Goal: Communication & Community: Answer question/provide support

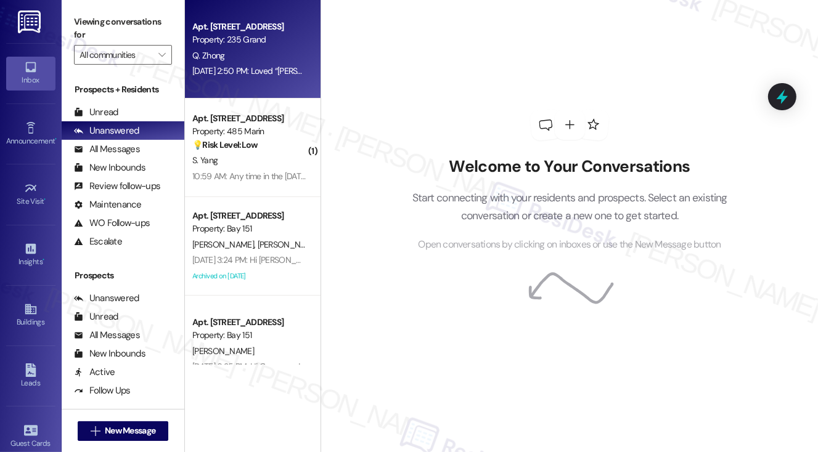
click at [244, 72] on div "[DATE] 2:50 PM: Loved “[PERSON_NAME] (235 Grand): Hi [PERSON_NAME], I appreciat…" at bounding box center [683, 70] width 983 height 11
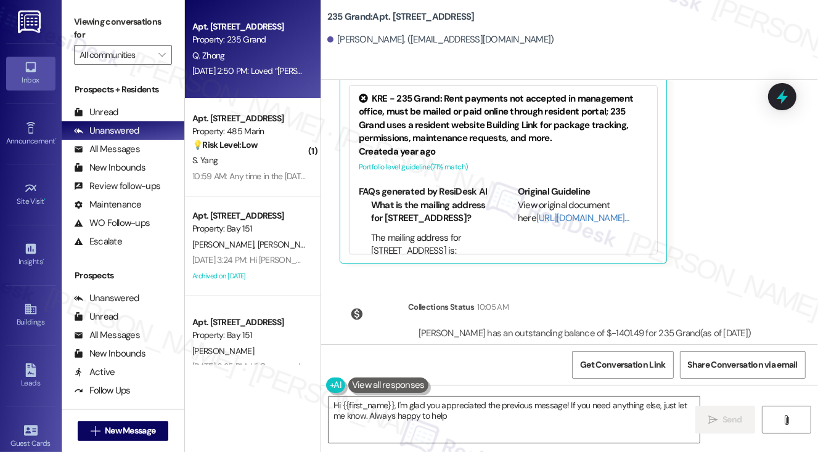
type textarea "Hi {{first_name}}, I'm glad you appreciated the previous message! If you need a…"
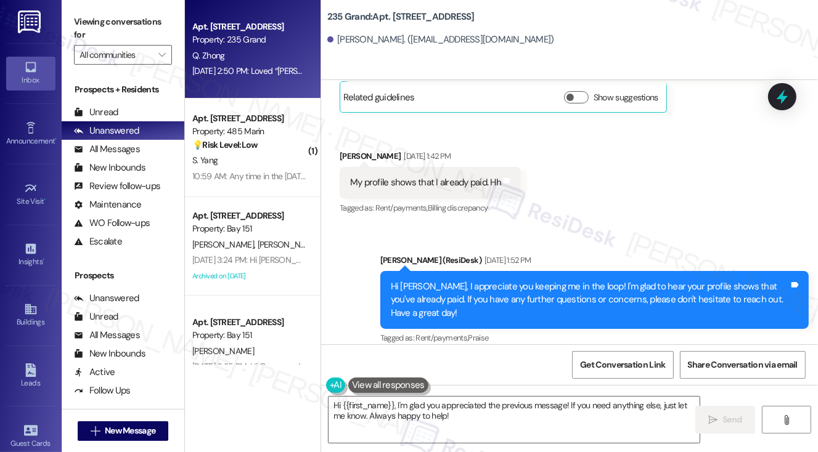
scroll to position [6111, 0]
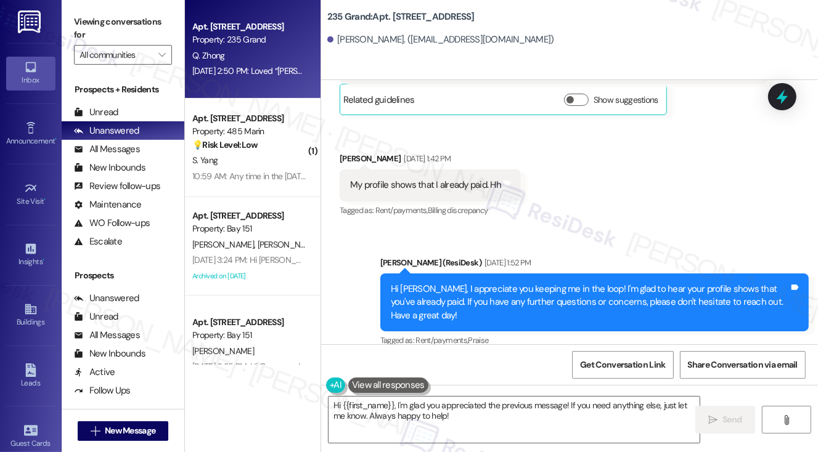
click at [482, 283] on div "Hi [PERSON_NAME], I appreciate you keeping me in the loop! I'm glad to hear you…" at bounding box center [590, 302] width 398 height 39
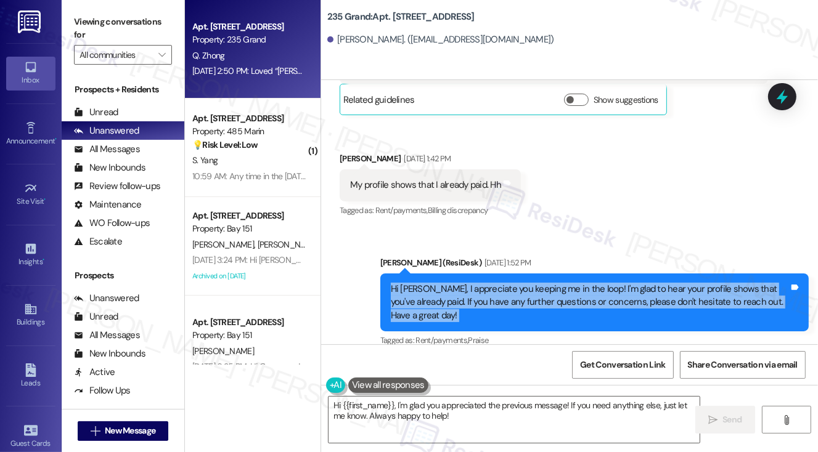
click at [482, 283] on div "Hi [PERSON_NAME], I appreciate you keeping me in the loop! I'm glad to hear you…" at bounding box center [590, 302] width 398 height 39
click at [530, 283] on div "Hi Qingmiao, I appreciate you keeping me in the loop! I'm glad to hear your pro…" at bounding box center [590, 302] width 398 height 39
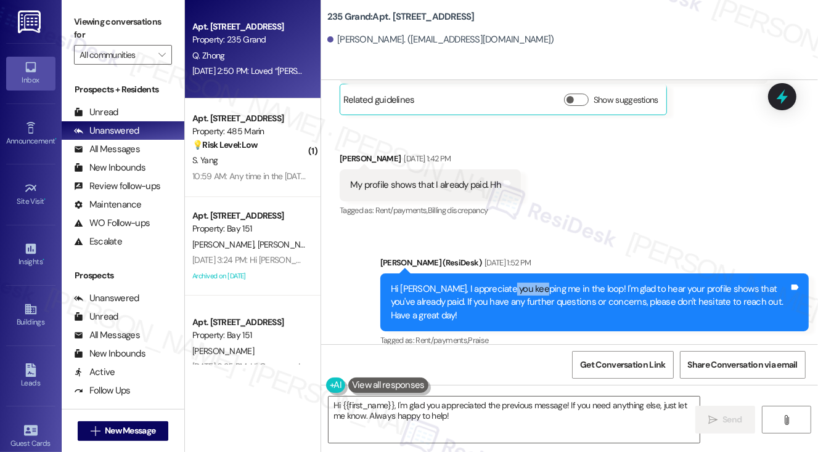
click at [530, 283] on div "Hi Qingmiao, I appreciate you keeping me in the loop! I'm glad to hear your pro…" at bounding box center [590, 302] width 398 height 39
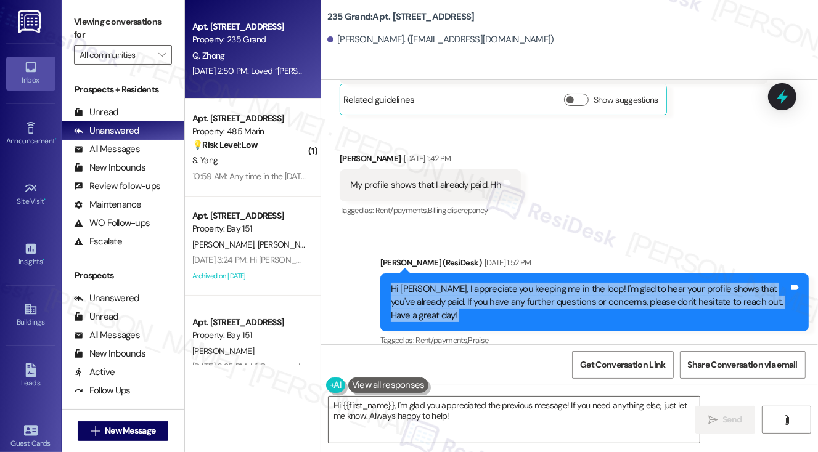
click at [530, 283] on div "Hi Qingmiao, I appreciate you keeping me in the loop! I'm glad to hear your pro…" at bounding box center [590, 302] width 398 height 39
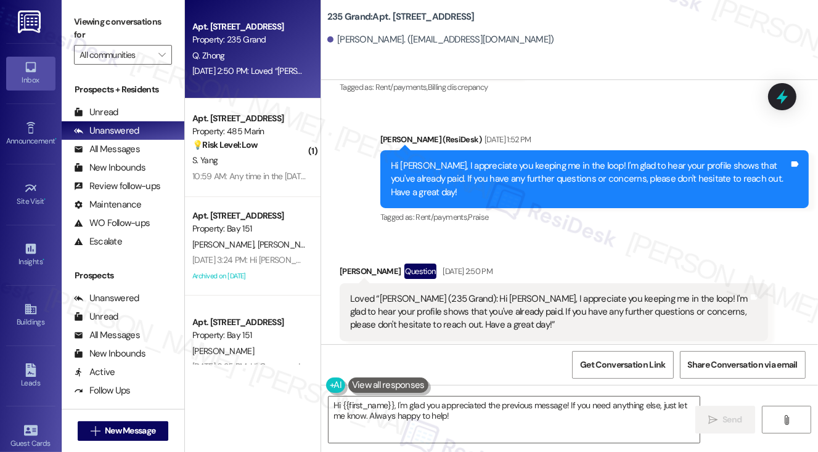
click at [467, 293] on div "Loved “Jane (235 Grand): Hi Qingmiao, I appreciate you keeping me in the loop! …" at bounding box center [549, 312] width 398 height 39
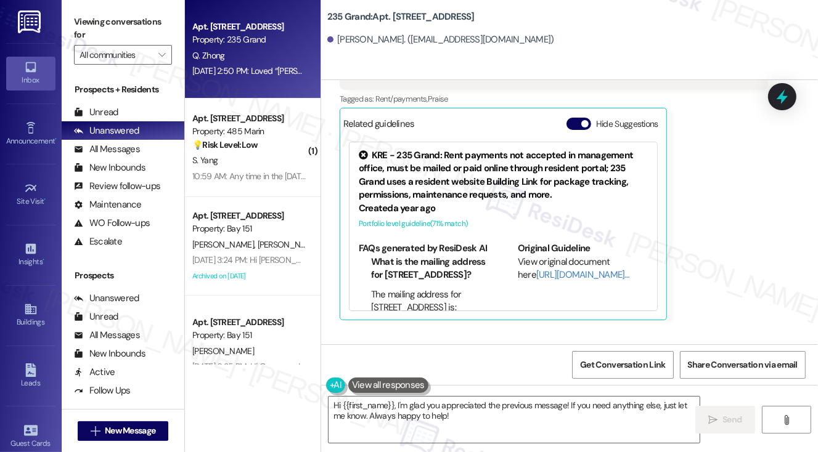
scroll to position [6542, 0]
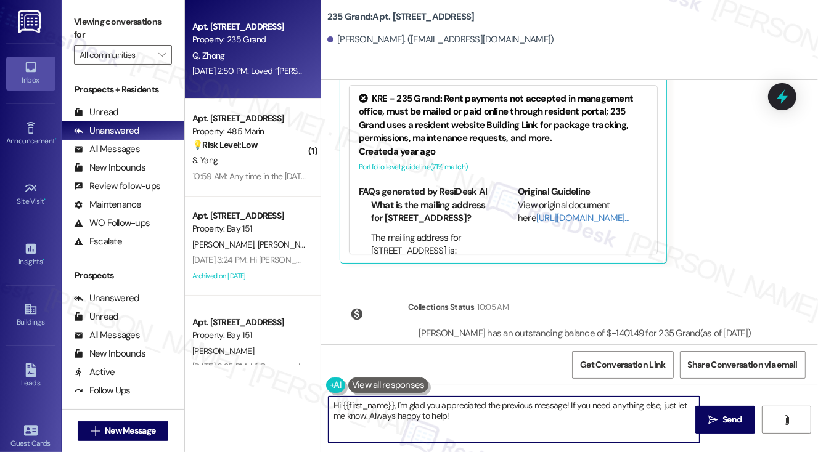
click at [493, 416] on textarea "Hi {{first_name}}, I'm glad you appreciated the previous message! If you need a…" at bounding box center [515, 420] width 372 height 46
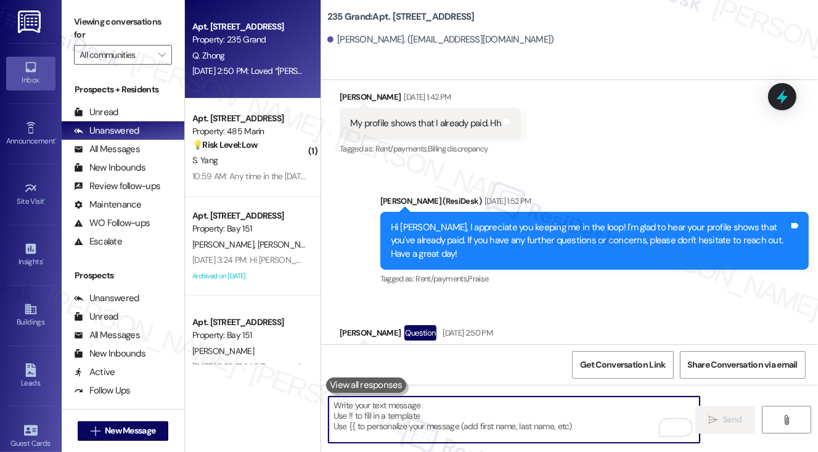
scroll to position [6049, 0]
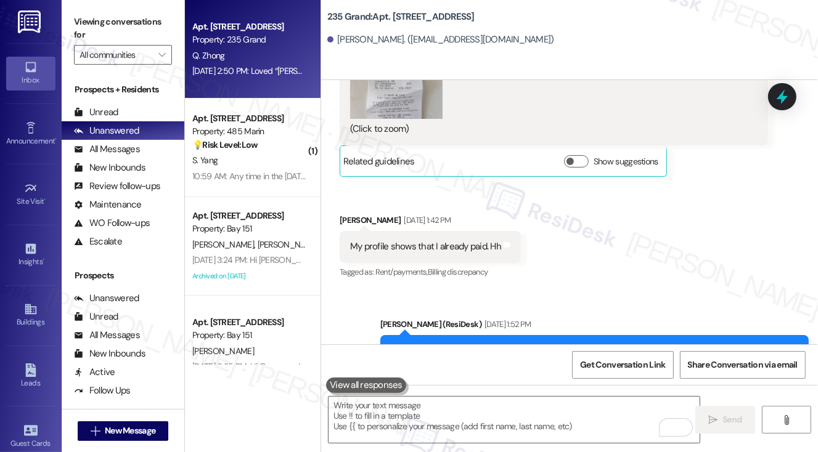
click at [456, 240] on div "My profile shows that I already paid. Hh" at bounding box center [425, 246] width 151 height 13
click at [458, 345] on div "Hi Qingmiao, I appreciate you keeping me in the loop! I'm glad to hear your pro…" at bounding box center [590, 364] width 398 height 39
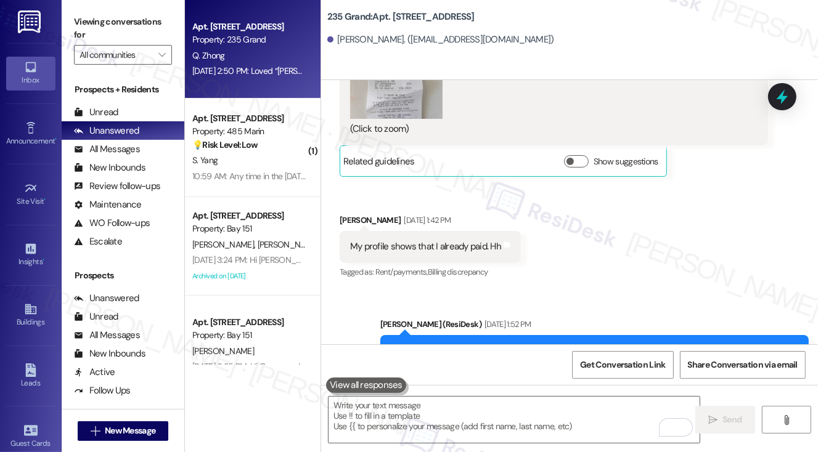
click at [458, 345] on div "Hi Qingmiao, I appreciate you keeping me in the loop! I'm glad to hear your pro…" at bounding box center [590, 364] width 398 height 39
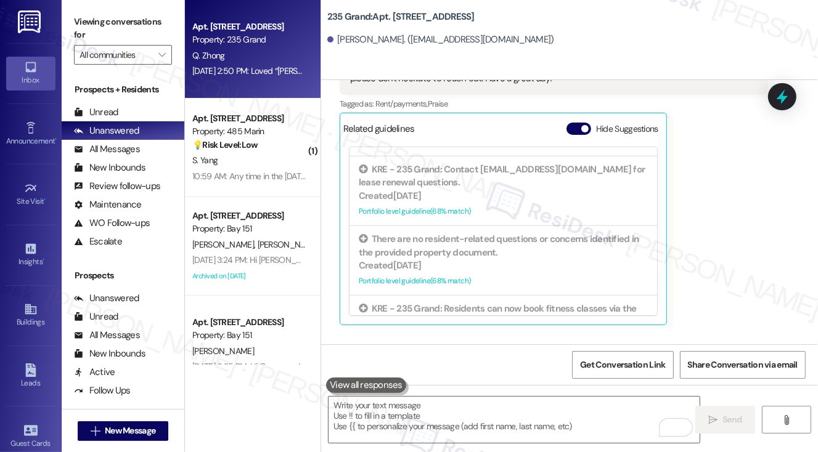
scroll to position [925, 0]
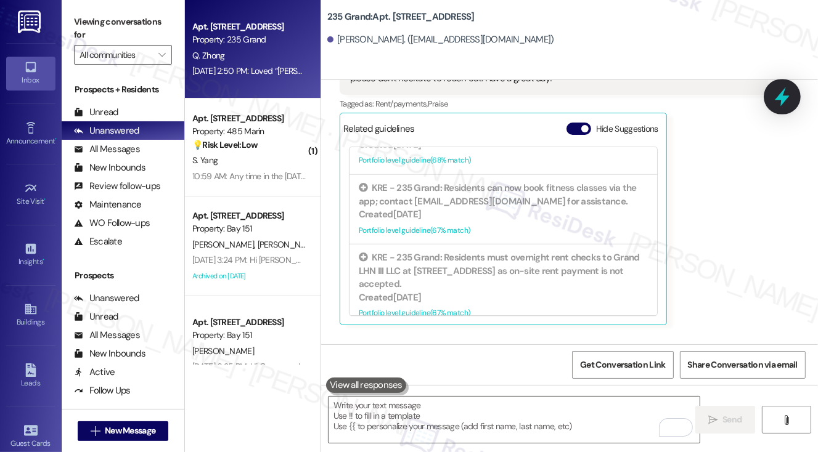
click at [776, 92] on icon at bounding box center [782, 96] width 21 height 21
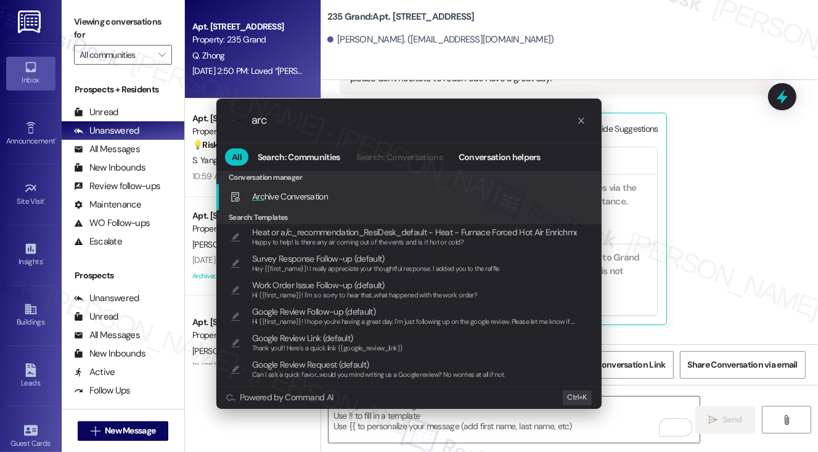
type input "arc"
click at [337, 194] on div "Arc hive Conversation Add shortcut" at bounding box center [410, 197] width 361 height 14
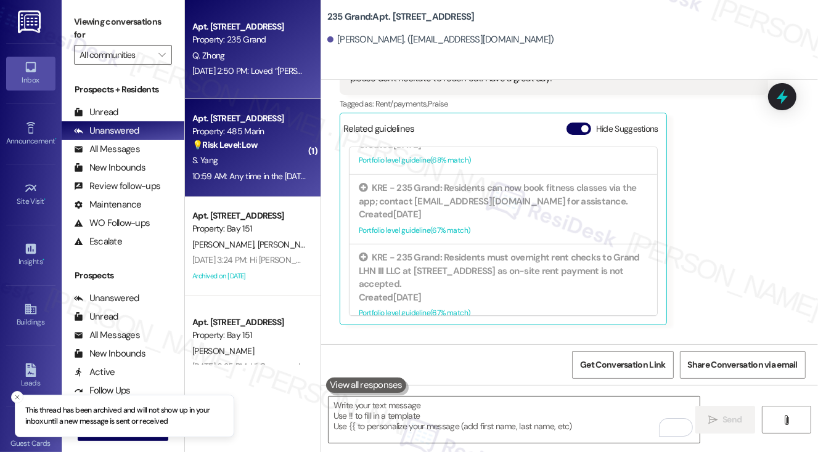
click at [282, 136] on div "Property: 485 Marin" at bounding box center [249, 131] width 114 height 13
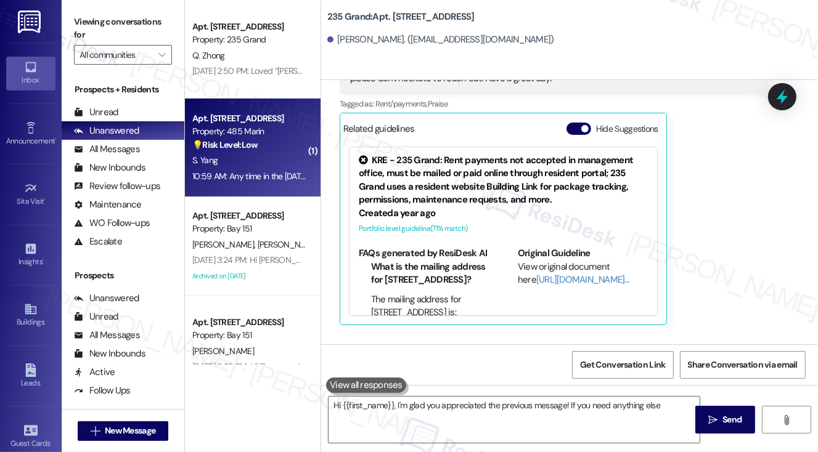
type textarea "Hi {{first_name}}, I'm glad you appreciated the previous message! If you need a…"
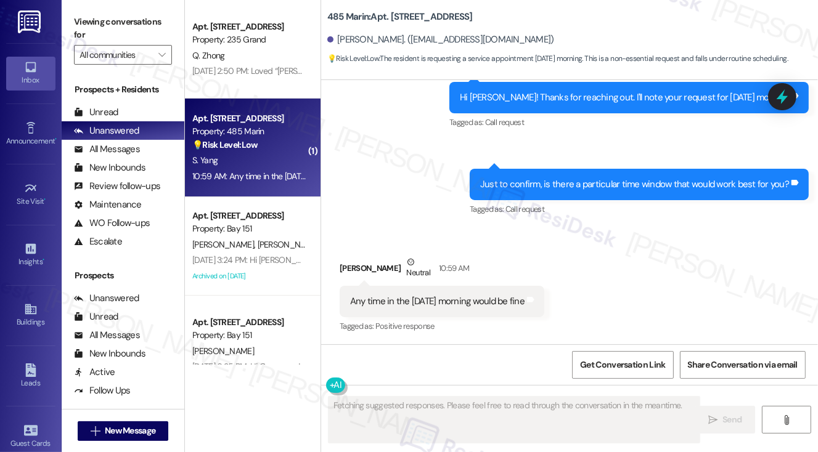
scroll to position [1701, 0]
click at [473, 295] on div "Any time in the Saturday morning would be fine" at bounding box center [437, 301] width 174 height 13
click at [565, 174] on div "Just to confirm, is there a particular time window that would work best for you…" at bounding box center [639, 184] width 339 height 31
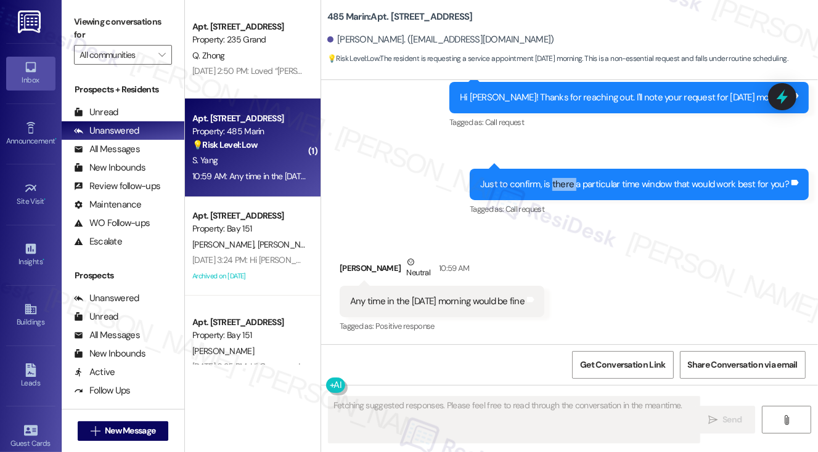
click at [565, 174] on div "Just to confirm, is there a particular time window that would work best for you…" at bounding box center [639, 184] width 339 height 31
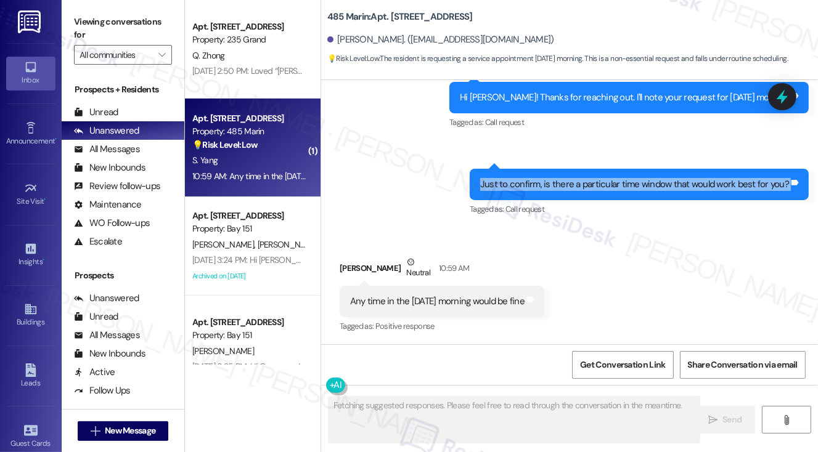
click at [565, 174] on div "Just to confirm, is there a particular time window that would work best for you…" at bounding box center [639, 184] width 339 height 31
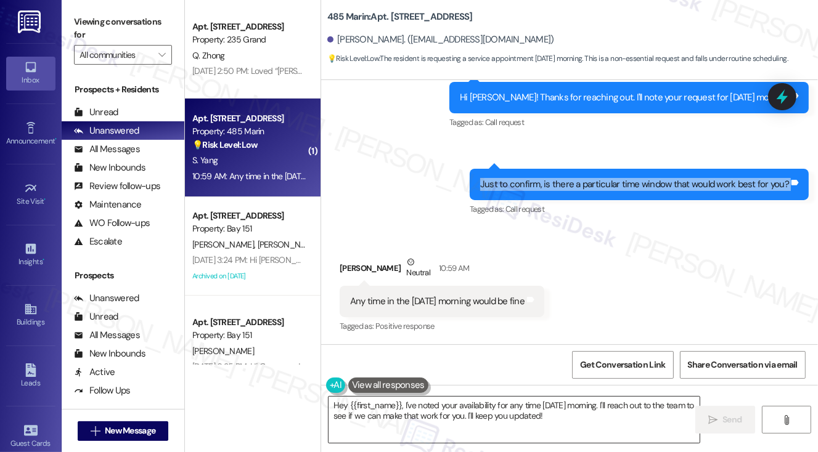
click at [441, 412] on textarea "Hey {{first_name}}, I've noted your availability for any time Saturday morning.…" at bounding box center [515, 420] width 372 height 46
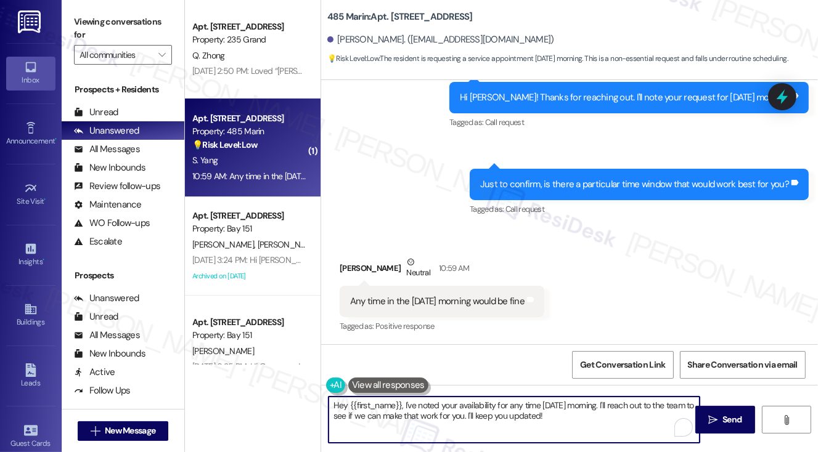
click at [441, 412] on textarea "Hey {{first_name}}, I've noted your availability for any time Saturday morning.…" at bounding box center [515, 420] width 372 height 46
click at [451, 419] on textarea "Got it! I'll inform the team. Thanks for the update, and if anything else pops …" at bounding box center [515, 420] width 372 height 46
click at [555, 422] on textarea "Got it! I'll inform the team. Thanks for the update, and if anything else pops …" at bounding box center [515, 420] width 372 height 46
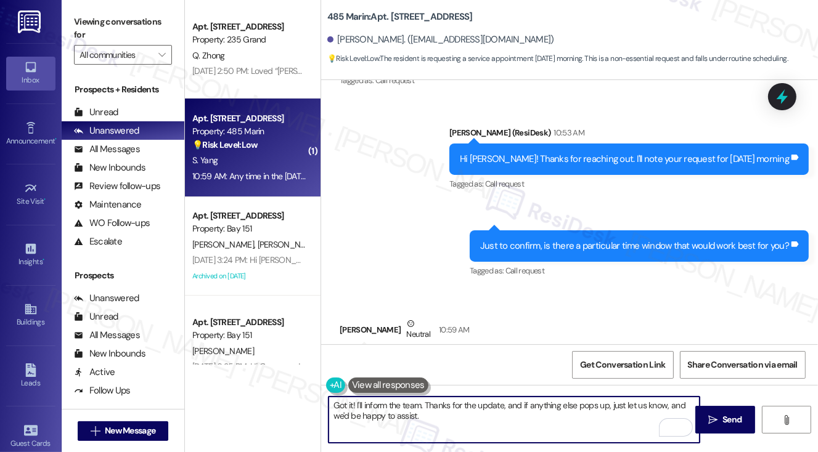
type textarea "Got it! I'll inform the team. Thanks for the update, and if anything else pops …"
click at [623, 162] on div "Hi Sicheng! Thanks for reaching out. I'll note your request for Saturday morning" at bounding box center [624, 159] width 329 height 13
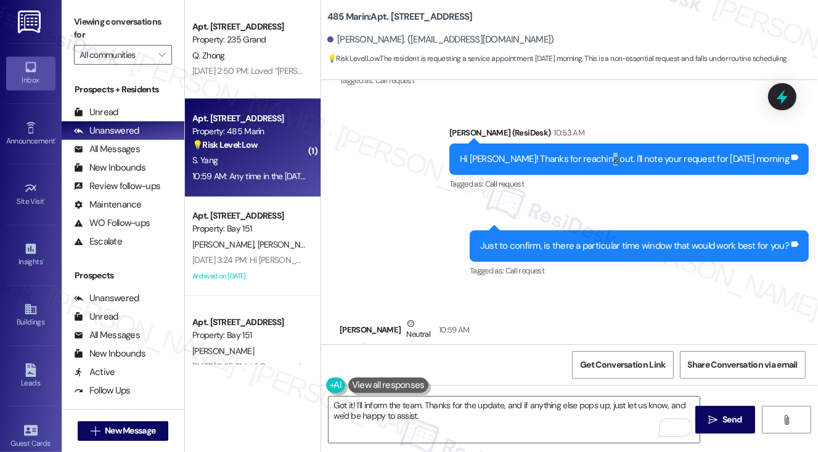
click at [623, 162] on div "Hi Sicheng! Thanks for reaching out. I'll note your request for Saturday morning" at bounding box center [624, 159] width 329 height 13
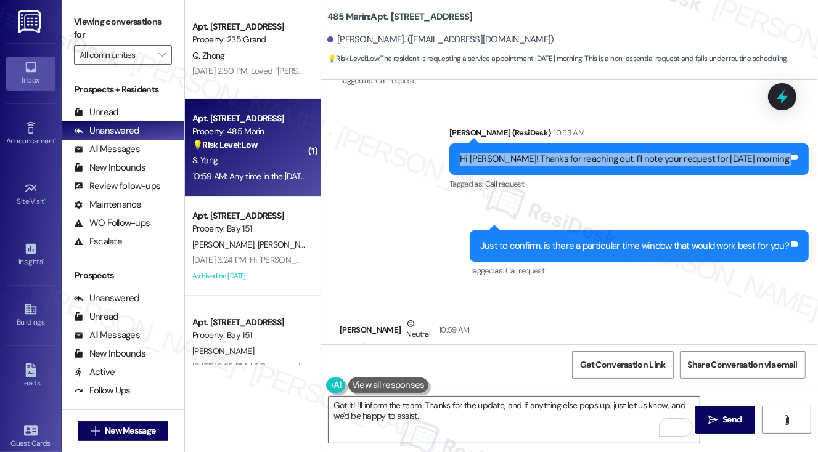
click at [623, 162] on div "Hi Sicheng! Thanks for reaching out. I'll note your request for Saturday morning" at bounding box center [624, 159] width 329 height 13
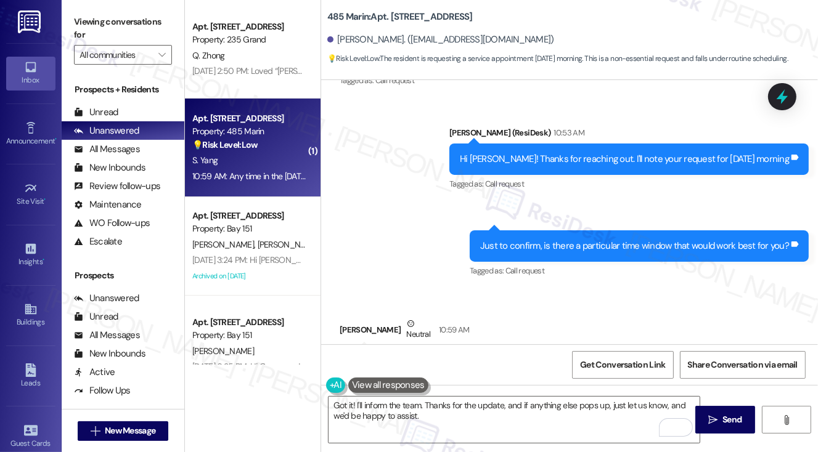
click at [544, 246] on div "Just to confirm, is there a particular time window that would work best for you?" at bounding box center [634, 246] width 309 height 13
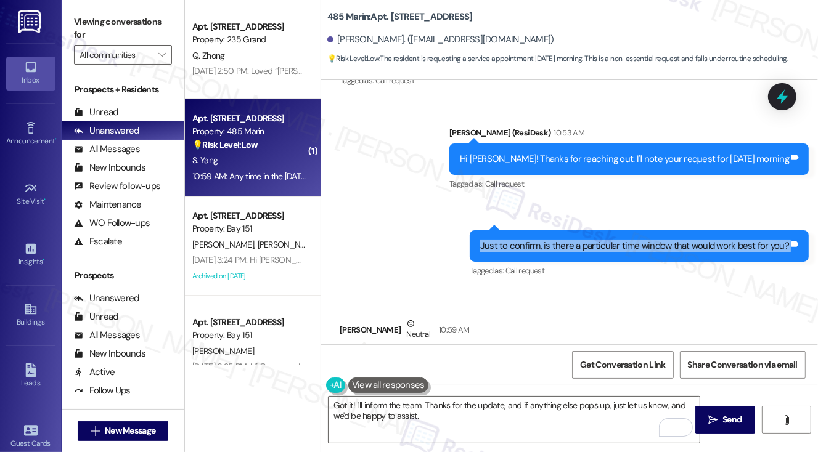
click at [544, 246] on div "Just to confirm, is there a particular time window that would work best for you?" at bounding box center [634, 246] width 309 height 13
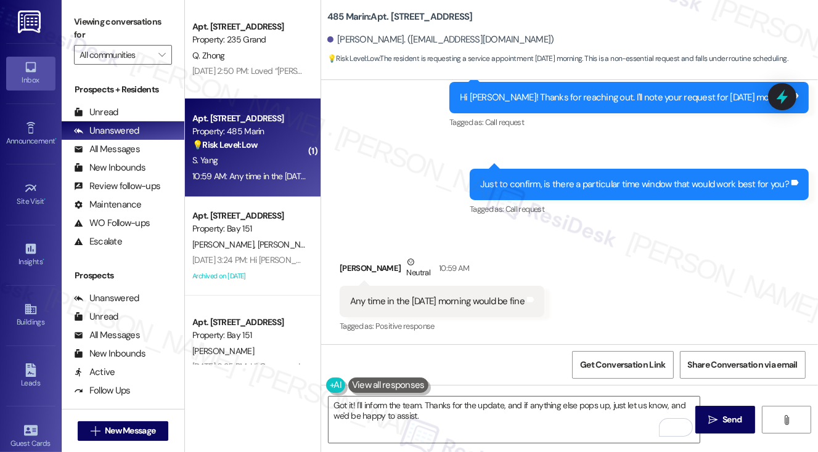
click at [431, 304] on div "Any time in the Saturday morning would be fine" at bounding box center [437, 301] width 174 height 13
click at [427, 417] on textarea "Got it! I'll inform the team. Thanks for the update, and if anything else pops …" at bounding box center [515, 420] width 372 height 46
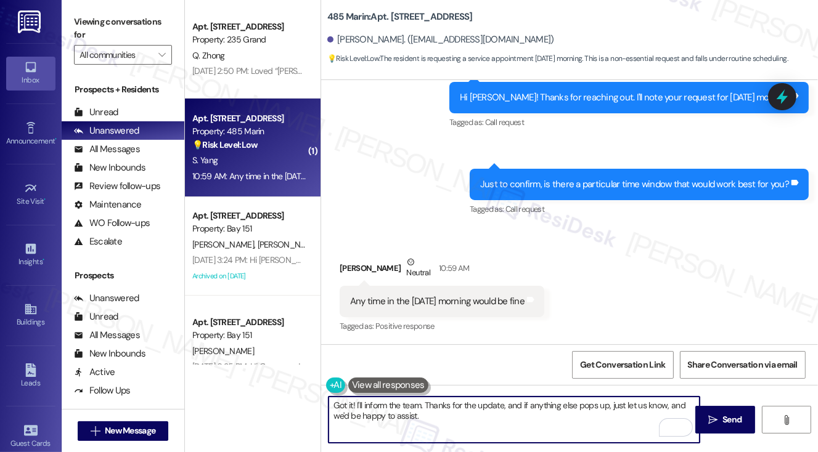
click at [427, 417] on textarea "Got it! I'll inform the team. Thanks for the update, and if anything else pops …" at bounding box center [515, 420] width 372 height 46
click at [523, 414] on textarea "Got it! I'll inform the team. Thanks for the update, and if anything else pops …" at bounding box center [515, 420] width 372 height 46
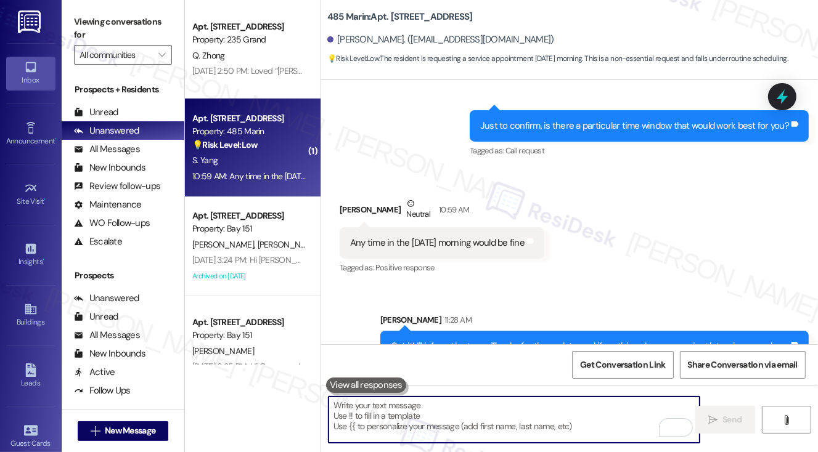
scroll to position [1801, 0]
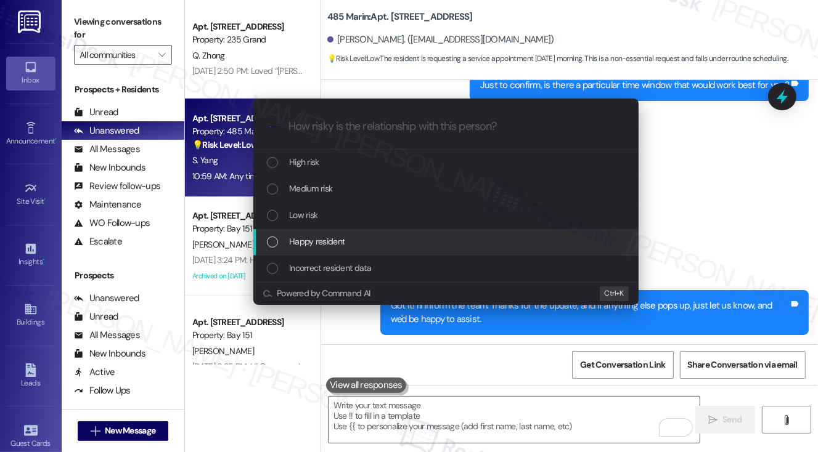
click at [729, 162] on div "Escalate Conversation How risky is the relationship with this person? Topics (e…" at bounding box center [409, 226] width 818 height 452
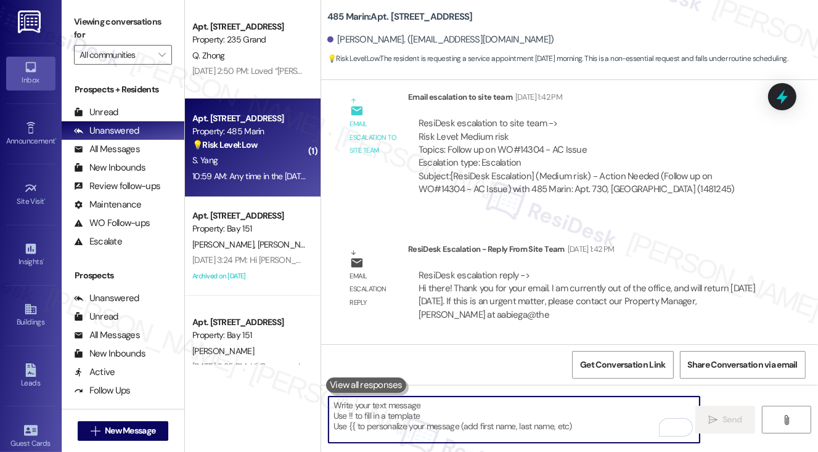
scroll to position [999, 0]
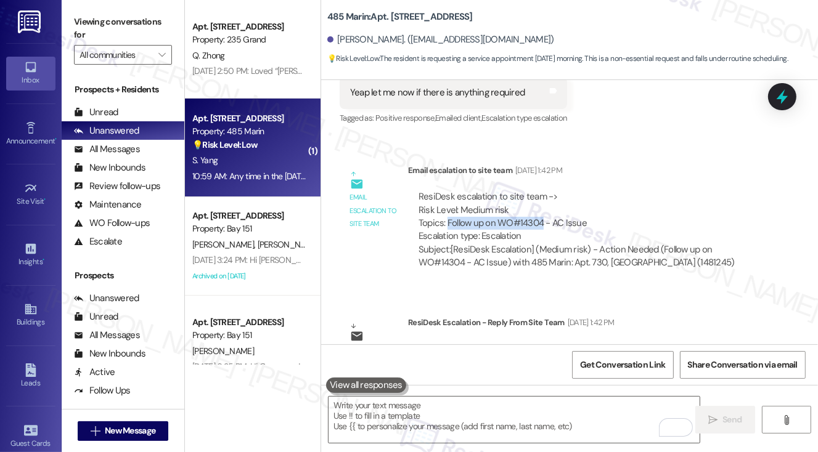
drag, startPoint x: 446, startPoint y: 224, endPoint x: 540, endPoint y: 219, distance: 93.8
click at [540, 219] on div "ResiDesk escalation to site team -> Risk Level: Medium risk Topics: Follow up o…" at bounding box center [588, 216] width 339 height 53
copy div "Follow up on WO#14304"
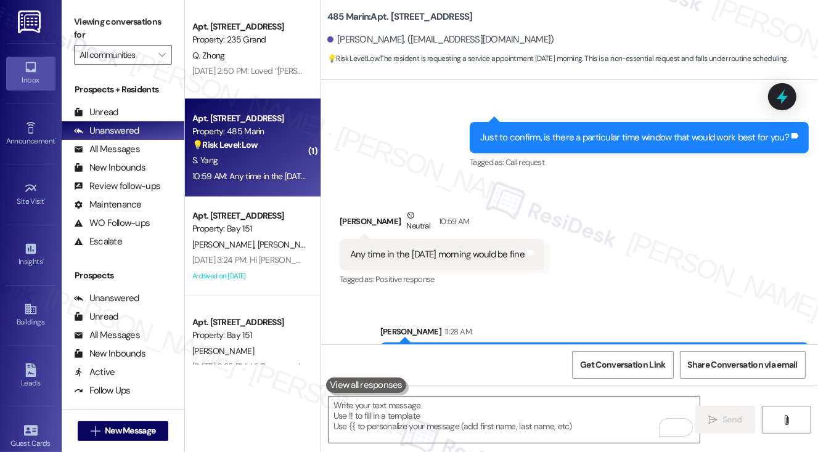
scroll to position [1801, 0]
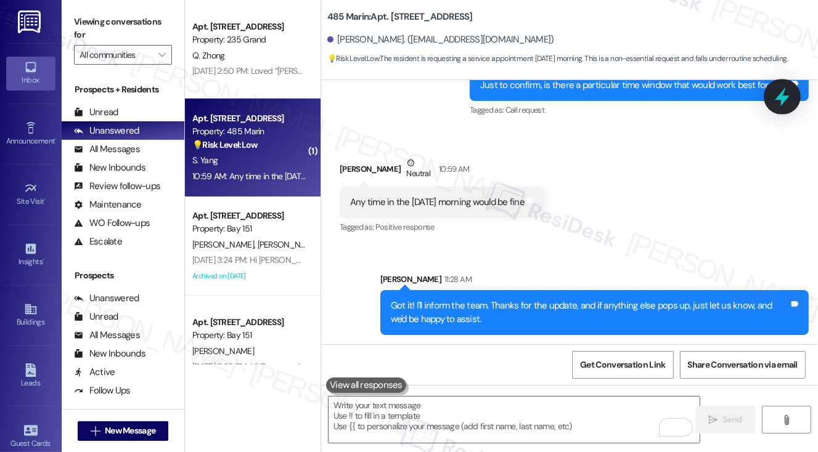
click at [780, 97] on icon at bounding box center [782, 97] width 15 height 19
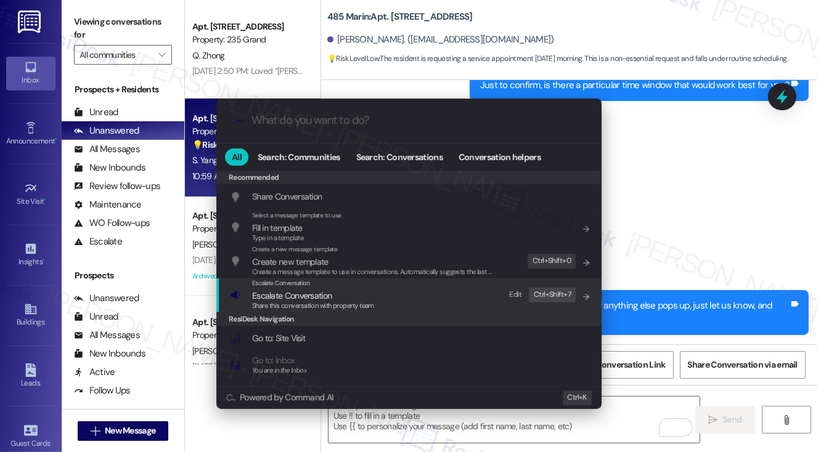
click at [402, 298] on div "Escalate Conversation Escalate Conversation Share this conversation with proper…" at bounding box center [410, 295] width 361 height 33
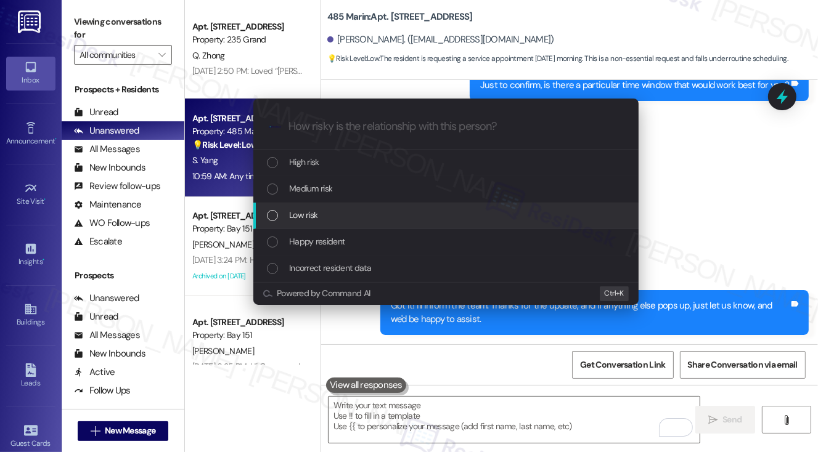
click at [321, 223] on div "Low risk" at bounding box center [445, 216] width 385 height 27
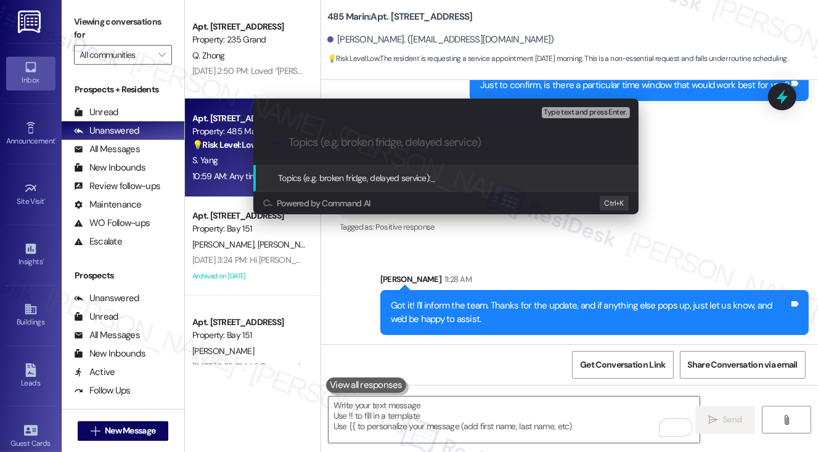
click at [686, 207] on div "Escalate Conversation Low risk Topics (e.g. broken fridge, delayed service) Any…" at bounding box center [409, 226] width 818 height 452
paste input "Follow up on WO#14304"
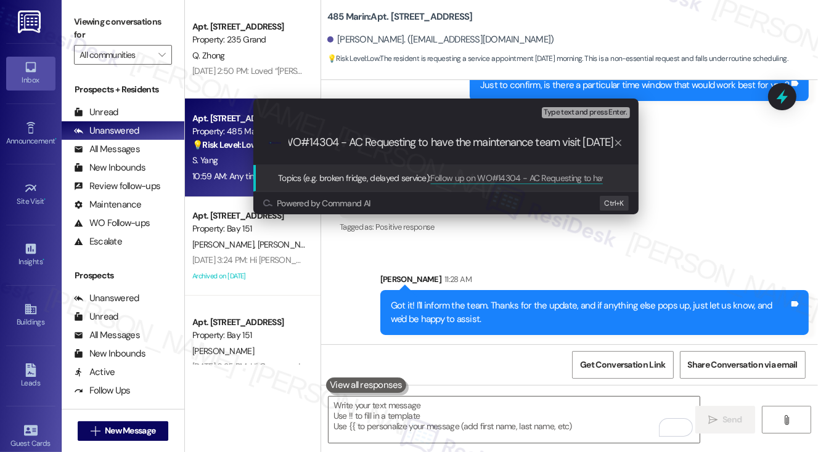
scroll to position [0, 0]
click at [563, 151] on div ".cls-1{fill:#0a055f;}.cls-2{fill:#0cc4c4;} resideskLogoBlueOrange Follow up on …" at bounding box center [445, 143] width 385 height 44
click at [572, 144] on input "Follow up on WO#14304 - AC Requesting to have the maintenance team visit on Sat…" at bounding box center [451, 142] width 325 height 13
drag, startPoint x: 577, startPoint y: 143, endPoint x: 690, endPoint y: 157, distance: 114.2
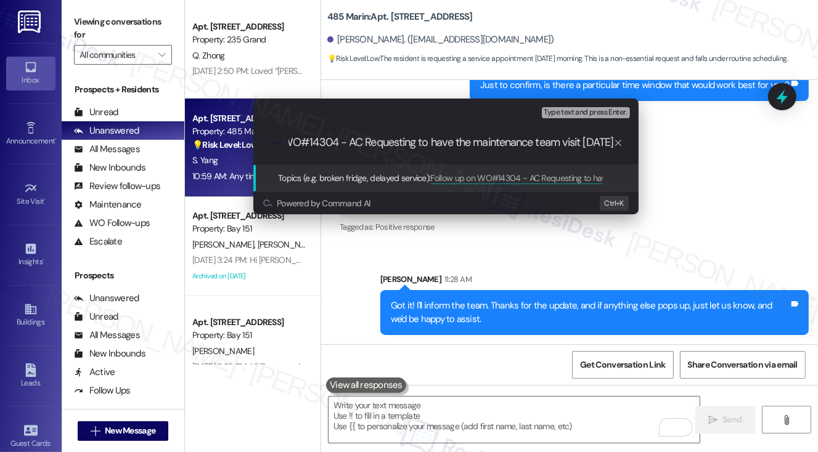
click at [690, 157] on div "Escalate Conversation Medium risk Topics (e.g. broken fridge, delayed service) …" at bounding box center [409, 226] width 818 height 452
click at [592, 149] on input "Follow up on WO#14304 - AC Requesting to have the maintenance team visit on Sat…" at bounding box center [451, 142] width 325 height 13
click at [571, 142] on input "Follow up on WO#14304 - AC Requesting to have the maintenance team visit on Sat…" at bounding box center [451, 142] width 325 height 13
type input "Follow up on WO#14304 - AC Requesting to have the maintenance team visit on 9/2…"
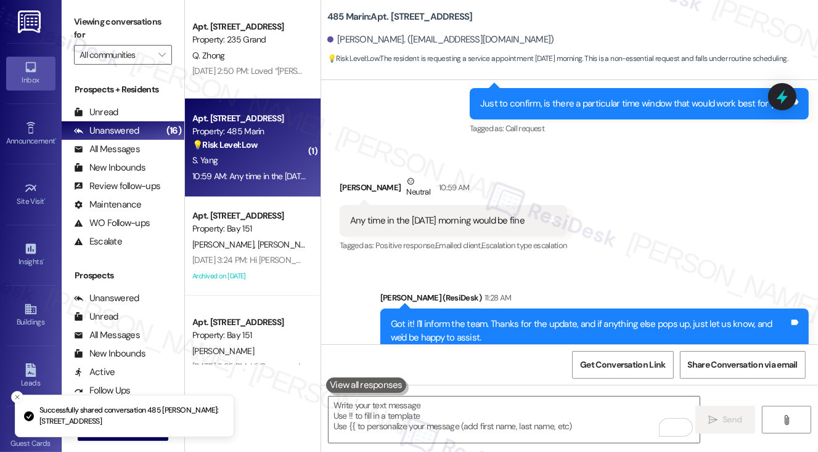
scroll to position [1819, 0]
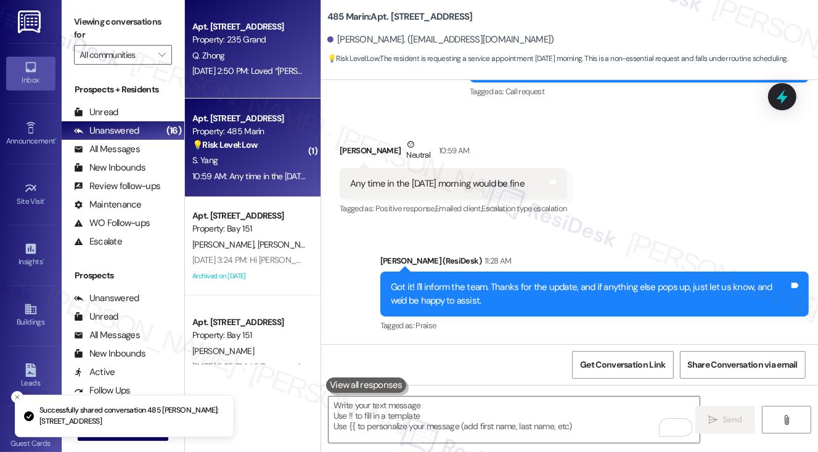
click at [259, 72] on div "Sep 04, 2025 at 2:50 PM: Loved “Jane (235 Grand): Hi Qingmiao, I appreciate you…" at bounding box center [683, 70] width 983 height 11
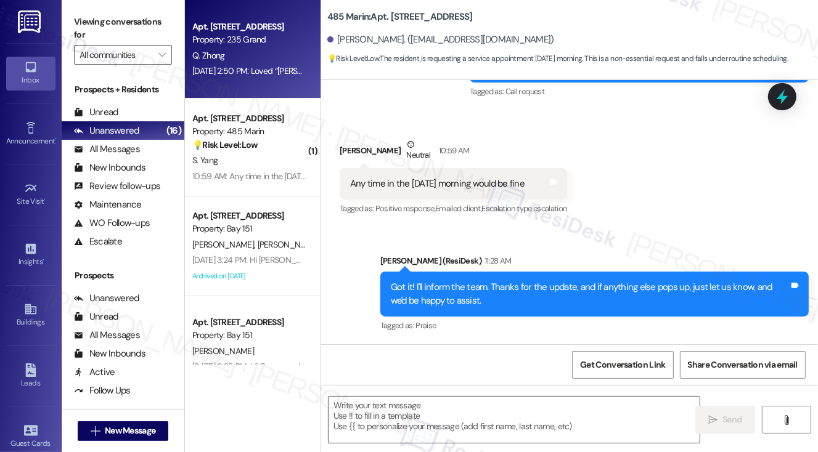
type textarea "Fetching suggested responses. Please feel free to read through the conversation…"
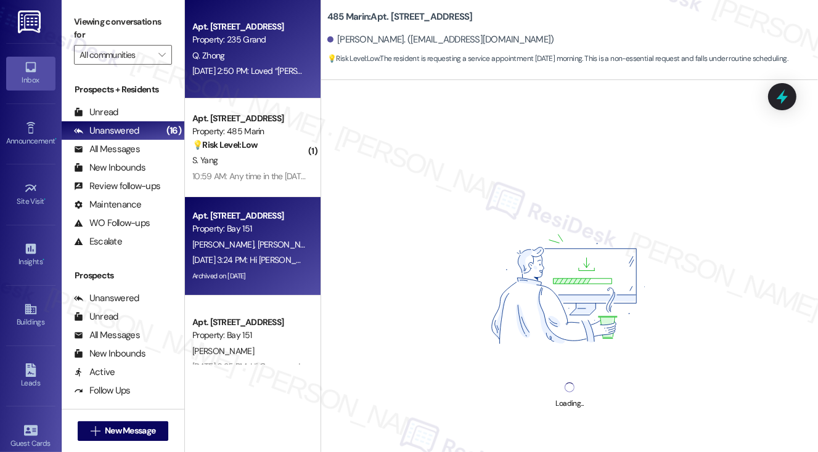
click at [258, 250] on span "[PERSON_NAME]" at bounding box center [289, 244] width 62 height 11
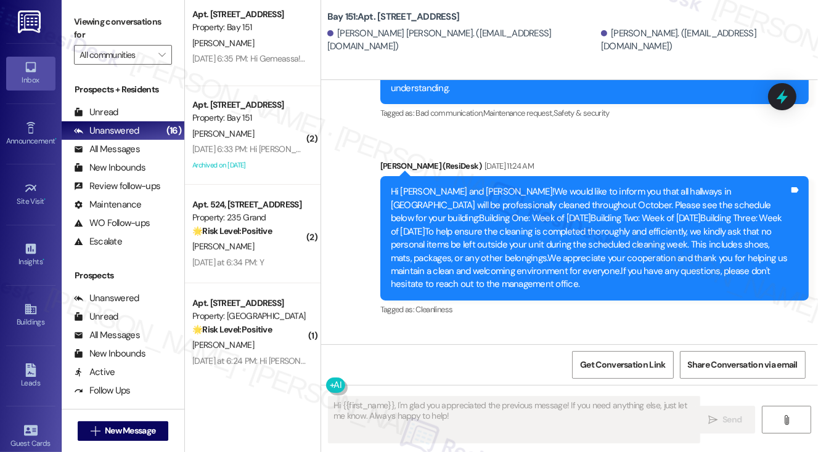
scroll to position [4709, 0]
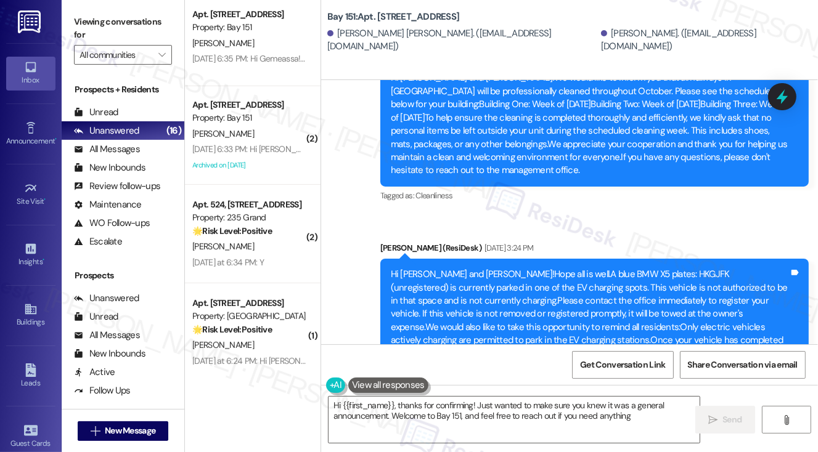
type textarea "Hi {{first_name}}, thanks for confirming! Just wanted to make sure you knew it …"
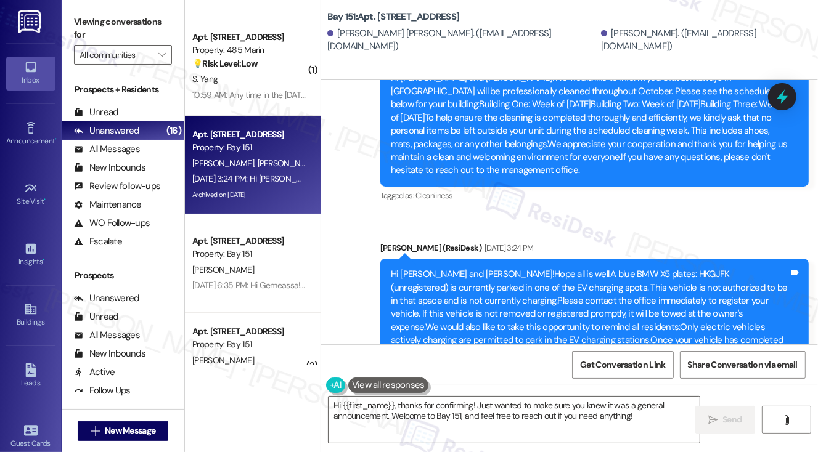
scroll to position [247, 0]
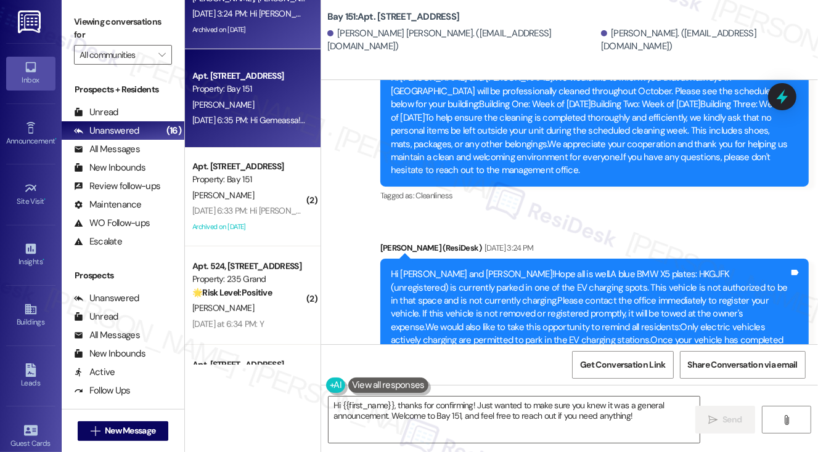
click at [261, 142] on div "Apt. 3339, 225 Chosin Few Way Property: Bay 151 G. Ramanand Sep 09, 2025 at 6:3…" at bounding box center [253, 98] width 136 height 99
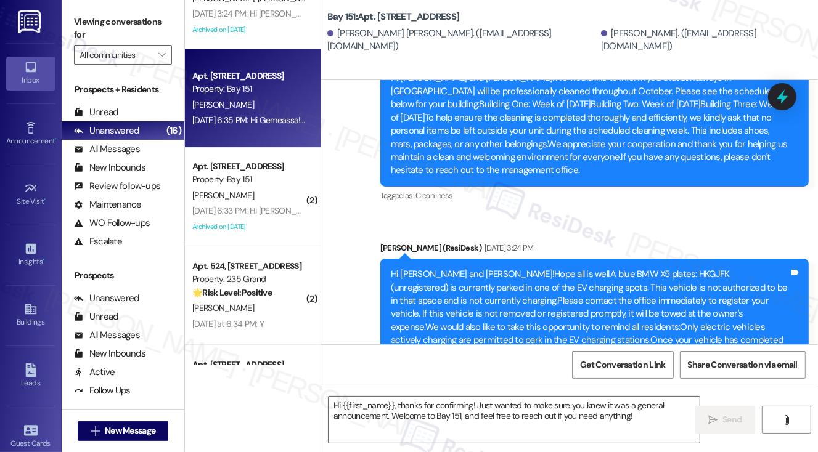
type textarea "Fetching suggested responses. Please feel free to read through the conversation…"
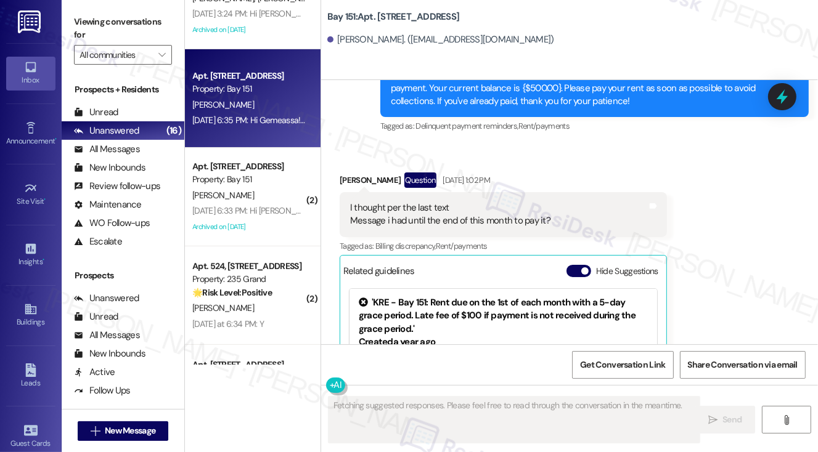
scroll to position [25670, 0]
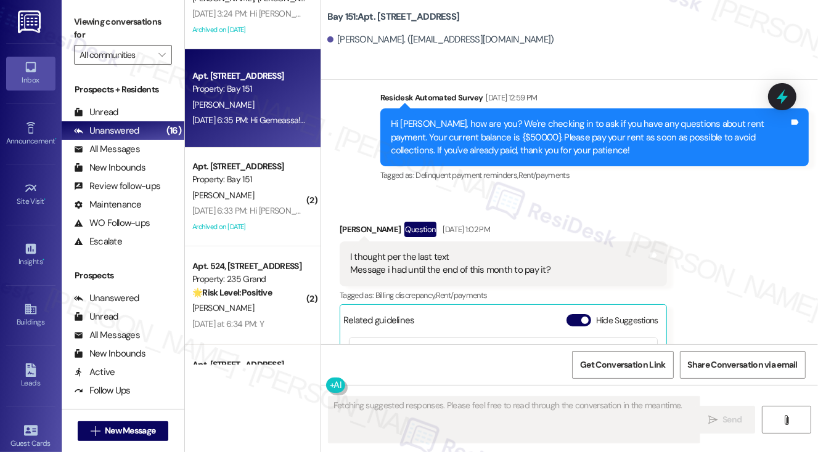
click at [404, 251] on div "I thought per the last text Message i had until the end of this month to pay it?" at bounding box center [450, 264] width 200 height 27
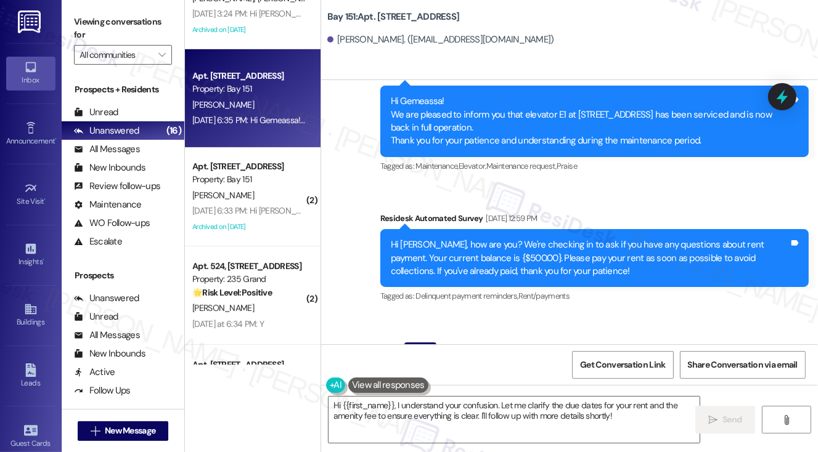
scroll to position [25549, 0]
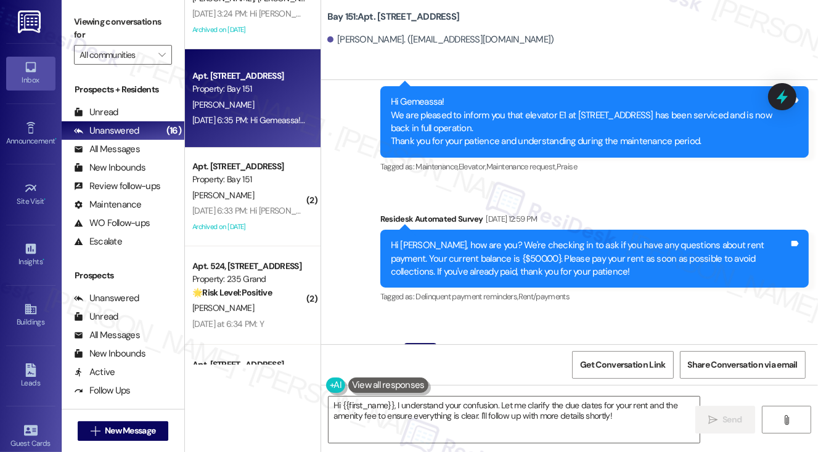
click at [443, 239] on div "Hi Gemeassa, how are you? We're checking in to ask if you have any questions ab…" at bounding box center [590, 258] width 398 height 39
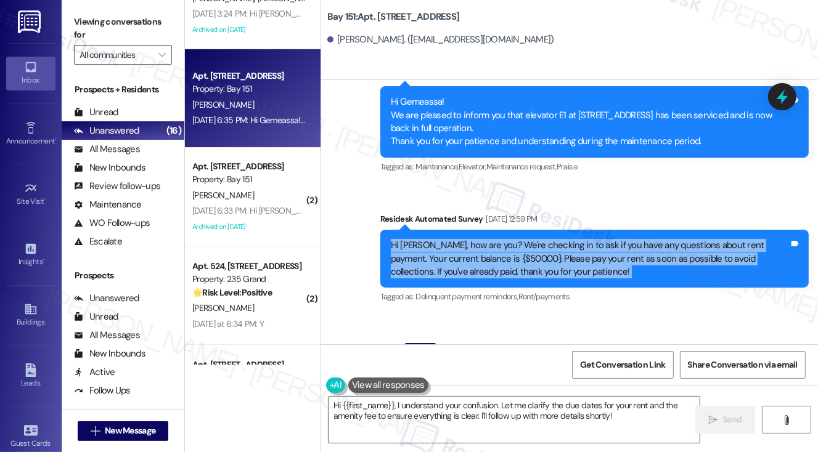
click at [443, 239] on div "Hi Gemeassa, how are you? We're checking in to ask if you have any questions ab…" at bounding box center [590, 258] width 398 height 39
click at [594, 230] on div "Hi Gemeassa, how are you? We're checking in to ask if you have any questions ab…" at bounding box center [594, 259] width 428 height 58
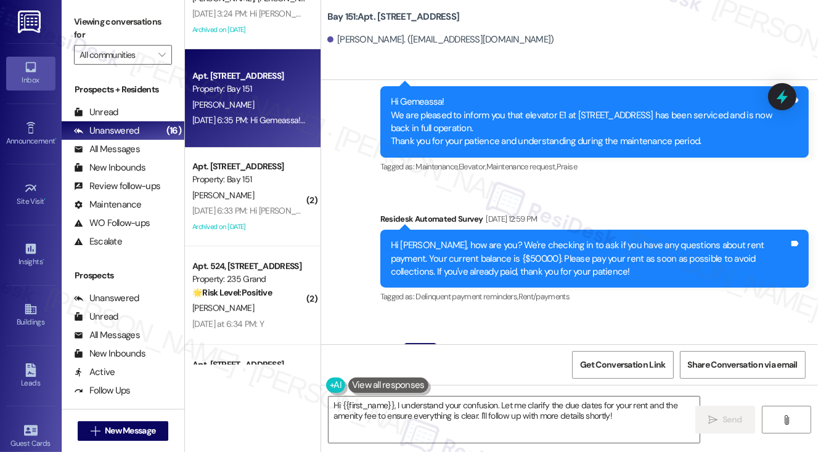
click at [600, 239] on div "Hi Gemeassa, how are you? We're checking in to ask if you have any questions ab…" at bounding box center [590, 258] width 398 height 39
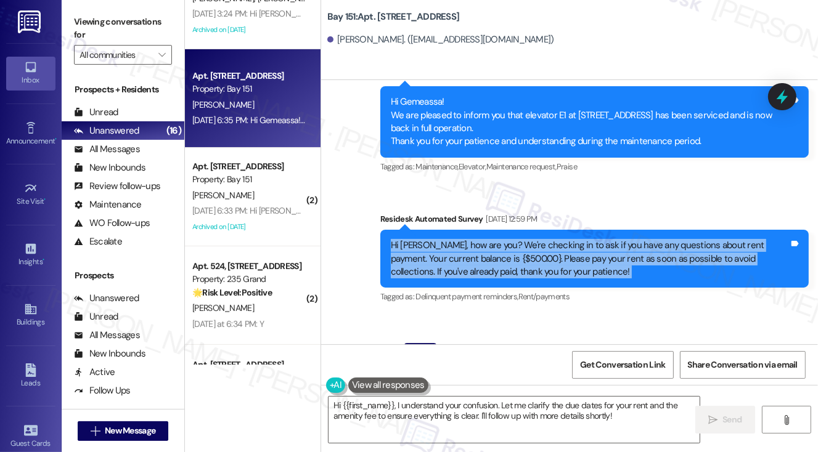
click at [600, 239] on div "Hi Gemeassa, how are you? We're checking in to ask if you have any questions ab…" at bounding box center [590, 258] width 398 height 39
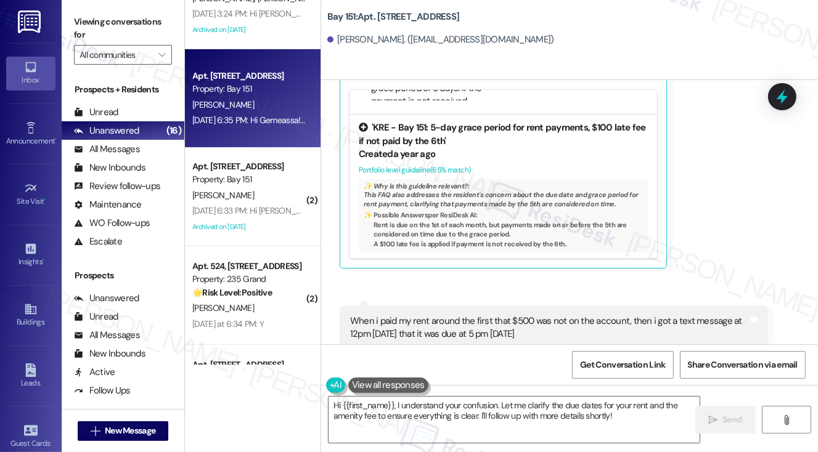
scroll to position [25734, 0]
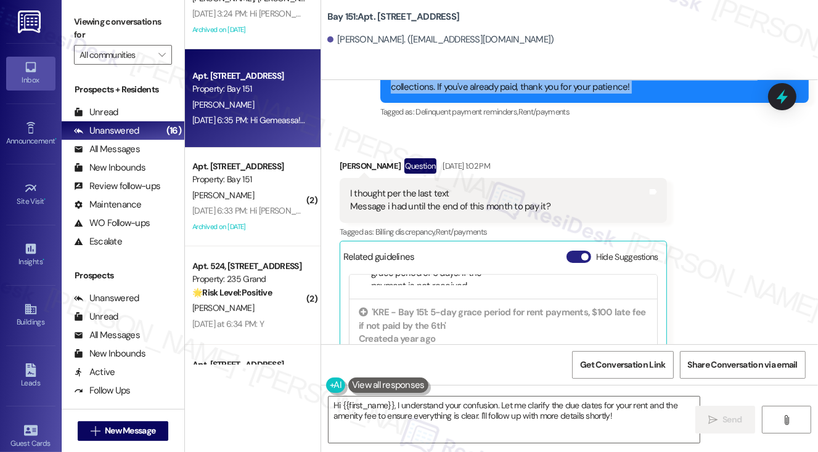
click at [579, 251] on button "Hide Suggestions" at bounding box center [579, 257] width 25 height 12
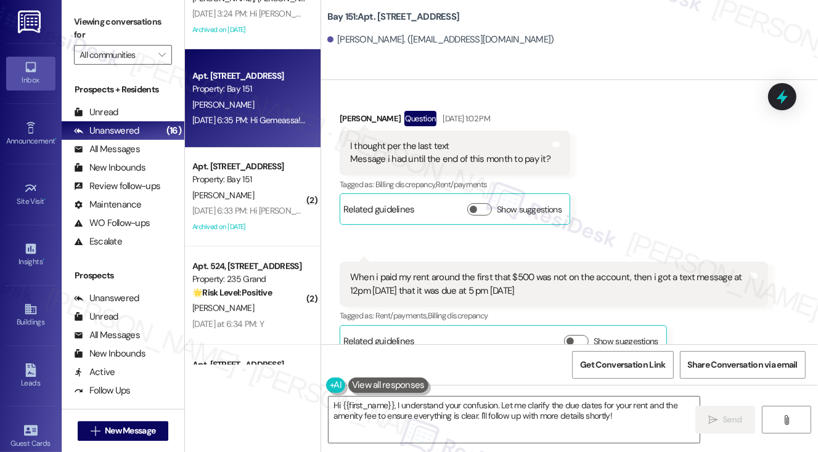
scroll to position [25980, 0]
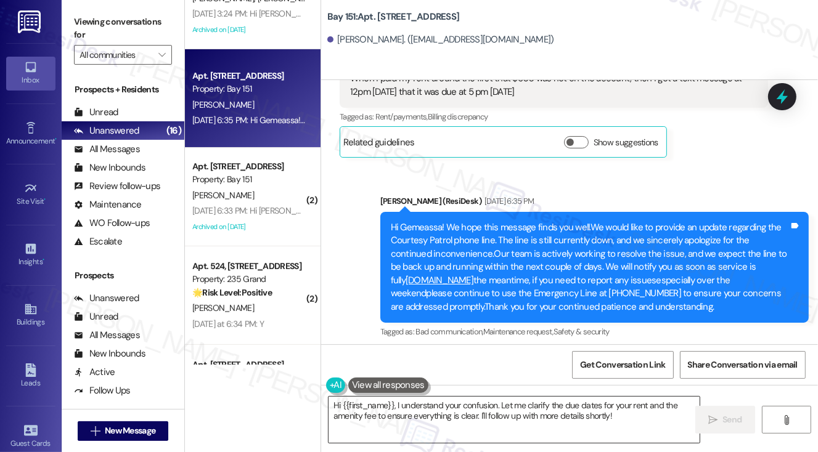
click at [552, 401] on textarea "Hi {{first_name}}, I understand your confusion. Let me clarify the due dates fo…" at bounding box center [515, 420] width 372 height 46
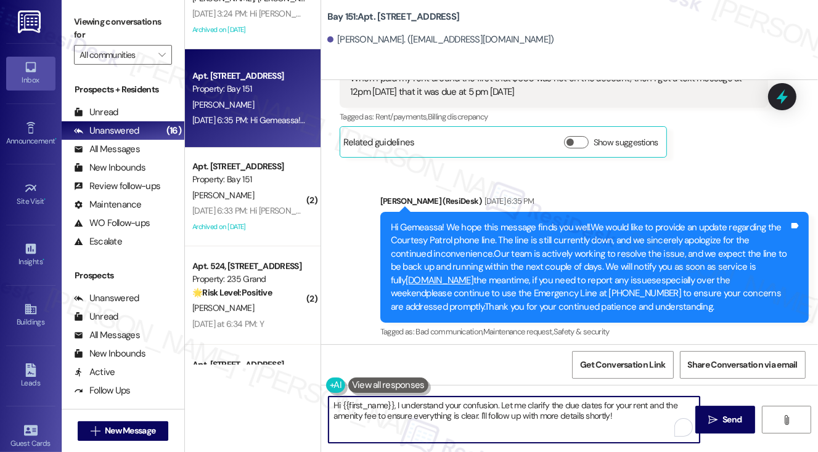
click at [552, 401] on textarea "Hi {{first_name}}, I understand your confusion. Let me clarify the due dates fo…" at bounding box center [515, 420] width 372 height 46
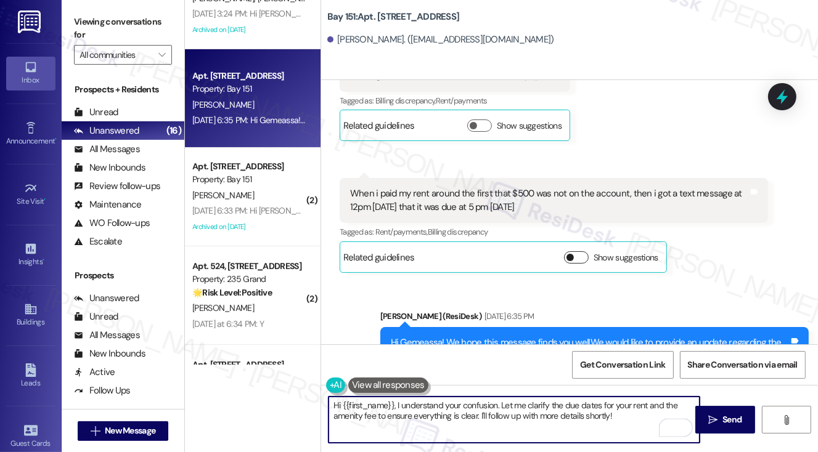
scroll to position [25799, 0]
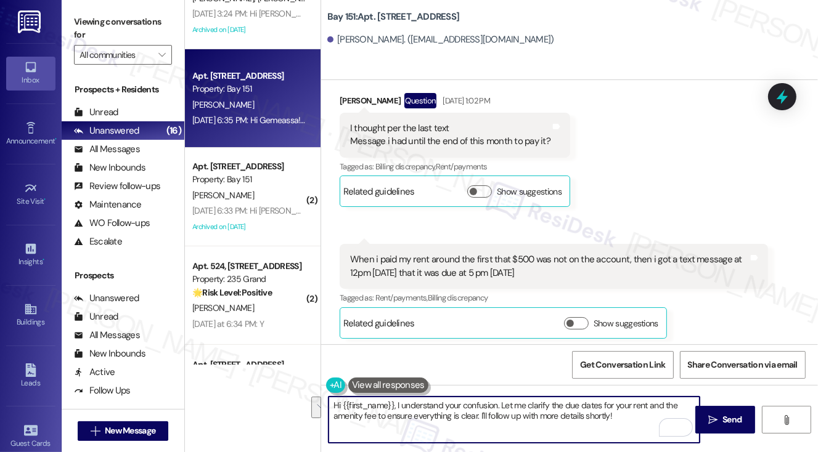
click at [461, 253] on div "When i paid my rent around the first that $500 was not on the account, then i g…" at bounding box center [549, 266] width 398 height 27
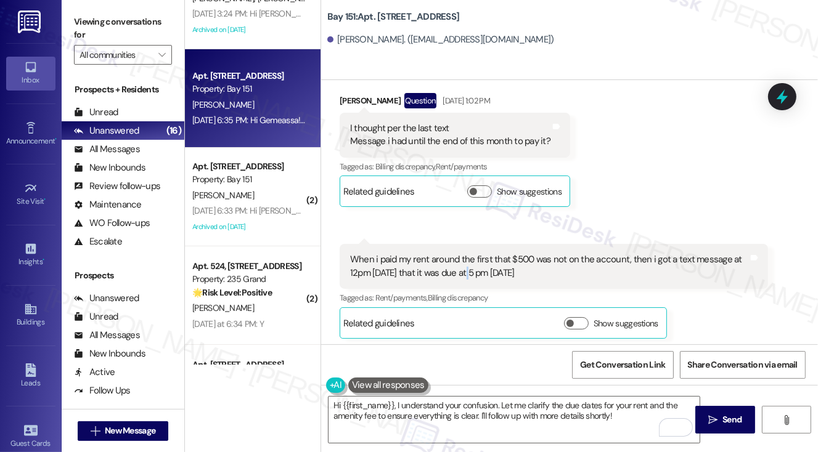
click at [461, 253] on div "When i paid my rent around the first that $500 was not on the account, then i g…" at bounding box center [549, 266] width 398 height 27
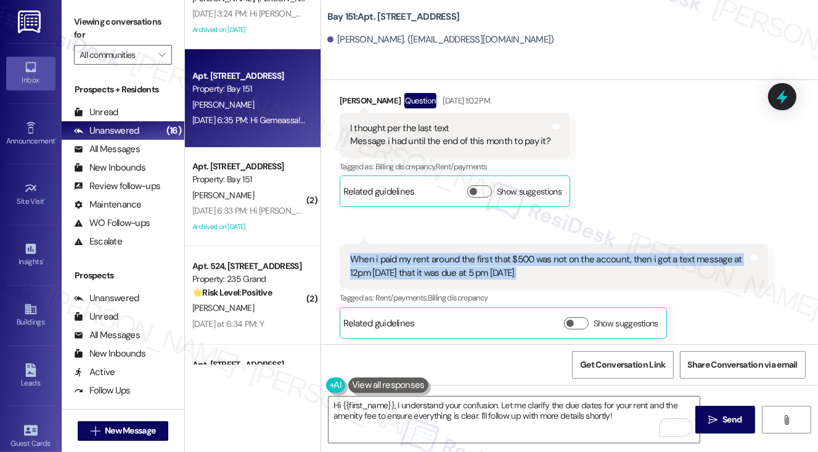
click at [461, 253] on div "When i paid my rent around the first that $500 was not on the account, then i g…" at bounding box center [549, 266] width 398 height 27
click at [516, 253] on div "When i paid my rent around the first that $500 was not on the account, then i g…" at bounding box center [549, 266] width 398 height 27
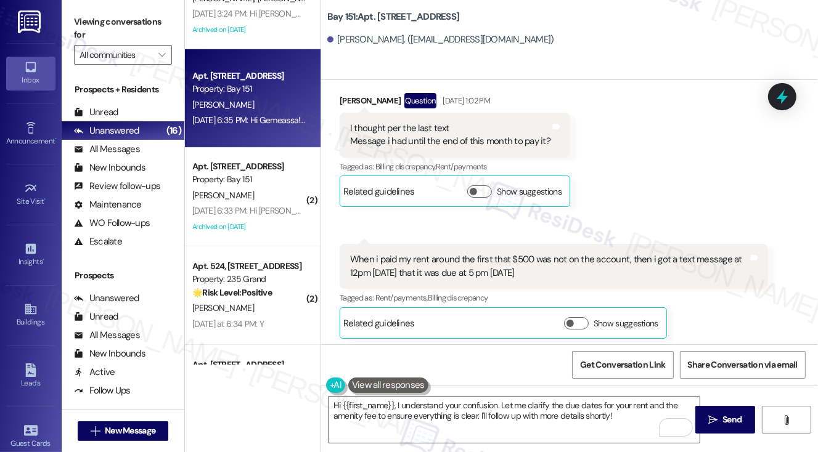
click at [516, 253] on div "When i paid my rent around the first that $500 was not on the account, then i g…" at bounding box center [549, 266] width 398 height 27
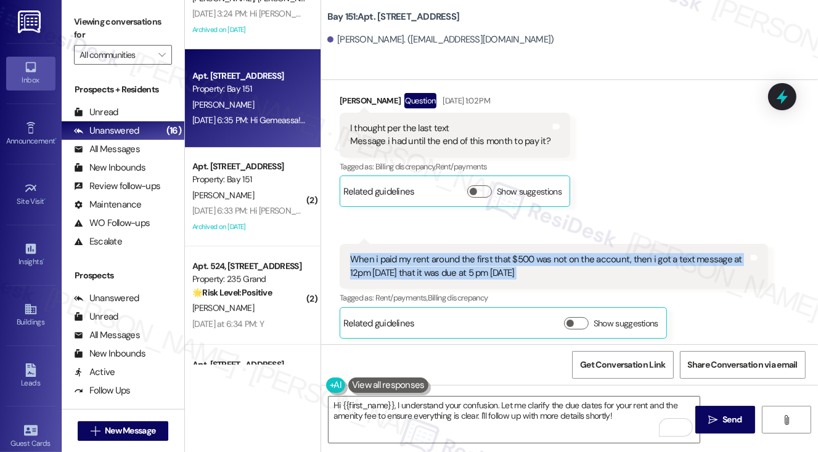
click at [517, 253] on div "When i paid my rent around the first that $500 was not on the account, then i g…" at bounding box center [549, 266] width 398 height 27
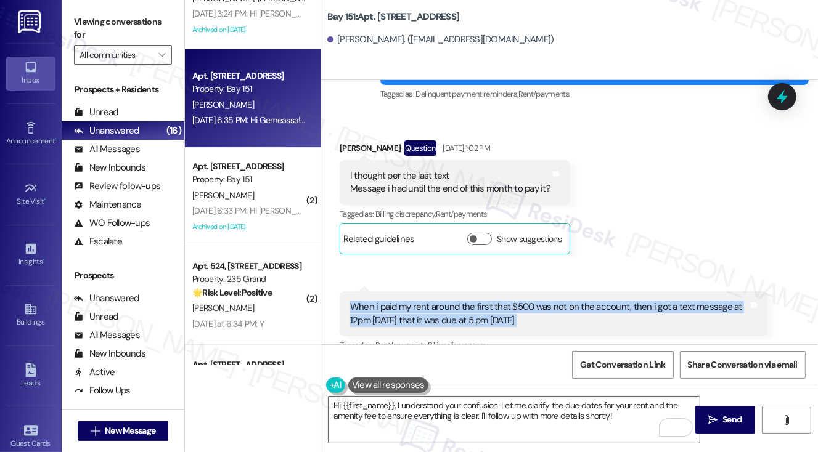
scroll to position [25737, 0]
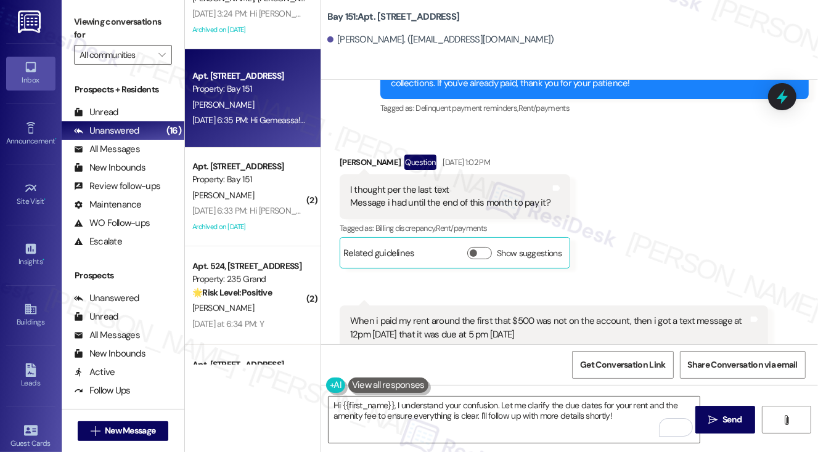
click at [616, 134] on div "Received via SMS Gemeassa Ramanand Question Sep 08, 2025 at 1:02 PM I thought p…" at bounding box center [569, 268] width 497 height 283
click at [415, 416] on textarea "Hi {{first_name}}, I understand your confusion. Let me clarify the due dates fo…" at bounding box center [515, 420] width 372 height 46
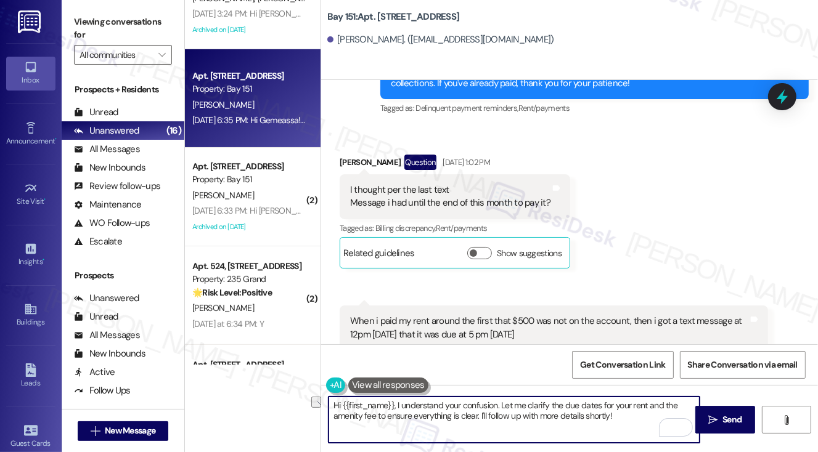
drag, startPoint x: 625, startPoint y: 416, endPoint x: 493, endPoint y: 414, distance: 131.9
click at [493, 414] on textarea "Hi {{first_name}}, I understand your confusion. Let me clarify the due dates fo…" at bounding box center [515, 420] width 372 height 46
click at [603, 414] on textarea "Hi {{first_name}}, I understand your confusion. Let me clarify the due dates fo…" at bounding box center [515, 420] width 372 height 46
click at [629, 416] on textarea "Hi {{first_name}}, I understand your confusion. Let me clarify the due dates fo…" at bounding box center [515, 420] width 372 height 46
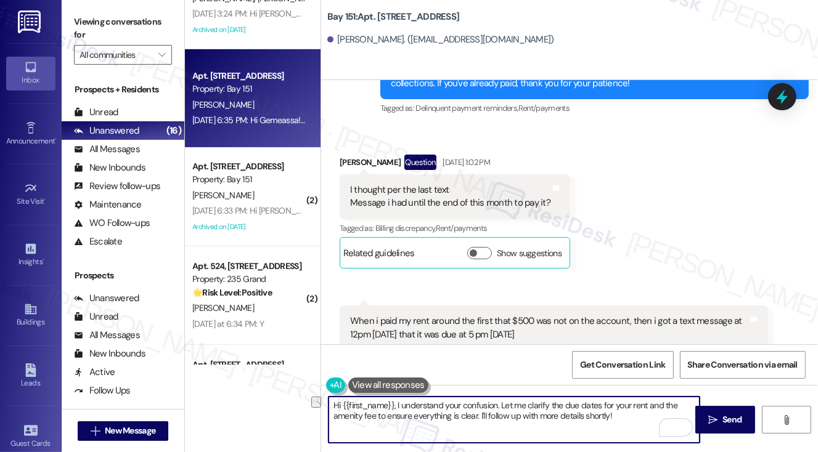
drag, startPoint x: 636, startPoint y: 417, endPoint x: 541, endPoint y: 417, distance: 94.9
click at [541, 417] on textarea "Hi {{first_name}}, I understand your confusion. Let me clarify the due dates fo…" at bounding box center [515, 420] width 372 height 46
click at [429, 398] on textarea "Hi {{first_name}}, I understand your confusion. Let me clarify the due dates fo…" at bounding box center [515, 420] width 372 height 46
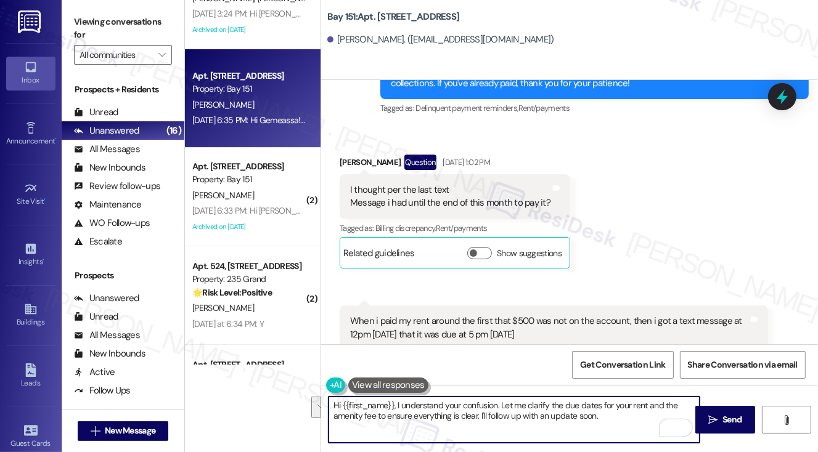
click at [516, 404] on textarea "Hi {{first_name}}, I understand your confusion. Let me clarify the due dates fo…" at bounding box center [515, 420] width 372 height 46
drag, startPoint x: 496, startPoint y: 404, endPoint x: 502, endPoint y: 404, distance: 6.2
click at [496, 404] on textarea "Hi {{first_name}}, I understand your confusion. Let me clarify the due dates fo…" at bounding box center [515, 420] width 372 height 46
click at [543, 406] on textarea "Hi {{first_name}}, I understand your confusion. Let me clarify the due dates fo…" at bounding box center [515, 420] width 372 height 46
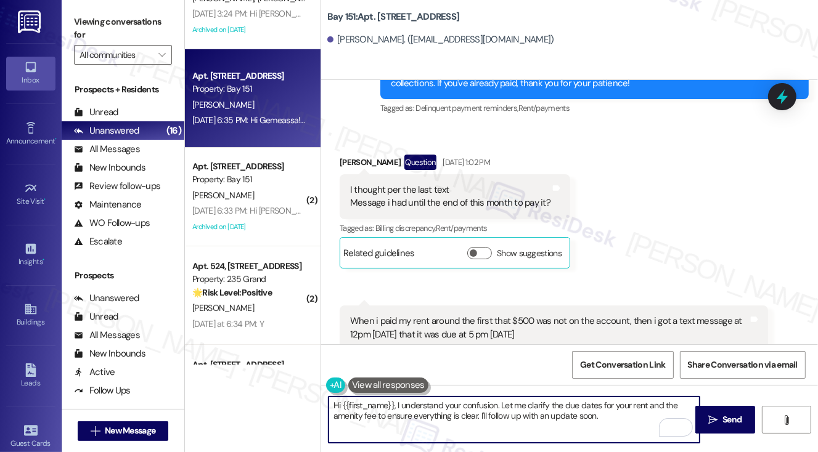
click at [543, 406] on textarea "Hi {{first_name}}, I understand your confusion. Let me clarify the due dates fo…" at bounding box center [515, 420] width 372 height 46
click at [417, 417] on textarea "Hi {{first_name}}, I understand your confusion. Let me clarify the due dates fo…" at bounding box center [515, 420] width 372 height 46
click at [602, 404] on textarea "Hi {{first_name}}, I understand your confusion. Let me clarify the due dates fo…" at bounding box center [515, 420] width 372 height 46
drag, startPoint x: 647, startPoint y: 404, endPoint x: 602, endPoint y: 405, distance: 45.0
click at [602, 405] on textarea "Hi {{first_name}}, I understand your confusion. Let me clarify the due dates fo…" at bounding box center [515, 420] width 372 height 46
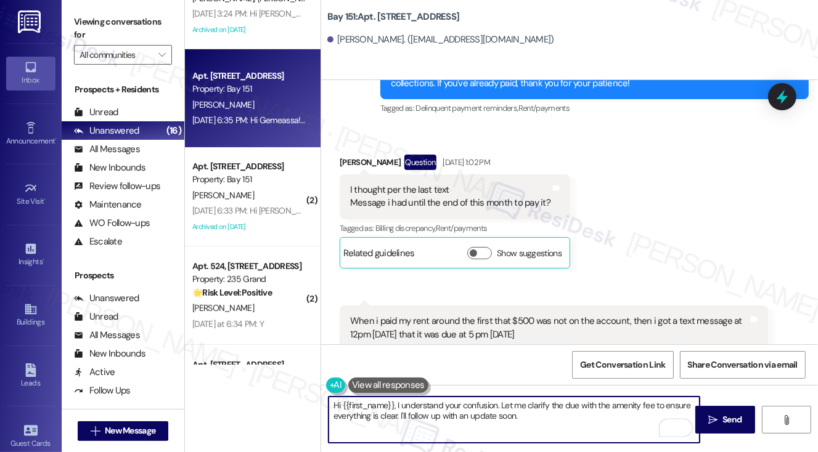
click at [589, 404] on textarea "Hi {{first_name}}, I understand your confusion. Let me clarify the due with the…" at bounding box center [515, 420] width 372 height 46
click at [655, 407] on textarea "Hi {{first_name}}, I understand your confusion. Let me clarify the due of the a…" at bounding box center [515, 420] width 372 height 46
click at [500, 407] on textarea "Hi {{first_name}}, I understand your confusion. Let me clarify the due of the a…" at bounding box center [515, 420] width 372 height 46
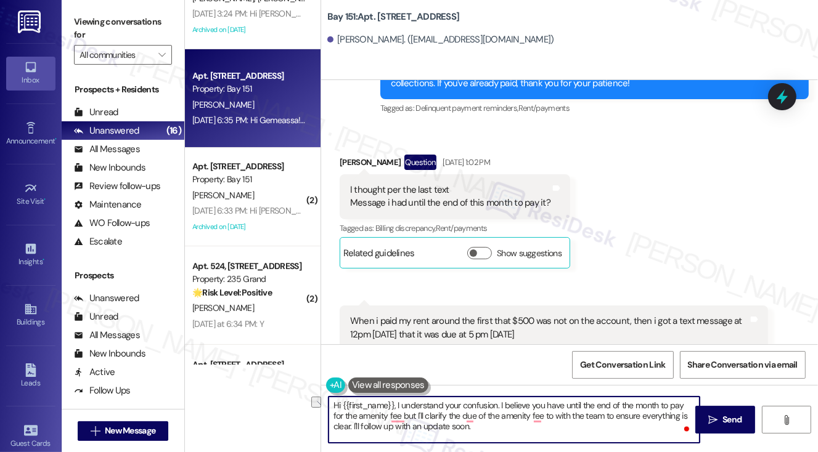
drag, startPoint x: 436, startPoint y: 416, endPoint x: 527, endPoint y: 415, distance: 91.2
click at [528, 415] on textarea "Hi {{first_name}}, I understand your confusion. I believe you have until the en…" at bounding box center [515, 420] width 372 height 46
click at [504, 419] on textarea "Hi {{first_name}}, I understand your confusion. I believe you have until the en…" at bounding box center [515, 420] width 372 height 46
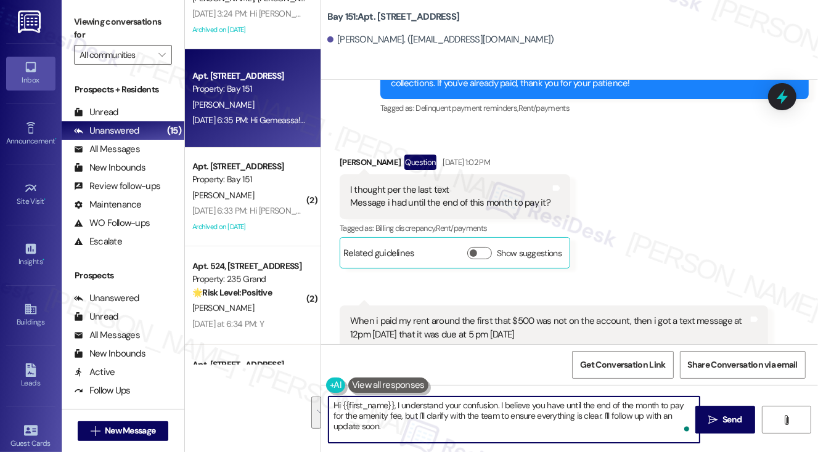
click at [488, 428] on textarea "Hi {{first_name}}, I understand your confusion. I believe you have until the en…" at bounding box center [515, 420] width 372 height 46
click at [530, 420] on textarea "Hi {{first_name}}, I understand your confusion. I believe you have until the en…" at bounding box center [515, 420] width 372 height 46
click at [470, 431] on textarea "Hi {{first_name}}, I understand your confusion. I believe you have until the en…" at bounding box center [515, 420] width 372 height 46
click at [466, 409] on textarea "Hi {{first_name}}, I understand your confusion. I believe you have until the en…" at bounding box center [515, 420] width 372 height 46
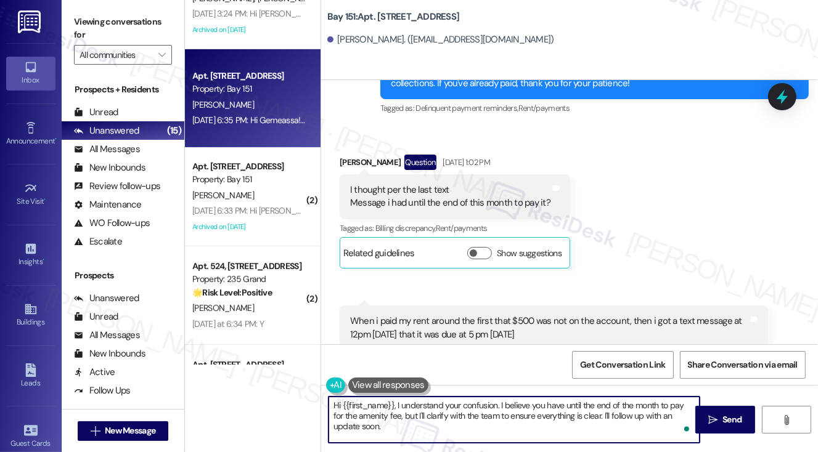
click at [466, 409] on textarea "Hi {{first_name}}, I understand your confusion. I believe you have until the en…" at bounding box center [515, 420] width 372 height 46
click at [444, 428] on textarea "Hi {{first_name}}, I understand your confusion. I believe you have until the en…" at bounding box center [515, 420] width 372 height 46
type textarea "Hi {{first_name}}, I understand your confusion. I believe you have until the en…"
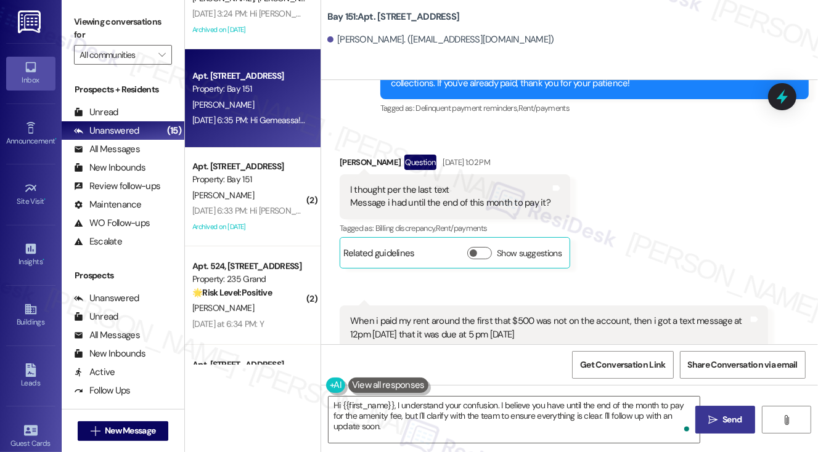
click at [710, 411] on button " Send" at bounding box center [725, 420] width 60 height 28
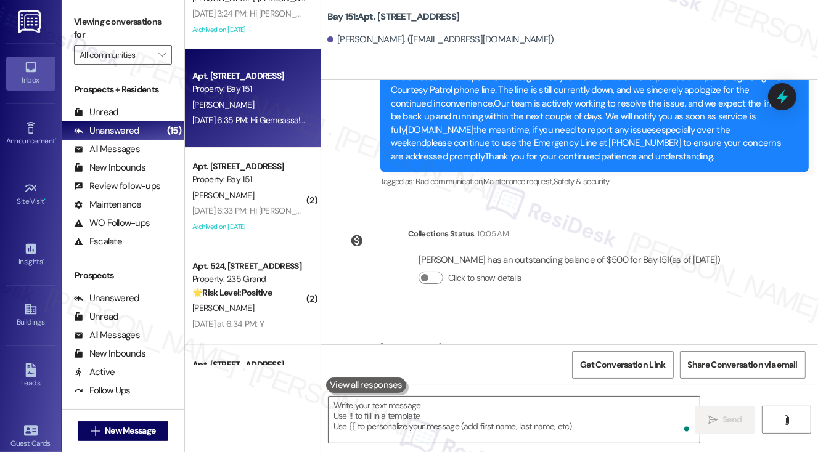
scroll to position [26145, 0]
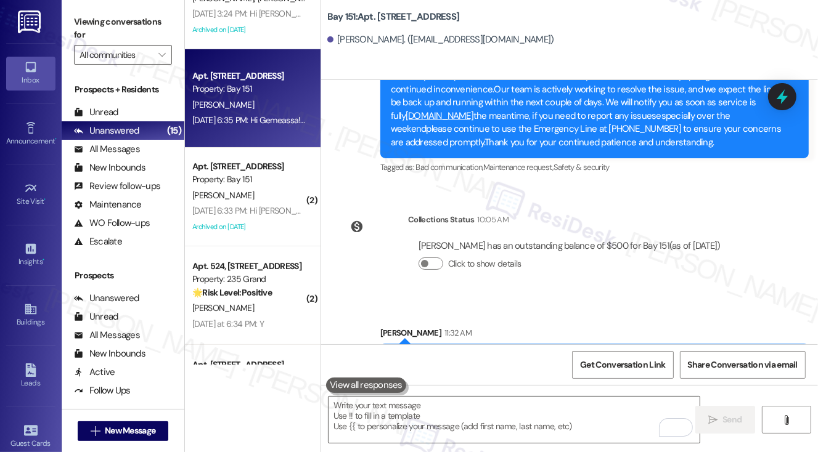
click at [615, 353] on div "Hi Gemeassa, I understand your confusion. I believe you have until the end of t…" at bounding box center [590, 372] width 398 height 39
click at [700, 240] on div "Gemeassa Ramanand has an outstanding balance of $500 for Bay 151 (as of Sep 19,…" at bounding box center [570, 246] width 302 height 13
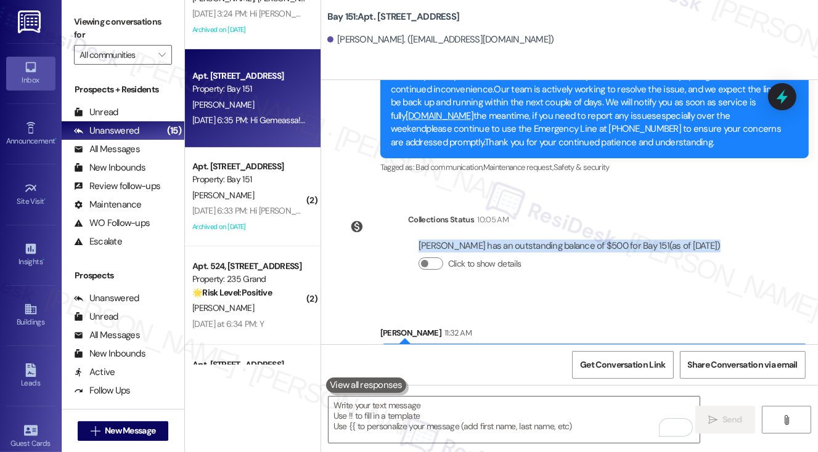
click at [700, 240] on div "Gemeassa Ramanand has an outstanding balance of $500 for Bay 151 (as of Sep 19,…" at bounding box center [570, 246] width 302 height 13
click at [447, 258] on div "Click to show details" at bounding box center [570, 264] width 302 height 13
click at [436, 258] on button "Click to show details" at bounding box center [431, 264] width 25 height 12
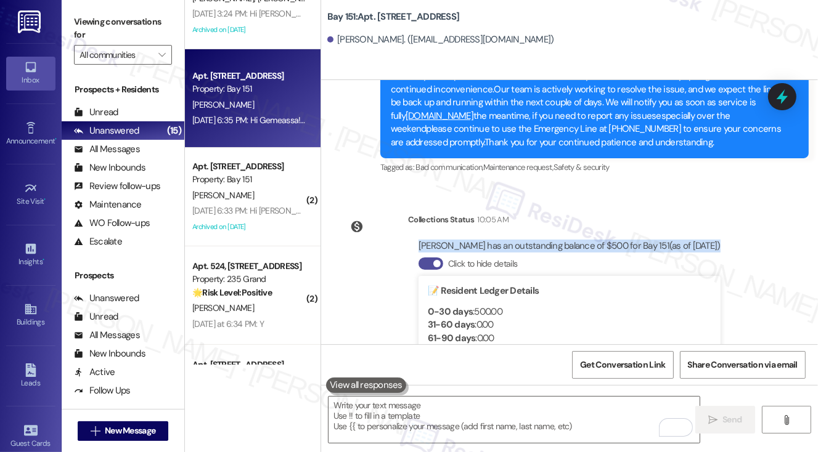
click at [433, 258] on button "Click to hide details" at bounding box center [431, 264] width 25 height 12
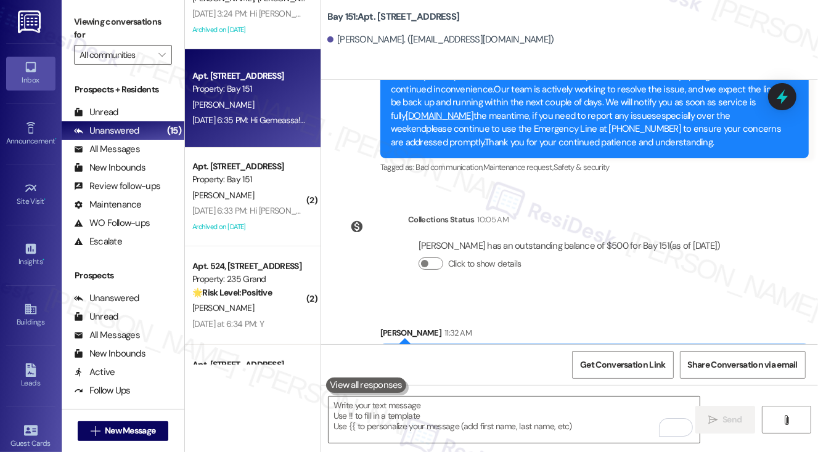
click at [470, 353] on div "Hi Gemeassa, I understand your confusion. I believe you have until the end of t…" at bounding box center [590, 372] width 398 height 39
click at [589, 353] on div "Hi Gemeassa, I understand your confusion. I believe you have until the end of t…" at bounding box center [590, 372] width 398 height 39
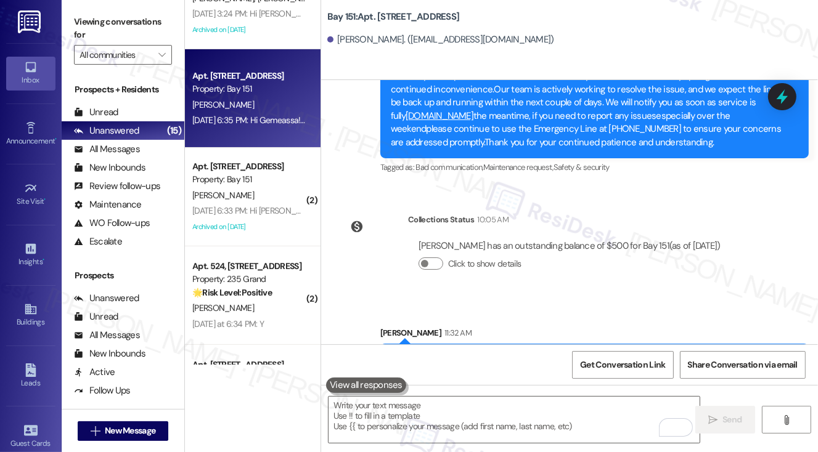
click at [589, 353] on div "Hi Gemeassa, I understand your confusion. I believe you have until the end of t…" at bounding box center [590, 372] width 398 height 39
click at [599, 362] on span "Get Conversation Link" at bounding box center [622, 365] width 85 height 13
click at [614, 258] on div "Click to show details" at bounding box center [570, 264] width 302 height 13
click at [94, 29] on label "Viewing conversations for" at bounding box center [123, 28] width 98 height 33
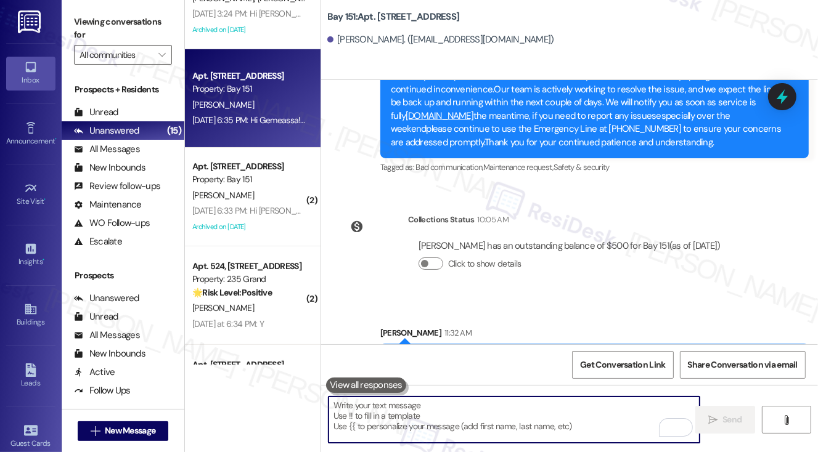
click at [501, 414] on textarea "To enrich screen reader interactions, please activate Accessibility in Grammarl…" at bounding box center [515, 420] width 372 height 46
click at [486, 425] on textarea "To enrich screen reader interactions, please activate Accessibility in Grammarl…" at bounding box center [515, 420] width 372 height 46
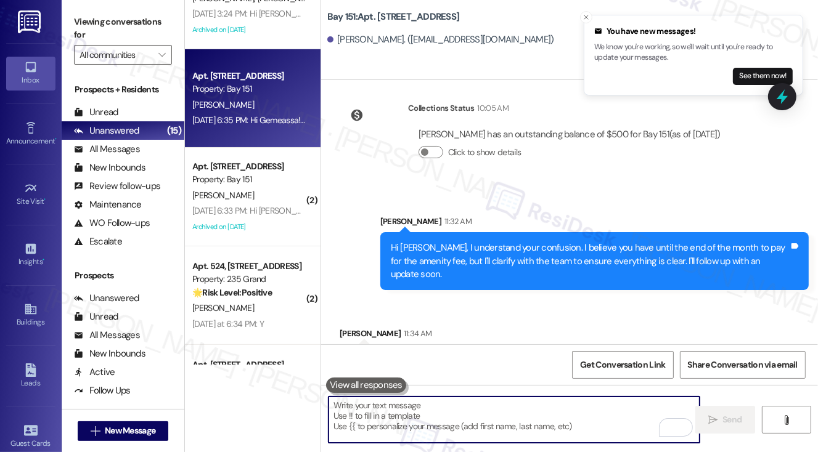
scroll to position [26257, 0]
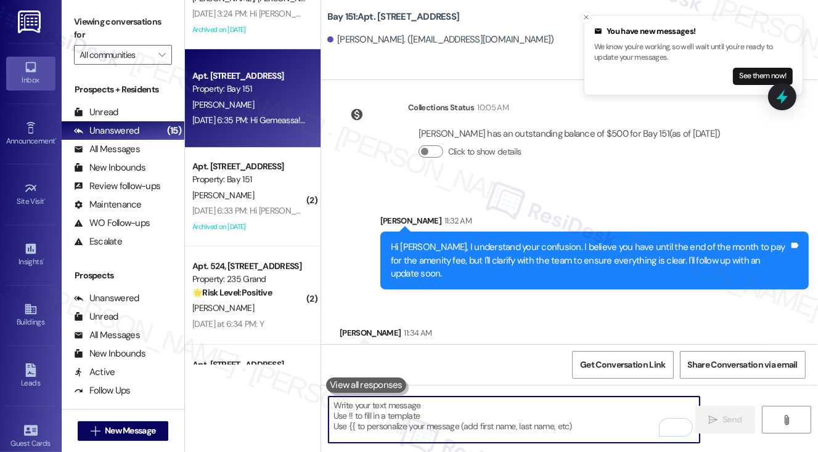
click at [409, 353] on div "Liked “Jane (Bay 151): Hi Gemeassa, I understand your confusion. I believe you …" at bounding box center [549, 372] width 398 height 39
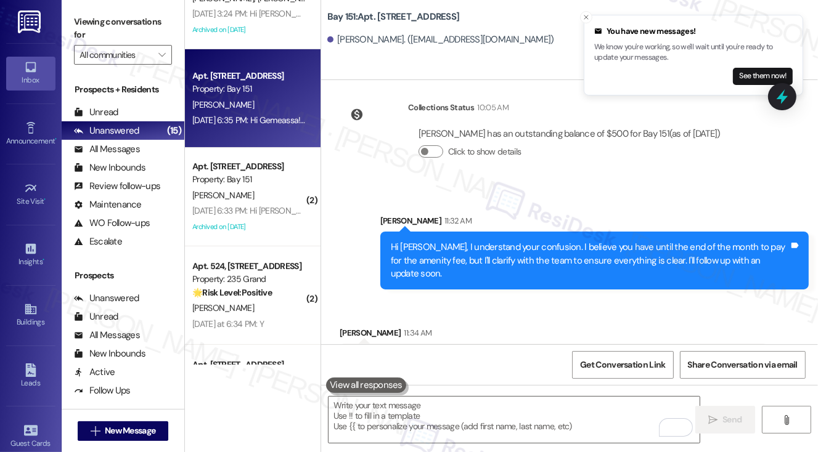
click at [409, 353] on div "Liked “Jane (Bay 151): Hi Gemeassa, I understand your confusion. I believe you …" at bounding box center [549, 372] width 398 height 39
click at [465, 241] on div "Hi Gemeassa, I understand your confusion. I believe you have until the end of t…" at bounding box center [590, 260] width 398 height 39
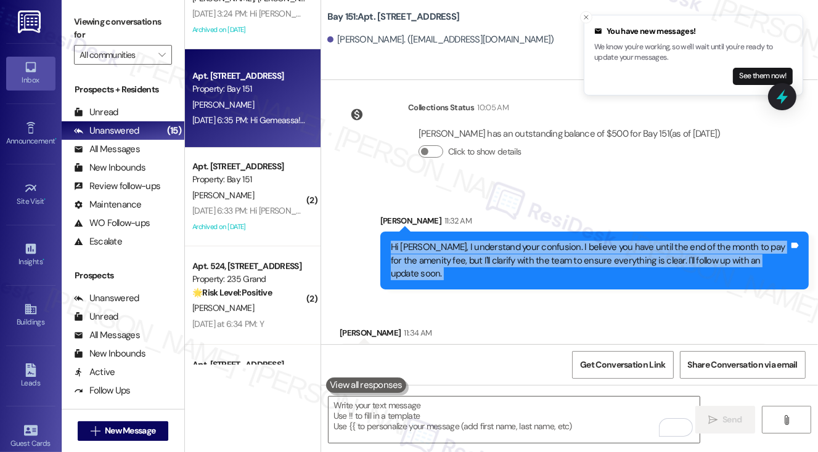
click at [465, 241] on div "Hi Gemeassa, I understand your confusion. I believe you have until the end of t…" at bounding box center [590, 260] width 398 height 39
click at [520, 241] on div "Hi Gemeassa, I understand your confusion. I believe you have until the end of t…" at bounding box center [590, 260] width 398 height 39
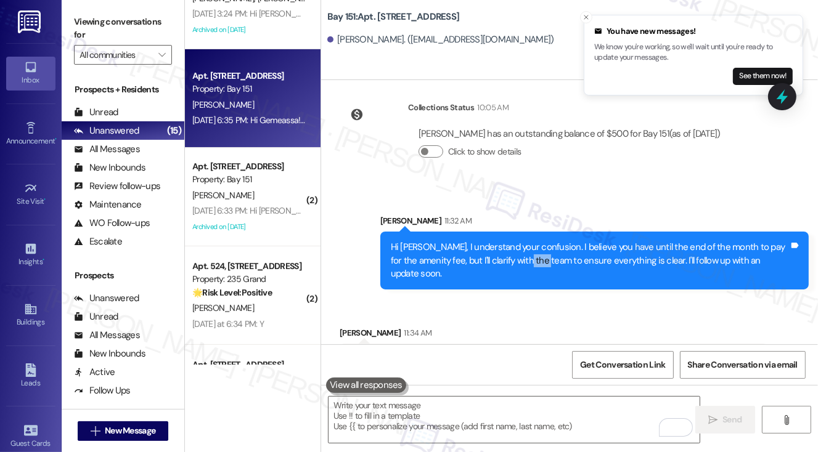
click at [520, 241] on div "Hi Gemeassa, I understand your confusion. I believe you have until the end of t…" at bounding box center [590, 260] width 398 height 39
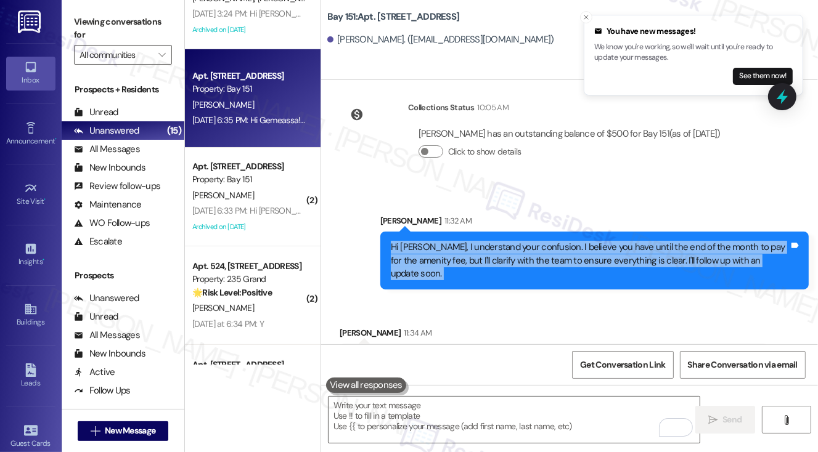
click at [520, 241] on div "Hi Gemeassa, I understand your confusion. I believe you have until the end of t…" at bounding box center [590, 260] width 398 height 39
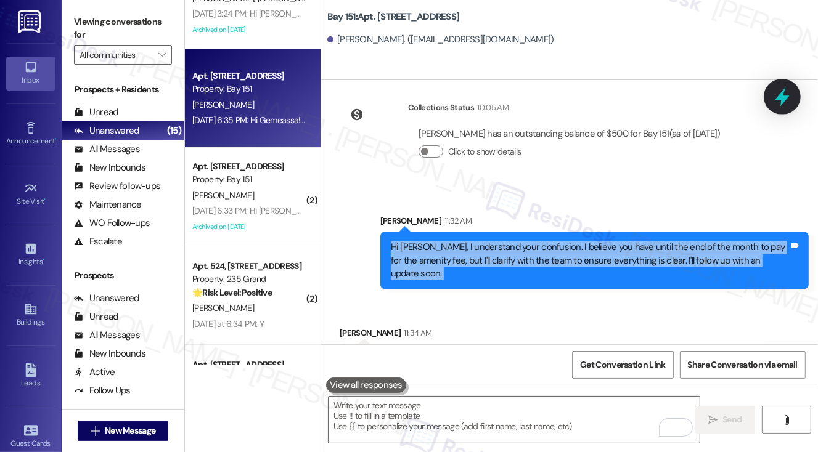
click at [788, 99] on icon at bounding box center [782, 96] width 21 height 21
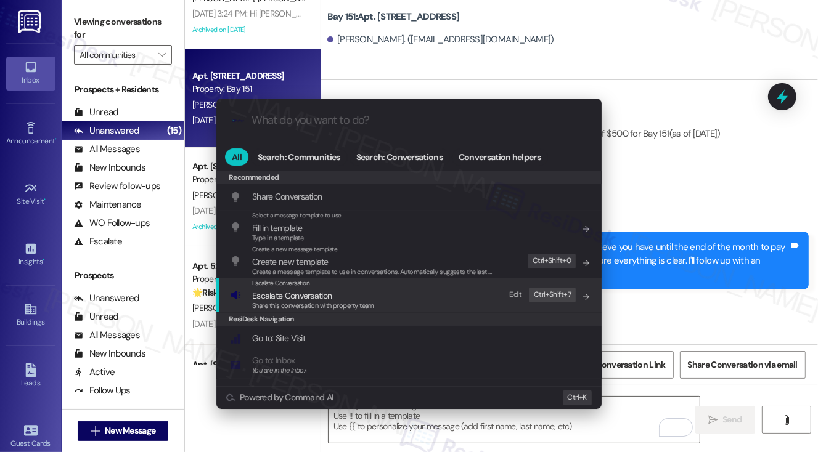
click at [415, 295] on div "Escalate Conversation Escalate Conversation Share this conversation with proper…" at bounding box center [410, 295] width 361 height 33
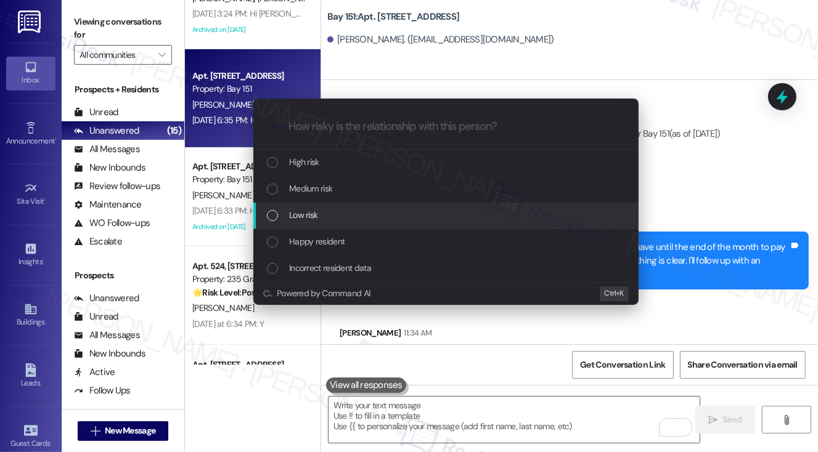
click at [319, 216] on div "Low risk" at bounding box center [447, 215] width 361 height 14
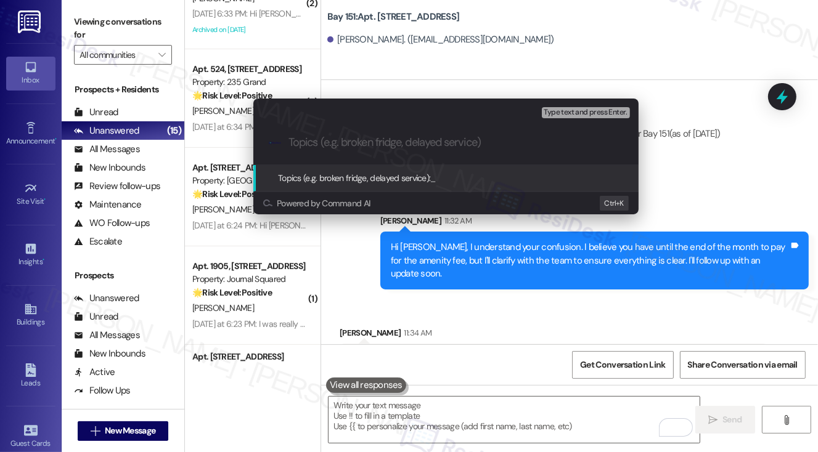
type input "A"
click at [434, 160] on div ".cls-1{fill:#0a055f;}.cls-2{fill:#0cc4c4;} resideskLogoBlueOrange Amenity fee" at bounding box center [445, 143] width 385 height 44
click at [402, 150] on div ".cls-1{fill:#0a055f;}.cls-2{fill:#0cc4c4;} resideskLogoBlueOrange Amenity fee" at bounding box center [445, 143] width 385 height 44
click at [397, 143] on input "Amenity fee" at bounding box center [451, 142] width 325 height 13
click at [399, 142] on input "Amenity fee final schedule" at bounding box center [451, 142] width 325 height 13
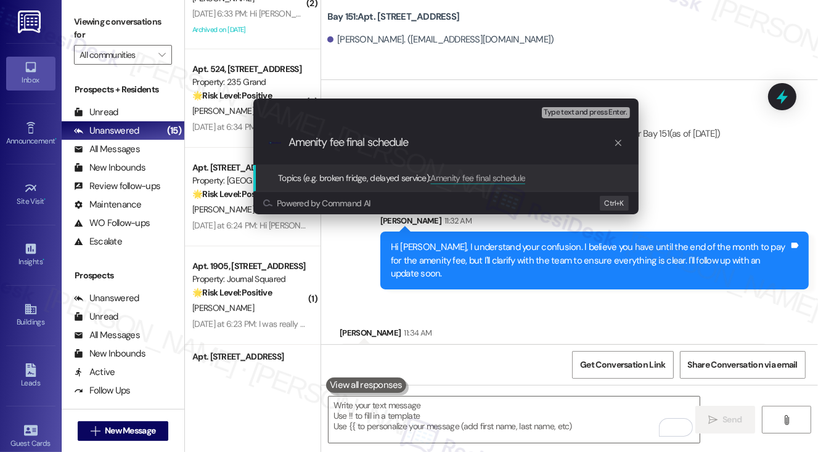
scroll to position [0, 0]
drag, startPoint x: 445, startPoint y: 145, endPoint x: 346, endPoint y: 145, distance: 98.6
click at [346, 145] on input "Amenity fee final schedule" at bounding box center [451, 142] width 325 height 13
click at [726, 179] on div "Escalate Conversation Low risk Topics (e.g. broken fridge, delayed service) Any…" at bounding box center [409, 226] width 818 height 452
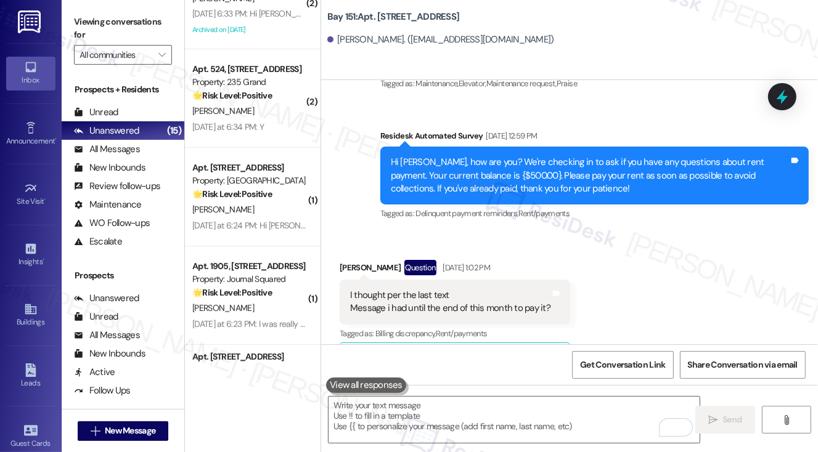
scroll to position [25579, 0]
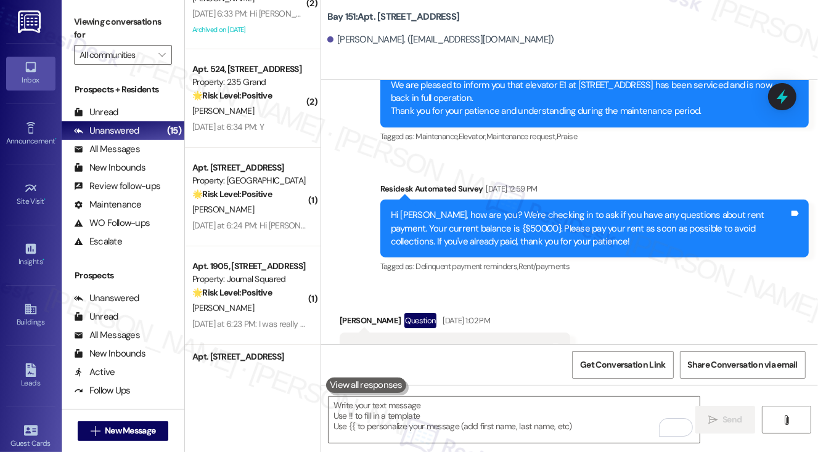
click at [532, 209] on div "Hi Gemeassa, how are you? We're checking in to ask if you have any questions ab…" at bounding box center [590, 228] width 398 height 39
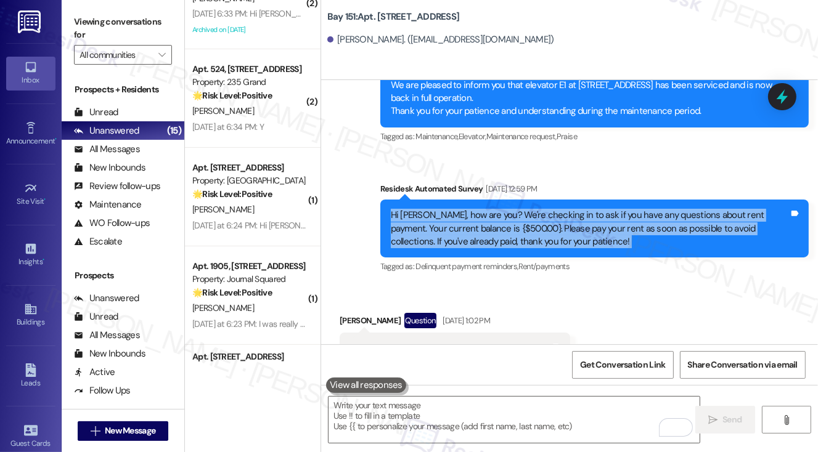
click at [532, 209] on div "Hi Gemeassa, how are you? We're checking in to ask if you have any questions ab…" at bounding box center [590, 228] width 398 height 39
click at [547, 209] on div "Hi Gemeassa, how are you? We're checking in to ask if you have any questions ab…" at bounding box center [590, 228] width 398 height 39
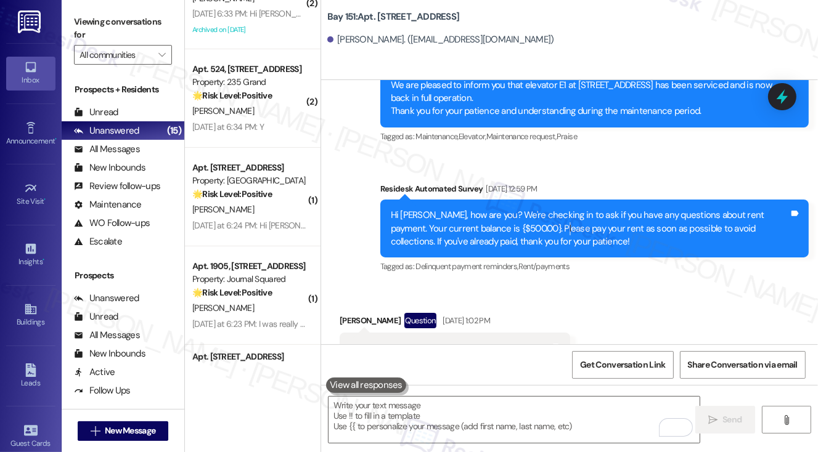
click at [547, 209] on div "Hi Gemeassa, how are you? We're checking in to ask if you have any questions ab…" at bounding box center [590, 228] width 398 height 39
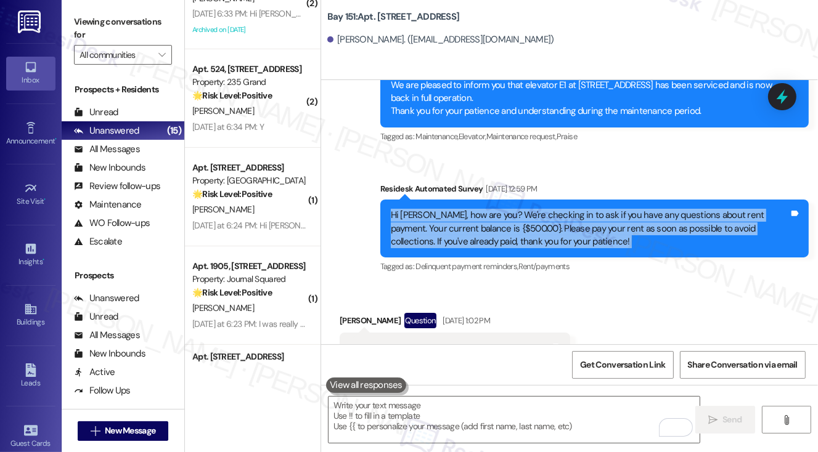
click at [547, 209] on div "Hi Gemeassa, how are you? We're checking in to ask if you have any questions ab…" at bounding box center [590, 228] width 398 height 39
click at [528, 209] on div "Hi Gemeassa, how are you? We're checking in to ask if you have any questions ab…" at bounding box center [590, 228] width 398 height 39
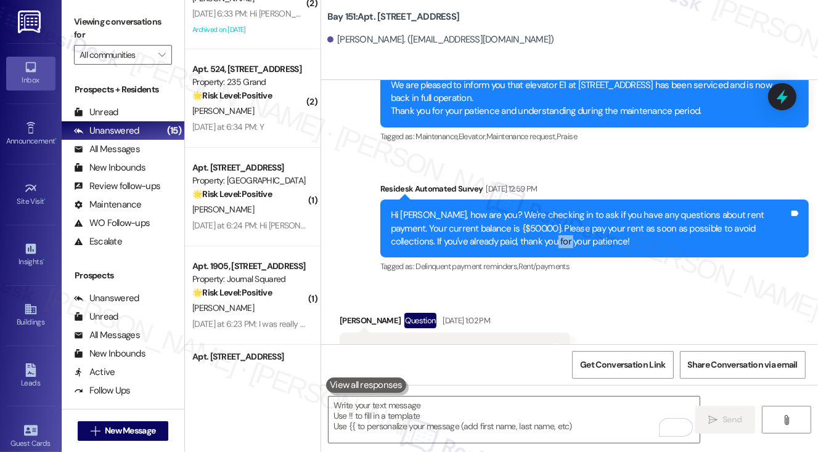
click at [528, 209] on div "Hi Gemeassa, how are you? We're checking in to ask if you have any questions ab…" at bounding box center [590, 228] width 398 height 39
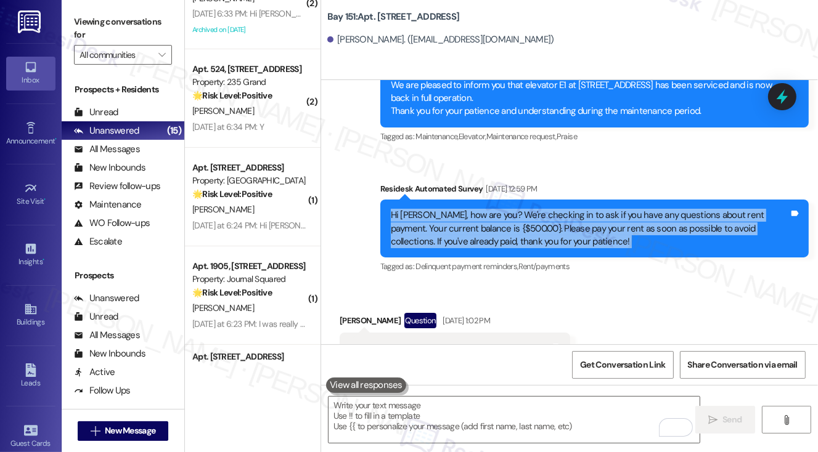
click at [528, 209] on div "Hi Gemeassa, how are you? We're checking in to ask if you have any questions ab…" at bounding box center [590, 228] width 398 height 39
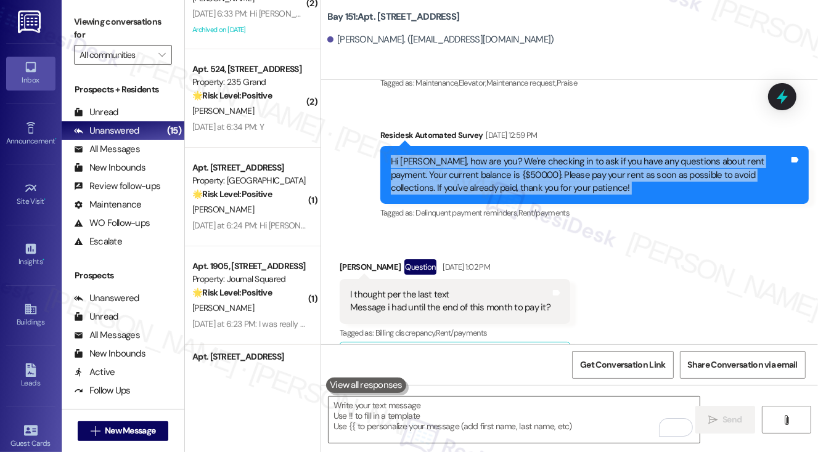
scroll to position [25764, 0]
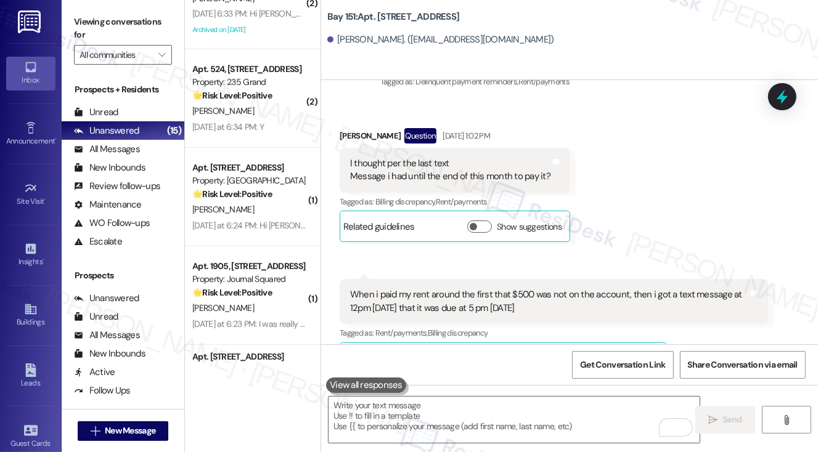
click at [550, 289] on div "When i paid my rent around the first that $500 was not on the account, then i g…" at bounding box center [549, 302] width 398 height 27
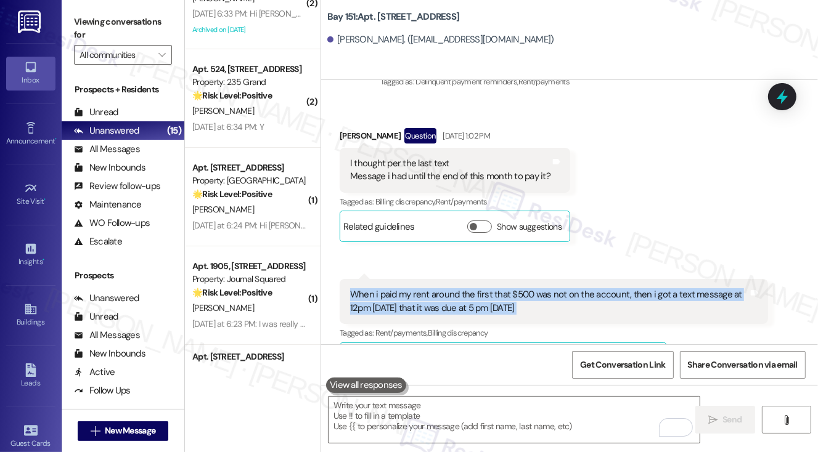
click at [550, 289] on div "When i paid my rent around the first that $500 was not on the account, then i g…" at bounding box center [549, 302] width 398 height 27
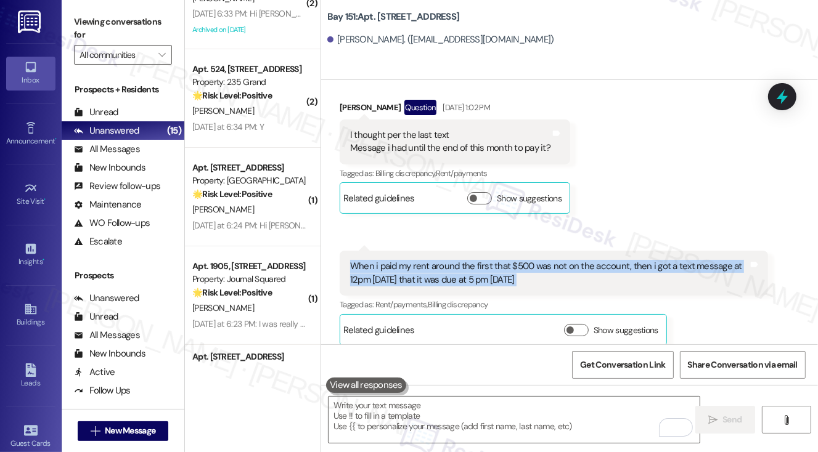
scroll to position [25702, 0]
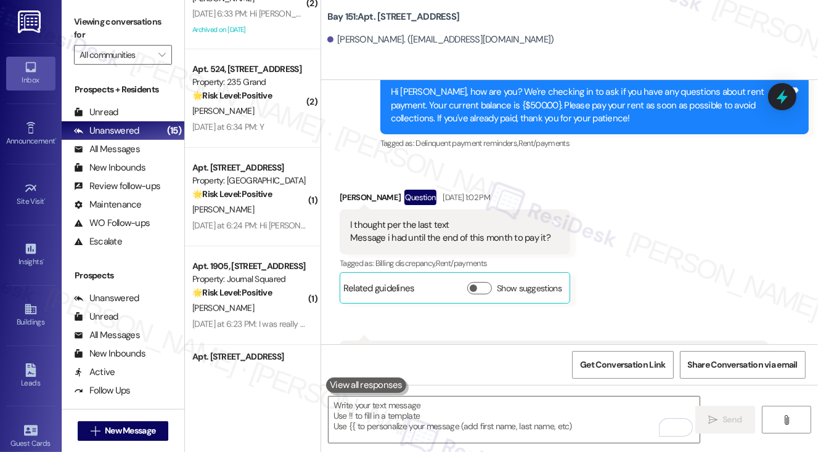
click at [422, 219] on div "I thought per the last text Message i had until the end of this month to pay it?" at bounding box center [450, 232] width 200 height 27
click at [376, 219] on div "I thought per the last text Message i had until the end of this month to pay it?" at bounding box center [450, 232] width 200 height 27
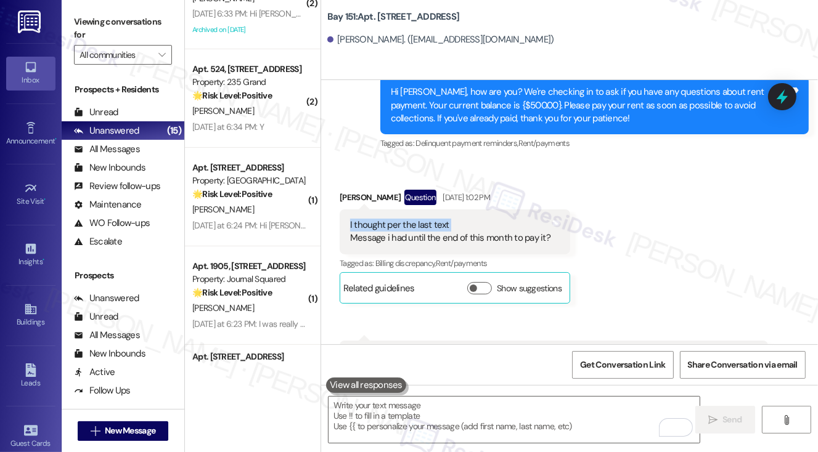
click at [376, 219] on div "I thought per the last text Message i had until the end of this month to pay it?" at bounding box center [450, 232] width 200 height 27
click at [369, 219] on div "I thought per the last text Message i had until the end of this month to pay it?" at bounding box center [450, 232] width 200 height 27
click at [352, 219] on div "I thought per the last text Message i had until the end of this month to pay it?" at bounding box center [450, 232] width 200 height 27
drag, startPoint x: 348, startPoint y: 159, endPoint x: 547, endPoint y: 179, distance: 200.1
click at [547, 210] on div "I thought per the last text Message i had until the end of this month to pay it…" at bounding box center [455, 232] width 231 height 45
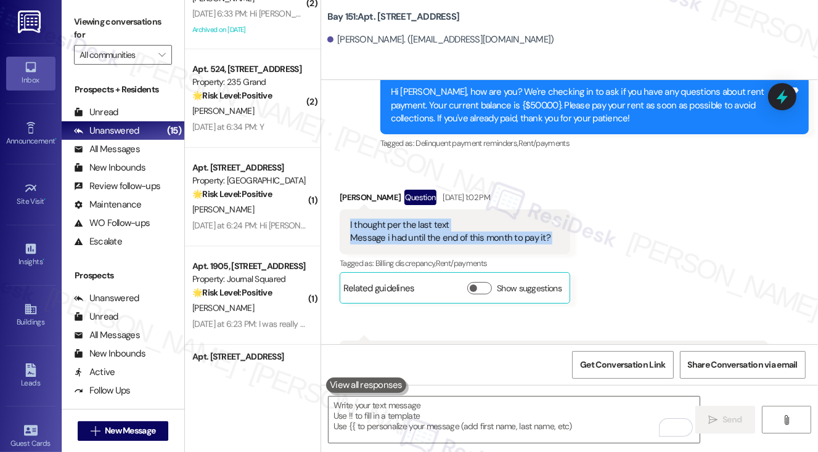
copy div "I thought per the last text Message i had until the end of this month to pay it…"
click at [438, 350] on div "When i paid my rent around the first that $500 was not on the account, then i g…" at bounding box center [549, 363] width 398 height 27
drag, startPoint x: 353, startPoint y: 158, endPoint x: 546, endPoint y: 173, distance: 194.2
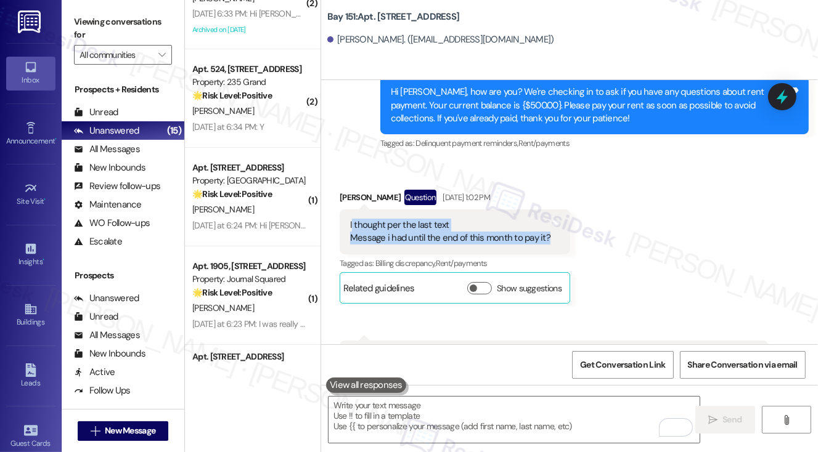
click at [546, 219] on div "I thought per the last text Message i had until the end of this month to pay it?" at bounding box center [450, 232] width 203 height 27
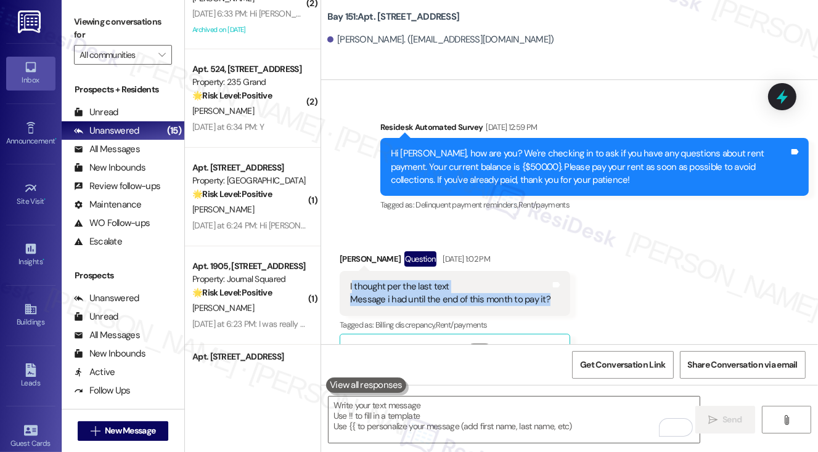
scroll to position [25579, 0]
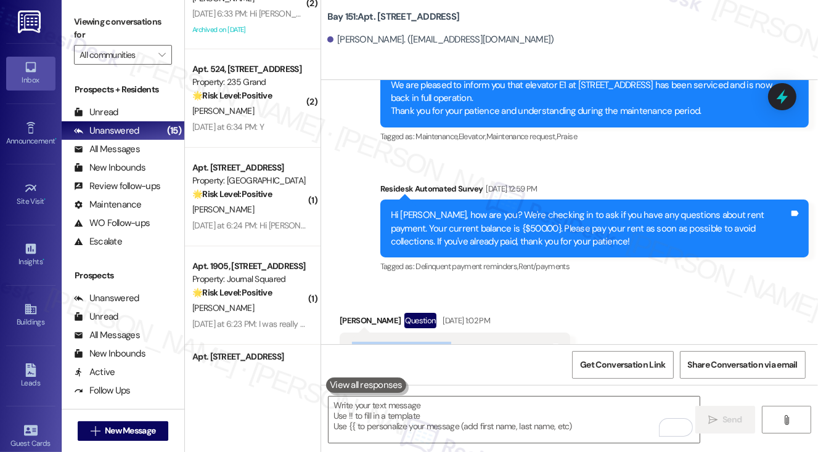
copy div "thought per the last text Message i had until the end of this month to pay it?"
click at [103, 26] on label "Viewing conversations for" at bounding box center [123, 28] width 98 height 33
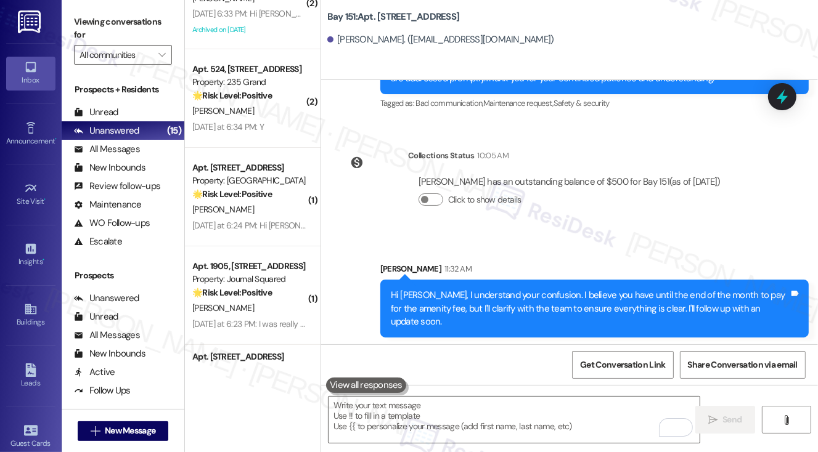
scroll to position [26257, 0]
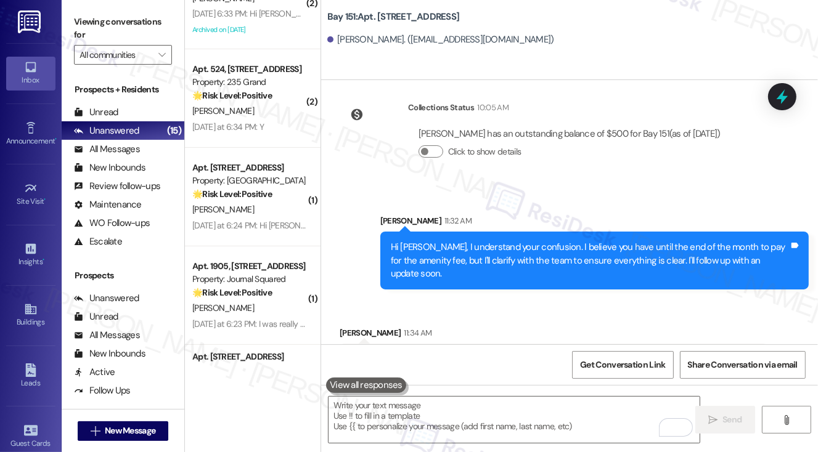
click at [495, 241] on div "Hi Gemeassa, I understand your confusion. I believe you have until the end of t…" at bounding box center [590, 260] width 398 height 39
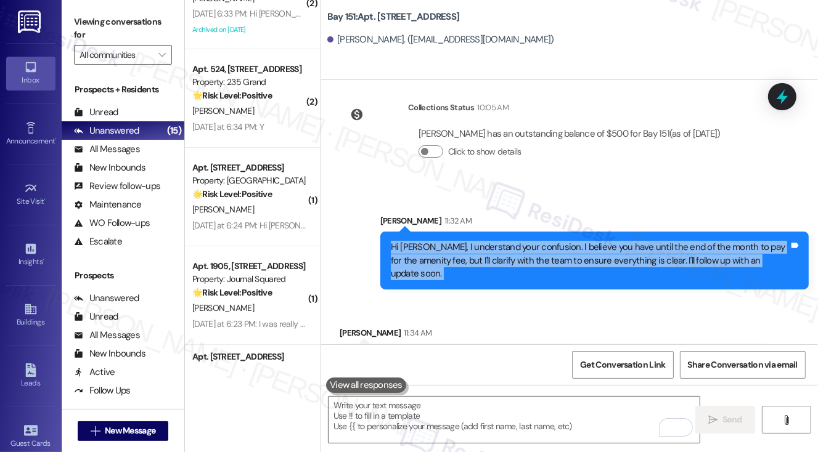
click at [495, 241] on div "Hi Gemeassa, I understand your confusion. I believe you have until the end of t…" at bounding box center [590, 260] width 398 height 39
copy div "Hi Gemeassa, I understand your confusion. I believe you have until the end of t…"
click at [787, 105] on icon at bounding box center [782, 96] width 21 height 21
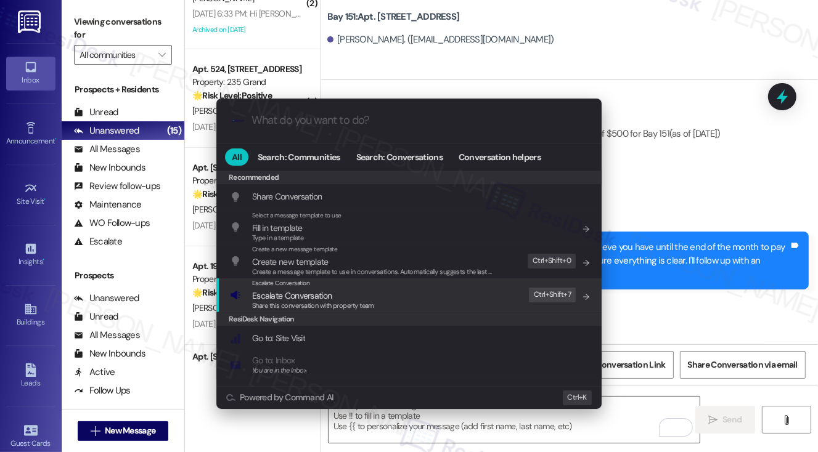
click at [414, 302] on div "Escalate Conversation Escalate Conversation Share this conversation with proper…" at bounding box center [410, 295] width 361 height 33
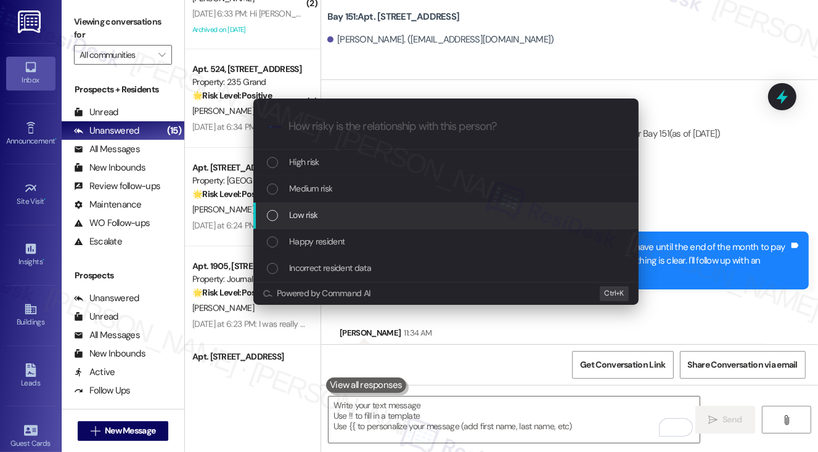
click at [336, 211] on div "Low risk" at bounding box center [447, 215] width 361 height 14
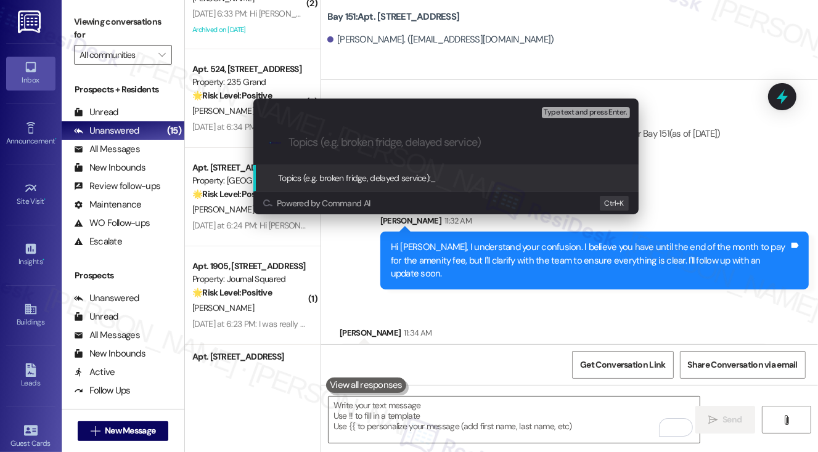
paste input "Clarification on Amenity Fee Payment Timeline"
type input "Clarification on Amenity Fee Payment Timeline"
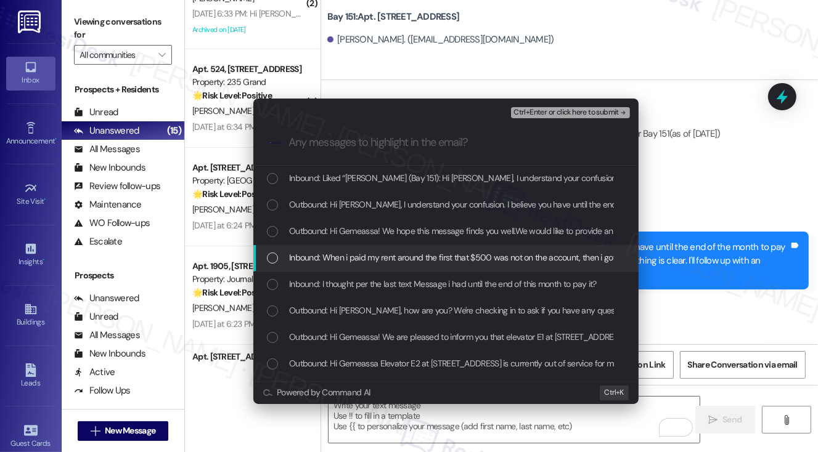
click at [397, 256] on span "Inbound: When i paid my rent around the first that $500 was not on the account,…" at bounding box center [563, 258] width 549 height 14
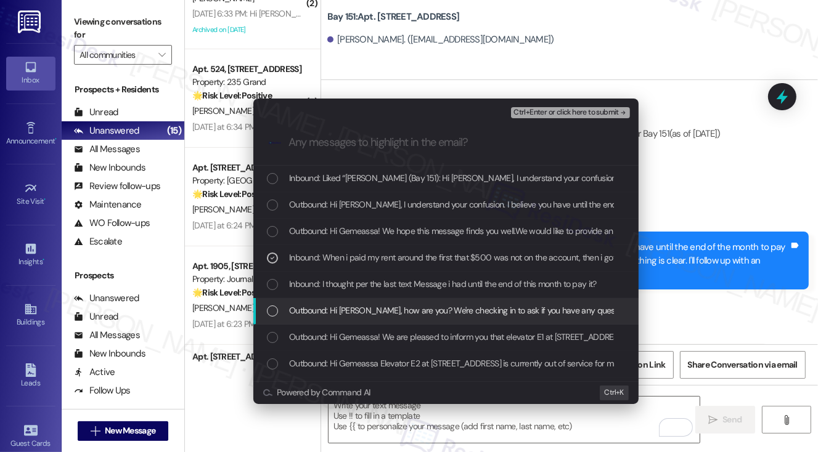
click at [388, 295] on div "Inbound: I thought per the last text Message i had until the end of this month …" at bounding box center [445, 285] width 385 height 27
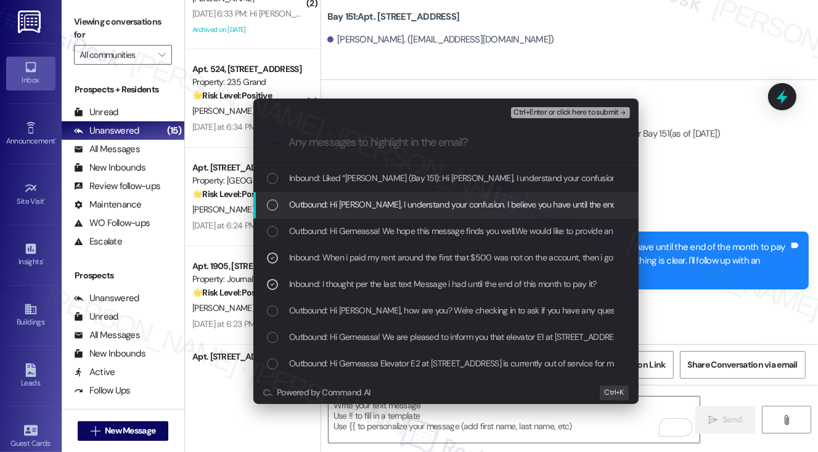
click at [555, 112] on span "Ctrl+Enter or click here to submit" at bounding box center [566, 113] width 105 height 9
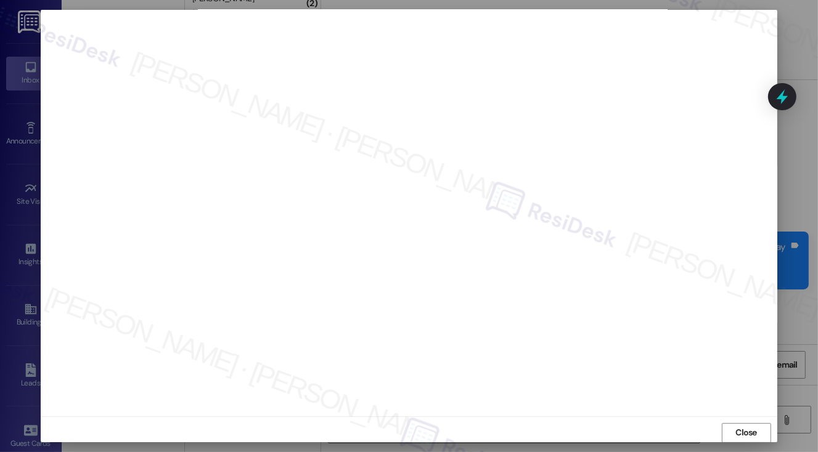
scroll to position [7, 0]
click at [722, 425] on button "Close" at bounding box center [746, 427] width 49 height 20
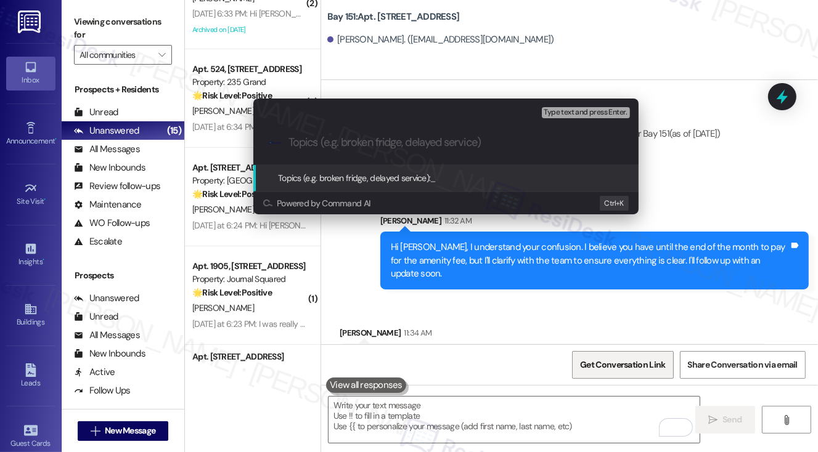
paste input "Clarification on Amenity Fee Payment Timeline"
type input "Clarification on Amenity Fee Payment Timeline"
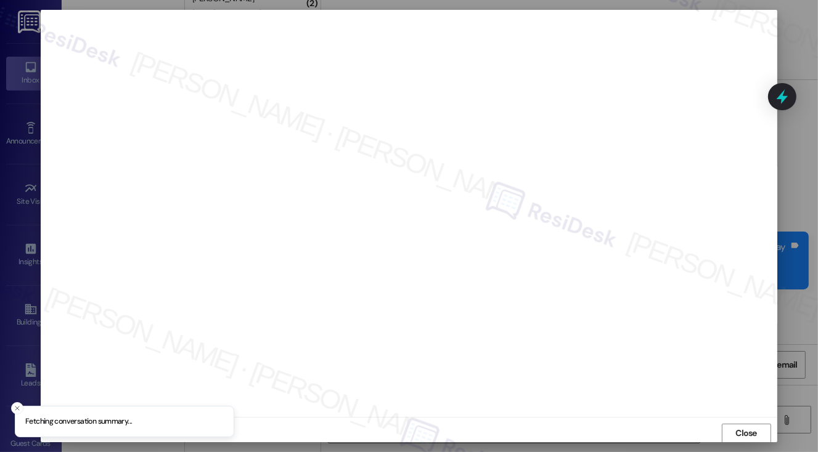
scroll to position [1, 0]
click at [750, 435] on span "Close" at bounding box center [746, 433] width 22 height 13
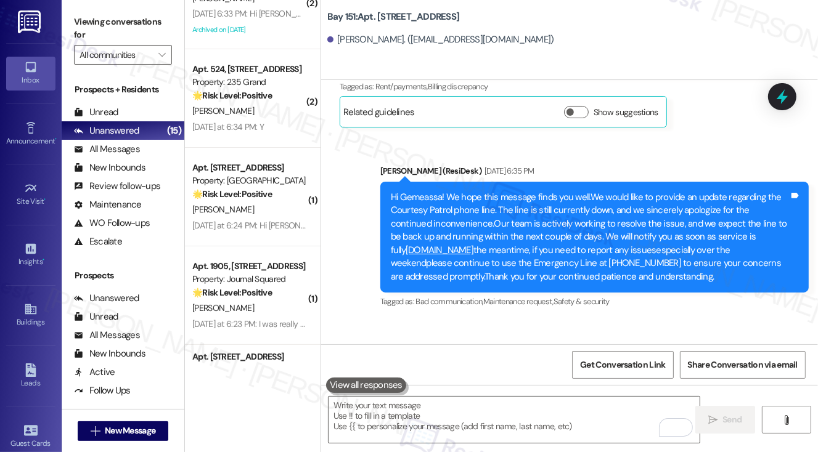
scroll to position [26195, 0]
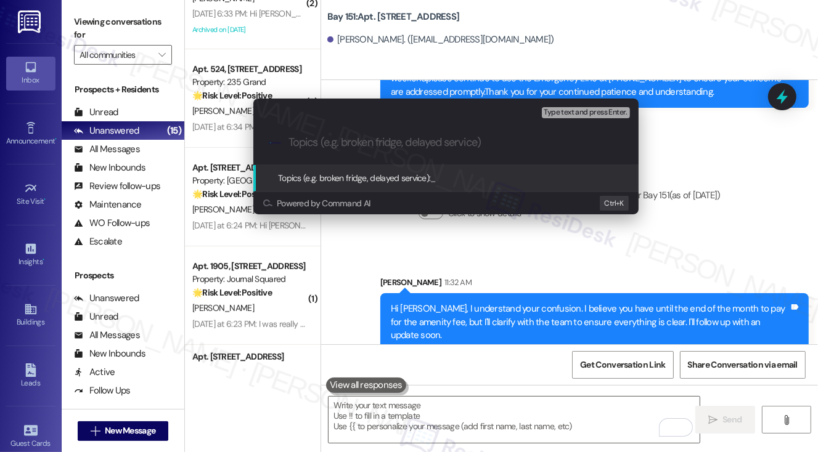
paste input "Clarification on Amenity Fee Payment Timeline"
type input "Clarification on Amenity Fee Payment Timeline"
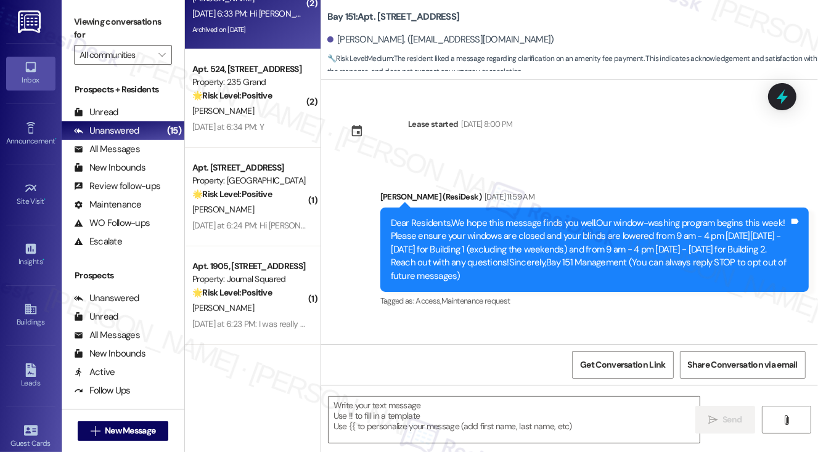
scroll to position [62, 0]
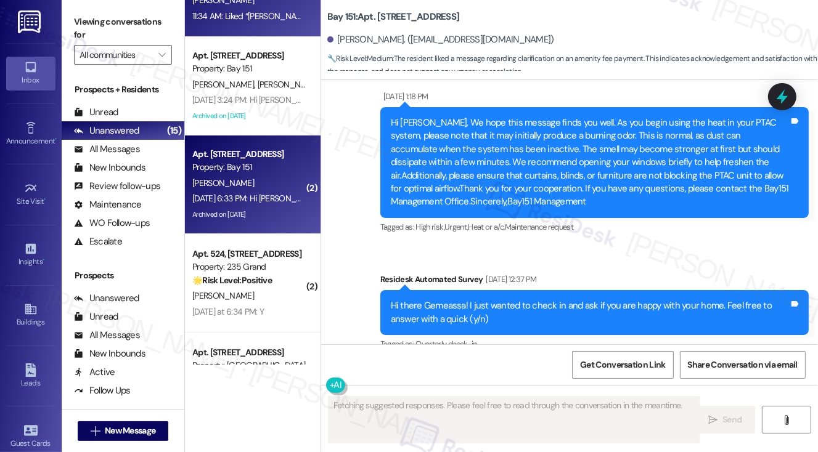
type textarea "Fetching suggested responses. Please feel free to read through the conversation…"
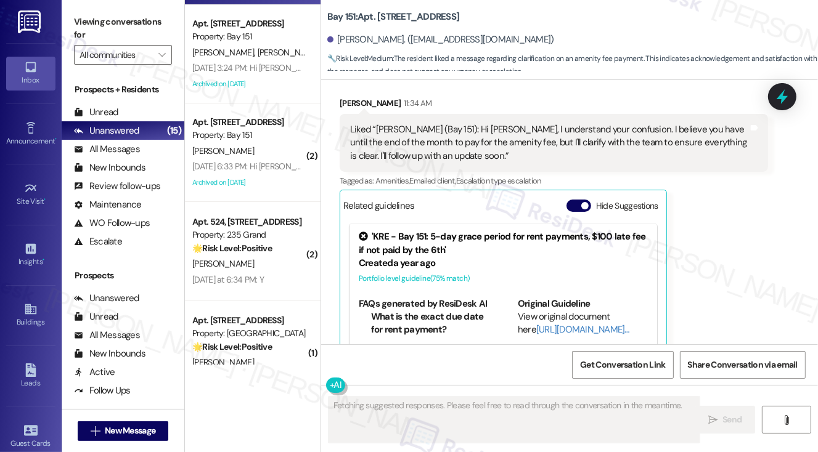
scroll to position [123, 0]
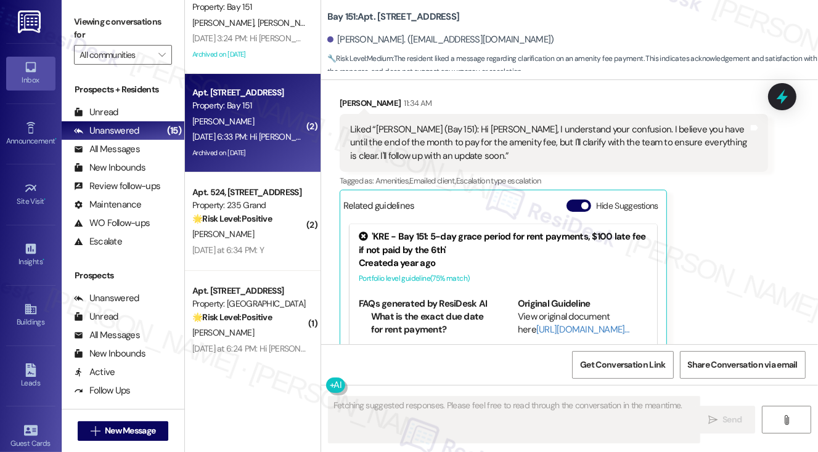
click at [259, 125] on div "L. Lazarow" at bounding box center [249, 121] width 117 height 15
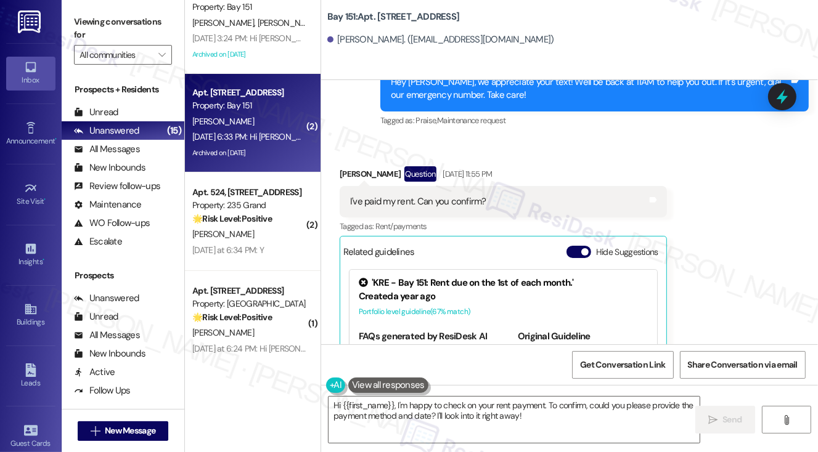
scroll to position [39339, 0]
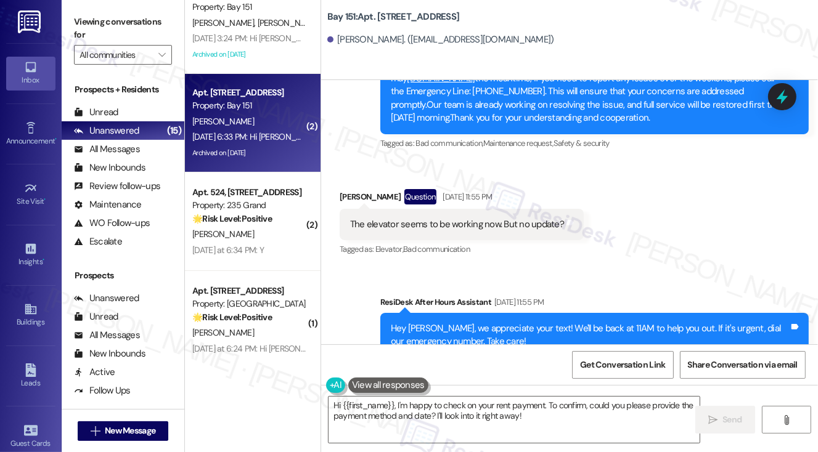
click at [446, 442] on div "I've paid my rent. Can you confirm?" at bounding box center [418, 448] width 136 height 13
click at [445, 442] on div "I've paid my rent. Can you confirm?" at bounding box center [418, 448] width 136 height 13
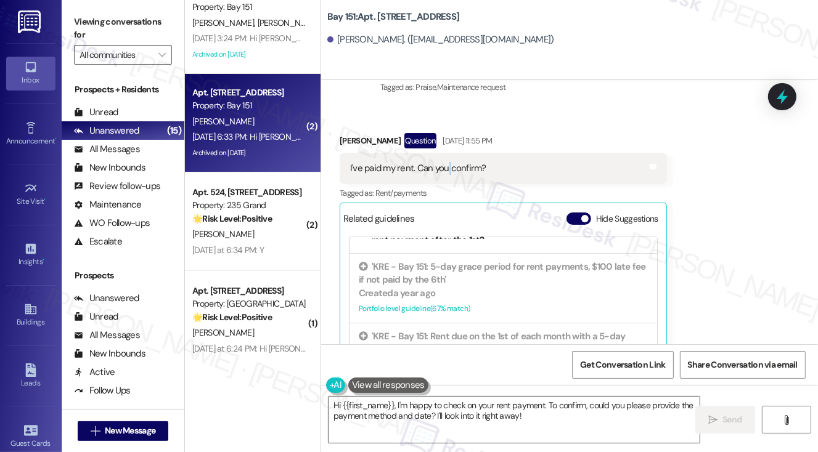
scroll to position [39709, 0]
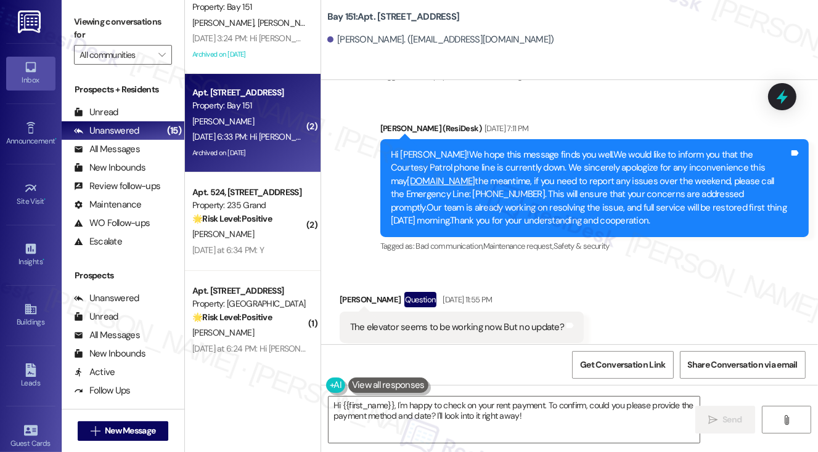
scroll to position [39339, 0]
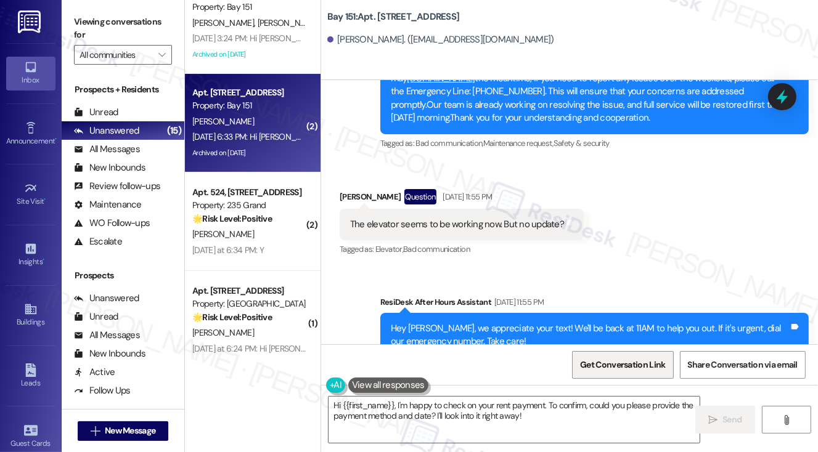
click at [624, 359] on span "Get Conversation Link" at bounding box center [622, 365] width 85 height 13
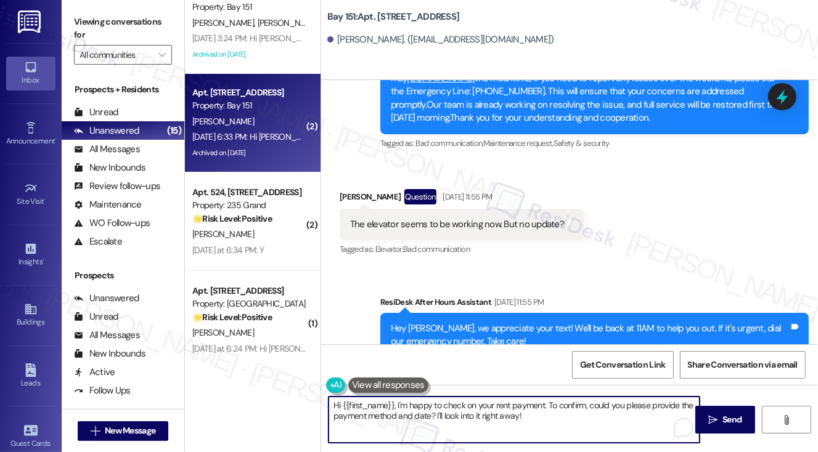
drag, startPoint x: 523, startPoint y: 420, endPoint x: 412, endPoint y: 407, distance: 112.3
click at [412, 408] on textarea "Hi {{first_name}}, I'm happy to check on your rent payment. To confirm, could y…" at bounding box center [515, 420] width 372 height 46
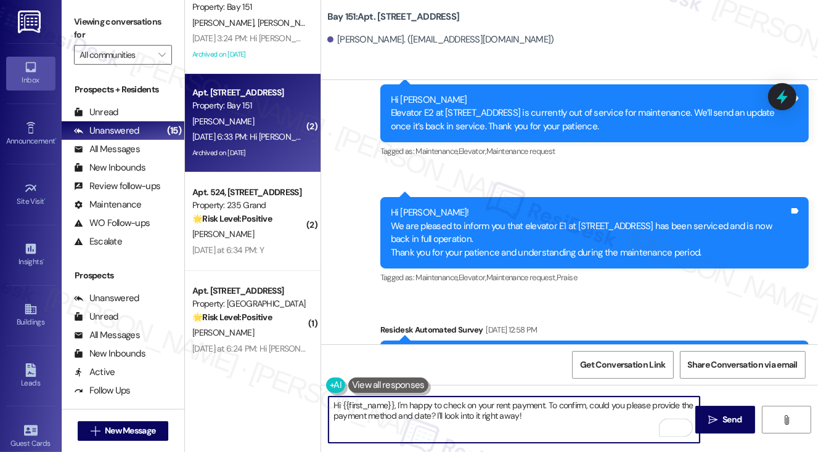
scroll to position [40140, 0]
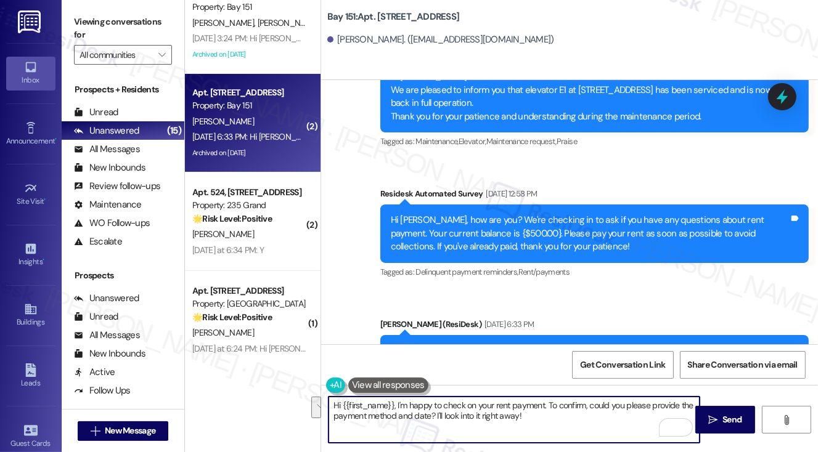
click at [551, 419] on textarea "Hi {{first_name}}, I'm happy to check on your rent payment. To confirm, could y…" at bounding box center [515, 420] width 372 height 46
drag, startPoint x: 543, startPoint y: 422, endPoint x: 406, endPoint y: 404, distance: 138.0
click at [398, 406] on textarea "Hi {{first_name}}, I'm happy to check on your rent payment. To confirm, could y…" at bounding box center [515, 420] width 372 height 46
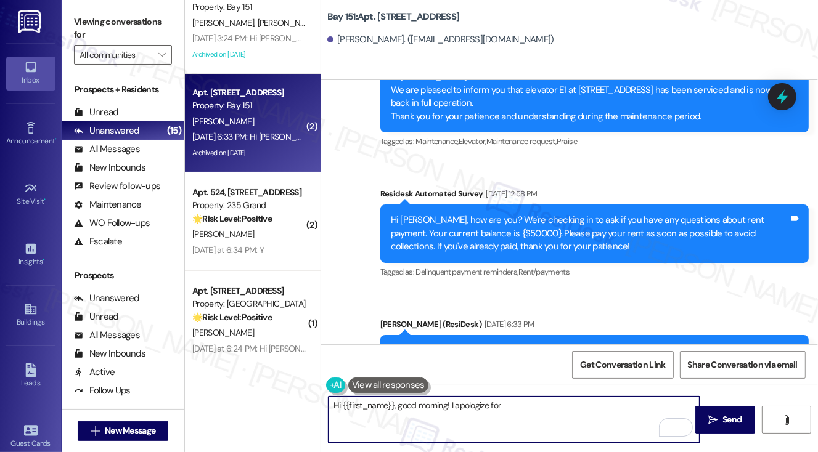
click at [516, 411] on textarea "Hi {{first_name}}, good morning! I apologize for" at bounding box center [515, 420] width 372 height 46
click at [616, 412] on textarea "Hi {{first_name}}, good morning! I apologize for the delayed response. I" at bounding box center [515, 420] width 372 height 46
type textarea "Hi {{first_name}}, good morning! I apologize for the delayed response. I"
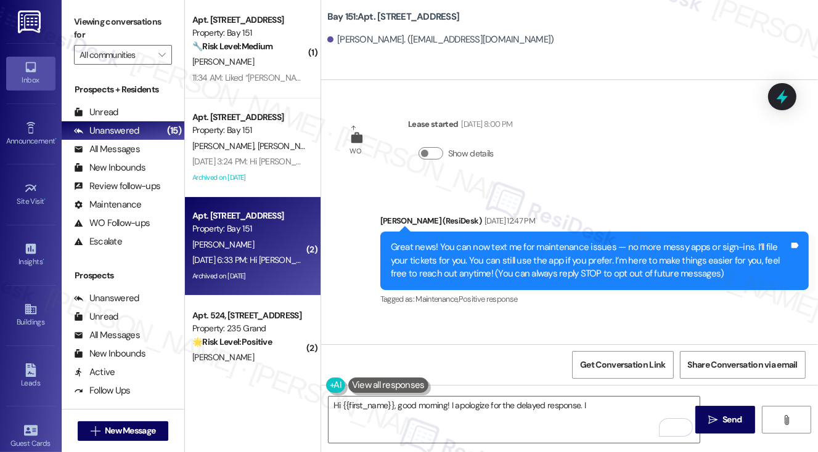
scroll to position [40140, 0]
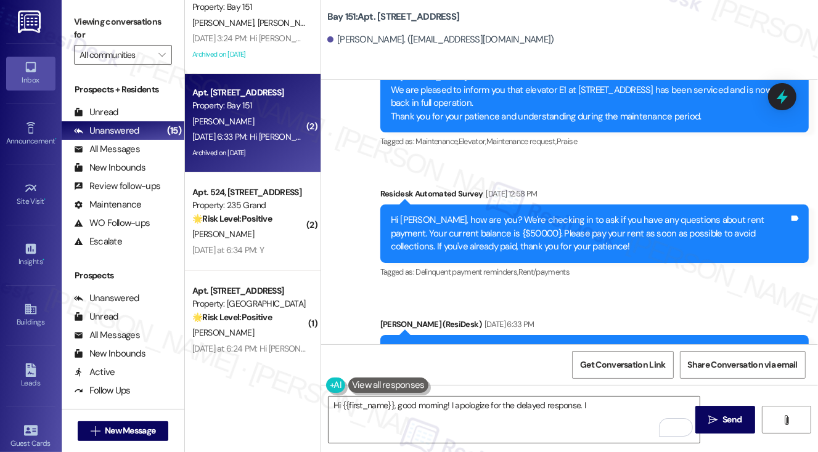
click at [94, 20] on label "Viewing conversations for" at bounding box center [123, 28] width 98 height 33
click at [601, 412] on textarea "Hi {{first_name}}, good morning! I apologize for the delayed response. I" at bounding box center [515, 420] width 372 height 46
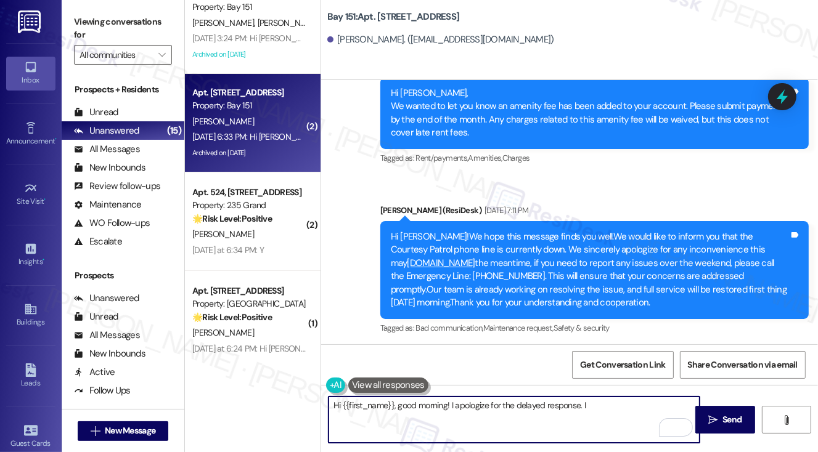
scroll to position [39339, 0]
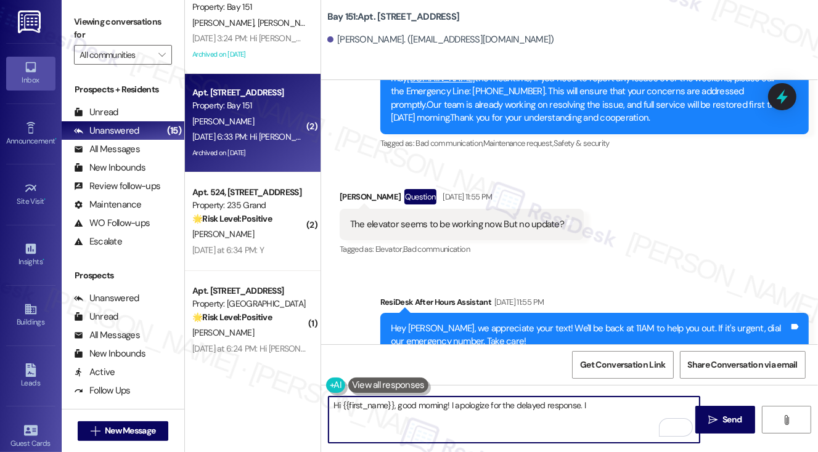
click at [605, 411] on textarea "Hi {{first_name}}, good morning! I apologize for the delayed response. I" at bounding box center [515, 420] width 372 height 46
drag, startPoint x: 594, startPoint y: 405, endPoint x: 582, endPoint y: 408, distance: 12.7
click at [582, 408] on textarea "Hi {{first_name}}, good morning! I apologize for the delayed response. I" at bounding box center [515, 420] width 372 height 46
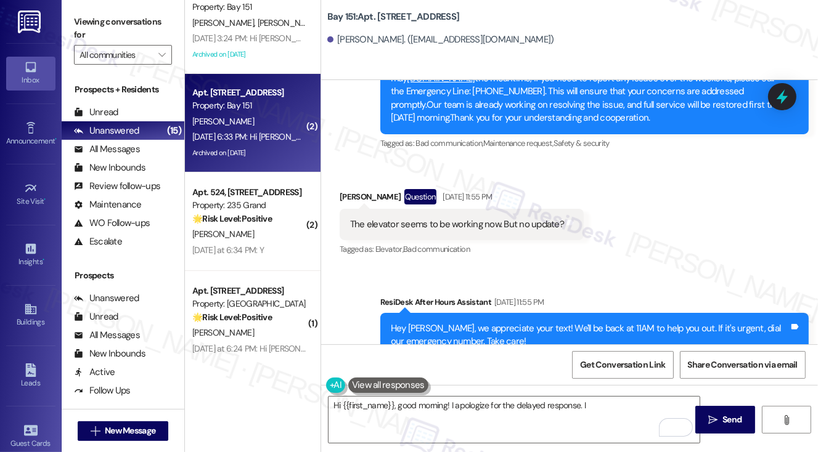
click at [109, 9] on div "Viewing conversations for All communities " at bounding box center [123, 38] width 123 height 77
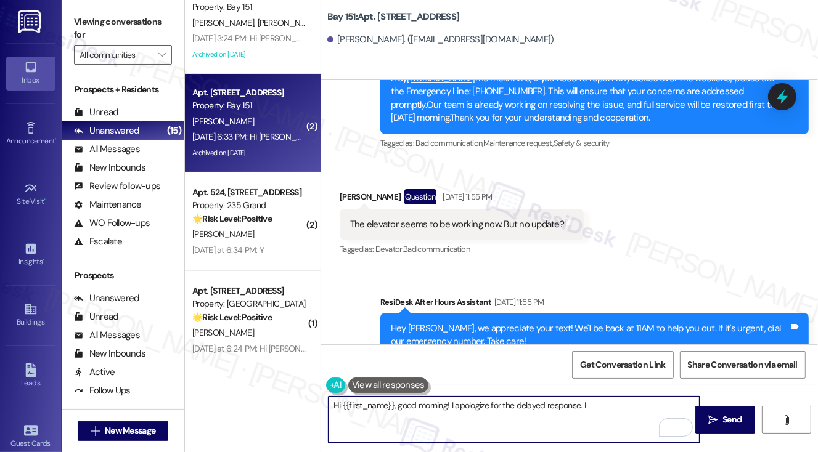
click at [432, 411] on textarea "Hi {{first_name}}, good morning! I apologize for the delayed response. I" at bounding box center [515, 420] width 372 height 46
paste textarea "I apologize for the delayed response. Please let me know if you still need any …"
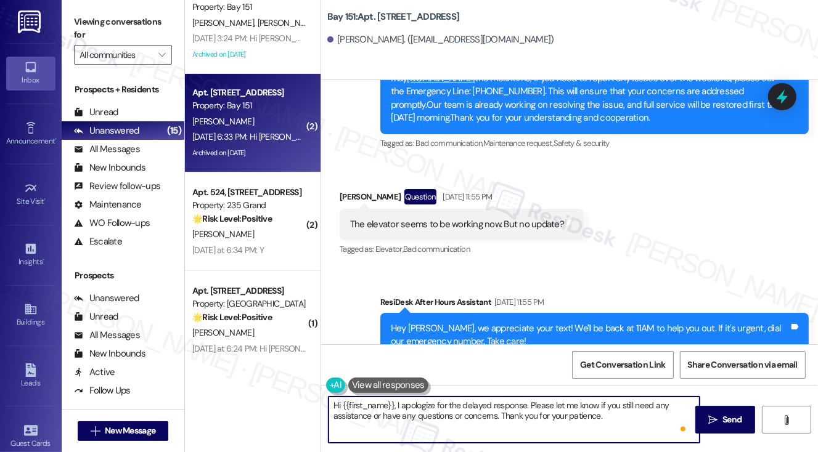
scroll to position [0, 0]
click at [632, 422] on textarea "Hi {{first_name}}, I apologize for the delayed response. Please let me know if …" at bounding box center [515, 420] width 372 height 46
click at [602, 412] on textarea "Hi {{first_name}}, I apologize for the delayed response. Please let me know if …" at bounding box center [515, 420] width 372 height 46
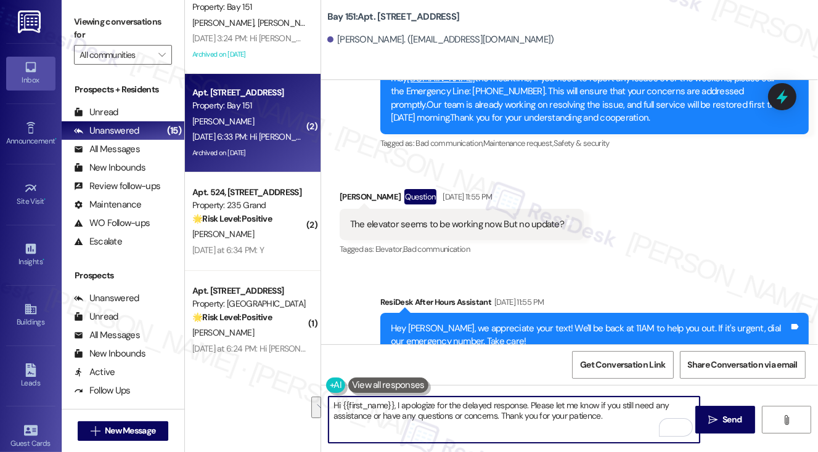
click at [613, 414] on textarea "Hi {{first_name}}, I apologize for the delayed response. Please let me know if …" at bounding box center [515, 420] width 372 height 46
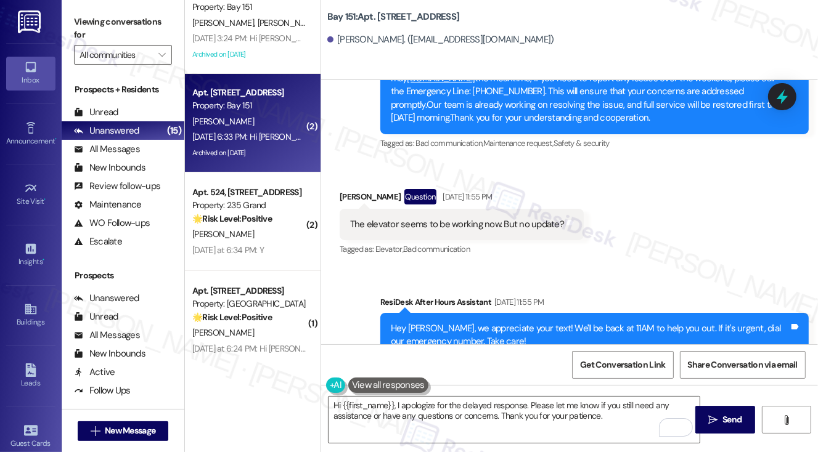
click at [380, 442] on div "I've paid my rent. Can you confirm?" at bounding box center [418, 448] width 136 height 13
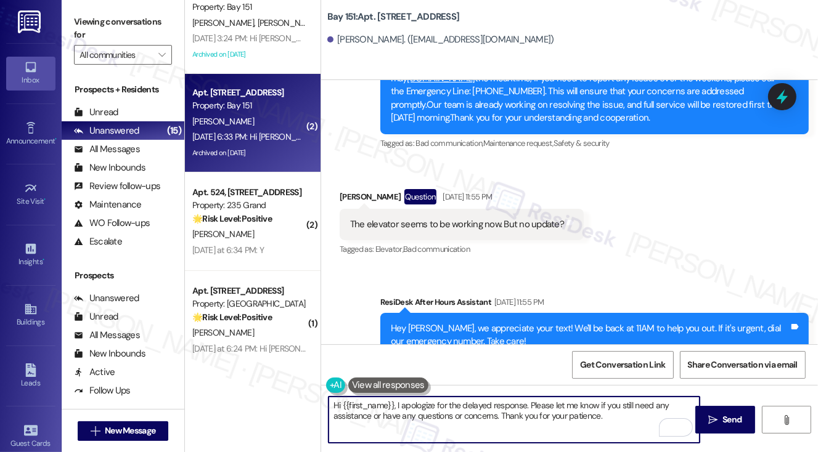
click at [402, 405] on textarea "Hi {{first_name}}, I apologize for the delayed response. Please let me know if …" at bounding box center [515, 420] width 372 height 46
click at [451, 404] on textarea "Hi {{first_name}}, I apologize for the delayed response. Please let me know if …" at bounding box center [515, 420] width 372 height 46
click at [491, 401] on textarea "Hi {{first_name}}, I apologize for the delayed response. Please let me know if …" at bounding box center [515, 420] width 372 height 46
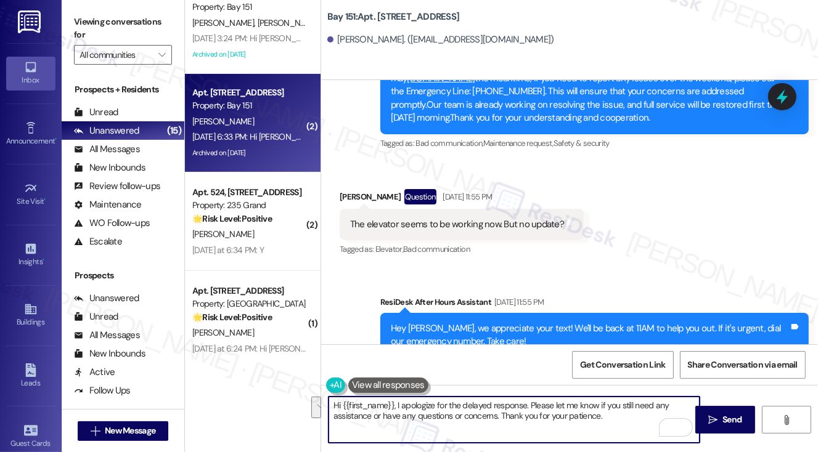
click at [491, 401] on textarea "Hi {{first_name}}, I apologize for the delayed response. Please let me know if …" at bounding box center [515, 420] width 372 height 46
click at [560, 409] on textarea "Hi {{first_name}}, I apologize for the delayed response. Please let me know if …" at bounding box center [515, 420] width 372 height 46
click at [628, 413] on textarea "Hi {{first_name}}, I apologize for the delayed response. Please let me know if …" at bounding box center [515, 420] width 372 height 46
drag, startPoint x: 621, startPoint y: 421, endPoint x: 535, endPoint y: 402, distance: 87.8
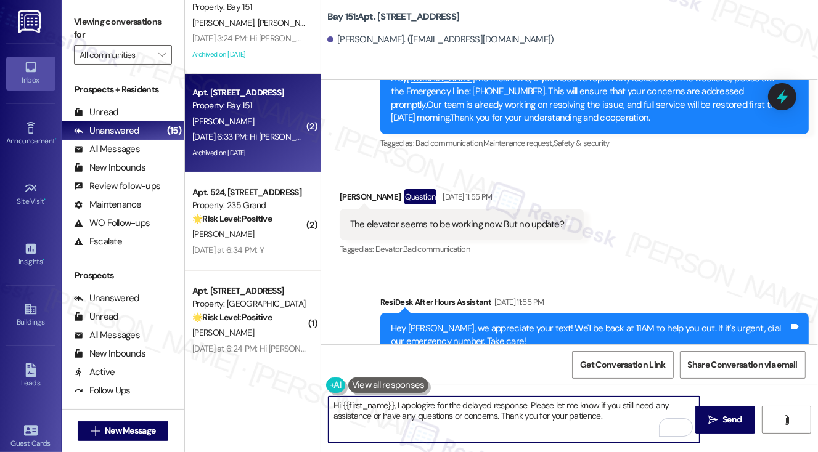
click at [535, 402] on textarea "Hi {{first_name}}, I apologize for the delayed response. Please let me know if …" at bounding box center [515, 420] width 372 height 46
click at [538, 406] on textarea "Hi {{first_name}}, I apologize for the delayed response. Please let me know if …" at bounding box center [515, 420] width 372 height 46
click at [571, 406] on textarea "Hi {{first_name}}, I apologize for the delayed response. Please let me know if …" at bounding box center [515, 420] width 372 height 46
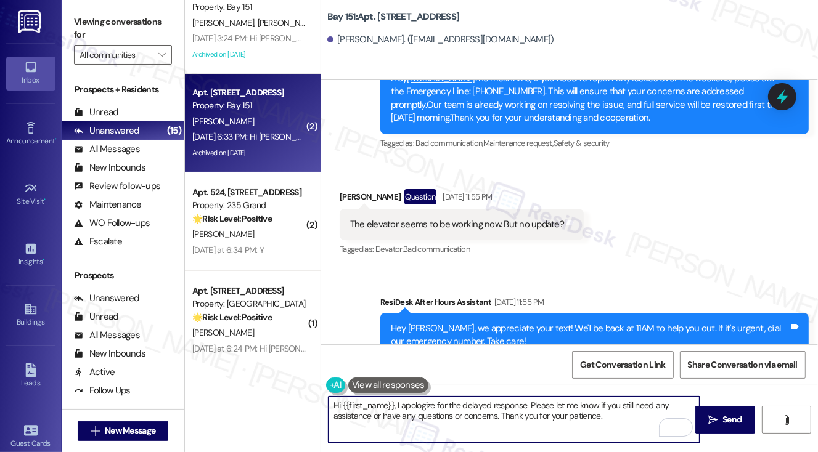
click at [526, 404] on textarea "Hi {{first_name}}, I apologize for the delayed response. Please let me know if …" at bounding box center [515, 420] width 372 height 46
click at [613, 409] on textarea "Hi {{first_name}}, I apologize for the delayed response. Please let me know if …" at bounding box center [515, 420] width 372 height 46
drag, startPoint x: 374, startPoint y: 415, endPoint x: 495, endPoint y: 418, distance: 121.5
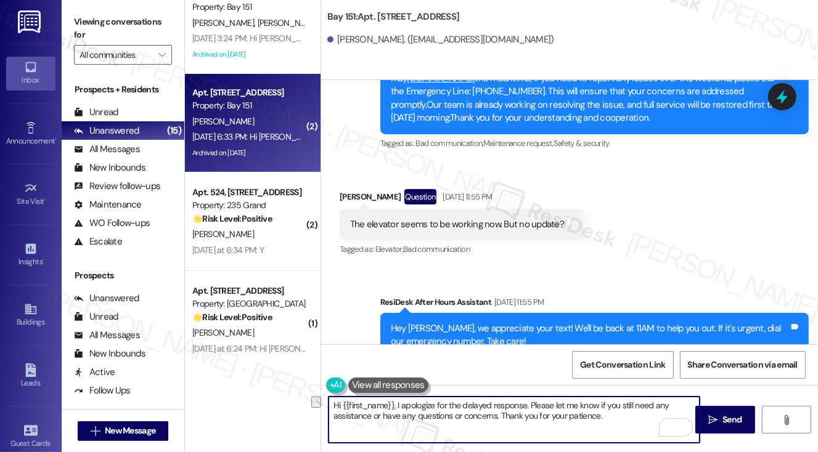
click at [495, 418] on textarea "Hi {{first_name}}, I apologize for the delayed response. Please let me know if …" at bounding box center [515, 420] width 372 height 46
drag, startPoint x: 529, startPoint y: 404, endPoint x: 584, endPoint y: 416, distance: 56.7
click at [584, 416] on textarea "Hi {{first_name}}, I apologize for the delayed response. Please let me know if …" at bounding box center [515, 420] width 372 height 46
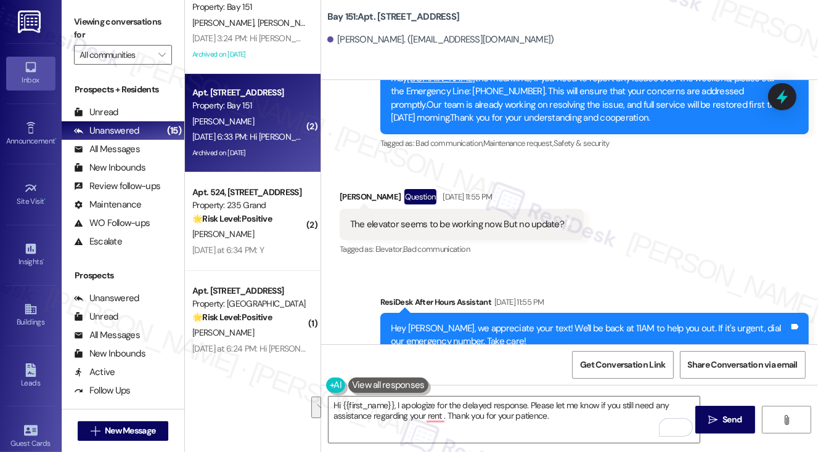
click at [117, 34] on label "Viewing conversations for" at bounding box center [123, 28] width 98 height 33
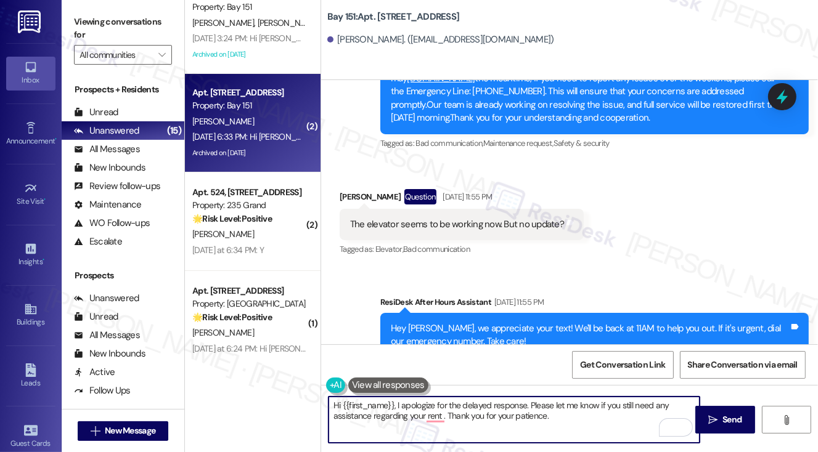
click at [608, 428] on textarea "Hi {{first_name}}, I apologize for the delayed response. Please let me know if …" at bounding box center [515, 420] width 372 height 46
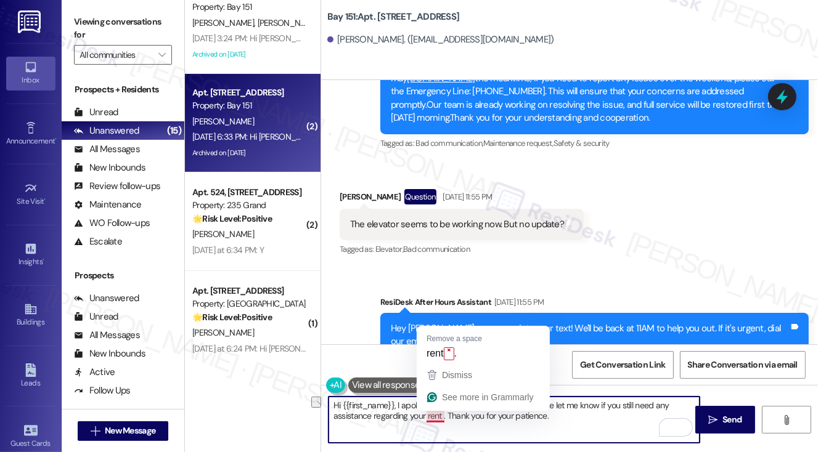
drag, startPoint x: 608, startPoint y: 417, endPoint x: 448, endPoint y: 419, distance: 160.9
click at [440, 419] on textarea "Hi {{first_name}}, I apologize for the delayed response. Please let me know if …" at bounding box center [515, 420] width 372 height 46
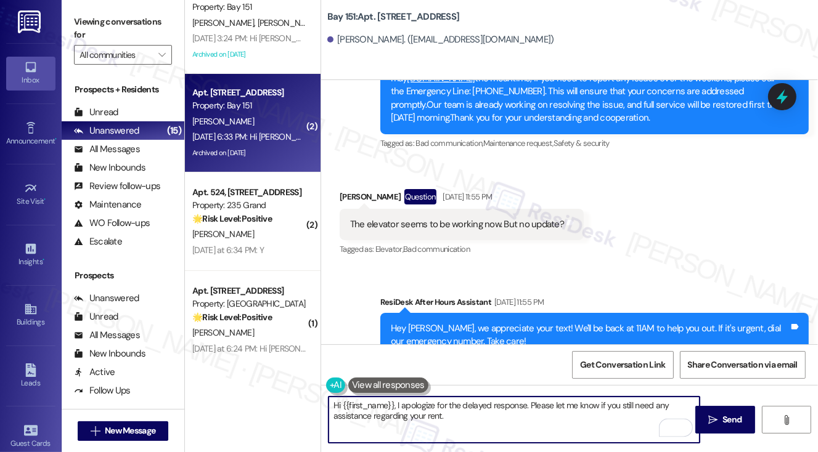
click at [466, 417] on textarea "Hi {{first_name}}, I apologize for the delayed response. Please let me know if …" at bounding box center [515, 420] width 372 height 46
drag, startPoint x: 466, startPoint y: 416, endPoint x: 528, endPoint y: 398, distance: 64.8
click at [528, 398] on textarea "Hi {{first_name}}, I apologize for the delayed response. Please let me know if …" at bounding box center [515, 420] width 372 height 46
paste textarea "Did you receive a payment confirmation receipt yet, or has the payment already …"
click at [547, 411] on textarea "Hi {{first_name}}, I apologize for the delayed response. Did you receive a paym…" at bounding box center [515, 420] width 372 height 46
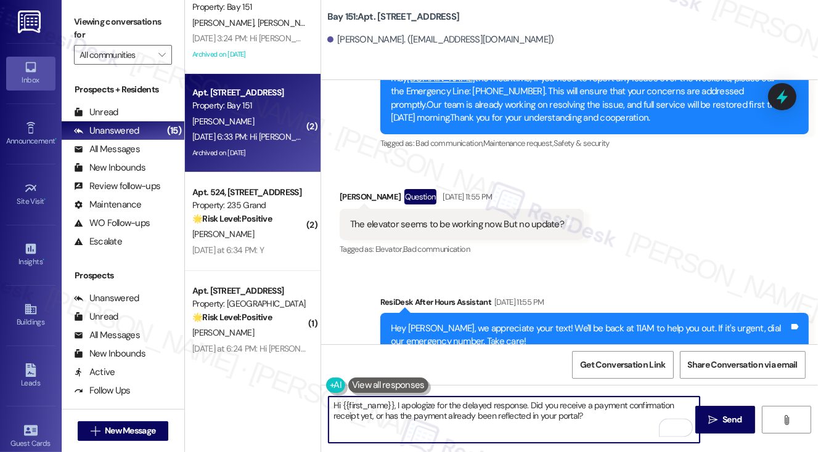
click at [547, 411] on textarea "Hi {{first_name}}, I apologize for the delayed response. Did you receive a paym…" at bounding box center [515, 420] width 372 height 46
drag, startPoint x: 547, startPoint y: 411, endPoint x: 555, endPoint y: 412, distance: 8.0
click at [547, 411] on textarea "Hi {{first_name}}, I apologize for the delayed response. Did you receive a paym…" at bounding box center [515, 420] width 372 height 46
click at [602, 414] on textarea "Hi {{first_name}}, I apologize for the delayed response. Did you receive a paym…" at bounding box center [515, 420] width 372 height 46
type textarea "Hi {{first_name}}, I apologize for the delayed response. Did you receive a paym…"
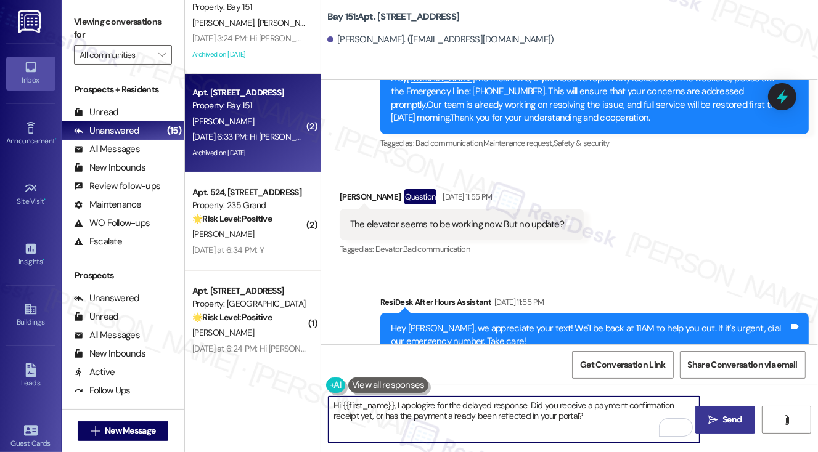
click at [737, 411] on button " Send" at bounding box center [725, 420] width 60 height 28
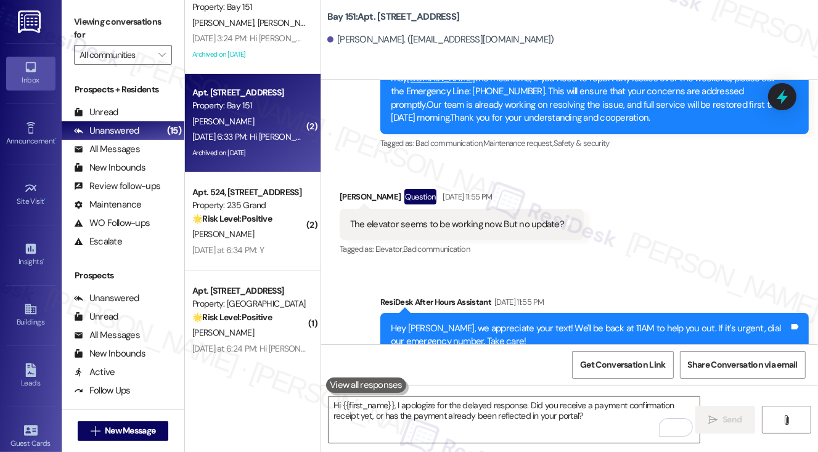
scroll to position [39452, 0]
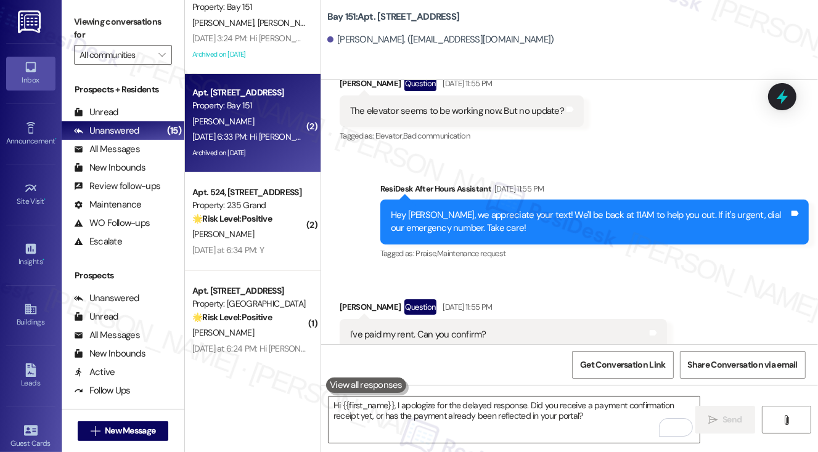
click at [88, 17] on label "Viewing conversations for" at bounding box center [123, 28] width 98 height 33
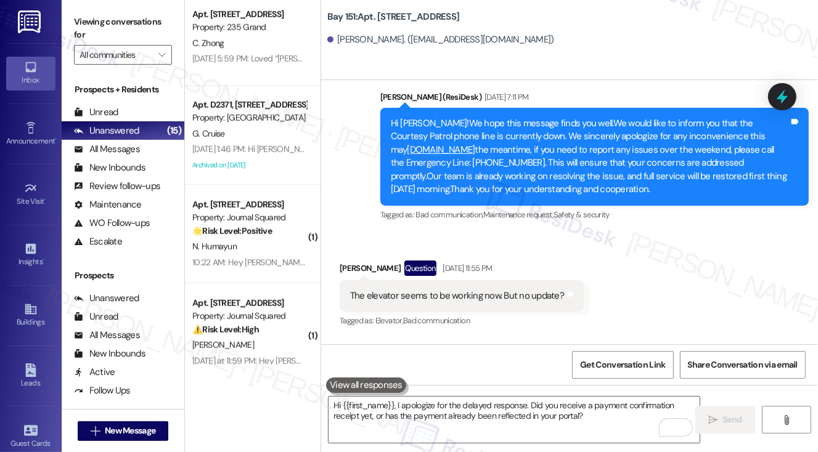
scroll to position [1048, 0]
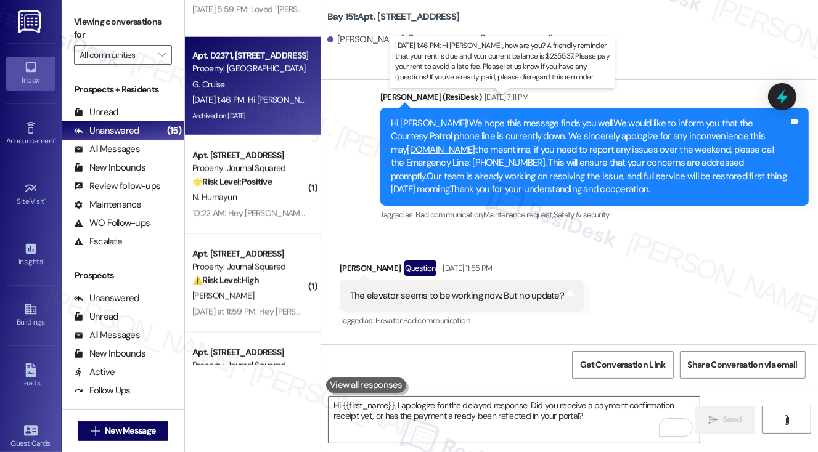
click at [274, 105] on div "Sep 05, 2025 at 1:46 PM: Hi Genevieve, how are you? A friendly reminder that yo…" at bounding box center [669, 99] width 954 height 11
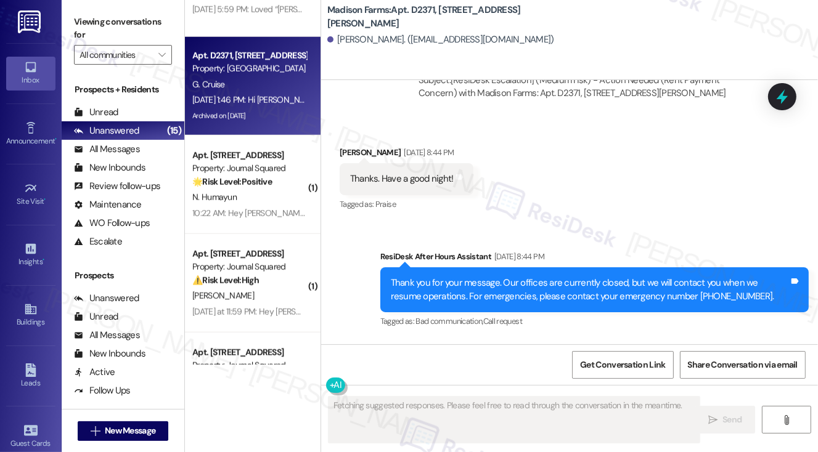
scroll to position [3757, 0]
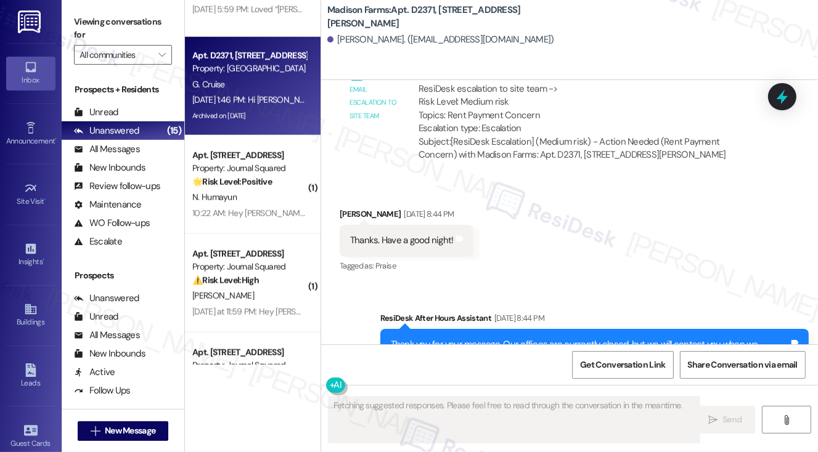
click at [417, 234] on div "Thanks. Have a good night!" at bounding box center [402, 240] width 104 height 13
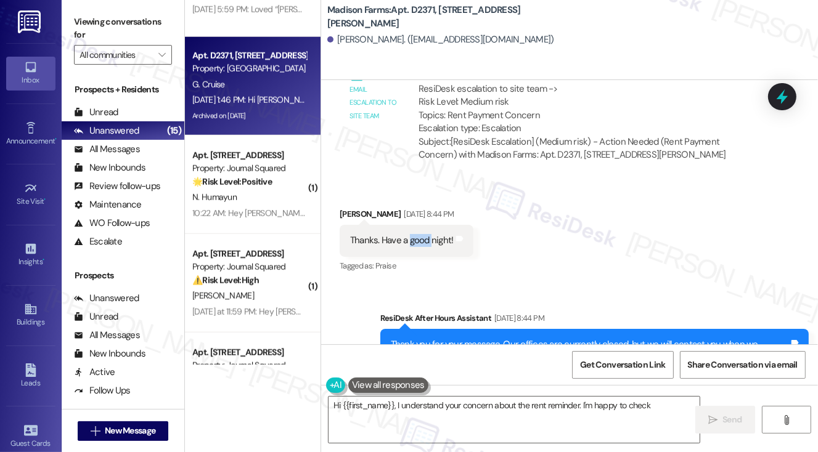
scroll to position [4003, 0]
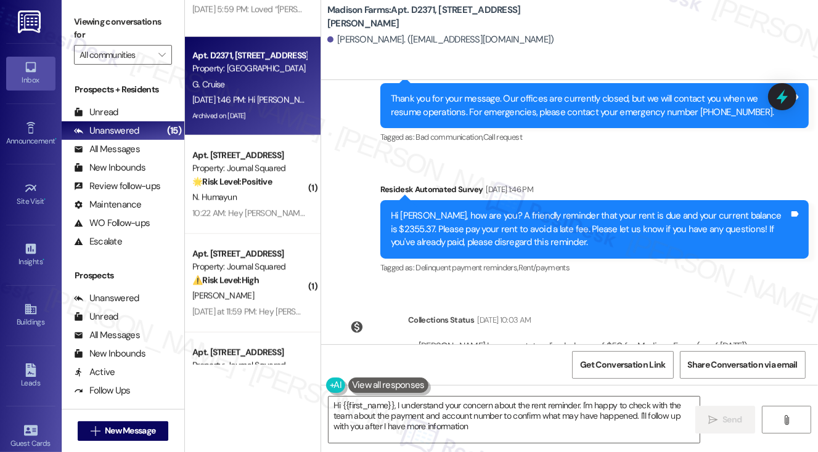
type textarea "Hi {{first_name}}, I understand your concern about the rent reminder. I'm happy…"
click at [433, 409] on textarea "Hi {{first_name}}, I understand your concern about the rent reminder. I'm happy…" at bounding box center [515, 420] width 372 height 46
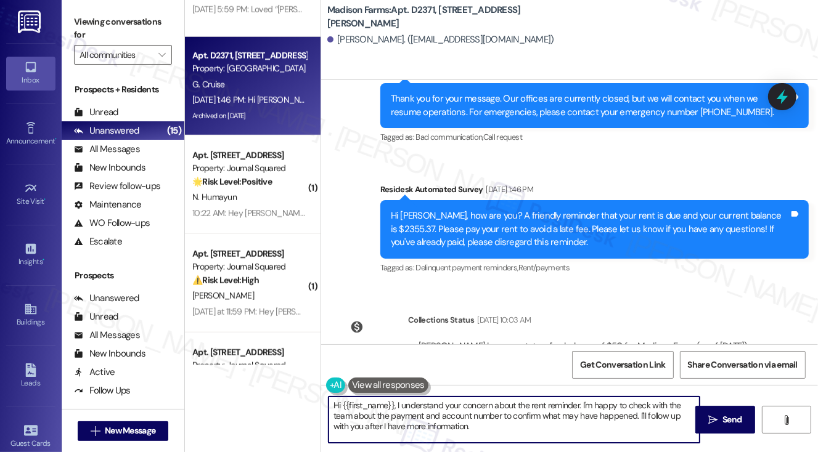
click at [433, 409] on textarea "Hi {{first_name}}, I understand your concern about the rent reminder. I'm happy…" at bounding box center [515, 420] width 372 height 46
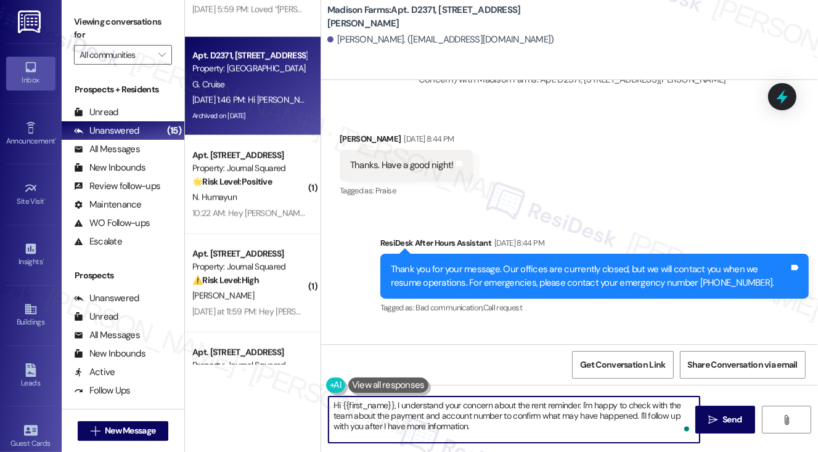
scroll to position [3941, 0]
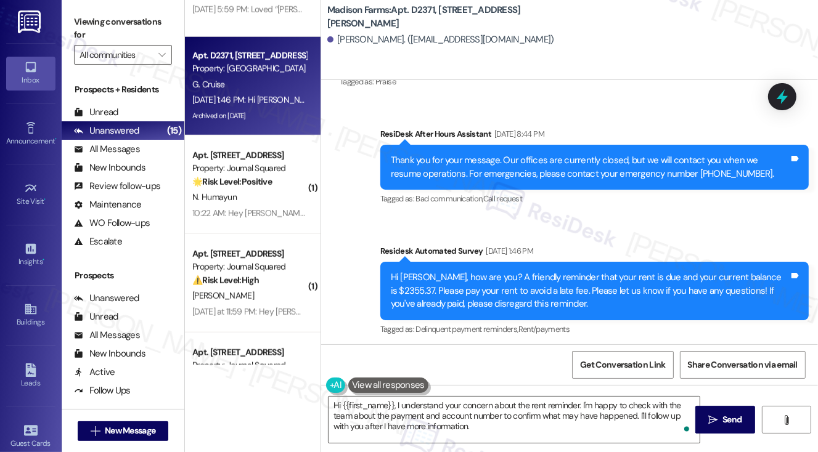
click at [500, 271] on div "Hi Genevieve, how are you? A friendly reminder that your rent is due and your c…" at bounding box center [590, 290] width 398 height 39
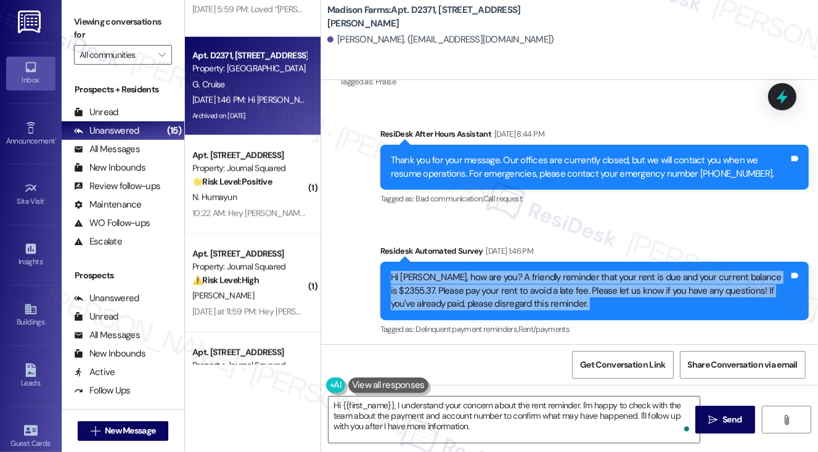
click at [500, 271] on div "Hi Genevieve, how are you? A friendly reminder that your rent is due and your c…" at bounding box center [590, 290] width 398 height 39
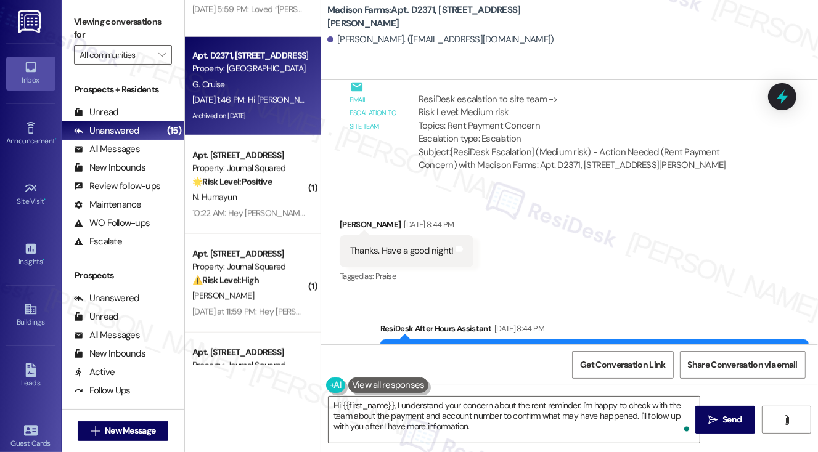
scroll to position [3695, 0]
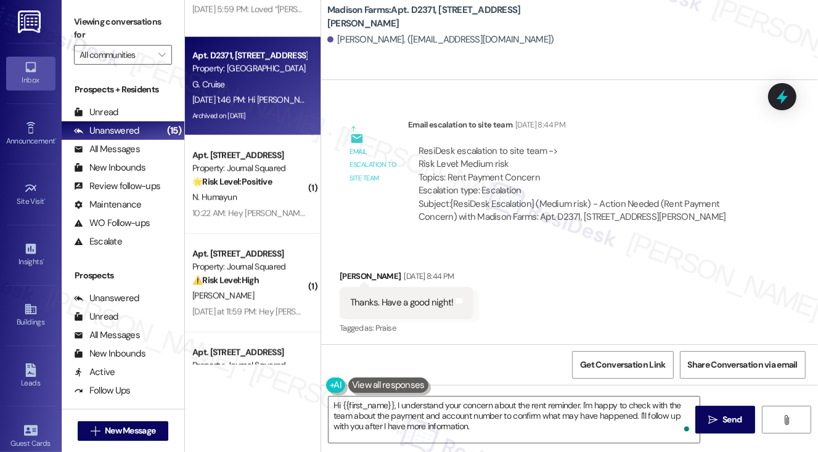
click at [380, 297] on div "Thanks. Have a good night!" at bounding box center [402, 303] width 104 height 13
click at [629, 374] on span "Get Conversation Link" at bounding box center [623, 365] width 90 height 27
click at [99, 24] on label "Viewing conversations for" at bounding box center [123, 28] width 98 height 33
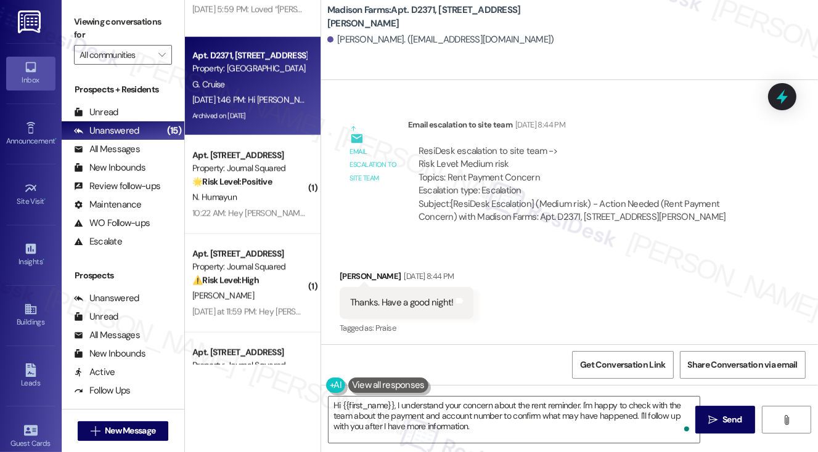
scroll to position [4003, 0]
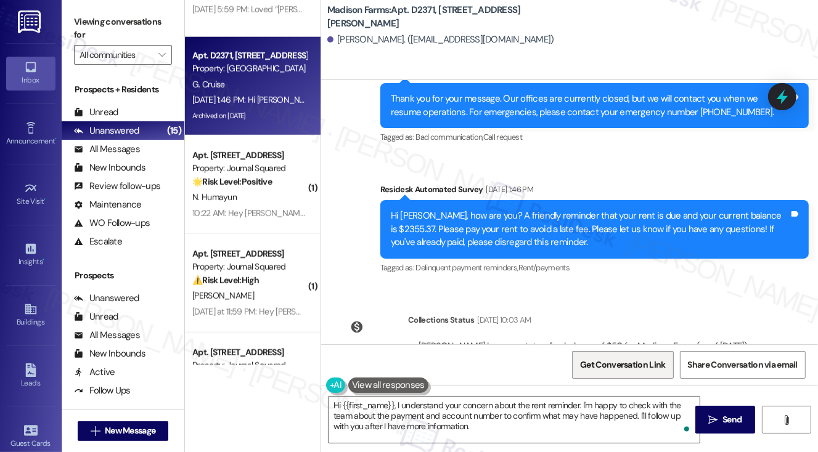
click at [634, 369] on span "Get Conversation Link" at bounding box center [622, 365] width 85 height 13
click at [113, 10] on div "Viewing conversations for All communities " at bounding box center [123, 38] width 123 height 77
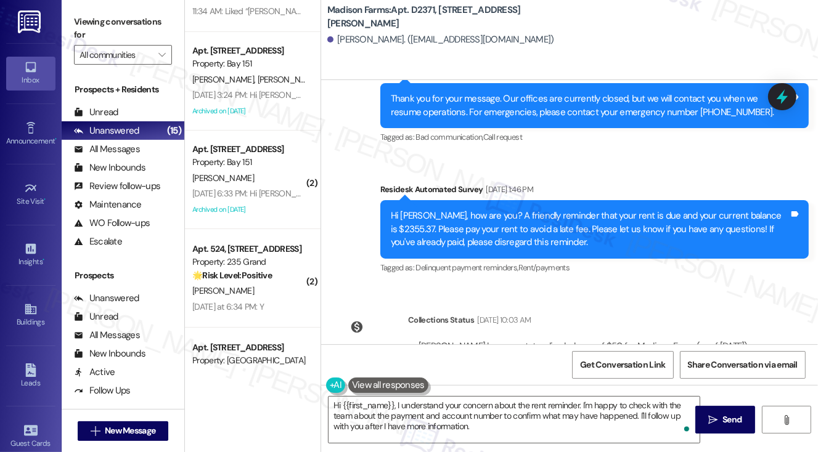
scroll to position [0, 0]
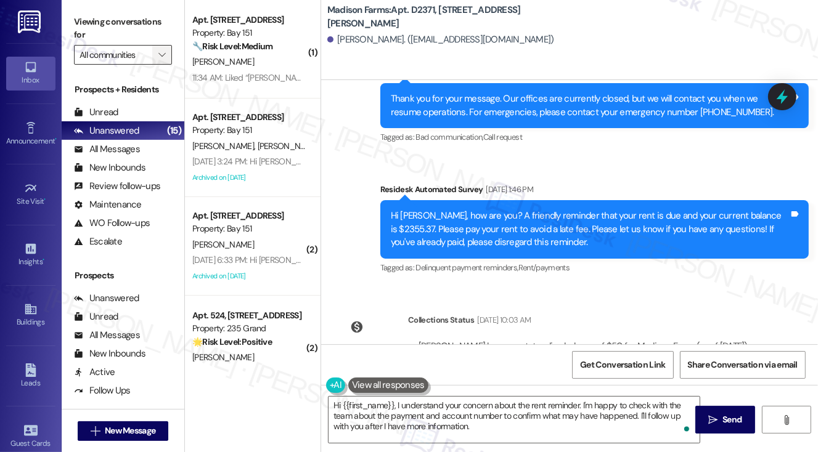
click at [160, 61] on span "" at bounding box center [162, 55] width 12 height 20
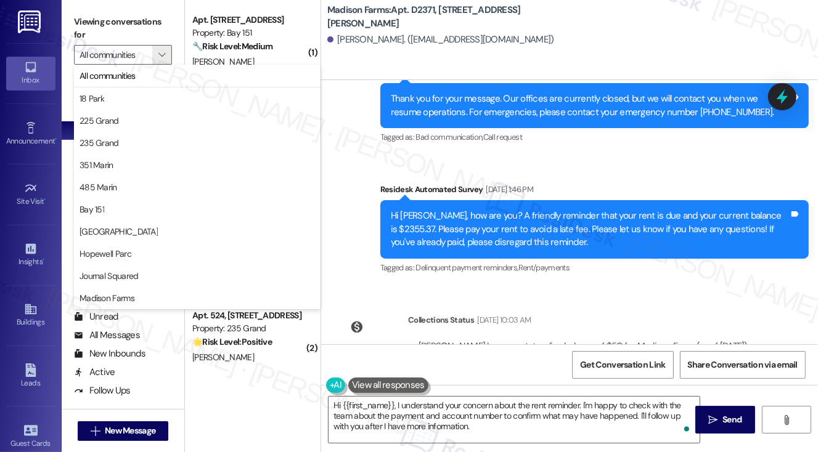
click at [157, 15] on label "Viewing conversations for" at bounding box center [123, 28] width 98 height 33
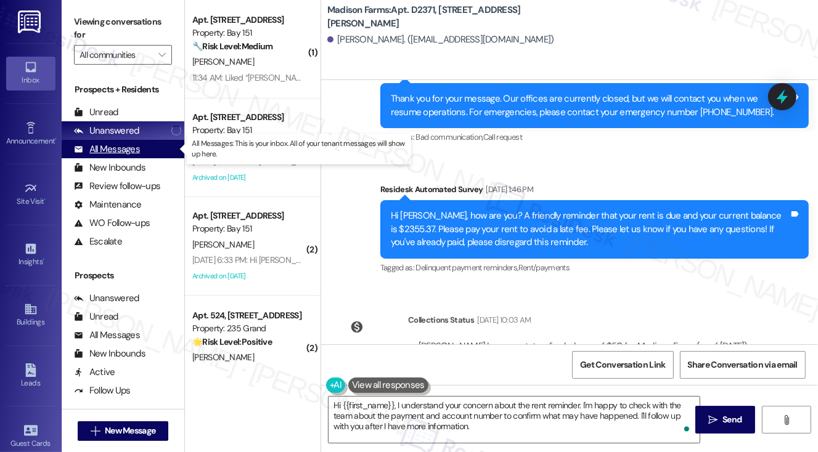
click at [139, 154] on div "All Messages" at bounding box center [123, 149] width 123 height 18
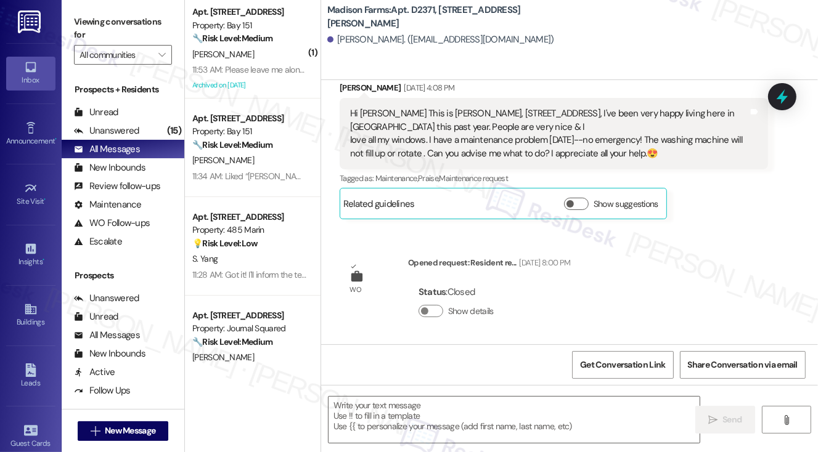
type textarea "Fetching suggested responses. Please feel free to read through the conversation…"
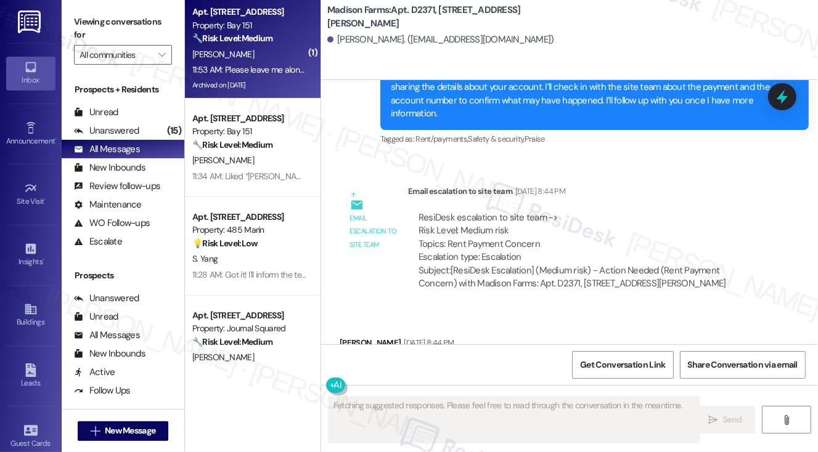
click at [277, 36] on div "🔧 Risk Level: Medium The resident is expressing annoyance at the frequency of m…" at bounding box center [249, 38] width 114 height 13
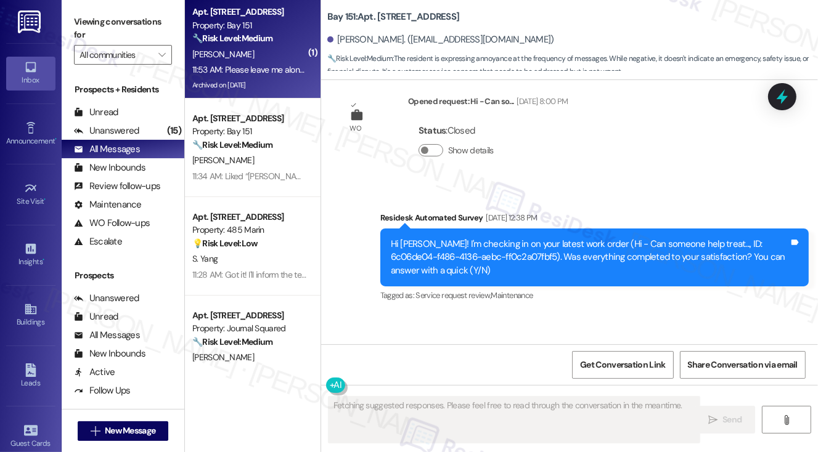
scroll to position [40180, 0]
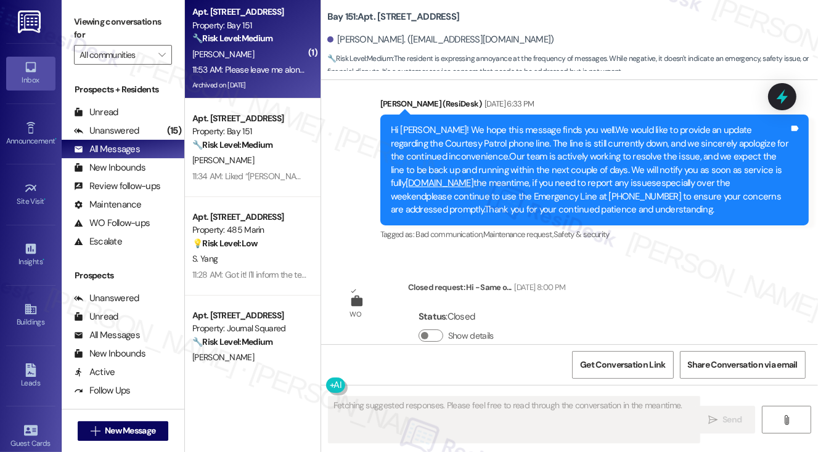
click at [484, 424] on div "Hi Liz, I apologize for the delayed response. Did you receive a payment confirm…" at bounding box center [590, 437] width 398 height 27
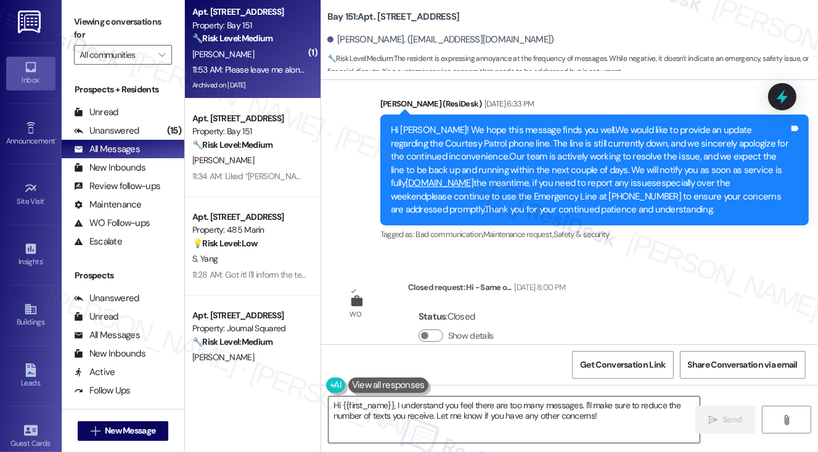
click at [521, 411] on textarea "Hi {{first_name}}, I understand you feel there are too many messages. I'll make…" at bounding box center [515, 420] width 372 height 46
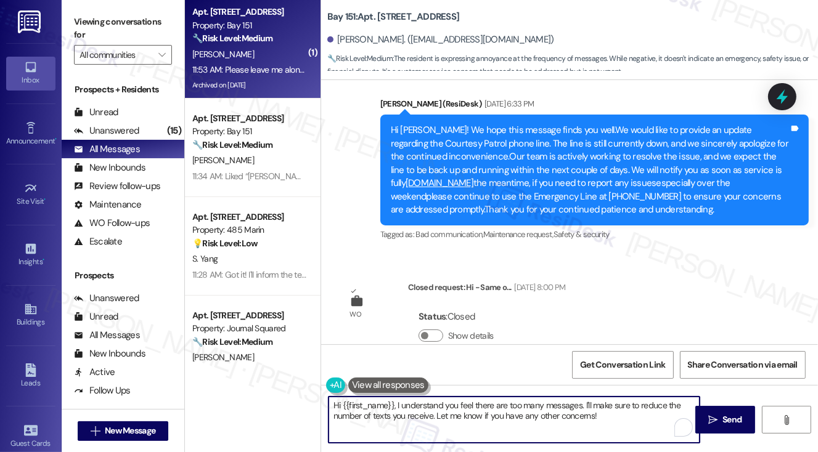
click at [521, 411] on textarea "Hi {{first_name}}, I understand you feel there are too many messages. I'll make…" at bounding box center [515, 420] width 372 height 46
click at [399, 405] on textarea "Hi {{first_name}}, I understand you feel there are too many messages. I'll make…" at bounding box center [515, 420] width 372 height 46
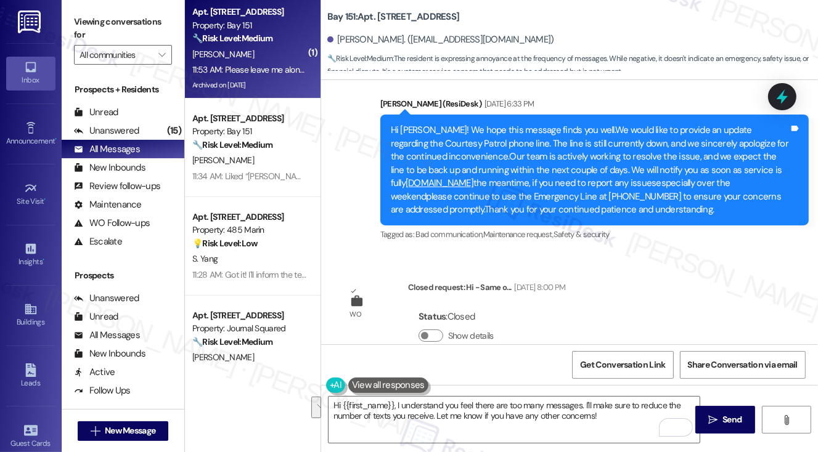
click at [106, 20] on label "Viewing conversations for" at bounding box center [123, 28] width 98 height 33
click at [470, 402] on textarea "Hi {{first_name}}, I understand you feel there are too many messages. I'll make…" at bounding box center [515, 420] width 372 height 46
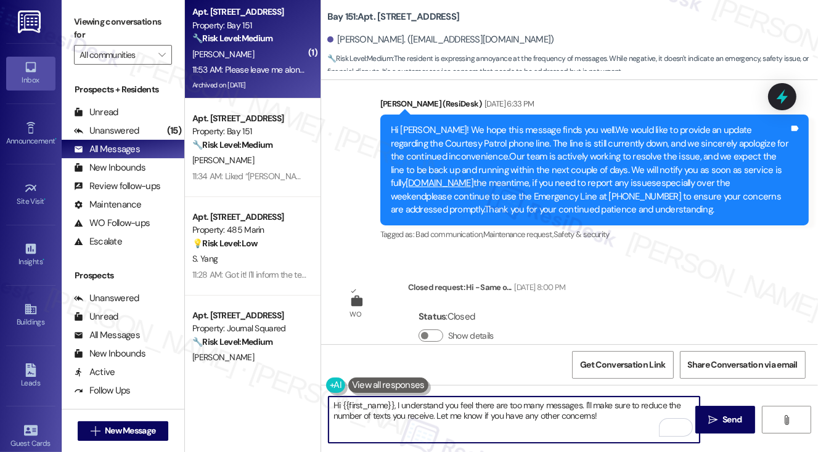
click at [470, 402] on textarea "Hi {{first_name}}, I understand you feel there are too many messages. I'll make…" at bounding box center [515, 420] width 372 height 46
click at [584, 412] on textarea "Hi {{first_name}}, I understand you feel there are too many messages. I'll make…" at bounding box center [515, 420] width 372 height 46
click at [609, 417] on textarea "Hi {{first_name}}, I understand you feel there are too many messages. I'll make…" at bounding box center [515, 420] width 372 height 46
drag, startPoint x: 395, startPoint y: 407, endPoint x: 310, endPoint y: 408, distance: 85.1
click at [310, 408] on div "( 1 ) Apt. 3401, 225 Chosin Few Way Property: Bay 151 🔧 Risk Level: Medium The …" at bounding box center [501, 226] width 633 height 452
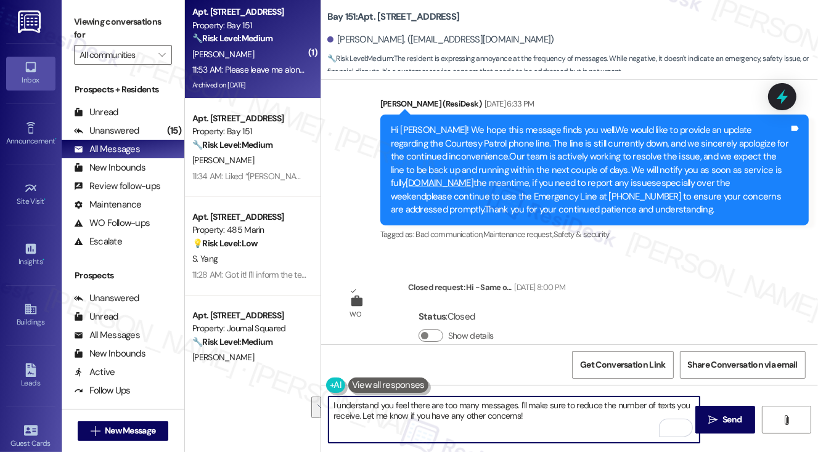
drag, startPoint x: 570, startPoint y: 421, endPoint x: 520, endPoint y: 403, distance: 52.7
click at [520, 403] on textarea "I understand you feel there are too many messages. I'll make sure to reduce the…" at bounding box center [515, 420] width 372 height 46
click at [491, 403] on textarea "I understand you feel there are too many messages. You may reply STOP to stop r…" at bounding box center [515, 420] width 372 height 46
click at [330, 407] on textarea "I understand you feel there are too many messages. You may reply STOP to stop r…" at bounding box center [515, 420] width 372 height 46
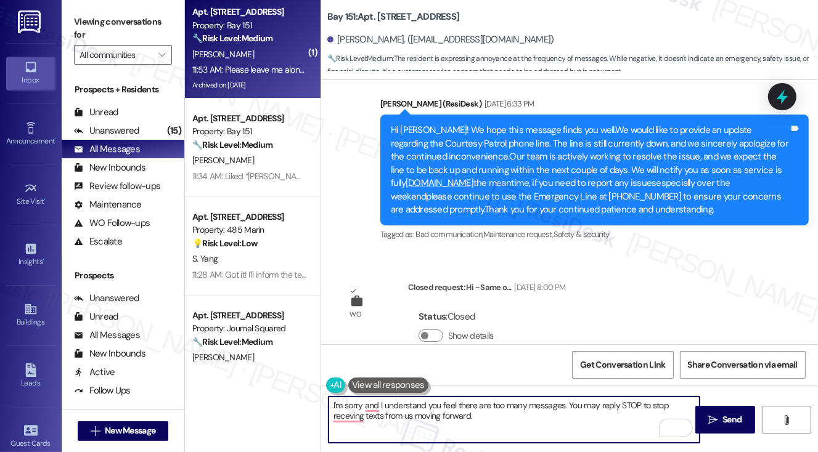
click at [399, 406] on textarea "I'm sorry and I understand you feel there are too many messages. You may reply …" at bounding box center [515, 420] width 372 height 46
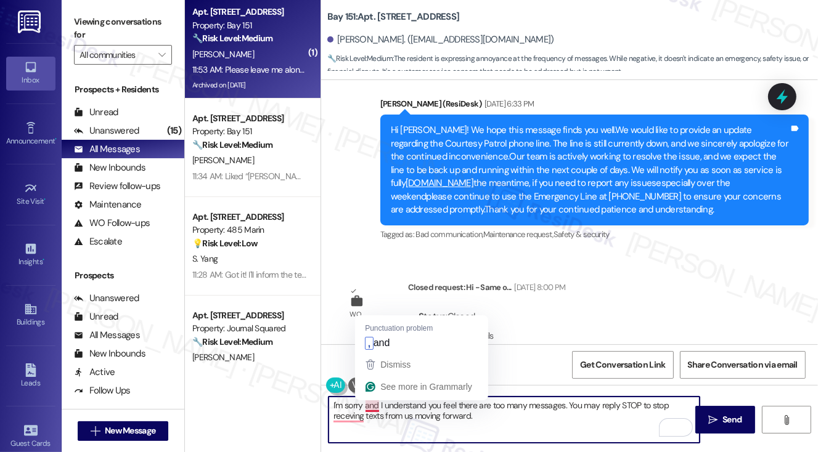
click at [371, 409] on textarea "I'm sorry and I understand you feel there are too many messages. You may reply …" at bounding box center [515, 420] width 372 height 46
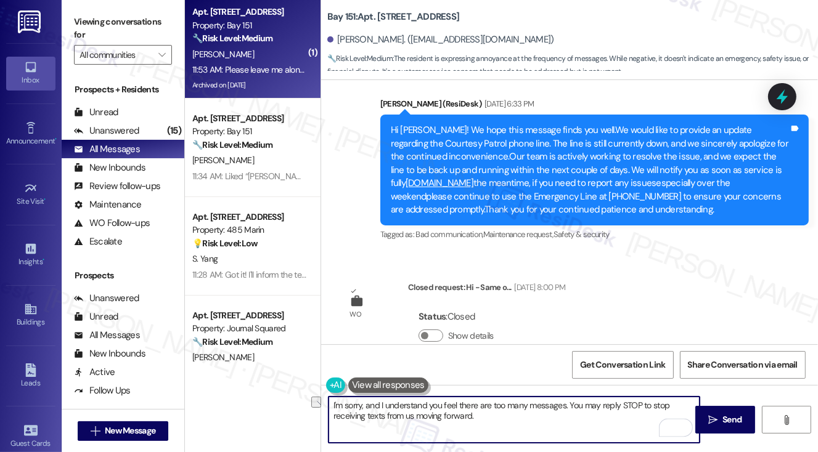
drag, startPoint x: 486, startPoint y: 419, endPoint x: 414, endPoint y: 418, distance: 72.1
click at [414, 418] on textarea "I'm sorry, and I understand you feel there are too many messages. You may reply…" at bounding box center [515, 420] width 372 height 46
click at [362, 409] on textarea "I'm sorry, and I understand you feel there are too many messages. You may reply…" at bounding box center [515, 420] width 372 height 46
drag, startPoint x: 520, startPoint y: 404, endPoint x: 429, endPoint y: 409, distance: 91.4
click at [429, 409] on textarea "I'm sorry you feel there are, and I understand you feel there are too many mess…" at bounding box center [515, 420] width 372 height 46
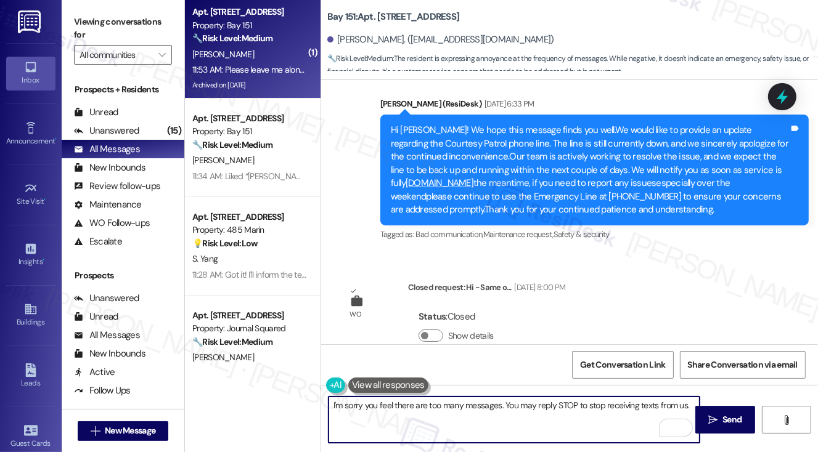
click at [500, 405] on textarea "I'm sorry you feel there are too many messages. You may reply STOP to stop rece…" at bounding box center [515, 420] width 372 height 46
click at [536, 407] on textarea "I'm sorry you feel there are too many messages, Liz. You may reply STOP to stop…" at bounding box center [515, 420] width 372 height 46
click at [411, 420] on textarea "I'm sorry you feel there are too many messages, Liz. You may reply STOP to stop…" at bounding box center [515, 420] width 372 height 46
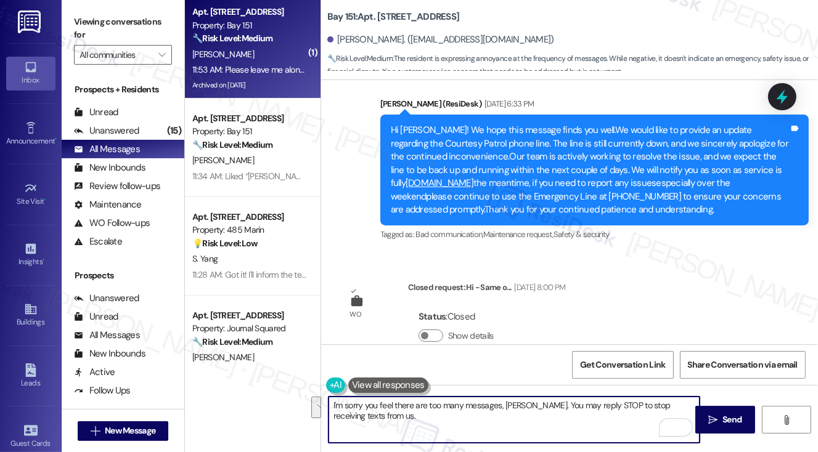
click at [411, 420] on textarea "I'm sorry you feel there are too many messages, Liz. You may reply STOP to stop…" at bounding box center [515, 420] width 372 height 46
click at [393, 406] on textarea "I'm sorry you feel there are too many messages, Liz. You may reply STOP to stop…" at bounding box center [515, 420] width 372 height 46
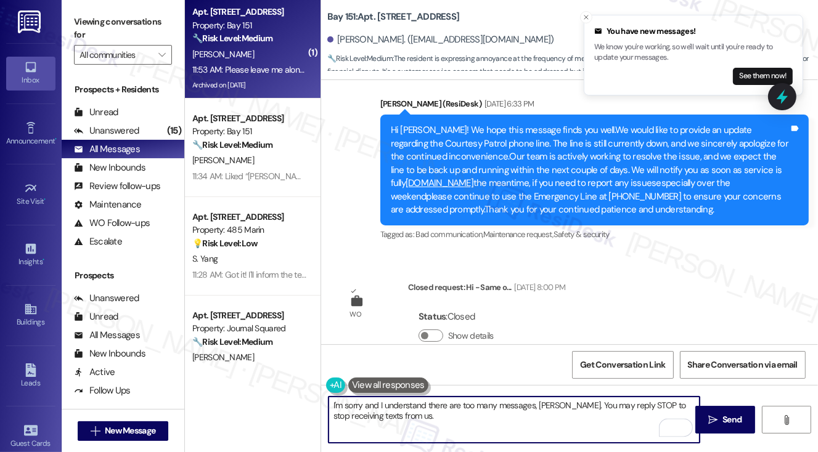
click at [417, 417] on textarea "I'm sorry and I understand there are too many messages, Liz. You may reply STOP…" at bounding box center [515, 420] width 372 height 46
click at [427, 406] on textarea "I'm sorry, and I understand there are too many messages, Liz. You may reply STO…" at bounding box center [515, 420] width 372 height 46
click at [502, 404] on textarea "I'm sorry, and I understand you feel there are too many messages, Liz. You may …" at bounding box center [515, 420] width 372 height 46
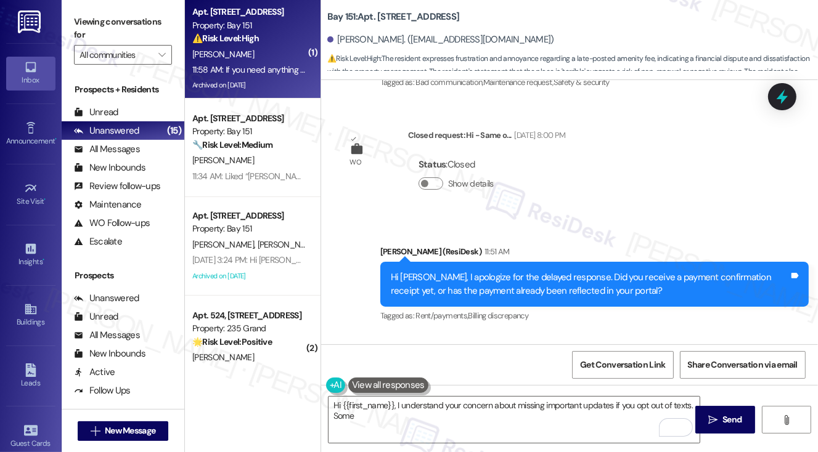
scroll to position [40310, 0]
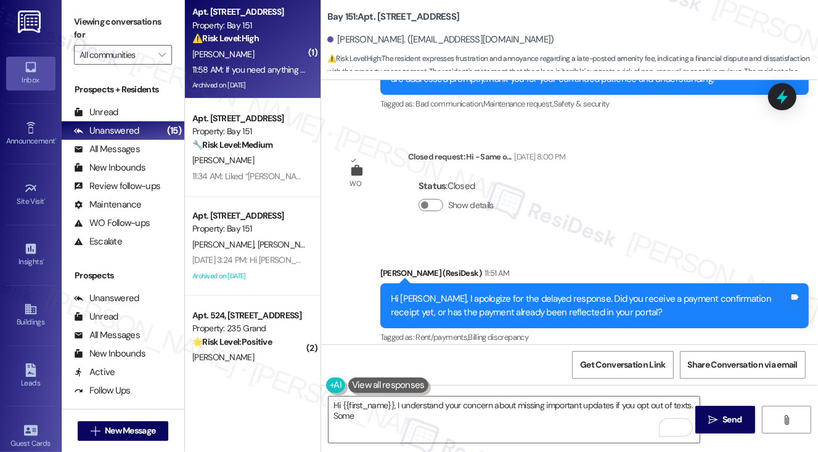
click at [375, 411] on div "Please leave me alone. Way too many messages." at bounding box center [444, 417] width 189 height 13
copy div "Please leave me alone. Way too many messages. Tags and notes"
click at [118, 28] on label "Viewing conversations for" at bounding box center [123, 28] width 98 height 33
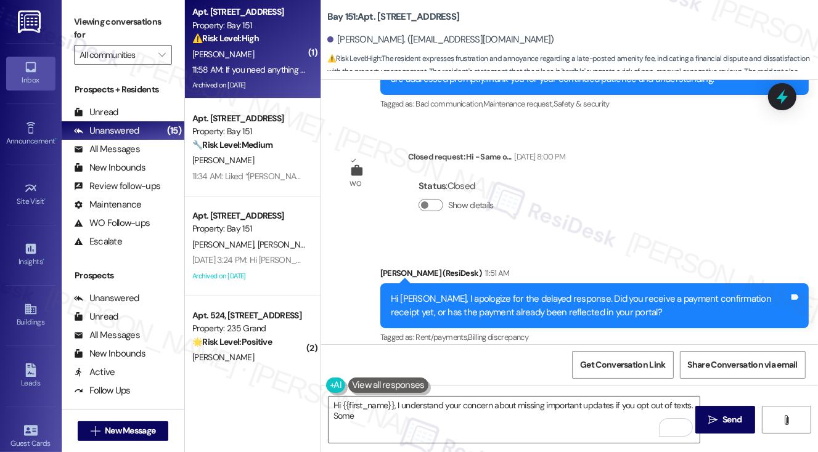
copy div "If this is in regard to the amenity fee. You guys posted it months late AND aft…"
click at [68, 5] on div "Viewing conversations for All communities " at bounding box center [123, 38] width 123 height 77
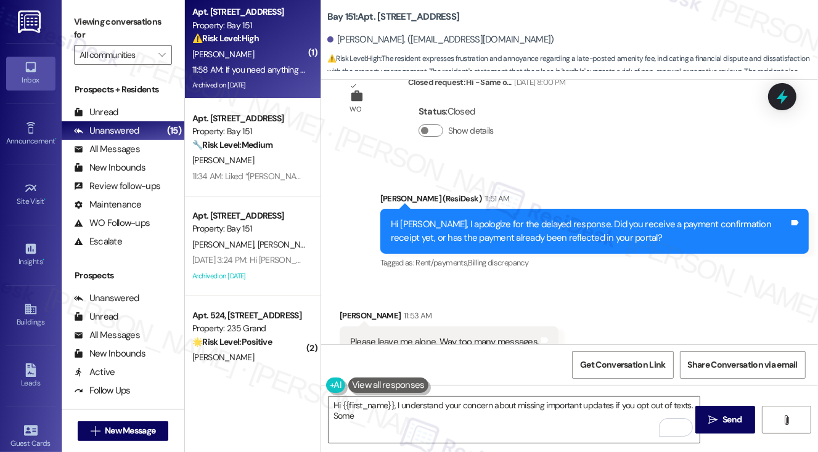
scroll to position [40495, 0]
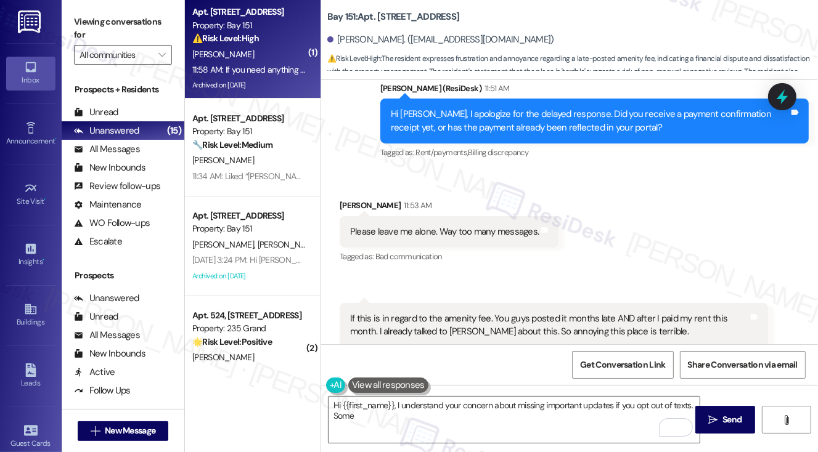
copy div "I'm sorry, and I understand you feel there are too many messages, Liz. You may …"
drag, startPoint x: 97, startPoint y: 28, endPoint x: 108, endPoint y: 35, distance: 12.2
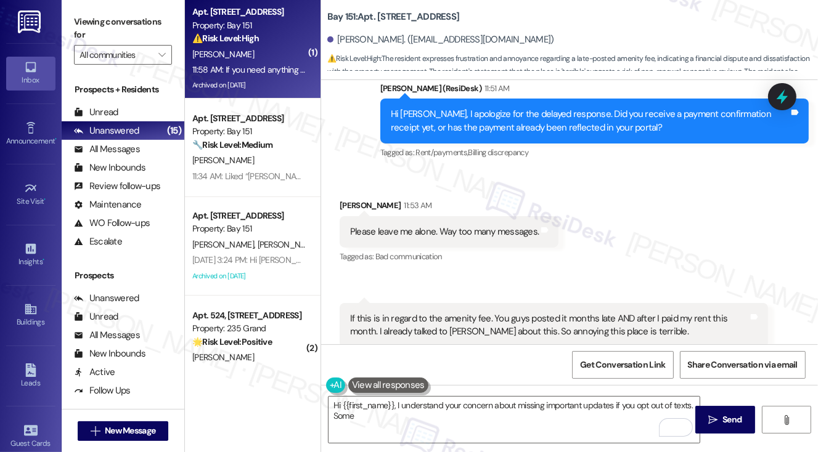
click at [97, 28] on label "Viewing conversations for" at bounding box center [123, 28] width 98 height 33
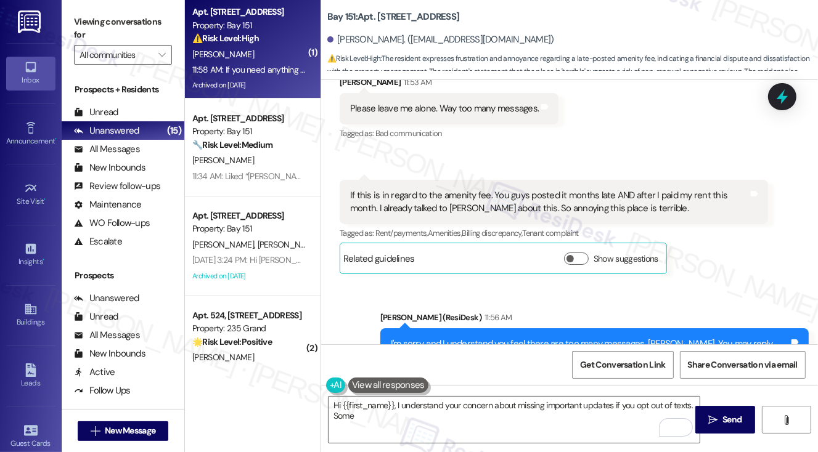
drag, startPoint x: 349, startPoint y: 216, endPoint x: 551, endPoint y: 315, distance: 224.4
copy div "Yea but then I don't know what's going Tags and notes Tagged as: Bad communicat…"
click at [80, 14] on label "Viewing conversations for" at bounding box center [123, 28] width 98 height 33
click at [104, 22] on label "Viewing conversations for" at bounding box center [123, 28] width 98 height 33
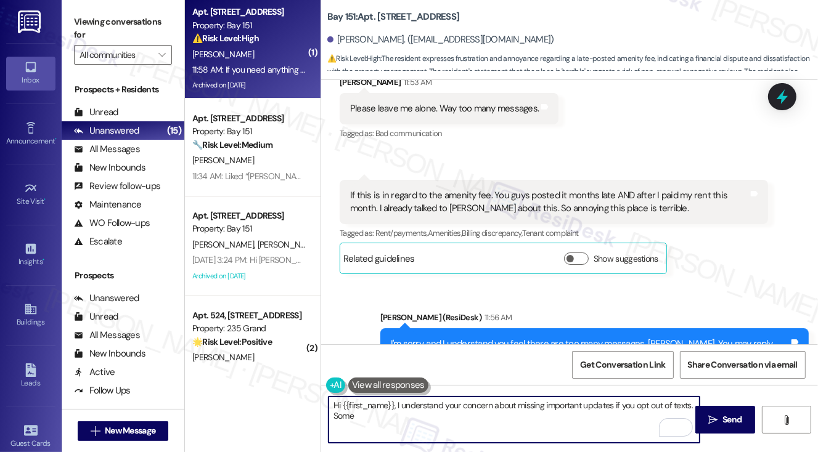
click at [393, 403] on textarea "Hi {{first_name}}, I understand your concern about missing important updates if…" at bounding box center [515, 420] width 372 height 46
click at [393, 411] on textarea "Hi {{first_name}}, I understand your concern about missing important updates if…" at bounding box center [515, 420] width 372 height 46
drag, startPoint x: 395, startPoint y: 407, endPoint x: 305, endPoint y: 404, distance: 90.7
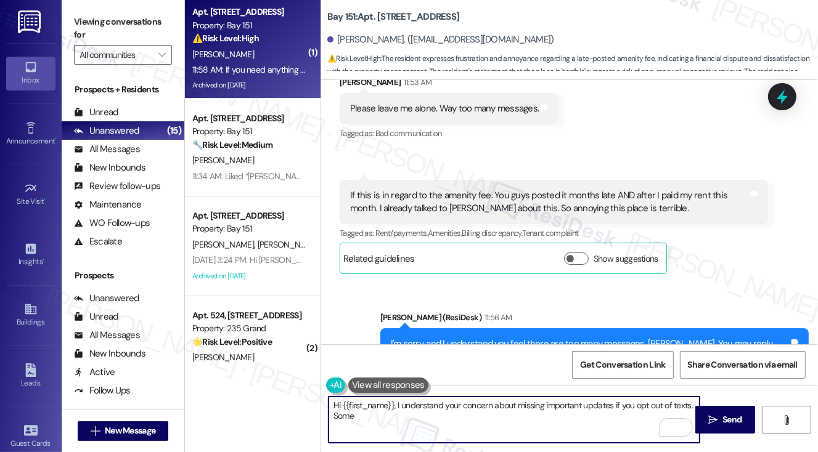
click at [305, 404] on div "( 1 ) Apt. 3401, 225 Chosin Few Way Property: Bay 151 ⚠️ Risk Level: High The r…" at bounding box center [501, 226] width 633 height 452
drag, startPoint x: 661, startPoint y: 405, endPoint x: 633, endPoint y: 405, distance: 29.0
click at [633, 405] on textarea "I understand your concern about missing important updates if you opt out of tex…" at bounding box center [515, 420] width 372 height 46
paste textarea "Thanks for letting me know, Liz. I understand, and I’ll make sure to note that …"
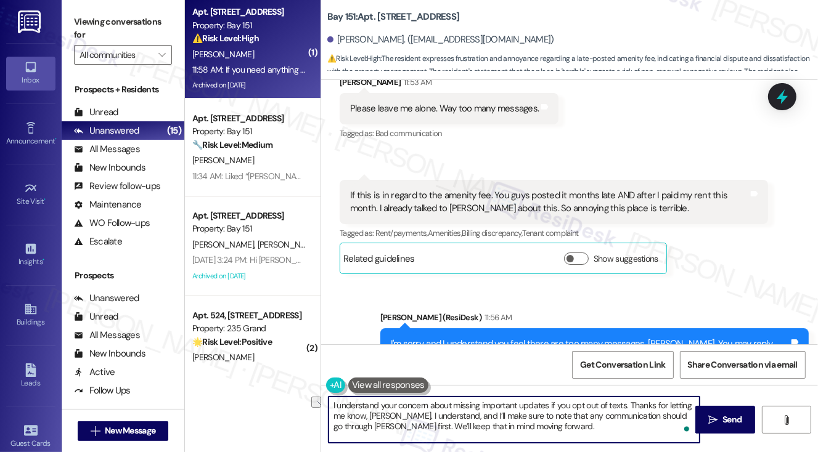
drag, startPoint x: 631, startPoint y: 405, endPoint x: 280, endPoint y: 403, distance: 350.2
click at [280, 403] on div "( 1 ) Apt. 3401, 225 Chosin Few Way Property: Bay 151 ⚠️ Risk Level: High The r…" at bounding box center [501, 226] width 633 height 452
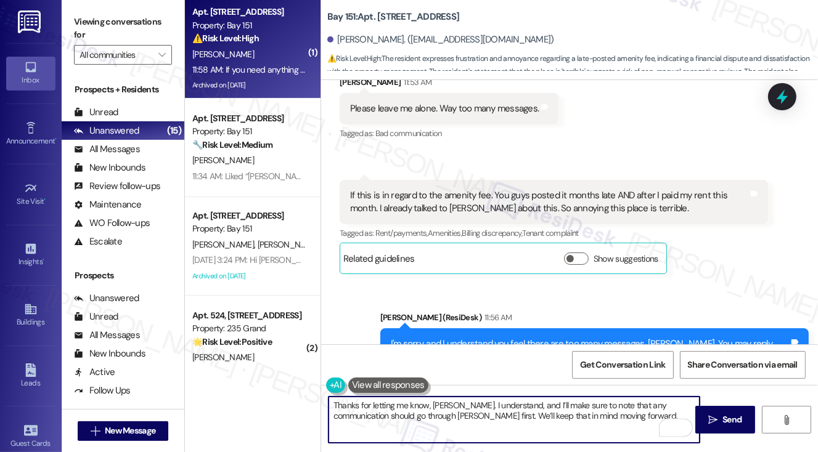
click at [600, 417] on textarea "Thanks for letting me know, Liz. I understand, and I’ll make sure to note that …" at bounding box center [515, 420] width 372 height 46
drag, startPoint x: 492, startPoint y: 403, endPoint x: 594, endPoint y: 400, distance: 102.4
click at [594, 400] on textarea "Thanks for letting me know, Liz. I understand, and I’ll make sure to note that …" at bounding box center [515, 420] width 372 height 46
click at [522, 424] on textarea "Thanks for letting me know, Liz. I understand that any communication should go …" at bounding box center [515, 420] width 372 height 46
type textarea "Thanks for letting me know, Liz. I understand that any communication should go …"
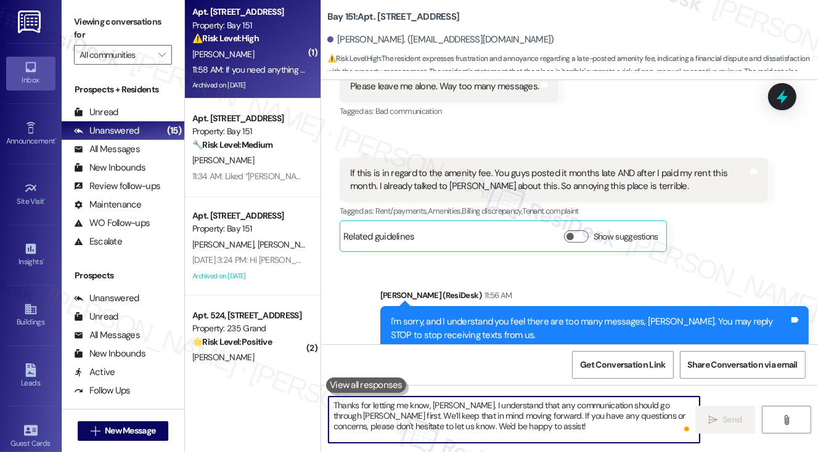
scroll to position [40731, 0]
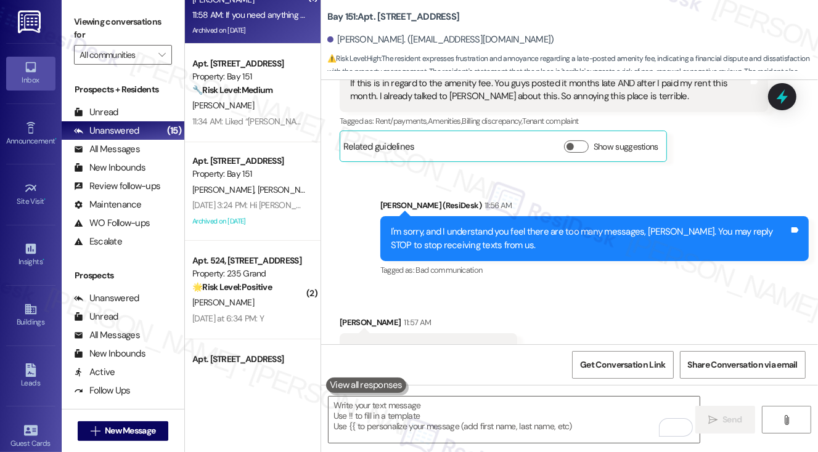
scroll to position [123, 0]
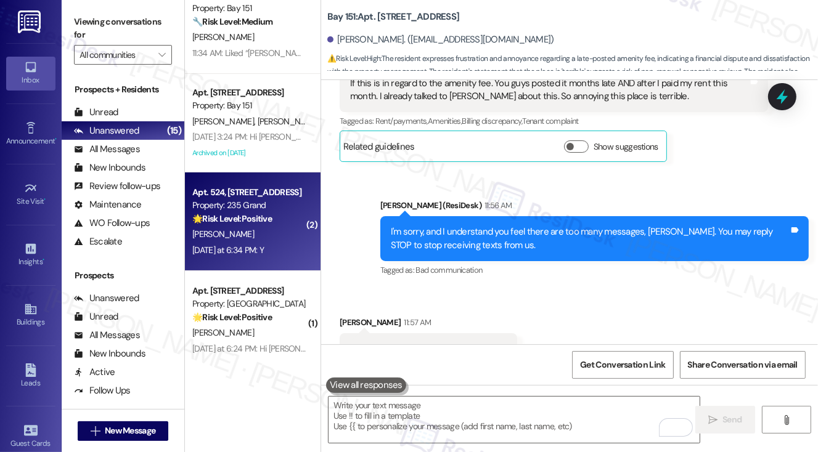
click at [261, 248] on div "Yesterday at 6:34 PM: Y Yesterday at 6:34 PM: Y" at bounding box center [228, 250] width 72 height 11
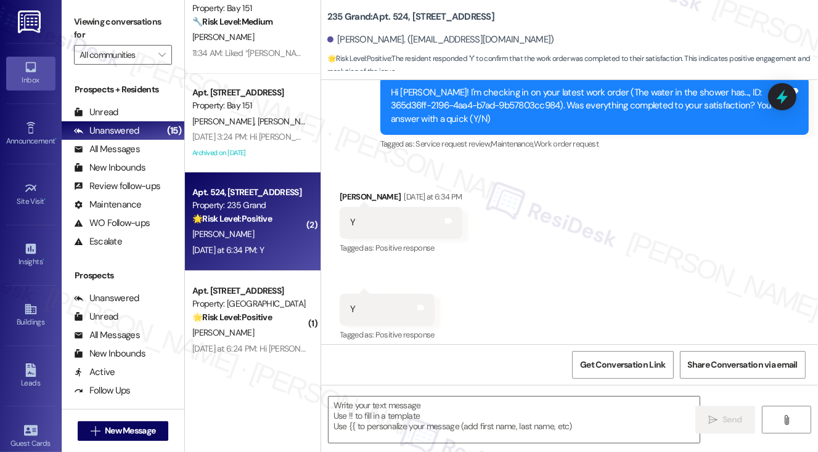
type textarea "Fetching suggested responses. Please feel free to read through the conversation…"
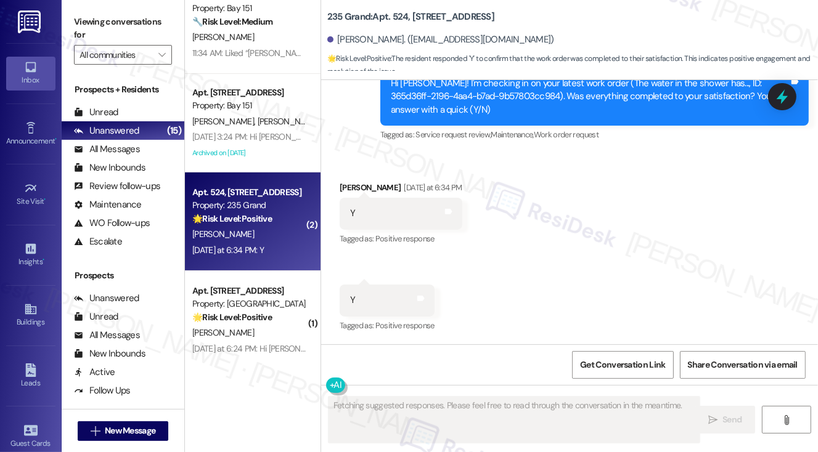
scroll to position [222, 0]
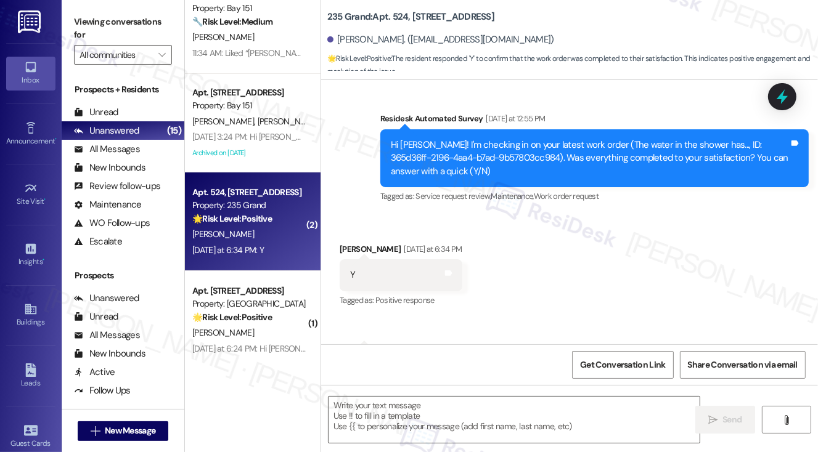
click at [96, 18] on label "Viewing conversations for" at bounding box center [123, 28] width 98 height 33
click at [409, 414] on textarea at bounding box center [515, 420] width 372 height 46
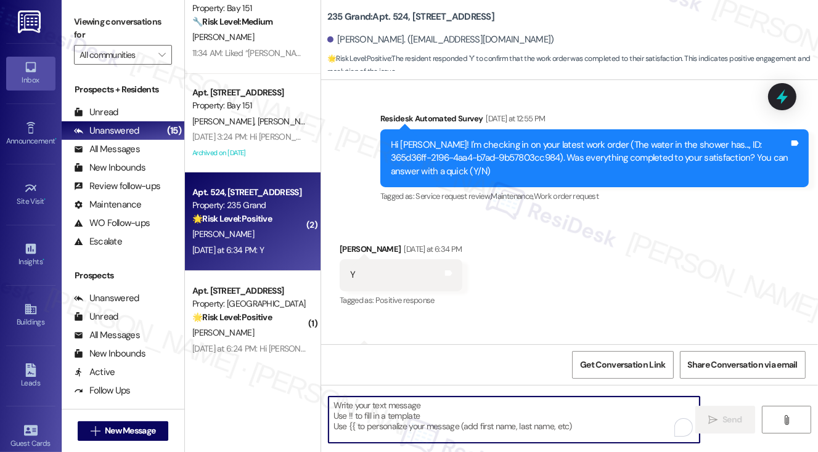
paste textarea "Hi {{first_name}}! I'm glad to hear that the latest work order was completed to…"
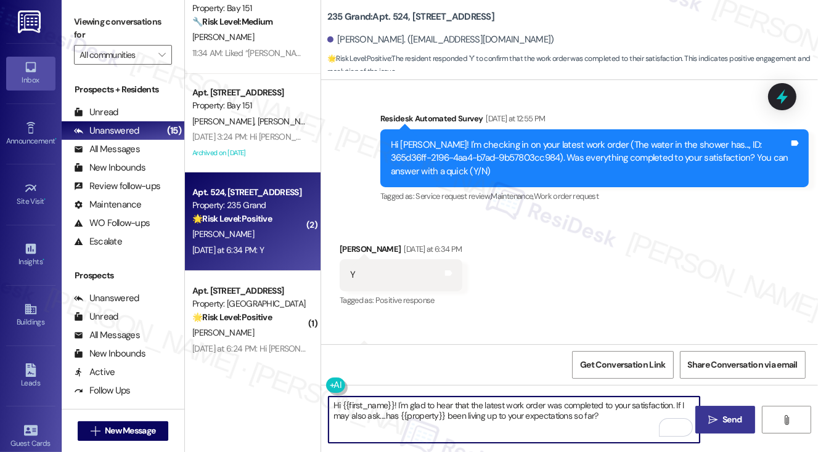
type textarea "Hi {{first_name}}! I'm glad to hear that the latest work order was completed to…"
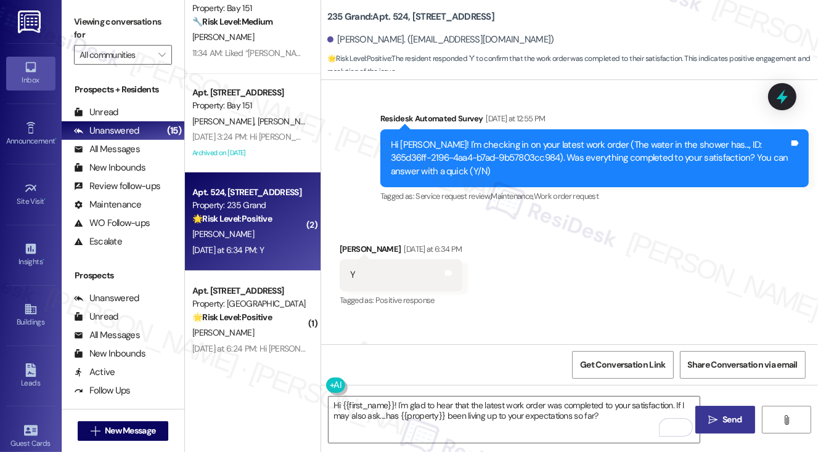
click at [730, 421] on span "Send" at bounding box center [732, 420] width 19 height 13
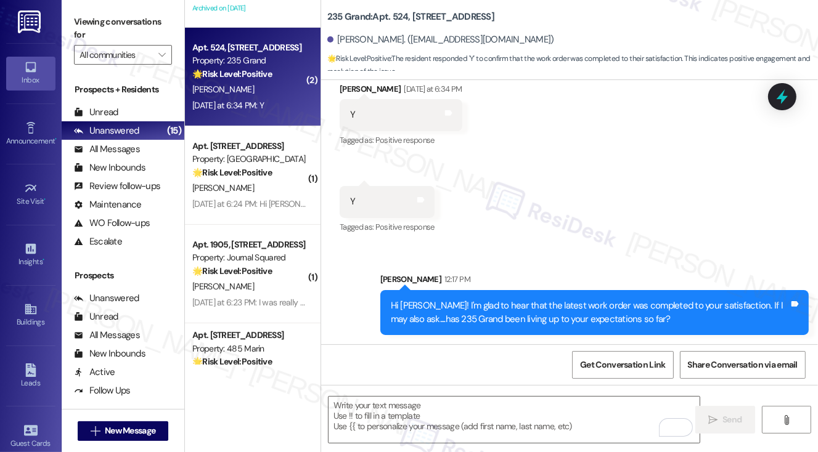
scroll to position [308, 0]
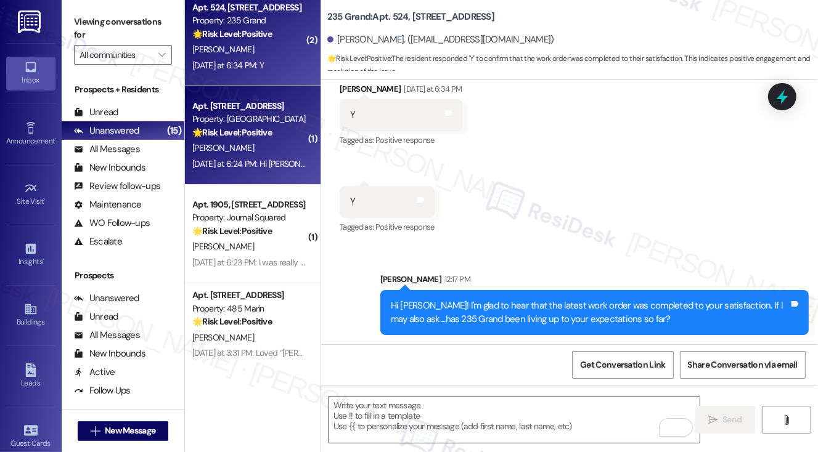
click at [261, 167] on div "Yesterday at 6:24 PM: Hi Jane, thank you for your promptly response. I have got…" at bounding box center [426, 163] width 469 height 11
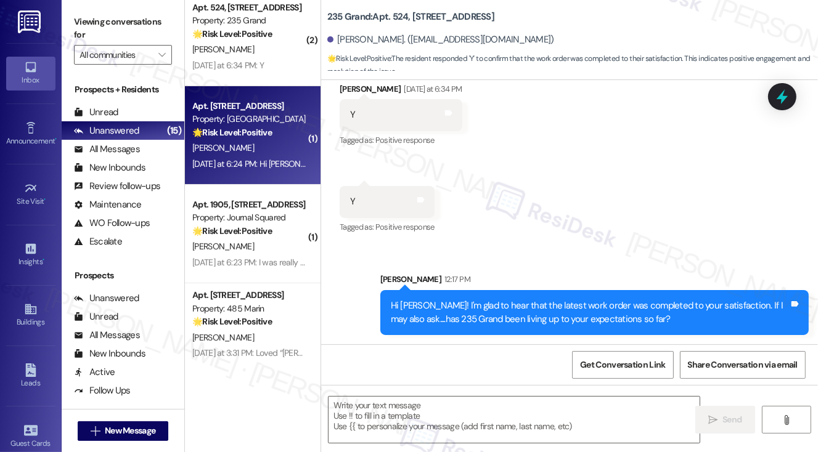
type textarea "Fetching suggested responses. Please feel free to read through the conversation…"
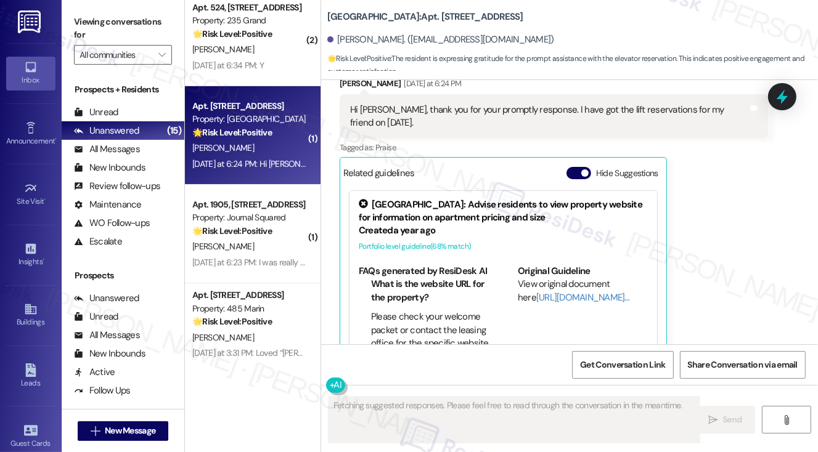
scroll to position [661, 0]
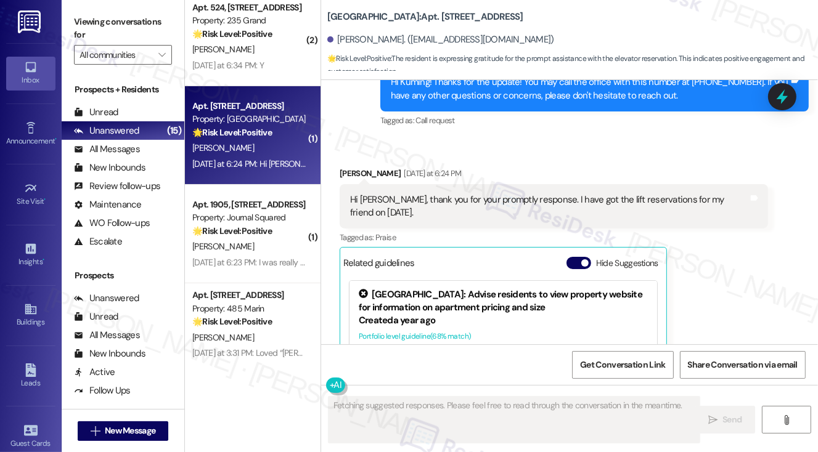
click at [433, 199] on div "Hi Jane, thank you for your promptly response. I have got the lift reservations…" at bounding box center [549, 207] width 398 height 27
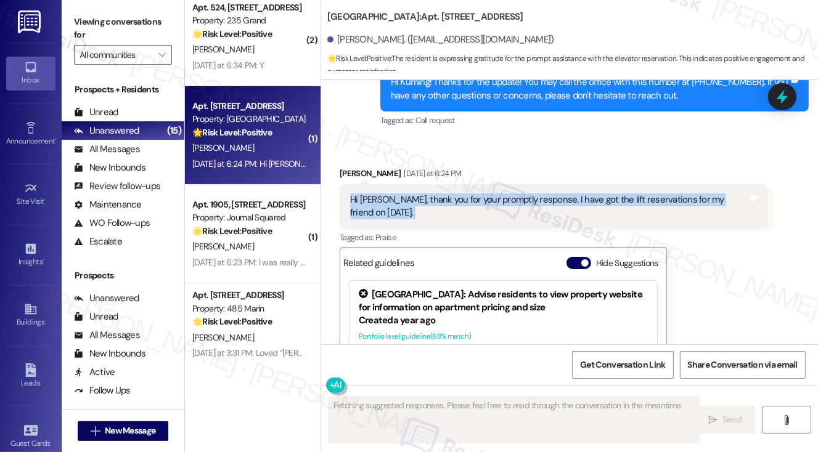
click at [433, 199] on div "Hi Jane, thank you for your promptly response. I have got the lift reservations…" at bounding box center [549, 207] width 398 height 27
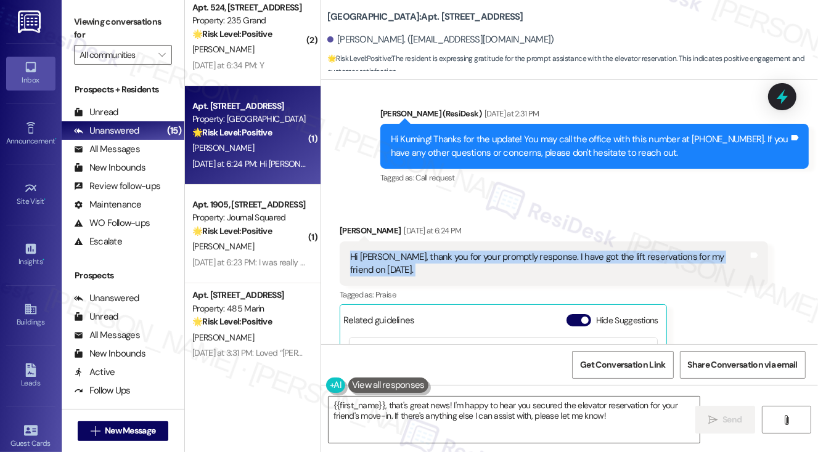
scroll to position [538, 0]
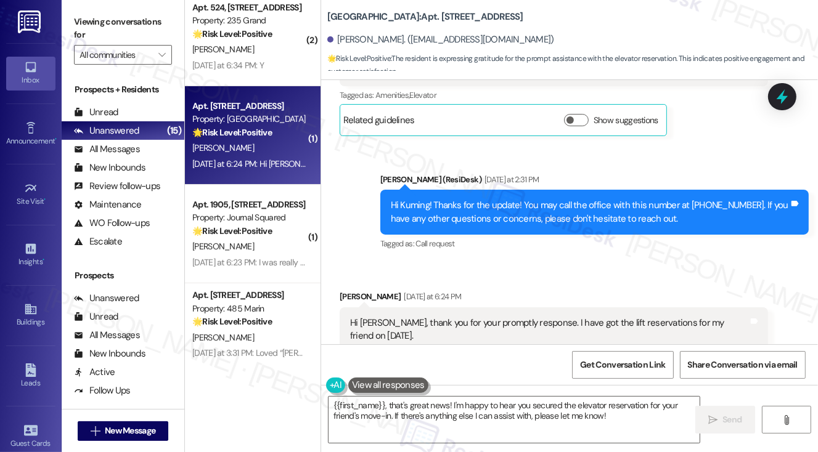
click at [577, 211] on div "Hi Kuming! Thanks for the update! You may call the office with this number at (…" at bounding box center [590, 212] width 398 height 27
click at [575, 211] on div "Hi Kuming! Thanks for the update! You may call the office with this number at (…" at bounding box center [590, 212] width 398 height 27
click at [470, 320] on div "Hi Jane, thank you for your promptly response. I have got the lift reservations…" at bounding box center [549, 330] width 398 height 27
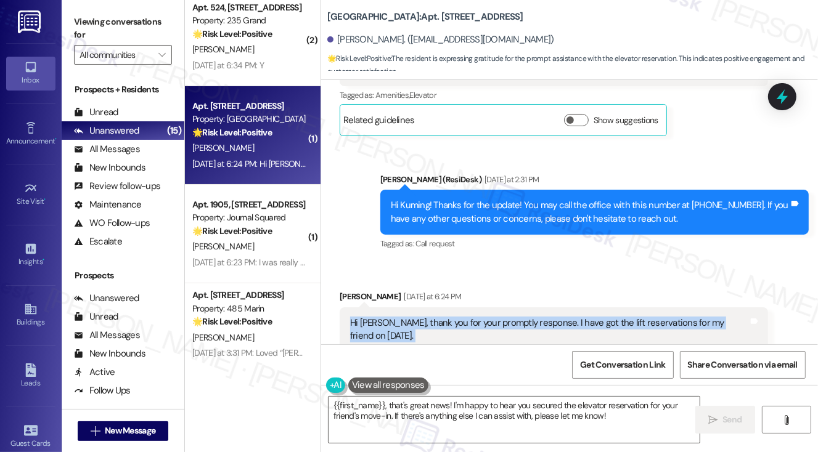
click at [470, 320] on div "Hi Jane, thank you for your promptly response. I have got the lift reservations…" at bounding box center [549, 330] width 398 height 27
click at [530, 410] on textarea "{{first_name}}, that's great news! I'm happy to hear you secured the elevator r…" at bounding box center [515, 420] width 372 height 46
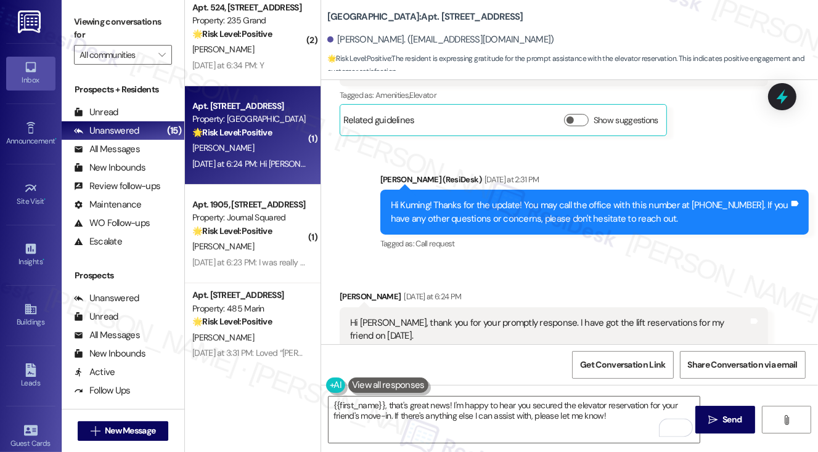
click at [327, 402] on div "{{first_name}}, that's great news! I'm happy to hear you secured the elevator r…" at bounding box center [508, 419] width 373 height 47
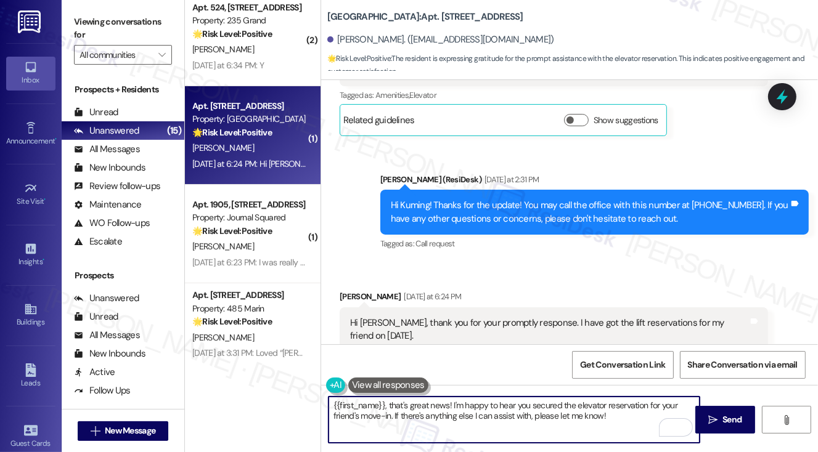
drag, startPoint x: 335, startPoint y: 406, endPoint x: 358, endPoint y: 404, distance: 22.9
click at [335, 406] on textarea "{{first_name}}, that's great news! I'm happy to hear you secured the elevator r…" at bounding box center [515, 420] width 372 height 46
click at [587, 406] on textarea "Hi {{first_name}}, that's great news! I'm happy to hear you secured the elevato…" at bounding box center [515, 420] width 372 height 46
drag, startPoint x: 626, startPoint y: 416, endPoint x: 399, endPoint y: 419, distance: 226.3
click at [399, 419] on textarea "Hi {{first_name}}, that's great news! I'm happy to hear you secured the elevato…" at bounding box center [515, 420] width 372 height 46
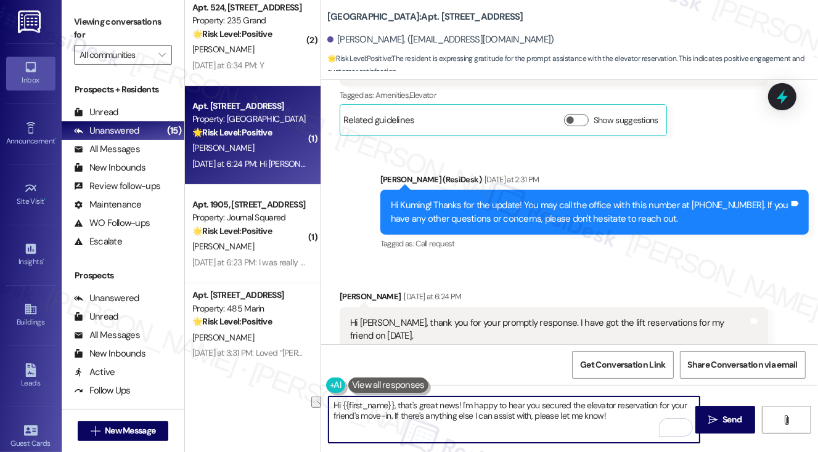
click at [619, 418] on textarea "Hi {{first_name}}, that's great news! I'm happy to hear you secured the elevato…" at bounding box center [515, 420] width 372 height 46
type textarea "Hi {{first_name}}, that's great news! I'm happy to hear you secured the elevato…"
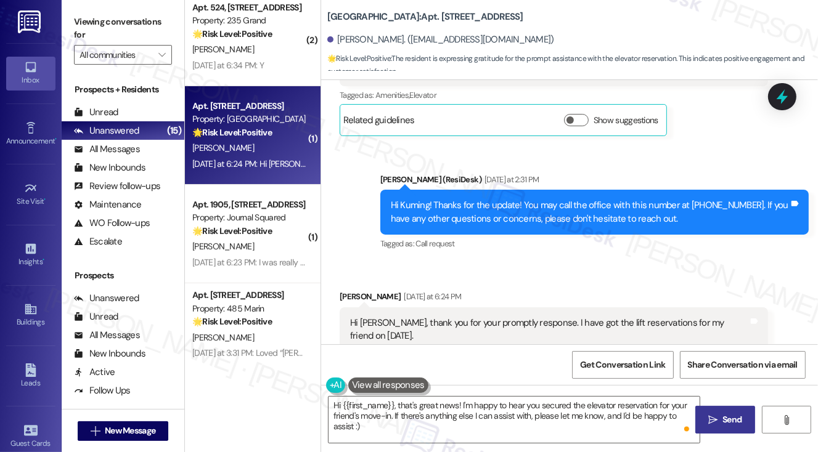
click at [703, 414] on button " Send" at bounding box center [725, 420] width 60 height 28
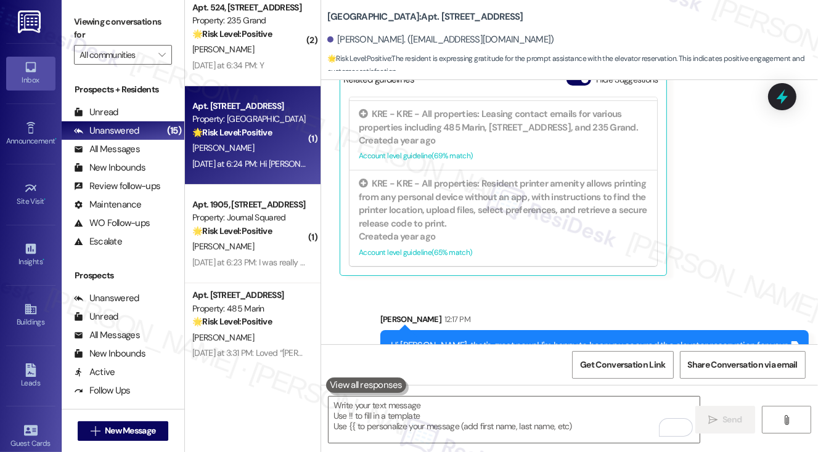
scroll to position [884, 0]
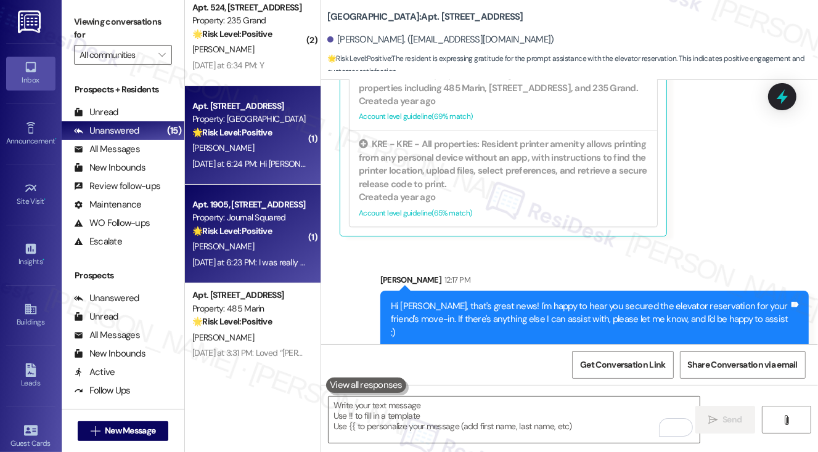
click at [276, 213] on div "Property: Journal Squared" at bounding box center [249, 217] width 114 height 13
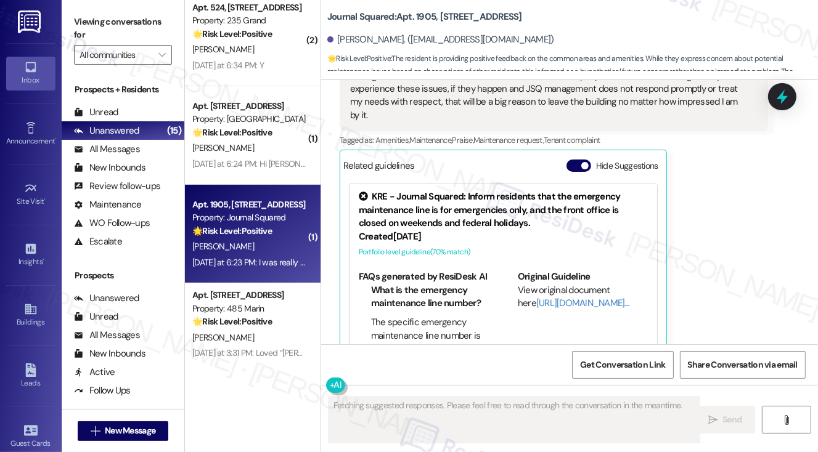
scroll to position [234, 0]
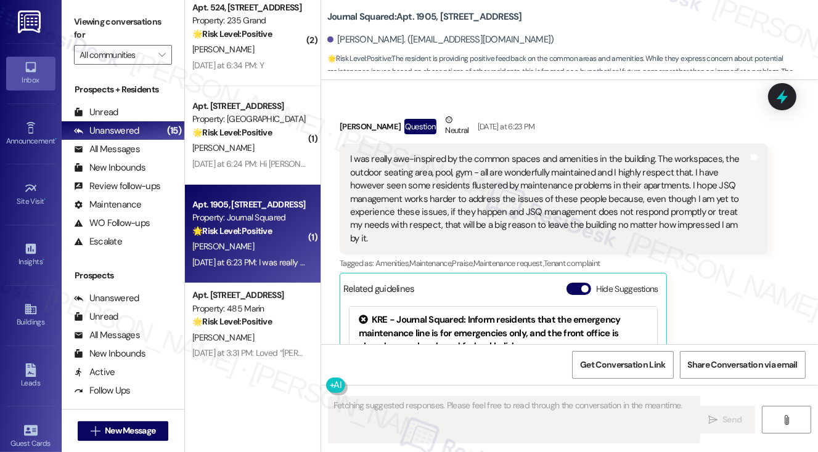
click at [407, 153] on div "I was really awe-inspired by the common spaces and amenities in the building. T…" at bounding box center [549, 199] width 398 height 92
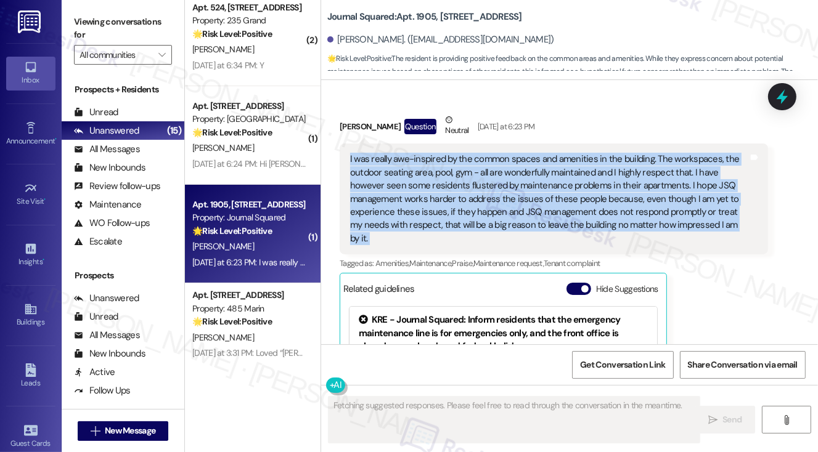
click at [407, 153] on div "I was really awe-inspired by the common spaces and amenities in the building. T…" at bounding box center [549, 199] width 398 height 92
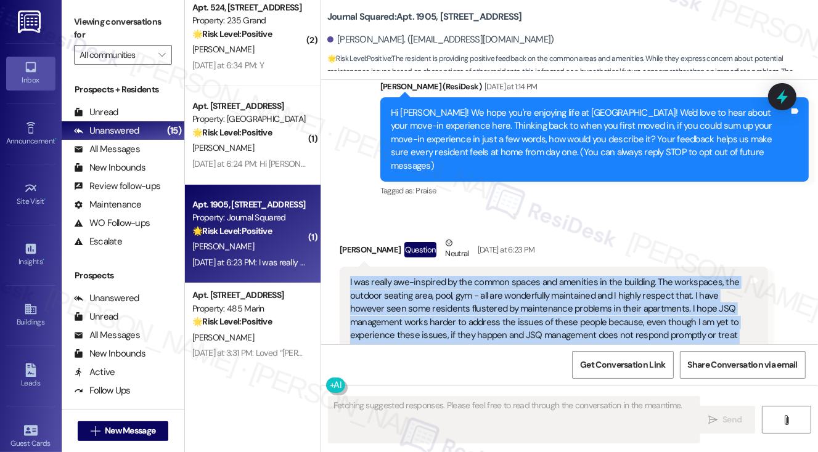
scroll to position [49, 0]
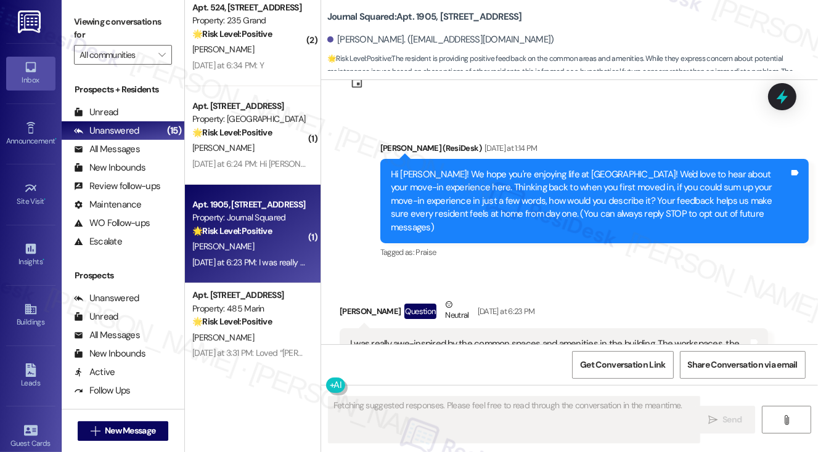
click at [498, 188] on div "Hi [PERSON_NAME]! We hope you're enjoying life at [GEOGRAPHIC_DATA]! We'd love …" at bounding box center [590, 201] width 398 height 66
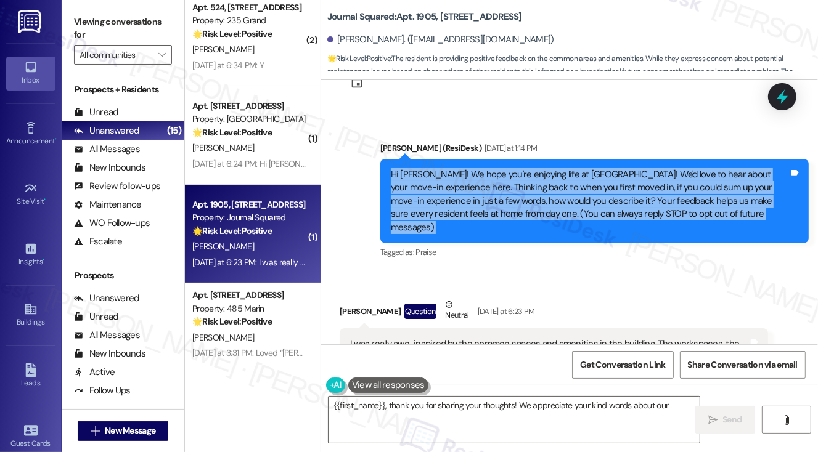
click at [498, 188] on div "Hi [PERSON_NAME]! We hope you're enjoying life at [GEOGRAPHIC_DATA]! We'd love …" at bounding box center [590, 201] width 398 height 66
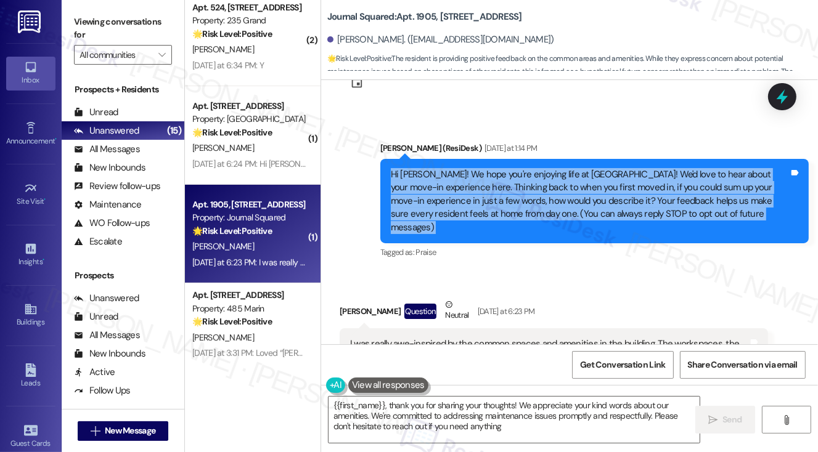
type textarea "{{first_name}}, thank you for sharing your thoughts! We appreciate your kind wo…"
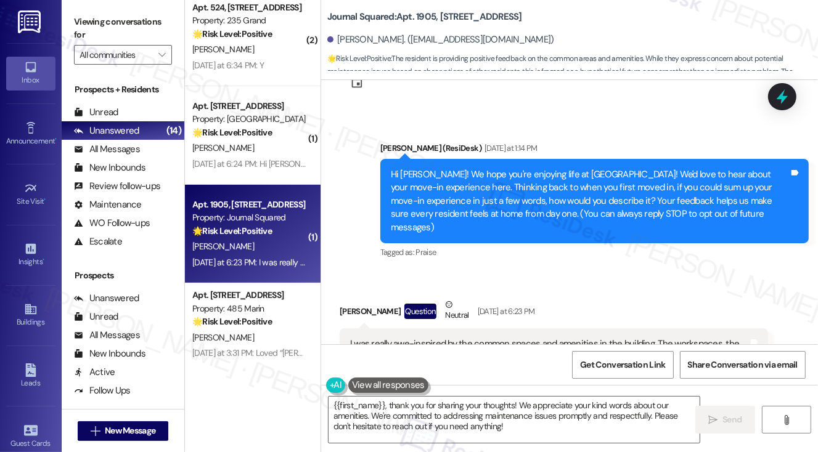
click at [110, 17] on label "Viewing conversations for" at bounding box center [123, 28] width 98 height 33
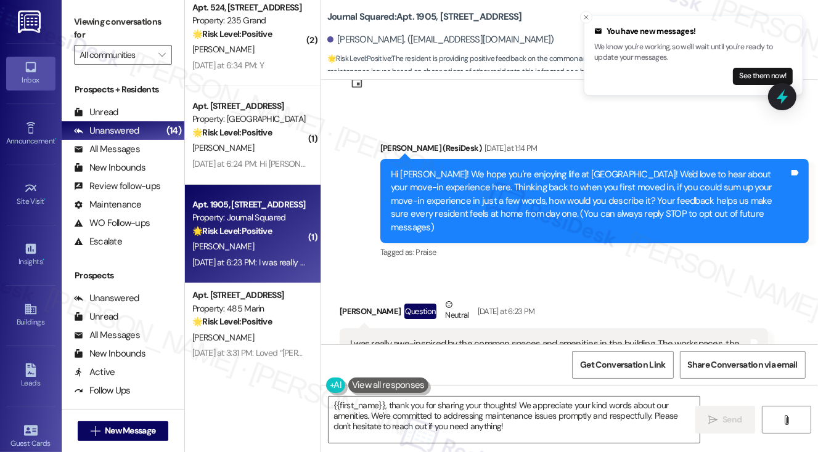
click at [99, 18] on label "Viewing conversations for" at bounding box center [123, 28] width 98 height 33
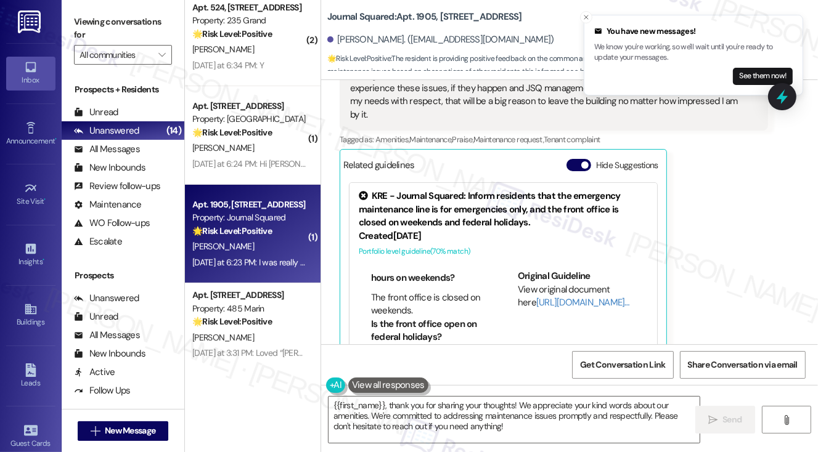
scroll to position [432, 0]
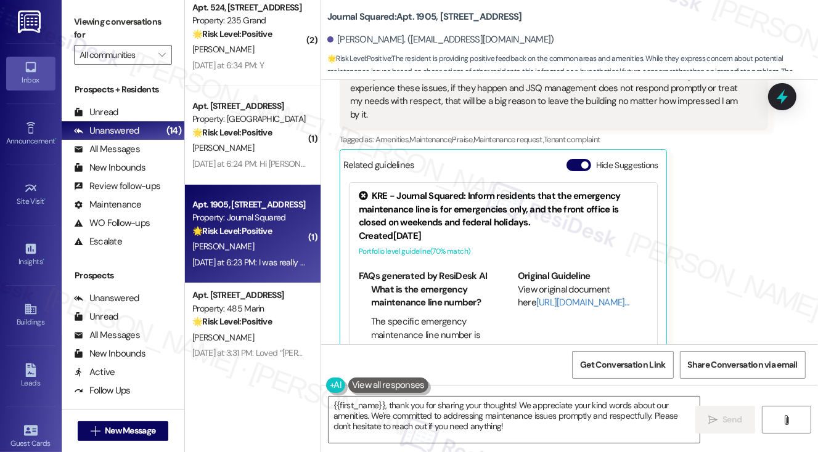
click at [97, 18] on label "Viewing conversations for" at bounding box center [123, 28] width 98 height 33
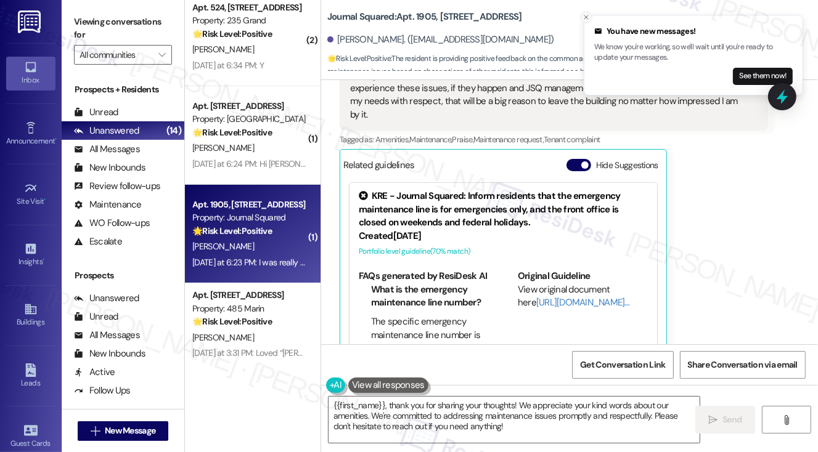
click at [588, 15] on icon "Close toast" at bounding box center [586, 17] width 7 height 7
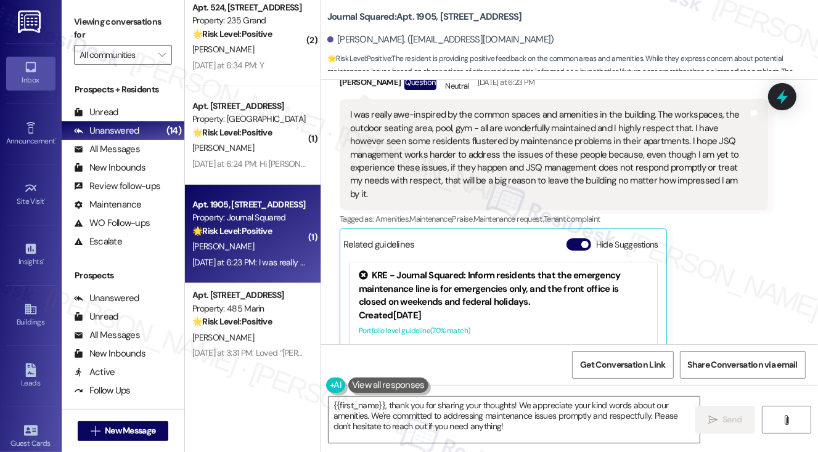
scroll to position [234, 0]
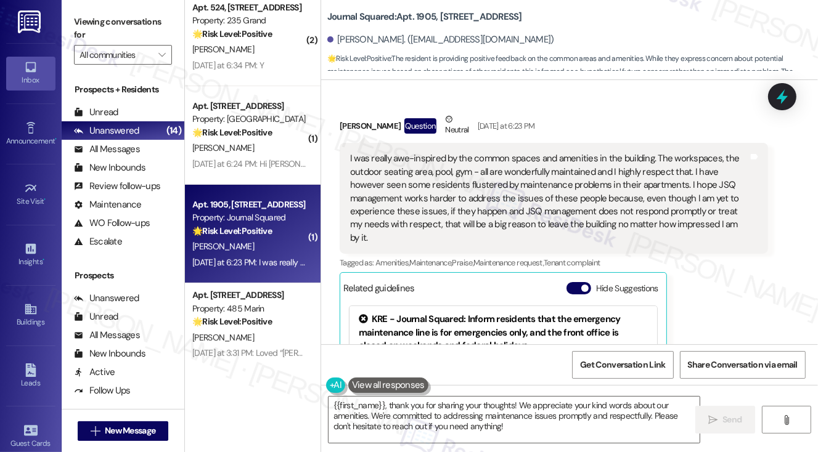
click at [109, 25] on label "Viewing conversations for" at bounding box center [123, 28] width 98 height 33
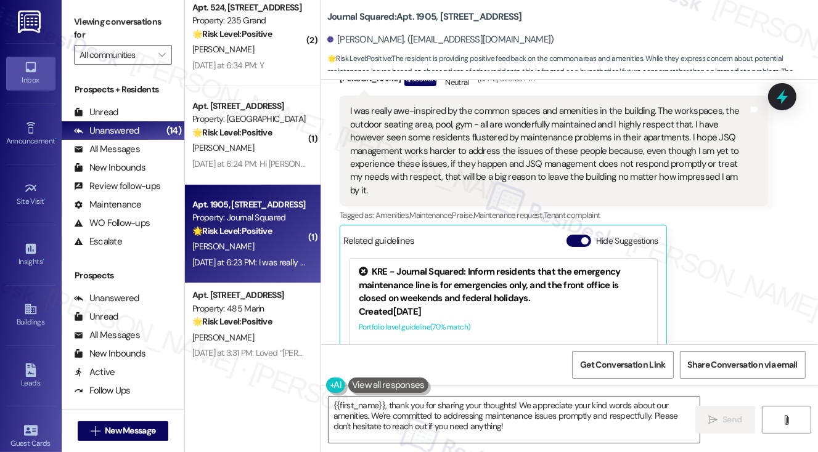
scroll to position [358, 0]
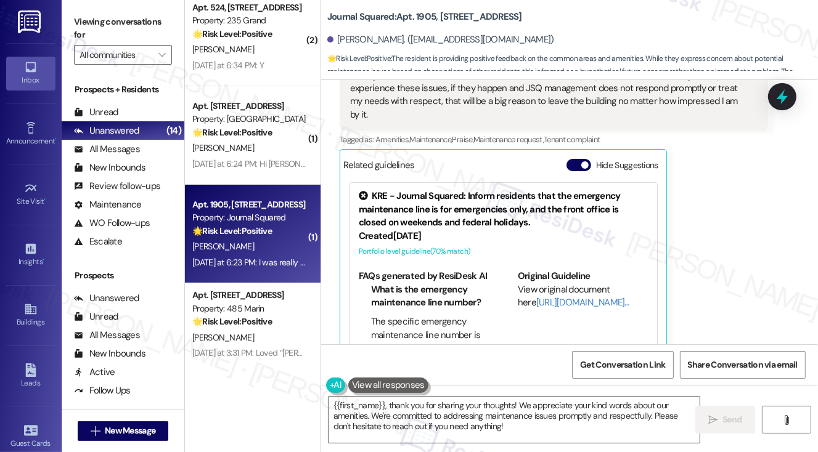
click at [98, 25] on label "Viewing conversations for" at bounding box center [123, 28] width 98 height 33
click at [79, 12] on label "Viewing conversations for" at bounding box center [123, 28] width 98 height 33
click at [27, 316] on div "Buildings" at bounding box center [31, 322] width 62 height 12
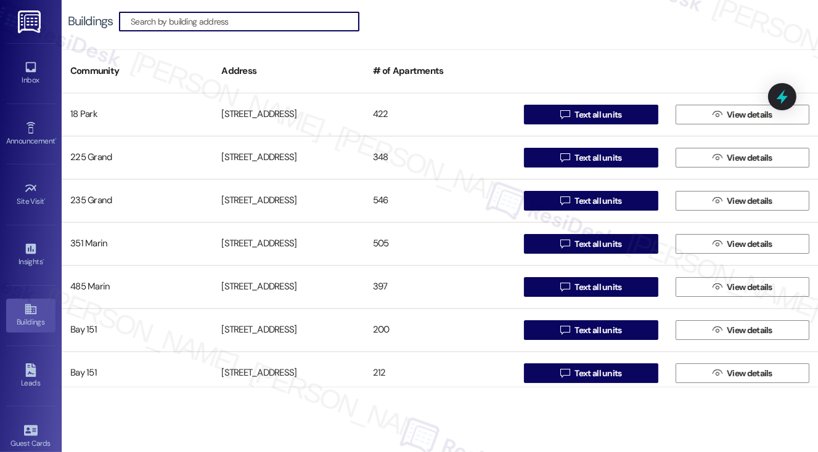
click at [258, 17] on input at bounding box center [245, 21] width 228 height 17
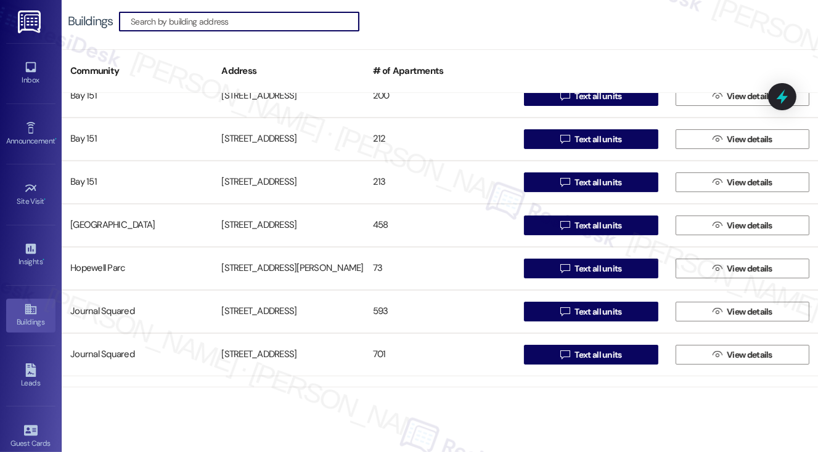
scroll to position [310, 0]
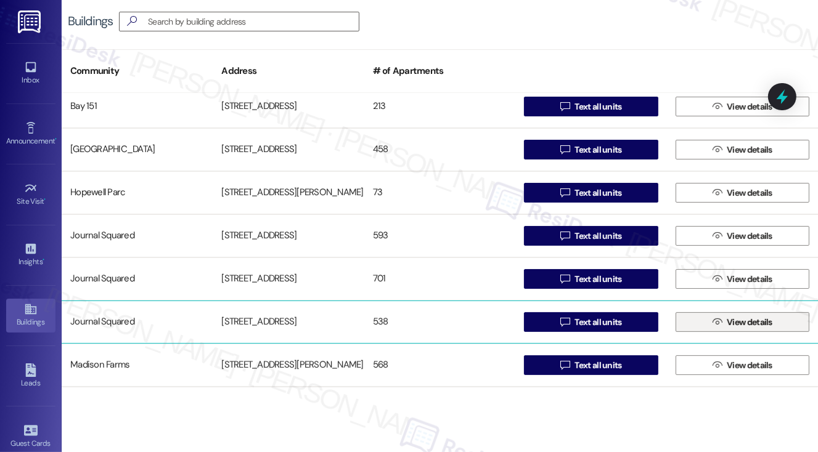
click at [727, 317] on span "View details" at bounding box center [750, 322] width 46 height 13
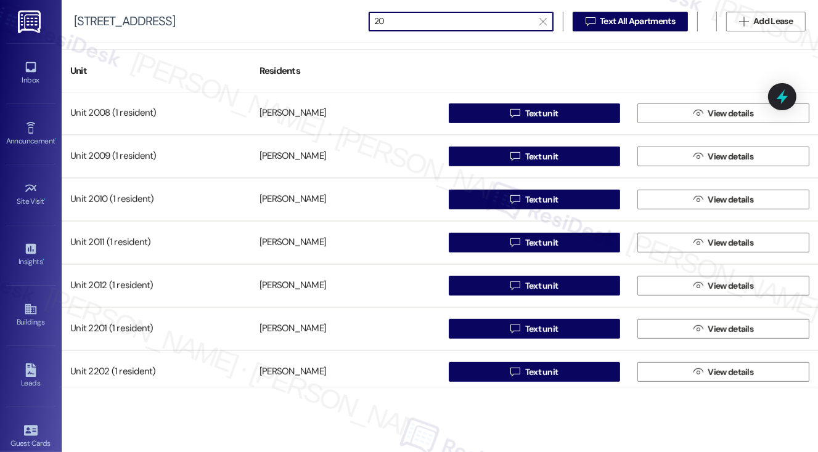
scroll to position [616, 0]
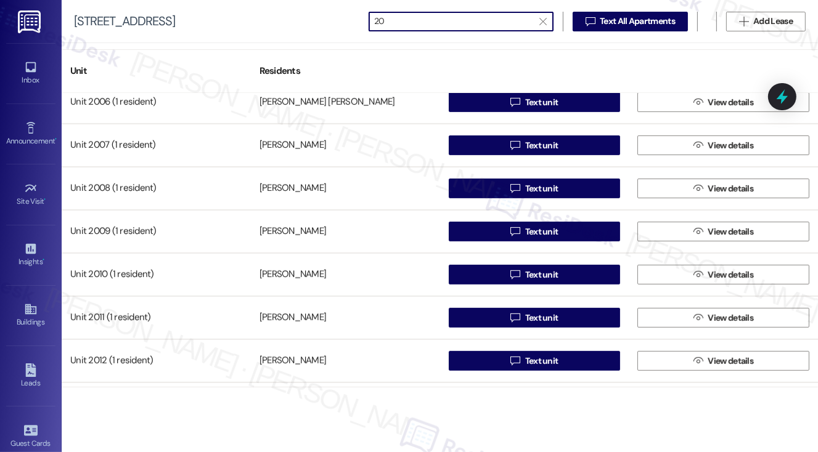
type input "20"
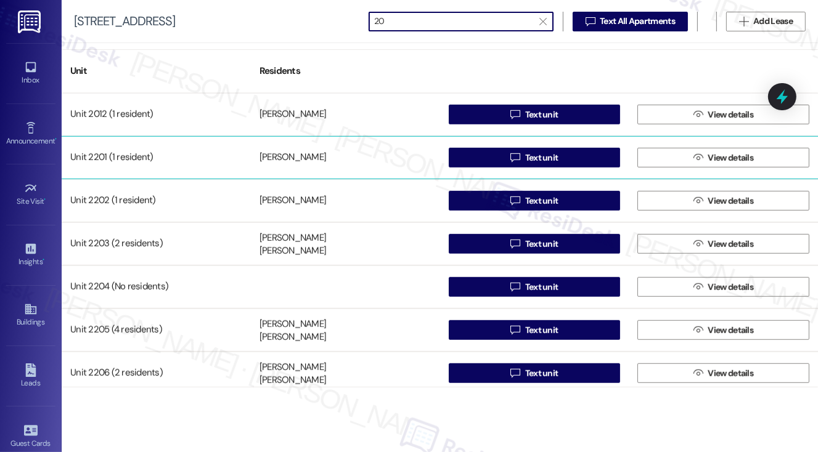
scroll to position [801, 0]
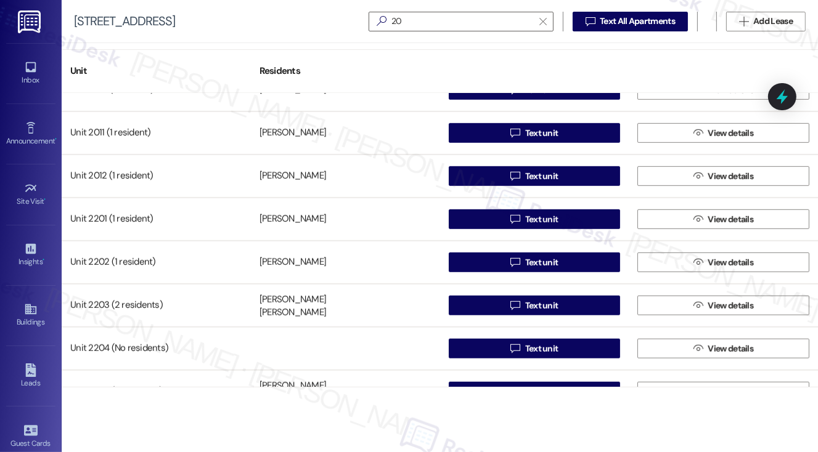
click at [84, 8] on div "615 Pavonia Avenue  20   Text All Apartments  Add Lease" at bounding box center [440, 21] width 756 height 43
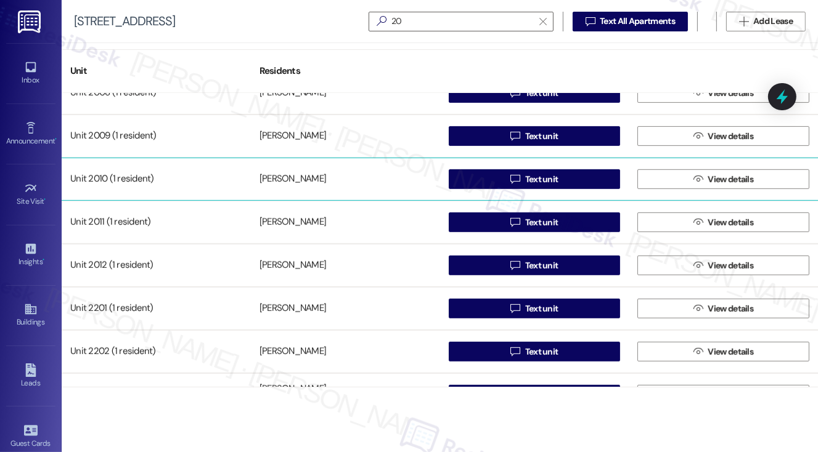
scroll to position [740, 0]
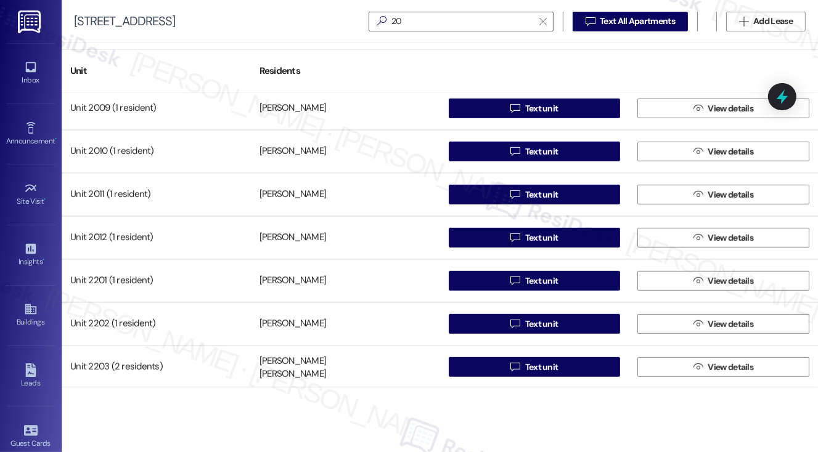
click at [89, 15] on div "615 Pavonia Avenue" at bounding box center [124, 21] width 101 height 13
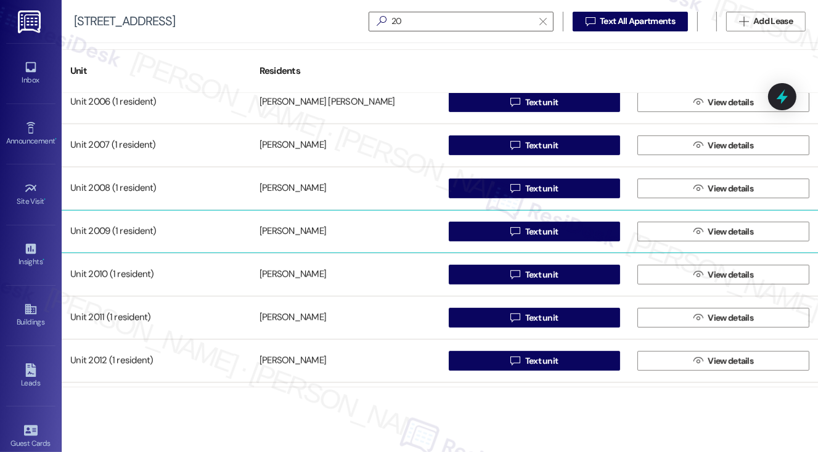
scroll to position [678, 0]
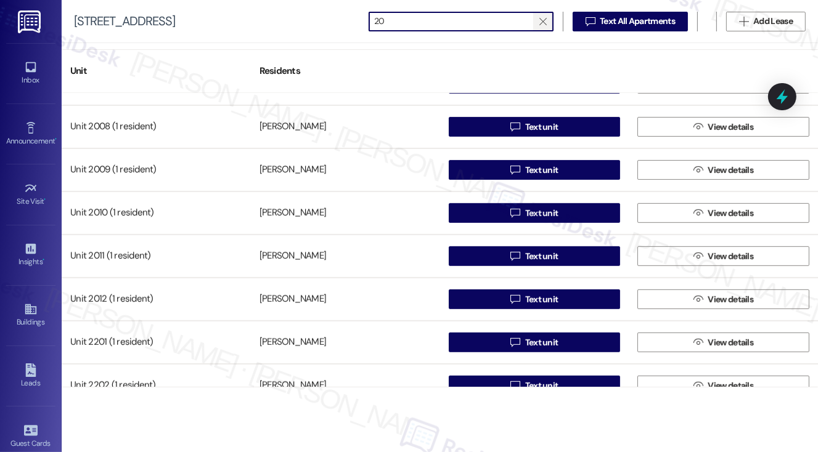
click at [539, 22] on icon "" at bounding box center [542, 22] width 7 height 10
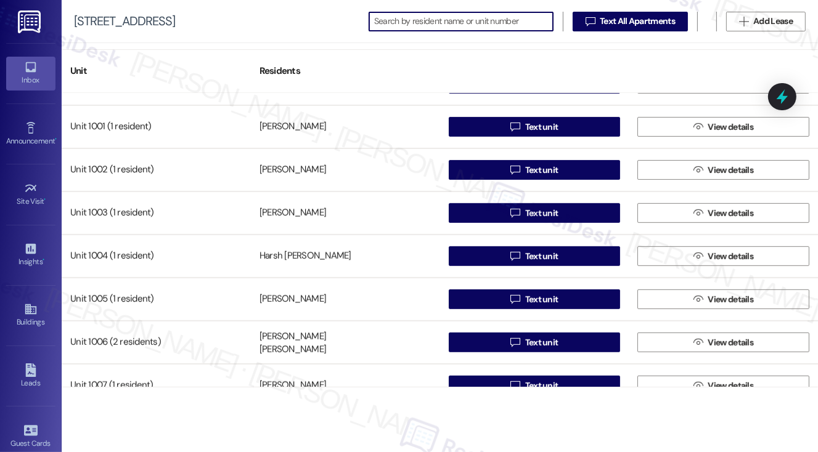
click at [33, 68] on icon at bounding box center [30, 67] width 10 height 10
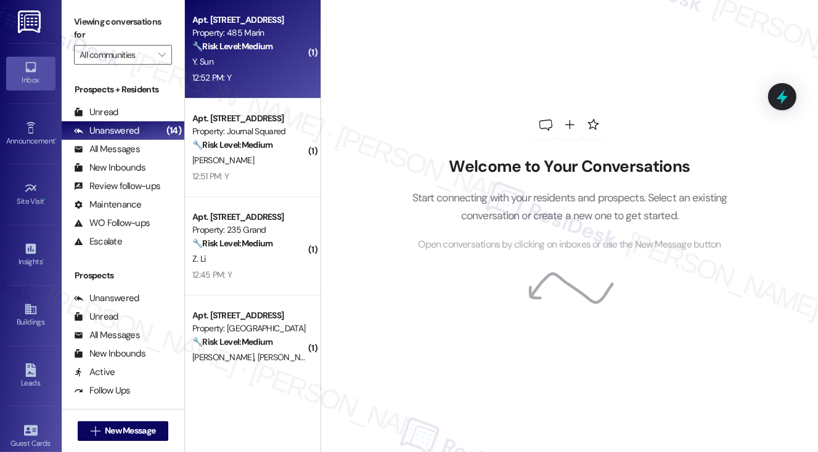
click at [259, 66] on div "Y. Sun" at bounding box center [249, 61] width 117 height 15
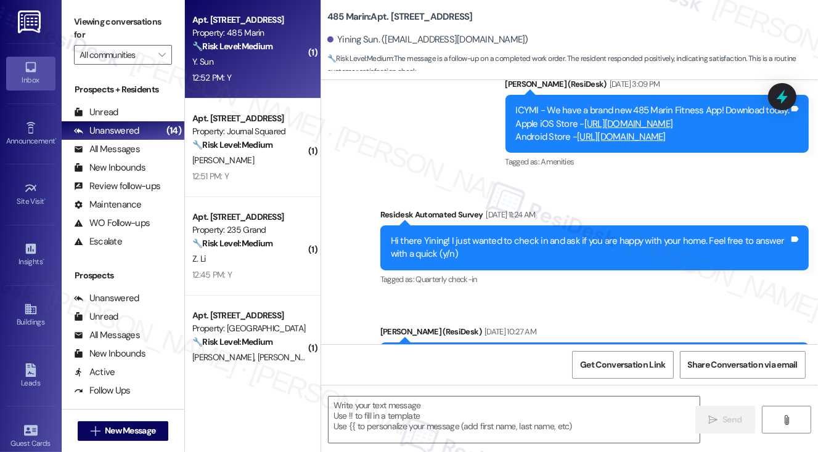
type textarea "Fetching suggested responses. Please feel free to read through the conversation…"
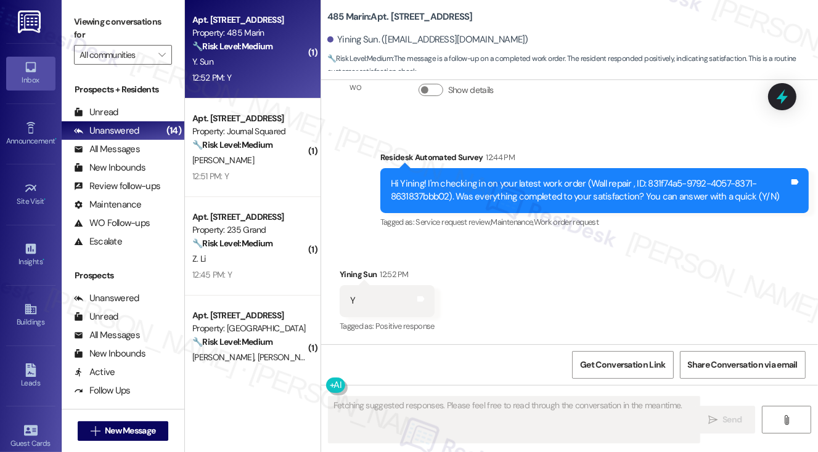
scroll to position [5023, 0]
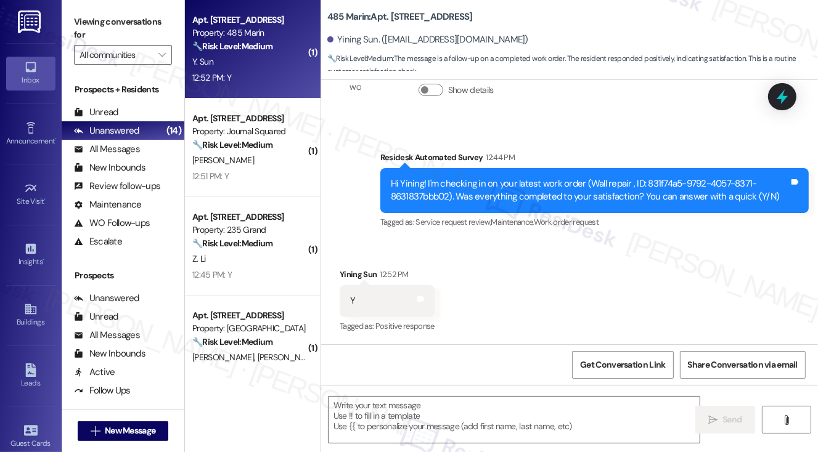
drag, startPoint x: 83, startPoint y: 28, endPoint x: 144, endPoint y: 85, distance: 83.7
click at [84, 28] on label "Viewing conversations for" at bounding box center [123, 28] width 98 height 33
click at [406, 411] on textarea at bounding box center [515, 420] width 372 height 46
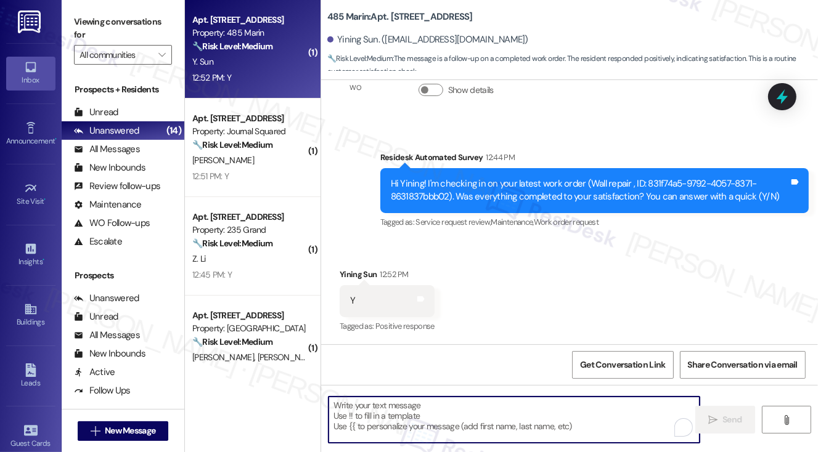
paste textarea "Hi {{first_name}}! I'm glad to hear that the latest work order was completed to…"
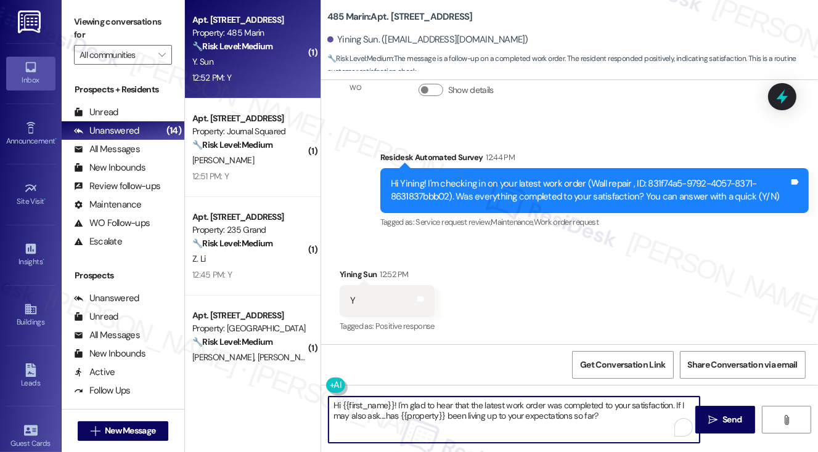
type textarea "Hi {{first_name}}! I'm glad to hear that the latest work order was completed to…"
click at [343, 274] on div "Yining Sun 12:52 PM" at bounding box center [387, 276] width 95 height 17
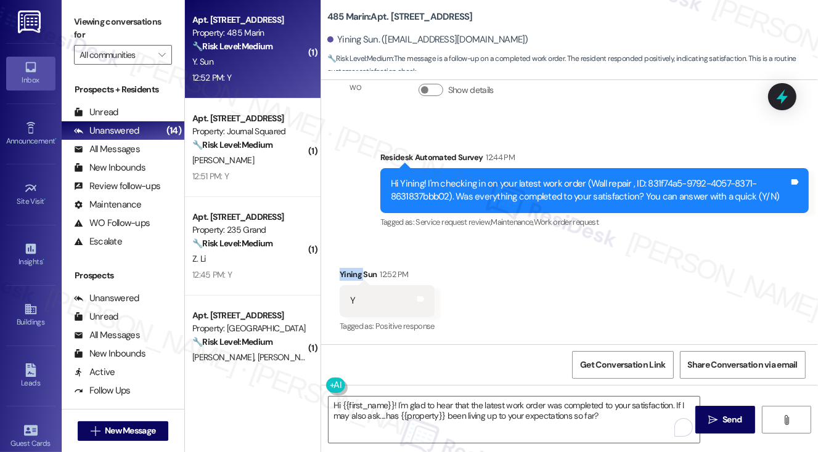
click at [343, 274] on div "Yining Sun 12:52 PM" at bounding box center [387, 276] width 95 height 17
click at [705, 409] on button " Send" at bounding box center [725, 420] width 60 height 28
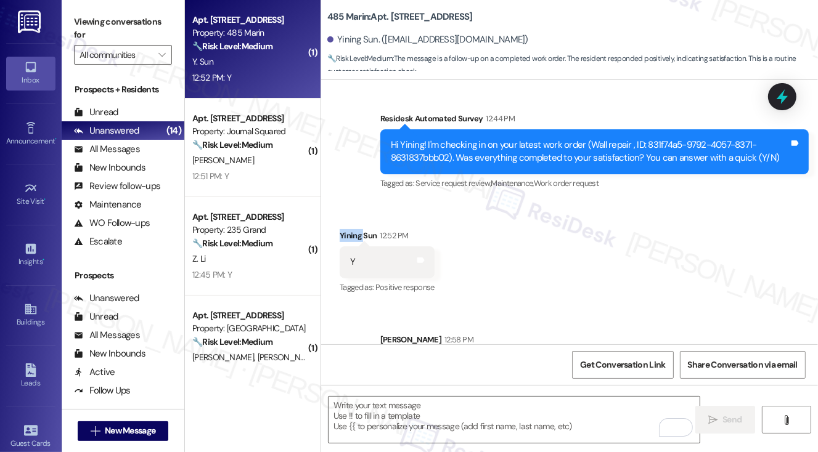
scroll to position [5122, 0]
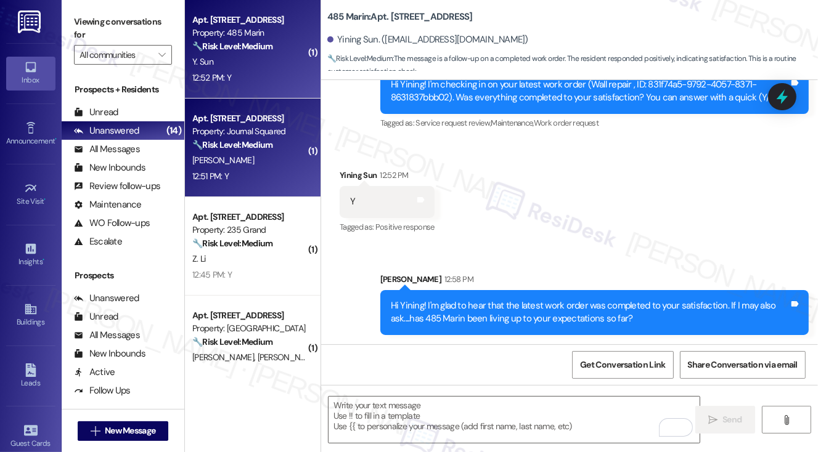
click at [282, 130] on div "Property: Journal Squared" at bounding box center [249, 131] width 114 height 13
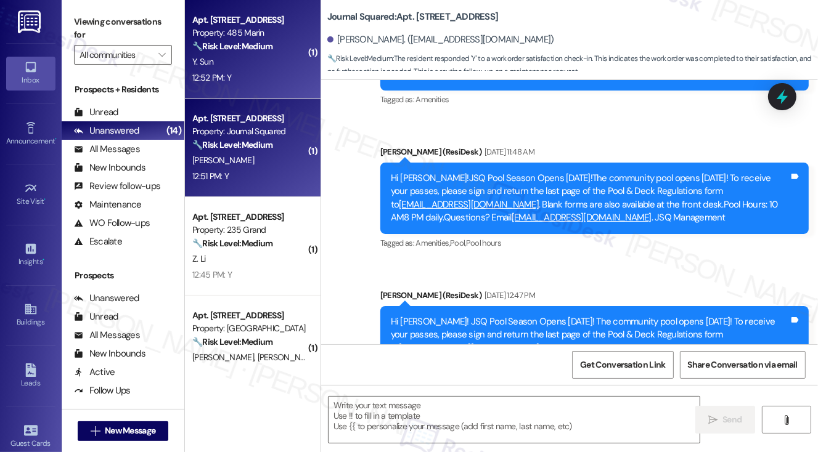
scroll to position [9407, 0]
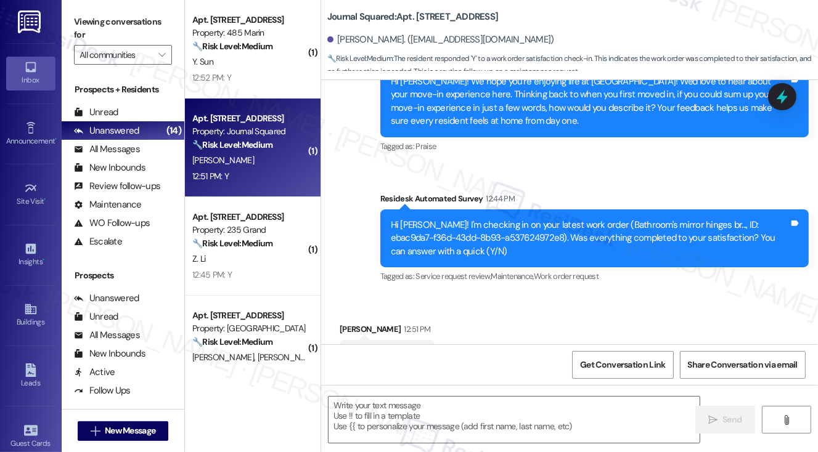
type textarea "Fetching suggested responses. Please feel free to read through the conversation…"
click at [382, 406] on textarea at bounding box center [515, 420] width 372 height 46
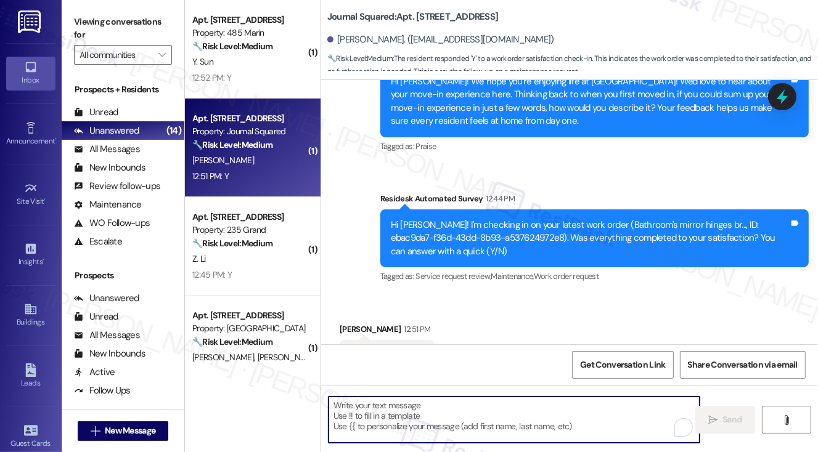
paste textarea "Hi {{first_name}}! I'm glad to hear that the latest work order was completed to…"
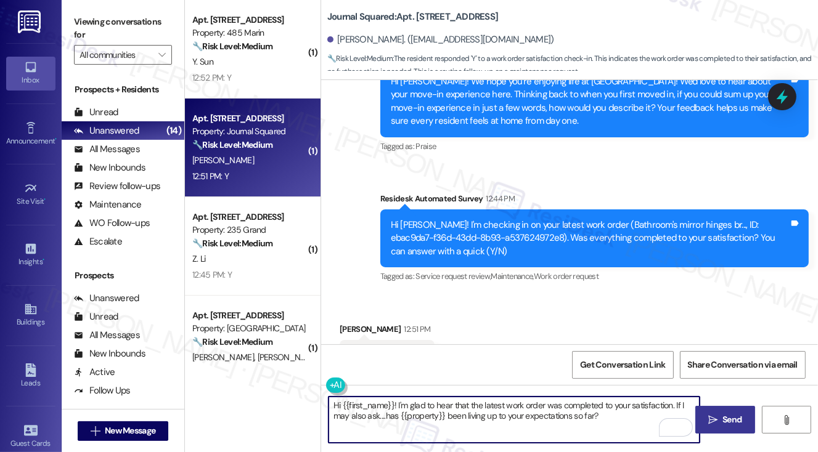
type textarea "Hi {{first_name}}! I'm glad to hear that the latest work order was completed to…"
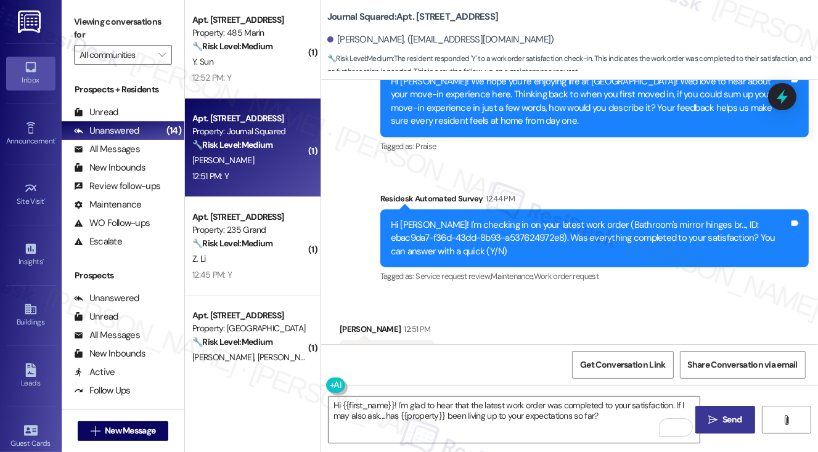
click at [709, 421] on icon "" at bounding box center [712, 421] width 9 height 10
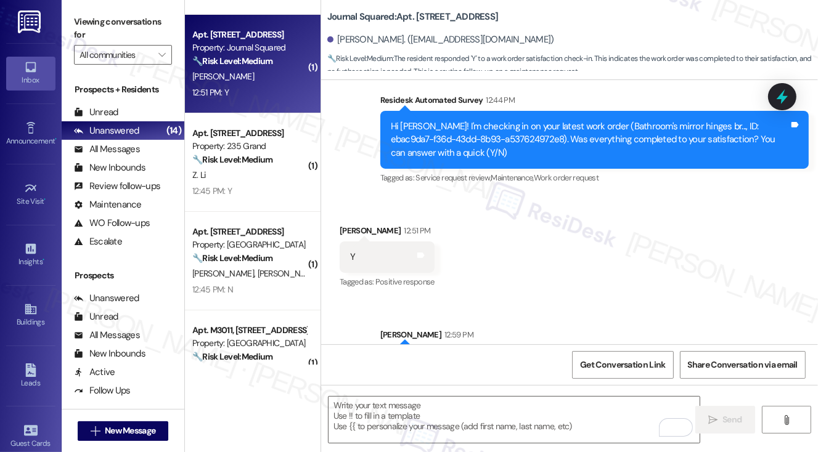
scroll to position [185, 0]
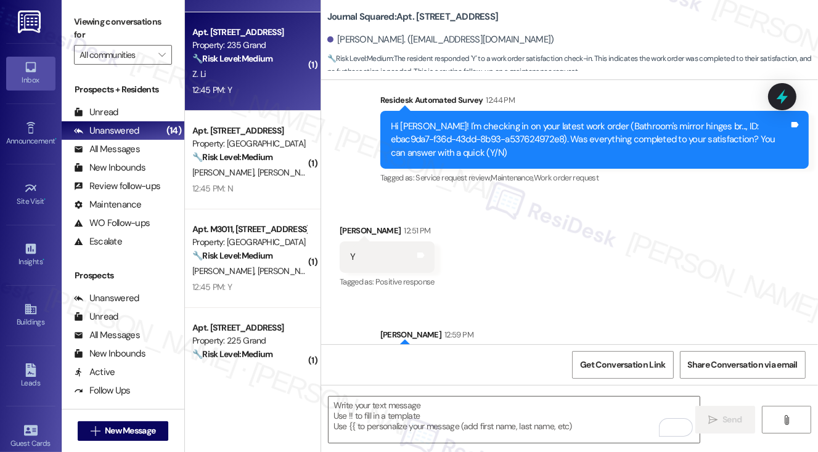
click at [261, 72] on div "Z. Li" at bounding box center [249, 74] width 117 height 15
type textarea "Fetching suggested responses. Please feel free to read through the conversation…"
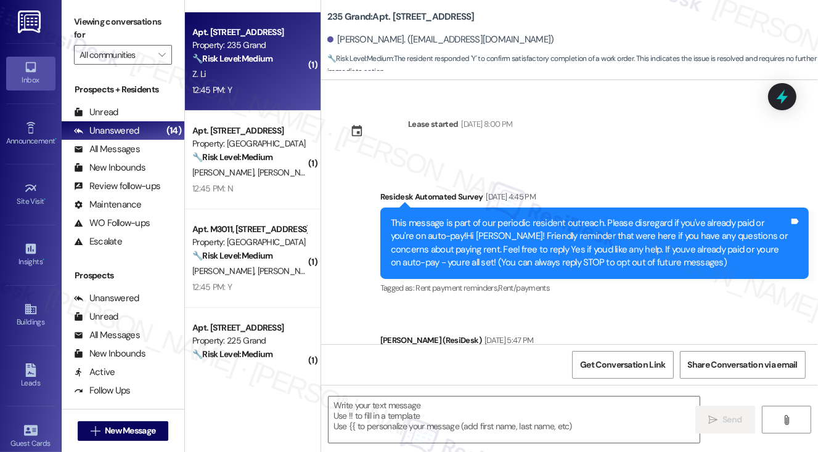
scroll to position [6029, 0]
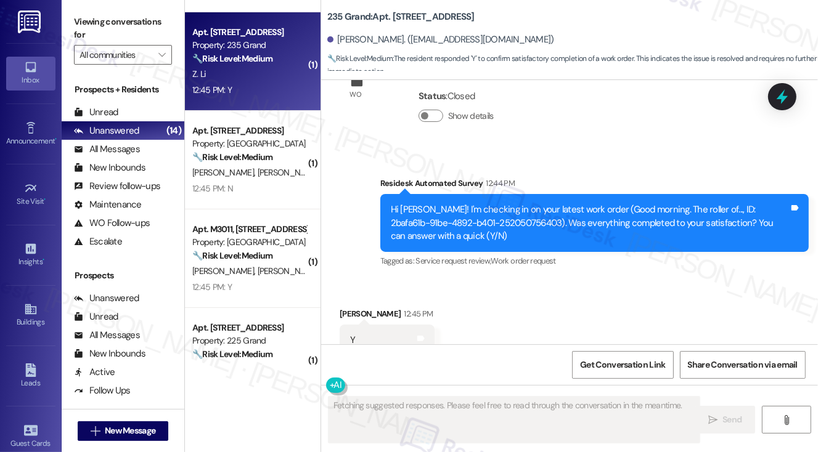
type textarea "Fetching suggested responses. Please feel free to read through the conversation…"
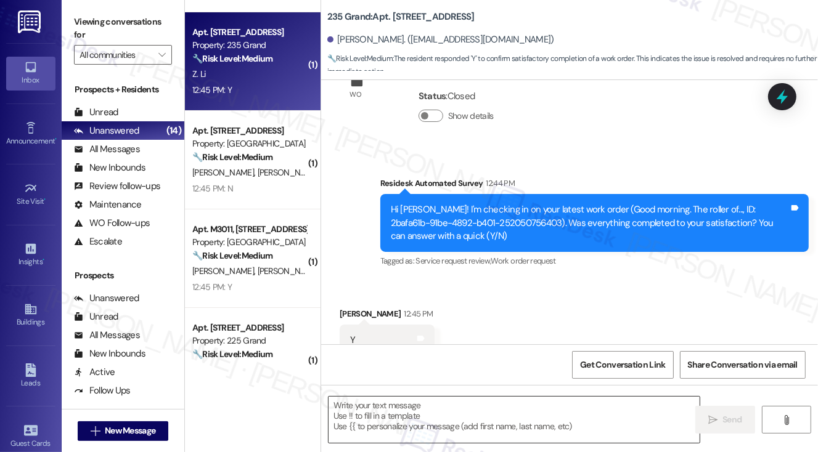
click at [430, 413] on textarea at bounding box center [515, 420] width 372 height 46
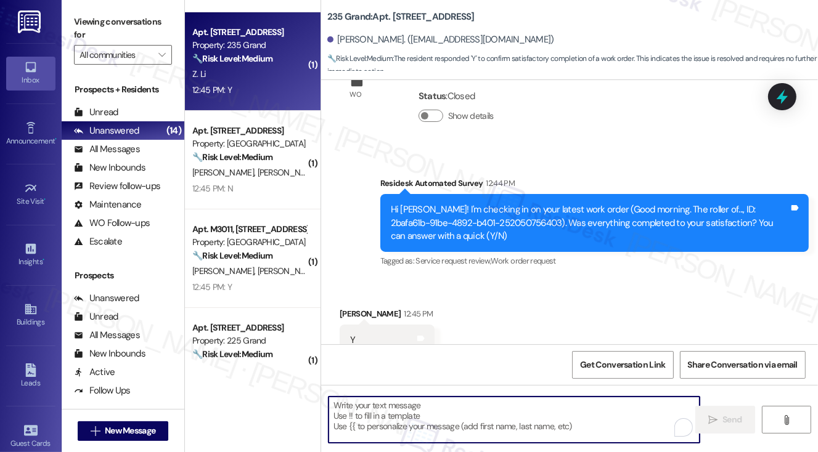
paste textarea "Hi {{first_name}}! I'm glad to hear that the latest work order was completed to…"
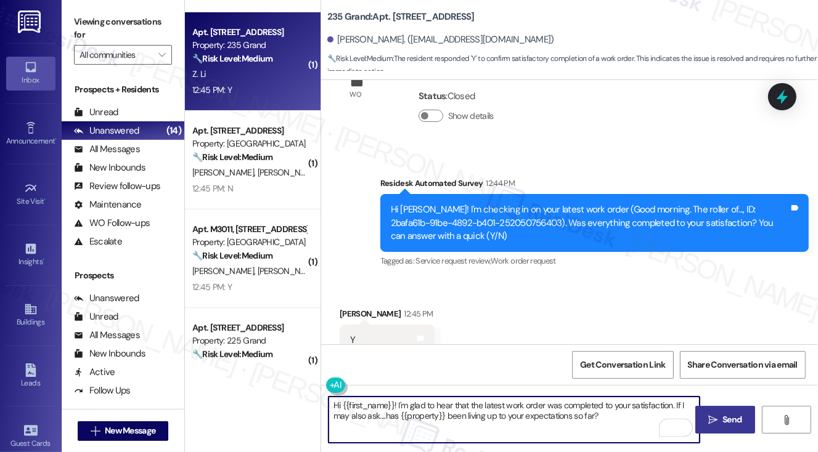
type textarea "Hi {{first_name}}! I'm glad to hear that the latest work order was completed to…"
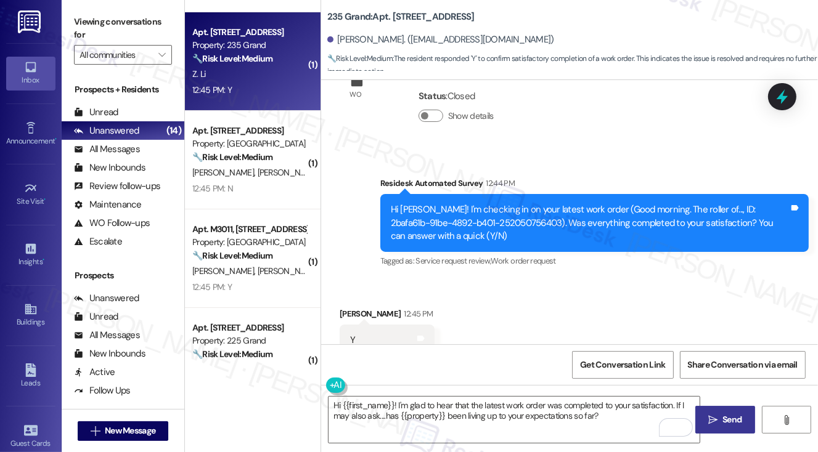
click at [718, 414] on span " Send" at bounding box center [725, 420] width 39 height 13
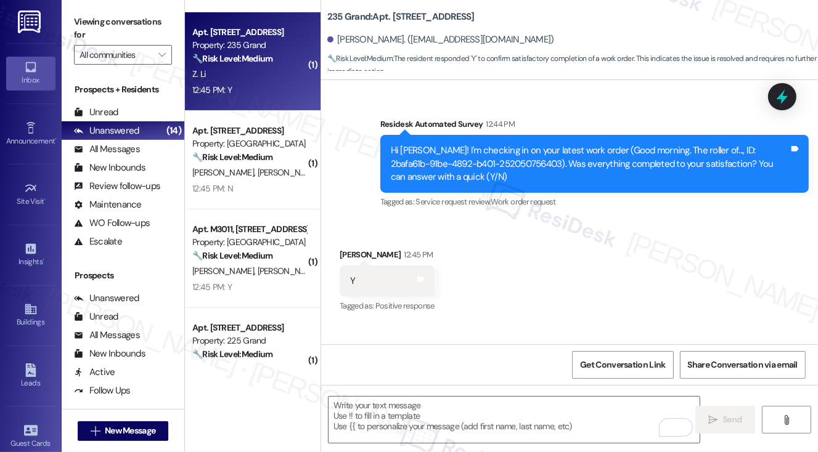
scroll to position [6128, 0]
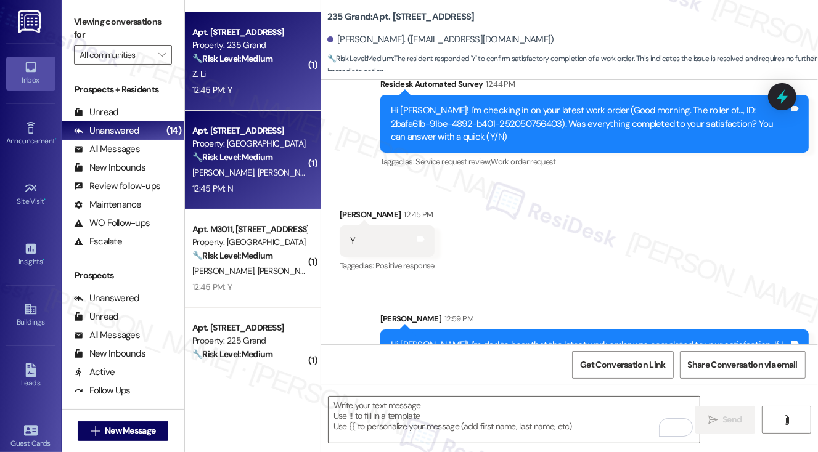
click at [239, 165] on div "J. Wang C. Chen" at bounding box center [249, 172] width 117 height 15
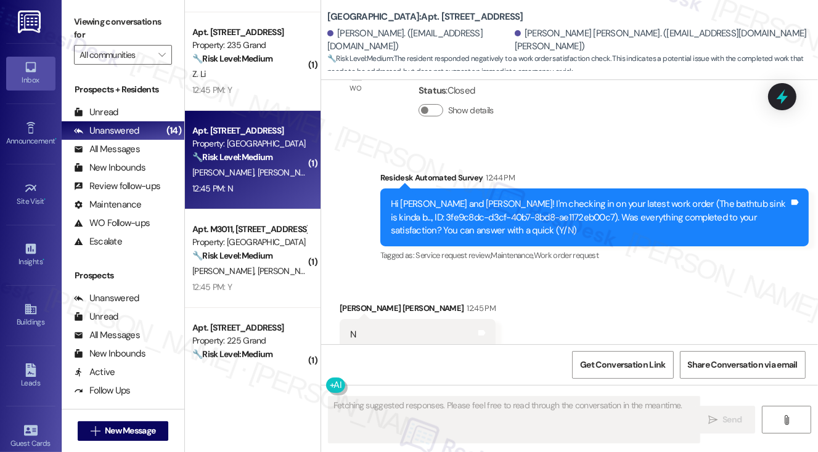
scroll to position [1287, 0]
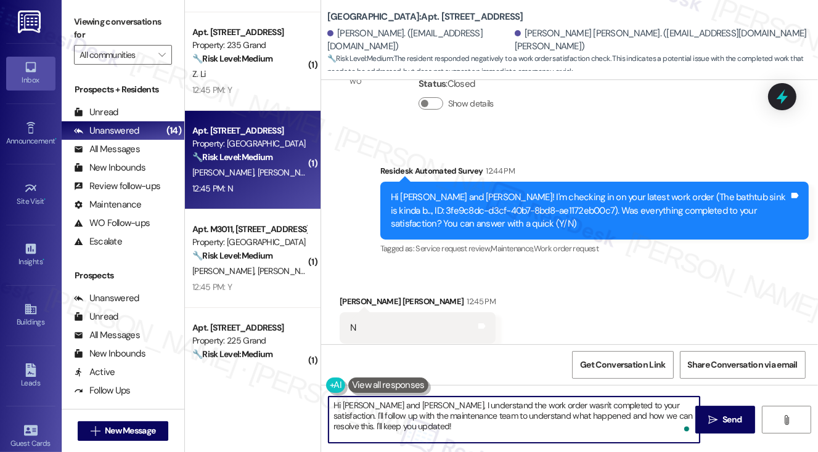
drag, startPoint x: 387, startPoint y: 407, endPoint x: 350, endPoint y: 407, distance: 36.4
click at [350, 407] on textarea "Hi Jiaojiao and Chen, I understand the work order wasn't completed to your sati…" at bounding box center [515, 420] width 372 height 46
type textarea "Hi JiChen, I understand the work order wasn't completed to your satisfaction. I…"
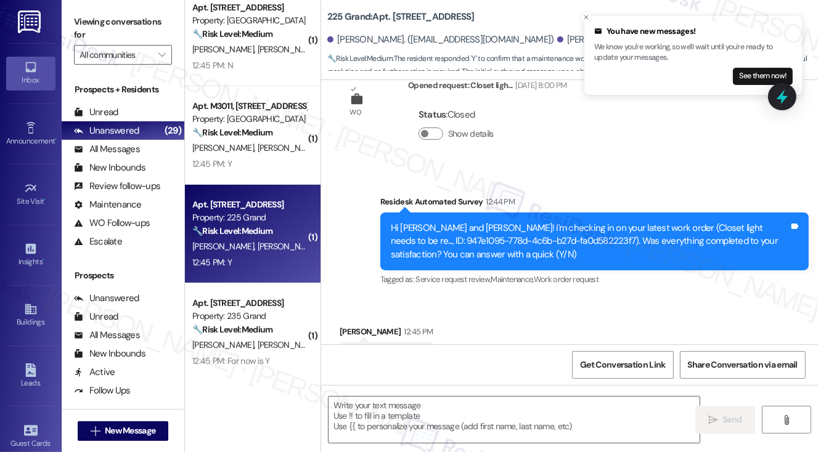
scroll to position [2798, 0]
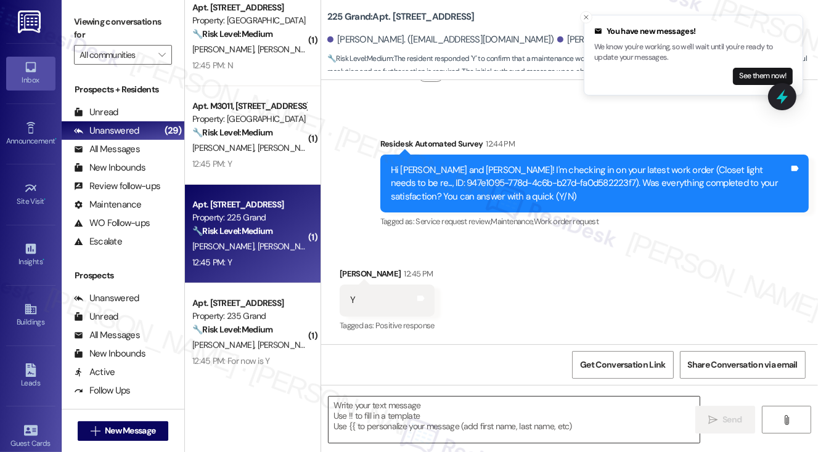
click at [424, 401] on textarea at bounding box center [515, 420] width 372 height 46
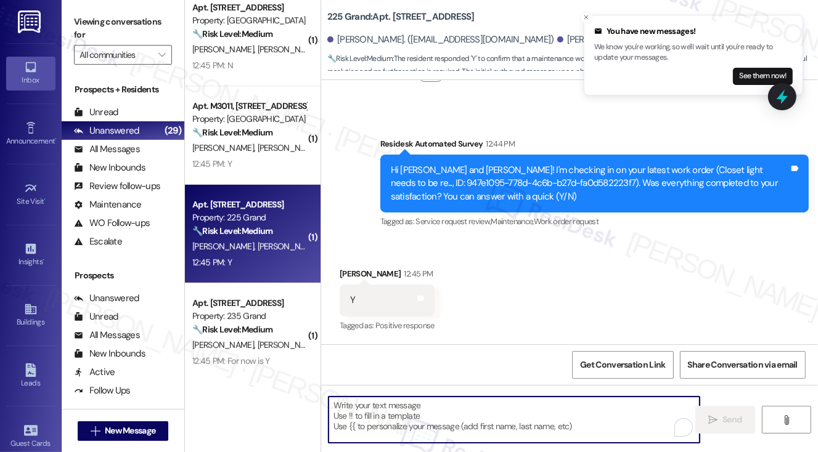
paste textarea "Hi {{first_name}}! I'm glad to hear that the latest work order was completed to…"
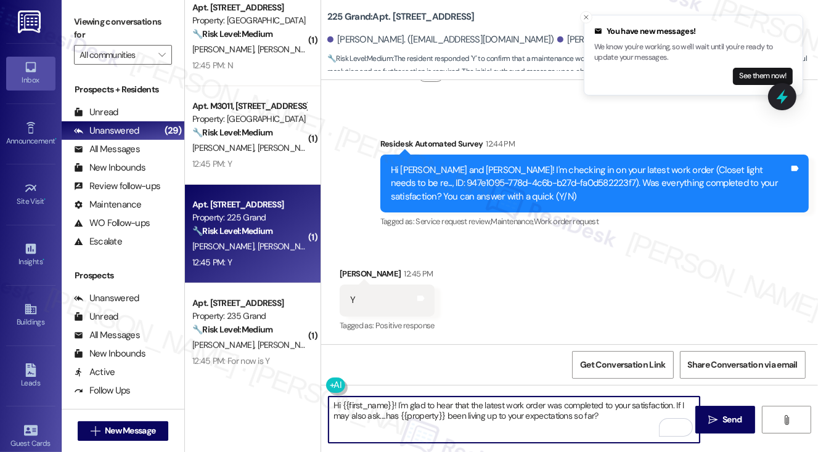
drag, startPoint x: 343, startPoint y: 402, endPoint x: 393, endPoint y: 392, distance: 50.9
click at [393, 392] on div "Hi {{first_name}}! I'm glad to hear that the latest work order was completed to…" at bounding box center [569, 431] width 497 height 92
click at [350, 401] on textarea "Hi JJoshua! I'm glad to hear that the latest work order was completed to your s…" at bounding box center [515, 420] width 372 height 46
type textarea "Hi Joshua! I'm glad to hear that the latest work order was completed to your sa…"
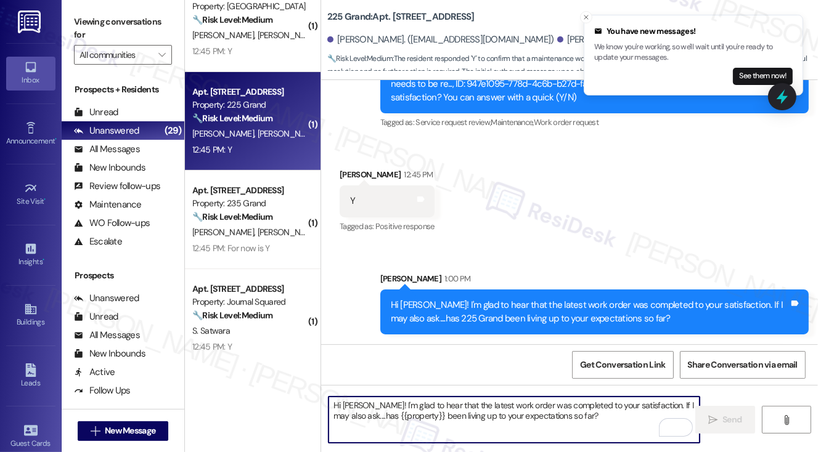
scroll to position [432, 0]
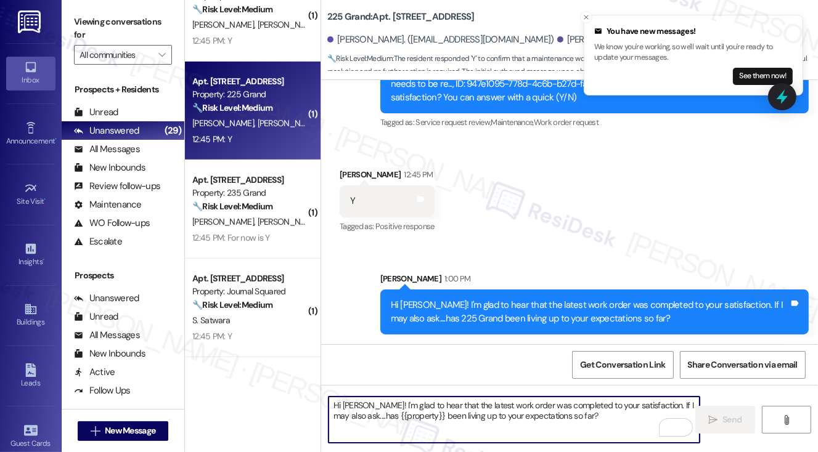
click at [247, 183] on div "Apt. 122, 235 Grand Street" at bounding box center [249, 180] width 114 height 13
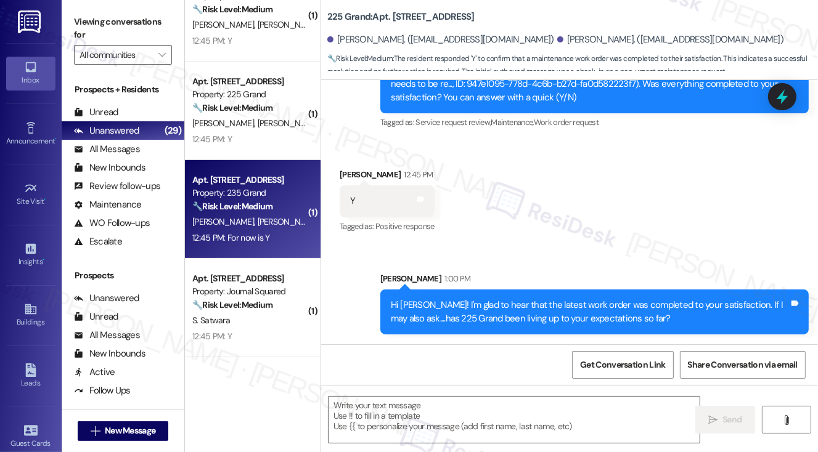
type textarea "Fetching suggested responses. Please feel free to read through the conversation…"
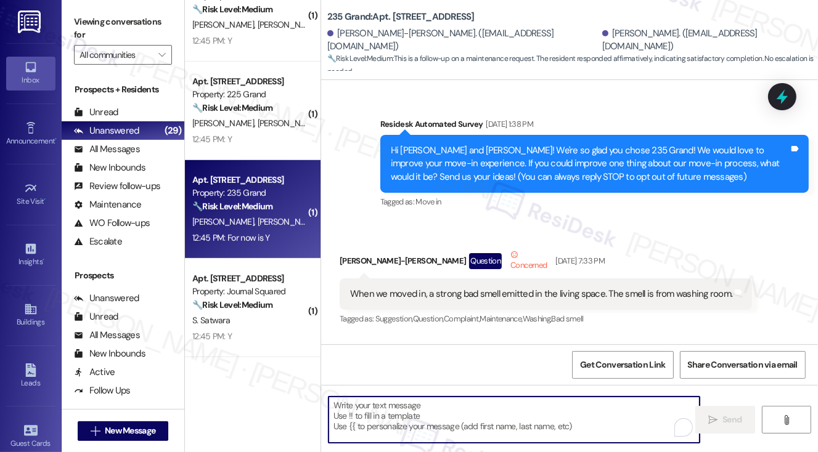
scroll to position [31125, 0]
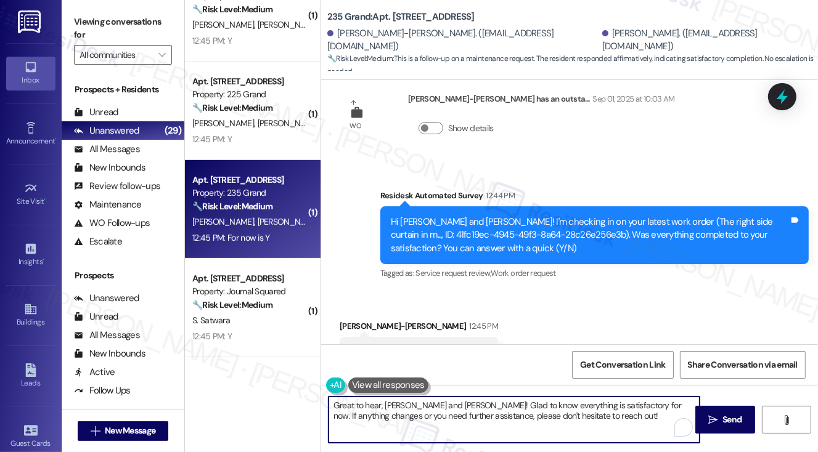
click at [510, 411] on textarea "Great to hear, Liang-Hsi and Ruei-Yang! Glad to know everything is satisfactory…" at bounding box center [515, 420] width 372 height 46
drag, startPoint x: 419, startPoint y: 401, endPoint x: 471, endPoint y: 403, distance: 51.8
click at [471, 403] on textarea "Great to hear, Liang-Hsi and Ruei-Yang! Glad to know everything is satisfactory…" at bounding box center [515, 420] width 372 height 46
type textarea "Great to hear, Liang-Hsi! Glad to know everything is satisfactory for now. If a…"
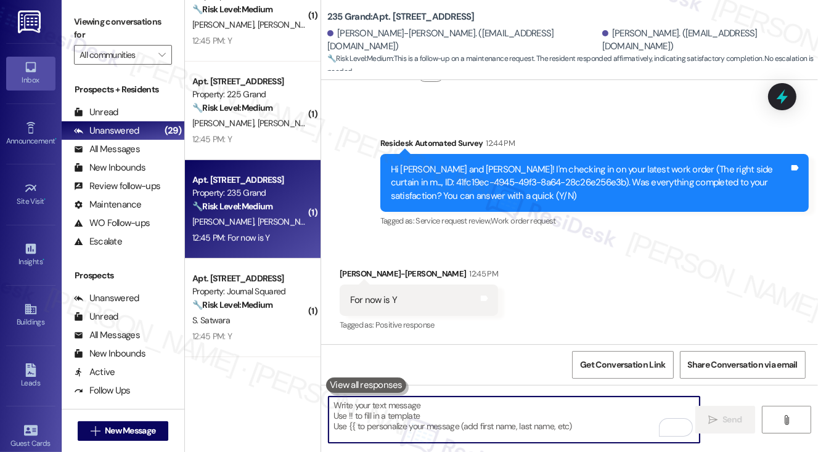
scroll to position [31224, 0]
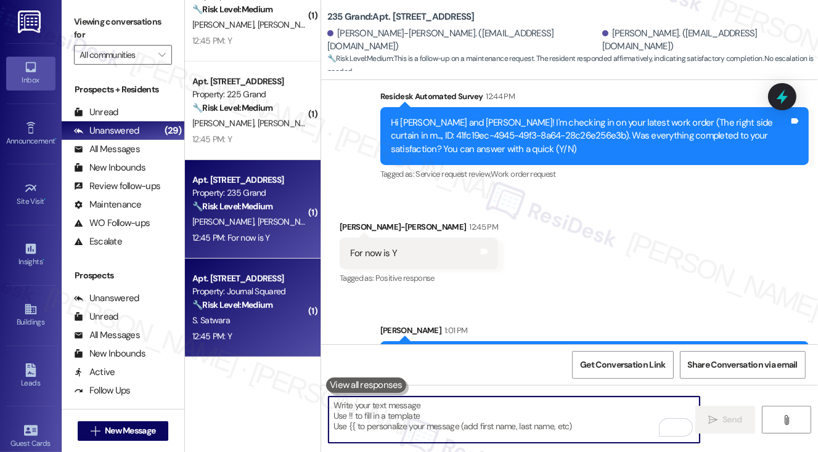
click at [247, 282] on div "Apt. [STREET_ADDRESS]" at bounding box center [249, 278] width 114 height 13
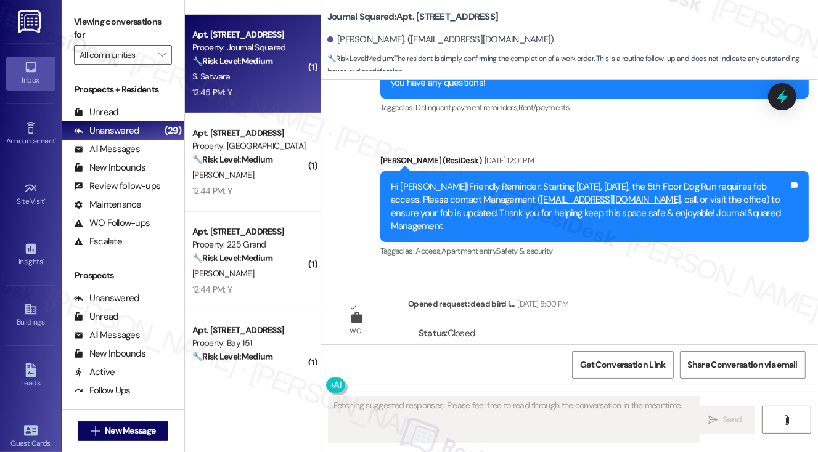
scroll to position [3958, 0]
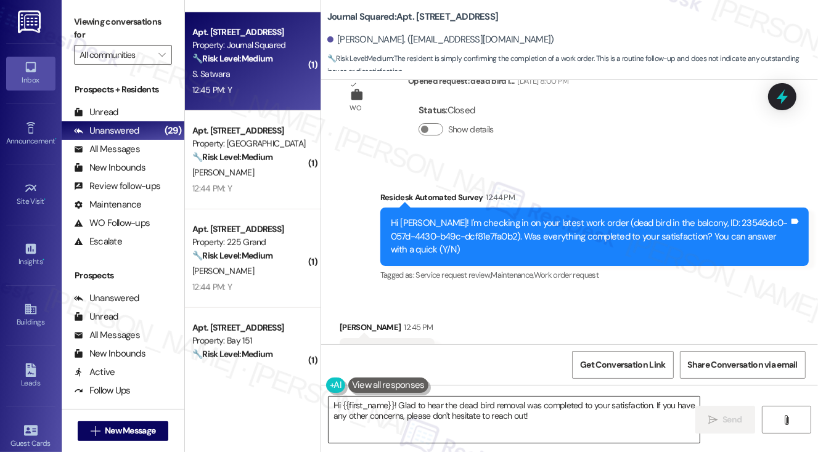
click at [536, 417] on textarea "Hi {{first_name}}! Glad to hear the dead bird removal was completed to your sat…" at bounding box center [515, 420] width 372 height 46
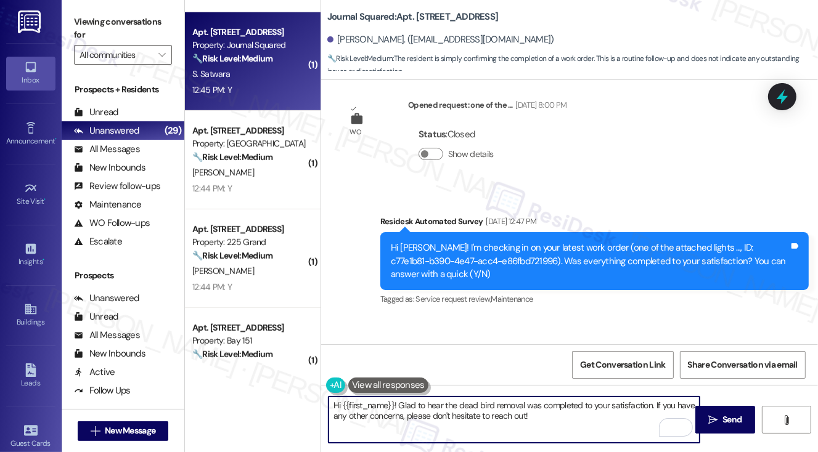
scroll to position [2479, 0]
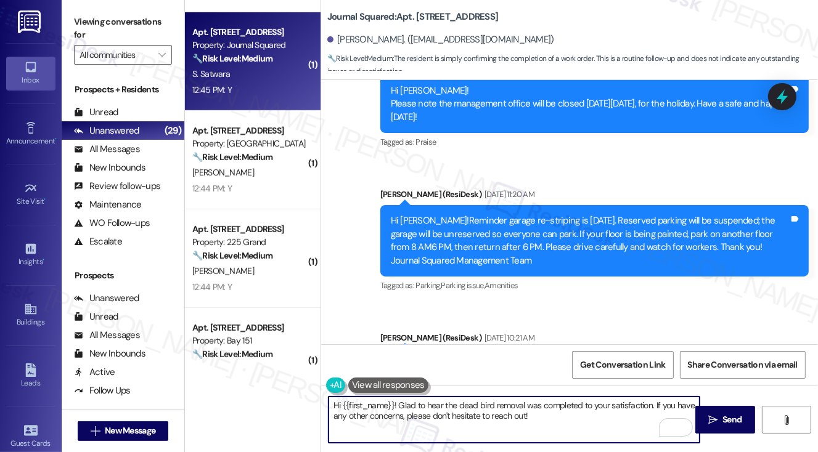
click at [631, 411] on textarea "Hi {{first_name}}! Glad to hear the dead bird removal was completed to your sat…" at bounding box center [515, 420] width 372 height 46
click at [604, 414] on textarea "Hi {{first_name}}! Glad to hear the dead bird removal was completed to your sat…" at bounding box center [515, 420] width 372 height 46
drag, startPoint x: 631, startPoint y: 418, endPoint x: 654, endPoint y: 396, distance: 31.4
click at [654, 397] on textarea "Hi {{first_name}}! Glad to hear the dead bird removal was completed to your sat…" at bounding box center [515, 420] width 372 height 46
paste textarea "Hi {{first_name}}! I'm glad to hear that the latest work order was completed to…"
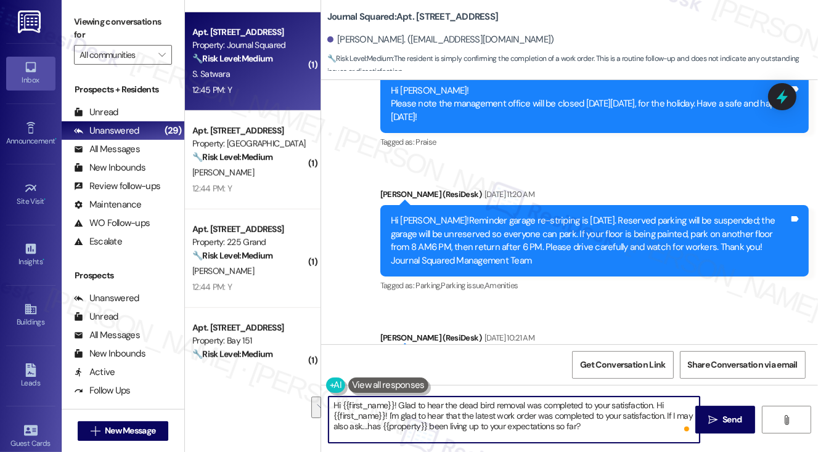
drag, startPoint x: 664, startPoint y: 416, endPoint x: 655, endPoint y: 401, distance: 17.1
click at [655, 401] on textarea "Hi {{first_name}}! Glad to hear the dead bird removal was completed to your sat…" at bounding box center [515, 420] width 372 height 46
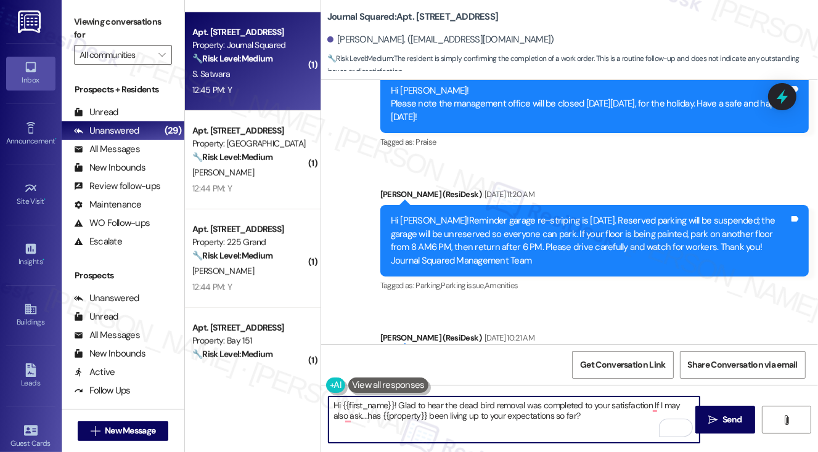
type textarea "Hi {{first_name}}! Glad to hear the dead bird removal was completed to your sat…"
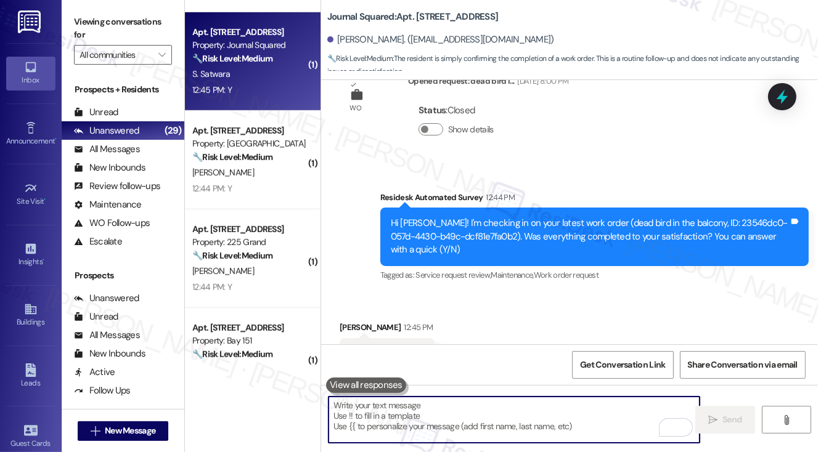
scroll to position [4058, 0]
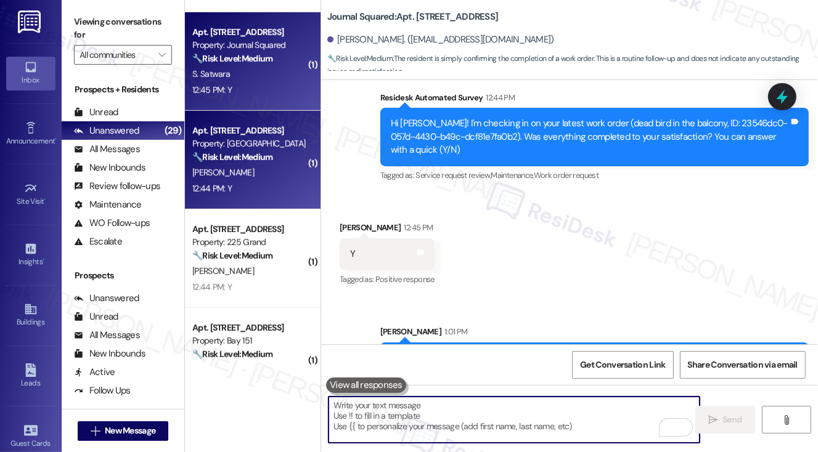
click at [281, 165] on div "Apt. 1101, 100 C. Columbus Drive Property: Grove Pointe 🔧 Risk Level: Medium Th…" at bounding box center [249, 144] width 117 height 42
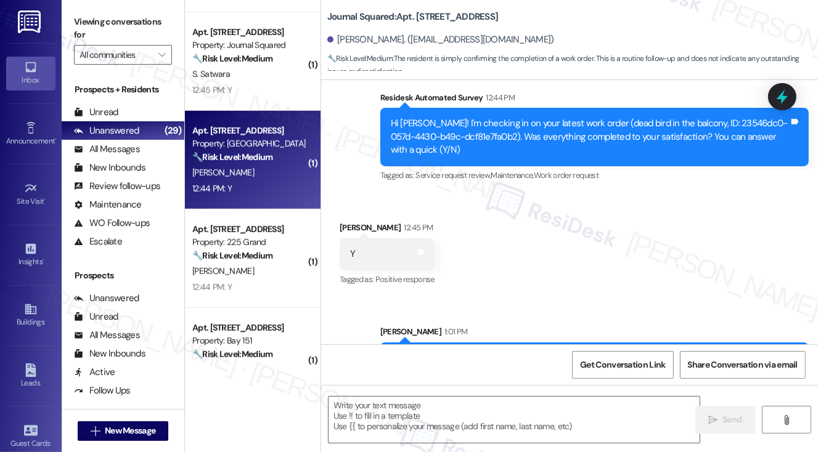
type textarea "Fetching suggested responses. Please feel free to read through the conversation…"
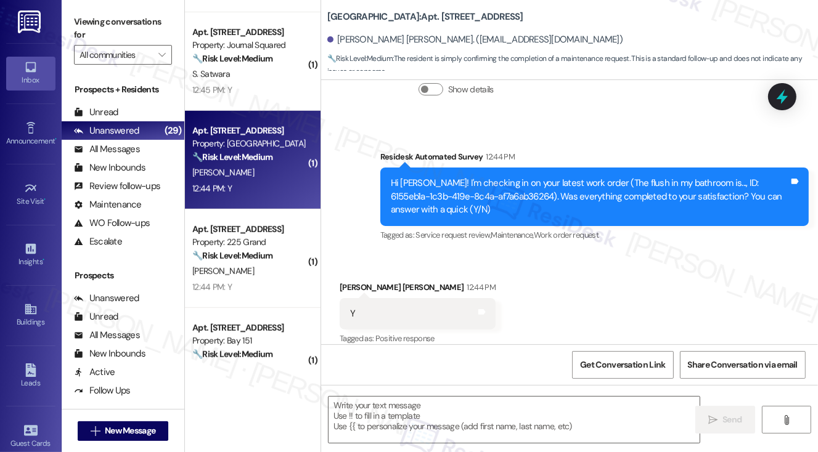
scroll to position [3998, 0]
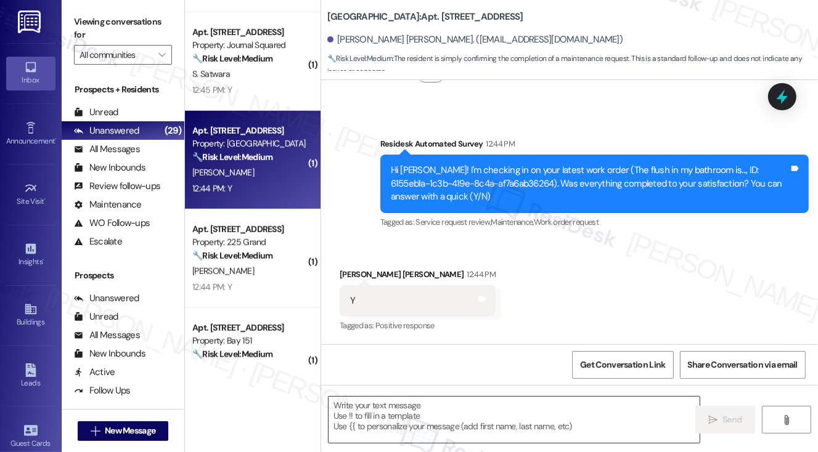
click at [455, 415] on textarea at bounding box center [515, 420] width 372 height 46
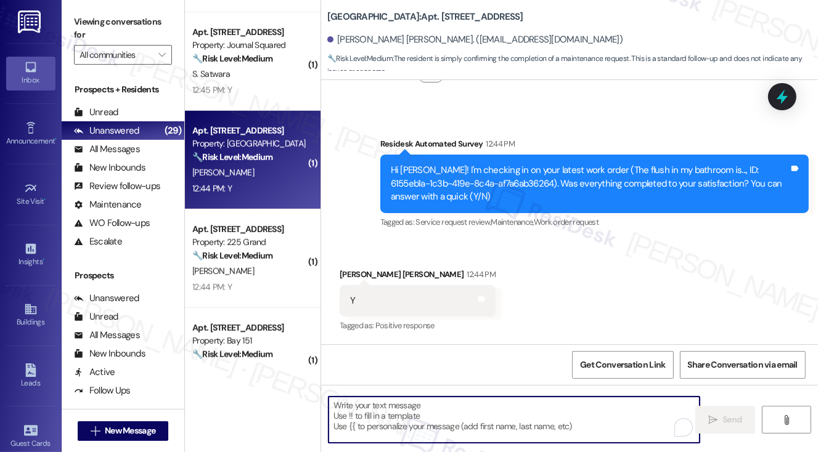
paste textarea "Hi {{first_name}}! I'm glad to hear that the latest work order was completed to…"
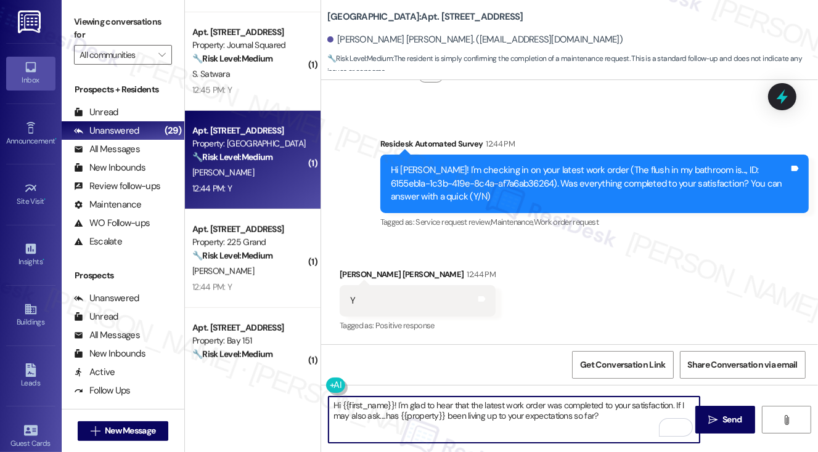
click at [494, 405] on textarea "Hi {{first_name}}! I'm glad to hear that the latest work order was completed to…" at bounding box center [515, 420] width 372 height 46
type textarea "Hi {{first_name}}! I'm glad to hear that the bathroom flush work order was comp…"
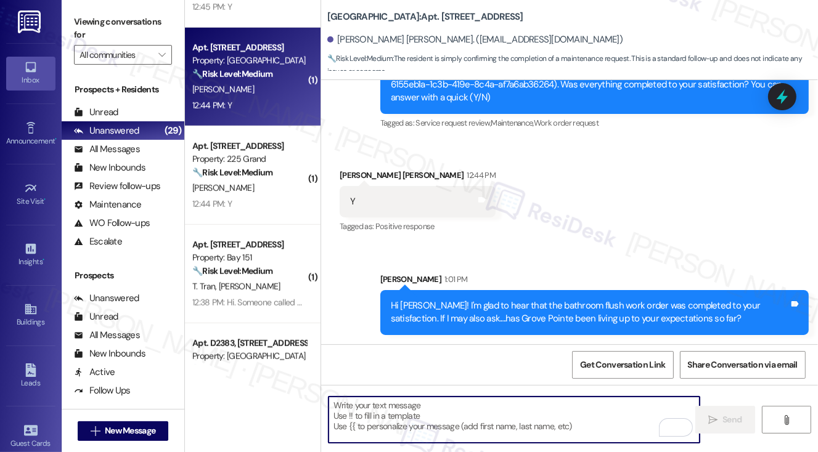
scroll to position [863, 0]
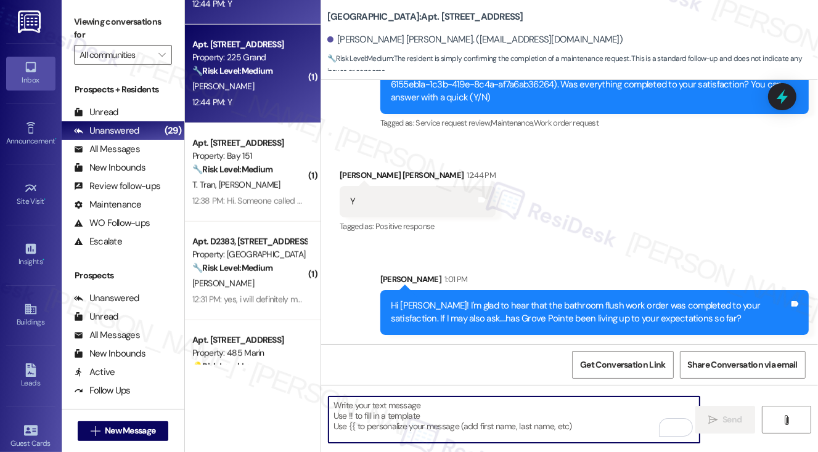
click at [264, 103] on div "12:44 PM: Y 12:44 PM: Y" at bounding box center [249, 102] width 117 height 15
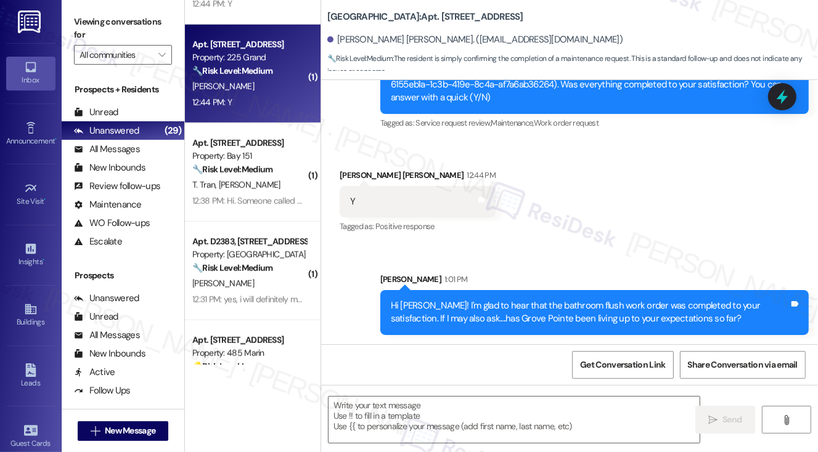
type textarea "Fetching suggested responses. Please feel free to read through the conversation…"
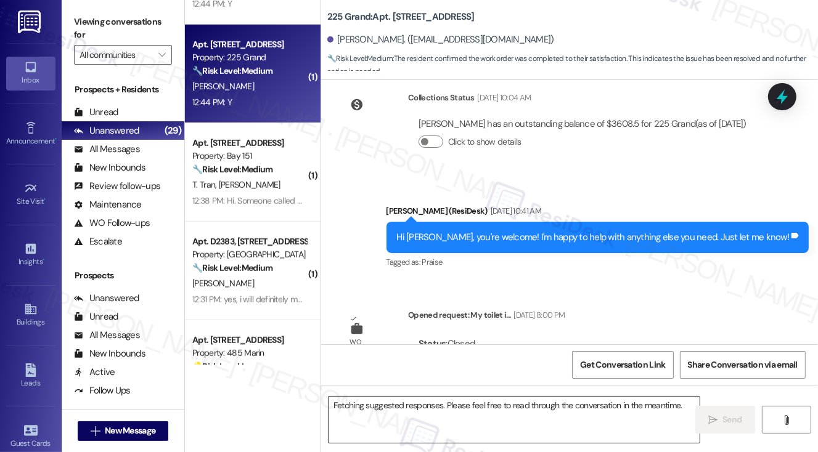
scroll to position [6005, 0]
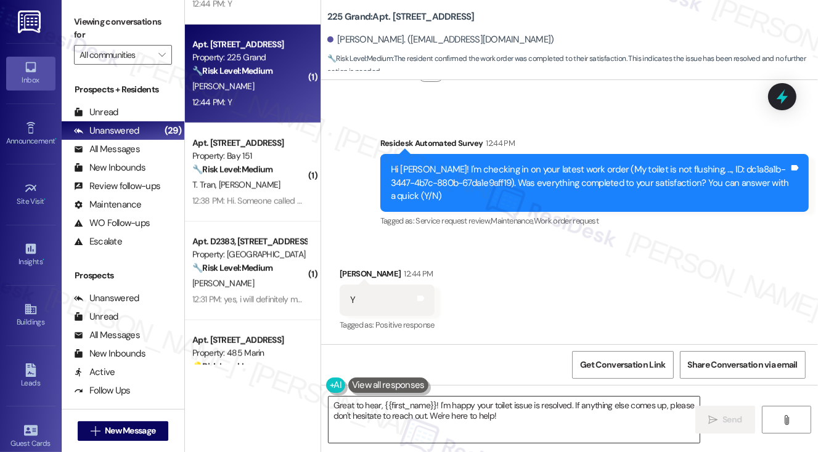
click at [410, 407] on textarea "Great to hear, {{first_name}}! I'm happy your toilet issue is resolved. If anyt…" at bounding box center [515, 420] width 372 height 46
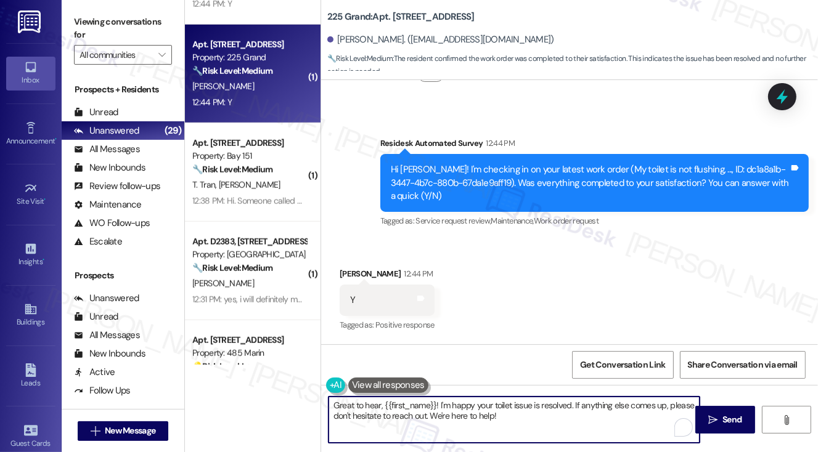
paste textarea "Hi {{first_name}}! I'm glad to hear that the latest work order was completed to…"
click at [533, 409] on textarea "Great to hear, {{first_name}}! I'm happy your toilet issue is resolved. If anyt…" at bounding box center [515, 420] width 372 height 46
drag, startPoint x: 591, startPoint y: 422, endPoint x: 575, endPoint y: 403, distance: 25.3
click at [575, 403] on textarea "Great to hear, {{first_name}}! I'm happy your toilet issue is resolved. If anyt…" at bounding box center [515, 420] width 372 height 46
paste textarea "Hi {{first_name}}! I'm glad to hear that the latest work order was completed to…"
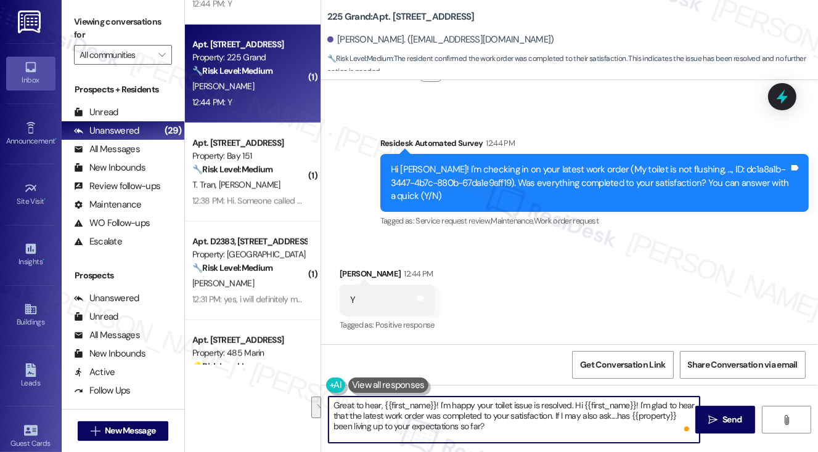
drag, startPoint x: 553, startPoint y: 416, endPoint x: 578, endPoint y: 398, distance: 30.8
click at [578, 398] on textarea "Great to hear, {{first_name}}! I'm happy your toilet issue is resolved. Hi {{fi…" at bounding box center [515, 420] width 372 height 46
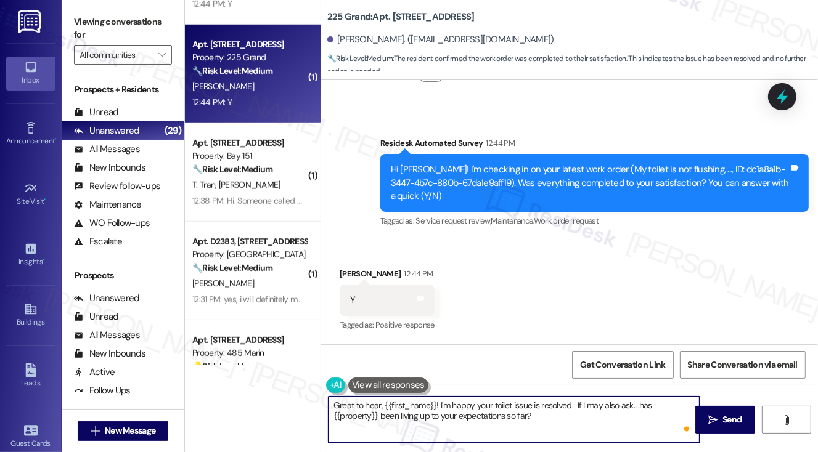
type textarea "Great to hear, {{first_name}}! I'm happy your toilet issue is resolved. If I ma…"
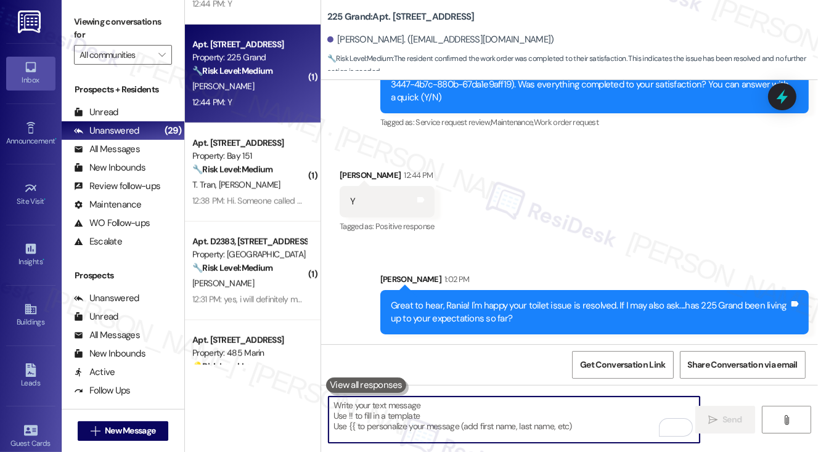
scroll to position [6105, 0]
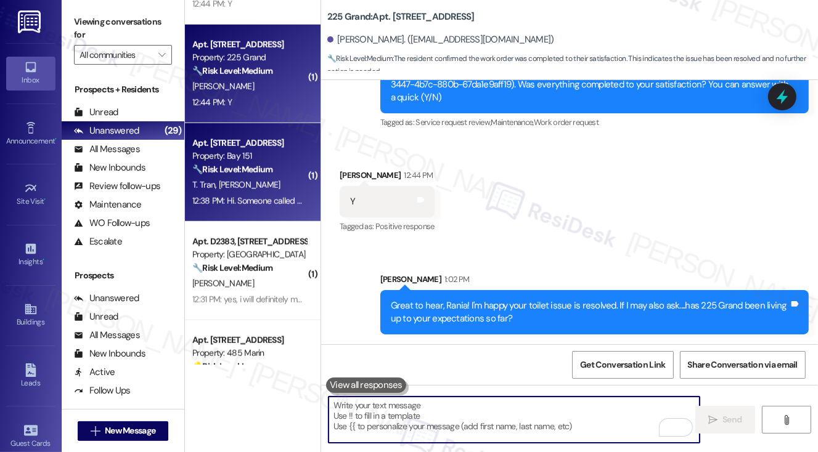
click at [271, 162] on div "Property: Bay 151" at bounding box center [249, 156] width 114 height 13
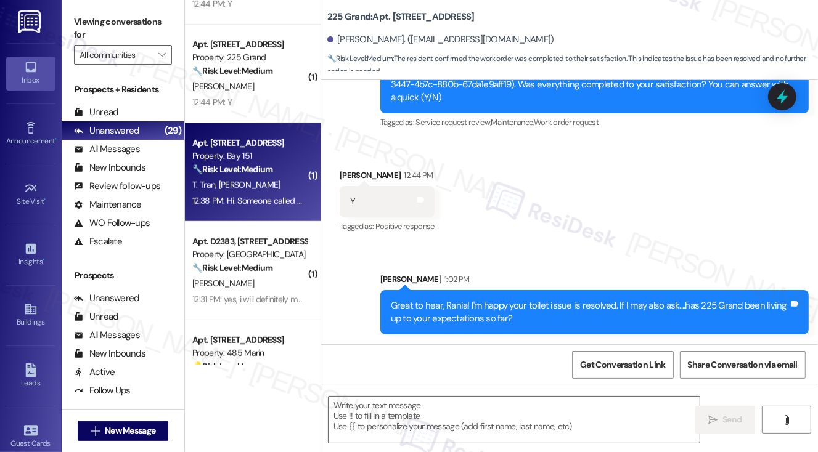
type textarea "Fetching suggested responses. Please feel free to read through the conversation…"
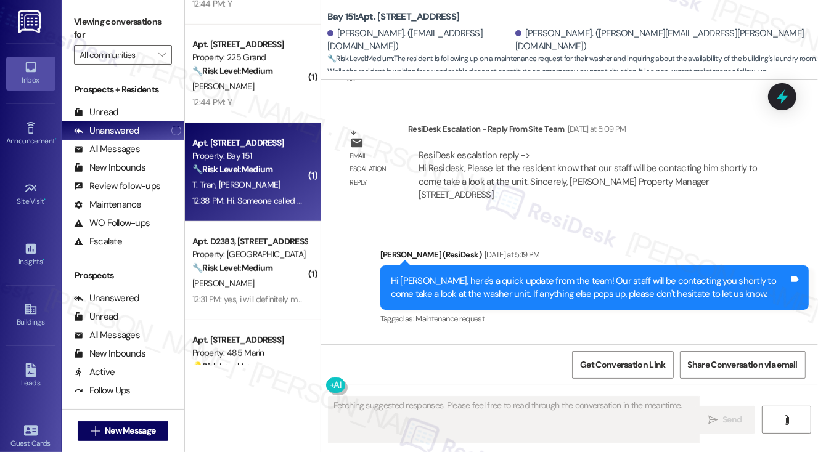
scroll to position [37617, 0]
click at [452, 395] on div "Hi. Someone called me yesterday and told me to wait for an outside vendor to co…" at bounding box center [549, 408] width 398 height 27
click at [614, 395] on div "Hi. Someone called me yesterday and told me to wait for an outside vendor to co…" at bounding box center [549, 408] width 398 height 27
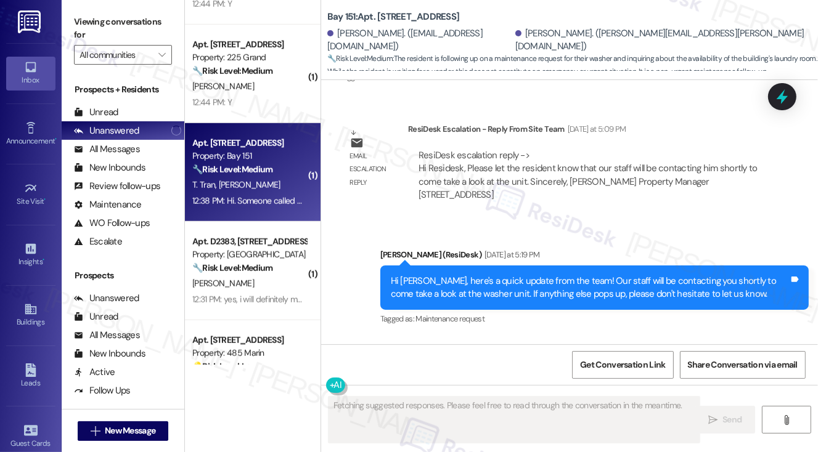
click at [614, 395] on div "Hi. Someone called me yesterday and told me to wait for an outside vendor to co…" at bounding box center [549, 408] width 398 height 27
click at [480, 395] on div "Hi. Someone called me yesterday and told me to wait for an outside vendor to co…" at bounding box center [549, 408] width 398 height 27
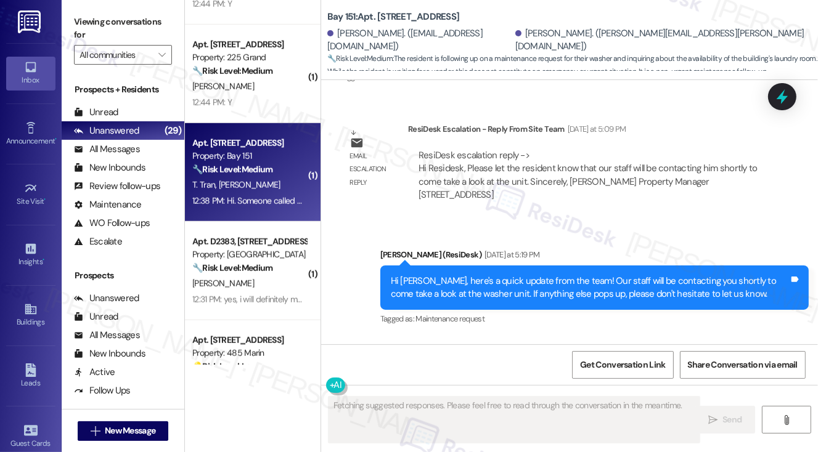
click at [536, 366] on div "Trang Tran Question 12:38 PM" at bounding box center [554, 376] width 428 height 20
click at [535, 385] on div "Hi. Someone called me yesterday and told me to wait for an outside vendor to co…" at bounding box center [554, 407] width 428 height 45
click at [553, 395] on div "Hi. Someone called me yesterday and told me to wait for an outside vendor to co…" at bounding box center [549, 408] width 398 height 27
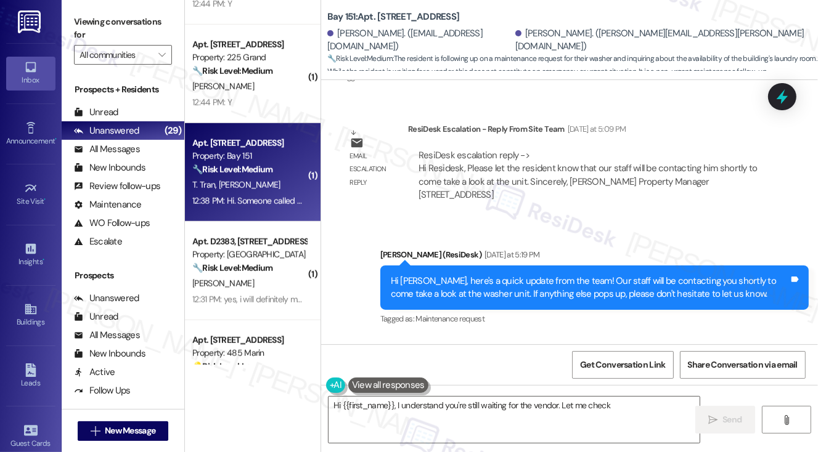
click at [486, 395] on div "Hi. Someone called me yesterday and told me to wait for an outside vendor to co…" at bounding box center [549, 408] width 398 height 27
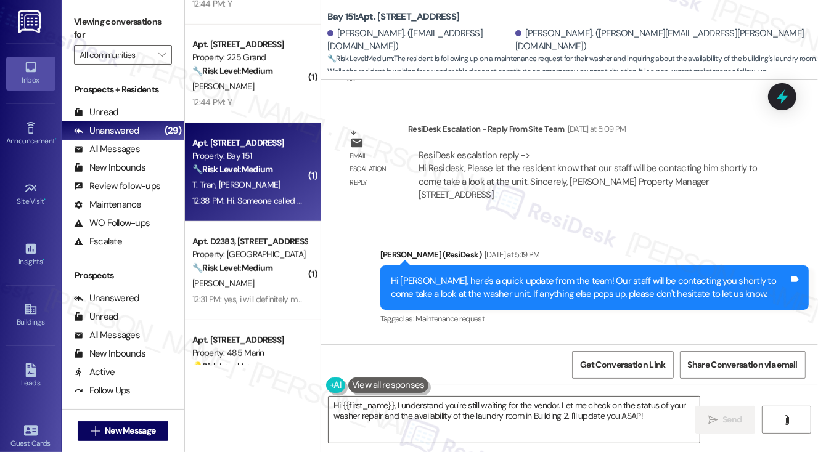
click at [433, 395] on div "Hi. Someone called me yesterday and told me to wait for an outside vendor to co…" at bounding box center [549, 408] width 398 height 27
click at [501, 411] on textarea "Hi {{first_name}}, I understand you're still waiting for the vendor. Let me che…" at bounding box center [515, 420] width 372 height 46
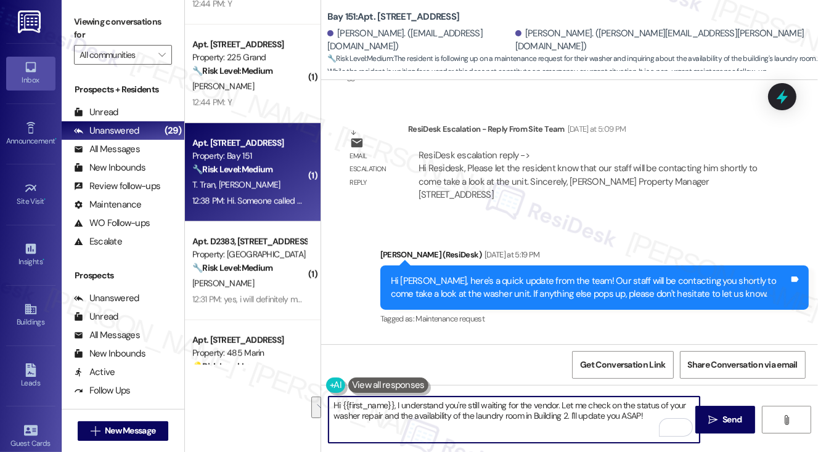
drag, startPoint x: 645, startPoint y: 418, endPoint x: 395, endPoint y: 405, distance: 250.0
click at [395, 405] on textarea "Hi {{first_name}}, I understand you're still waiting for the vendor. Let me che…" at bounding box center [515, 420] width 372 height 46
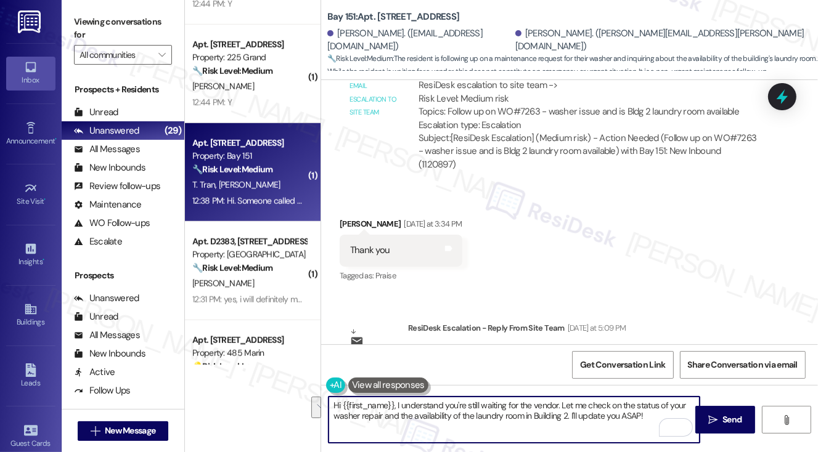
scroll to position [37494, 0]
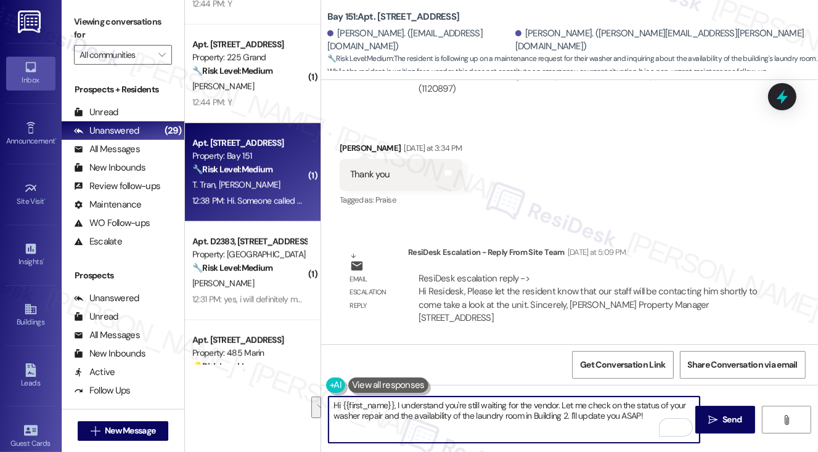
click at [572, 406] on textarea "Hi {{first_name}}, I understand you're still waiting for the vendor. Let me che…" at bounding box center [515, 420] width 372 height 46
drag, startPoint x: 644, startPoint y: 416, endPoint x: 397, endPoint y: 399, distance: 247.2
click at [397, 399] on textarea "Hi {{first_name}}, I understand you're still waiting for the vendor. Let me che…" at bounding box center [515, 420] width 372 height 46
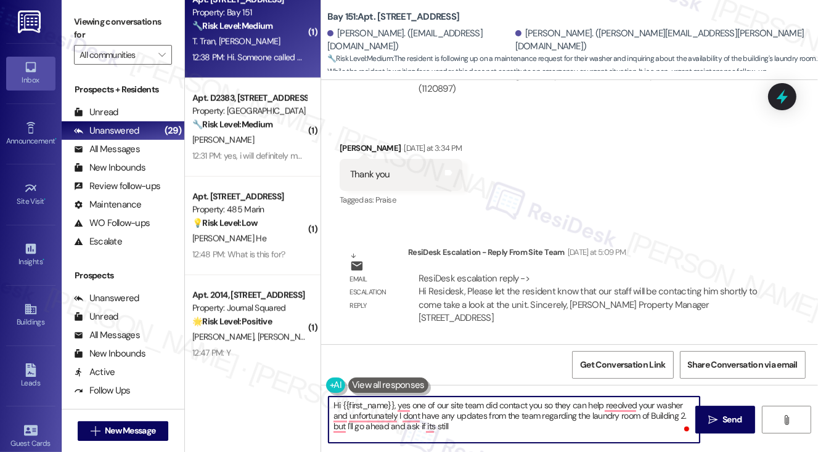
scroll to position [986, 0]
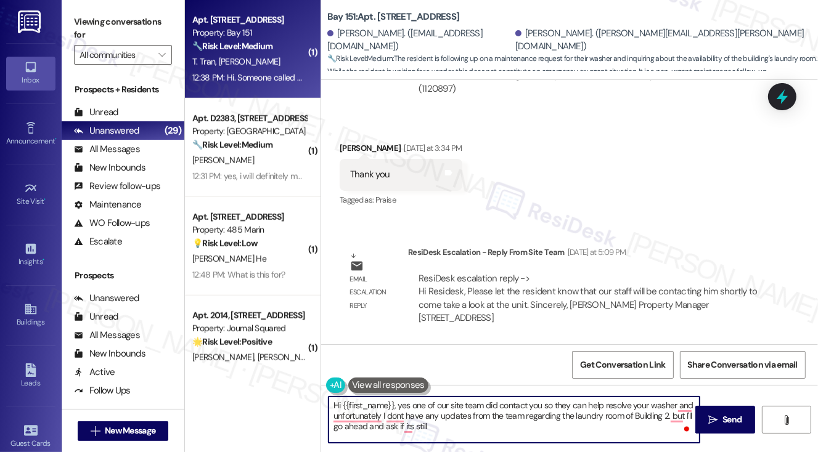
click at [623, 404] on textarea "Hi {{first_name}}, yes one of our site team did contact you so they can help re…" at bounding box center [515, 420] width 372 height 46
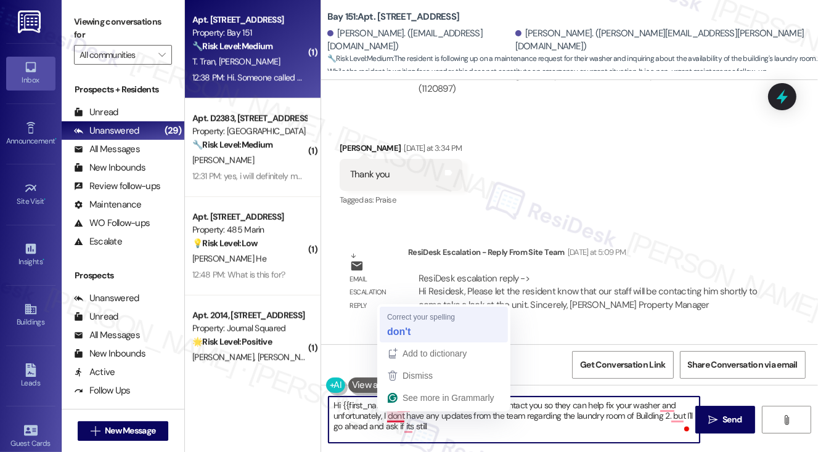
type textarea "Hi {{first_name}}, yes one of our site team did contact you so they can help fi…"
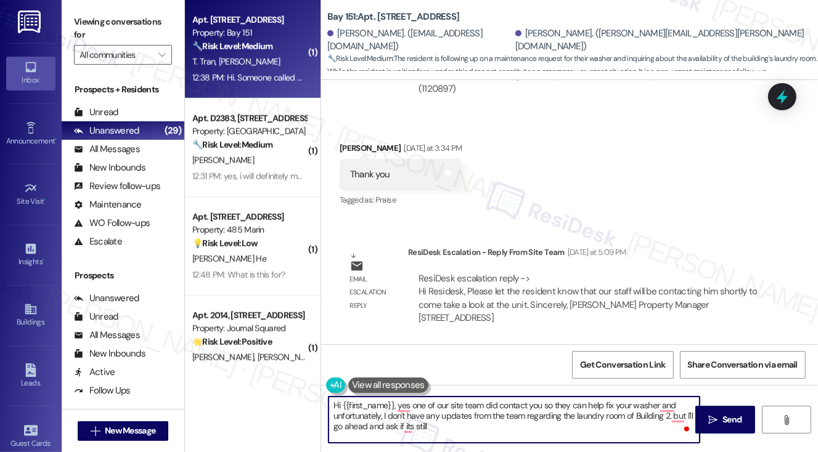
click at [435, 426] on textarea "Hi {{first_name}}, yes one of our site team did contact you so they can help fi…" at bounding box center [515, 420] width 372 height 46
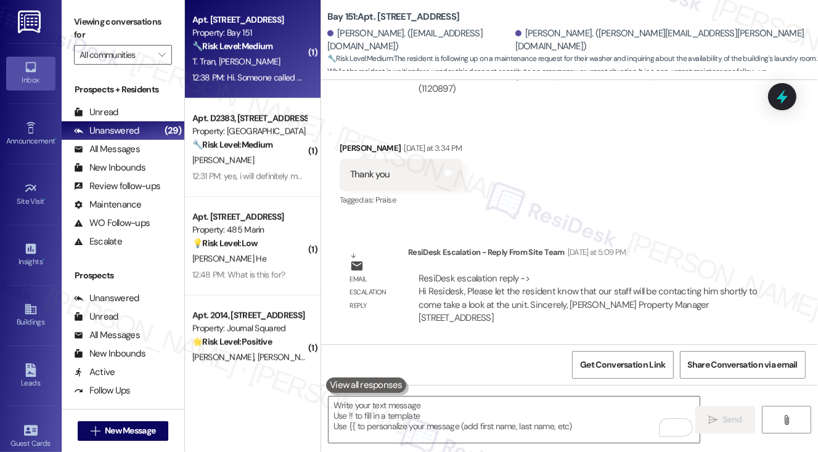
click at [94, 21] on label "Viewing conversations for" at bounding box center [123, 28] width 98 height 33
click at [78, 20] on label "Viewing conversations for" at bounding box center [123, 28] width 98 height 33
click at [452, 414] on textarea "To enrich screen reader interactions, please activate Accessibility in Grammarl…" at bounding box center [515, 420] width 372 height 46
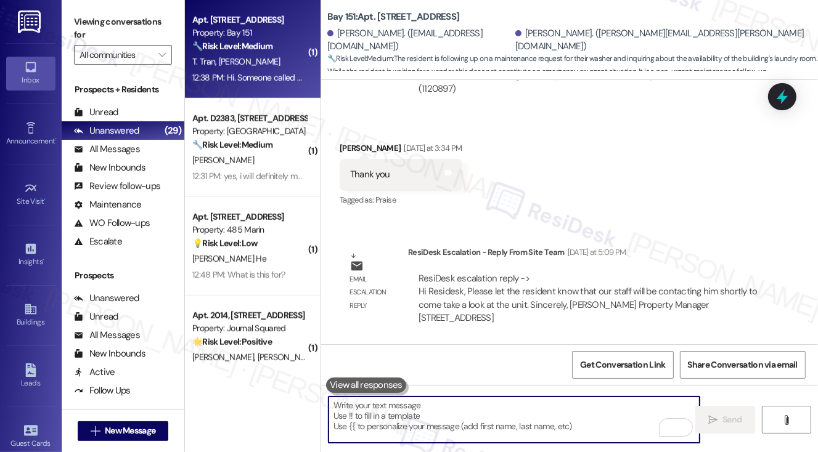
paste textarea "Hi {{first_name}}, yes, one of our site team members reached out to help with y…"
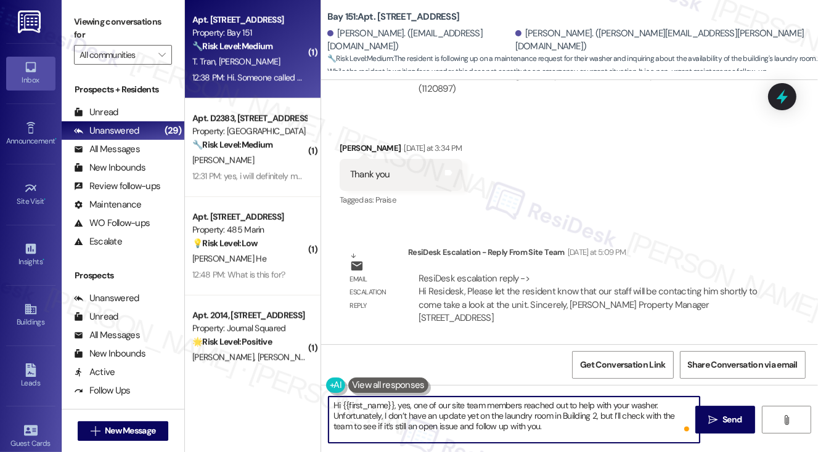
drag, startPoint x: 393, startPoint y: 402, endPoint x: 345, endPoint y: 406, distance: 48.2
click at [345, 406] on textarea "Hi {{first_name}}, yes, one of our site team members reached out to help with y…" at bounding box center [515, 420] width 372 height 46
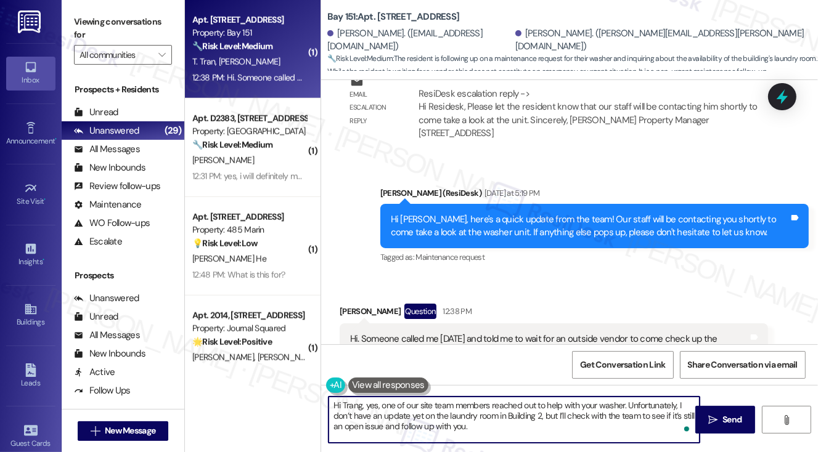
click at [583, 399] on span "button" at bounding box center [584, 402] width 7 height 7
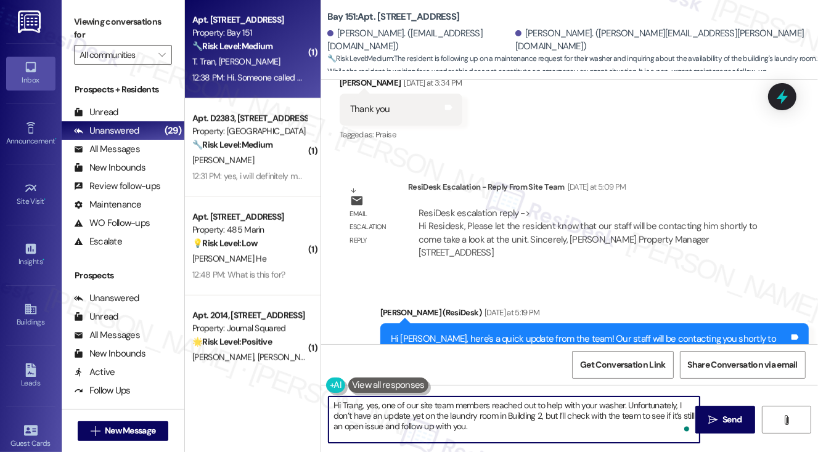
click at [508, 417] on textarea "Hi Trang, yes, one of our site team members reached out to help with your washe…" at bounding box center [515, 420] width 372 height 46
drag, startPoint x: 508, startPoint y: 417, endPoint x: 518, endPoint y: 417, distance: 9.9
click at [508, 417] on textarea "Hi Trang, yes, one of our site team members reached out to help with your washe…" at bounding box center [515, 420] width 372 height 46
click at [562, 417] on textarea "Hi Trang, yes, one of our site team members reached out to help with your washe…" at bounding box center [515, 420] width 372 height 46
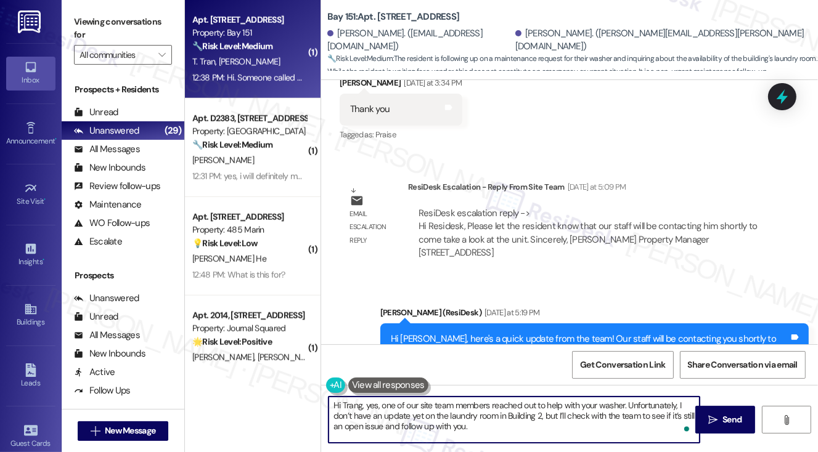
drag, startPoint x: 640, startPoint y: 416, endPoint x: 676, endPoint y: 414, distance: 35.8
click at [640, 416] on textarea "Hi Trang, yes, one of our site team members reached out to help with your washe…" at bounding box center [515, 420] width 372 height 46
drag, startPoint x: 422, startPoint y: 428, endPoint x: 677, endPoint y: 420, distance: 255.4
click at [677, 420] on textarea "Hi Trang, yes, one of our site team members reached out to help with your washe…" at bounding box center [515, 420] width 372 height 46
click at [676, 419] on textarea "Hi Trang, yes, one of our site team members reached out to help with your washe…" at bounding box center [515, 420] width 372 height 46
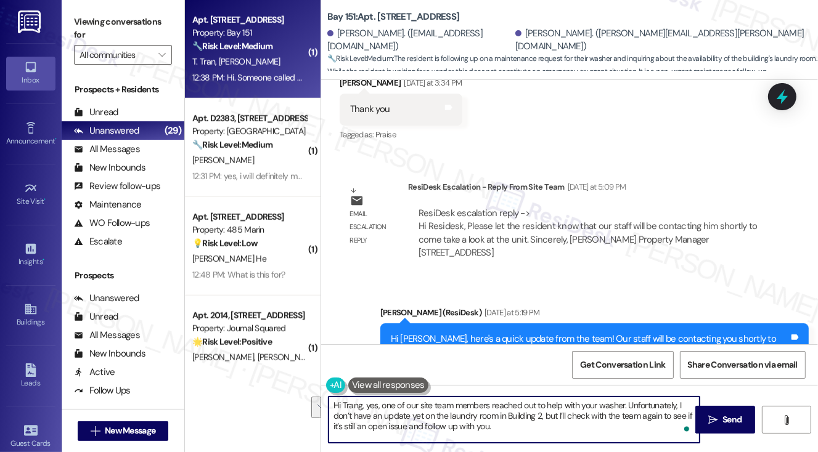
click at [676, 419] on textarea "Hi Trang, yes, one of our site team members reached out to help with your washe…" at bounding box center [515, 420] width 372 height 46
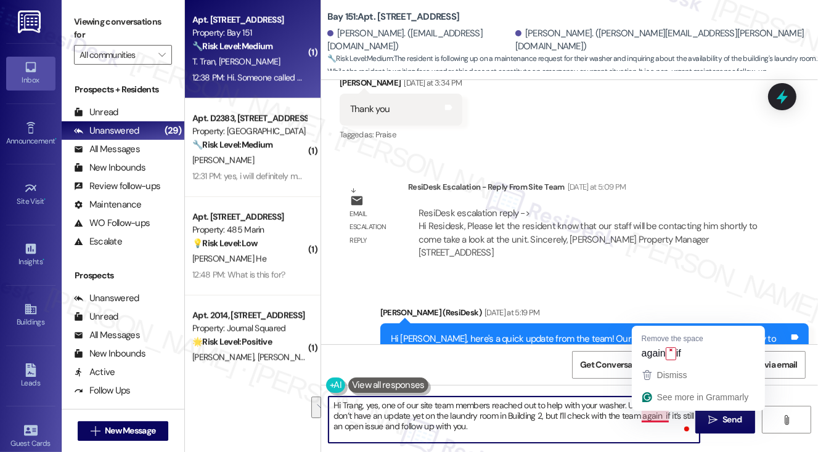
drag, startPoint x: 385, startPoint y: 428, endPoint x: 662, endPoint y: 419, distance: 277.6
click at [662, 419] on textarea "Hi Trang, yes, one of our site team members reached out to help with your washe…" at bounding box center [515, 420] width 372 height 46
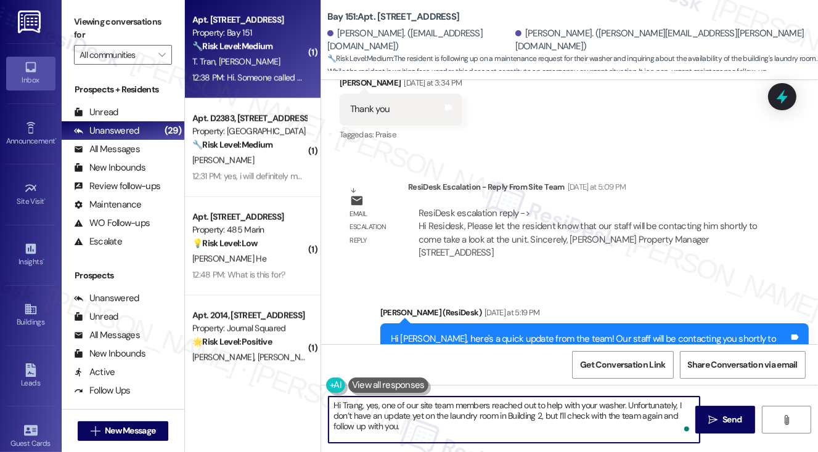
click at [684, 419] on textarea "Hi Trang, yes, one of our site team members reached out to help with your washe…" at bounding box center [515, 420] width 372 height 46
click at [420, 422] on textarea "Hi Trang, yes, one of our site team members reached out to help with your washe…" at bounding box center [515, 420] width 372 height 46
click at [419, 422] on textarea "Hi Trang, yes, one of our site team members reached out to help with your washe…" at bounding box center [515, 420] width 372 height 46
click at [530, 419] on textarea "Hi Trang, yes, one of our site team members reached out to help with your washe…" at bounding box center [515, 420] width 372 height 46
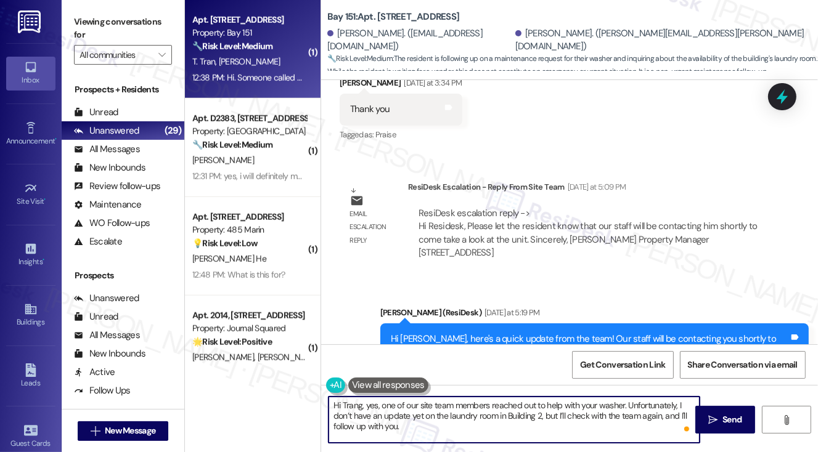
click at [652, 417] on textarea "Hi Trang, yes, one of our site team members reached out to help with your washe…" at bounding box center [515, 420] width 372 height 46
click at [634, 424] on textarea "Hi Trang, yes, one of our site team members reached out to help with your washe…" at bounding box center [515, 420] width 372 height 46
click at [620, 416] on textarea "Hi Trang, yes, one of our site team members reached out to help with your washe…" at bounding box center [515, 420] width 372 height 46
type textarea "Hi Trang, yes, one of our site team members reached out to help with your washe…"
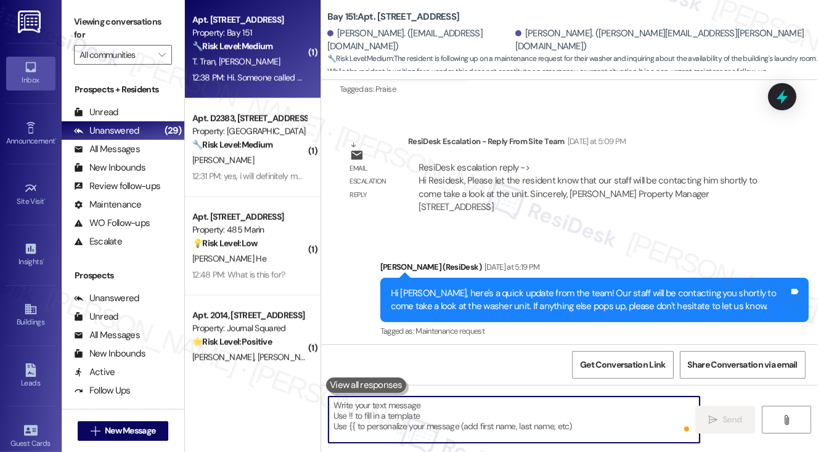
scroll to position [37672, 0]
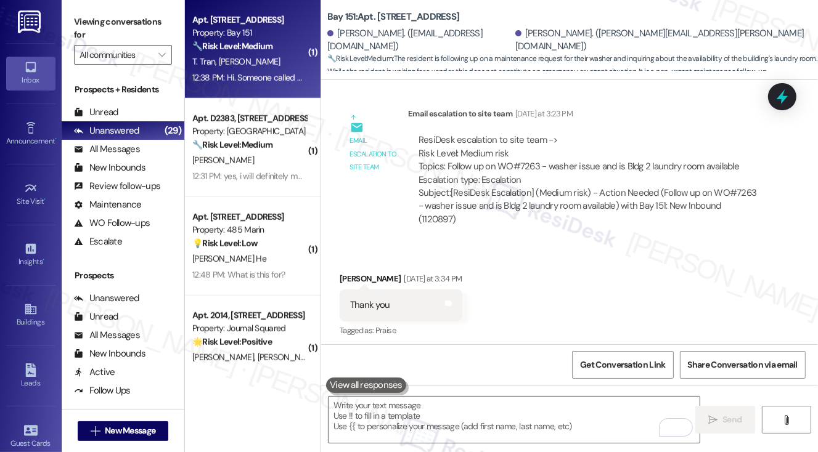
scroll to position [37302, 0]
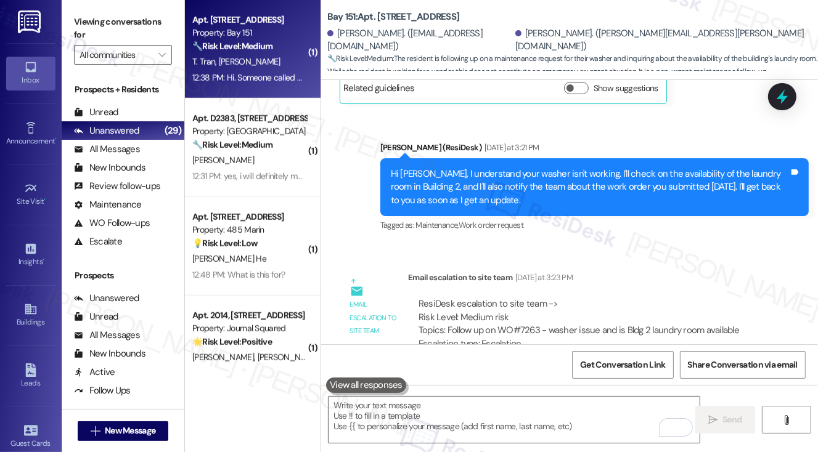
scroll to position [37117, 0]
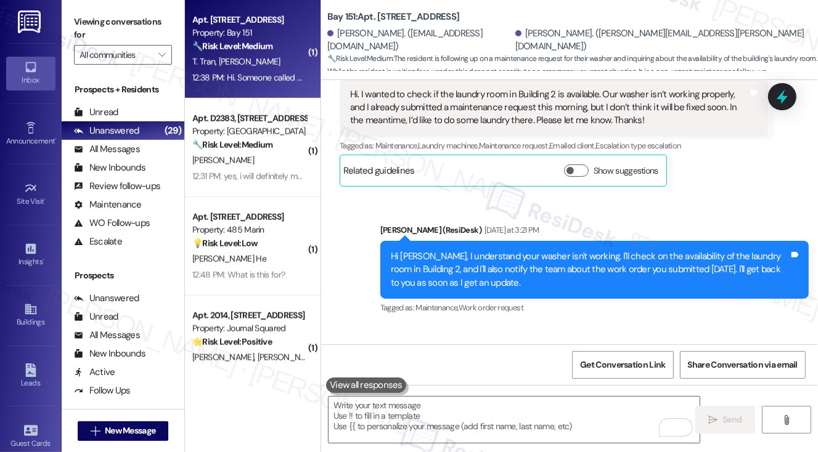
drag, startPoint x: 602, startPoint y: 211, endPoint x: 713, endPoint y: 210, distance: 110.4
click at [713, 380] on div "ResiDesk escalation to site team -> Risk Level: Medium risk Topics: Follow up o…" at bounding box center [588, 406] width 339 height 53
click at [711, 380] on div "ResiDesk escalation to site team -> Risk Level: Medium risk Topics: Follow up o…" at bounding box center [588, 406] width 339 height 53
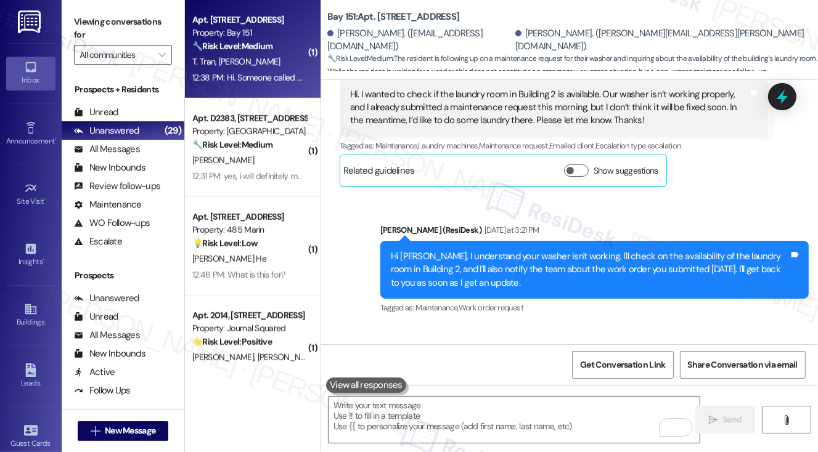
click at [644, 380] on div "ResiDesk escalation to site team -> Risk Level: Medium risk Topics: Follow up o…" at bounding box center [588, 406] width 339 height 53
drag, startPoint x: 735, startPoint y: 208, endPoint x: 624, endPoint y: 210, distance: 111.0
click at [624, 380] on div "ResiDesk escalation to site team -> Risk Level: Medium risk Topics: Follow up o…" at bounding box center [588, 406] width 339 height 53
click at [623, 380] on div "ResiDesk escalation to site team -> Risk Level: Medium risk Topics: Follow up o…" at bounding box center [588, 406] width 339 height 53
drag, startPoint x: 613, startPoint y: 211, endPoint x: 741, endPoint y: 210, distance: 127.6
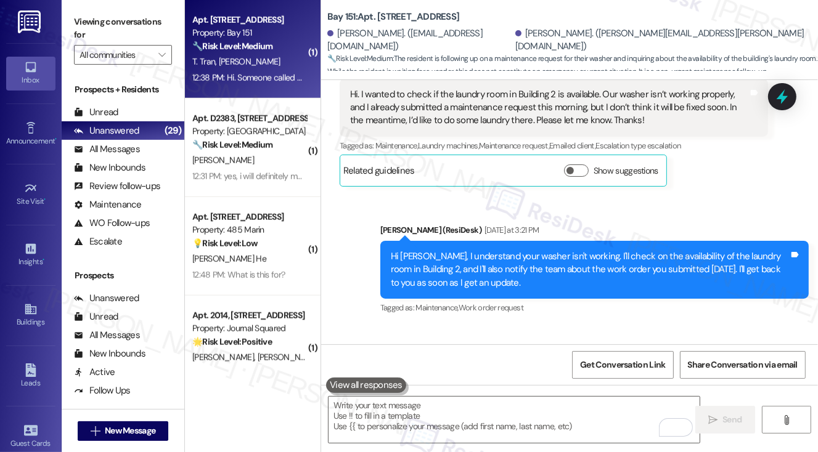
click at [741, 380] on div "ResiDesk escalation to site team -> Risk Level: Medium risk Topics: Follow up o…" at bounding box center [588, 406] width 339 height 53
copy div "is Bldg 2 laundry room available"
click at [597, 380] on div "ResiDesk escalation to site team -> Risk Level: Medium risk Topics: Follow up o…" at bounding box center [588, 406] width 339 height 53
drag, startPoint x: 615, startPoint y: 210, endPoint x: 740, endPoint y: 210, distance: 124.5
click at [740, 380] on div "ResiDesk escalation to site team -> Risk Level: Medium risk Topics: Follow up o…" at bounding box center [588, 406] width 339 height 53
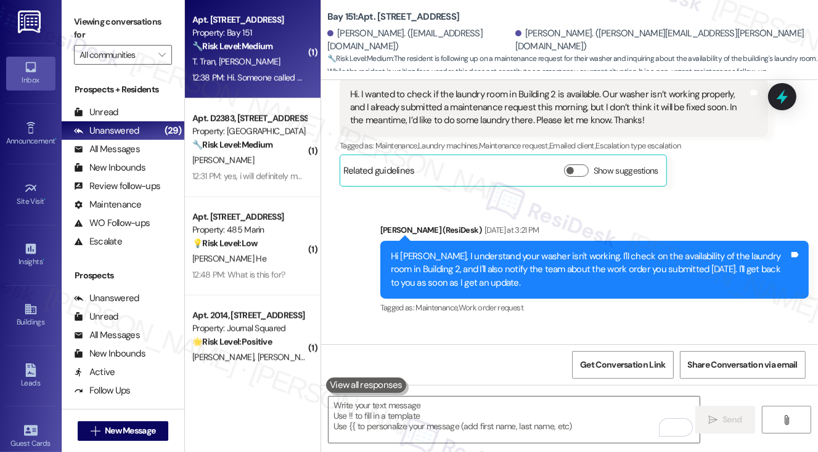
copy div "is Bldg 2 laundry room available"
click at [530, 380] on div "ResiDesk escalation to site team -> Risk Level: Medium risk Topics: Follow up o…" at bounding box center [588, 406] width 339 height 53
drag, startPoint x: 448, startPoint y: 212, endPoint x: 741, endPoint y: 209, distance: 293.5
click at [741, 380] on div "ResiDesk escalation to site team -> Risk Level: Medium risk Topics: Follow up o…" at bounding box center [588, 406] width 339 height 53
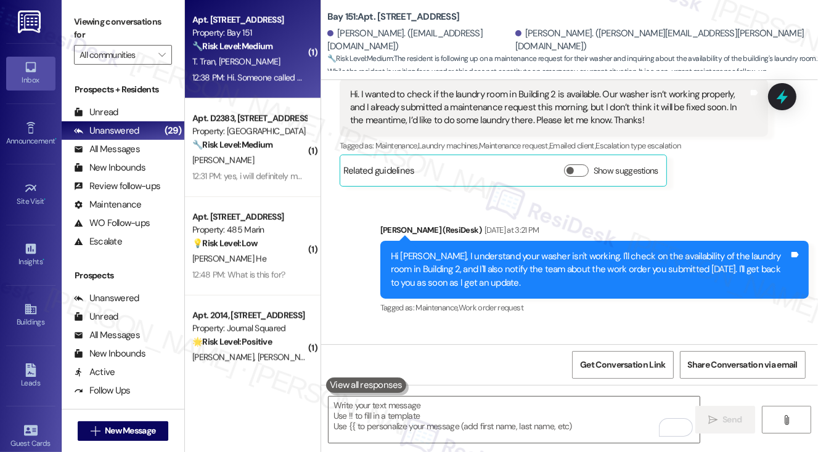
copy div "Follow up on WO#7263 - washer issue and is Bldg 2 laundry room available"
click at [552, 354] on div "Yesterday at 3:23 PM" at bounding box center [542, 360] width 60 height 13
click at [83, 28] on label "Viewing conversations for" at bounding box center [123, 28] width 98 height 33
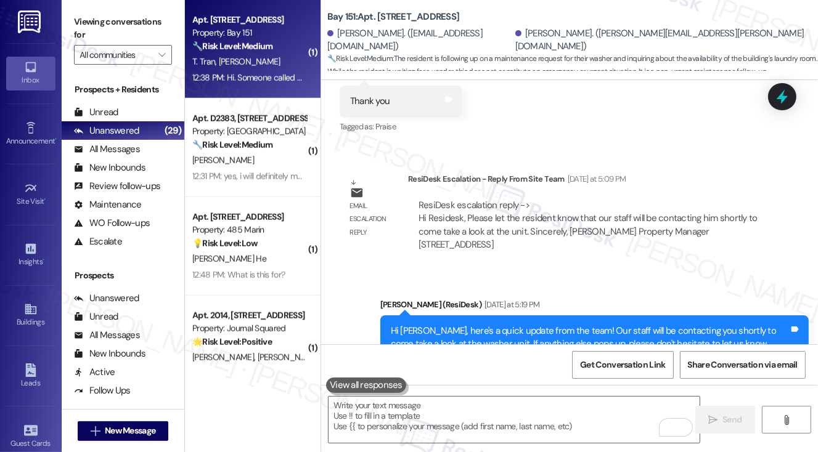
scroll to position [37363, 0]
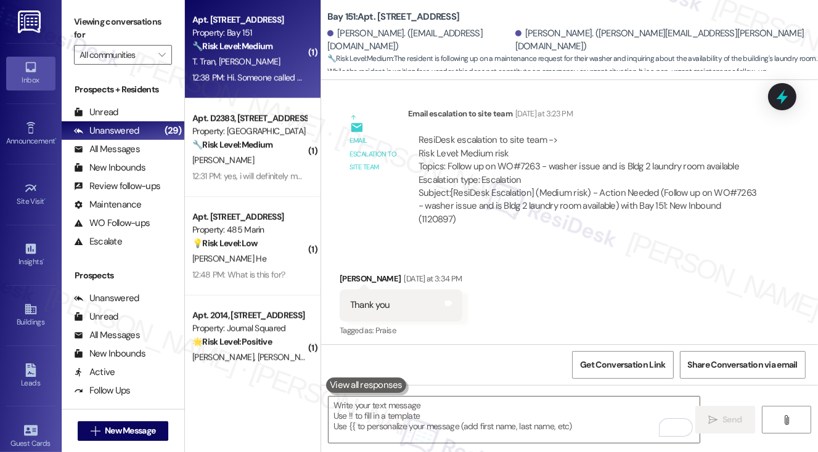
drag, startPoint x: 81, startPoint y: 12, endPoint x: 99, endPoint y: 16, distance: 18.4
click at [81, 12] on label "Viewing conversations for" at bounding box center [123, 28] width 98 height 33
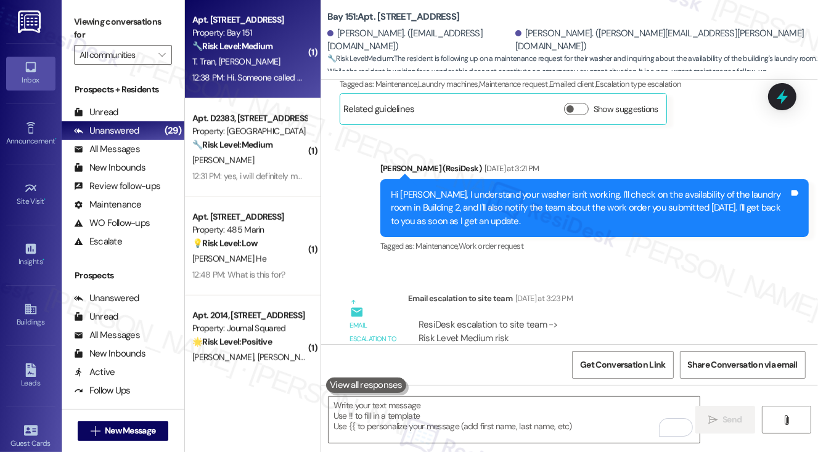
scroll to position [37117, 0]
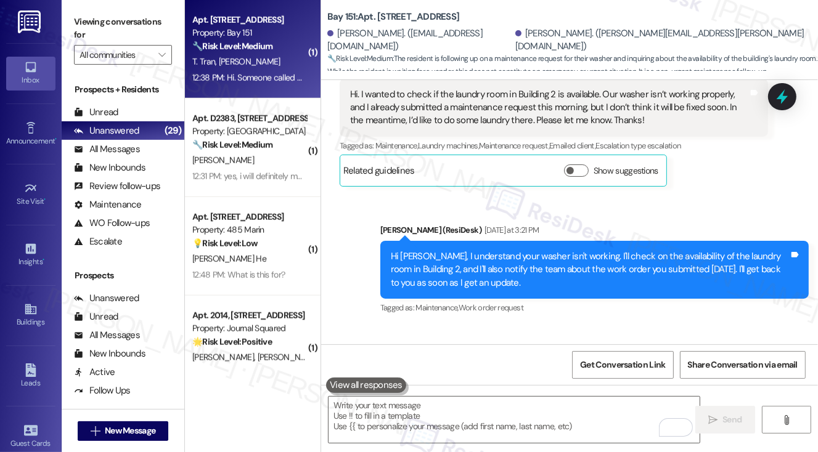
click at [91, 23] on label "Viewing conversations for" at bounding box center [123, 28] width 98 height 33
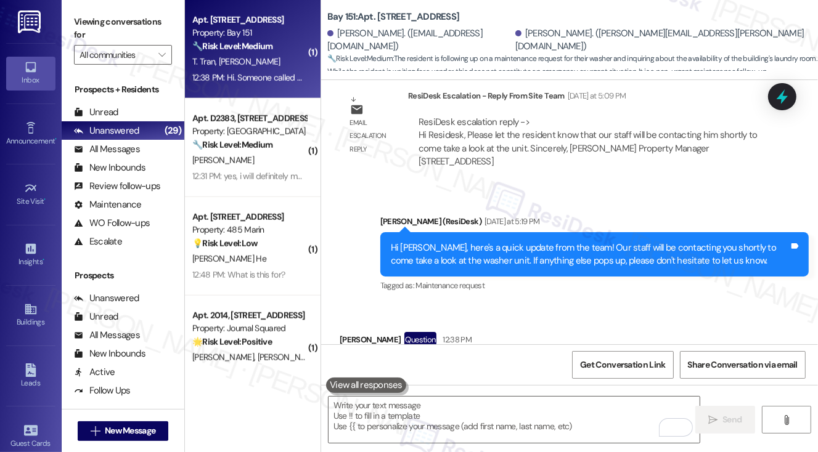
scroll to position [37672, 0]
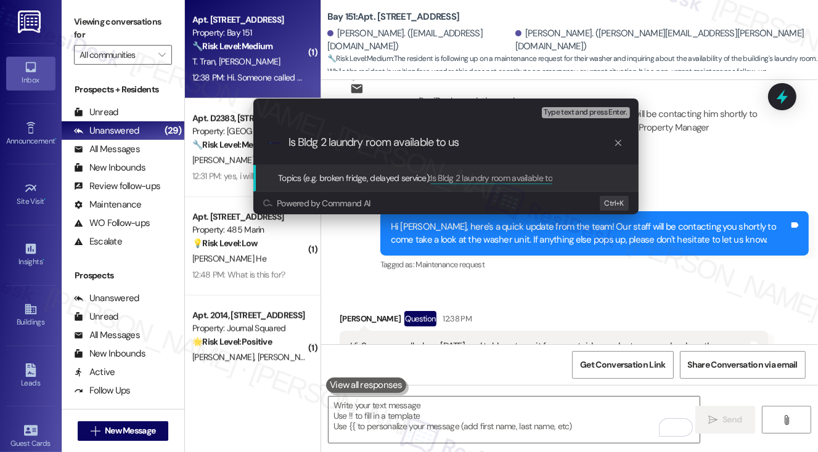
type input "Is Bldg 2 laundry room available to use"
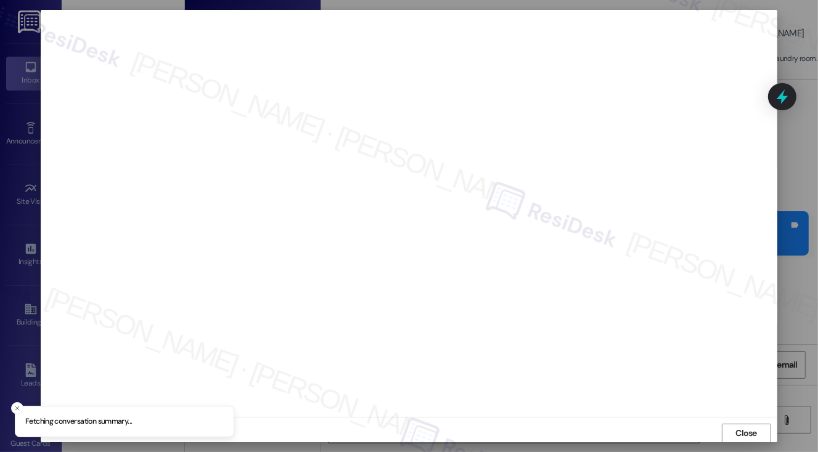
scroll to position [1, 0]
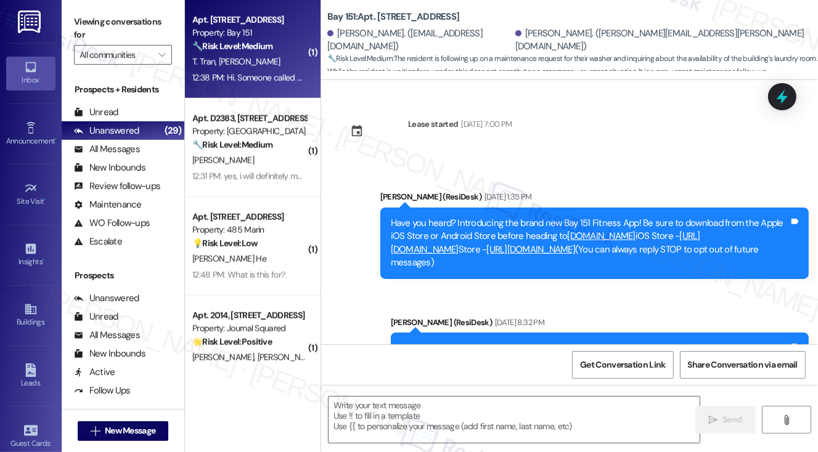
type textarea "Fetching suggested responses. Please feel free to read through the conversation…"
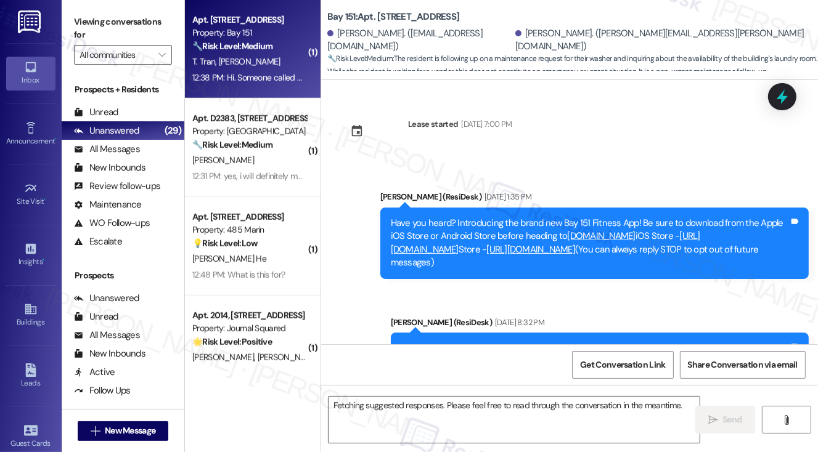
scroll to position [37740, 0]
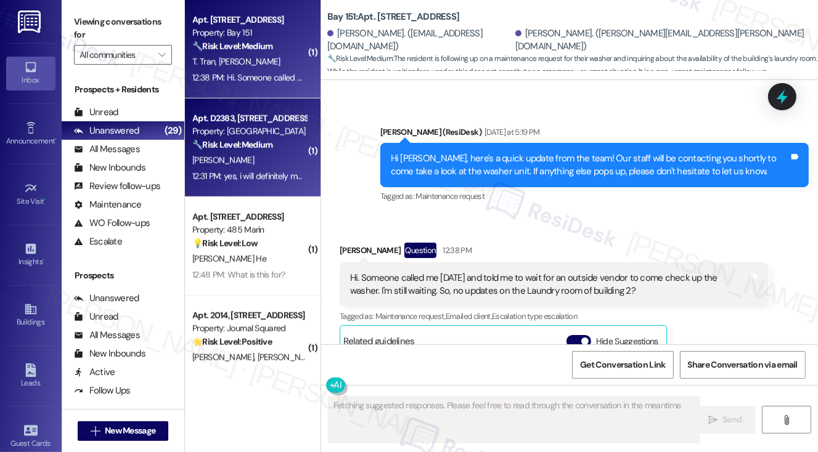
click at [261, 158] on div "[PERSON_NAME]" at bounding box center [249, 160] width 117 height 15
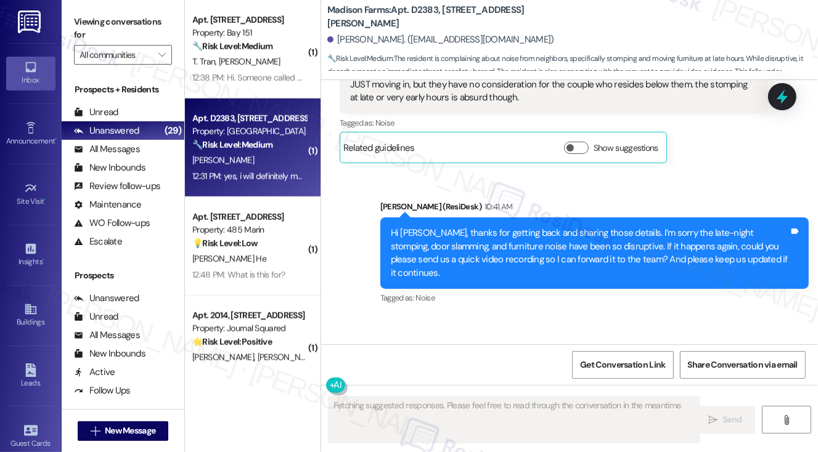
scroll to position [1507, 0]
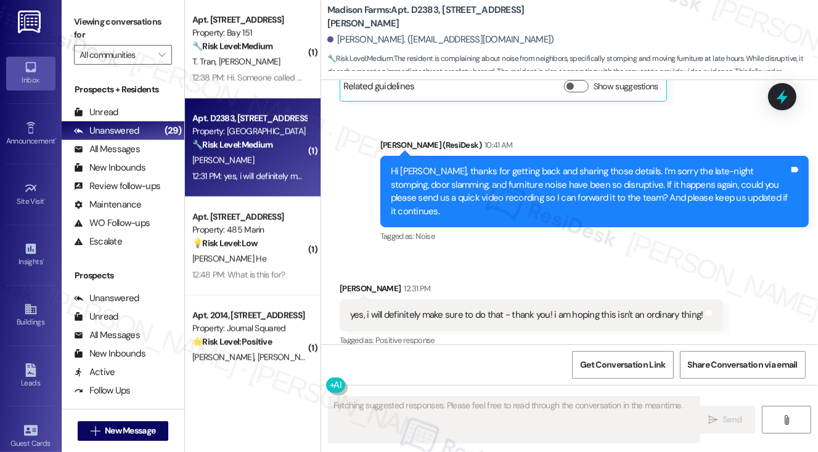
click at [480, 177] on div "Hi Meaghan, thanks for getting back and sharing those details. I’m sorry the la…" at bounding box center [590, 191] width 398 height 53
click at [483, 176] on div "Hi Meaghan, thanks for getting back and sharing those details. I’m sorry the la…" at bounding box center [590, 191] width 398 height 53
click at [653, 193] on div "Hi Meaghan, thanks for getting back and sharing those details. I’m sorry the la…" at bounding box center [590, 191] width 398 height 53
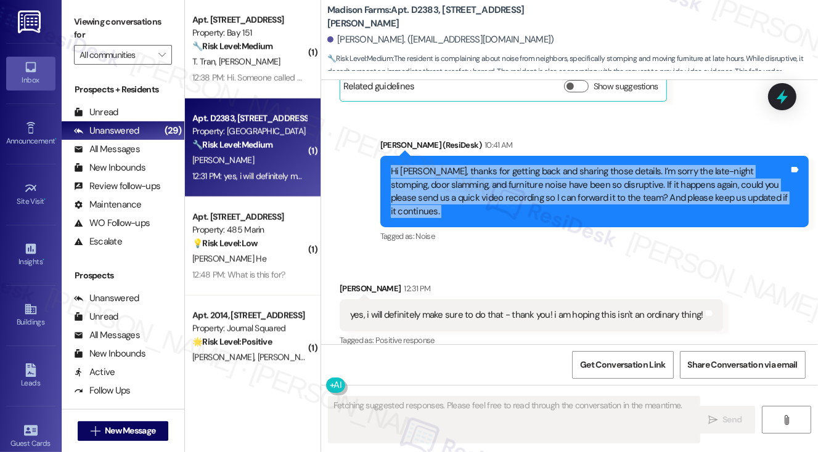
click at [653, 193] on div "Hi Meaghan, thanks for getting back and sharing those details. I’m sorry the la…" at bounding box center [590, 191] width 398 height 53
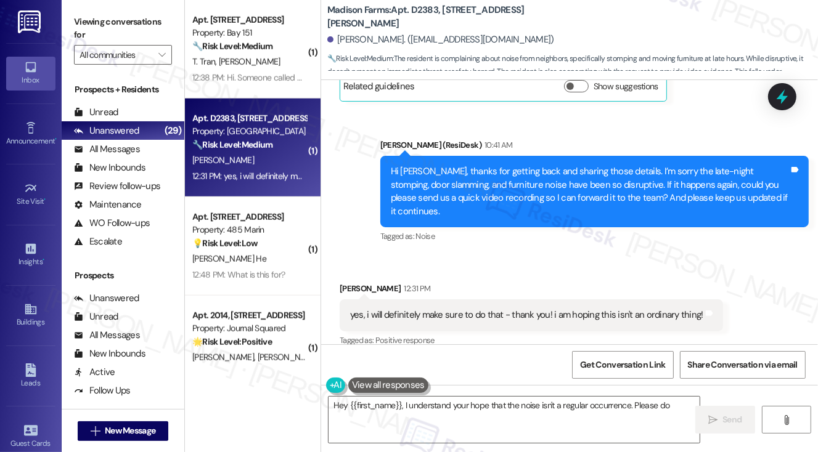
click at [514, 309] on div "yes, i will definitely make sure to do that - thank you! i am hoping this isn't…" at bounding box center [526, 315] width 353 height 13
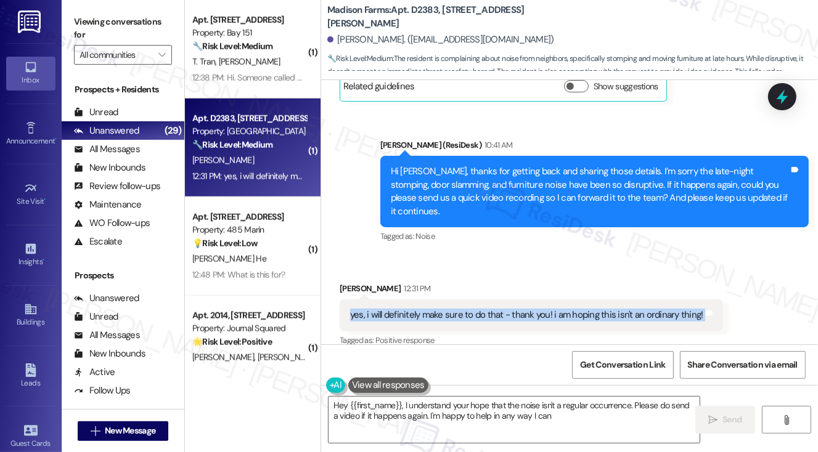
type textarea "Hey {{first_name}}, I understand your hope that the noise isn't a regular occur…"
click at [514, 309] on div "yes, i will definitely make sure to do that - thank you! i am hoping this isn't…" at bounding box center [526, 315] width 353 height 13
click at [510, 406] on textarea "Hey {{first_name}}, I understand your hope that the noise isn't a regular occur…" at bounding box center [515, 420] width 372 height 46
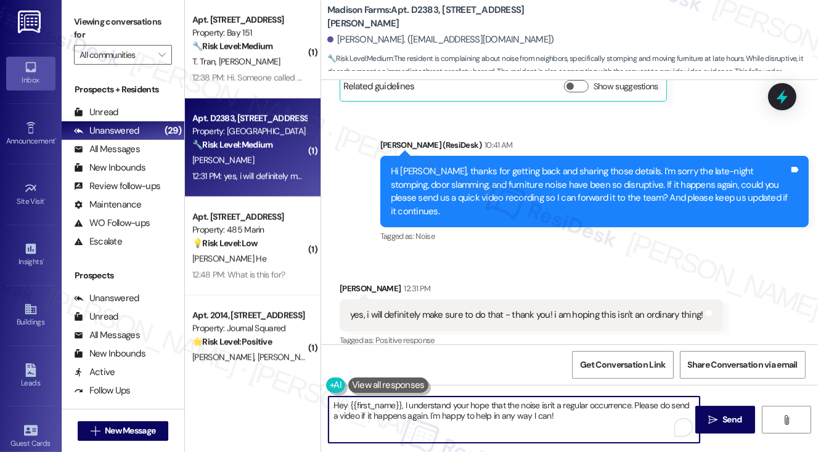
click at [510, 406] on textarea "Hey {{first_name}}, I understand your hope that the noise isn't a regular occur…" at bounding box center [515, 420] width 372 height 46
click at [491, 417] on textarea "Hey {{first_name}}, I understand your hope that the noise isn't a regular occur…" at bounding box center [515, 420] width 372 height 46
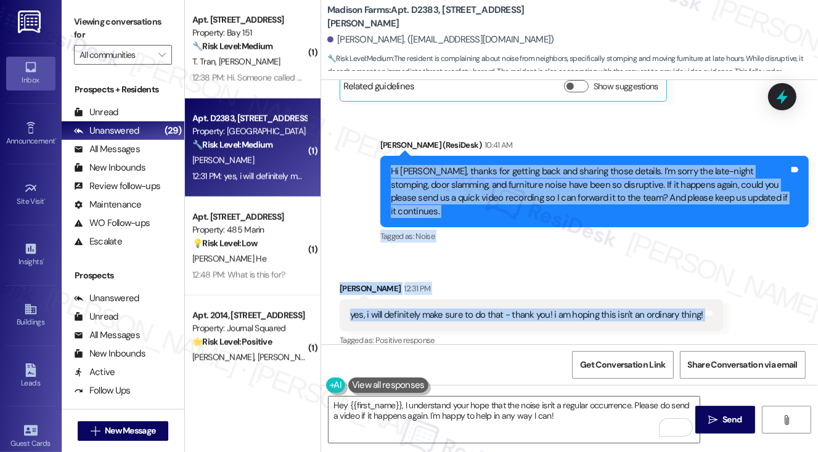
drag, startPoint x: 383, startPoint y: 168, endPoint x: 812, endPoint y: 209, distance: 430.4
click at [703, 294] on div "Lease started Feb 28, 2025 at 7:00 PM Received via SMS Meaghan Mccabe Jul 29, 2…" at bounding box center [569, 212] width 497 height 264
copy div "Hi Meaghan, thanks for getting back and sharing those details. I’m sorry the la…"
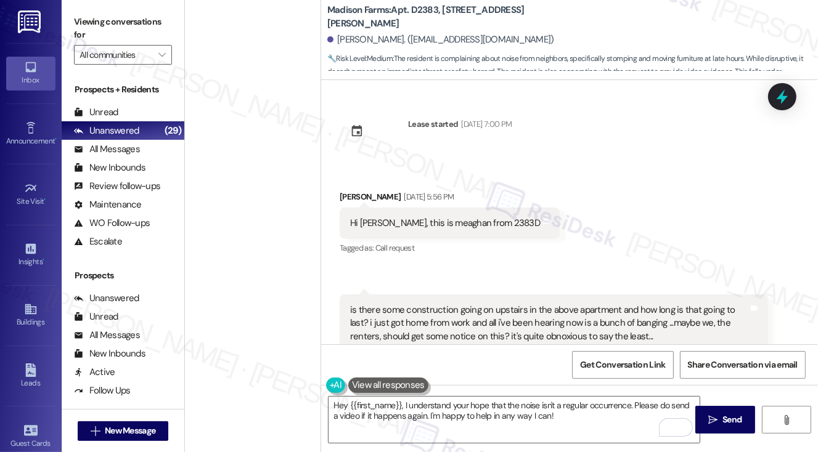
scroll to position [1507, 0]
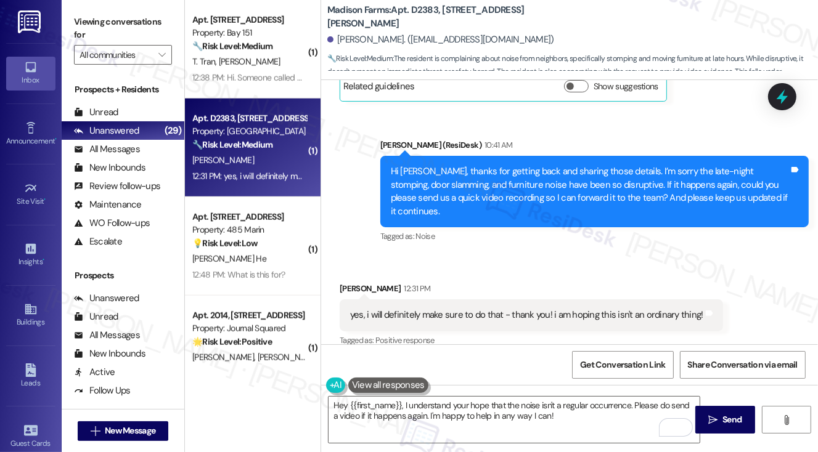
click at [78, 20] on label "Viewing conversations for" at bounding box center [123, 28] width 98 height 33
click at [436, 417] on textarea "Hey {{first_name}}, I understand your hope that the noise isn't a regular occur…" at bounding box center [515, 420] width 372 height 46
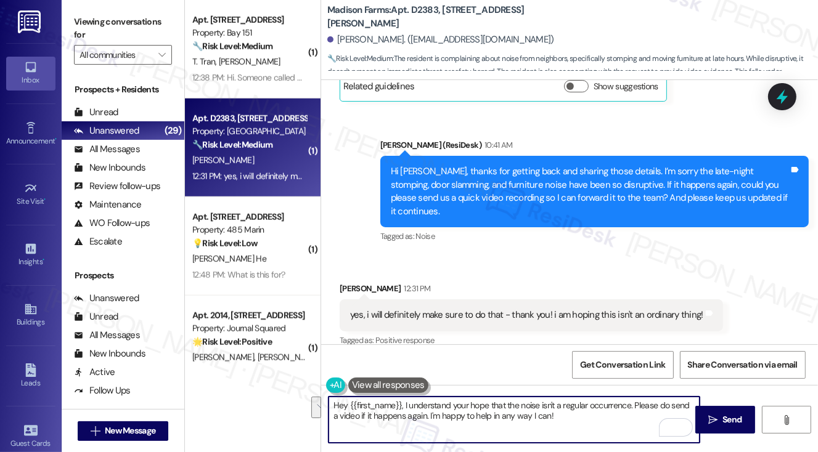
paste textarea "Thank you, [PERSON_NAME]—I really appreciate your willingness to share a record…"
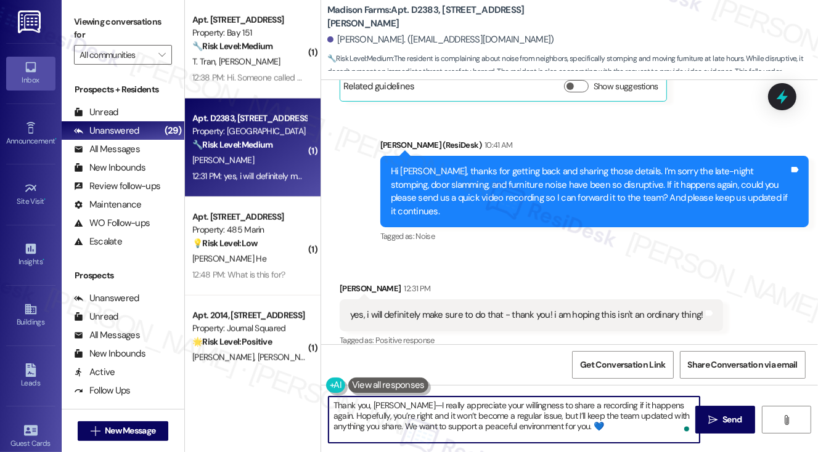
click at [412, 406] on textarea "Thank you, [PERSON_NAME]—I really appreciate your willingness to share a record…" at bounding box center [515, 420] width 372 height 46
click at [425, 405] on textarea "Thank you, [PERSON_NAME]! I really appreciate your willingness to share a recor…" at bounding box center [515, 420] width 372 height 46
click at [513, 403] on textarea "Thank you, [PERSON_NAME]! I appreciate your willingness to share a recording if…" at bounding box center [515, 420] width 372 height 46
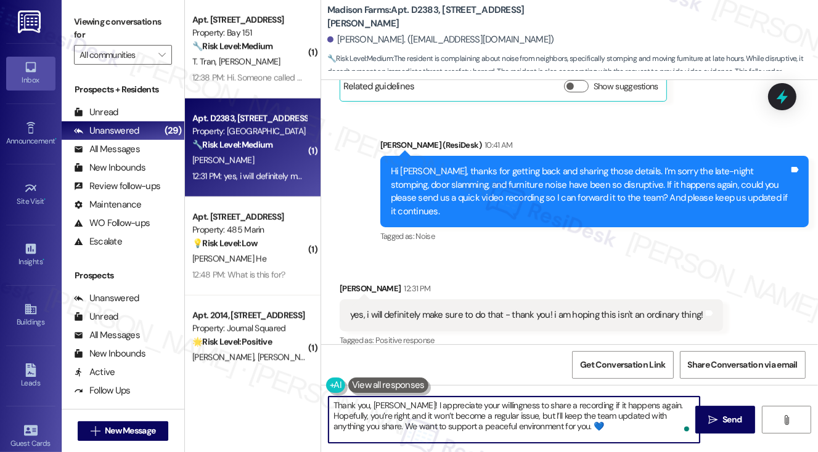
click at [513, 403] on textarea "Thank you, [PERSON_NAME]! I appreciate your willingness to share a recording if…" at bounding box center [515, 420] width 372 height 46
click at [542, 426] on textarea "Thank you, [PERSON_NAME]! I appreciate your willingness to share a recording if…" at bounding box center [515, 420] width 372 height 46
click at [599, 403] on textarea "Thank you, [PERSON_NAME]! I appreciate your willingness to share a recording if…" at bounding box center [515, 420] width 372 height 46
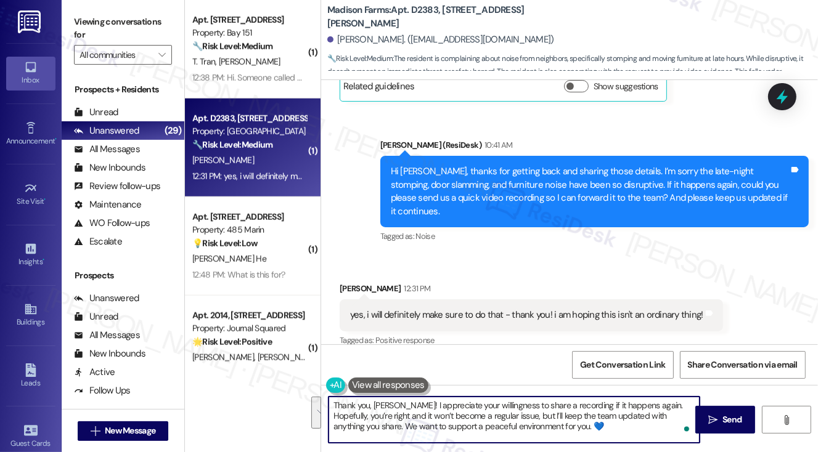
click at [497, 427] on textarea "Thank you, [PERSON_NAME]! I appreciate your willingness to share a recording if…" at bounding box center [515, 420] width 372 height 46
click at [564, 411] on textarea "Thank you, [PERSON_NAME]! I appreciate your willingness to share a recording if…" at bounding box center [515, 420] width 372 height 46
click at [553, 425] on textarea "Thank you, [PERSON_NAME]! I appreciate your willingness to share a recording if…" at bounding box center [515, 420] width 372 height 46
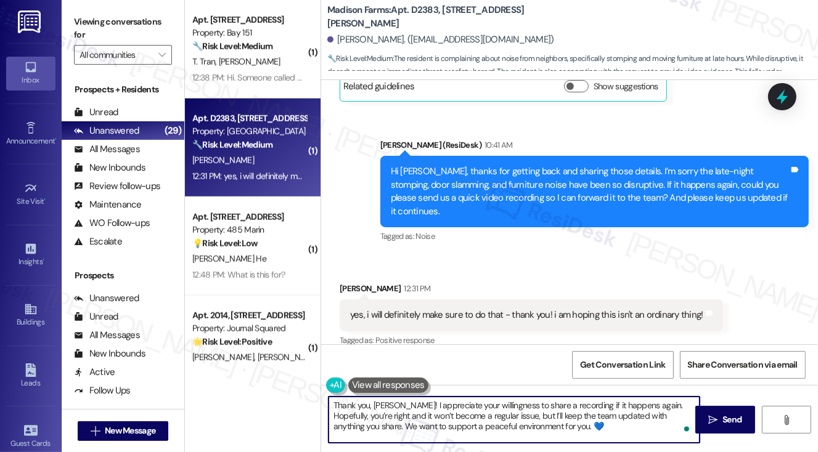
click at [448, 426] on textarea "Thank you, [PERSON_NAME]! I appreciate your willingness to share a recording if…" at bounding box center [515, 420] width 372 height 46
click at [551, 425] on textarea "Thank you, [PERSON_NAME]! I appreciate your willingness to share a recording if…" at bounding box center [515, 420] width 372 height 46
drag, startPoint x: 594, startPoint y: 425, endPoint x: 544, endPoint y: 427, distance: 50.6
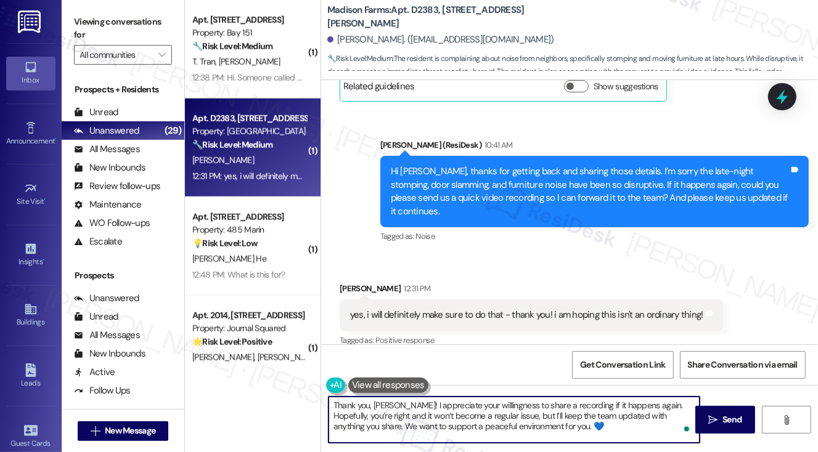
click at [544, 427] on textarea "Thank you, [PERSON_NAME]! I appreciate your willingness to share a recording if…" at bounding box center [515, 420] width 372 height 46
click at [560, 427] on textarea "Thank you, [PERSON_NAME]! I appreciate your willingness to share a recording if…" at bounding box center [515, 420] width 372 height 46
type textarea "Thank you, [PERSON_NAME]! I appreciate your willingness to share a recording if…"
click at [708, 420] on icon "" at bounding box center [712, 421] width 9 height 10
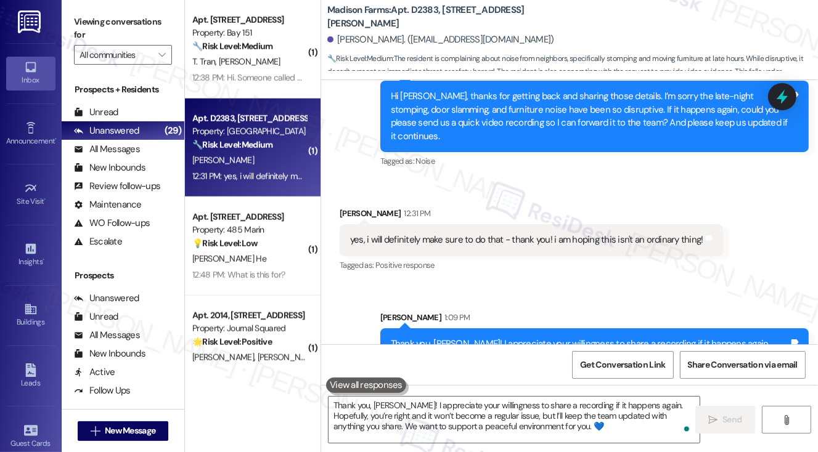
scroll to position [1619, 0]
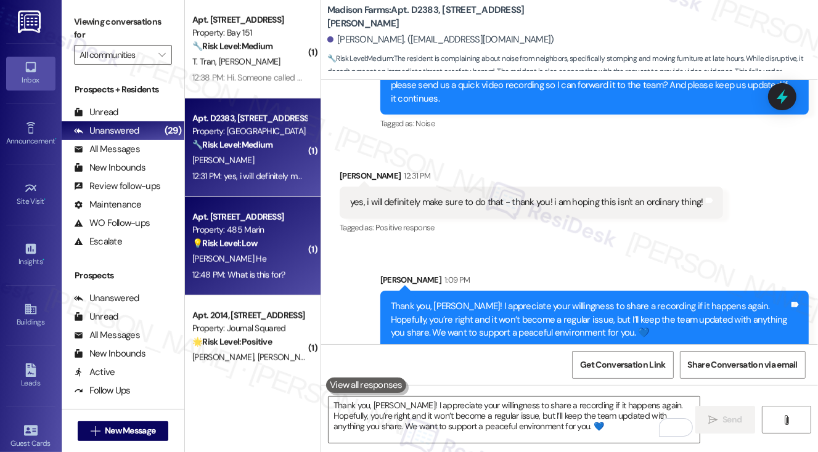
click at [266, 228] on div "Property: 485 Marin" at bounding box center [249, 230] width 114 height 13
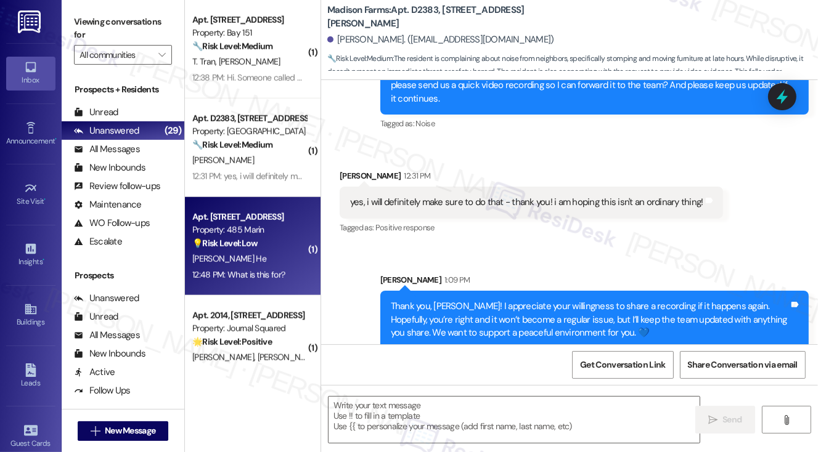
type textarea "Fetching suggested responses. Please feel free to read through the conversation…"
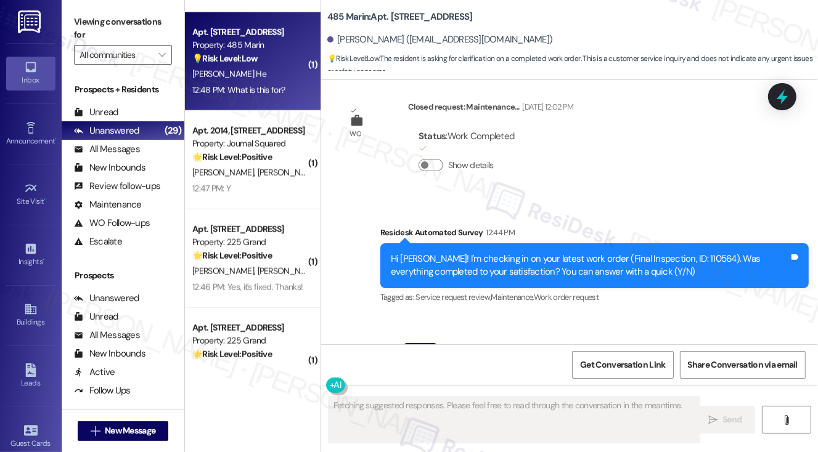
scroll to position [1793, 0]
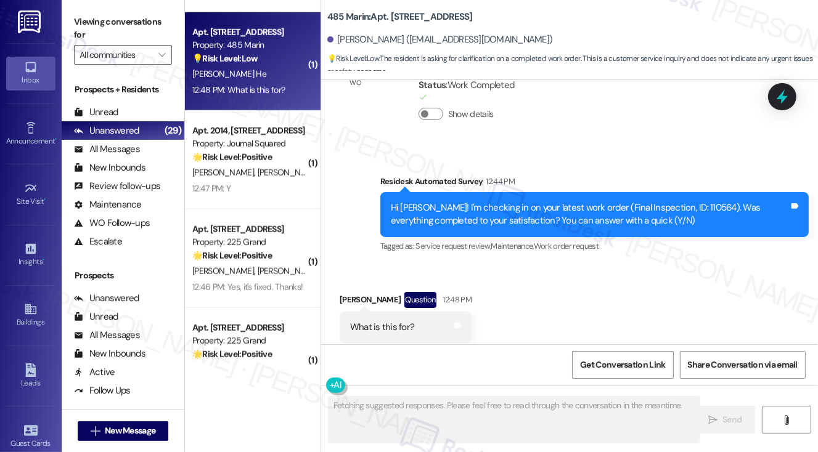
click at [538, 202] on div "Hi [PERSON_NAME]! I'm checking in on your latest work order (Final Inspection, …" at bounding box center [590, 215] width 398 height 27
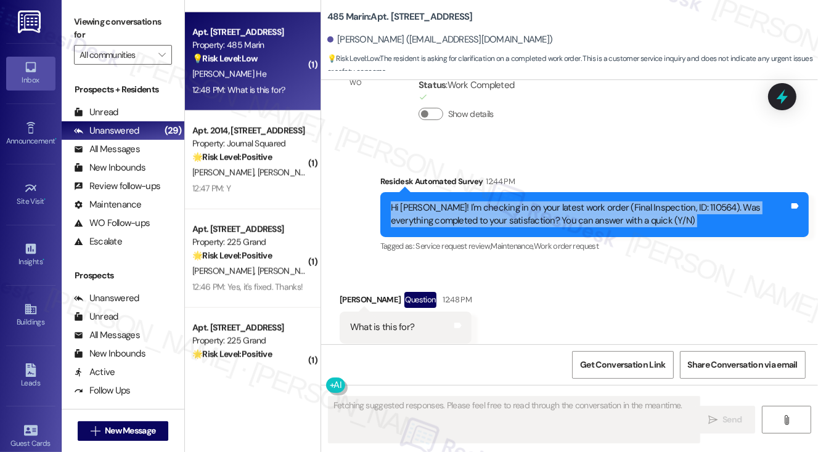
click at [538, 202] on div "Hi [PERSON_NAME]! I'm checking in on your latest work order (Final Inspection, …" at bounding box center [590, 215] width 398 height 27
click at [534, 202] on div "Hi [PERSON_NAME]! I'm checking in on your latest work order (Final Inspection, …" at bounding box center [590, 215] width 398 height 27
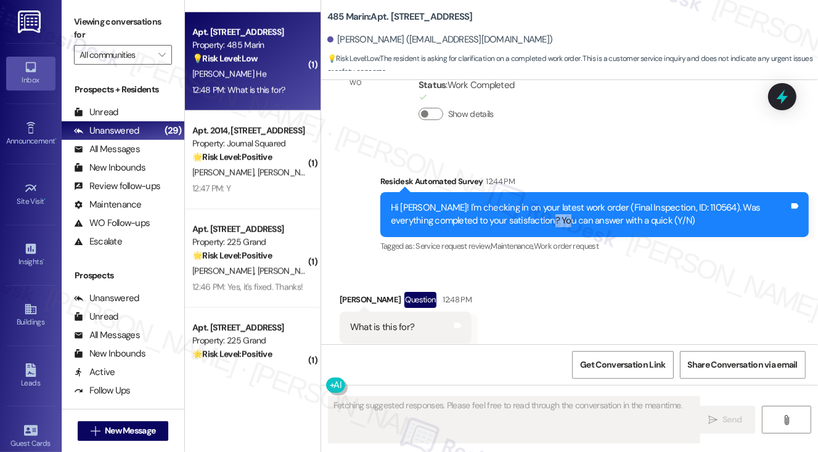
click at [534, 202] on div "Hi [PERSON_NAME]! I'm checking in on your latest work order (Final Inspection, …" at bounding box center [590, 215] width 398 height 27
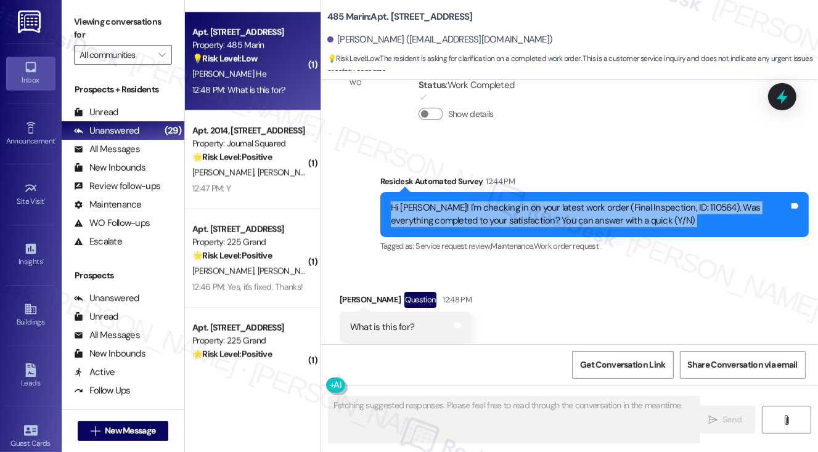
click at [614, 202] on div "Hi [PERSON_NAME]! I'm checking in on your latest work order (Final Inspection, …" at bounding box center [590, 215] width 398 height 27
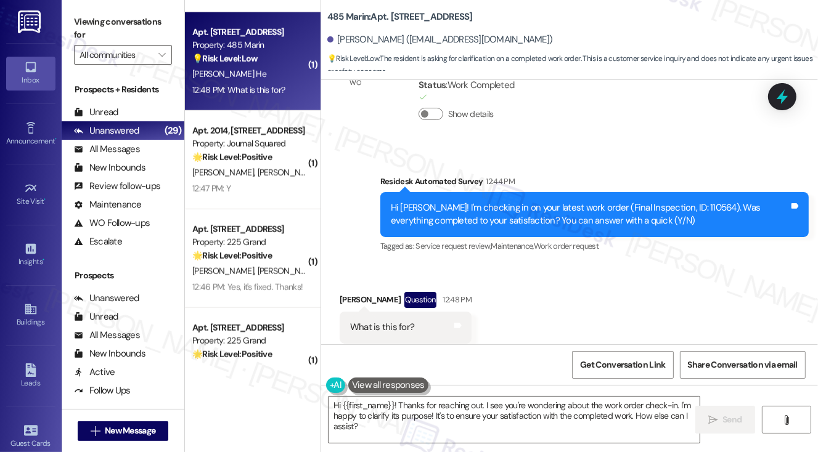
click at [89, 18] on label "Viewing conversations for" at bounding box center [123, 28] width 98 height 33
click at [72, 10] on div "Viewing conversations for All communities " at bounding box center [123, 38] width 123 height 77
click at [471, 202] on div "Hi [PERSON_NAME]! I'm checking in on your latest work order (Final Inspection, …" at bounding box center [590, 215] width 398 height 27
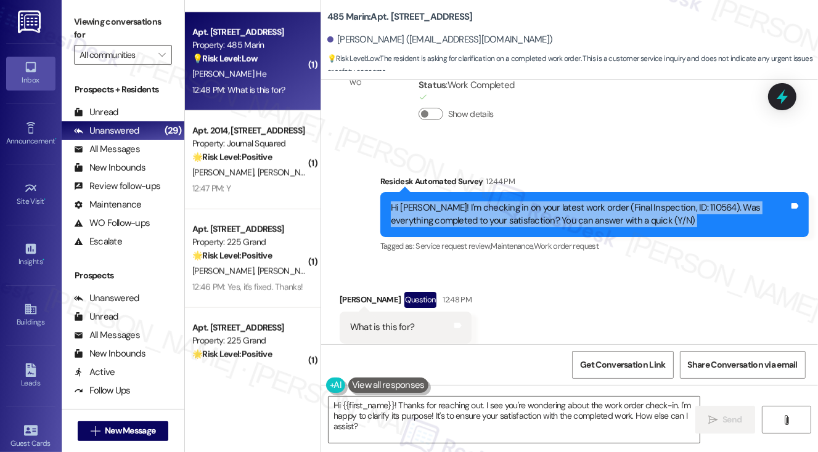
click at [471, 202] on div "Hi [PERSON_NAME]! I'm checking in on your latest work order (Final Inspection, …" at bounding box center [590, 215] width 398 height 27
click at [88, 24] on label "Viewing conversations for" at bounding box center [123, 28] width 98 height 33
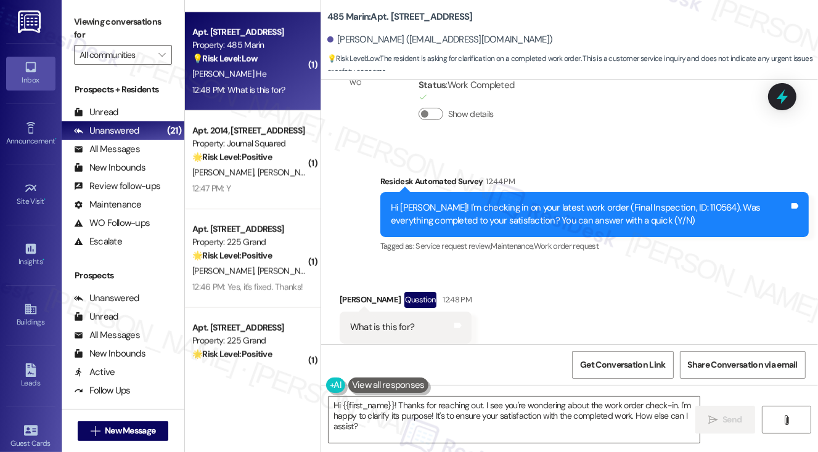
click at [404, 18] on b "485 Marin: Apt. 1417, [STREET_ADDRESS]" at bounding box center [399, 16] width 145 height 13
click at [398, 18] on b "485 Marin: Apt. 1417, [STREET_ADDRESS]" at bounding box center [399, 16] width 145 height 13
click at [395, 19] on b "485 Marin: Apt. 1417, [STREET_ADDRESS]" at bounding box center [399, 16] width 145 height 13
copy b "1417"
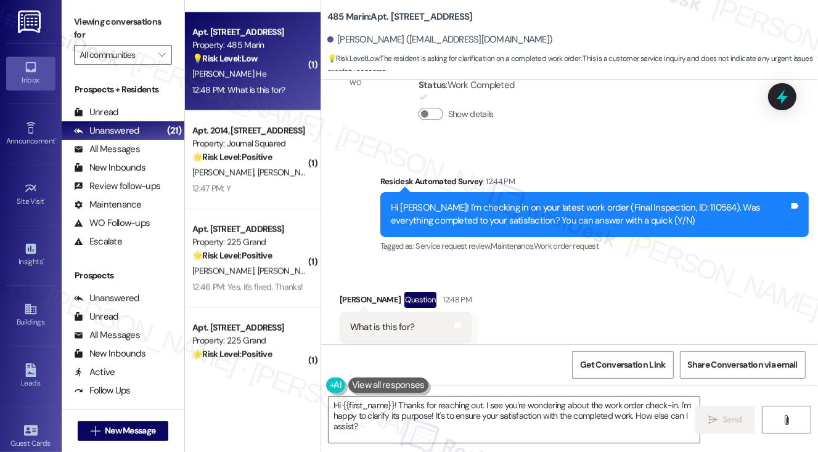
click at [83, 19] on label "Viewing conversations for" at bounding box center [123, 28] width 98 height 33
click at [81, 5] on div "Viewing conversations for All communities " at bounding box center [123, 38] width 123 height 77
click at [88, 25] on label "Viewing conversations for" at bounding box center [123, 28] width 98 height 33
click at [671, 202] on div "Hi Jingyan! I'm checking in on your latest work order (Final Inspection, ID: 11…" at bounding box center [590, 215] width 398 height 27
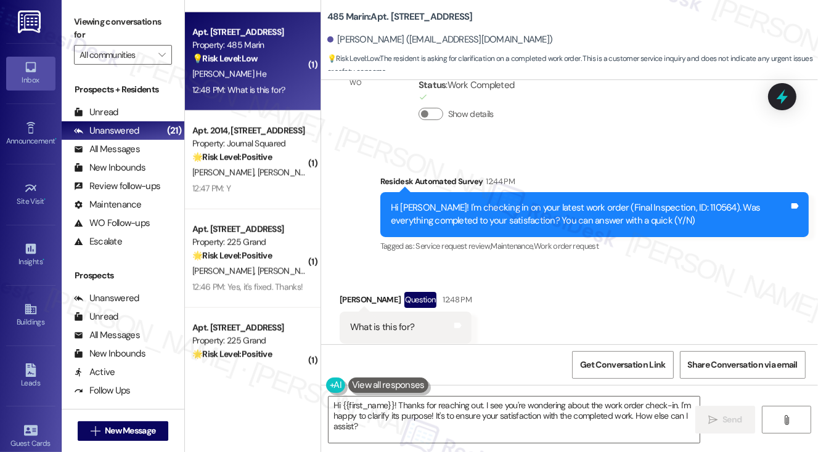
drag, startPoint x: 70, startPoint y: 14, endPoint x: 96, endPoint y: 19, distance: 27.0
click at [70, 14] on div "Viewing conversations for All communities " at bounding box center [123, 38] width 123 height 77
click at [672, 202] on div "Hi Jingyan! I'm checking in on your latest work order (Final Inspection, ID: 11…" at bounding box center [590, 215] width 398 height 27
copy div "110564"
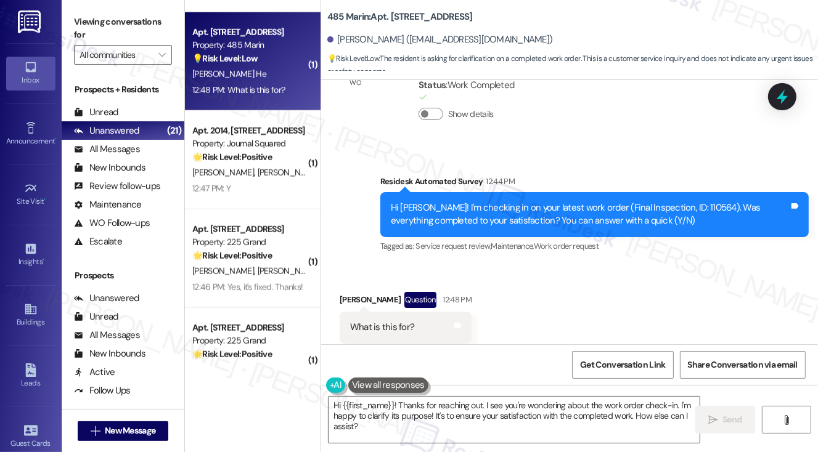
click at [77, 36] on label "Viewing conversations for" at bounding box center [123, 28] width 98 height 33
click at [391, 17] on b "485 Marin: Apt. 1417, 485 Marin Blvd." at bounding box center [399, 16] width 145 height 13
click at [794, 271] on div "Received via SMS Jingyan He Question 12:48 PM What is this for? Tags and notes …" at bounding box center [569, 317] width 497 height 107
click at [74, 24] on label "Viewing conversations for" at bounding box center [123, 28] width 98 height 33
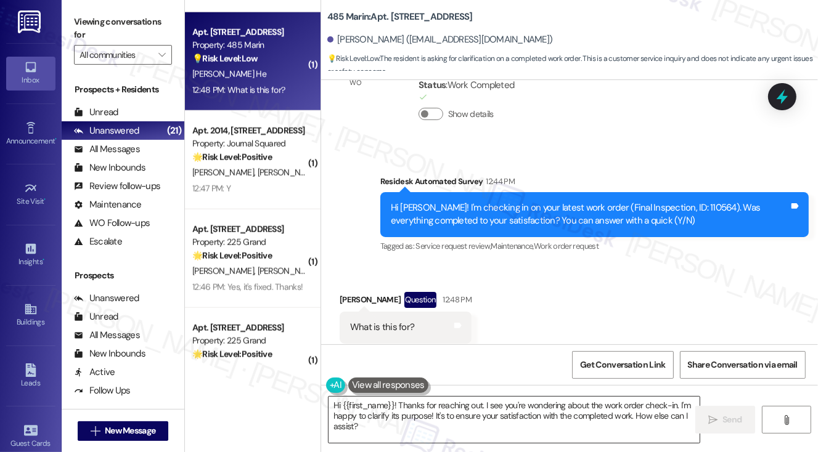
click at [443, 422] on textarea "Hi {{first_name}}! Thanks for reaching out. I see you're wondering about the wo…" at bounding box center [515, 420] width 372 height 46
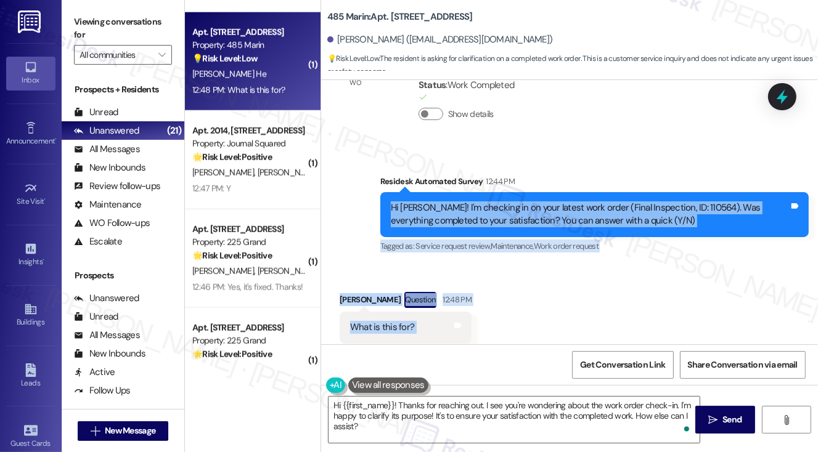
drag, startPoint x: 379, startPoint y: 178, endPoint x: 535, endPoint y: 295, distance: 195.2
click at [535, 295] on div "Announcement, sent via SMS Oct 30, 2024 at 2:48 PM Hi there! :wave: Hows everyt…" at bounding box center [569, 212] width 497 height 264
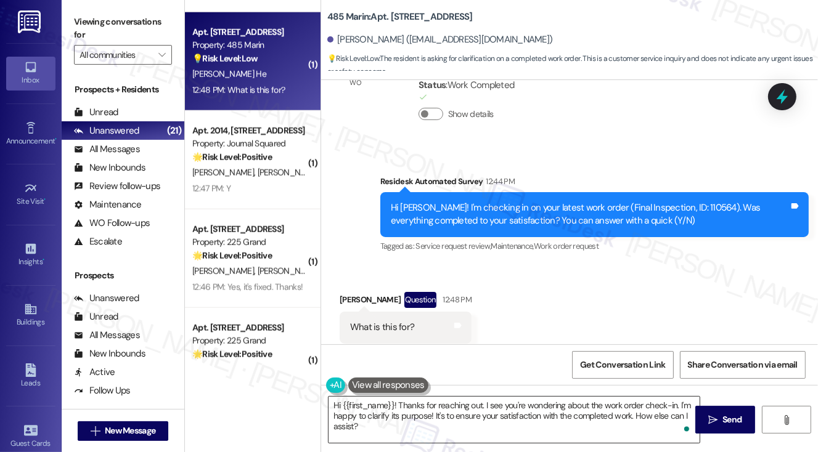
click at [404, 417] on textarea "Hi {{first_name}}! Thanks for reaching out. I see you're wondering about the wo…" at bounding box center [515, 420] width 372 height 46
click at [83, 18] on label "Viewing conversations for" at bounding box center [123, 28] width 98 height 33
drag, startPoint x: 589, startPoint y: 179, endPoint x: 658, endPoint y: 216, distance: 78.9
click at [706, 202] on div "Hi Jingyan! I'm checking in on your latest work order (Final Inspection, ID: 11…" at bounding box center [590, 215] width 398 height 27
click at [459, 406] on textarea "Hi {{first_name}}! Thanks for reaching out. I see you're wondering about the wo…" at bounding box center [515, 420] width 372 height 46
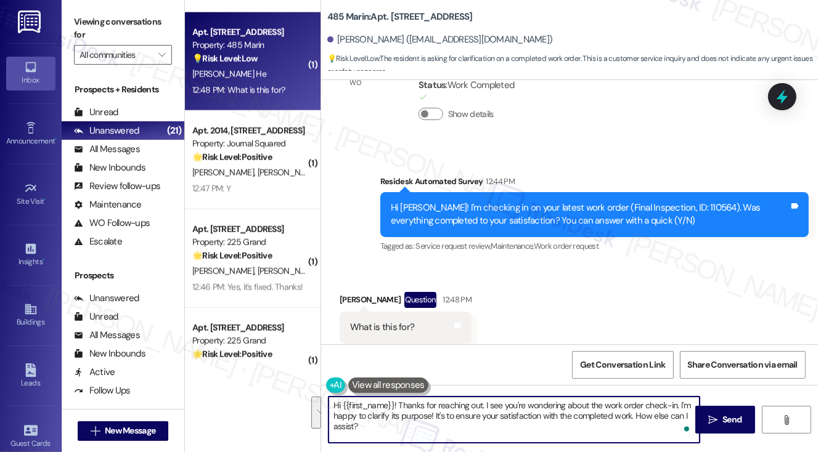
drag, startPoint x: 422, startPoint y: 429, endPoint x: 680, endPoint y: 402, distance: 259.7
click at [680, 402] on textarea "Hi {{first_name}}! Thanks for reaching out. I see you're wondering about the wo…" at bounding box center [515, 420] width 372 height 46
click at [564, 414] on textarea "Hi {{first_name}}! Thanks for reaching out. I see you're wondering about the wo…" at bounding box center [515, 420] width 372 height 46
click at [436, 412] on textarea "Hi {{first_name}}! Thanks for reaching out. I see you're wondering about the wo…" at bounding box center [515, 420] width 372 height 46
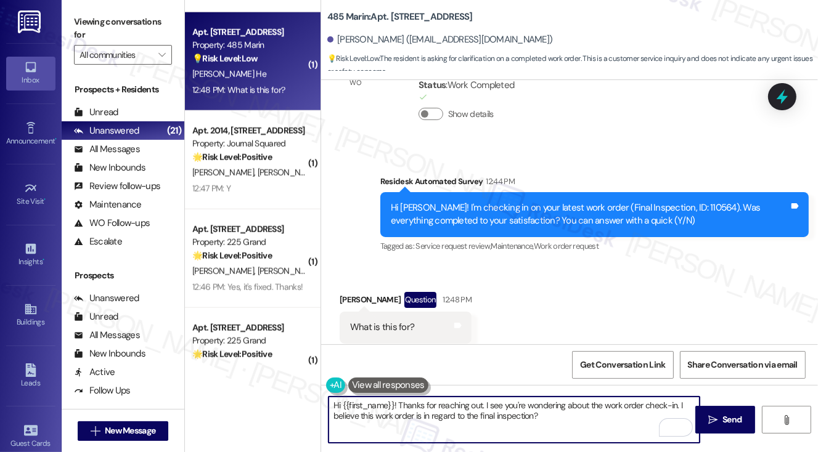
click at [528, 413] on textarea "Hi {{first_name}}! Thanks for reaching out. I see you're wondering about the wo…" at bounding box center [515, 420] width 372 height 46
click at [568, 416] on textarea "Hi {{first_name}}! Thanks for reaching out. I see you're wondering about the wo…" at bounding box center [515, 420] width 372 height 46
click at [458, 422] on textarea "Hi {{first_name}}! Thanks for reaching out. I see you're wondering about the wo…" at bounding box center [515, 420] width 372 height 46
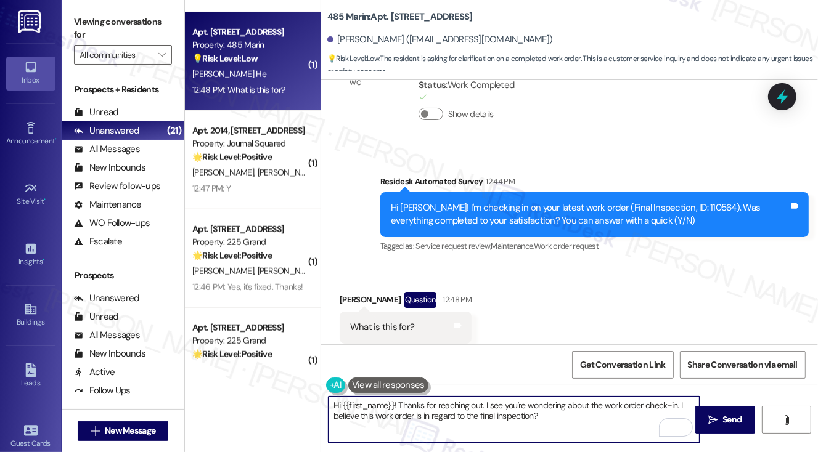
click at [458, 422] on textarea "Hi {{first_name}}! Thanks for reaching out. I see you're wondering about the wo…" at bounding box center [515, 420] width 372 height 46
click at [526, 418] on textarea "Hi {{first_name}}! Thanks for reaching out. I see you're wondering about the wo…" at bounding box center [515, 420] width 372 height 46
click at [534, 417] on textarea "Hi {{first_name}}! Thanks for reaching out. I see you're wondering about the wo…" at bounding box center [515, 420] width 372 height 46
click at [681, 202] on div "Hi Jingyan! I'm checking in on your latest work order (Final Inspection, ID: 11…" at bounding box center [590, 215] width 398 height 27
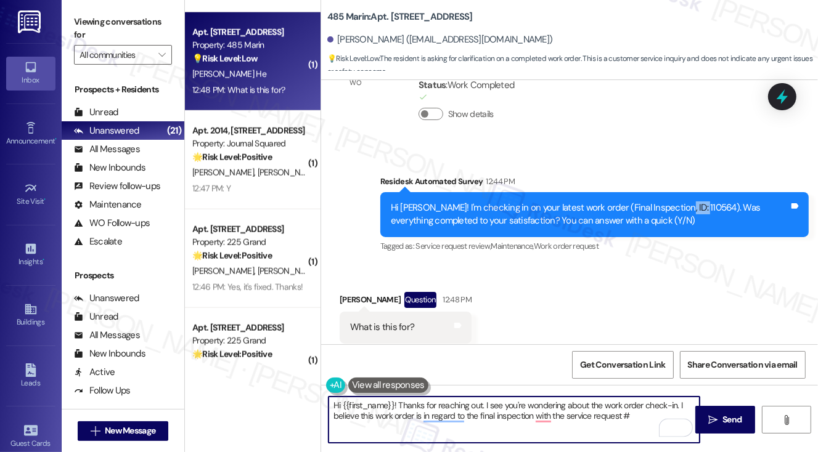
click at [681, 202] on div "Hi Jingyan! I'm checking in on your latest work order (Final Inspection, ID: 11…" at bounding box center [590, 215] width 398 height 27
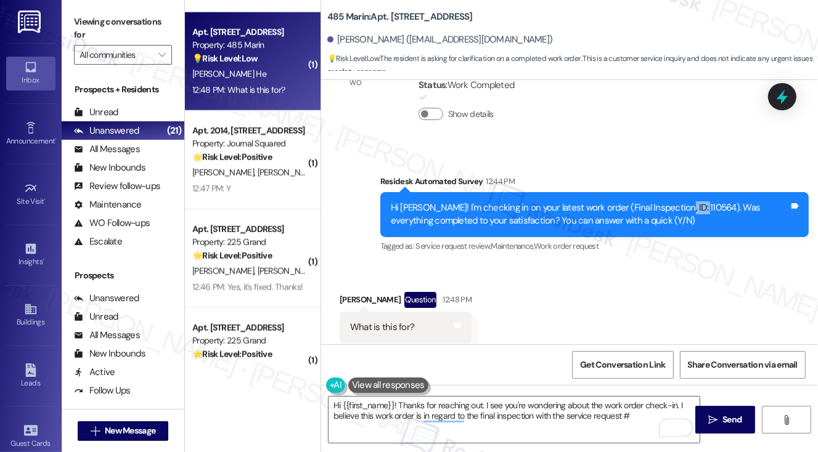
copy div "110564"
click at [635, 415] on textarea "Hi {{first_name}}! Thanks for reaching out. I see you're wondering about the wo…" at bounding box center [515, 420] width 372 height 46
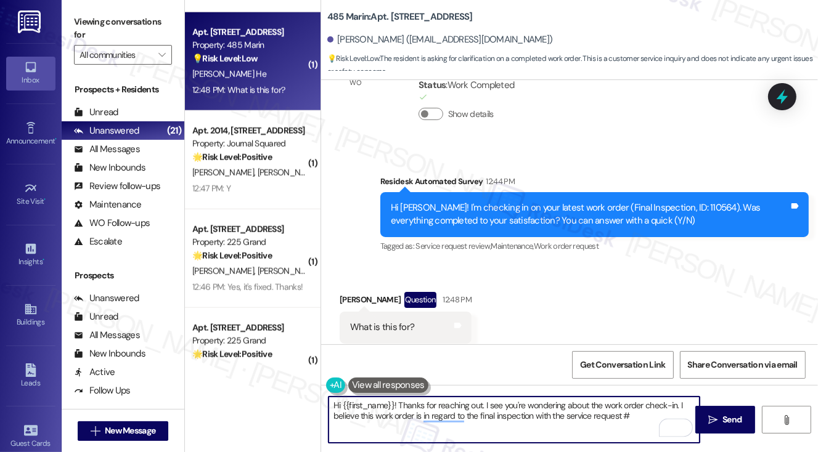
paste textarea "110564"
click at [547, 416] on textarea "Hi {{first_name}}! Thanks for reaching out. I see you're wondering about the wo…" at bounding box center [515, 420] width 372 height 46
click at [496, 426] on textarea "Hi {{first_name}}! Thanks for reaching out. I see you're wondering about the wo…" at bounding box center [515, 420] width 372 height 46
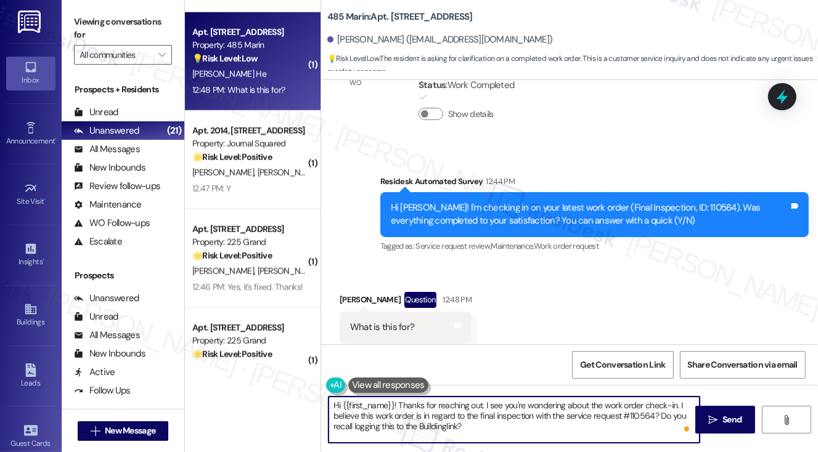
click at [658, 415] on textarea "Hi {{first_name}}! Thanks for reaching out. I see you're wondering about the wo…" at bounding box center [515, 420] width 372 height 46
type textarea "Hi {{first_name}}! Thanks for reaching out. I see you're wondering about the wo…"
click at [591, 427] on textarea "Hi {{first_name}}! Thanks for reaching out. I see you're wondering about the wo…" at bounding box center [515, 420] width 372 height 46
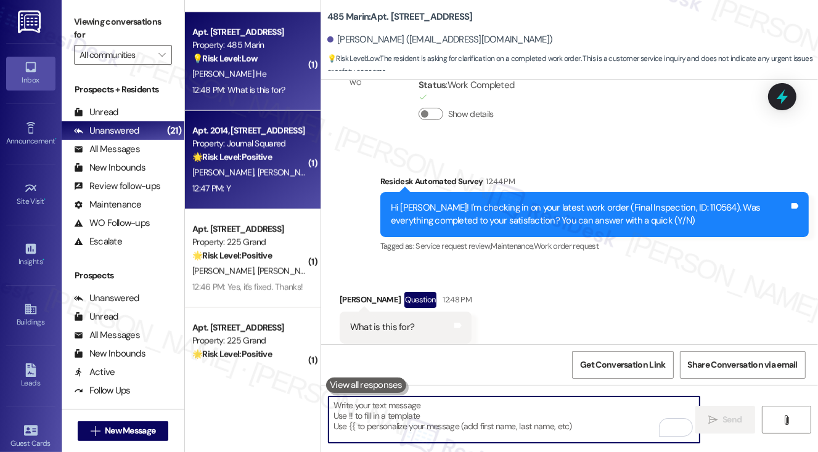
click at [253, 165] on div "M. Kang S. Lee" at bounding box center [249, 172] width 117 height 15
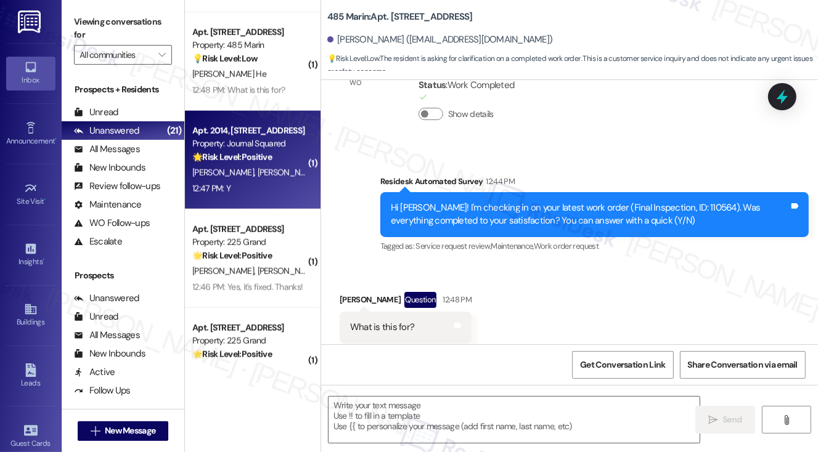
type textarea "Fetching suggested responses. Please feel free to read through the conversation…"
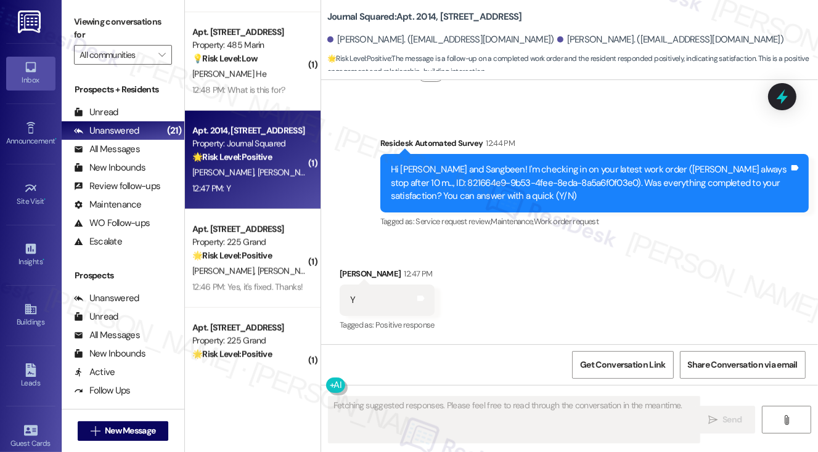
scroll to position [701, 0]
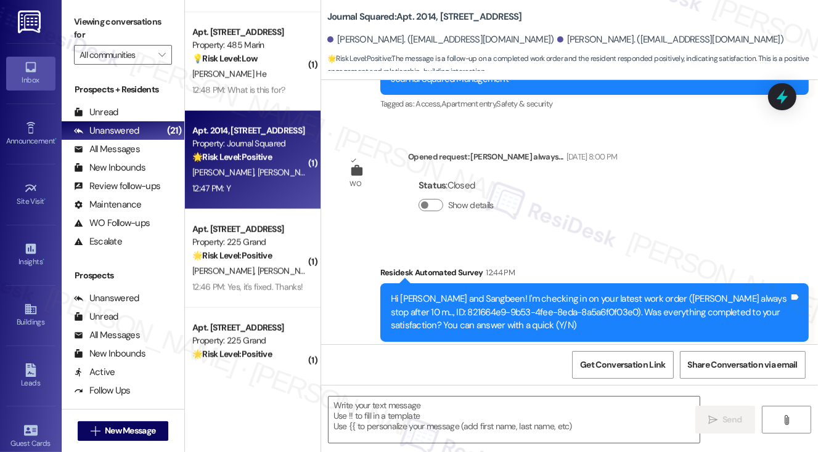
click at [92, 17] on label "Viewing conversations for" at bounding box center [123, 28] width 98 height 33
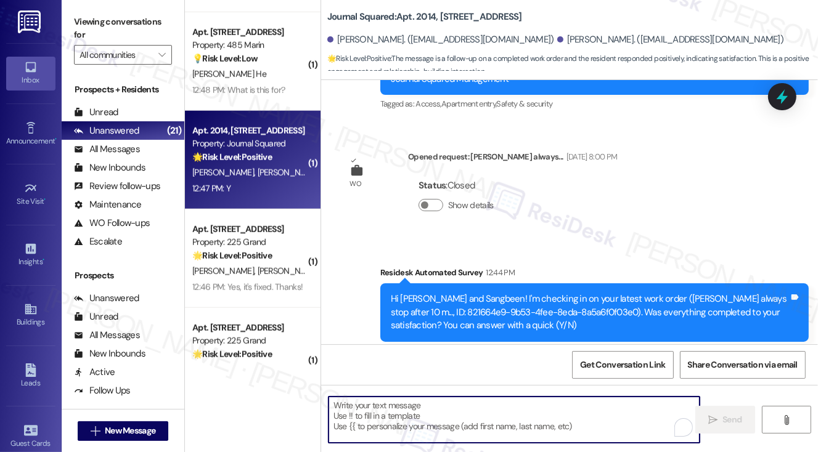
click at [407, 412] on textarea "To enrich screen reader interactions, please activate Accessibility in Grammarl…" at bounding box center [515, 420] width 372 height 46
paste textarea "Hi {{first_name}}! I'm glad to hear that the latest work order was completed to…"
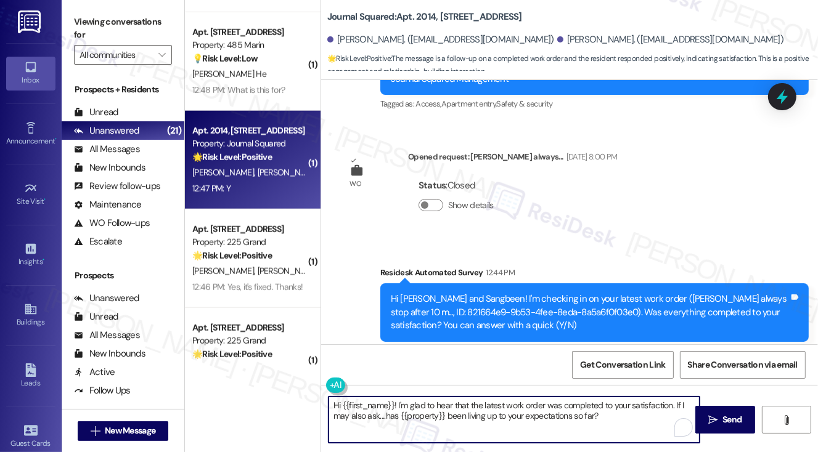
scroll to position [830, 0]
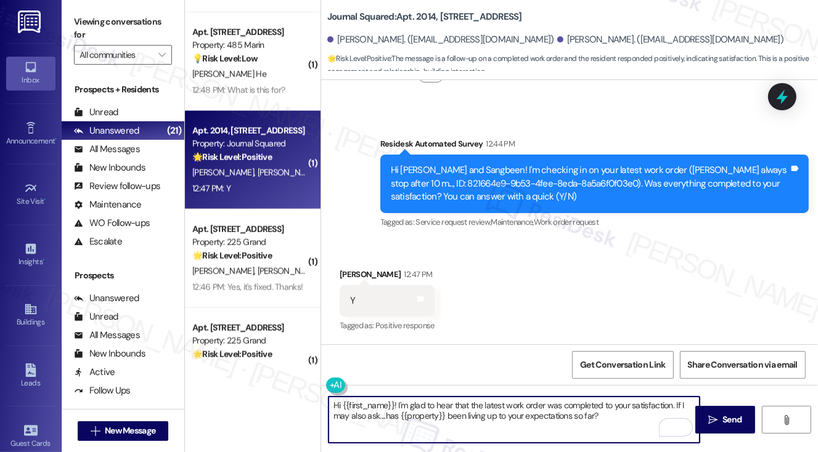
drag, startPoint x: 343, startPoint y: 401, endPoint x: 395, endPoint y: 396, distance: 52.0
click at [395, 397] on textarea "Hi {{first_name}}! I'm glad to hear that the latest work order was completed to…" at bounding box center [515, 420] width 372 height 46
click at [481, 403] on textarea "Hi Sangbeen! I'm glad to hear that the latest work order was completed to your …" at bounding box center [515, 420] width 372 height 46
type textarea "Hi Sangbeen! I'm glad to hear that the dryer work order was completed to your s…"
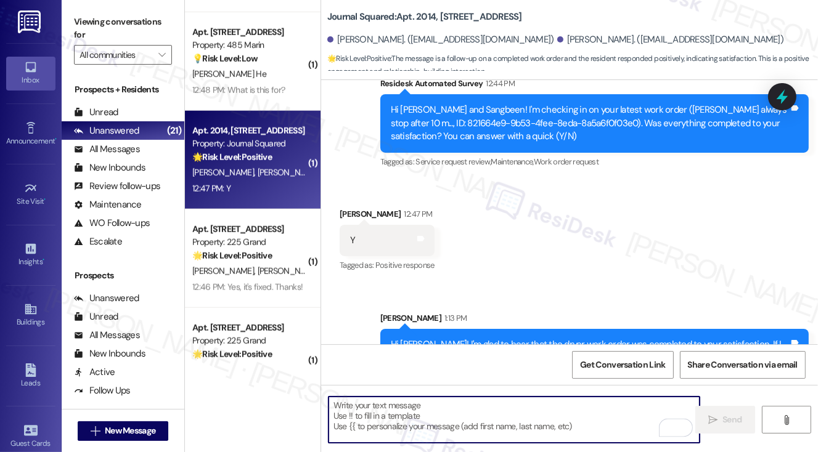
scroll to position [929, 0]
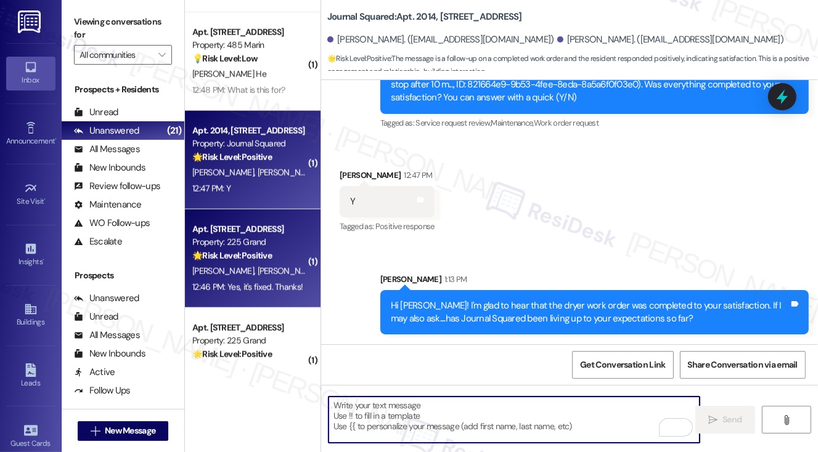
click at [271, 224] on div "Apt. 1207, 225 Grand Street" at bounding box center [249, 229] width 114 height 13
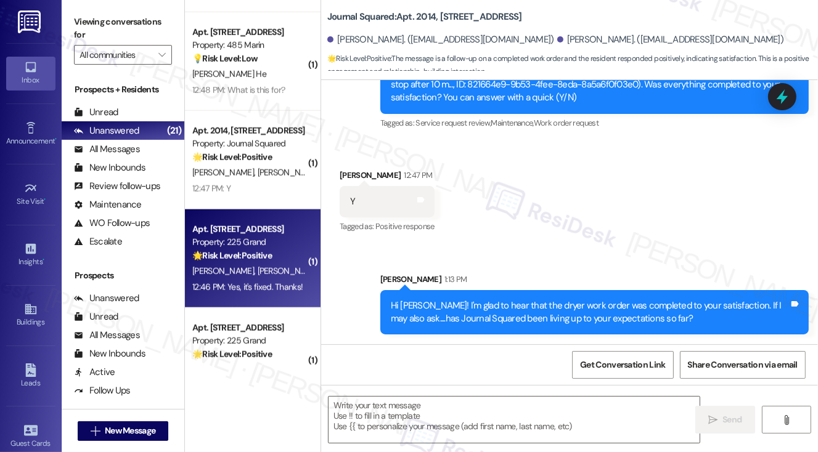
type textarea "Fetching suggested responses. Please feel free to read through the conversation…"
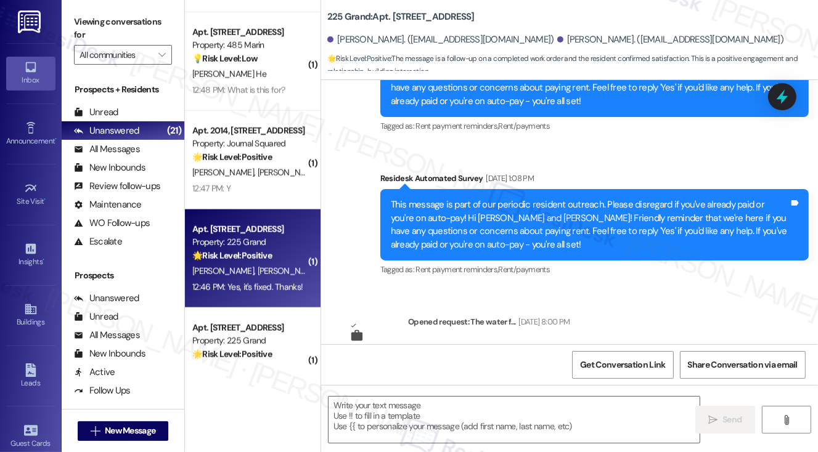
type textarea "Fetching suggested responses. Please feel free to read through the conversation…"
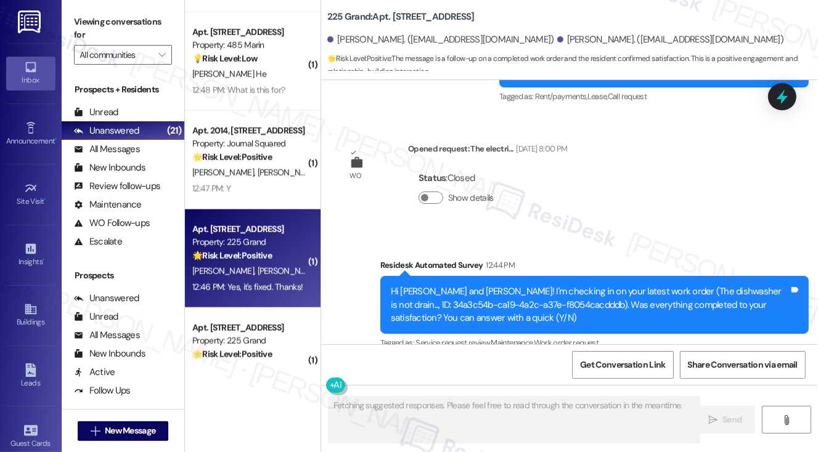
scroll to position [3836, 0]
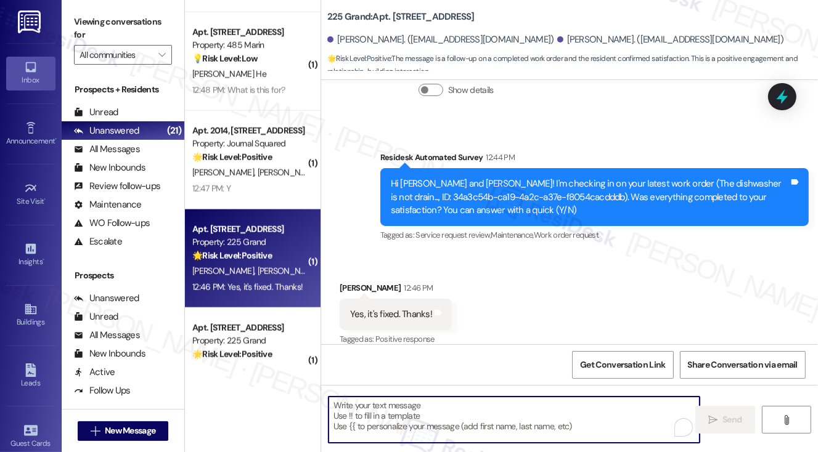
click at [422, 406] on textarea "To enrich screen reader interactions, please activate Accessibility in Grammarl…" at bounding box center [515, 420] width 372 height 46
paste textarea "Hi {{first_name}}! I'm glad to hear that the latest work order was completed to…"
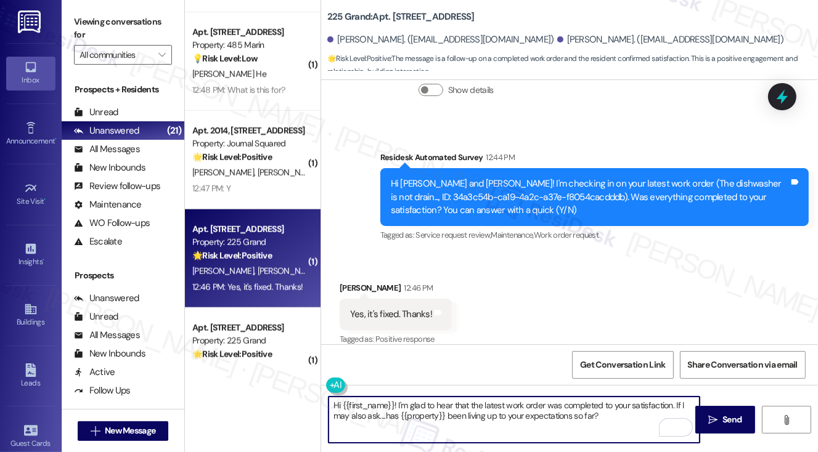
drag, startPoint x: 342, startPoint y: 407, endPoint x: 394, endPoint y: 396, distance: 53.4
click at [394, 397] on textarea "Hi {{first_name}}! I'm glad to hear that the latest work order was completed to…" at bounding box center [515, 420] width 372 height 46
click at [466, 403] on textarea "Hi Hanmi! I'm glad to hear that the latest work order was completed to your sat…" at bounding box center [515, 420] width 372 height 46
click at [469, 418] on textarea "Hi Hanmi! I'm glad to hear that the doshwasher work order was completed to your…" at bounding box center [515, 420] width 372 height 46
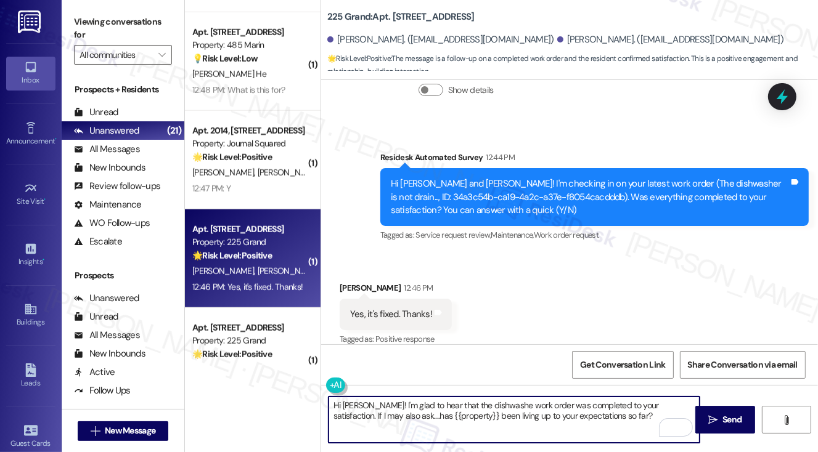
type textarea "Hi Hanmi! I'm glad to hear that the dishwasher work order was completed to your…"
click at [522, 406] on textarea "Hi Hanmi! I'm glad to hear that the dishwasher work order was completed to your…" at bounding box center [515, 420] width 372 height 46
click at [594, 407] on textarea "Hi Hanmi! I'm glad to hear that the dishwasher work order was completed to your…" at bounding box center [515, 420] width 372 height 46
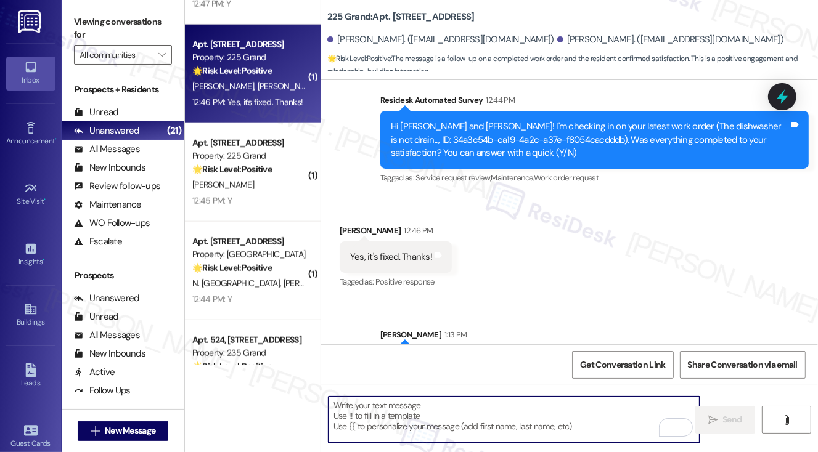
scroll to position [3936, 0]
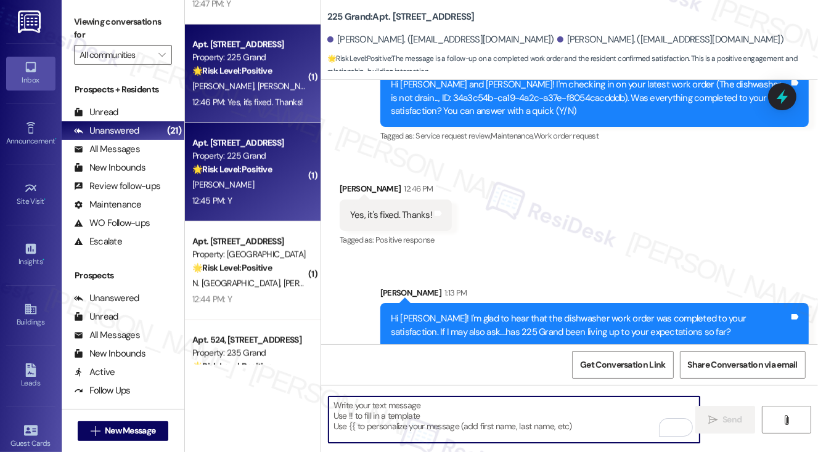
click at [278, 167] on div "🌟 Risk Level: Positive The message is a follow-up on a completed work order, an…" at bounding box center [249, 169] width 114 height 13
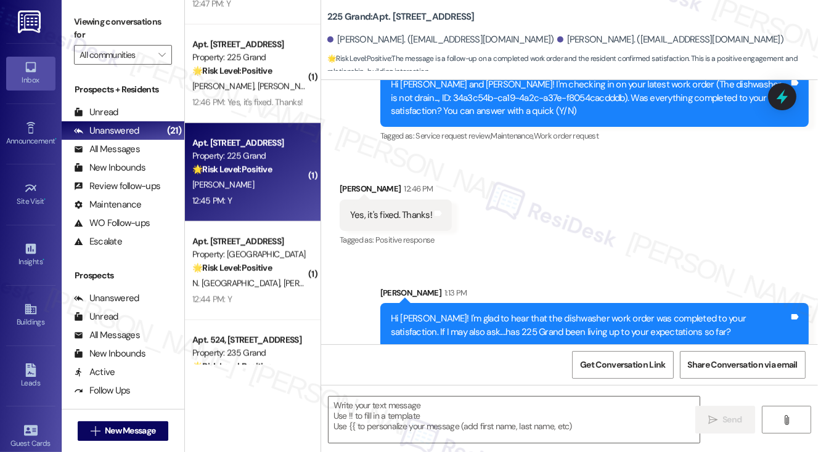
type textarea "Fetching suggested responses. Please feel free to read through the conversation…"
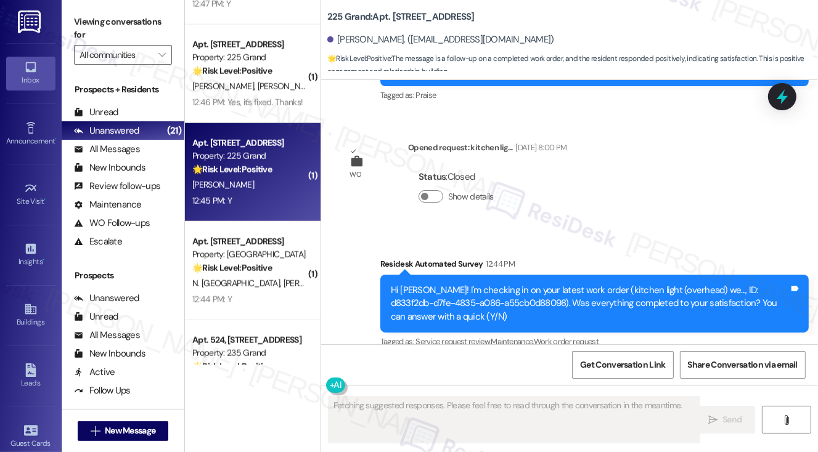
scroll to position [2583, 0]
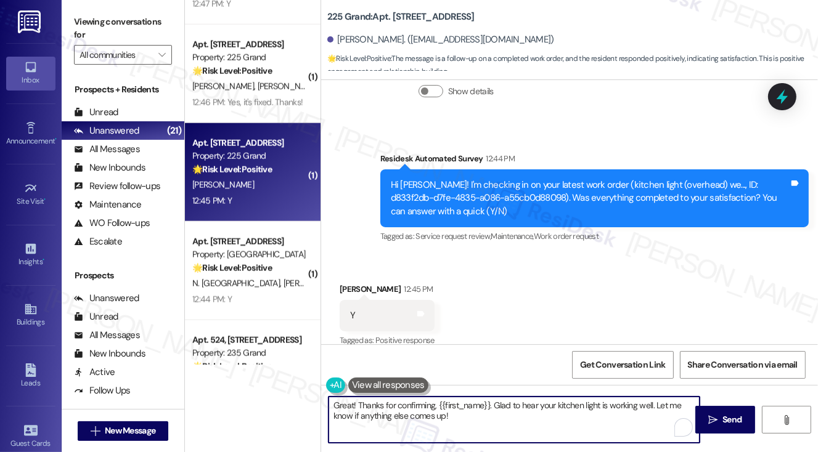
paste textarea "Hi {{first_name}}! I'm glad to hear that the latest work order was completed to…"
click at [478, 407] on textarea "Great! Thanks for confirming, {{first_name}}. Glad to hear your kitchen light i…" at bounding box center [515, 420] width 372 height 46
drag, startPoint x: 538, startPoint y: 422, endPoint x: 537, endPoint y: 416, distance: 6.3
click at [537, 416] on textarea "Great! Thanks for confirming, {{first_name}}. Glad to hear your kitchen light i…" at bounding box center [515, 420] width 372 height 46
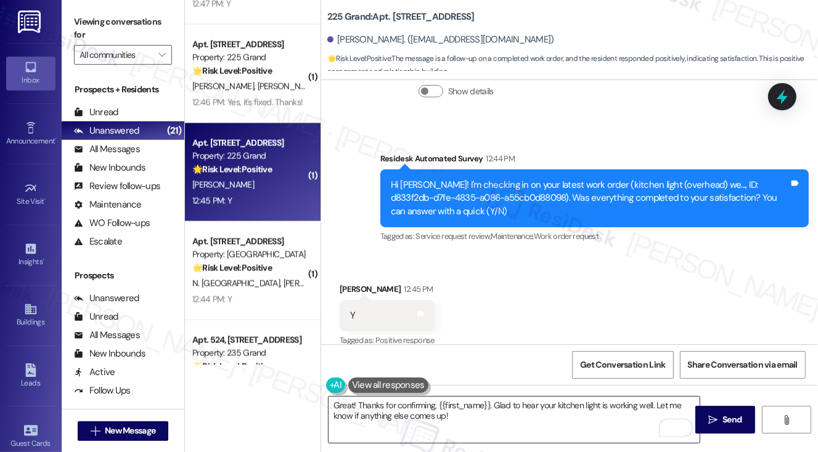
drag, startPoint x: 713, startPoint y: 416, endPoint x: 505, endPoint y: 428, distance: 208.1
click at [509, 428] on div "Great! Thanks for confirming, {{first_name}}. Glad to hear your kitchen light i…" at bounding box center [569, 431] width 497 height 92
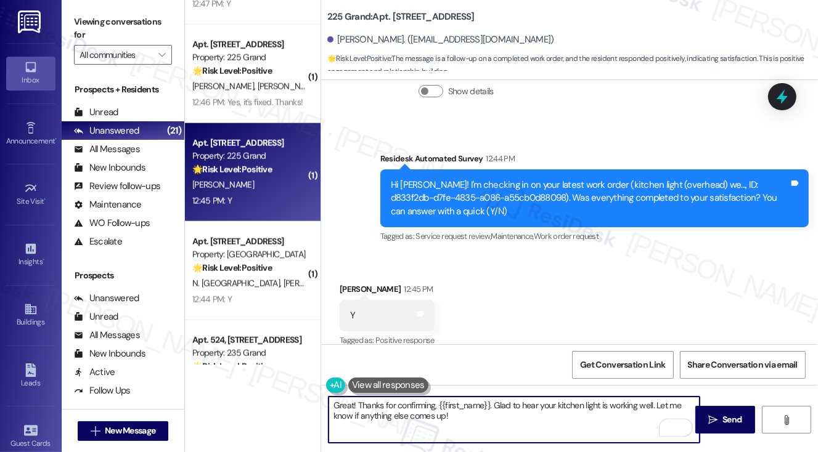
click at [493, 417] on textarea "Great! Thanks for confirming, {{first_name}}. Glad to hear your kitchen light i…" at bounding box center [515, 420] width 372 height 46
type textarea "Great! Thanks for confirming, {{first_name}}. Glad to hear your kitchen light i…"
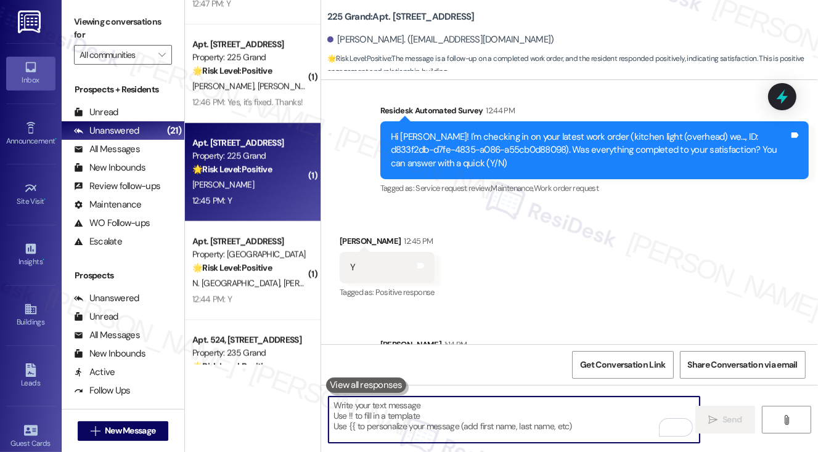
scroll to position [2683, 0]
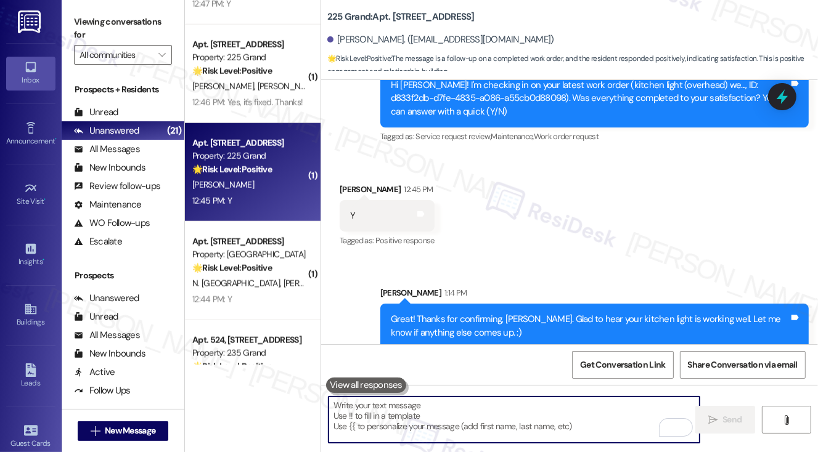
click at [462, 419] on textarea "To enrich screen reader interactions, please activate Accessibility in Grammarl…" at bounding box center [515, 420] width 372 height 46
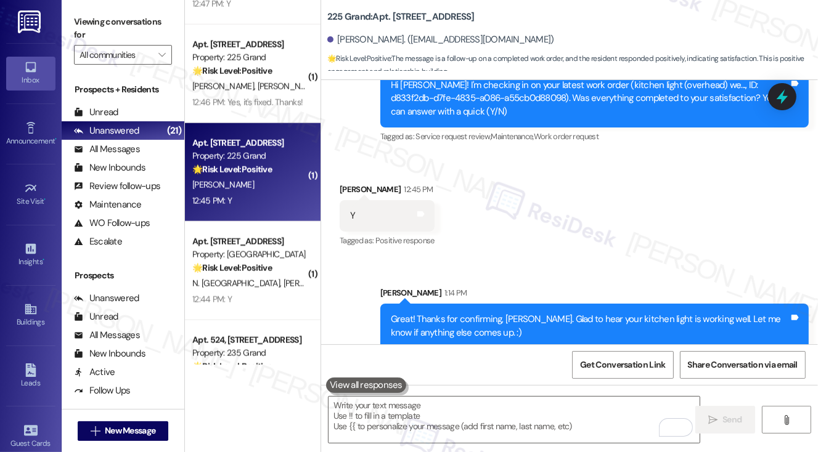
click at [86, 14] on label "Viewing conversations for" at bounding box center [123, 28] width 98 height 33
click at [401, 425] on textarea "To enrich screen reader interactions, please activate Accessibility in Grammarl…" at bounding box center [515, 420] width 372 height 46
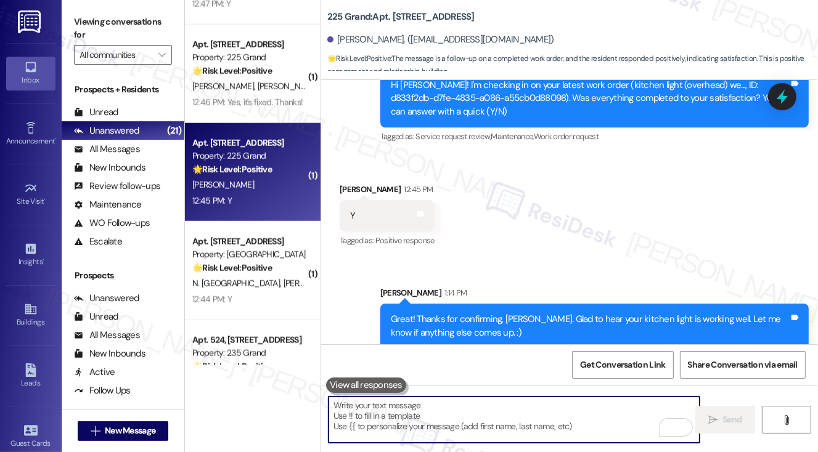
paste textarea "Could I also take this chance to ask about your living experience? Has {{proper…"
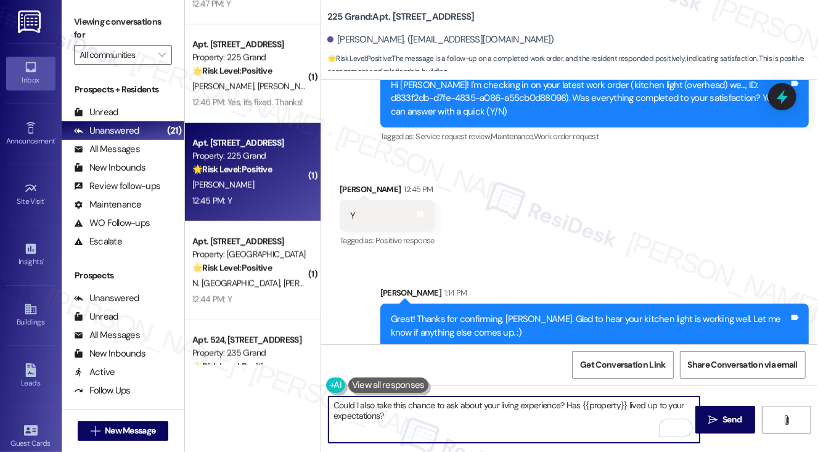
click at [502, 425] on textarea "Could I also take this chance to ask about your living experience? Has {{proper…" at bounding box center [515, 420] width 372 height 46
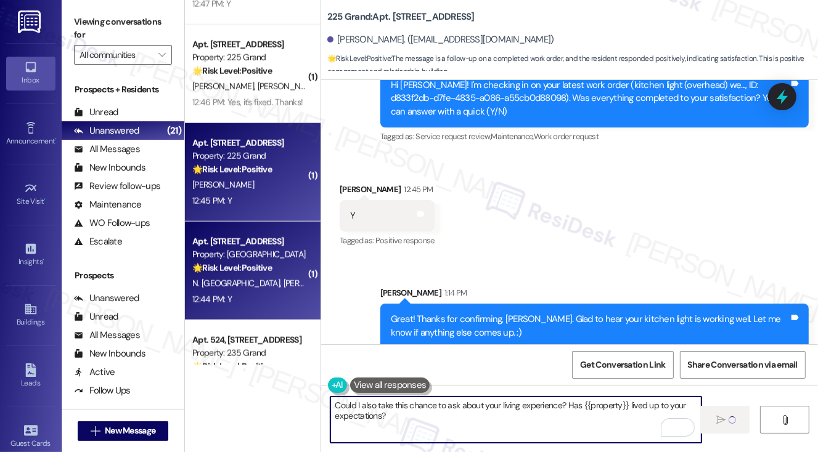
type textarea "Could I also take this chance to ask about your living experience? Has {{proper…"
click at [245, 266] on strong "🌟 Risk Level: Positive" at bounding box center [232, 268] width 80 height 11
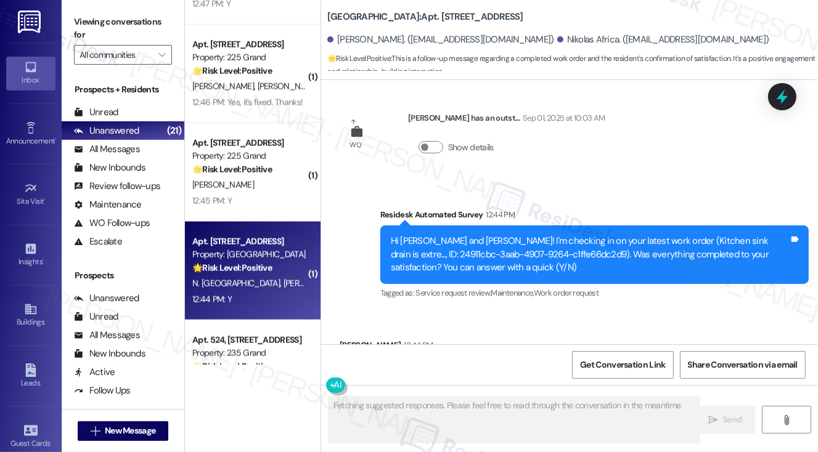
scroll to position [2036, 0]
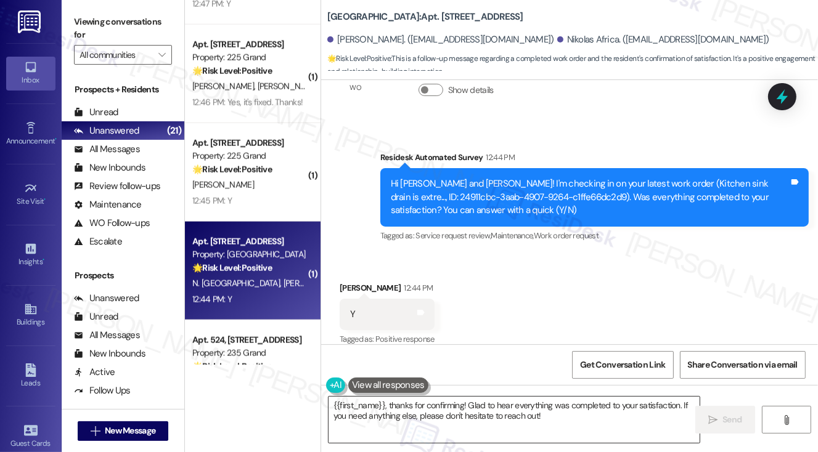
click at [406, 414] on textarea "{{first_name}}, thanks for confirming! Glad to hear everything was completed to…" at bounding box center [515, 420] width 372 height 46
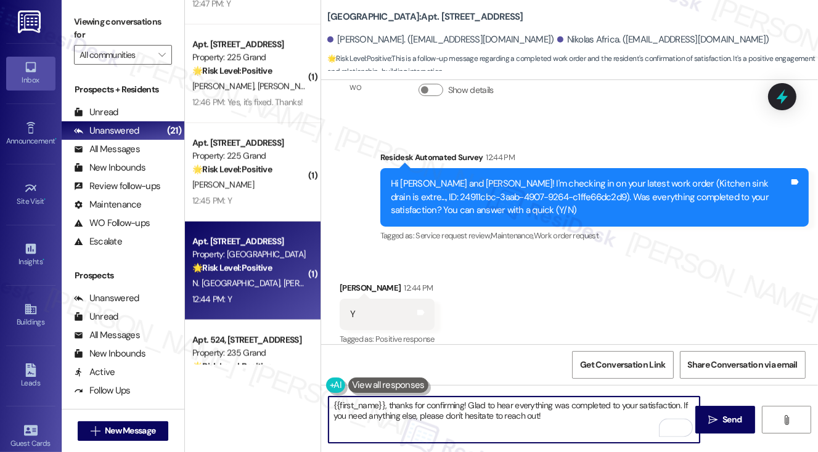
paste textarea "Could I also take this chance to ask about your living experience? Has {{proper…"
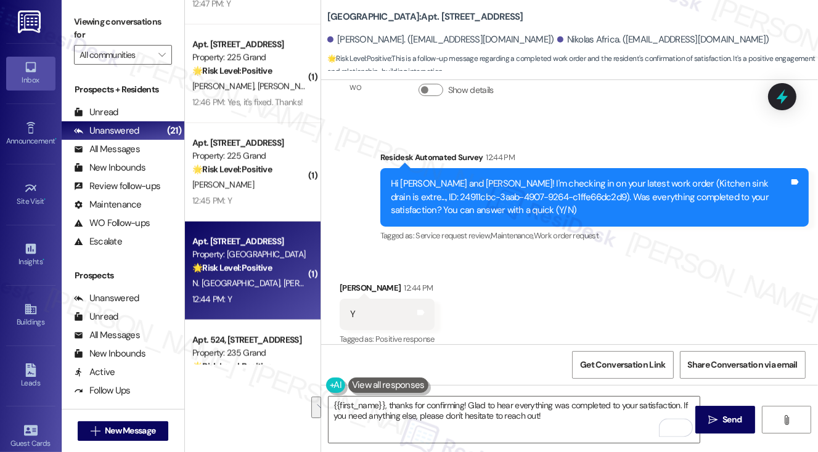
click at [83, 33] on label "Viewing conversations for" at bounding box center [123, 28] width 98 height 33
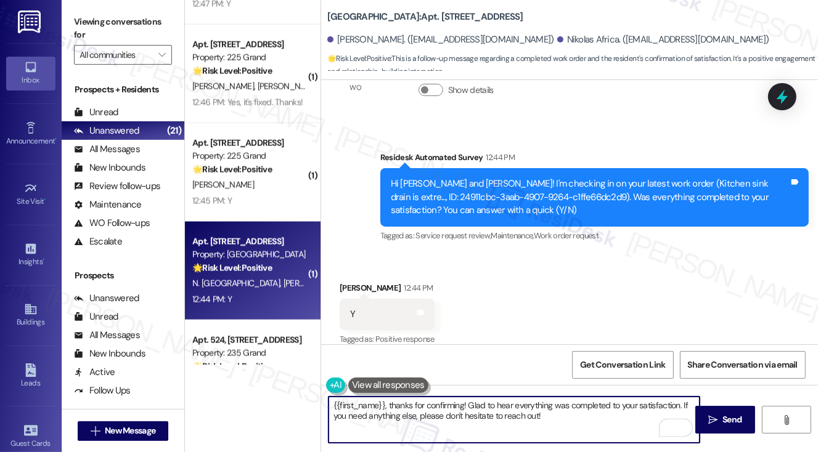
click at [410, 406] on textarea "{{first_name}}, thanks for confirming! Glad to hear everything was completed to…" at bounding box center [515, 420] width 372 height 46
paste textarea "Hi {{first_name}}! I'm glad to hear that the latest work order was completed to…"
drag, startPoint x: 343, startPoint y: 404, endPoint x: 395, endPoint y: 396, distance: 52.3
click at [395, 396] on div "Hi {{first_name}}! I'm glad to hear that the latest work order was completed to…" at bounding box center [514, 419] width 373 height 47
click at [465, 406] on textarea "Hi Olivia! I'm glad to hear that the latest work order was completed to your sa…" at bounding box center [515, 420] width 372 height 46
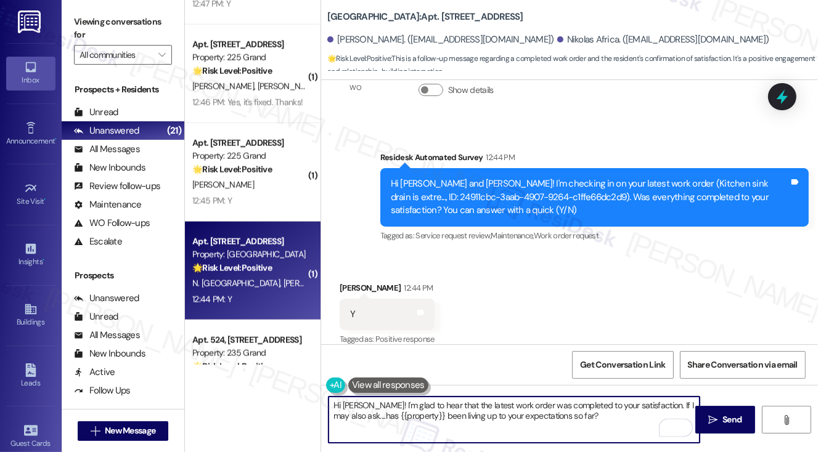
click at [465, 406] on textarea "Hi Olivia! I'm glad to hear that the latest work order was completed to your sa…" at bounding box center [515, 420] width 372 height 46
type textarea "Hi Olivia! I'm glad to hear that the kitchen sink work order was completed to y…"
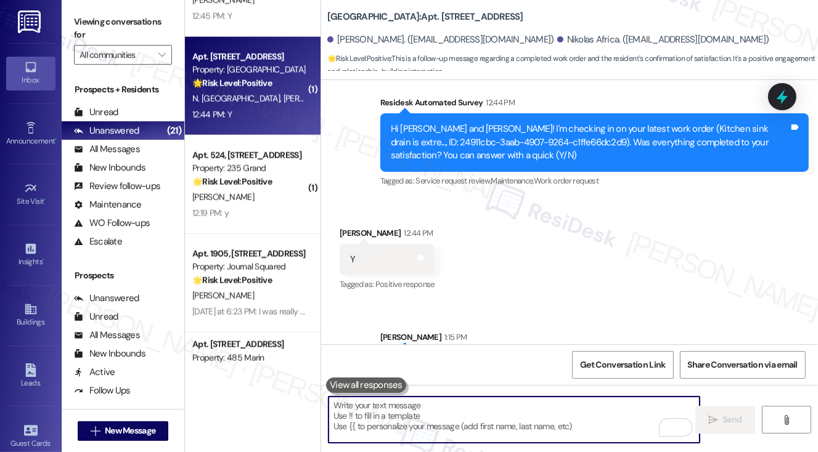
scroll to position [2135, 0]
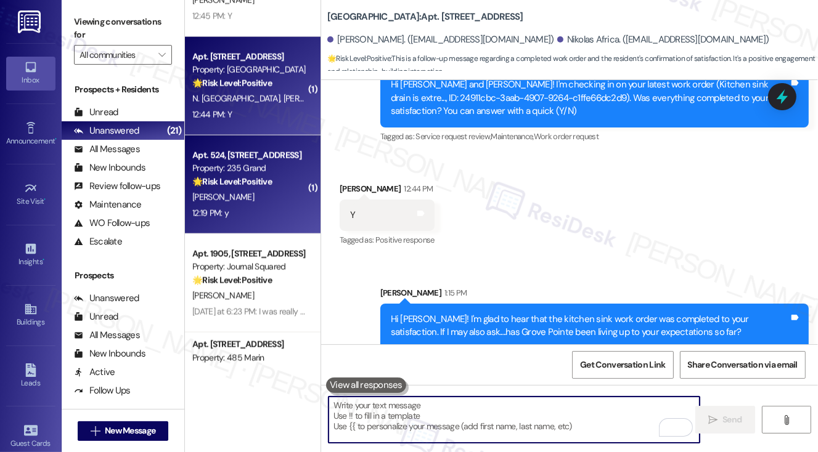
click at [280, 182] on div "🌟 Risk Level: Positive This entire conversation is focused on gathering feedbac…" at bounding box center [249, 182] width 114 height 13
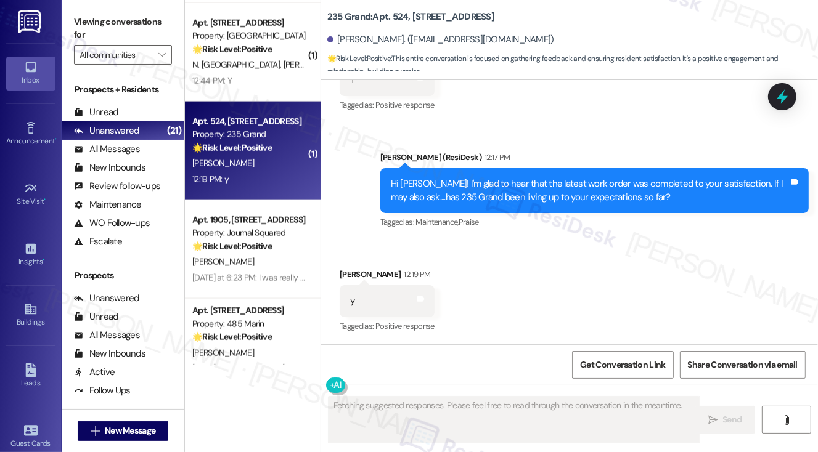
scroll to position [1603, 0]
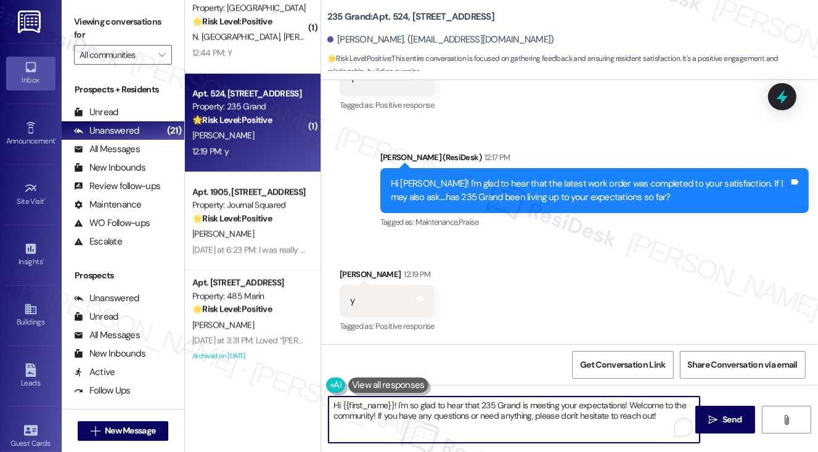
click at [468, 425] on textarea "Hi {{first_name}}! I'm so glad to hear that 235 Grand is meeting your expectati…" at bounding box center [515, 420] width 372 height 46
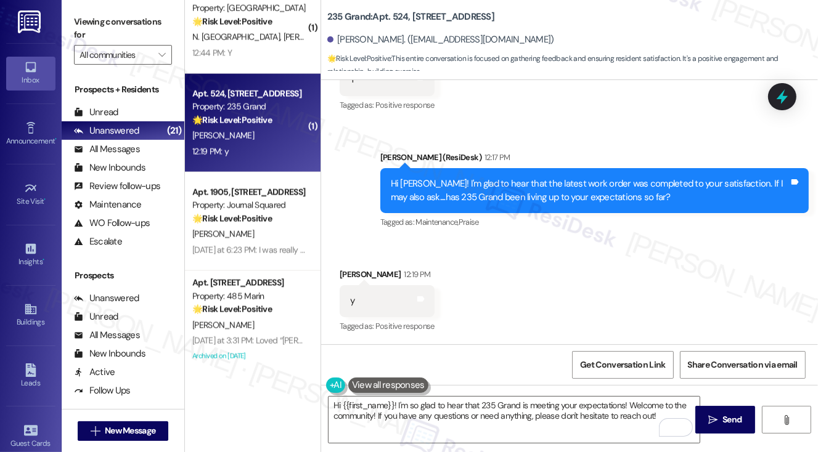
drag, startPoint x: 83, startPoint y: 20, endPoint x: 277, endPoint y: 163, distance: 241.5
click at [83, 20] on label "Viewing conversations for" at bounding box center [123, 28] width 98 height 33
click at [460, 409] on textarea "Hi {{first_name}}! I'm so glad to hear that 235 Grand is meeting your expectati…" at bounding box center [515, 420] width 372 height 46
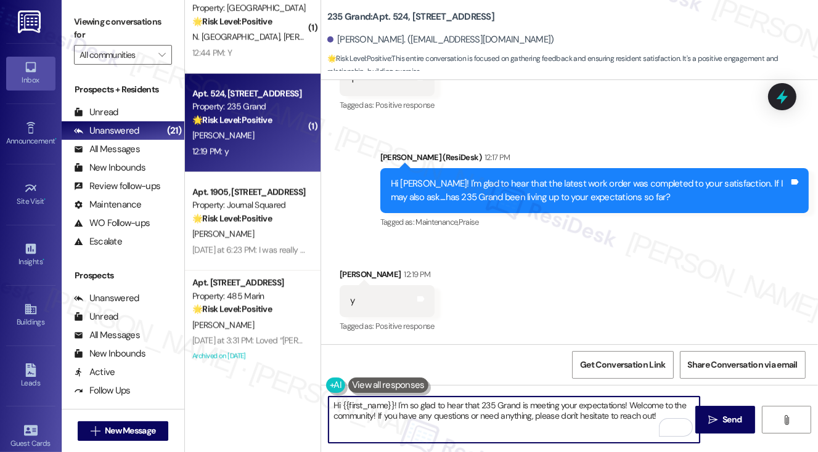
paste textarea "That’s awesome to hear, Emma! Thank you! If you don’t mind, would you be willin…"
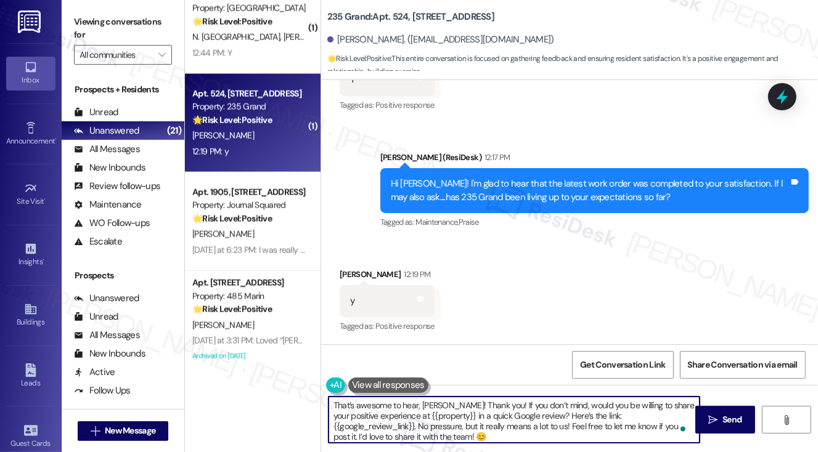
click at [436, 396] on div "That’s awesome to hear, Emma! Thank you! If you don’t mind, would you be willin…" at bounding box center [514, 419] width 373 height 47
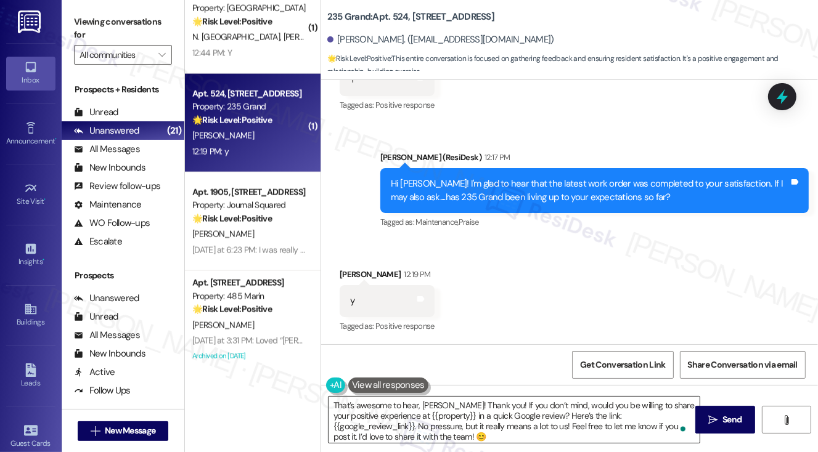
click at [436, 396] on div "That’s awesome to hear, Emma! Thank you! If you don’t mind, would you be willin…" at bounding box center [514, 419] width 373 height 47
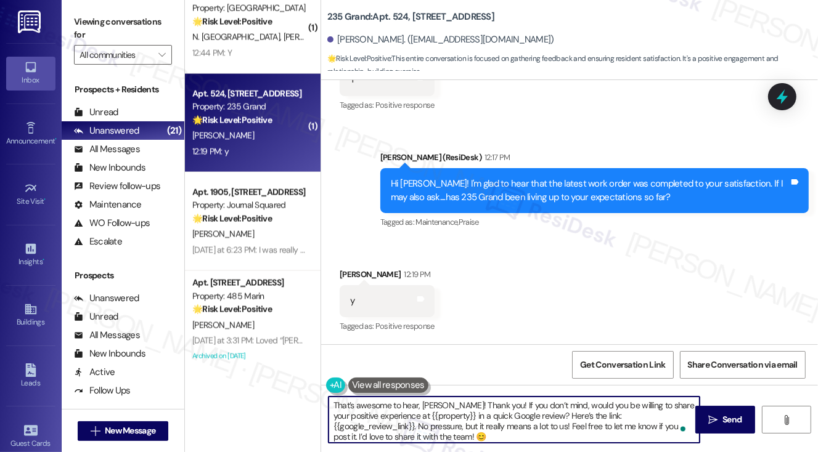
click at [434, 403] on textarea "That’s awesome to hear, Emma! Thank you! If you don’t mind, would you be willin…" at bounding box center [515, 420] width 372 height 46
type textarea "That’s awesome to hear, Anjali! Thank you! If you don’t mind, would you be will…"
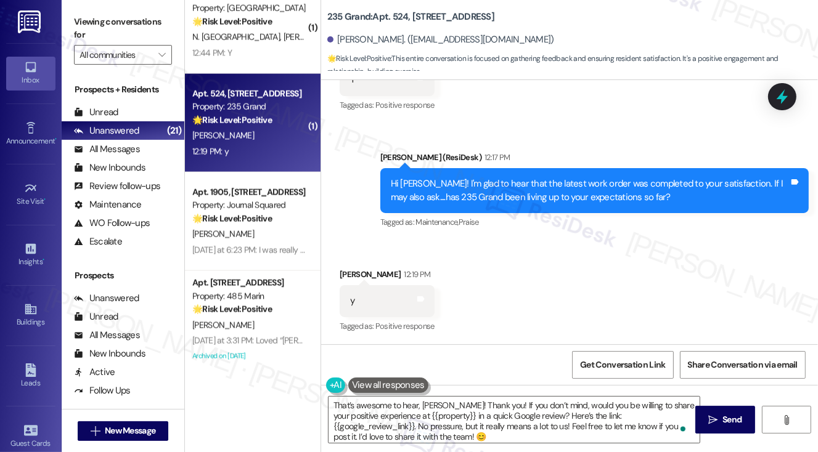
click at [79, 14] on label "Viewing conversations for" at bounding box center [123, 28] width 98 height 33
click at [422, 426] on textarea "That’s awesome to hear, Anjali! Thank you! If you don’t mind, would you be will…" at bounding box center [515, 420] width 372 height 46
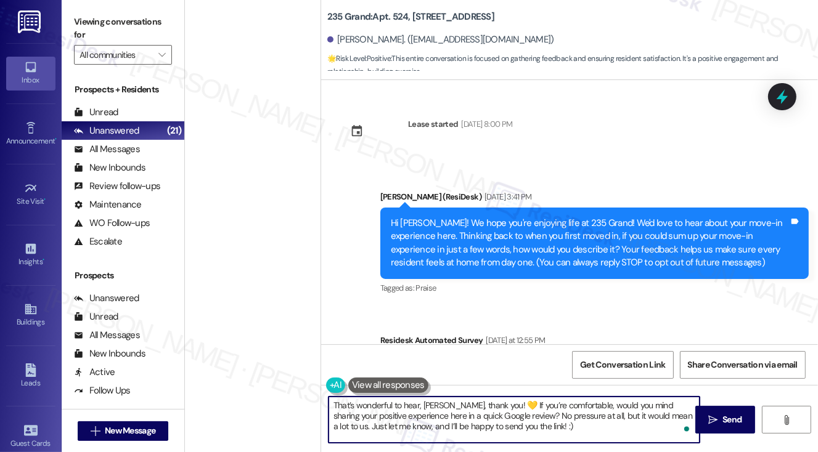
scroll to position [504, 0]
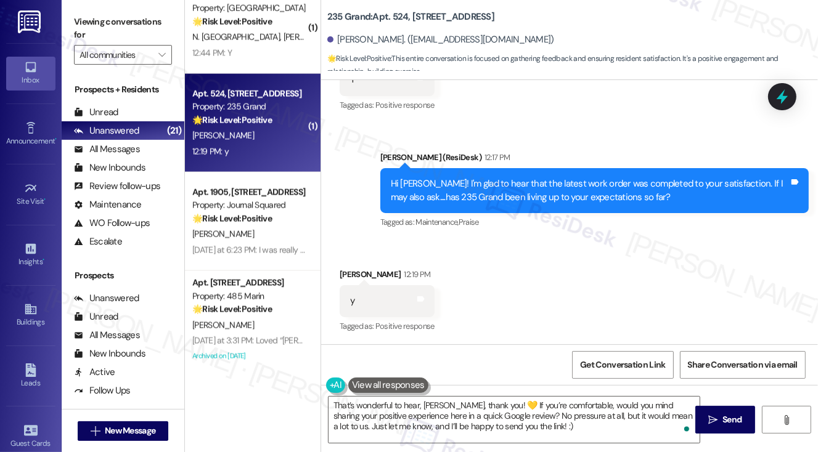
click at [349, 273] on div "[PERSON_NAME] 12:19 PM" at bounding box center [387, 276] width 95 height 17
copy div "Anjali"
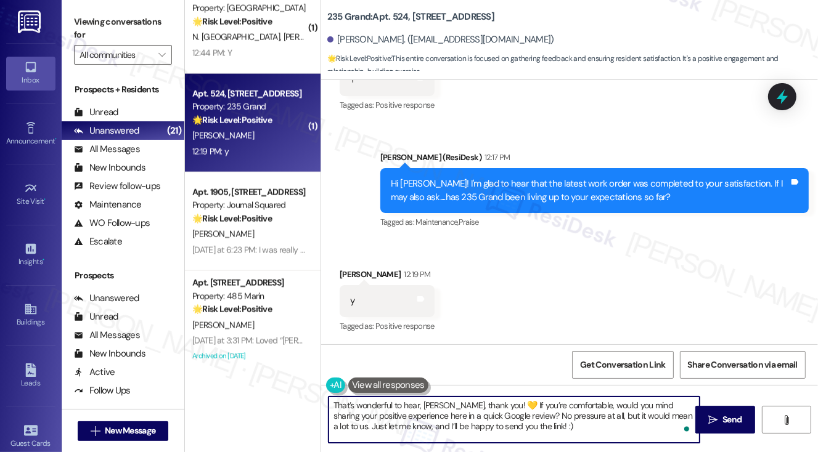
drag, startPoint x: 422, startPoint y: 409, endPoint x: 452, endPoint y: 403, distance: 31.4
click at [452, 403] on textarea "That’s wonderful to hear, [PERSON_NAME], thank you! 💛 If you’re comfortable, wo…" at bounding box center [515, 420] width 372 height 46
paste textarea "Anjali"
click at [492, 401] on textarea "That’s wonderful to hear, [PERSON_NAME] , thank you! 💛 If you’re comfortable, w…" at bounding box center [515, 420] width 372 height 46
click at [528, 402] on textarea "That’s wonderful to hear, [PERSON_NAME], thank you! If you’re comfortable, woul…" at bounding box center [515, 420] width 372 height 46
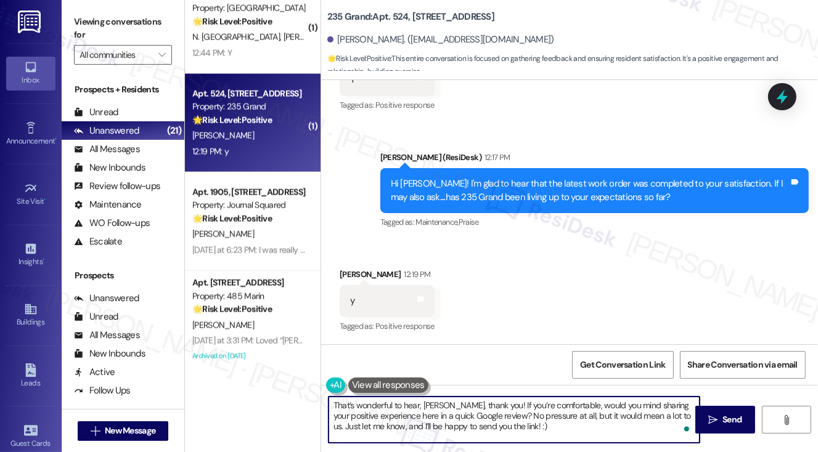
click at [528, 402] on textarea "That’s wonderful to hear, [PERSON_NAME], thank you! If you’re comfortable, woul…" at bounding box center [515, 420] width 372 height 46
type textarea "That’s wonderful to hear, [PERSON_NAME], thank you! If you’re comfortable, woul…"
click at [717, 420] on icon "" at bounding box center [712, 421] width 9 height 10
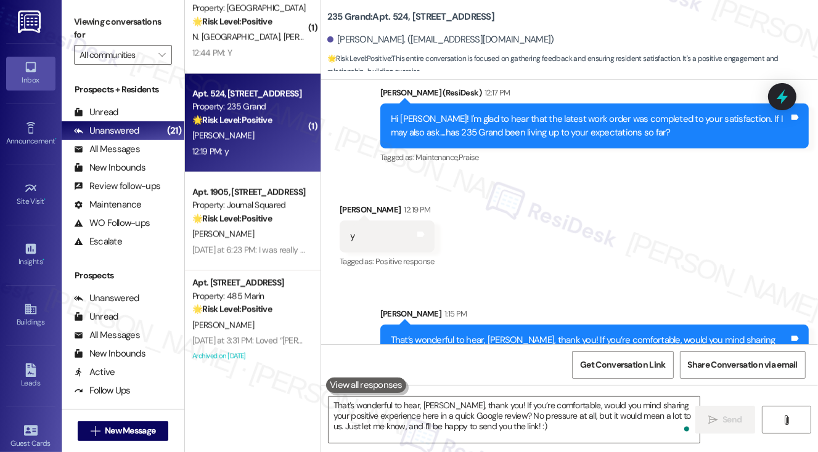
scroll to position [616, 0]
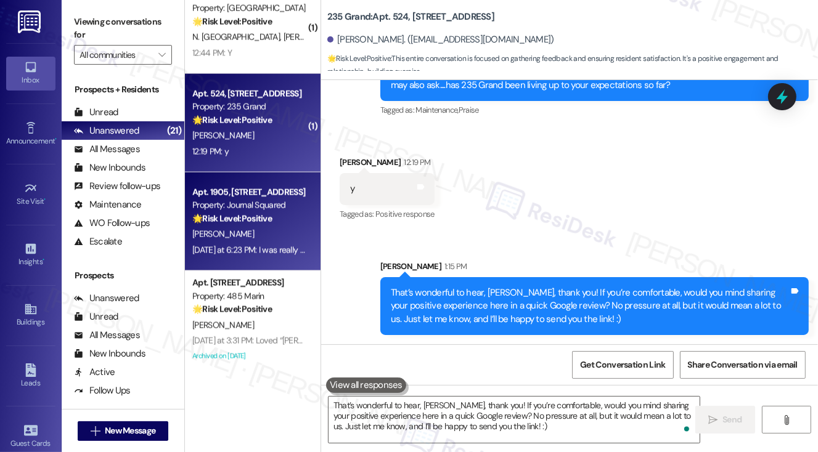
click at [277, 203] on div "Property: Journal Squared" at bounding box center [249, 205] width 114 height 13
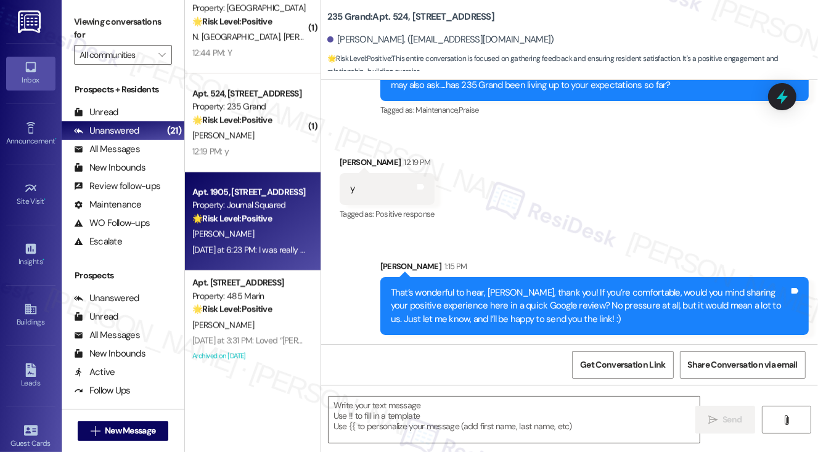
type textarea "Fetching suggested responses. Please feel free to read through the conversation…"
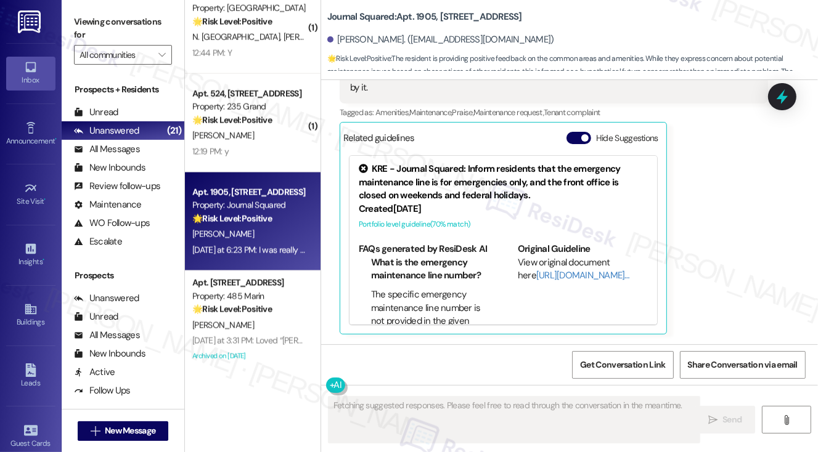
scroll to position [358, 0]
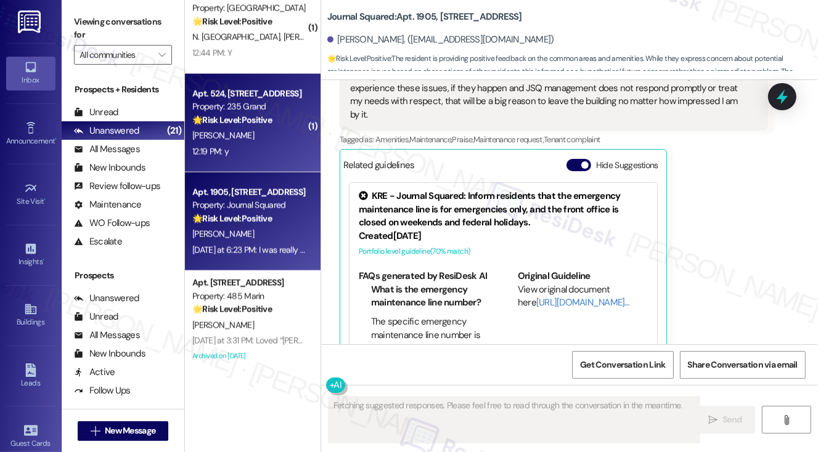
click at [254, 142] on div "[PERSON_NAME]" at bounding box center [249, 135] width 117 height 15
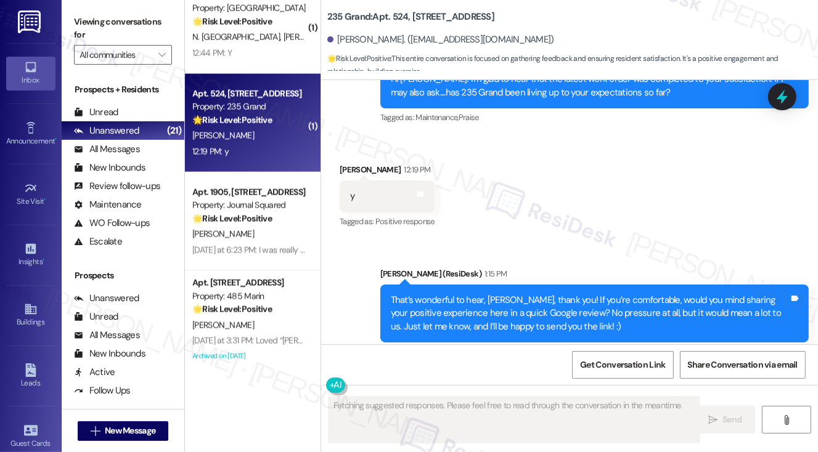
scroll to position [635, 0]
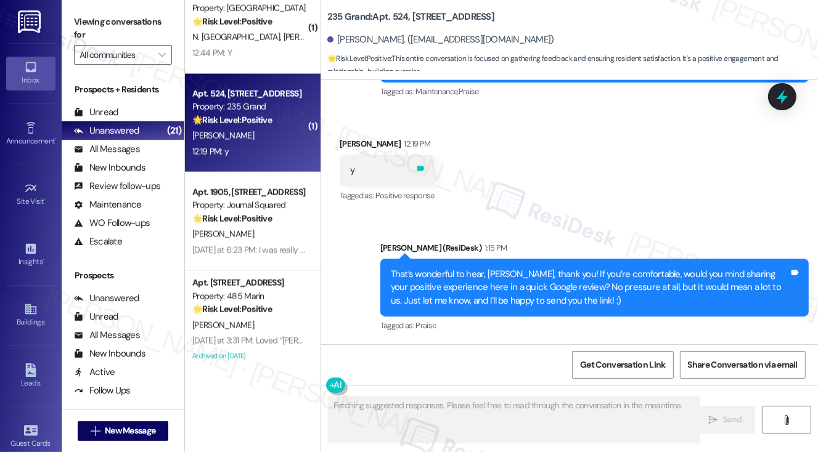
click at [416, 168] on icon at bounding box center [420, 168] width 9 height 9
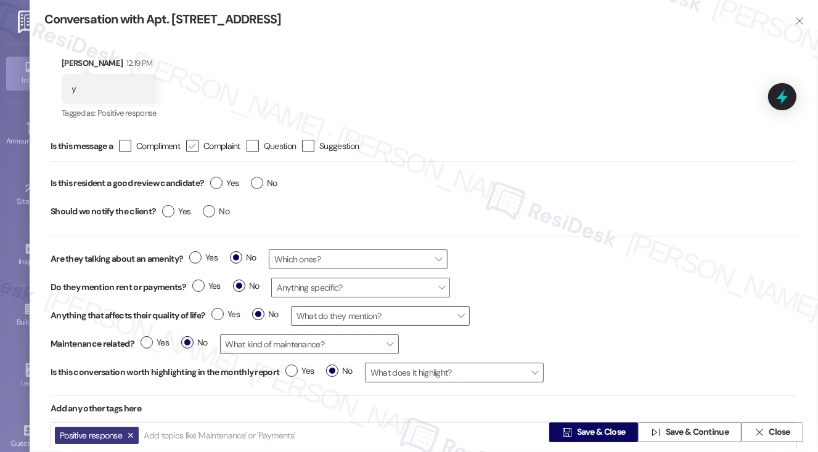
type textarea "Hi {{first_name}}! I'm happy to hear you're enjoying your experience at [GEOGRA…"
click at [128, 138] on div "Is this message a  Compliment  Complaint  Question  Suggestion" at bounding box center [424, 146] width 747 height 31
click at [136, 145] on label " Compliment" at bounding box center [149, 146] width 61 height 12
click at [121, 145] on input " Compliment" at bounding box center [117, 146] width 8 height 8
checkbox input "true"
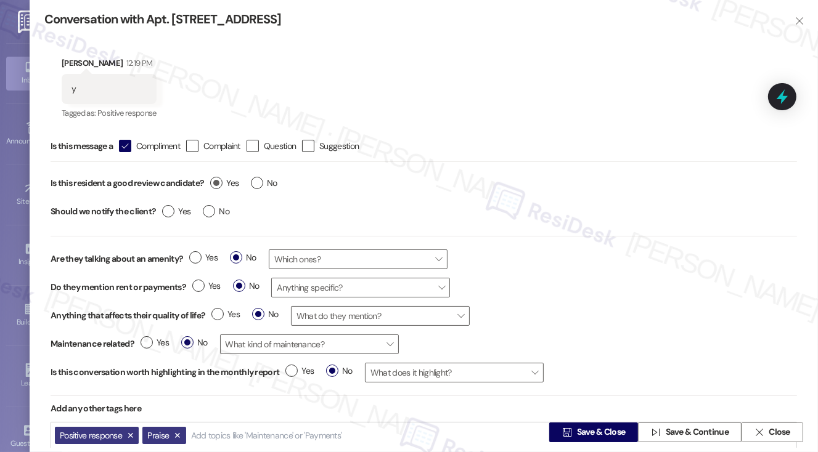
click at [217, 186] on label "Yes" at bounding box center [224, 183] width 28 height 13
click at [217, 186] on input "Yes" at bounding box center [224, 185] width 28 height 16
radio input "true"
click at [211, 208] on label "No" at bounding box center [216, 211] width 27 height 13
click at [211, 208] on input "No" at bounding box center [216, 213] width 27 height 16
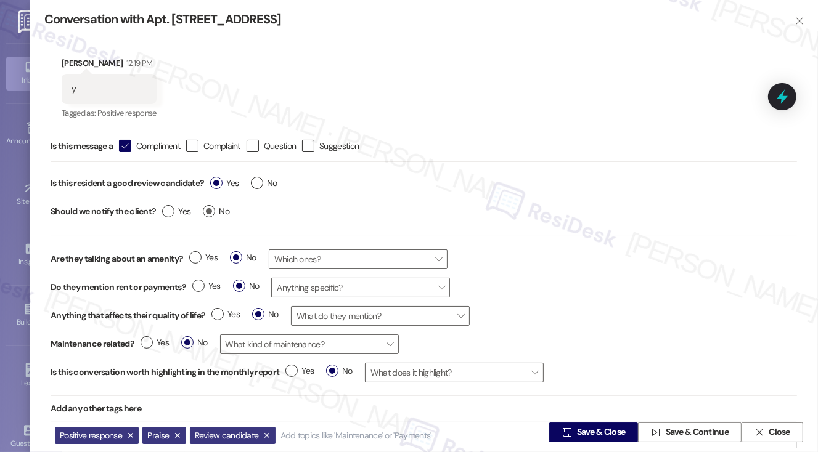
radio input "true"
click at [582, 426] on span " Save & Close" at bounding box center [594, 433] width 68 height 18
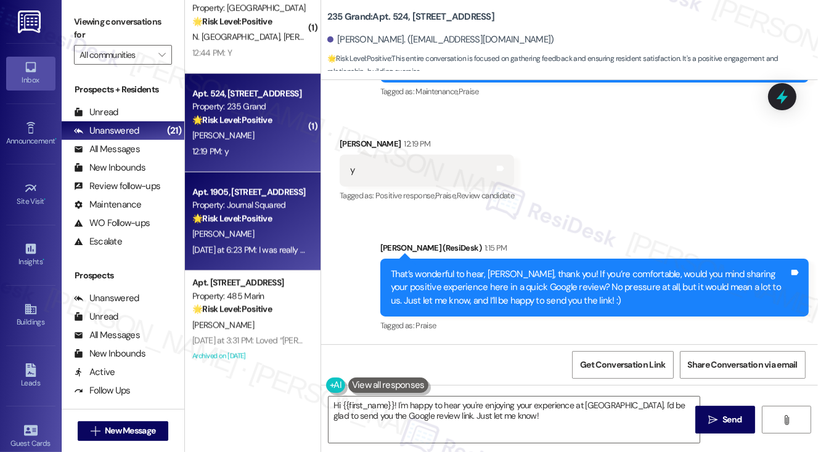
click at [274, 213] on div "🌟 Risk Level: Positive The resident is providing positive feedback on the commo…" at bounding box center [249, 219] width 114 height 13
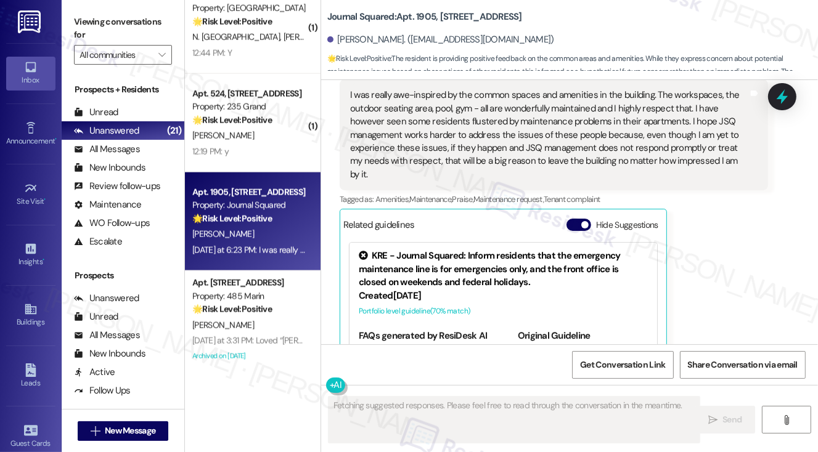
scroll to position [234, 0]
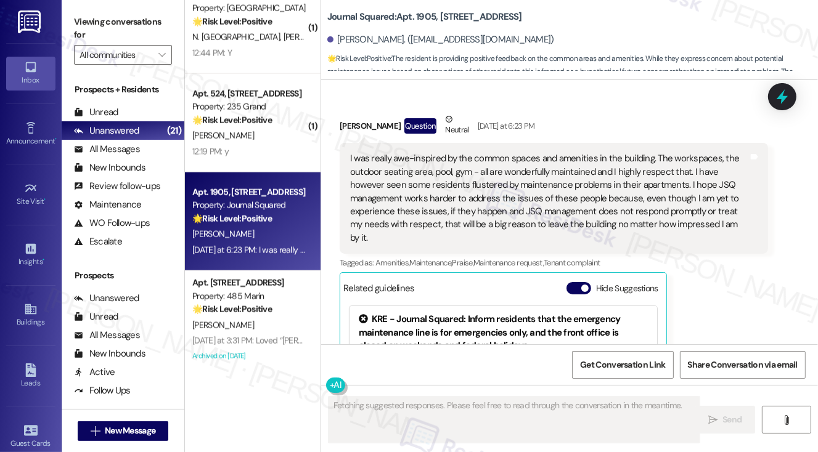
click at [397, 161] on div "I was really awe-inspired by the common spaces and amenities in the building. T…" at bounding box center [549, 198] width 398 height 92
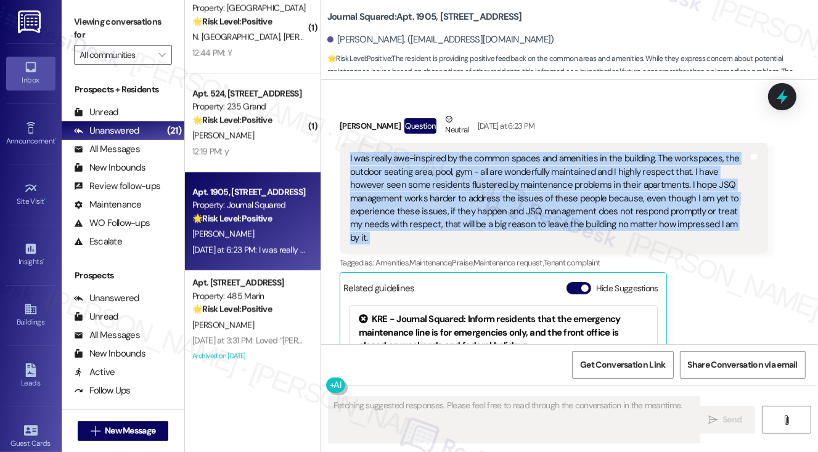
click at [397, 161] on div "I was really awe-inspired by the common spaces and amenities in the building. T…" at bounding box center [549, 198] width 398 height 92
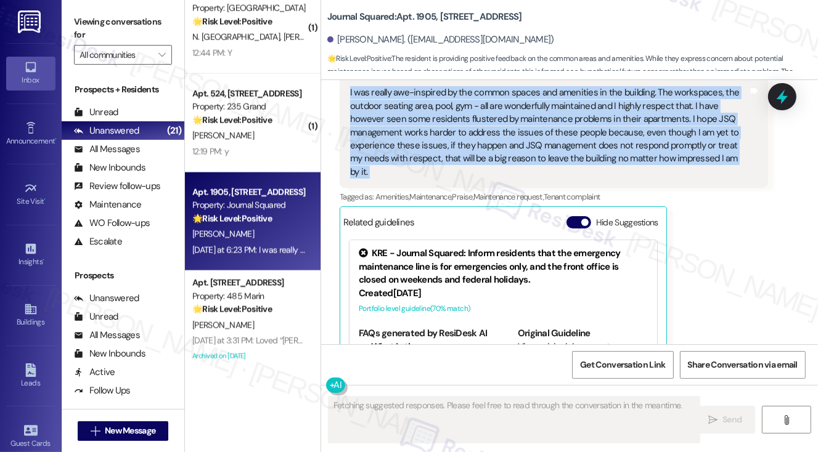
scroll to position [358, 0]
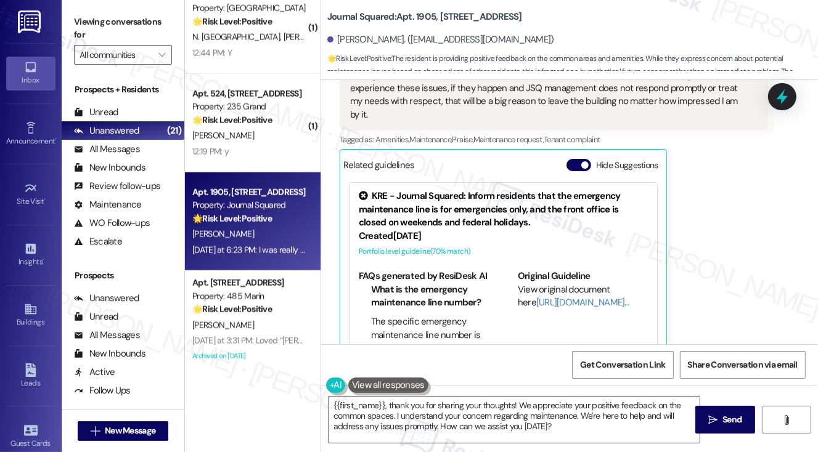
click at [81, 14] on label "Viewing conversations for" at bounding box center [123, 28] width 98 height 33
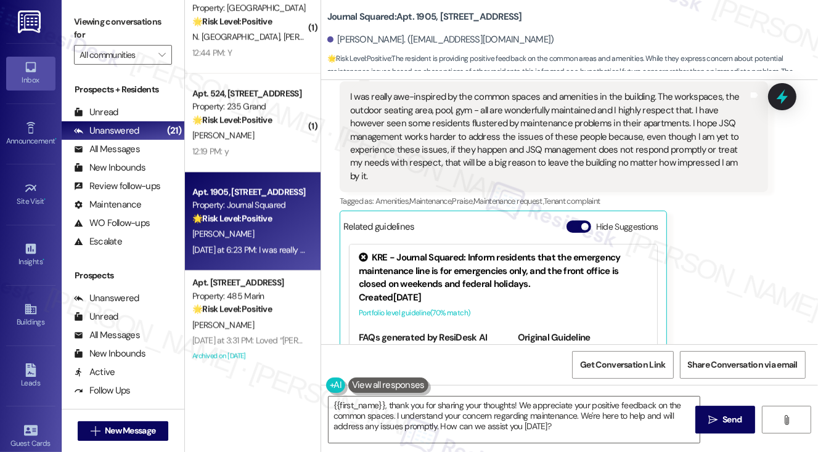
scroll to position [296, 0]
click at [533, 107] on div "I was really awe-inspired by the common spaces and amenities in the building. T…" at bounding box center [549, 137] width 398 height 92
click at [77, 23] on label "Viewing conversations for" at bounding box center [123, 28] width 98 height 33
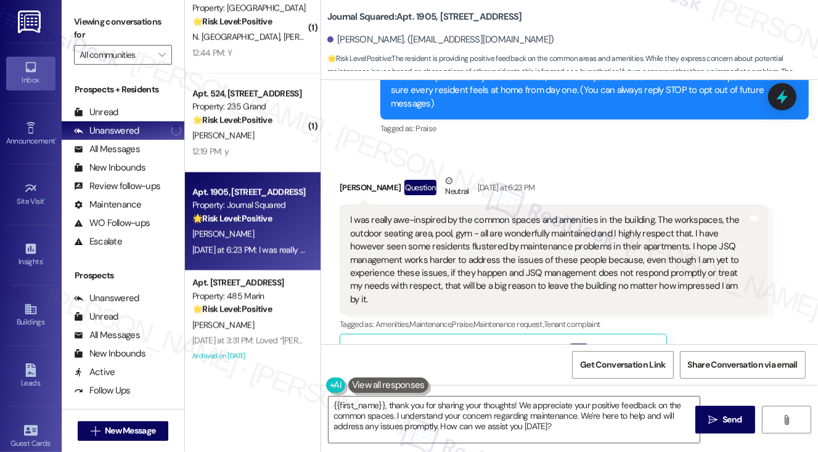
scroll to position [111, 0]
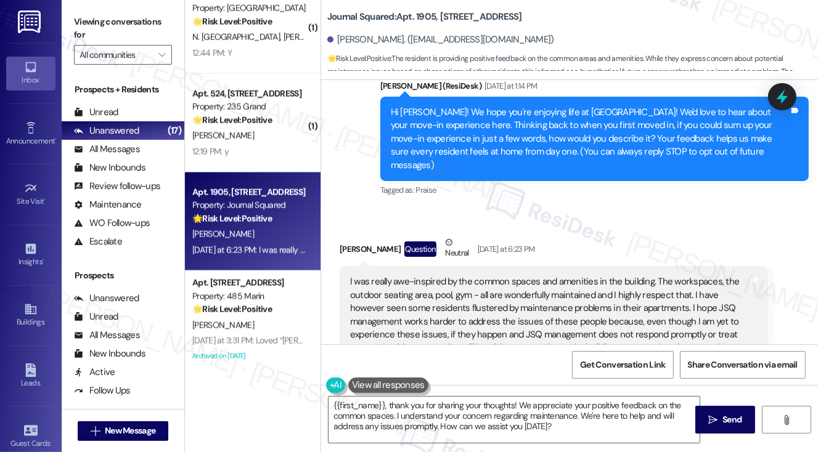
click at [91, 24] on label "Viewing conversations for" at bounding box center [123, 28] width 98 height 33
click at [88, 23] on label "Viewing conversations for" at bounding box center [123, 28] width 98 height 33
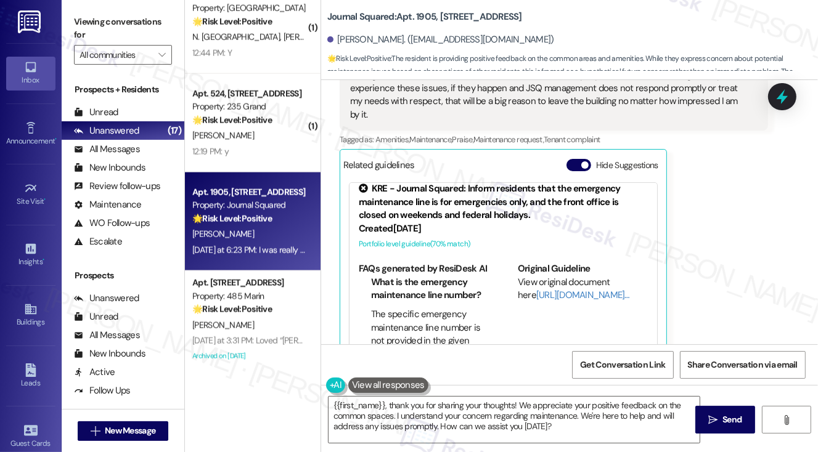
scroll to position [0, 0]
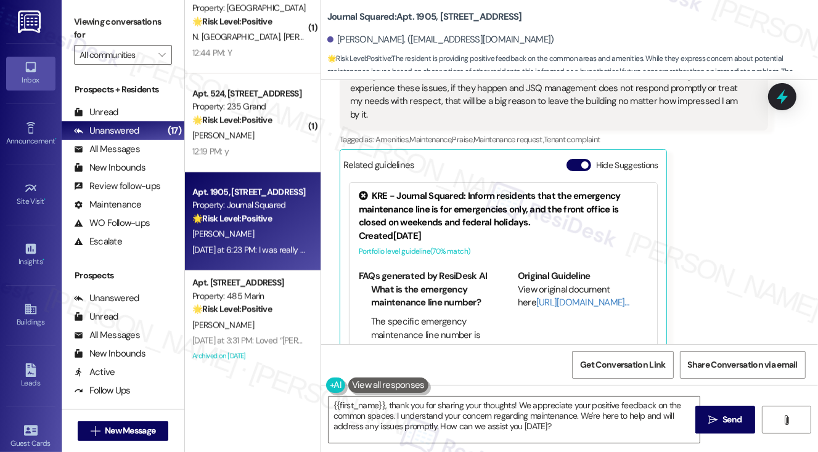
click at [88, 15] on label "Viewing conversations for" at bounding box center [123, 28] width 98 height 33
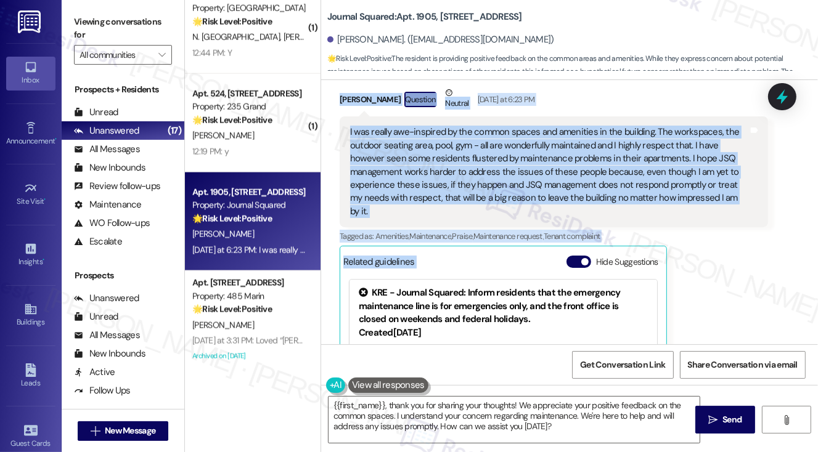
scroll to position [296, 0]
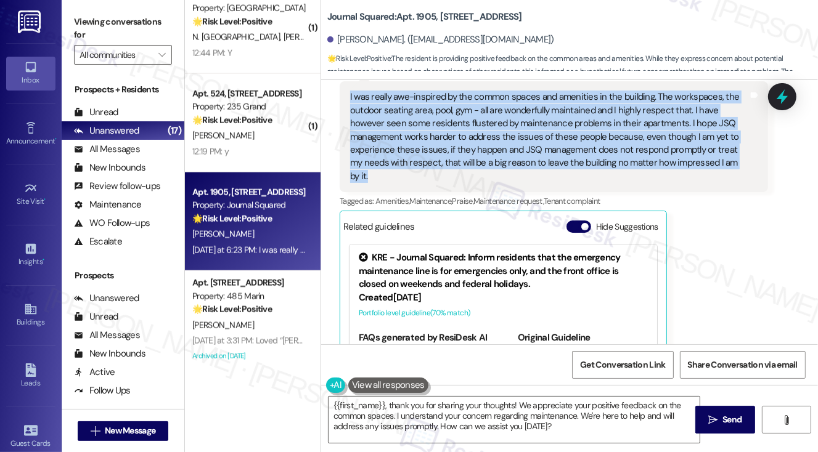
drag, startPoint x: 389, startPoint y: 110, endPoint x: 737, endPoint y: 152, distance: 350.8
click at [737, 152] on div "Lease started [DATE] 8:00 PM Announcement, sent via SMS [PERSON_NAME] (ResiDesk…" at bounding box center [569, 212] width 497 height 264
copy div "Hi [PERSON_NAME]! We hope you're enjoying life at [GEOGRAPHIC_DATA]! We'd love …"
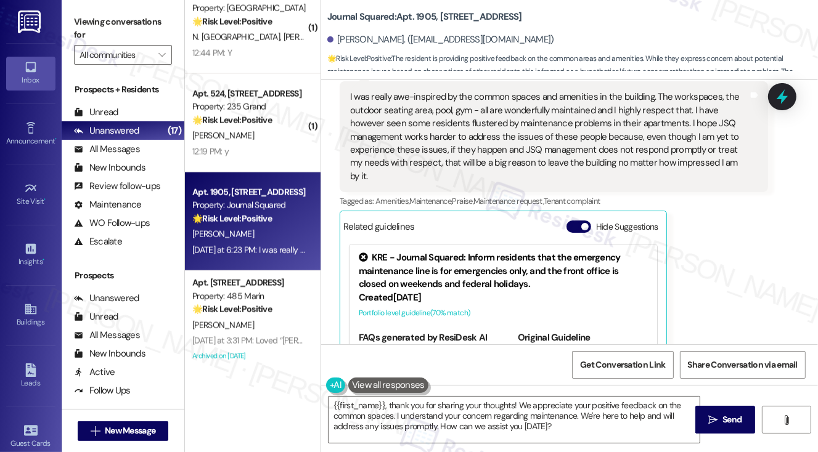
click at [86, 24] on label "Viewing conversations for" at bounding box center [123, 28] width 98 height 33
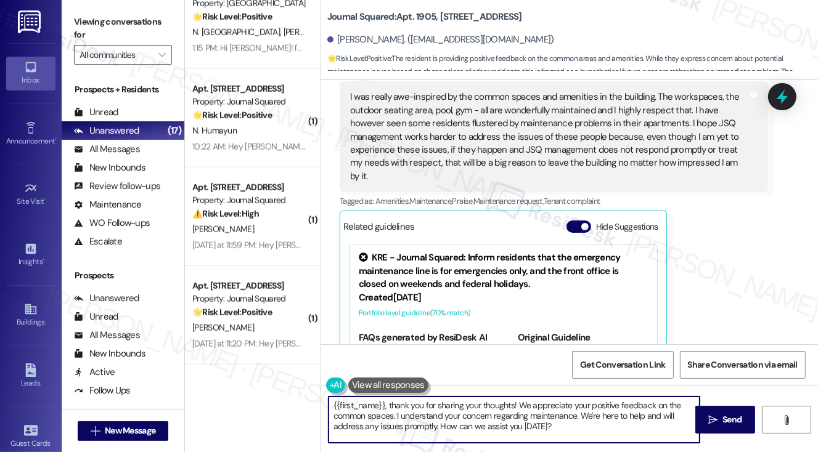
drag, startPoint x: 390, startPoint y: 406, endPoint x: 283, endPoint y: 391, distance: 107.7
click at [277, 391] on div "Apt. D2371, [STREET_ADDRESS][PERSON_NAME] Property: [GEOGRAPHIC_DATA] G. Cruise…" at bounding box center [501, 226] width 633 height 452
click at [353, 43] on div "[PERSON_NAME]. ([EMAIL_ADDRESS][DOMAIN_NAME])" at bounding box center [440, 39] width 227 height 13
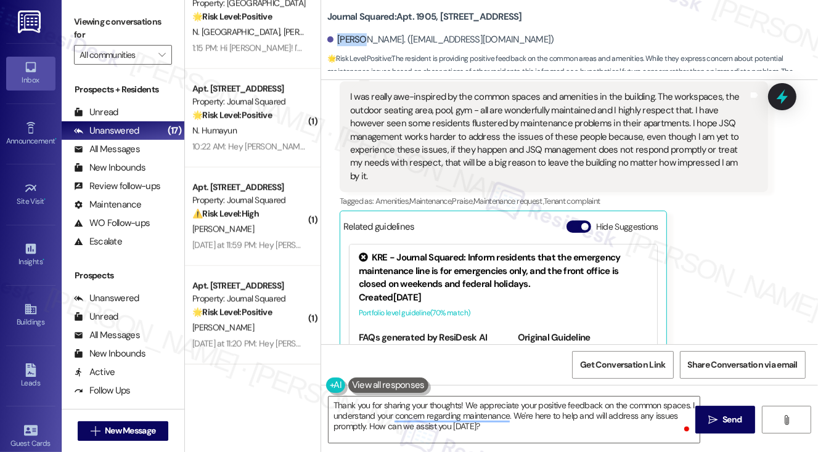
click at [353, 43] on div "[PERSON_NAME]. ([EMAIL_ADDRESS][DOMAIN_NAME])" at bounding box center [440, 39] width 227 height 13
copy div "Samia"
click at [461, 403] on textarea "Thank you for sharing your thoughts! We appreciate your positive feedback on th…" at bounding box center [515, 420] width 372 height 46
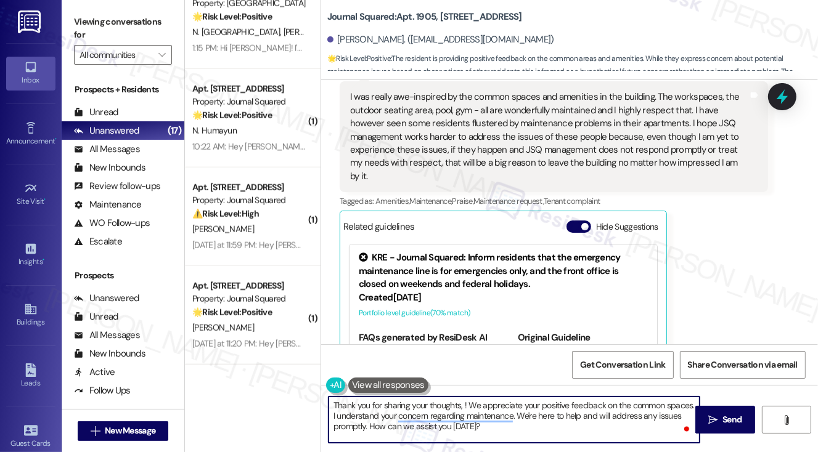
paste textarea "Samia"
drag, startPoint x: 543, startPoint y: 428, endPoint x: 555, endPoint y: 411, distance: 21.2
click at [555, 411] on textarea "Thank you for sharing your thoughts, [PERSON_NAME]! We appreciate your positive…" at bounding box center [515, 420] width 372 height 46
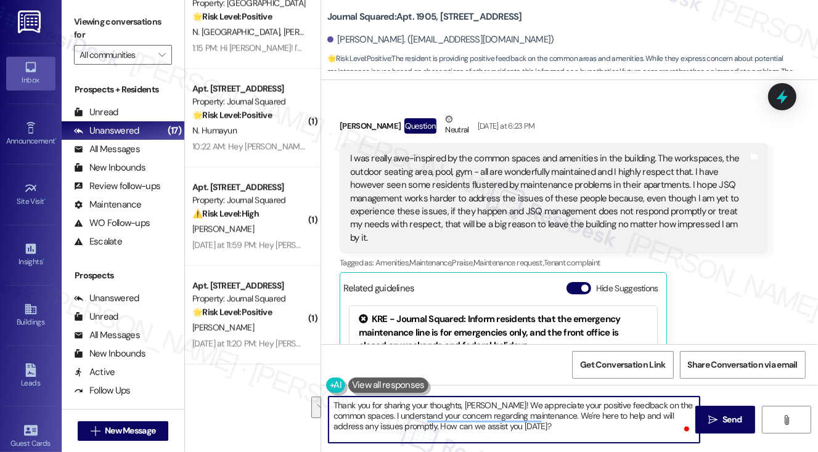
scroll to position [358, 0]
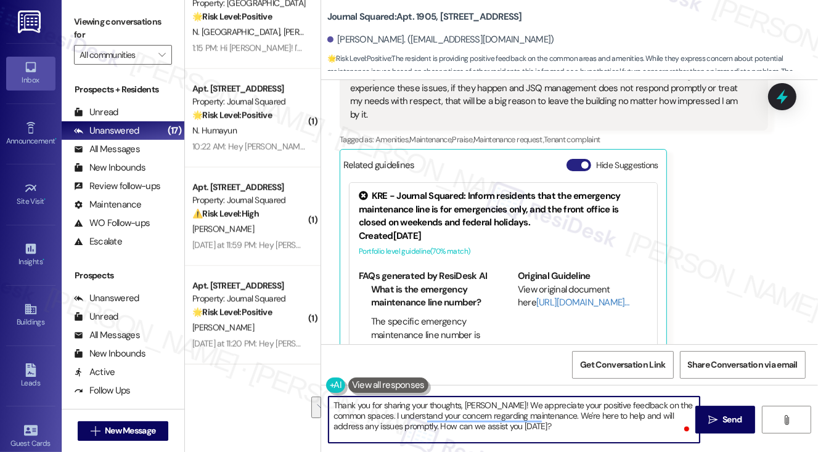
click at [583, 159] on button "Hide Suggestions" at bounding box center [579, 165] width 25 height 12
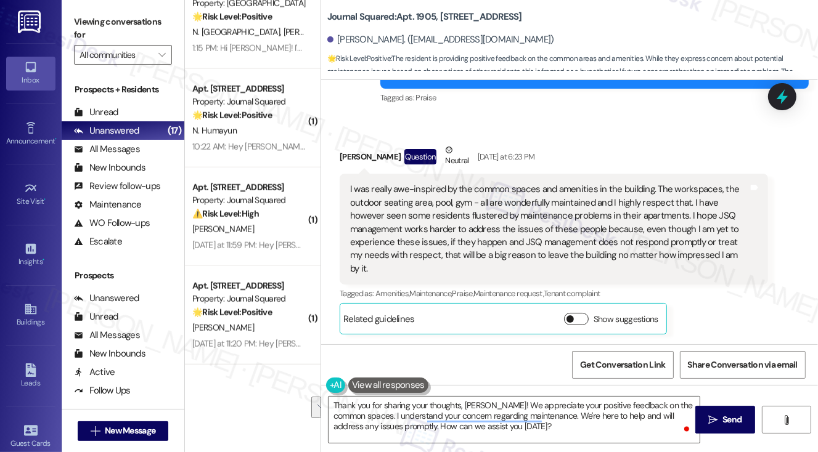
scroll to position [176, 0]
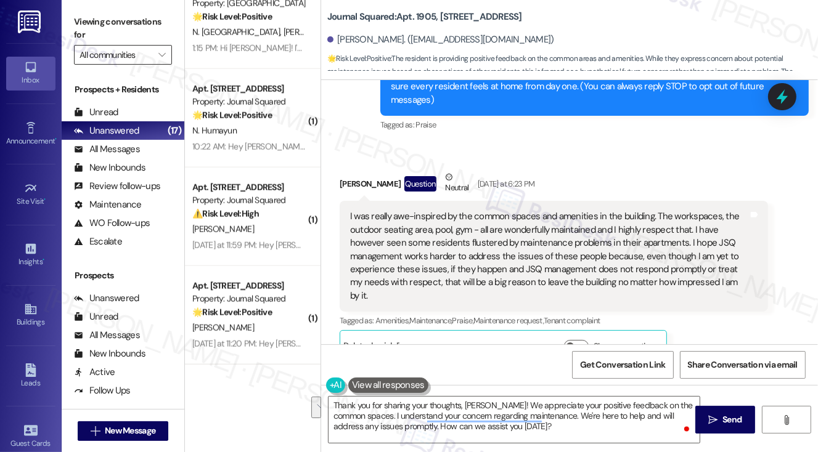
drag, startPoint x: 97, startPoint y: 24, endPoint x: 139, endPoint y: 53, distance: 51.0
click at [97, 24] on label "Viewing conversations for" at bounding box center [123, 28] width 98 height 33
click at [520, 419] on textarea "Thank you for sharing your thoughts, [PERSON_NAME]! We appreciate your positive…" at bounding box center [515, 420] width 372 height 46
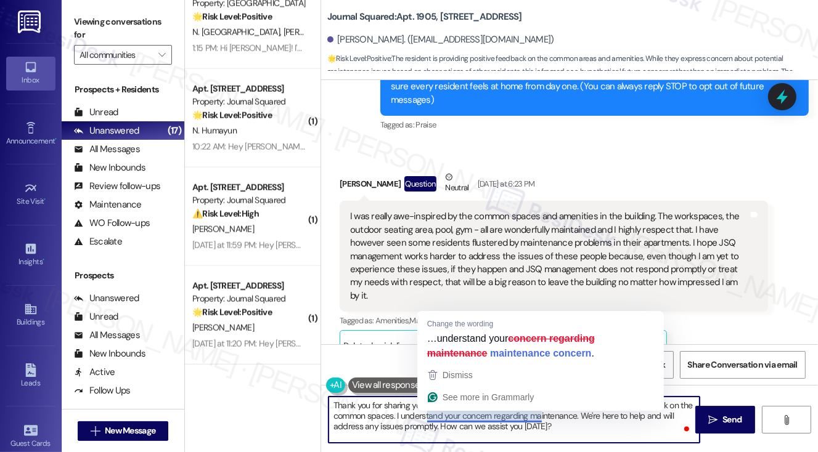
paste textarea "that, [PERSON_NAME]—it’s wonderful to hear you’ve been impressed by the ameniti…"
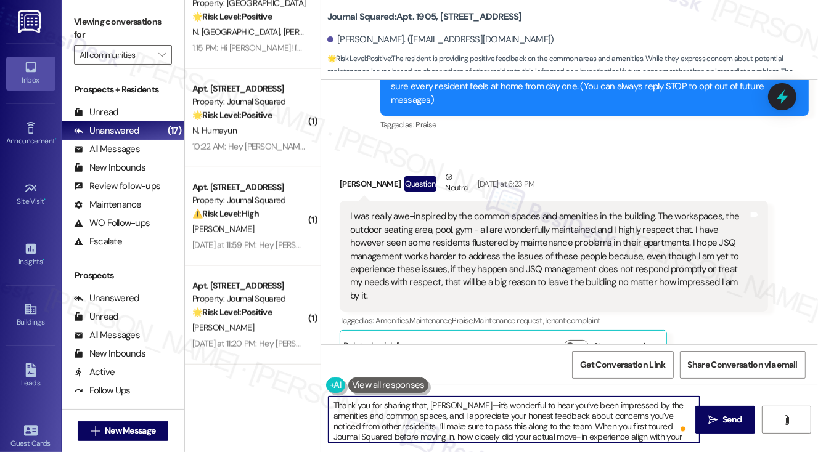
click at [456, 404] on textarea "Thank you for sharing that, [PERSON_NAME]—it’s wonderful to hear you’ve been im…" at bounding box center [515, 420] width 372 height 46
drag, startPoint x: 546, startPoint y: 424, endPoint x: 391, endPoint y: 424, distance: 154.7
click at [391, 424] on textarea "Thank you for sharing that, [PERSON_NAME]! It’s wonderful to hear you’ve been i…" at bounding box center [515, 420] width 372 height 46
click at [599, 438] on textarea "Thank you for sharing that, [PERSON_NAME]! It’s wonderful to hear you’ve been i…" at bounding box center [515, 420] width 372 height 46
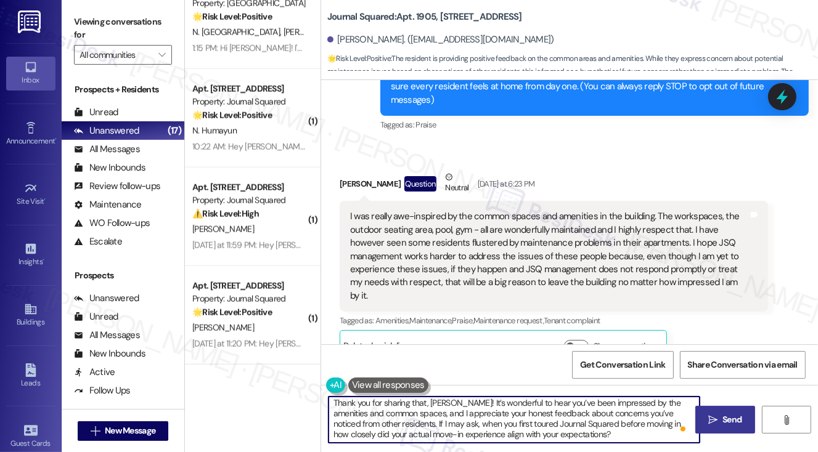
type textarea "Thank you for sharing that, [PERSON_NAME]! It’s wonderful to hear you’ve been i…"
click at [725, 414] on span "Send" at bounding box center [732, 420] width 19 height 13
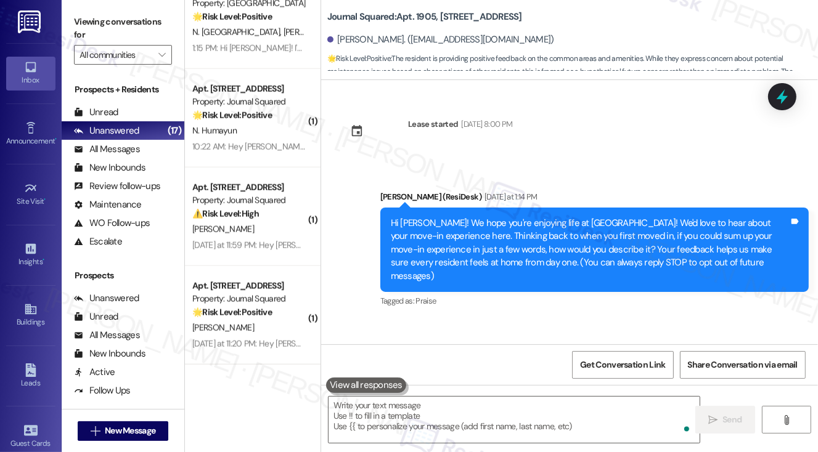
scroll to position [301, 0]
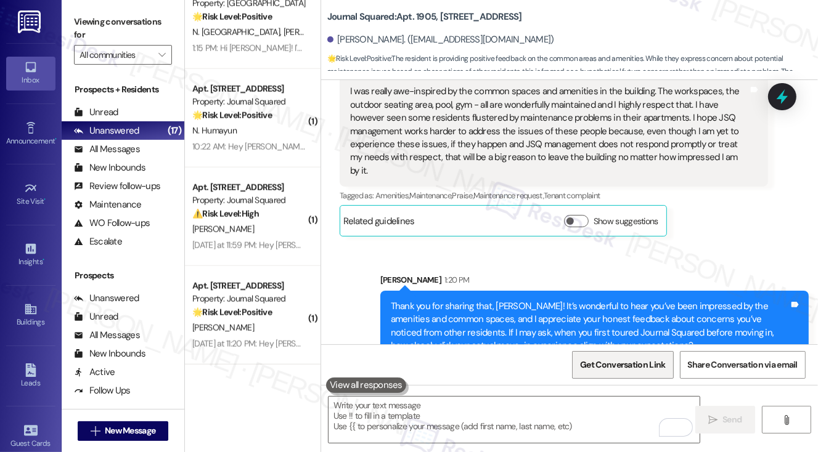
click at [621, 373] on span "Get Conversation Link" at bounding box center [623, 365] width 90 height 27
click at [76, 33] on label "Viewing conversations for" at bounding box center [123, 28] width 98 height 33
click at [636, 374] on span "Get Conversation Link" at bounding box center [623, 365] width 90 height 27
click at [81, 27] on label "Viewing conversations for" at bounding box center [123, 28] width 98 height 33
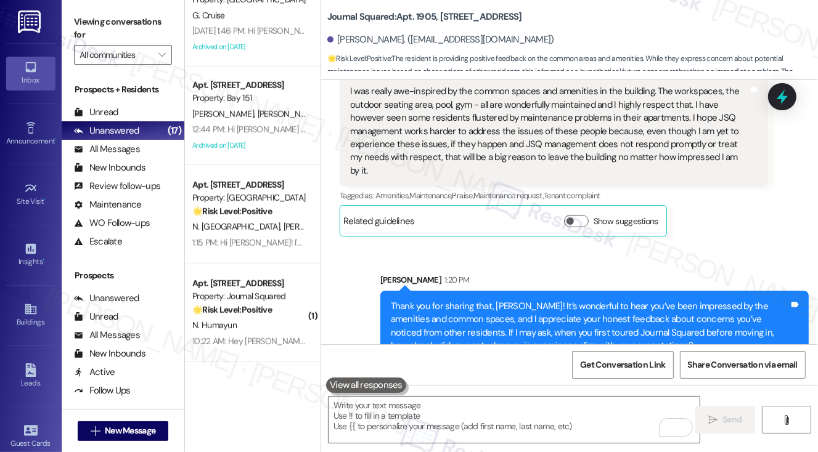
scroll to position [1312, 0]
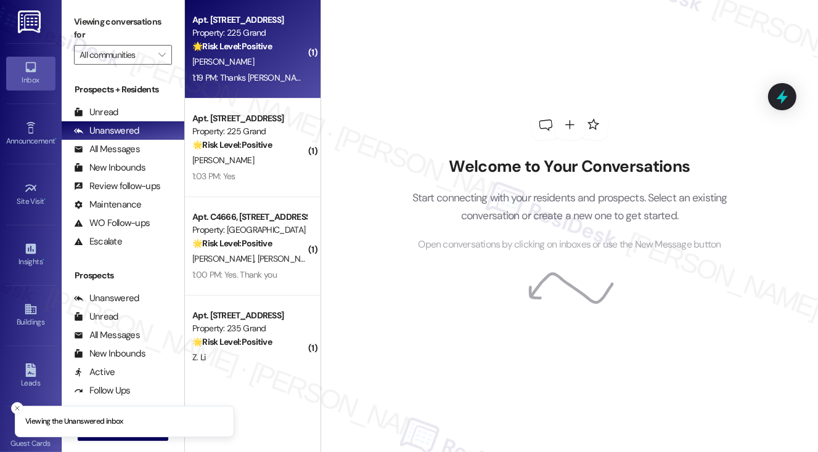
click at [225, 30] on div "Property: 225 Grand" at bounding box center [249, 33] width 114 height 13
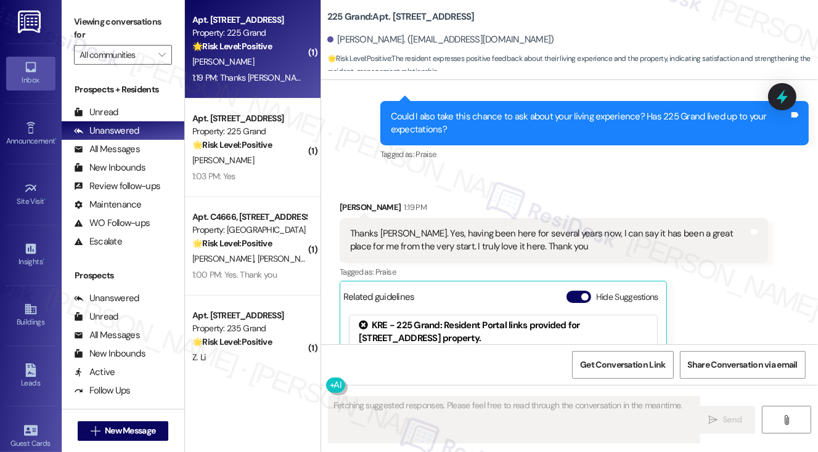
scroll to position [2946, 0]
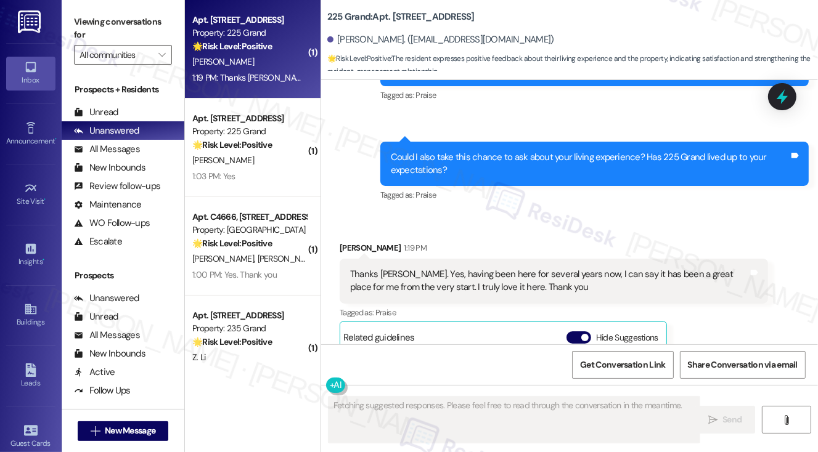
click at [567, 155] on div "Could I also take this chance to ask about your living experience? Has 225 Gran…" at bounding box center [590, 164] width 398 height 27
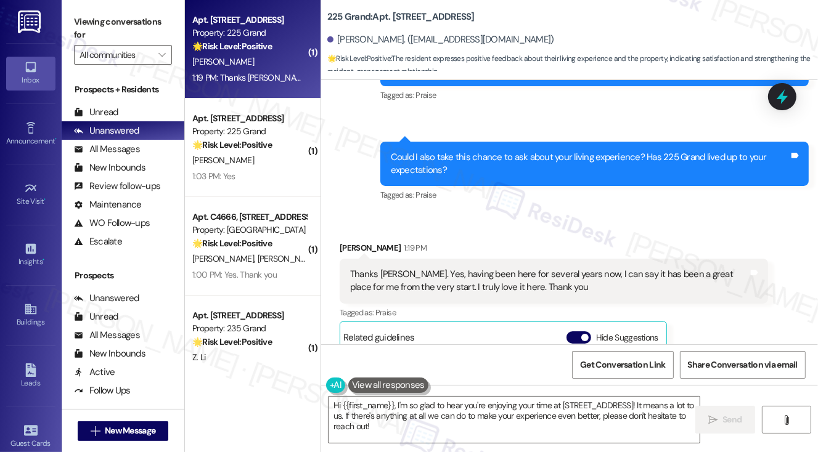
click at [88, 28] on label "Viewing conversations for" at bounding box center [123, 28] width 98 height 33
click at [479, 430] on textarea "Hi {{first_name}}, I'm so glad to hear you're enjoying your time at [STREET_ADD…" at bounding box center [515, 420] width 372 height 46
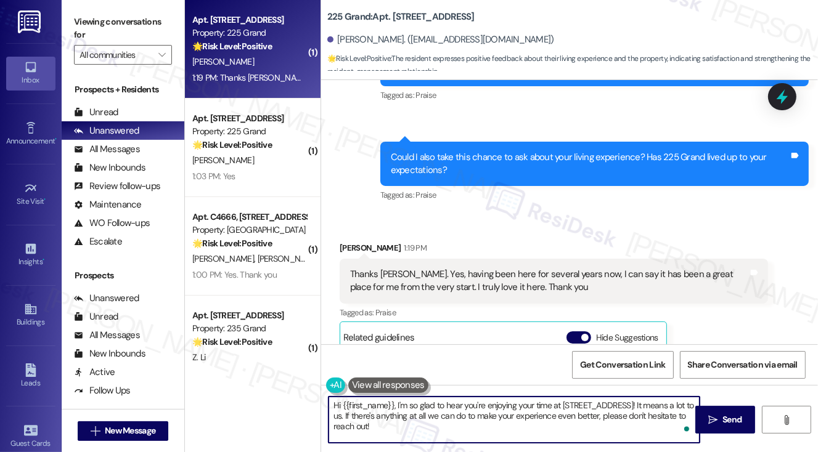
paste textarea "That’s wonderful to hear, [PERSON_NAME], thank you! 💛 If you’re comfortable, wo…"
drag, startPoint x: 457, startPoint y: 404, endPoint x: 424, endPoint y: 404, distance: 33.3
click at [424, 404] on textarea "That’s wonderful to hear, [PERSON_NAME], thank you! 💛 If you’re comfortable, wo…" at bounding box center [515, 420] width 372 height 46
click at [470, 404] on textarea "That’s wonderful to hear, thank you! 💛 If you’re comfortable, would you mind sh…" at bounding box center [515, 420] width 372 height 46
click at [357, 242] on div "[PERSON_NAME] 1:19 PM" at bounding box center [554, 250] width 428 height 17
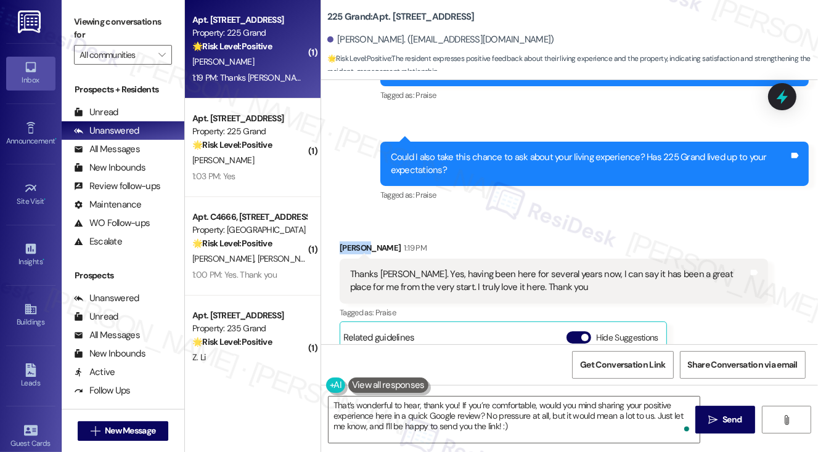
click at [357, 242] on div "[PERSON_NAME] 1:19 PM" at bounding box center [554, 250] width 428 height 17
click at [458, 404] on textarea "That’s wonderful to hear, thank you! If you’re comfortable, would you mind shar…" at bounding box center [515, 420] width 372 height 46
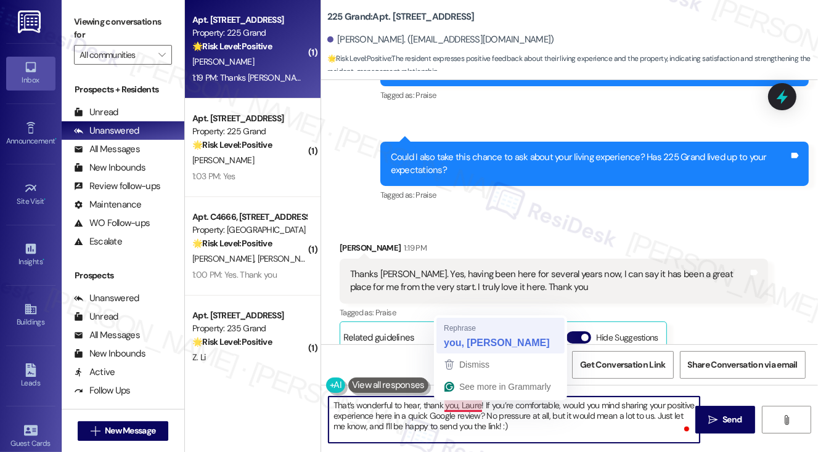
type textarea "That’s wonderful to hear, thank you, [PERSON_NAME]! If you’re comfortable, woul…"
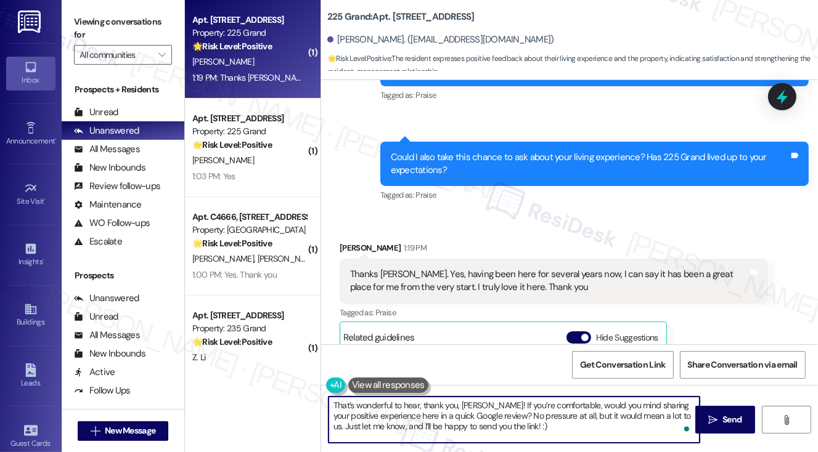
click at [537, 409] on textarea "That’s wonderful to hear, thank you, [PERSON_NAME]! If you’re comfortable, woul…" at bounding box center [515, 420] width 372 height 46
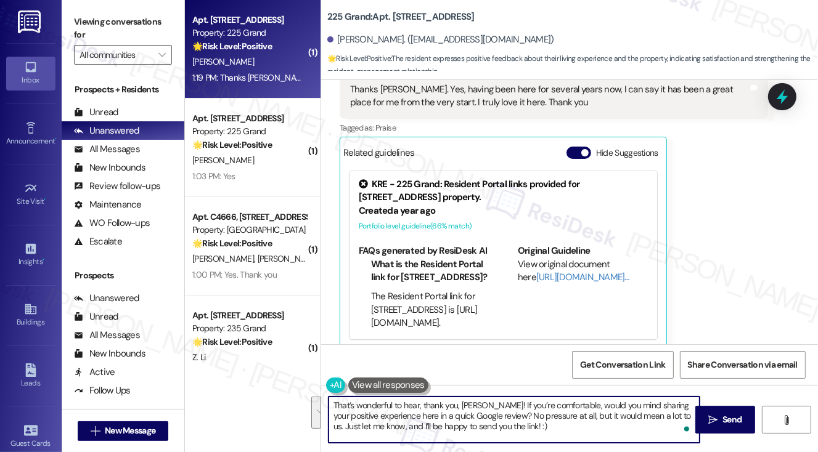
scroll to position [0, 0]
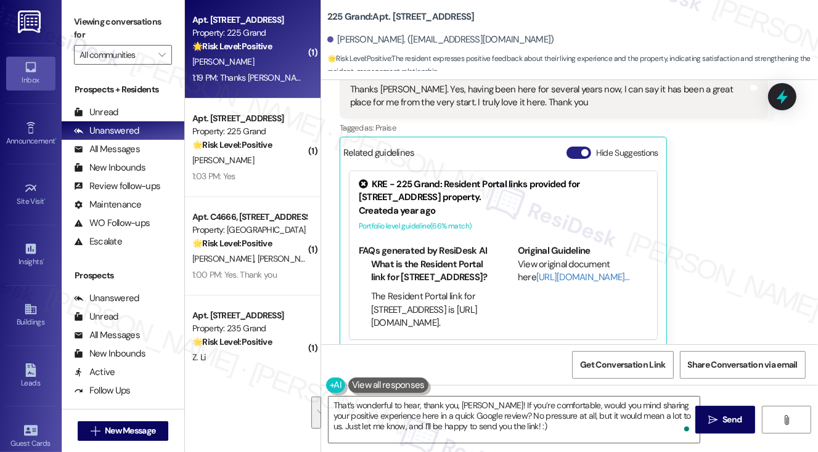
click at [579, 147] on button "Hide Suggestions" at bounding box center [579, 153] width 25 height 12
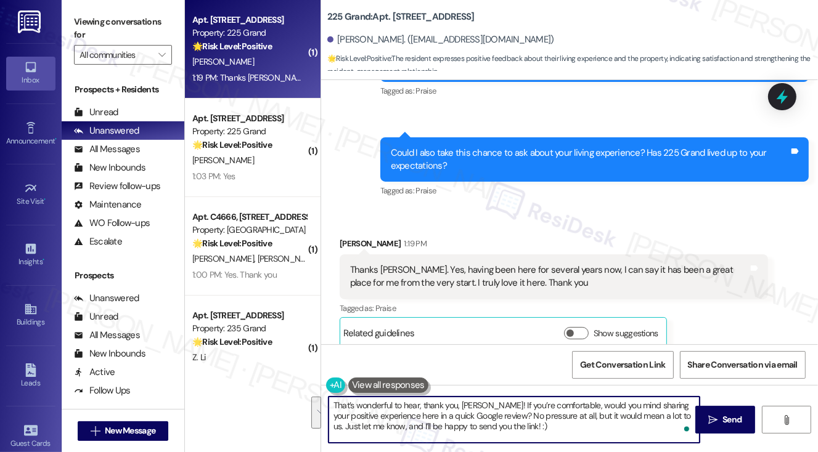
click at [432, 426] on textarea "That’s wonderful to hear, thank you, [PERSON_NAME]! If you’re comfortable, woul…" at bounding box center [515, 420] width 372 height 46
click at [710, 414] on span " Send" at bounding box center [725, 420] width 39 height 13
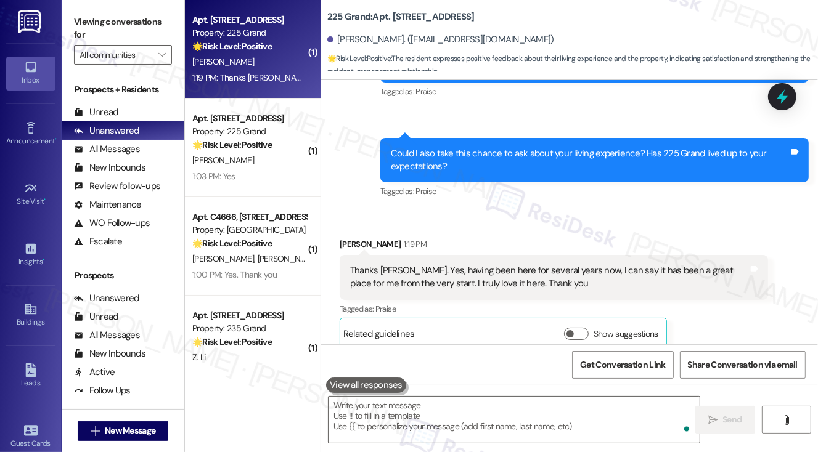
scroll to position [3062, 0]
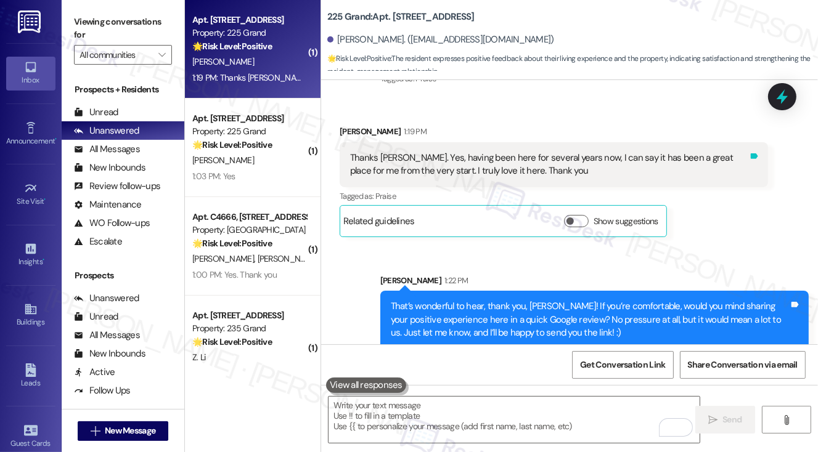
click at [752, 152] on div "Tags and notes" at bounding box center [754, 165] width 9 height 27
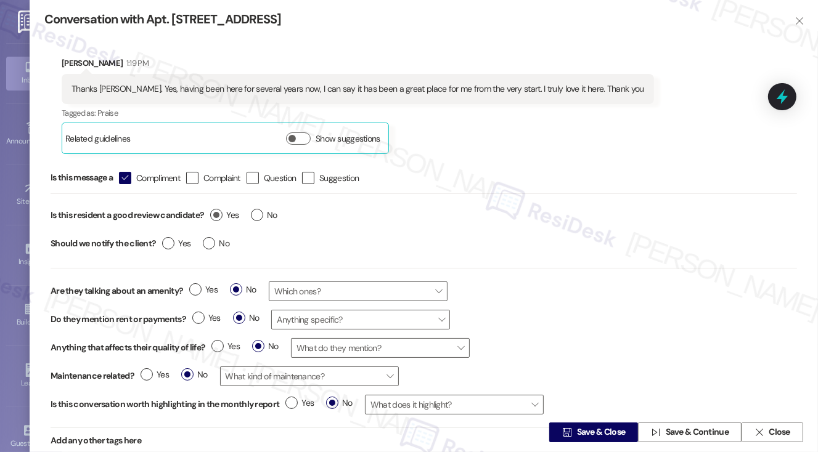
click at [223, 215] on label "Yes" at bounding box center [224, 215] width 28 height 13
click at [223, 215] on input "Yes" at bounding box center [224, 217] width 28 height 16
radio input "true"
click at [208, 249] on label "No" at bounding box center [216, 243] width 27 height 13
click at [208, 249] on input "No" at bounding box center [216, 245] width 27 height 16
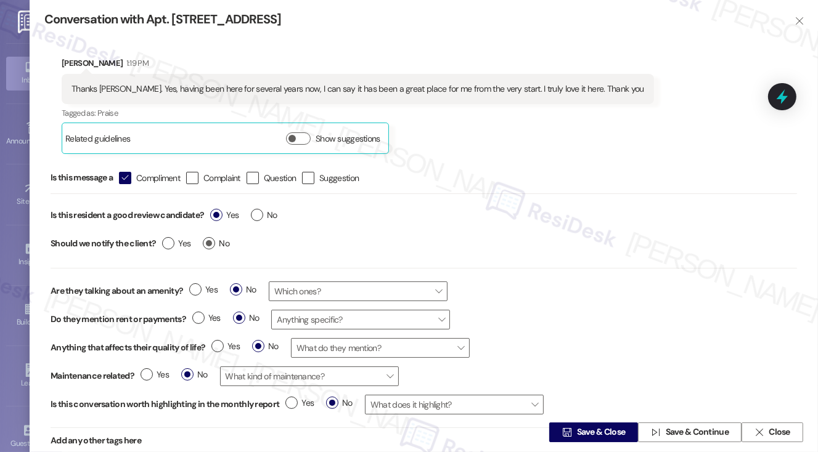
radio input "true"
click at [613, 431] on span "Save & Close" at bounding box center [601, 433] width 49 height 13
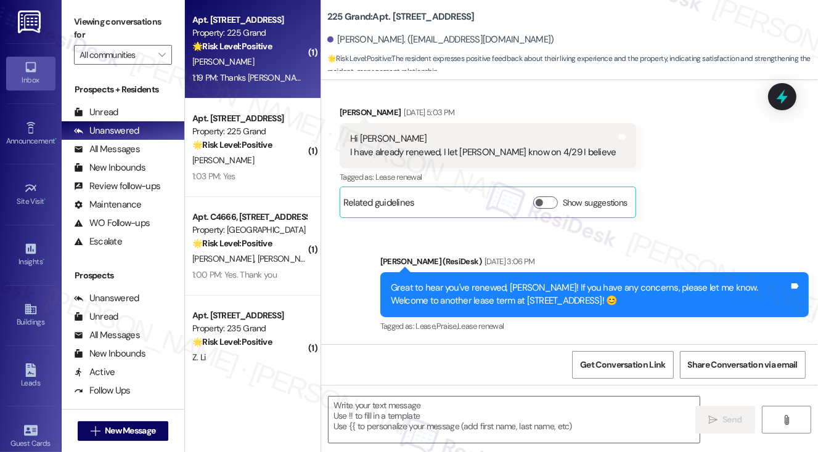
type textarea "Fetching suggested responses. Please feel free to read through the conversation…"
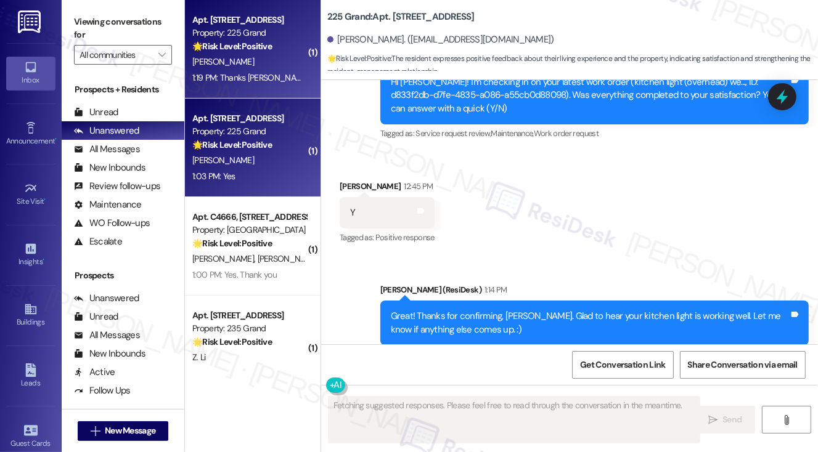
click at [263, 165] on div "[PERSON_NAME]" at bounding box center [249, 160] width 117 height 15
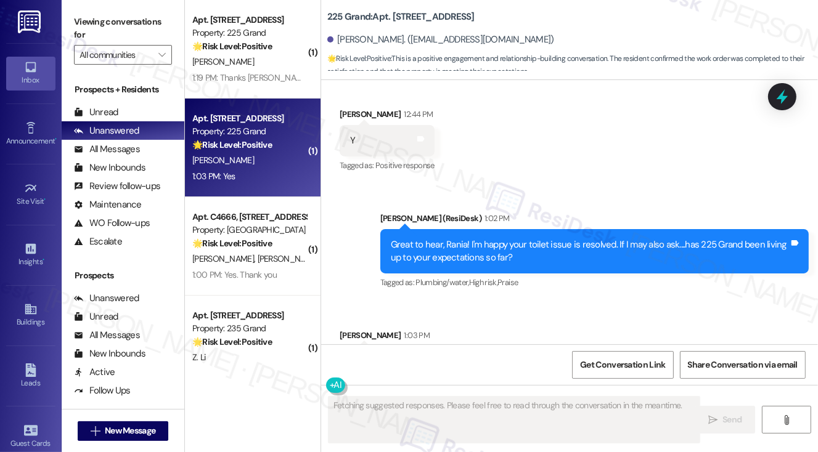
scroll to position [6226, 0]
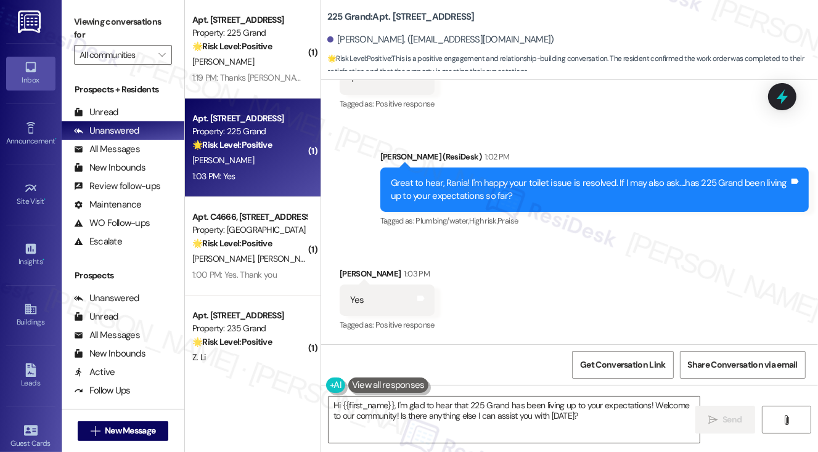
drag, startPoint x: 79, startPoint y: 22, endPoint x: 132, endPoint y: 86, distance: 83.7
click at [79, 22] on label "Viewing conversations for" at bounding box center [123, 28] width 98 height 33
click at [430, 409] on textarea "Hi {{first_name}}, I'm glad to hear that 225 Grand has been living up to your e…" at bounding box center [515, 420] width 372 height 46
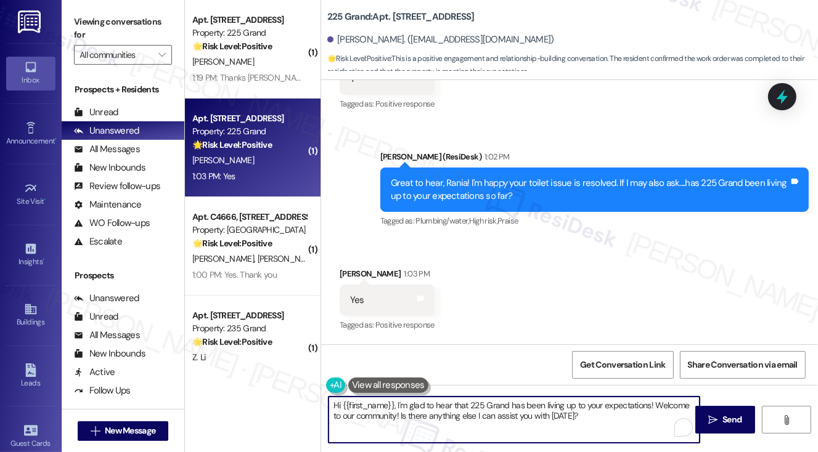
paste textarea "That’s wonderful to hear, [PERSON_NAME], thank you! 💛 If you’re comfortable, wo…"
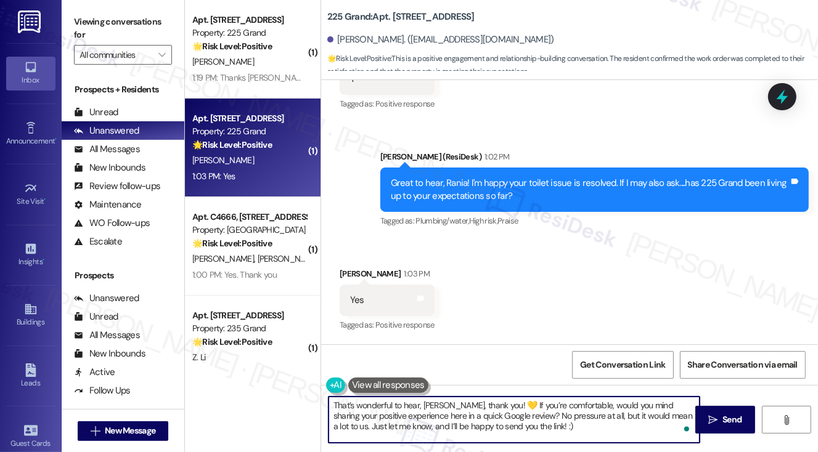
drag, startPoint x: 451, startPoint y: 404, endPoint x: 423, endPoint y: 404, distance: 28.4
click at [423, 404] on textarea "That’s wonderful to hear, [PERSON_NAME], thank you! 💛 If you’re comfortable, wo…" at bounding box center [515, 420] width 372 height 46
click at [490, 398] on textarea "That’s wonderful to hear, [PERSON_NAME], thank you! 💛 If you’re comfortable, wo…" at bounding box center [515, 420] width 372 height 46
type textarea "That’s wonderful to hear, [PERSON_NAME], thank you! If you’re comfortable, woul…"
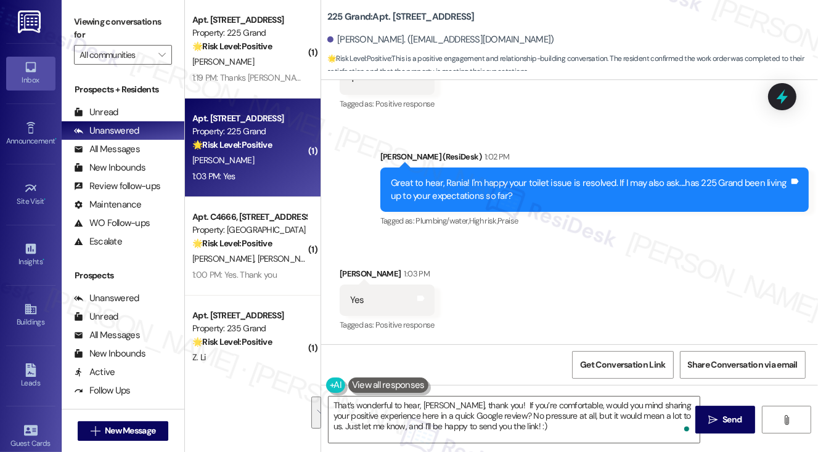
drag, startPoint x: 83, startPoint y: 17, endPoint x: 260, endPoint y: 130, distance: 210.7
click at [84, 17] on label "Viewing conversations for" at bounding box center [123, 28] width 98 height 33
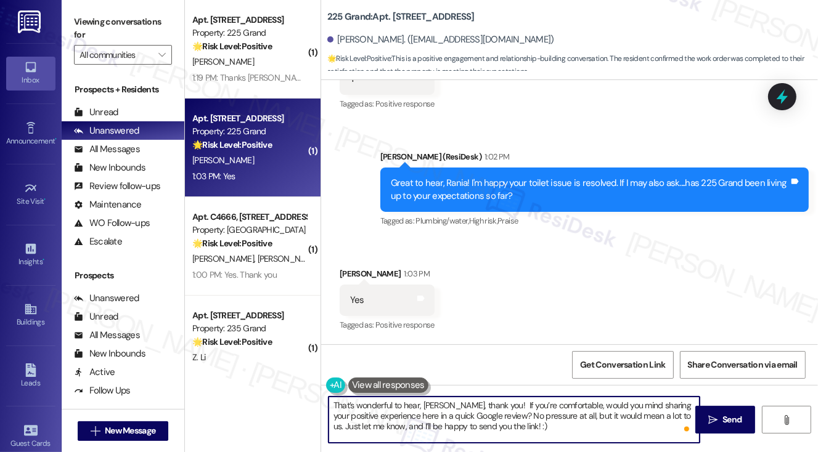
click at [507, 409] on textarea "That’s wonderful to hear, [PERSON_NAME], thank you! If you’re comfortable, woul…" at bounding box center [515, 420] width 372 height 46
click at [706, 409] on button " Send" at bounding box center [725, 420] width 60 height 28
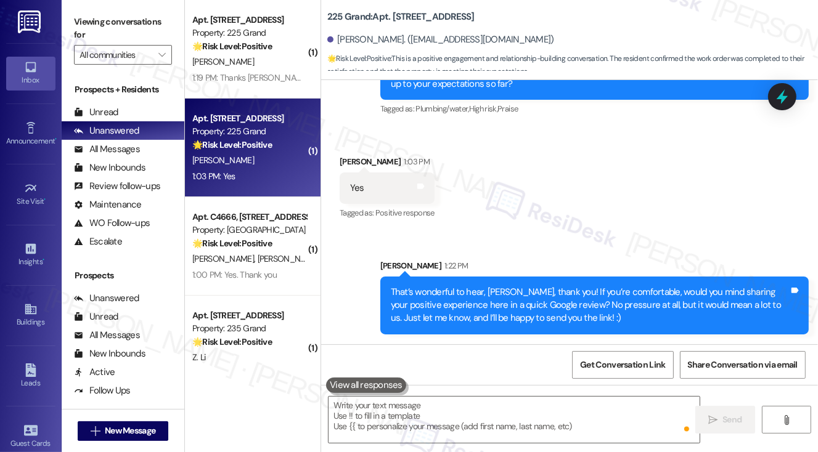
scroll to position [6340, 0]
click at [424, 187] on icon at bounding box center [420, 186] width 9 height 9
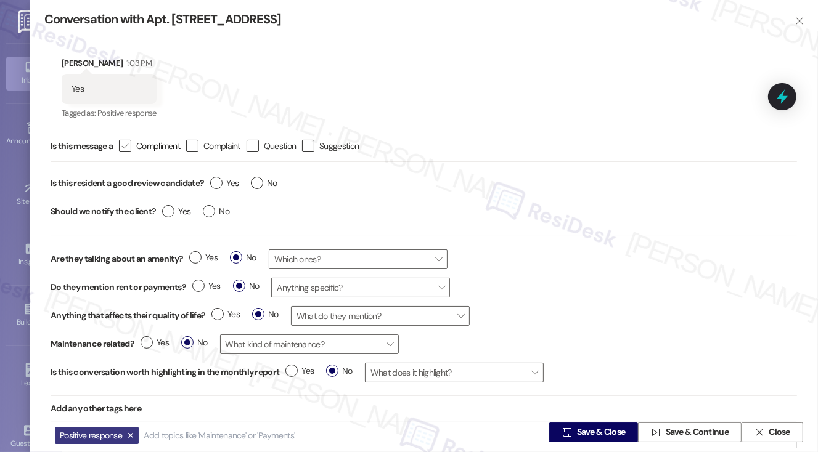
click at [138, 148] on span "Compliment" at bounding box center [158, 146] width 44 height 12
click at [121, 148] on input " Compliment" at bounding box center [117, 146] width 8 height 8
checkbox input "true"
click at [215, 184] on label "Yes" at bounding box center [224, 183] width 28 height 13
click at [215, 184] on input "Yes" at bounding box center [224, 185] width 28 height 16
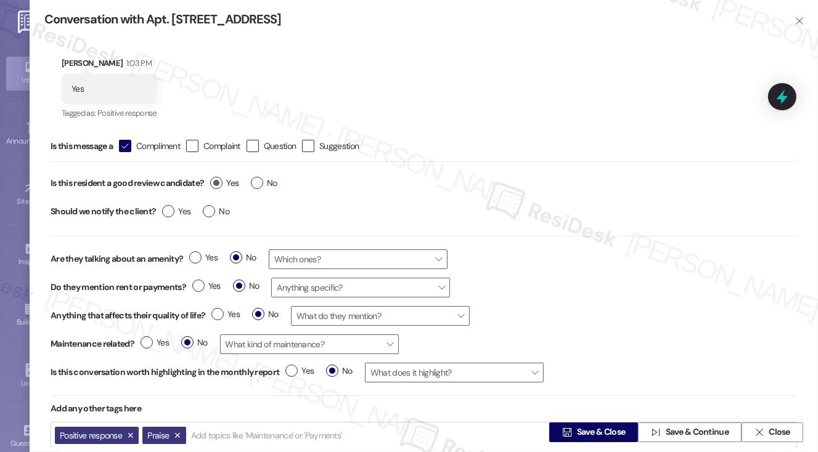
radio input "true"
click at [212, 211] on label "No" at bounding box center [216, 211] width 27 height 13
click at [212, 211] on input "No" at bounding box center [216, 213] width 27 height 16
radio input "true"
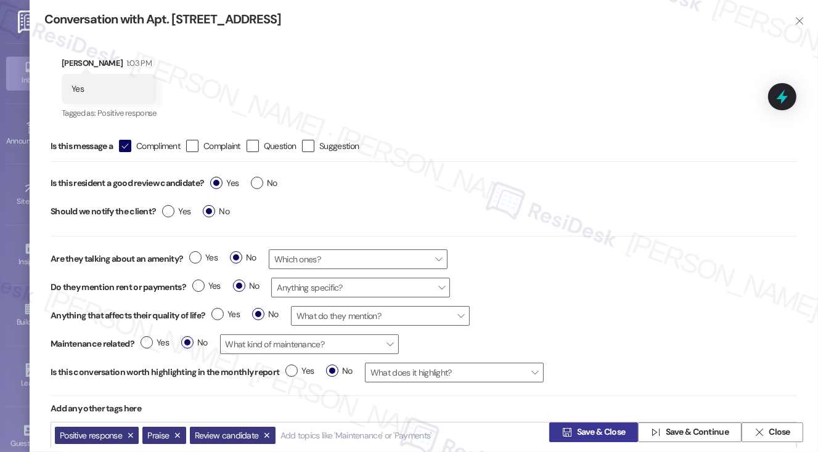
click at [588, 436] on span "Save & Close" at bounding box center [601, 433] width 49 height 13
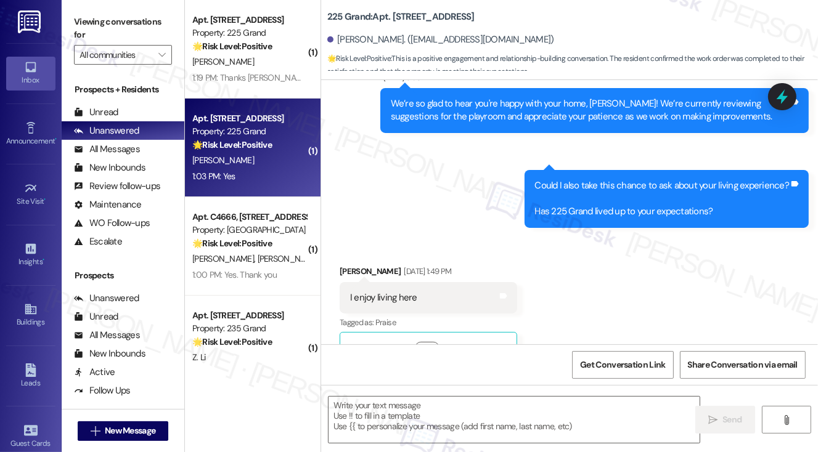
type textarea "Fetching suggested responses. Please feel free to read through the conversation…"
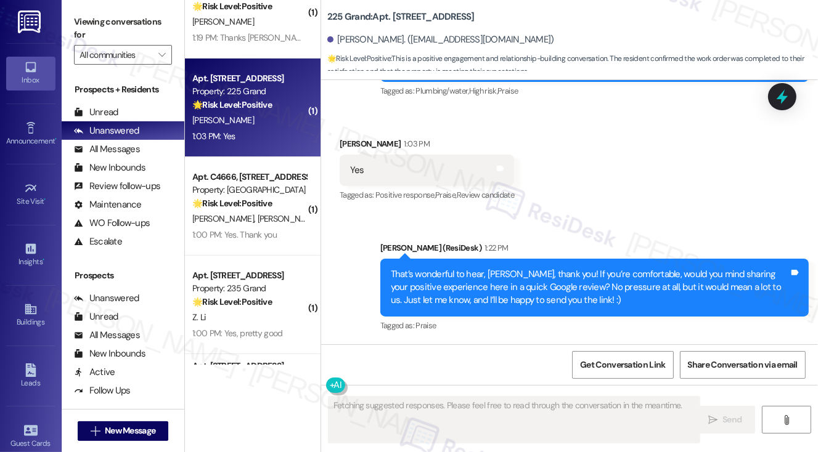
scroll to position [123, 0]
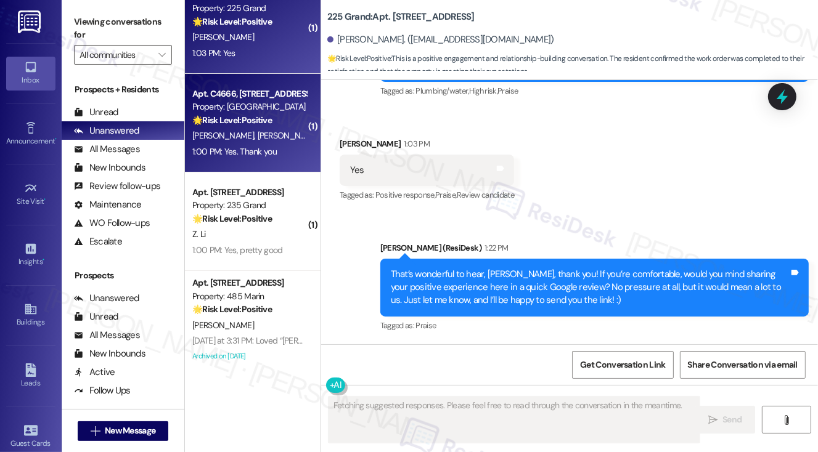
click at [278, 88] on div "Apt. C4666, [STREET_ADDRESS][PERSON_NAME]" at bounding box center [249, 94] width 114 height 13
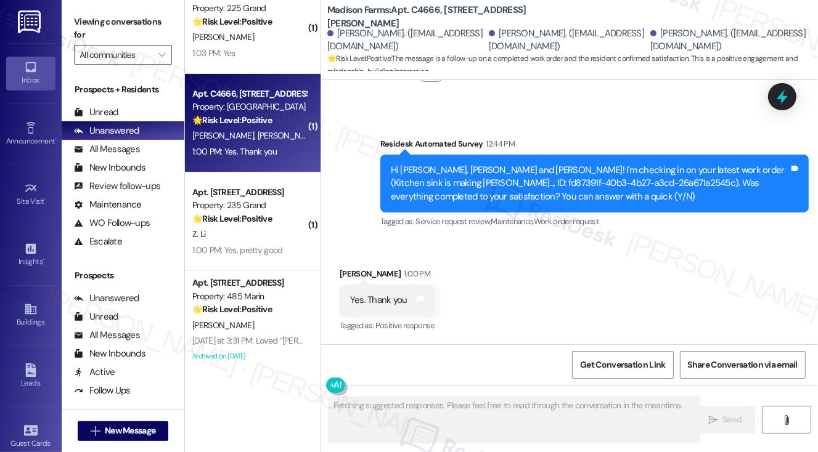
scroll to position [2629, 0]
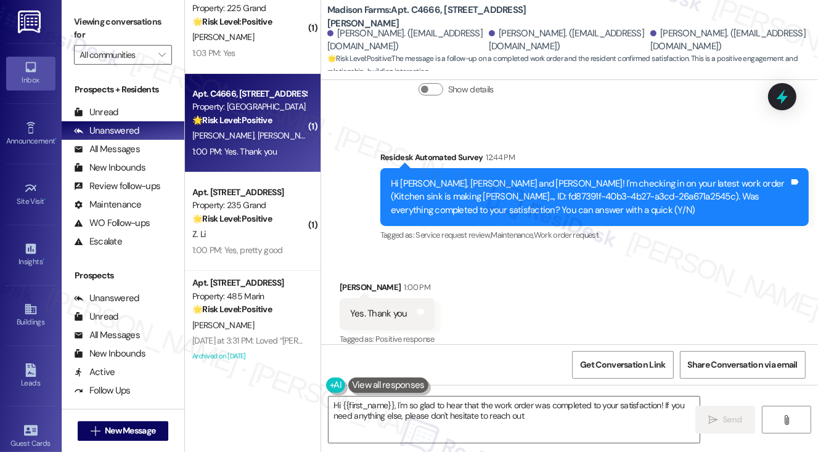
click at [633, 178] on div "Hi [PERSON_NAME], [PERSON_NAME] and [PERSON_NAME]! I'm checking in on your late…" at bounding box center [590, 197] width 398 height 39
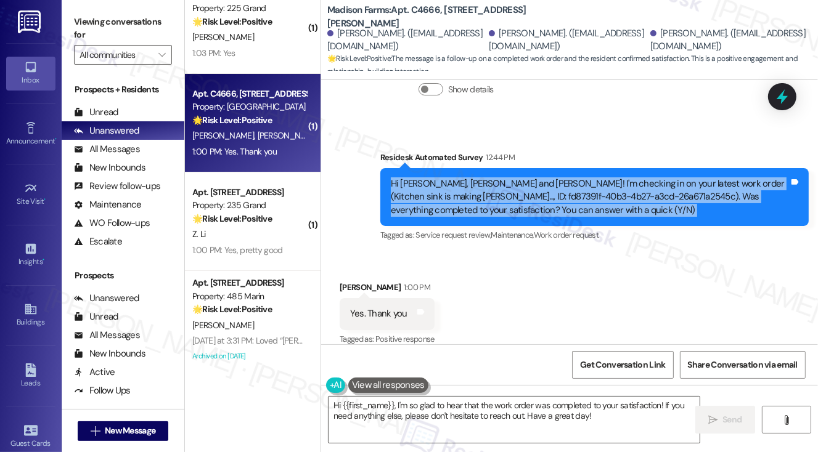
click at [633, 178] on div "Hi [PERSON_NAME], [PERSON_NAME] and [PERSON_NAME]! I'm checking in on your late…" at bounding box center [590, 197] width 398 height 39
drag, startPoint x: 84, startPoint y: 31, endPoint x: 131, endPoint y: 96, distance: 79.0
click at [84, 31] on label "Viewing conversations for" at bounding box center [123, 28] width 98 height 33
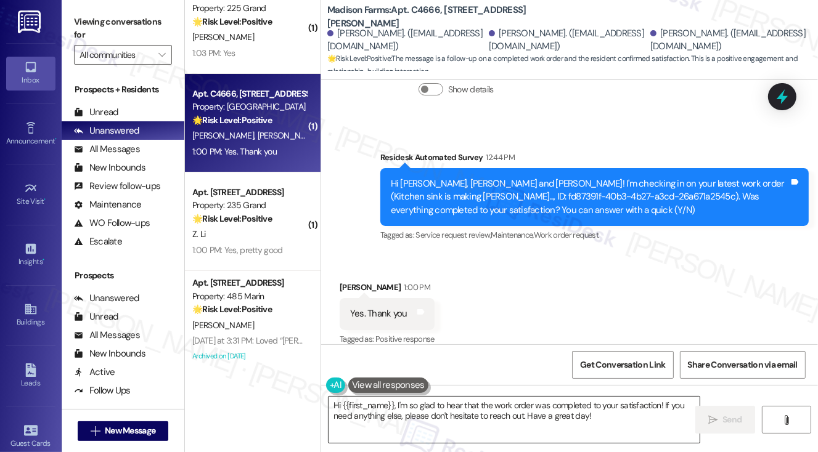
click at [473, 415] on textarea "Hi {{first_name}}, I'm so glad to hear that the work order was completed to you…" at bounding box center [515, 420] width 372 height 46
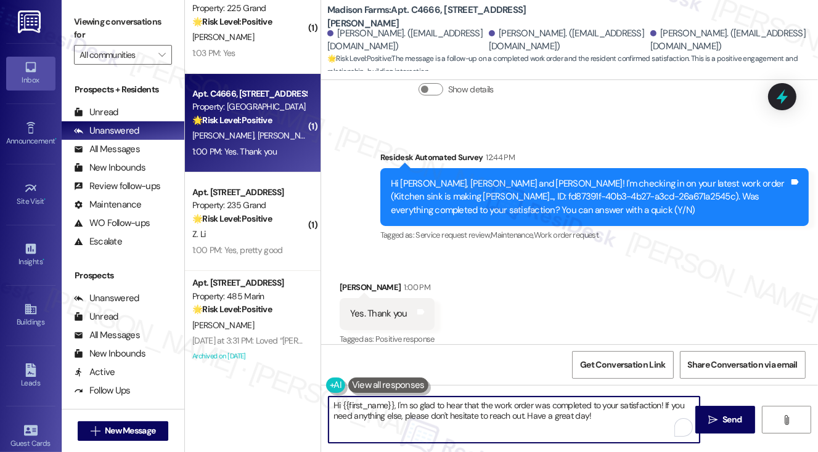
click at [629, 417] on textarea "Hi {{first_name}}, I'm so glad to hear that the work order was completed to you…" at bounding box center [515, 420] width 372 height 46
drag, startPoint x: 343, startPoint y: 399, endPoint x: 394, endPoint y: 393, distance: 51.5
click at [394, 396] on div "Hi {{first_name}}, I'm so glad to hear that the work order was completed to you…" at bounding box center [508, 419] width 373 height 47
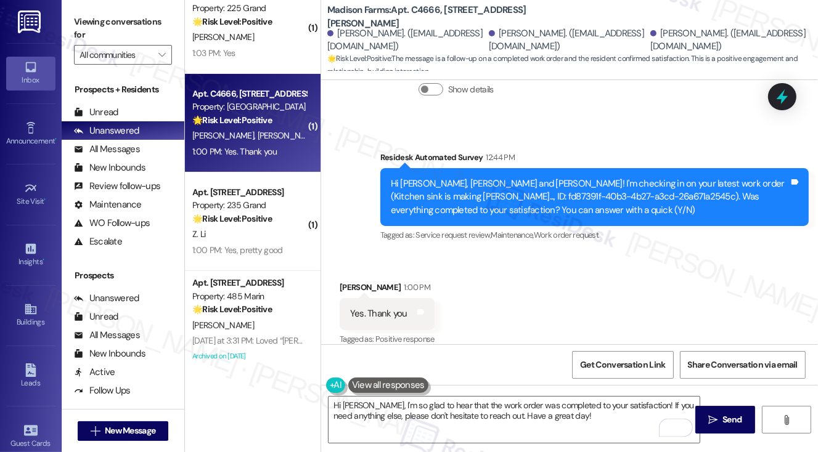
click at [82, 2] on div "Viewing conversations for All communities " at bounding box center [123, 38] width 123 height 77
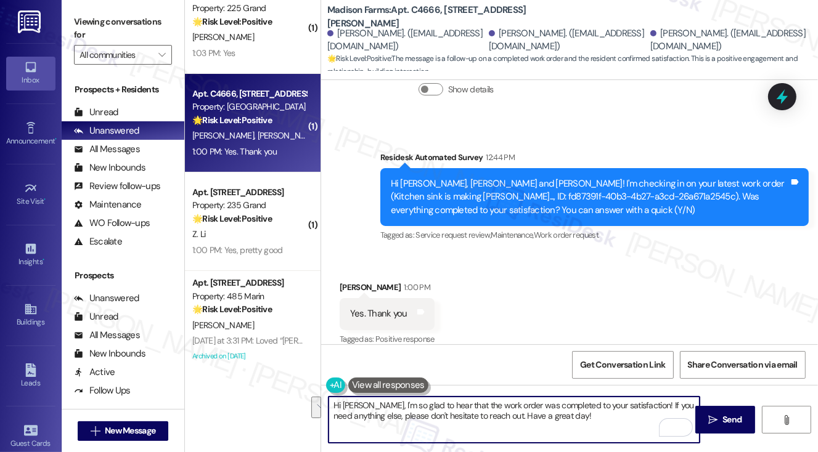
drag, startPoint x: 616, startPoint y: 427, endPoint x: 631, endPoint y: 400, distance: 30.4
click at [631, 400] on textarea "Hi [PERSON_NAME], I'm so glad to hear that the work order was completed to your…" at bounding box center [515, 420] width 372 height 46
paste textarea "If I may also ask....has {{property}} been living up to your expectations so fa…"
type textarea "Hi [PERSON_NAME], I'm so glad to hear that the work order was completed to your…"
click at [607, 316] on div "Received via SMS [PERSON_NAME] 1:00 PM Yes. Thank you Tags and notes Tagged as:…" at bounding box center [569, 305] width 497 height 104
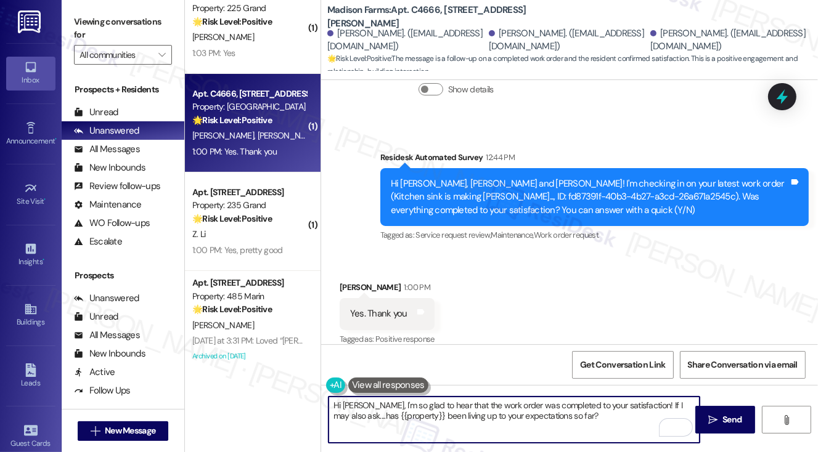
click at [592, 421] on textarea "Hi [PERSON_NAME], I'm so glad to hear that the work order was completed to your…" at bounding box center [515, 420] width 372 height 46
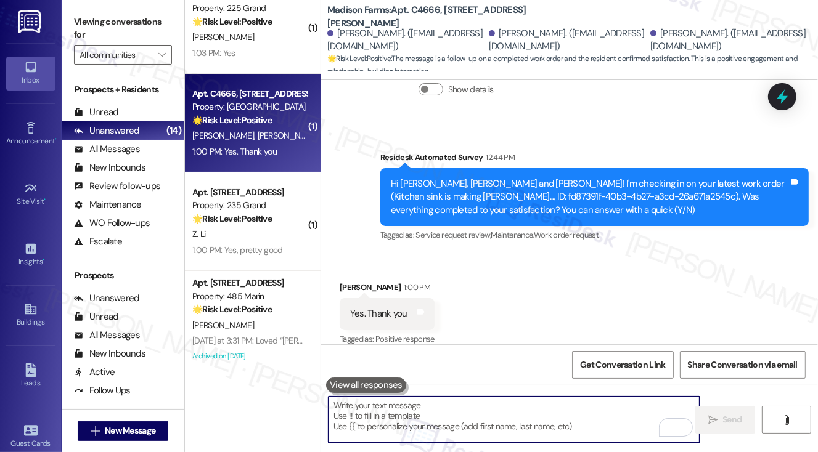
scroll to position [2728, 0]
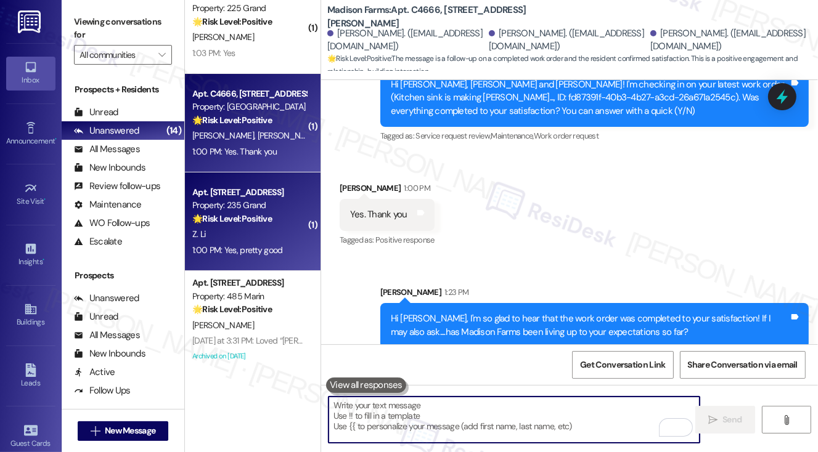
click at [229, 227] on div "Z. Li" at bounding box center [249, 234] width 117 height 15
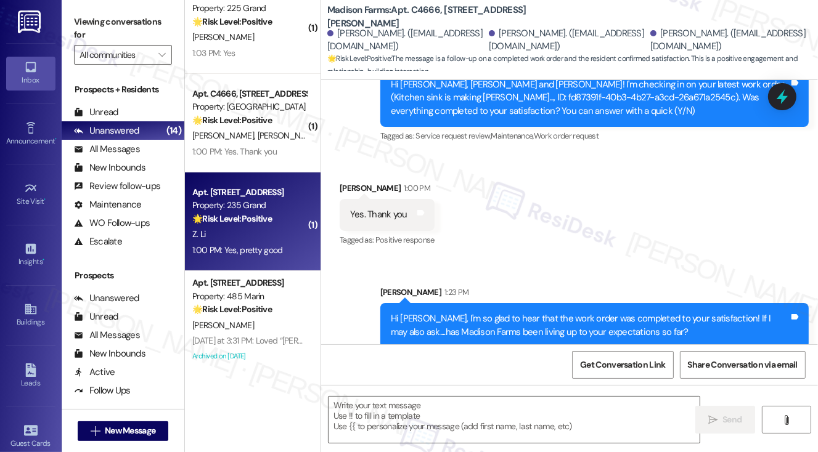
type textarea "Fetching suggested responses. Please feel free to read through the conversation…"
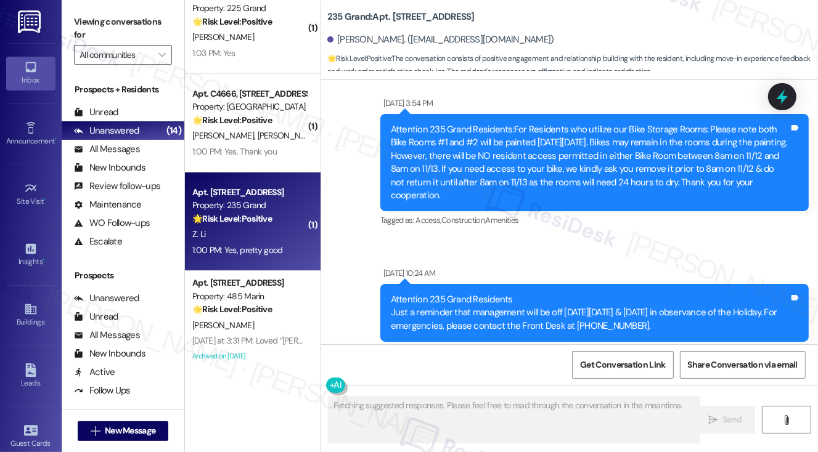
scroll to position [6250, 0]
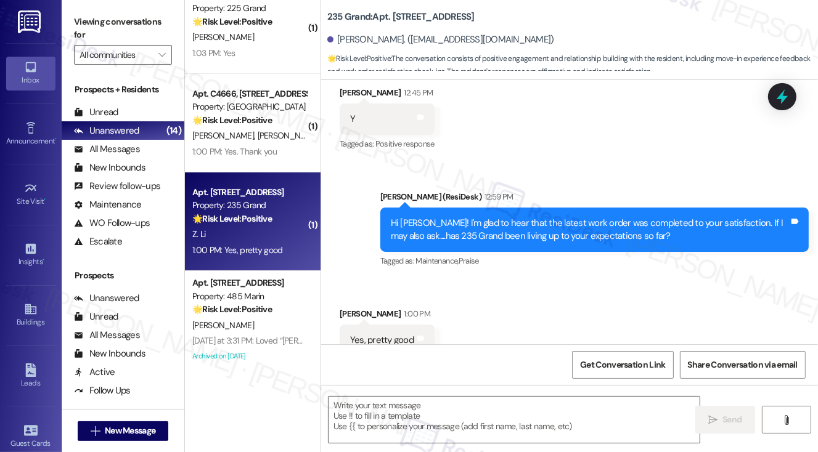
click at [545, 217] on div "Hi [PERSON_NAME]! I'm glad to hear that the latest work order was completed to …" at bounding box center [590, 230] width 398 height 27
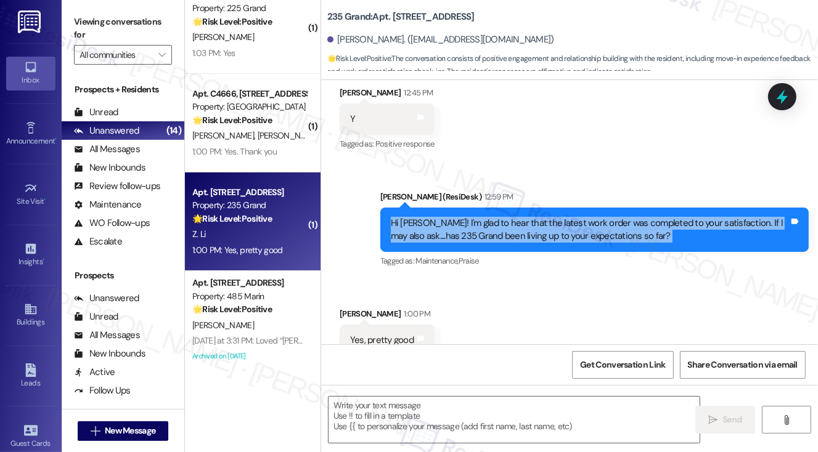
click at [545, 217] on div "Hi [PERSON_NAME]! I'm glad to hear that the latest work order was completed to …" at bounding box center [590, 230] width 398 height 27
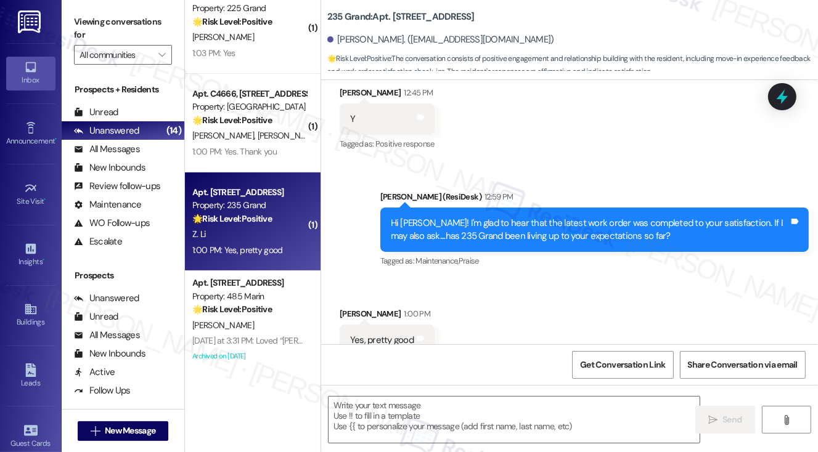
click at [89, 6] on div "Viewing conversations for All communities " at bounding box center [123, 38] width 123 height 77
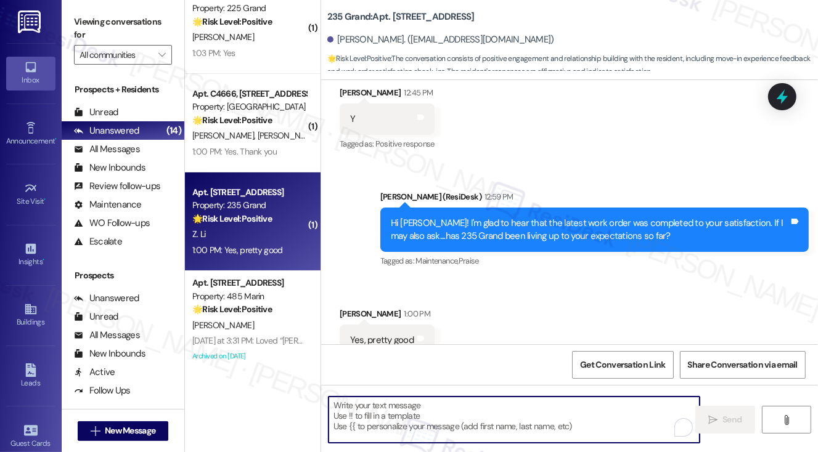
click at [452, 407] on textarea "To enrich screen reader interactions, please activate Accessibility in Grammarl…" at bounding box center [515, 420] width 372 height 46
paste textarea "That’s wonderful to hear, [PERSON_NAME], thank you! If you’re comfortable, woul…"
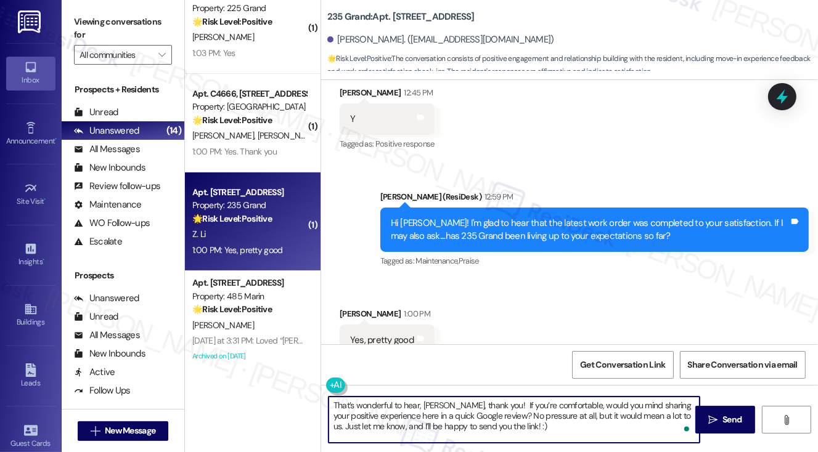
click at [348, 308] on div "Zhuoran Li 1:00 PM" at bounding box center [387, 316] width 95 height 17
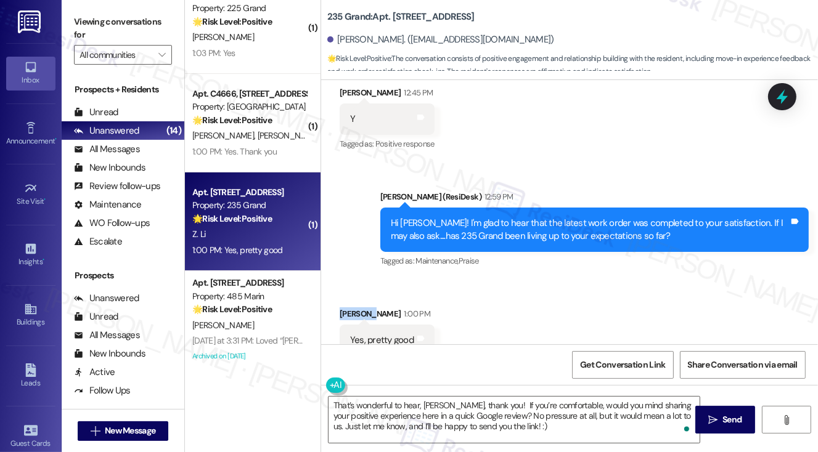
click at [348, 308] on div "Zhuoran Li 1:00 PM" at bounding box center [387, 316] width 95 height 17
copy div "Zhuoran"
click at [433, 404] on textarea "That’s wonderful to hear, [PERSON_NAME], thank you! If you’re comfortable, woul…" at bounding box center [515, 420] width 372 height 46
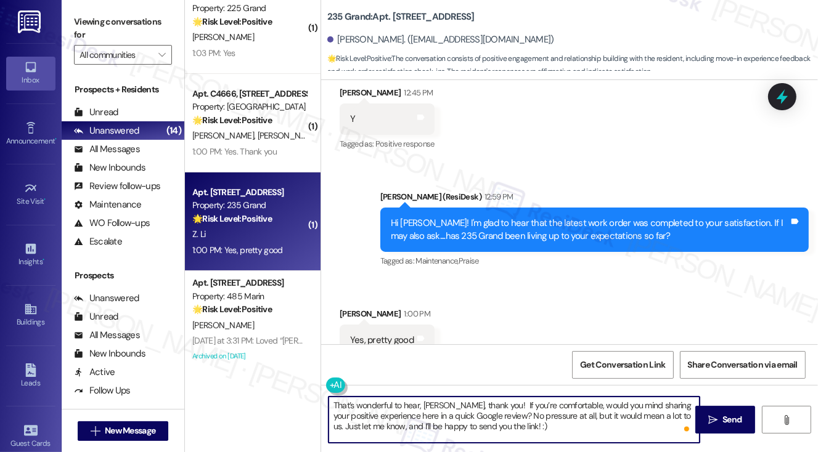
click at [433, 404] on textarea "That’s wonderful to hear, [PERSON_NAME], thank you! If you’re comfortable, woul…" at bounding box center [515, 420] width 372 height 46
paste textarea "Zhuoran"
type textarea "That’s wonderful to hear, [PERSON_NAME], thank you! If you’re comfortable, woul…"
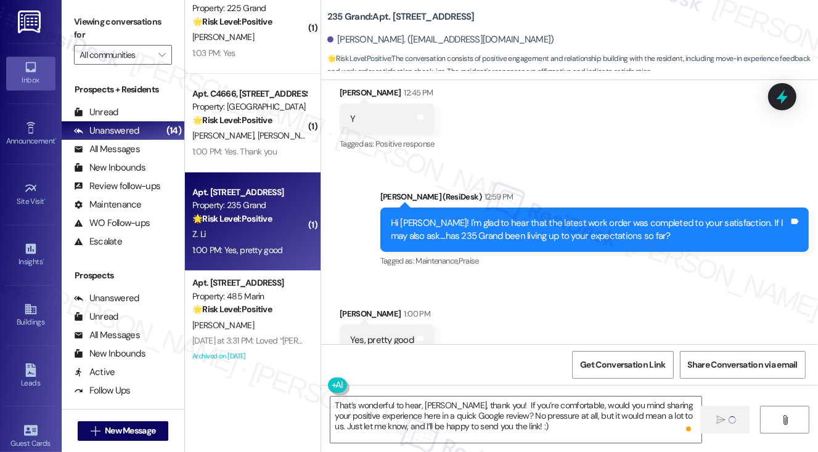
click at [588, 217] on div "Hi [PERSON_NAME]! I'm glad to hear that the latest work order was completed to …" at bounding box center [590, 230] width 398 height 27
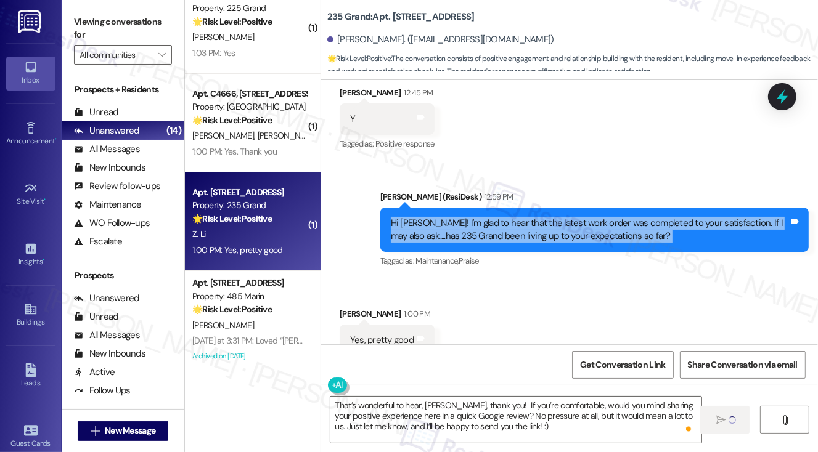
click at [588, 217] on div "Hi [PERSON_NAME]! I'm glad to hear that the latest work order was completed to …" at bounding box center [590, 230] width 398 height 27
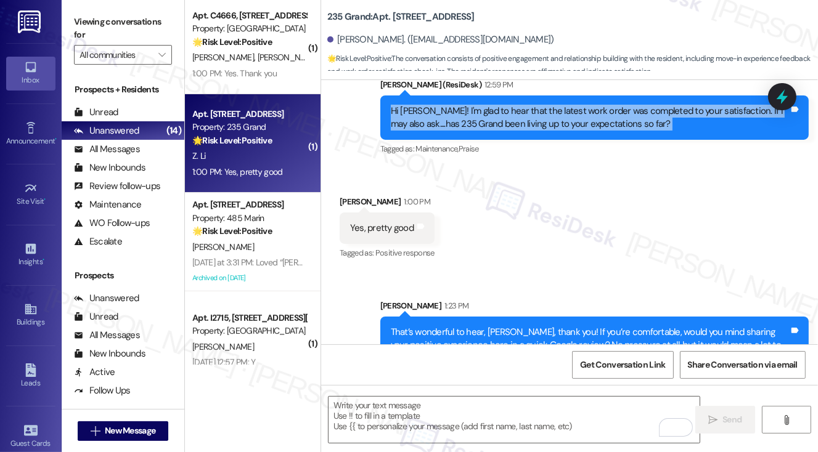
scroll to position [247, 0]
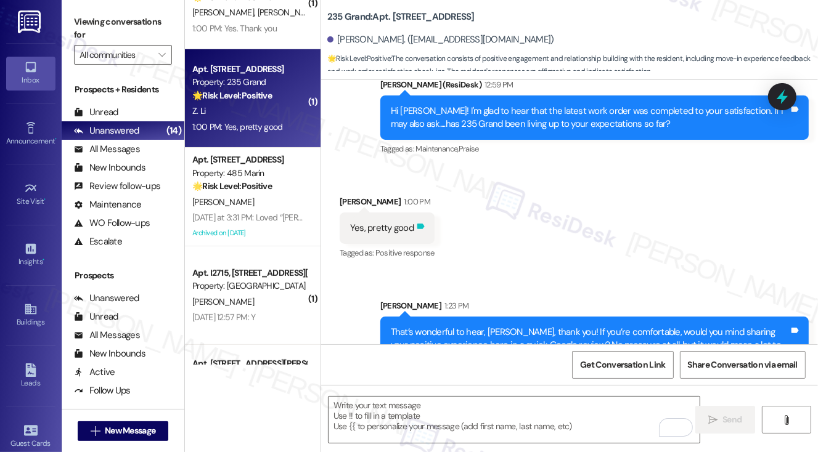
click at [422, 224] on icon at bounding box center [420, 227] width 7 height 6
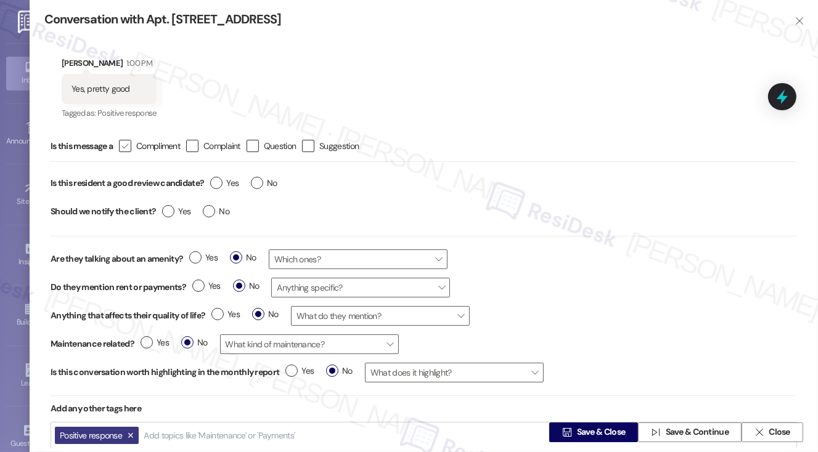
click at [131, 143] on div "" at bounding box center [125, 146] width 12 height 12
click at [121, 143] on input " Compliment" at bounding box center [117, 146] width 8 height 8
checkbox input "true"
click at [217, 178] on label "Yes" at bounding box center [224, 183] width 28 height 13
click at [217, 178] on input "Yes" at bounding box center [224, 185] width 28 height 16
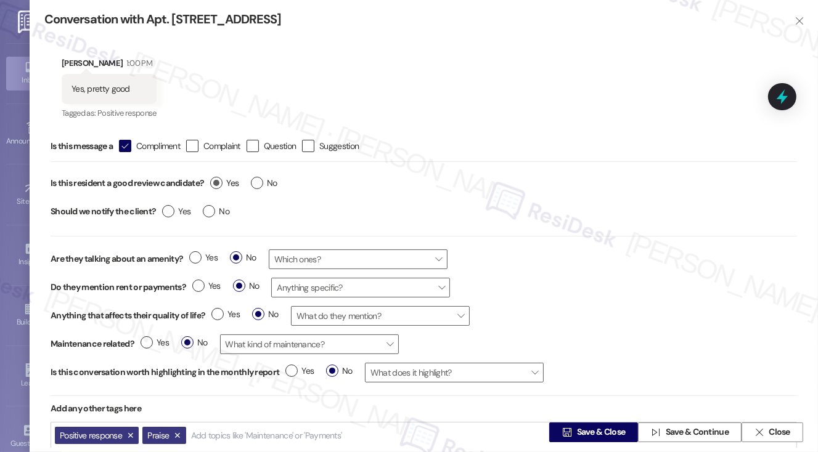
radio input "true"
click at [210, 211] on label "No" at bounding box center [216, 211] width 27 height 13
click at [210, 211] on input "No" at bounding box center [216, 213] width 27 height 16
radio input "true"
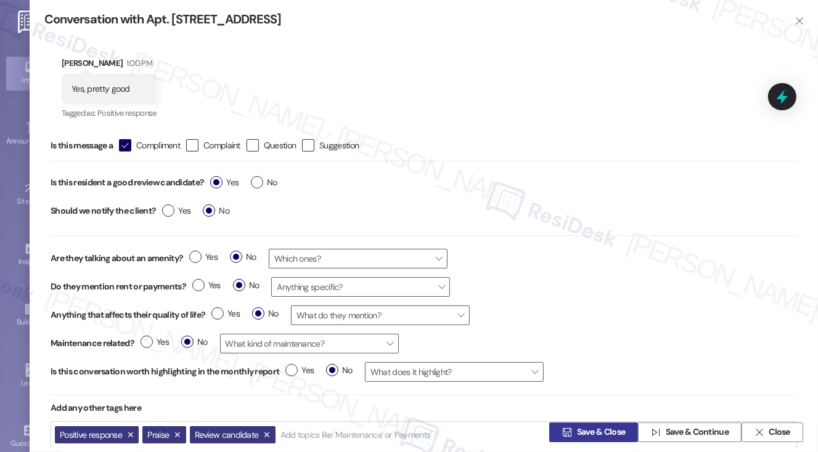
click at [577, 430] on span "Save & Close" at bounding box center [601, 433] width 49 height 13
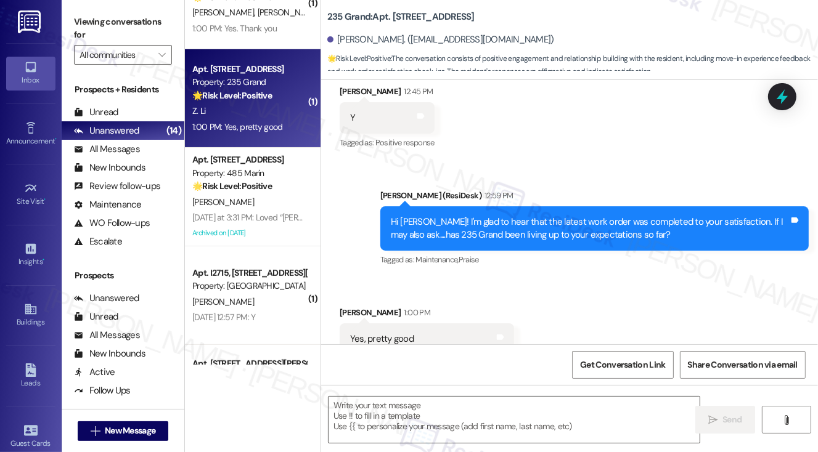
type textarea "Fetching suggested responses. Please feel free to read through the conversation…"
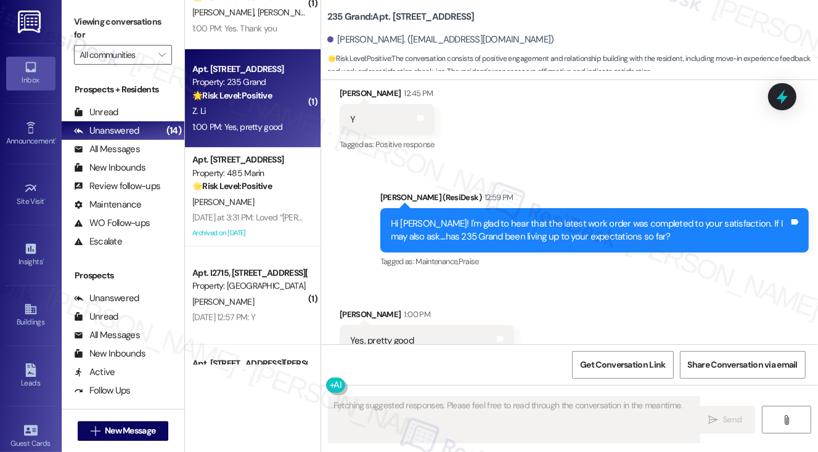
scroll to position [6380, 0]
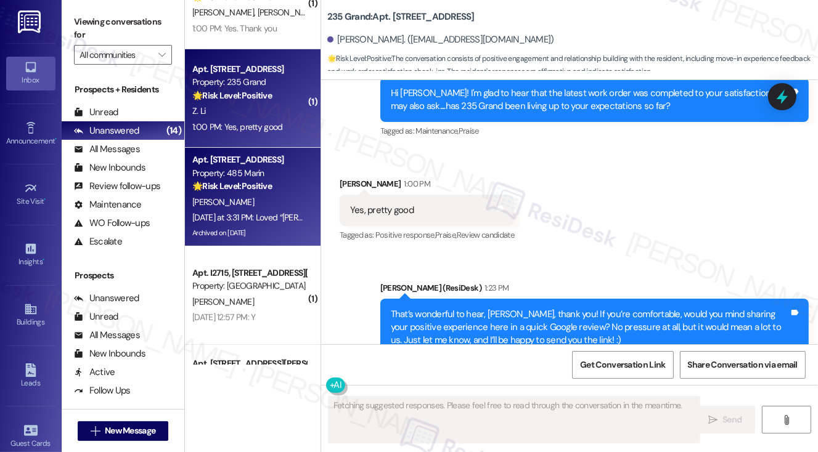
click at [284, 192] on div "🌟 Risk Level: Positive The resident is expressing positive feedback and appreci…" at bounding box center [249, 186] width 114 height 13
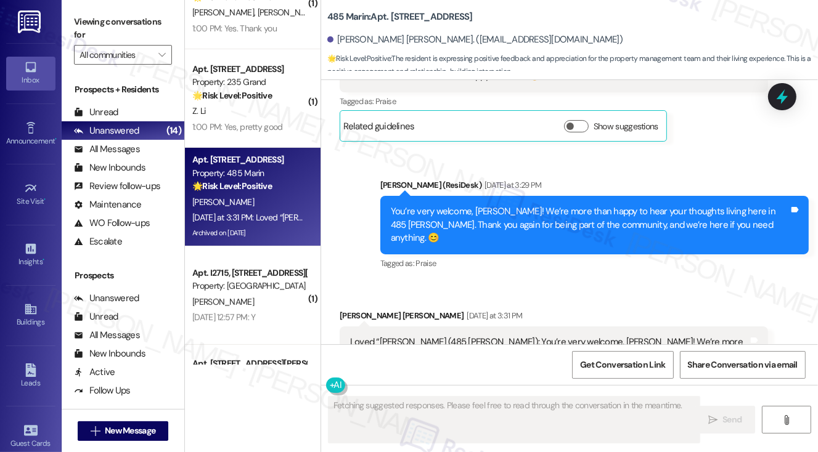
scroll to position [7516, 0]
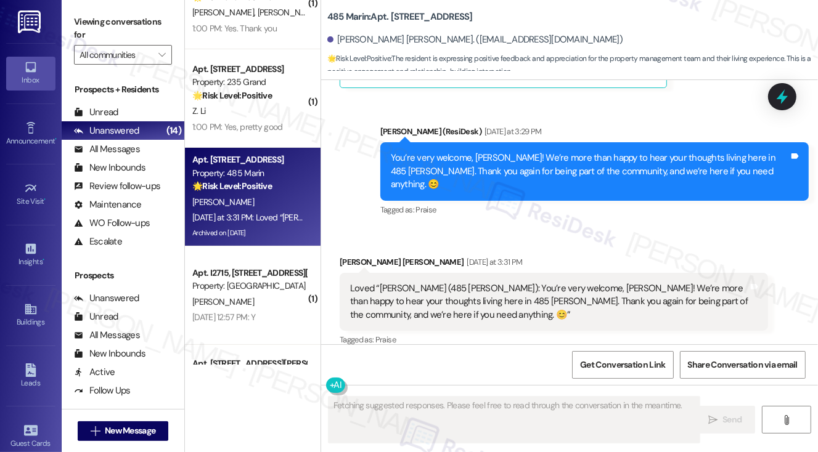
click at [460, 152] on div "You’re very welcome, [PERSON_NAME]! We’re more than happy to hear your thoughts…" at bounding box center [590, 171] width 398 height 39
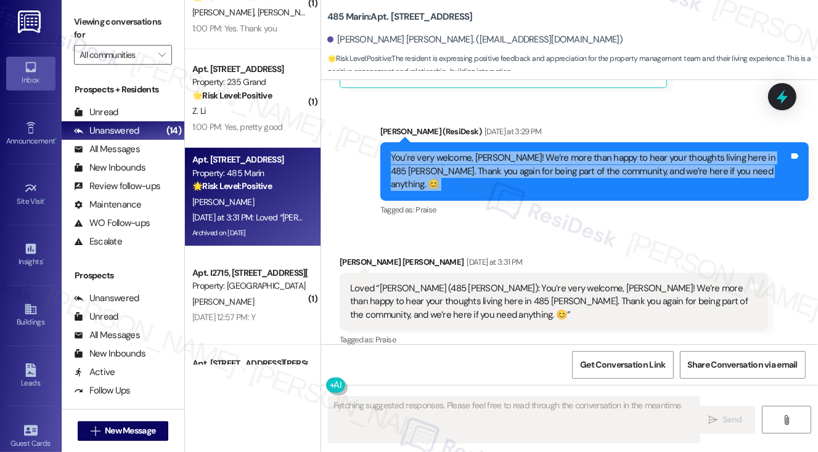
click at [460, 152] on div "You’re very welcome, [PERSON_NAME]! We’re more than happy to hear your thoughts…" at bounding box center [590, 171] width 398 height 39
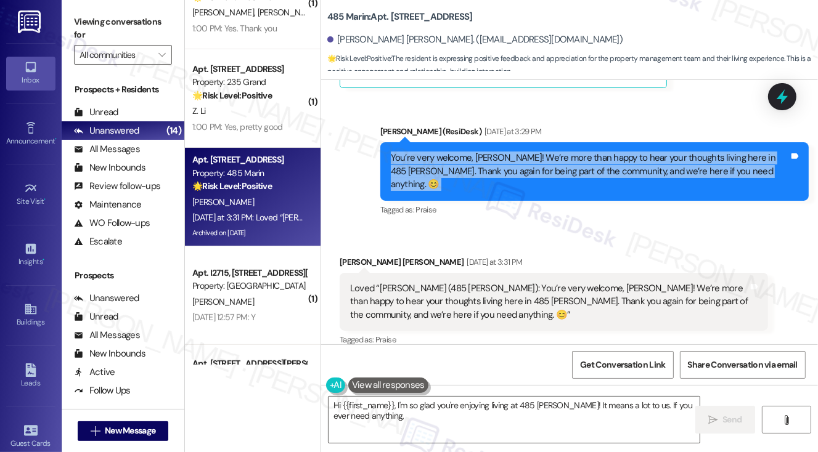
click at [536, 152] on div "You’re very welcome, [PERSON_NAME]! We’re more than happy to hear your thoughts…" at bounding box center [590, 171] width 398 height 39
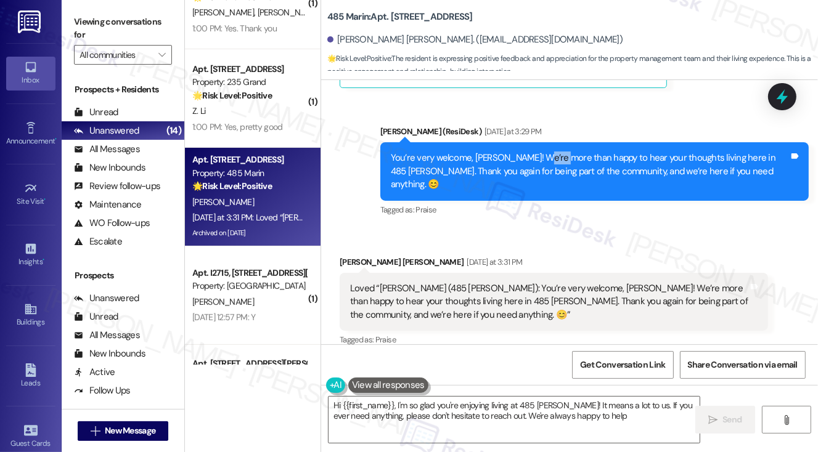
type textarea "Hi {{first_name}}, I'm so glad you're enjoying living at 485 [PERSON_NAME]! It …"
click at [536, 152] on div "You’re very welcome, [PERSON_NAME]! We’re more than happy to hear your thoughts…" at bounding box center [590, 171] width 398 height 39
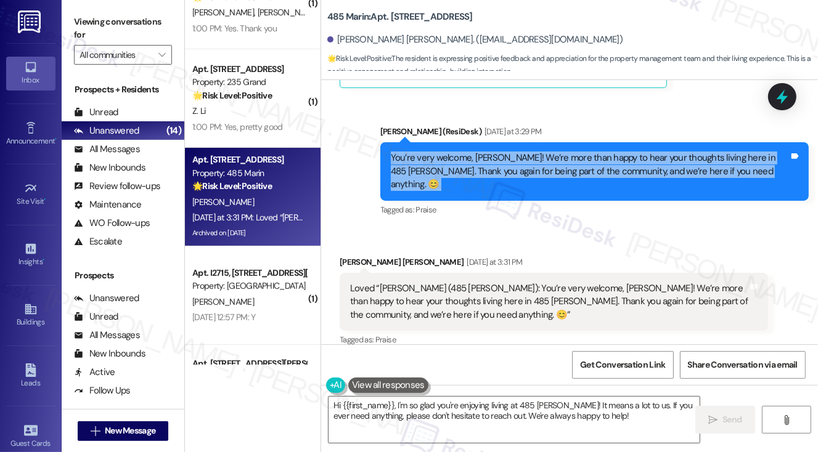
click at [536, 152] on div "You’re very welcome, [PERSON_NAME]! We’re more than happy to hear your thoughts…" at bounding box center [590, 171] width 398 height 39
click at [599, 152] on div "You’re very welcome, [PERSON_NAME]! We’re more than happy to hear your thoughts…" at bounding box center [590, 171] width 398 height 39
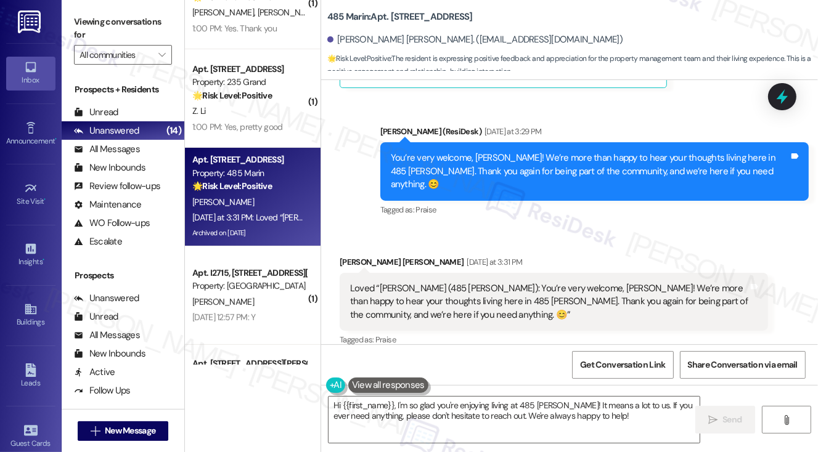
click at [599, 152] on div "You’re very welcome, [PERSON_NAME]! We’re more than happy to hear your thoughts…" at bounding box center [590, 171] width 398 height 39
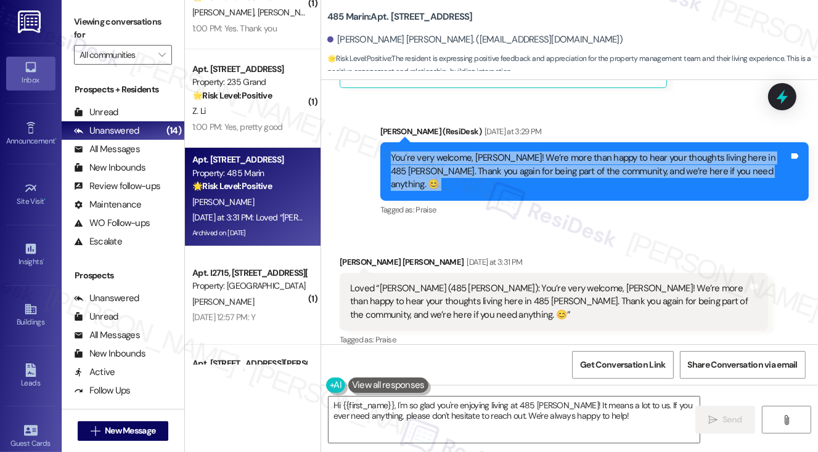
click at [599, 152] on div "You’re very welcome, [PERSON_NAME]! We’re more than happy to hear your thoughts…" at bounding box center [590, 171] width 398 height 39
click at [469, 152] on div "You’re very welcome, [PERSON_NAME]! We’re more than happy to hear your thoughts…" at bounding box center [590, 171] width 398 height 39
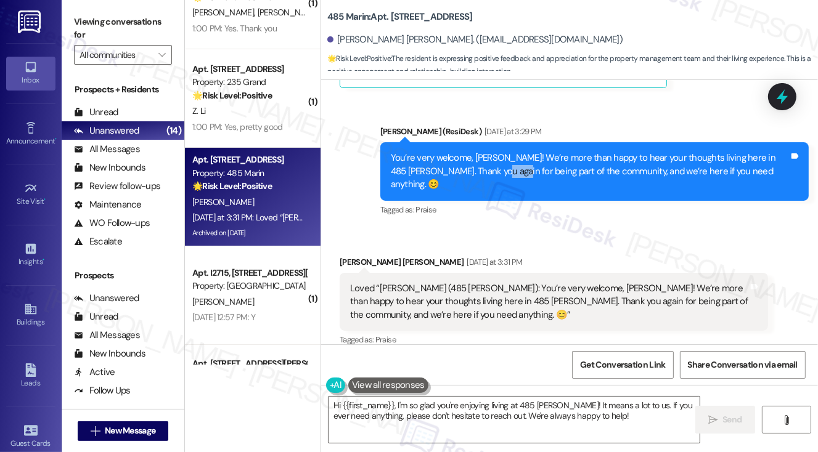
click at [469, 152] on div "You’re very welcome, [PERSON_NAME]! We’re more than happy to hear your thoughts…" at bounding box center [590, 171] width 398 height 39
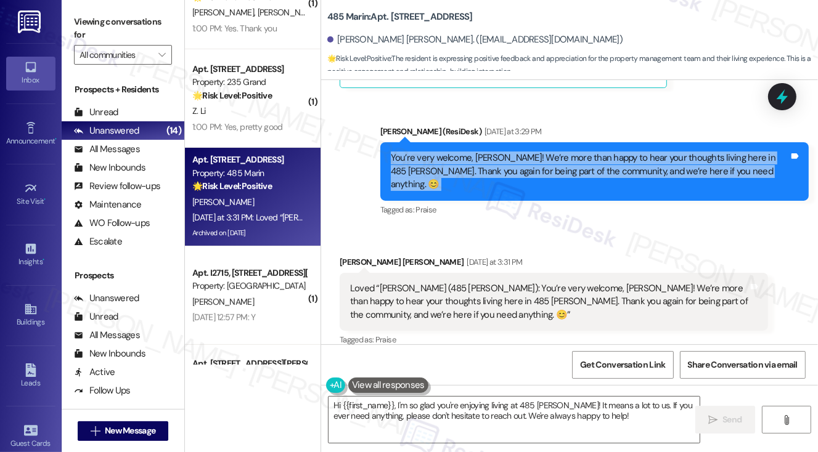
click at [469, 152] on div "You’re very welcome, [PERSON_NAME]! We’re more than happy to hear your thoughts…" at bounding box center [590, 171] width 398 height 39
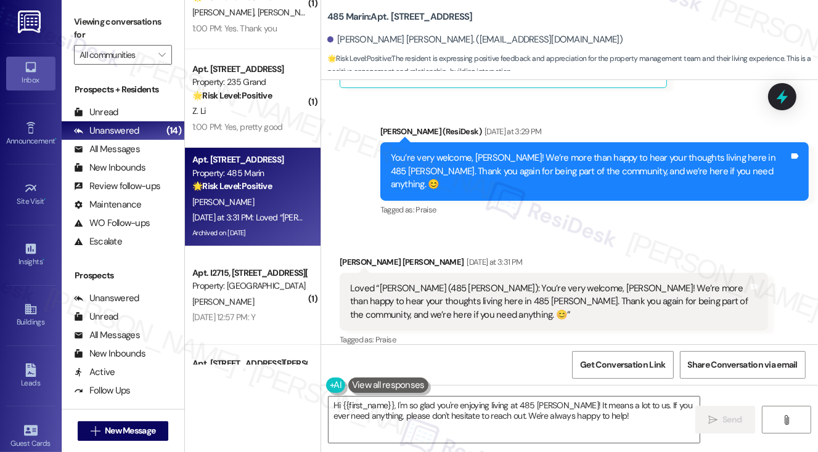
click at [520, 282] on div "Loved “[PERSON_NAME] (485 [PERSON_NAME]): You’re very welcome, [PERSON_NAME]! W…" at bounding box center [549, 301] width 398 height 39
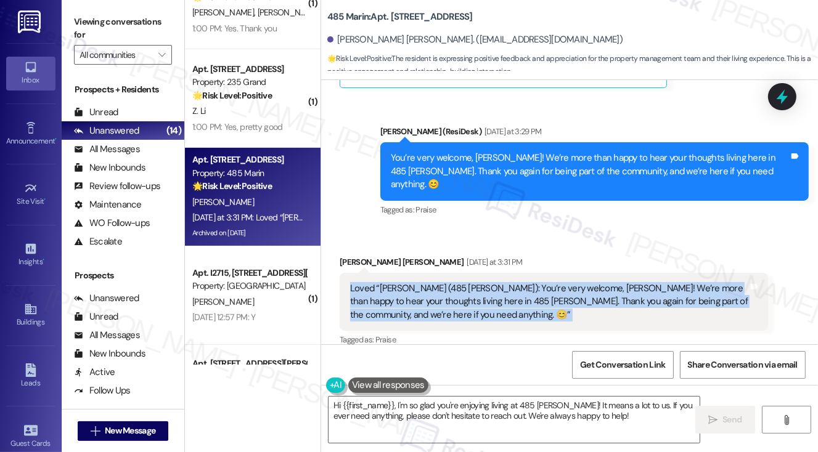
click at [520, 282] on div "Loved “[PERSON_NAME] (485 [PERSON_NAME]): You’re very welcome, [PERSON_NAME]! W…" at bounding box center [549, 301] width 398 height 39
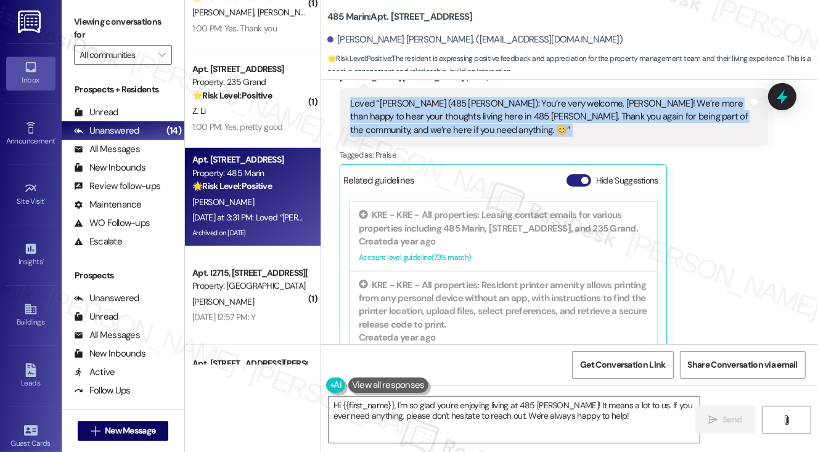
click at [584, 177] on span "button" at bounding box center [584, 180] width 7 height 7
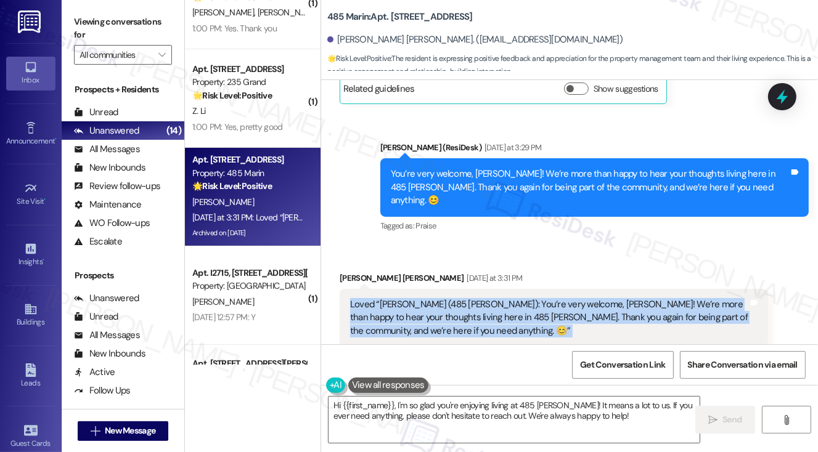
scroll to position [7520, 0]
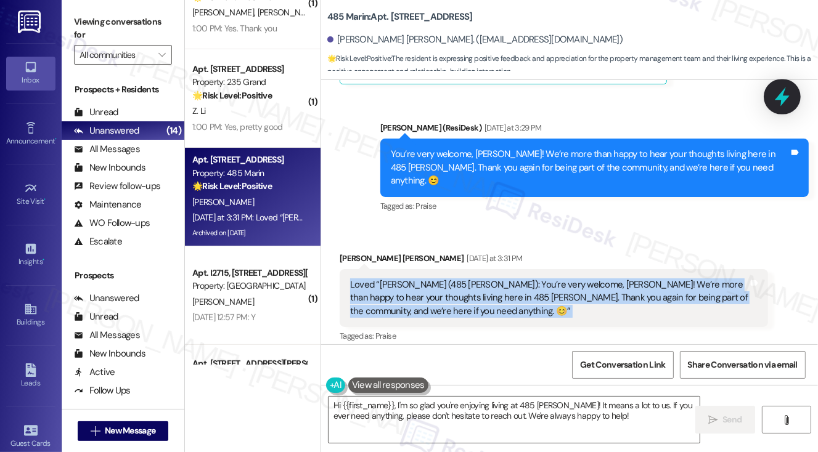
click at [789, 105] on icon at bounding box center [782, 96] width 21 height 21
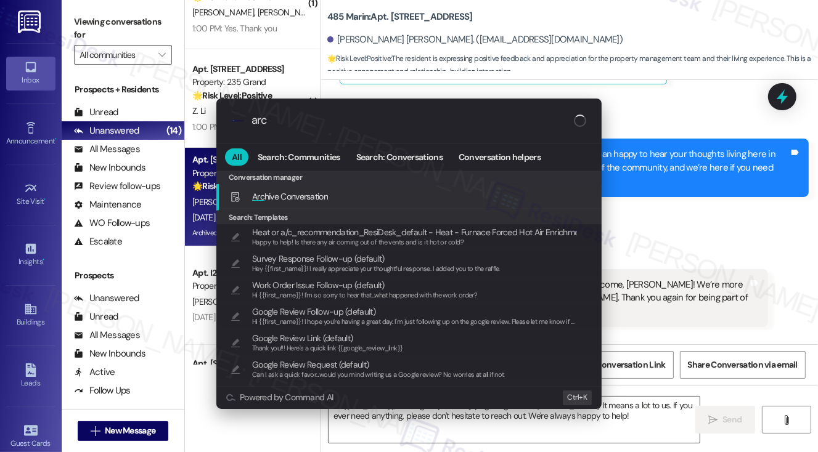
type input "arc"
click at [319, 199] on span "Arc hive Conversation" at bounding box center [290, 196] width 76 height 11
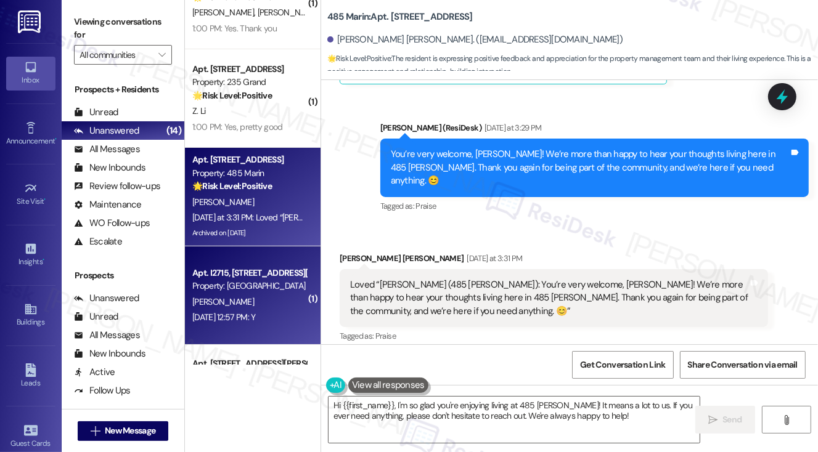
click at [253, 289] on div "Property: [GEOGRAPHIC_DATA]" at bounding box center [249, 286] width 114 height 13
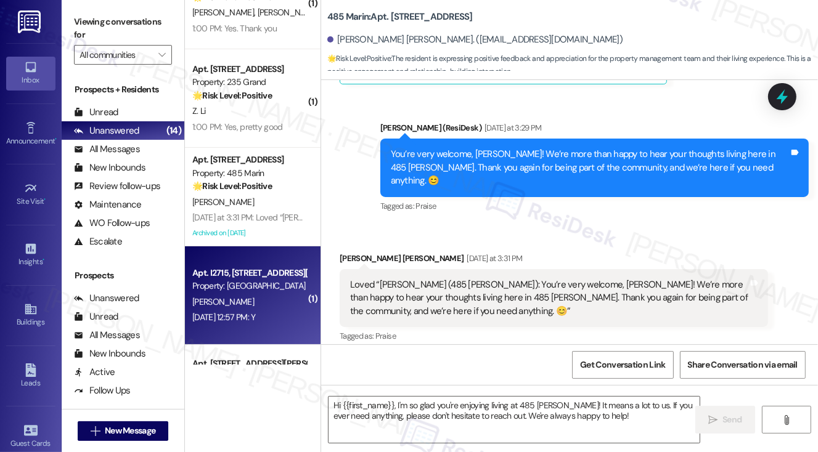
type textarea "Fetching suggested responses. Please feel free to read through the conversation…"
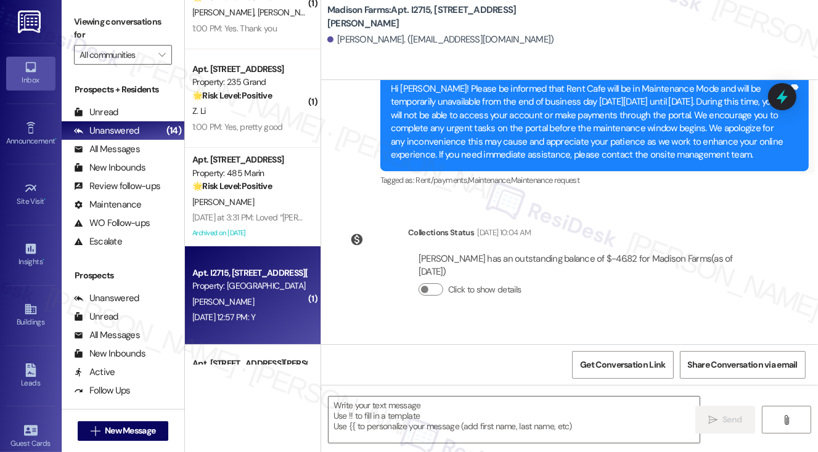
type textarea "Fetching suggested responses. Please feel free to read through the conversation…"
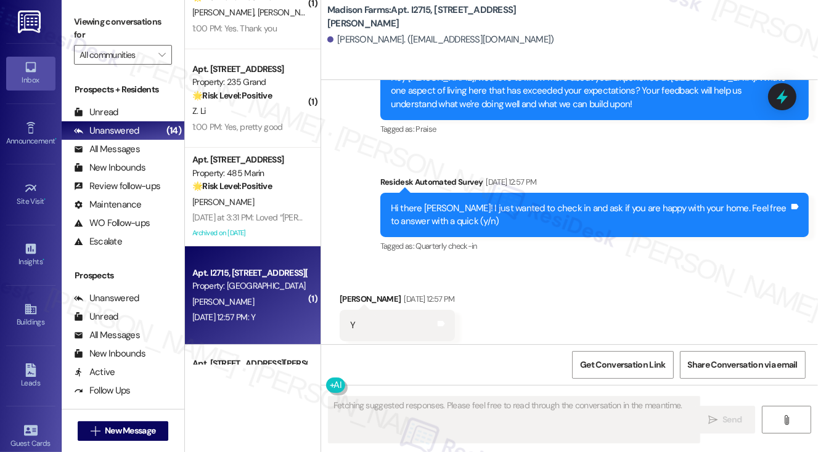
scroll to position [910, 0]
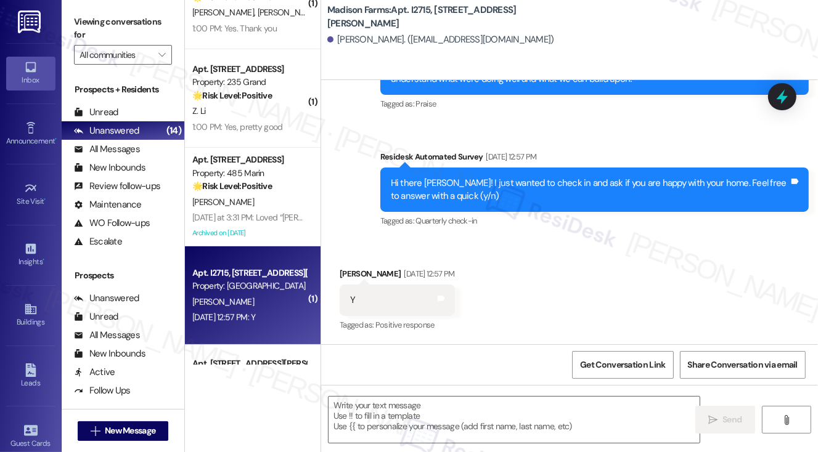
click at [592, 166] on div "Residesk Automated Survey [DATE] 12:57 PM" at bounding box center [594, 158] width 428 height 17
click at [99, 12] on label "Viewing conversations for" at bounding box center [123, 28] width 98 height 33
click at [421, 397] on div " Send " at bounding box center [569, 431] width 497 height 92
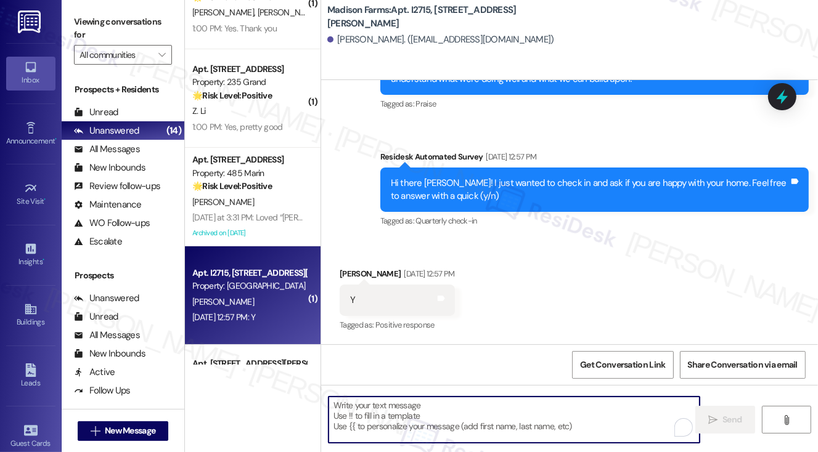
click at [420, 404] on textarea "To enrich screen reader interactions, please activate Accessibility in Grammarl…" at bounding box center [515, 420] width 372 height 46
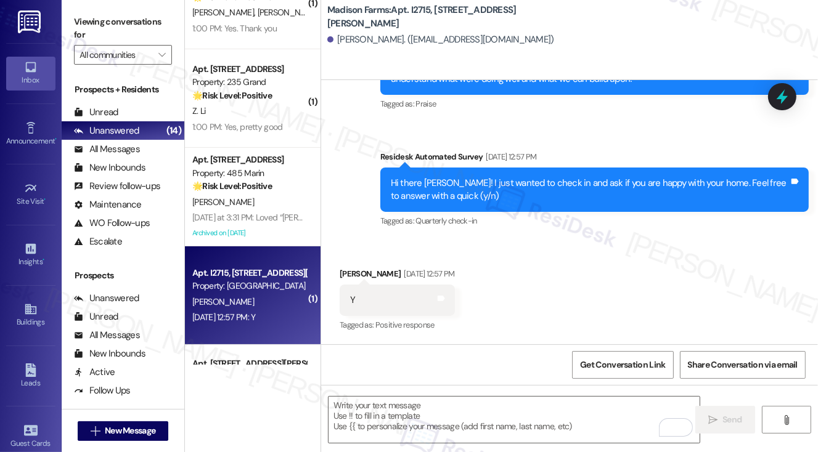
click at [97, 20] on label "Viewing conversations for" at bounding box center [123, 28] width 98 height 33
click at [412, 420] on textarea "To enrich screen reader interactions, please activate Accessibility in Grammarl…" at bounding box center [515, 420] width 372 height 46
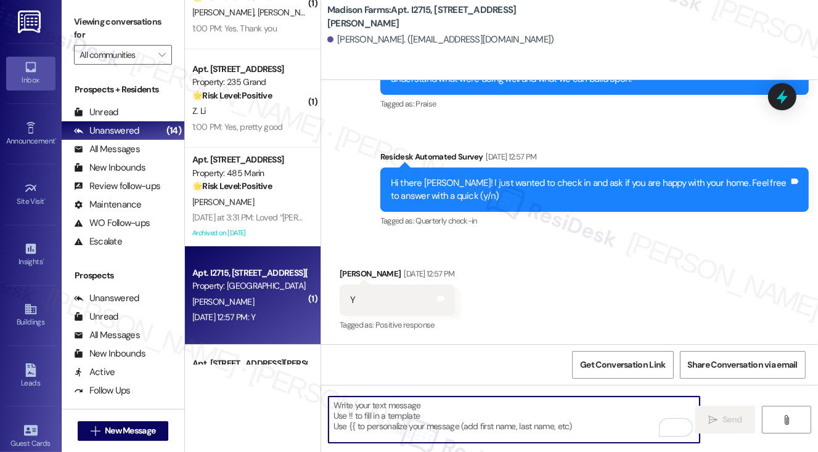
paste textarea "That’s awesome to hear, [PERSON_NAME]! Thank you! If you don’t mind, would you …"
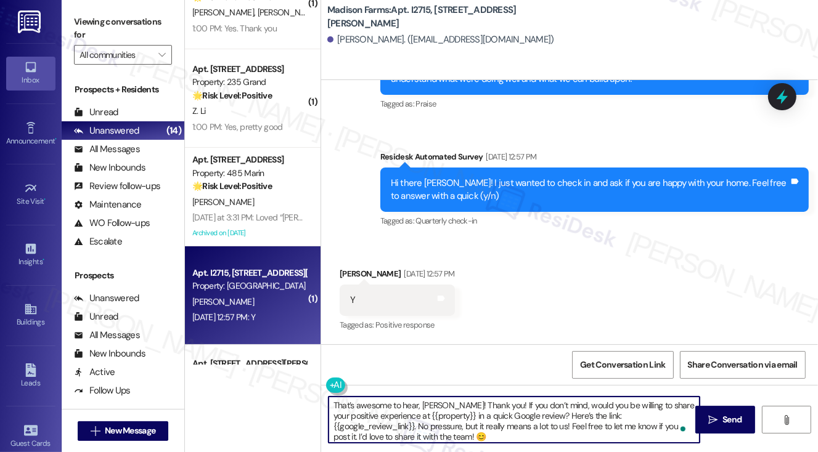
scroll to position [911, 0]
click at [350, 273] on div "[PERSON_NAME] [DATE] 12:57 PM" at bounding box center [397, 276] width 115 height 17
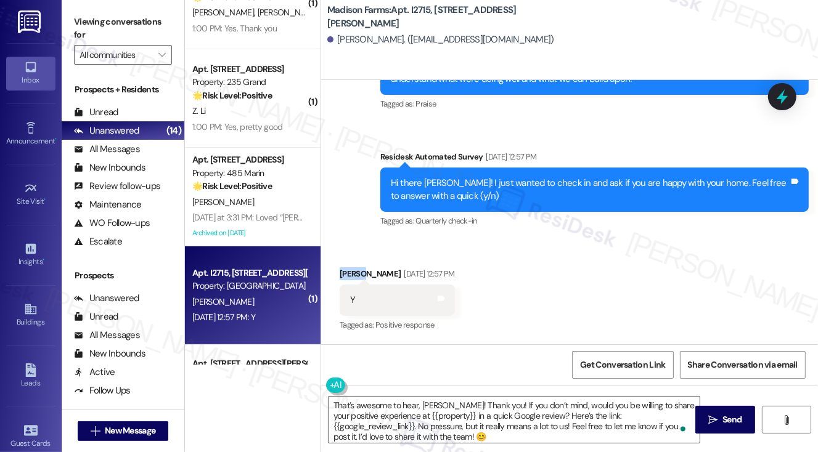
copy div "Lores"
click at [435, 401] on textarea "That’s awesome to hear, [PERSON_NAME]! Thank you! If you don’t mind, would you …" at bounding box center [515, 420] width 372 height 46
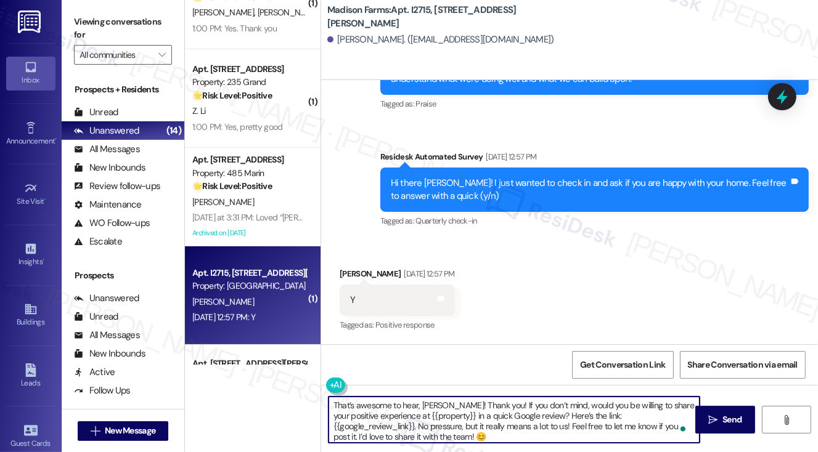
click at [435, 401] on textarea "That’s awesome to hear, [PERSON_NAME]! Thank you! If you don’t mind, would you …" at bounding box center [515, 420] width 372 height 46
paste textarea "Lores"
click at [512, 402] on textarea "That’s awesome to hear, [PERSON_NAME]! Thank you! If you don’t mind, would you …" at bounding box center [515, 420] width 372 height 46
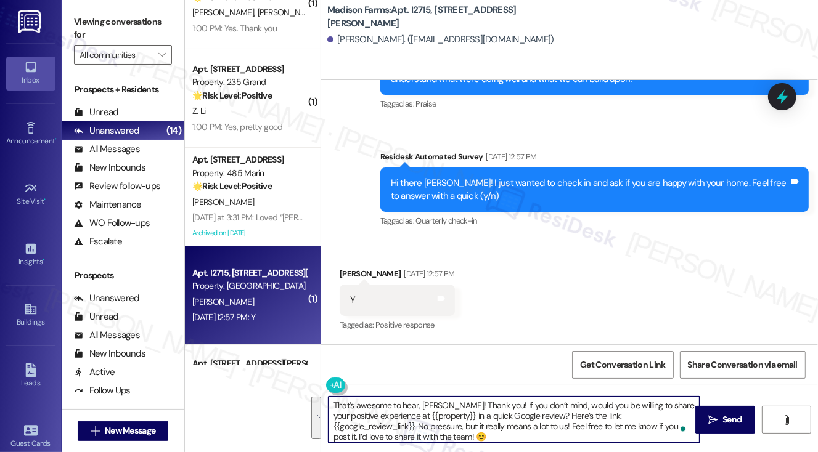
click at [443, 423] on textarea "That’s awesome to hear, [PERSON_NAME]! Thank you! If you don’t mind, would you …" at bounding box center [515, 420] width 372 height 46
click at [570, 419] on textarea "That’s awesome to hear, [PERSON_NAME]! Thank you! If you don’t mind, would you …" at bounding box center [515, 420] width 372 height 46
click at [335, 403] on textarea "That’s awesome to hear, [PERSON_NAME]! Thank you! If you don’t mind, would you …" at bounding box center [515, 420] width 372 height 46
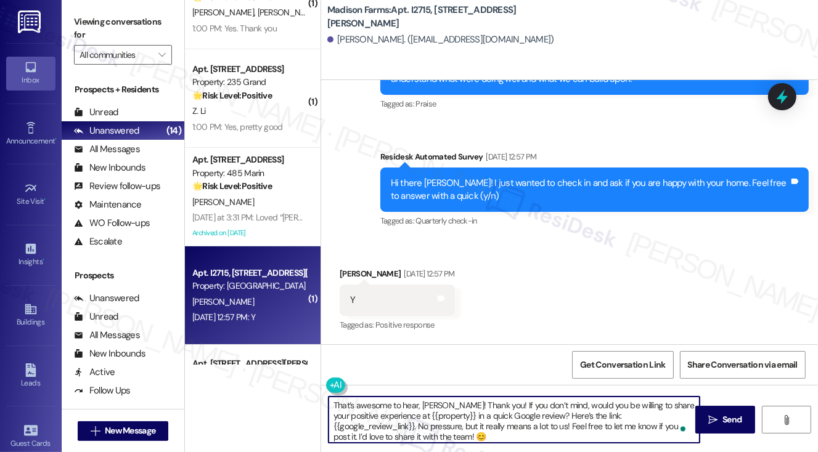
click at [333, 403] on textarea "That’s awesome to hear, [PERSON_NAME]! Thank you! If you don’t mind, would you …" at bounding box center [515, 420] width 372 height 46
click at [345, 404] on textarea "That’s awesome to hear, [PERSON_NAME]! Thank you! If you don’t mind, would you …" at bounding box center [515, 420] width 372 height 46
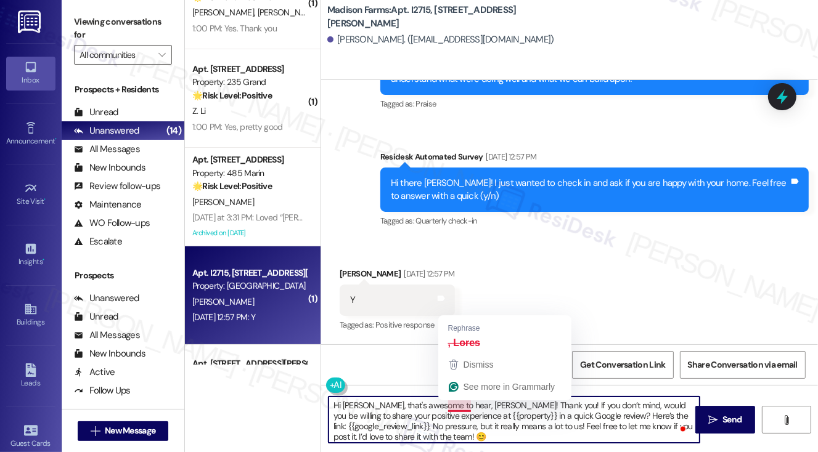
click at [452, 406] on textarea "Hi [PERSON_NAME], that's awesome to hear, [PERSON_NAME]! Thank you! If you don’…" at bounding box center [515, 420] width 372 height 46
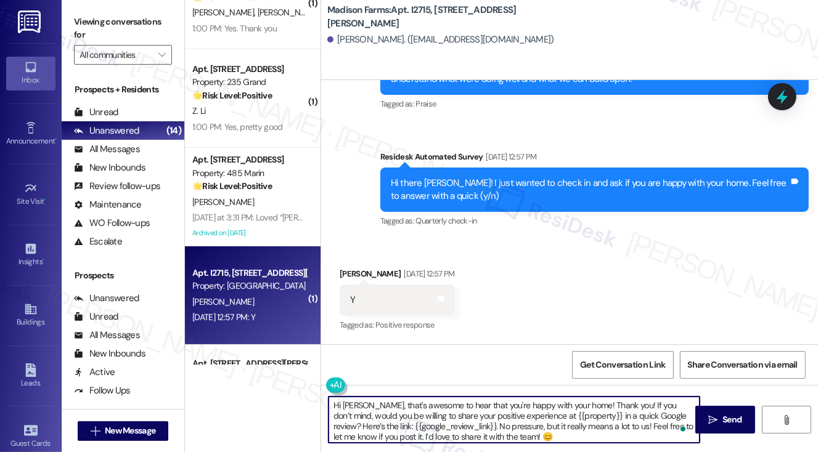
click at [404, 409] on textarea "Hi [PERSON_NAME], that's awesome to hear that you're happy with your home! Than…" at bounding box center [515, 420] width 372 height 46
click at [434, 430] on textarea "Hi [PERSON_NAME], that's awesome to hear that you're happy with your home! Than…" at bounding box center [515, 420] width 372 height 46
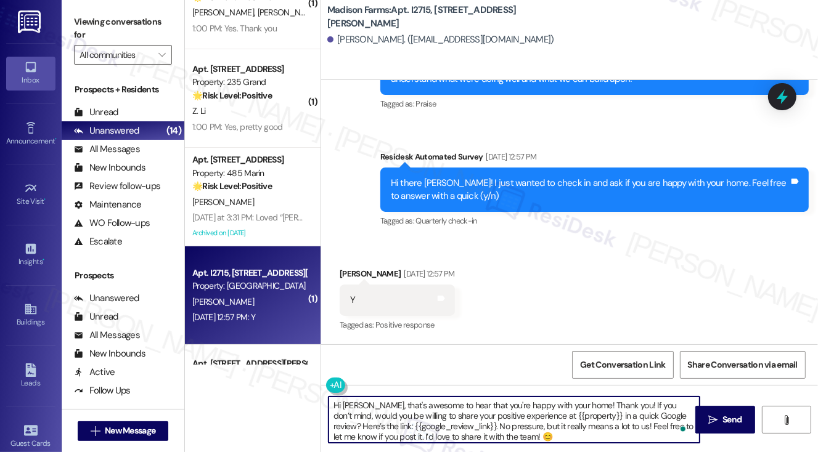
click at [434, 430] on textarea "Hi [PERSON_NAME], that's awesome to hear that you're happy with your home! Than…" at bounding box center [515, 420] width 372 height 46
click at [429, 419] on textarea "Hi [PERSON_NAME], that's awesome to hear that you're happy with your home! Than…" at bounding box center [515, 420] width 372 height 46
click at [459, 421] on textarea "Hi [PERSON_NAME], that's awesome to hear that you're happy with your home! Than…" at bounding box center [515, 420] width 372 height 46
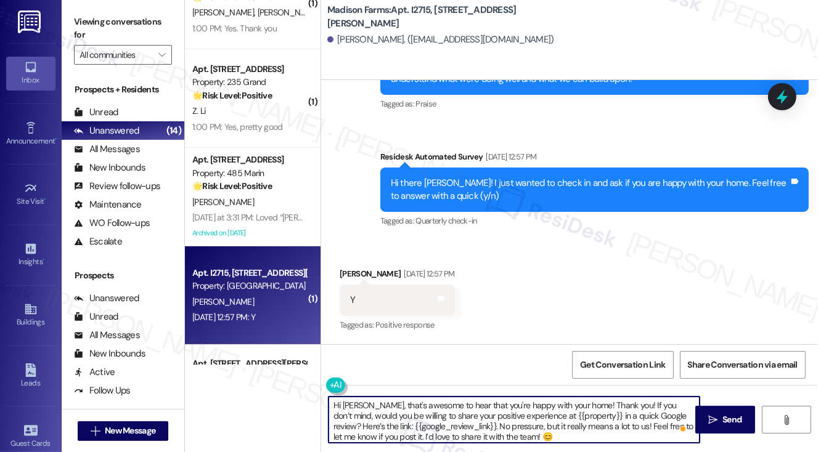
click at [563, 432] on textarea "Hi [PERSON_NAME], that's awesome to hear that you're happy with your home! Than…" at bounding box center [515, 420] width 372 height 46
type textarea "Hi [PERSON_NAME], that's awesome to hear that you're happy with your home! Than…"
click at [720, 414] on span "Send" at bounding box center [732, 420] width 24 height 13
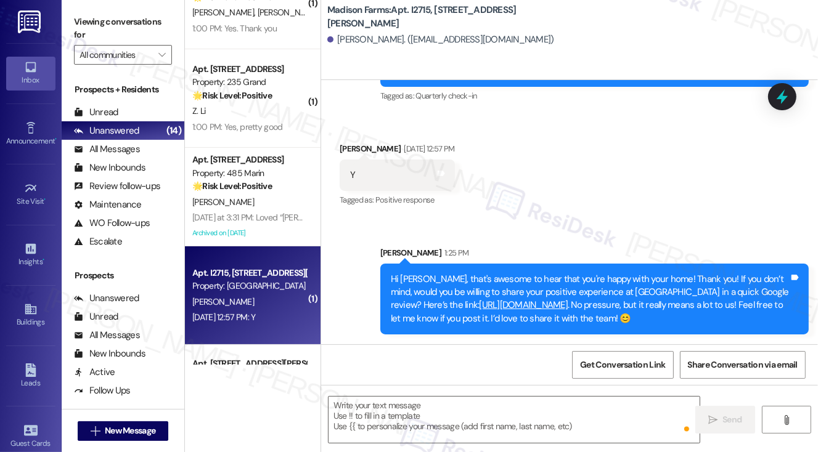
scroll to position [1036, 0]
click at [545, 284] on div "Hi [PERSON_NAME], that's awesome to hear that you're happy with your home! Than…" at bounding box center [590, 299] width 398 height 53
click at [446, 170] on icon at bounding box center [440, 173] width 9 height 9
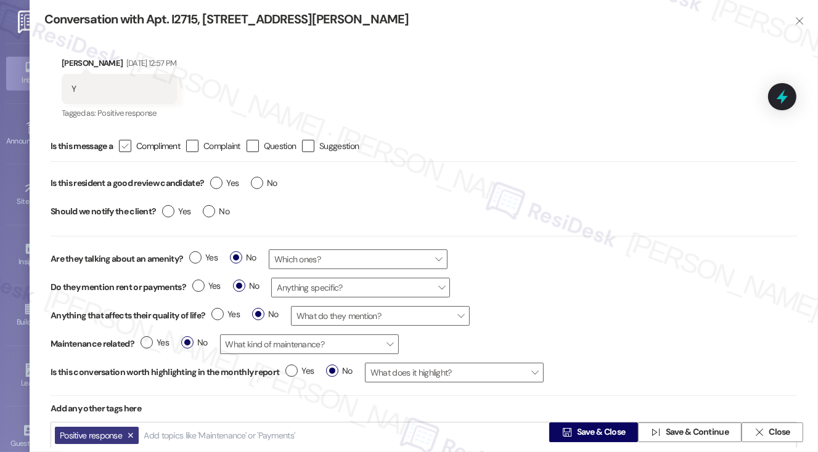
click at [128, 144] on icon "" at bounding box center [125, 146] width 8 height 13
click at [121, 144] on input " Compliment" at bounding box center [117, 146] width 8 height 8
checkbox input "true"
click at [216, 181] on label "Yes" at bounding box center [224, 183] width 28 height 13
click at [216, 181] on input "Yes" at bounding box center [224, 185] width 28 height 16
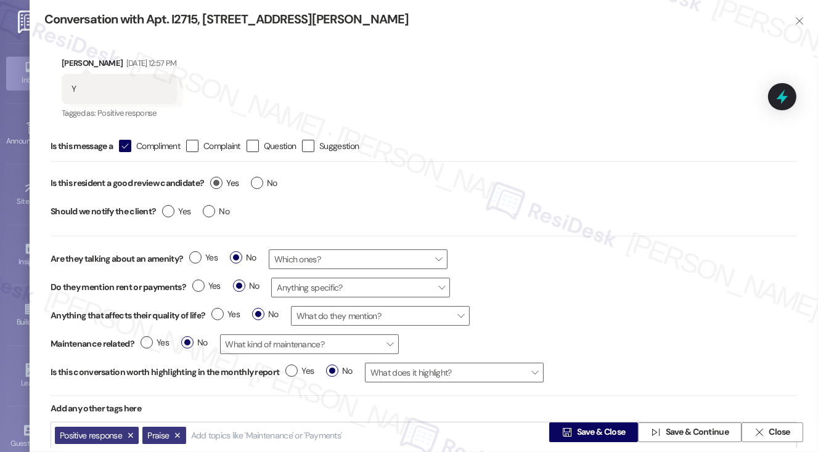
radio input "true"
click at [212, 209] on label "No" at bounding box center [216, 211] width 27 height 13
click at [212, 209] on input "No" at bounding box center [216, 213] width 27 height 16
radio input "true"
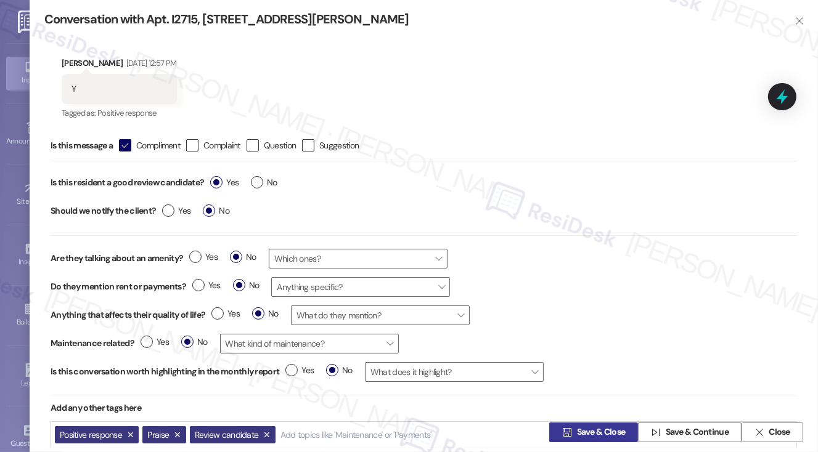
click at [583, 427] on span "Save & Close" at bounding box center [601, 433] width 49 height 13
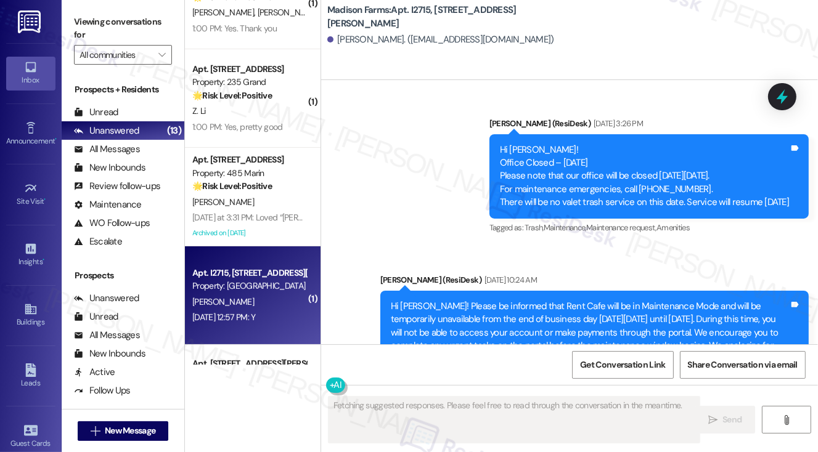
type textarea "Fetching suggested responses. Please feel free to read through the conversation…"
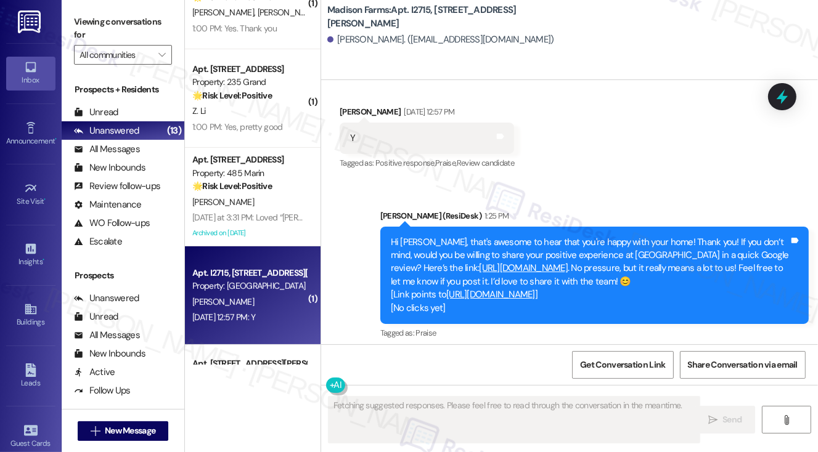
scroll to position [1094, 0]
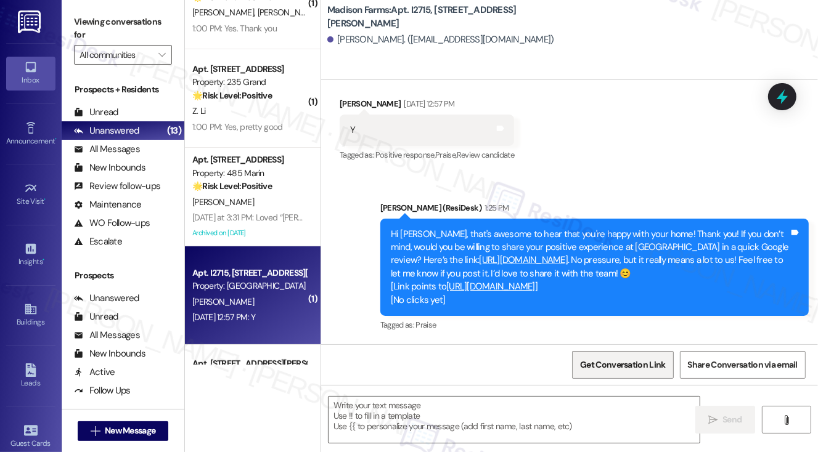
click at [607, 361] on span "Get Conversation Link" at bounding box center [622, 365] width 85 height 13
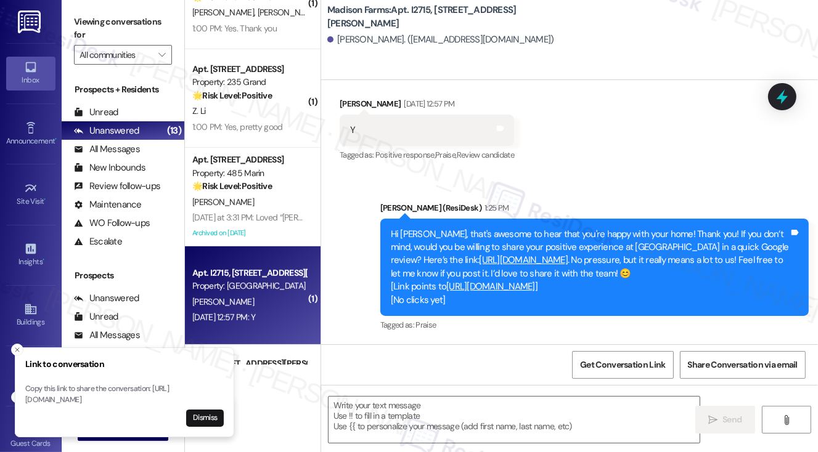
click at [616, 126] on div "Received via SMS [PERSON_NAME] [DATE] 12:57 PM Y Tags and notes Tagged as: Posi…" at bounding box center [569, 122] width 497 height 104
click at [86, 16] on label "Viewing conversations for" at bounding box center [123, 28] width 98 height 33
drag, startPoint x: 83, startPoint y: 27, endPoint x: 104, endPoint y: 29, distance: 20.5
click at [83, 27] on label "Viewing conversations for" at bounding box center [123, 28] width 98 height 33
click at [628, 354] on span "Get Conversation Link" at bounding box center [623, 365] width 90 height 27
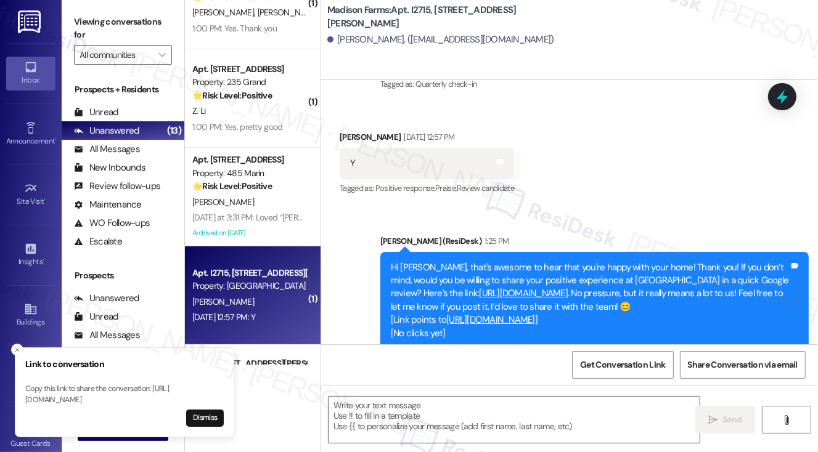
scroll to position [971, 0]
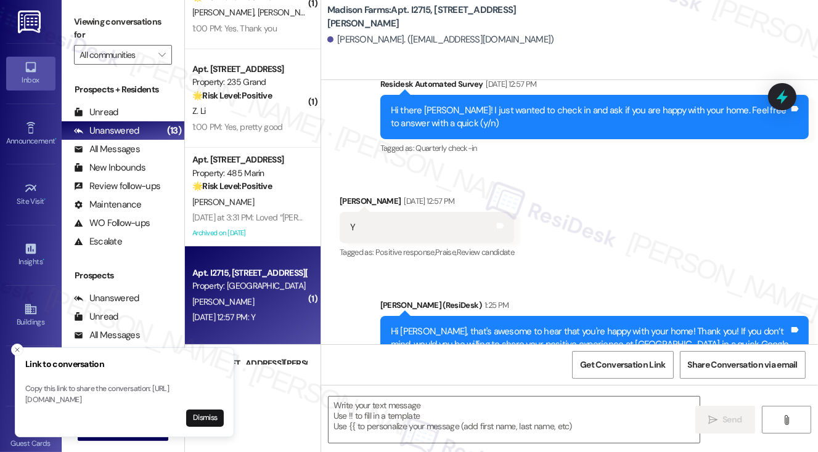
click at [89, 6] on div "Viewing conversations for All communities " at bounding box center [123, 38] width 123 height 77
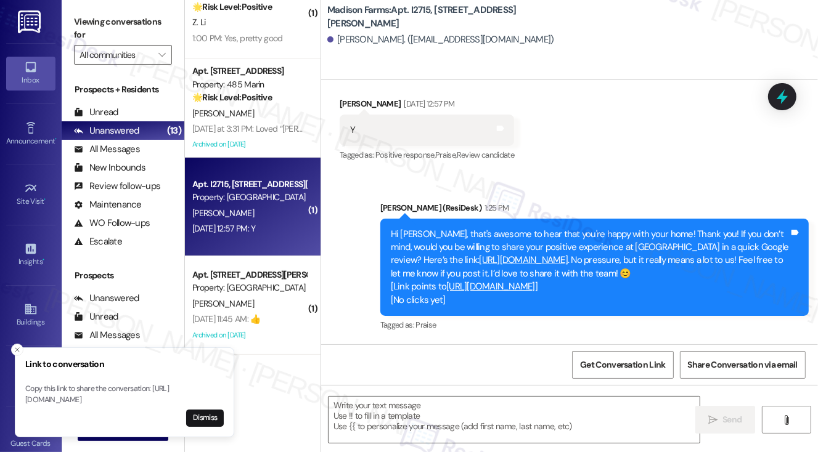
scroll to position [432, 0]
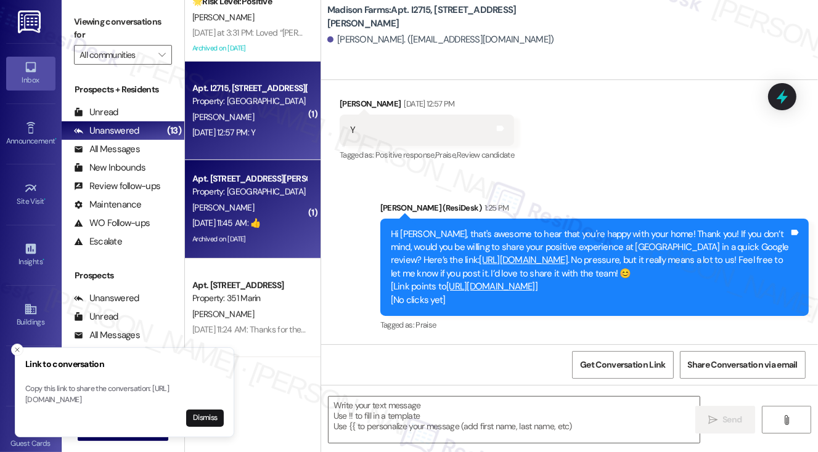
click at [280, 205] on div "[PERSON_NAME]" at bounding box center [249, 207] width 117 height 15
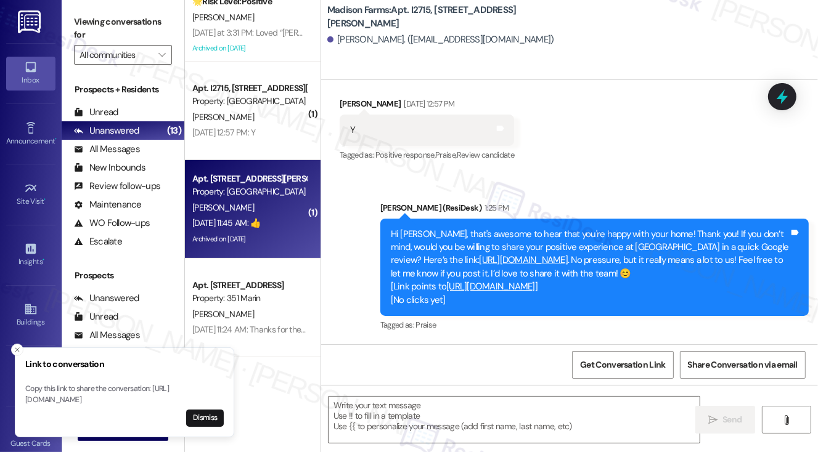
type textarea "Fetching suggested responses. Please feel free to read through the conversation…"
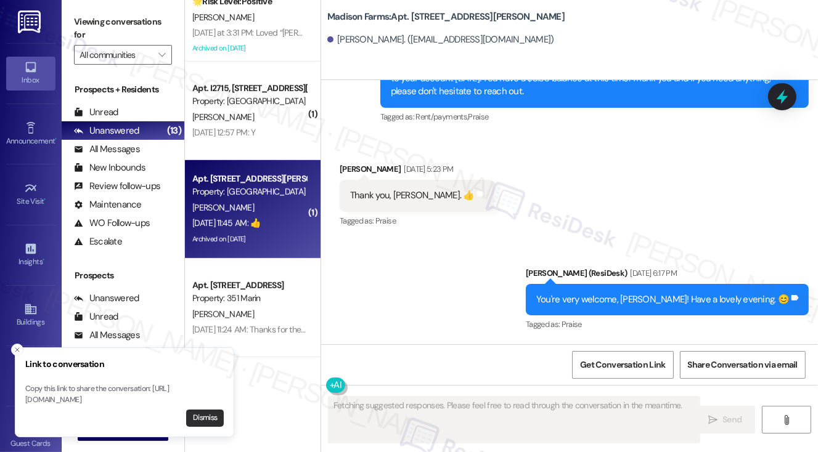
click at [204, 414] on button "Dismiss" at bounding box center [205, 418] width 38 height 17
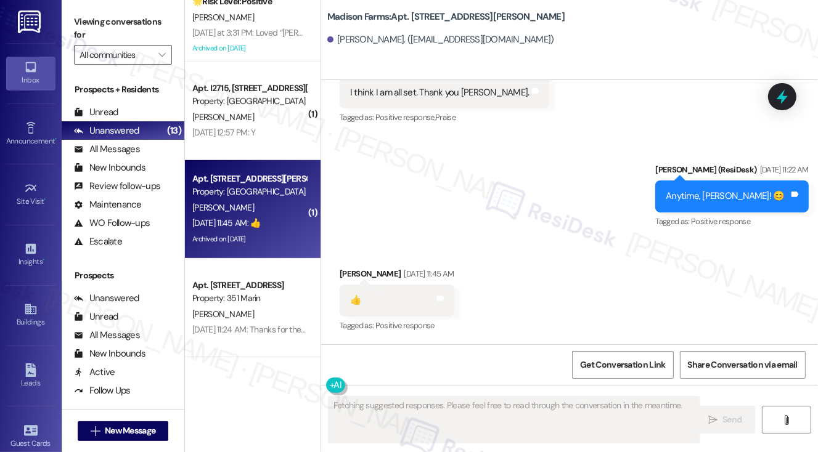
scroll to position [4572, 0]
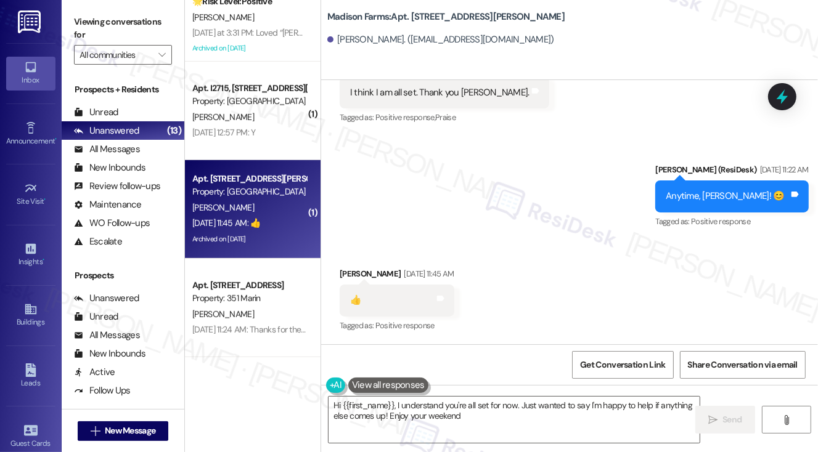
type textarea "Hi {{first_name}}, I understand you're all set for now. Just wanted to say I'm …"
click at [625, 366] on span "Get Conversation Link" at bounding box center [622, 365] width 85 height 13
click at [595, 355] on span "Get Conversation Link" at bounding box center [623, 365] width 90 height 27
click at [581, 214] on div "Sent via SMS [PERSON_NAME] (ResiDesk) [DATE] 11:22 AM Anytime, [PERSON_NAME]! 😊…" at bounding box center [569, 188] width 497 height 104
click at [82, 22] on label "Viewing conversations for" at bounding box center [123, 28] width 98 height 33
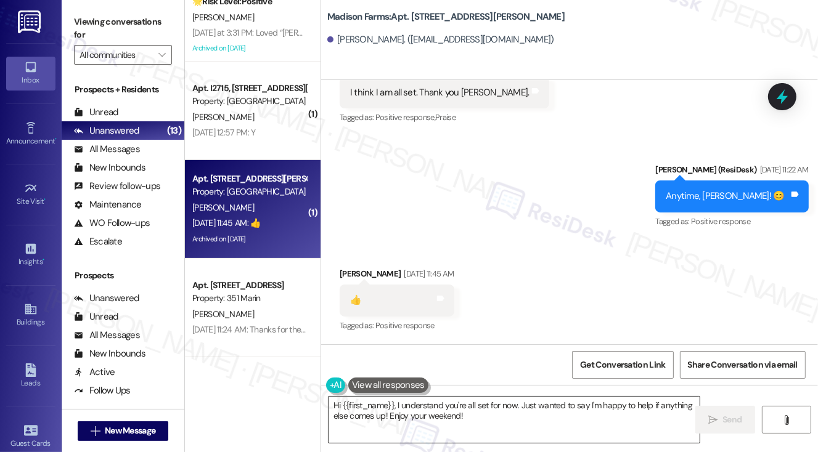
click at [426, 402] on textarea "Hi {{first_name}}, I understand you're all set for now. Just wanted to say I'm …" at bounding box center [515, 420] width 372 height 46
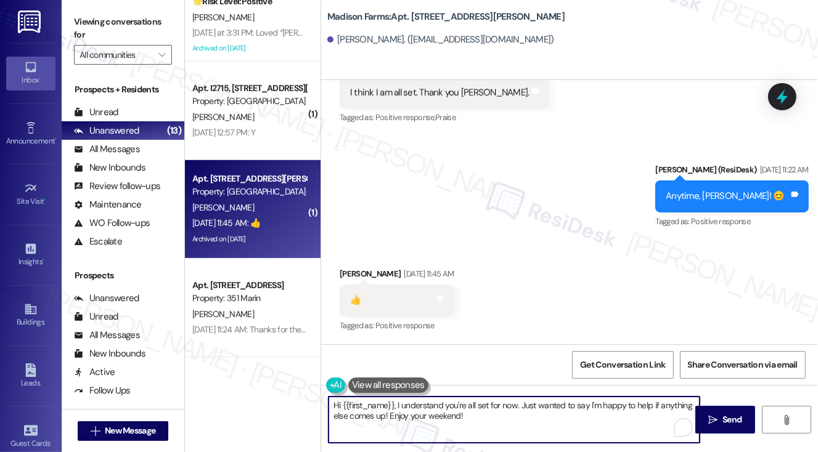
click at [426, 402] on textarea "Hi {{first_name}}, I understand you're all set for now. Just wanted to say I'm …" at bounding box center [515, 420] width 372 height 46
click at [489, 417] on textarea "Hi {{first_name}}, I understand you're all set for now. Just wanted to say I'm …" at bounding box center [515, 420] width 372 height 46
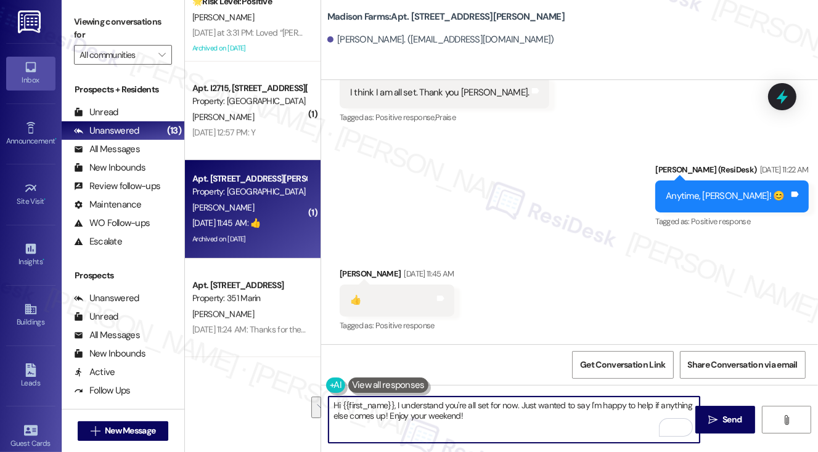
click at [473, 417] on textarea "Hi {{first_name}}, I understand you're all set for now. Just wanted to say I'm …" at bounding box center [515, 420] width 372 height 46
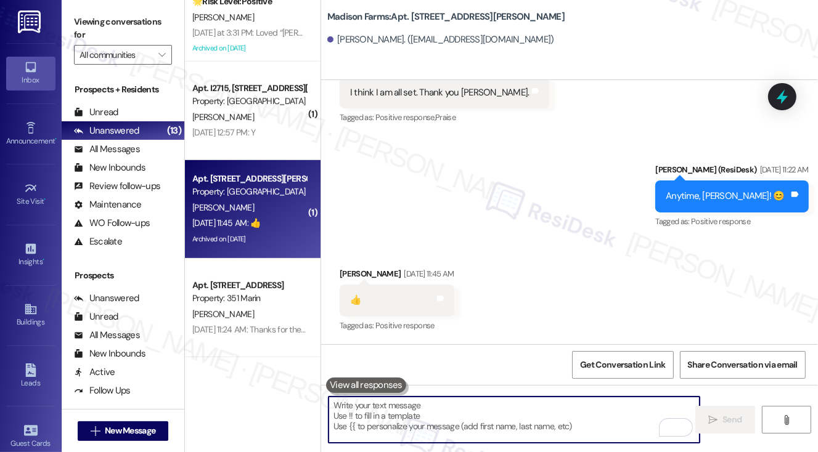
click at [419, 417] on textarea "To enrich screen reader interactions, please activate Accessibility in Grammarl…" at bounding box center [515, 420] width 372 height 46
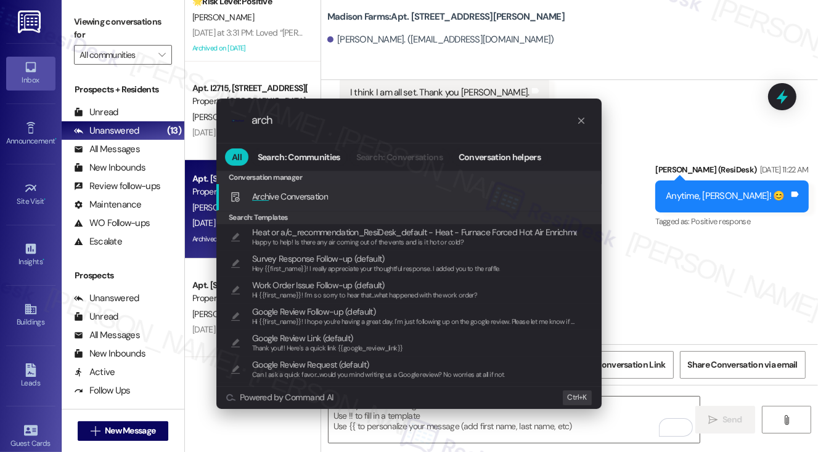
type input "arch"
click at [313, 200] on span "Arch ive Conversation" at bounding box center [290, 196] width 76 height 11
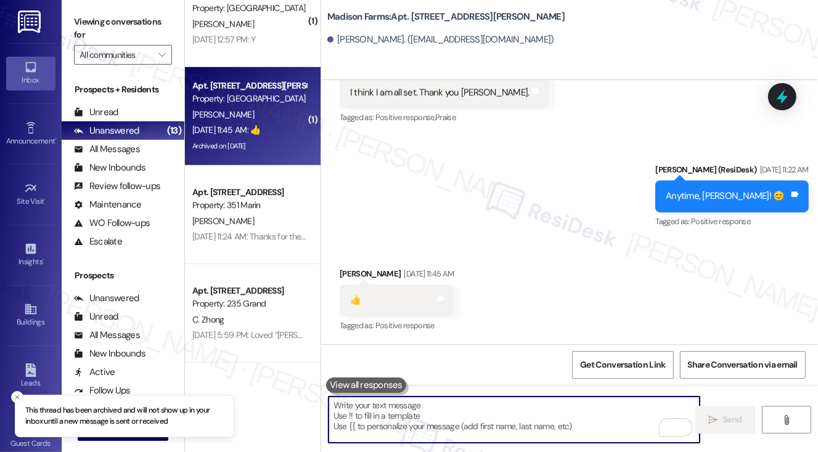
scroll to position [616, 0]
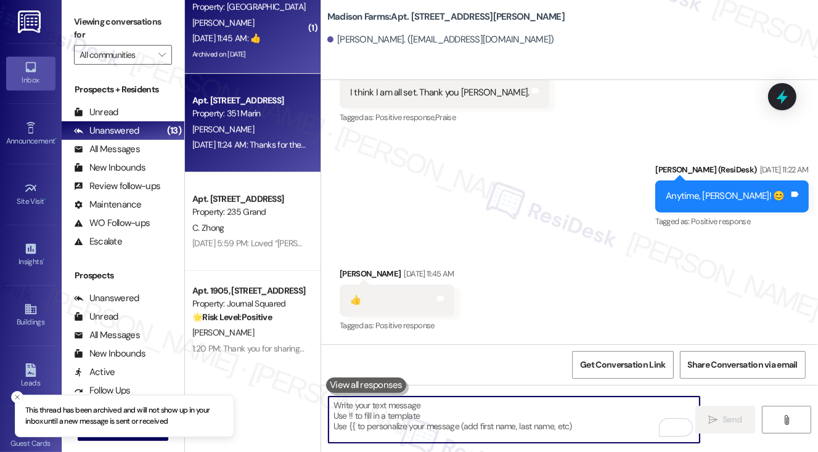
click at [266, 145] on div "[DATE] 11:24 AM: Thanks for the message. Configure your number's SMS URL to cha…" at bounding box center [505, 144] width 627 height 11
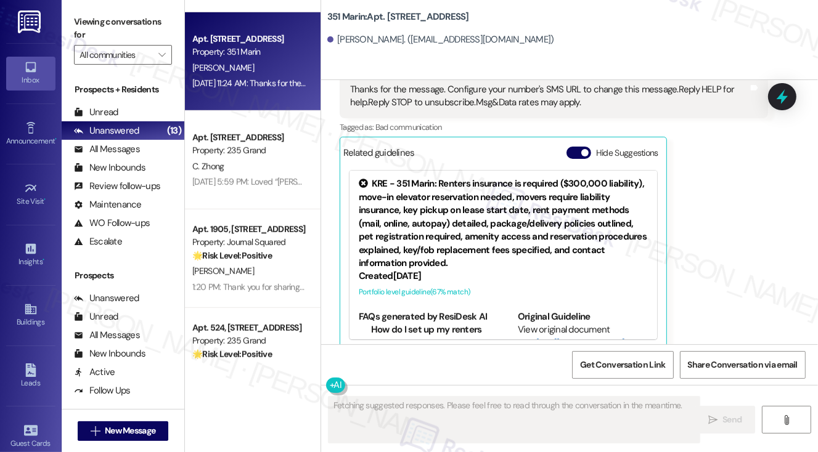
scroll to position [732, 0]
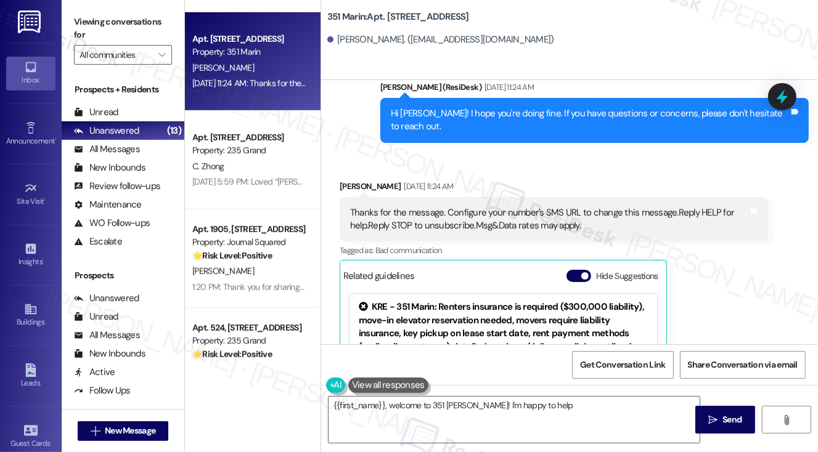
click at [515, 207] on div "Thanks for the message. Configure your number's SMS URL to change this message.…" at bounding box center [549, 220] width 398 height 27
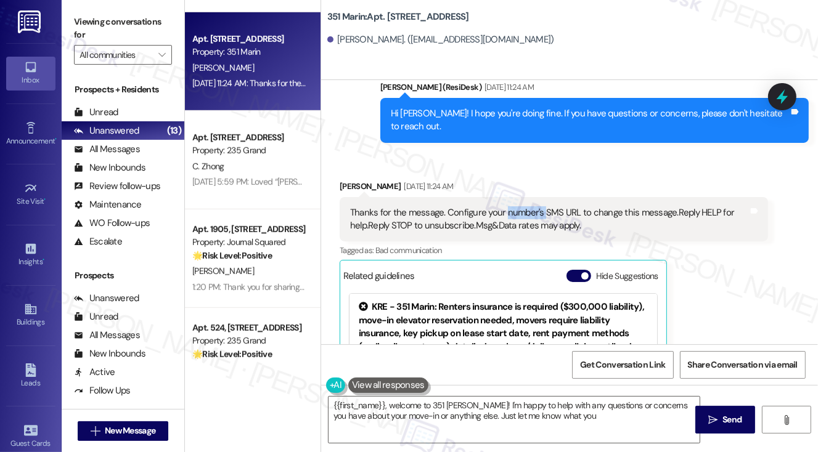
click at [515, 207] on div "Thanks for the message. Configure your number's SMS URL to change this message.…" at bounding box center [549, 220] width 398 height 27
type textarea "{{first_name}}, welcome to 351 [PERSON_NAME]! I'm happy to help with any questi…"
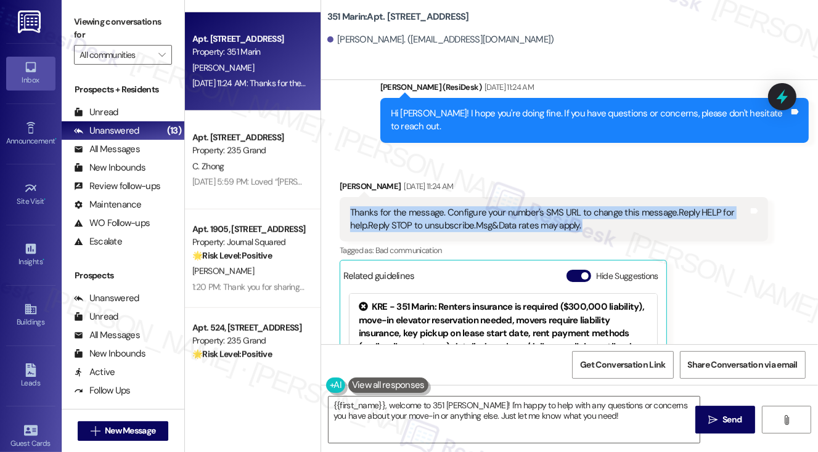
click at [515, 207] on div "Thanks for the message. Configure your number's SMS URL to change this message.…" at bounding box center [549, 220] width 398 height 27
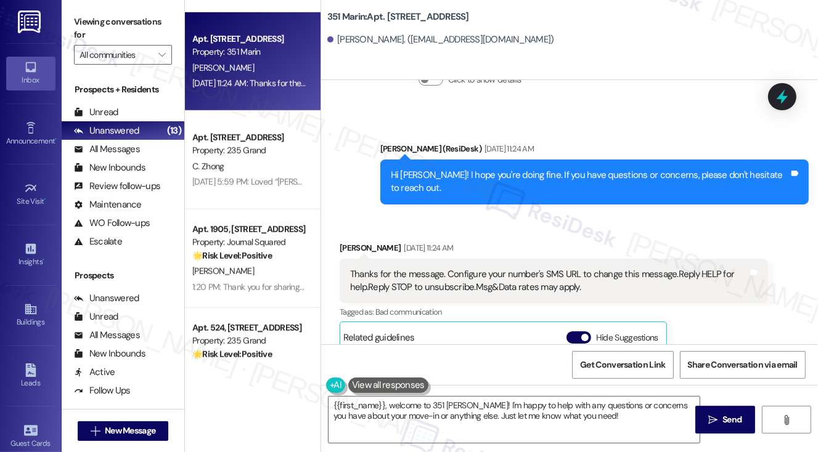
click at [534, 179] on div "Hi [PERSON_NAME]! I hope you're doing fine. If you have questions or concerns, …" at bounding box center [590, 182] width 398 height 27
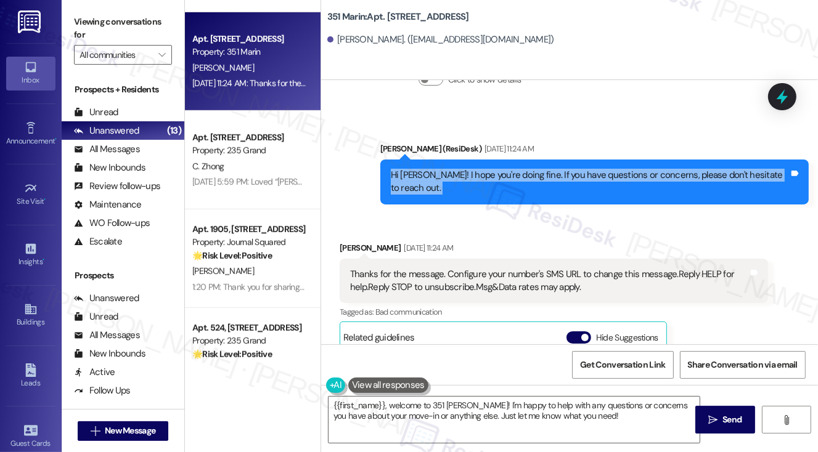
click at [534, 179] on div "Hi [PERSON_NAME]! I hope you're doing fine. If you have questions or concerns, …" at bounding box center [590, 182] width 398 height 27
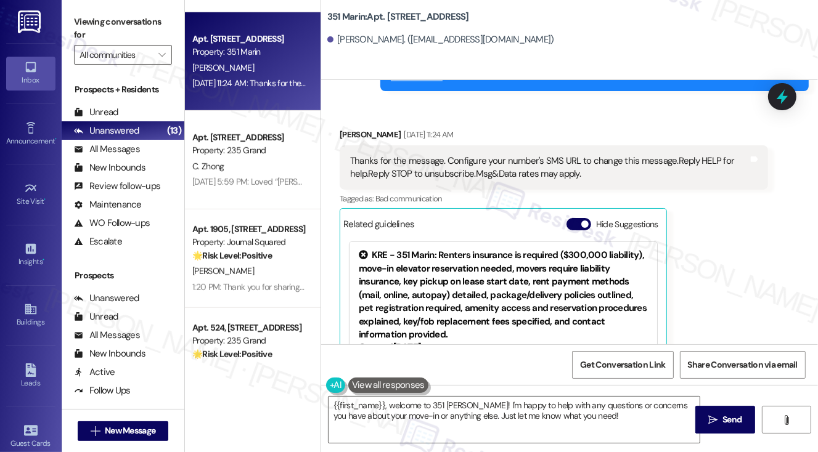
scroll to position [610, 0]
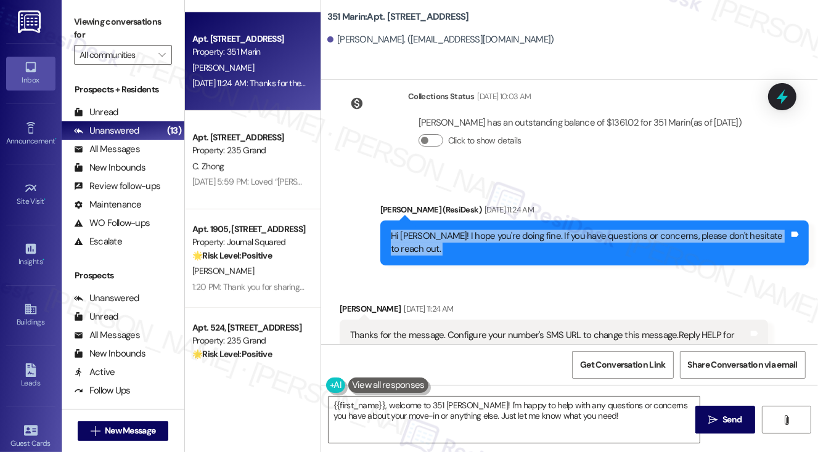
click at [486, 240] on div "Hi [PERSON_NAME]! I hope you're doing fine. If you have questions or concerns, …" at bounding box center [590, 243] width 398 height 27
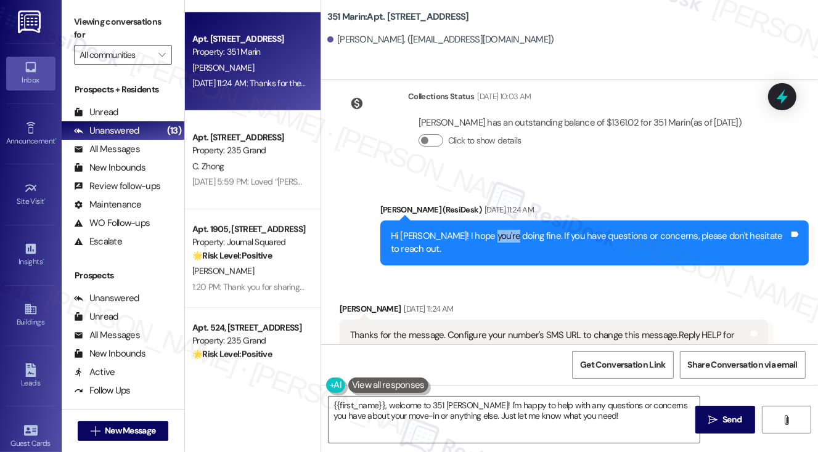
click at [486, 240] on div "Hi [PERSON_NAME]! I hope you're doing fine. If you have questions or concerns, …" at bounding box center [590, 243] width 398 height 27
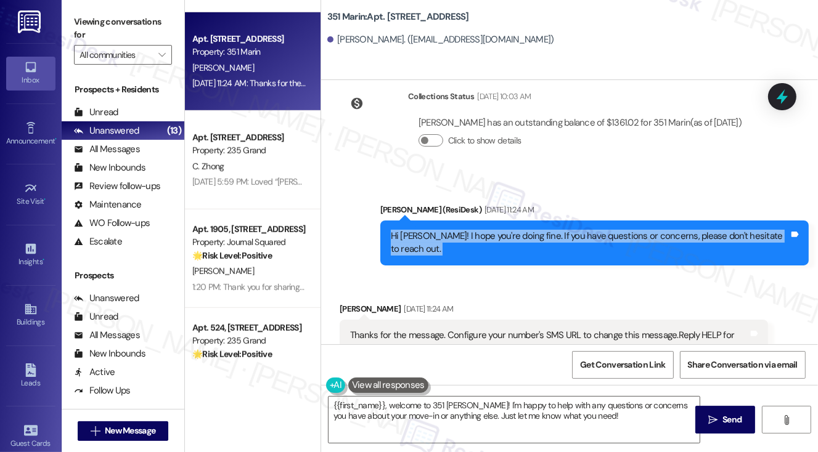
click at [486, 240] on div "Hi [PERSON_NAME]! I hope you're doing fine. If you have questions or concerns, …" at bounding box center [590, 243] width 398 height 27
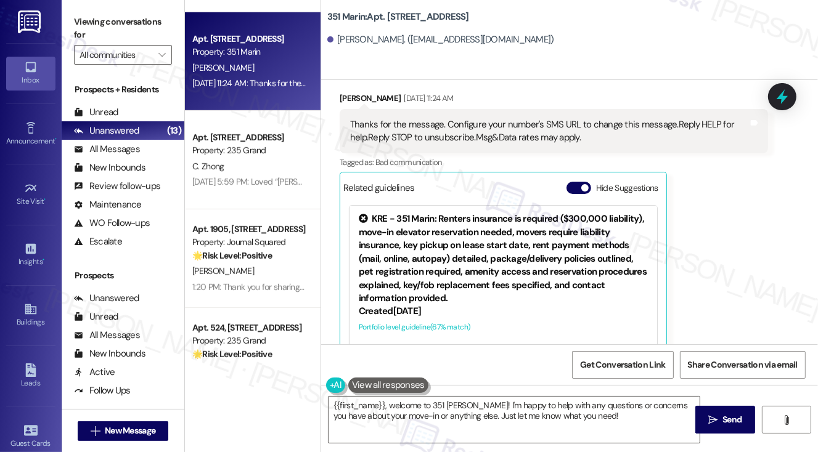
scroll to position [856, 0]
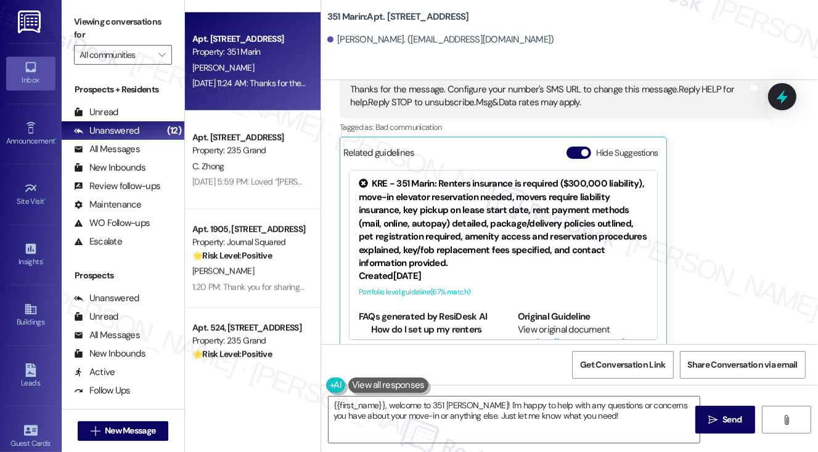
click at [777, 84] on div at bounding box center [782, 96] width 28 height 27
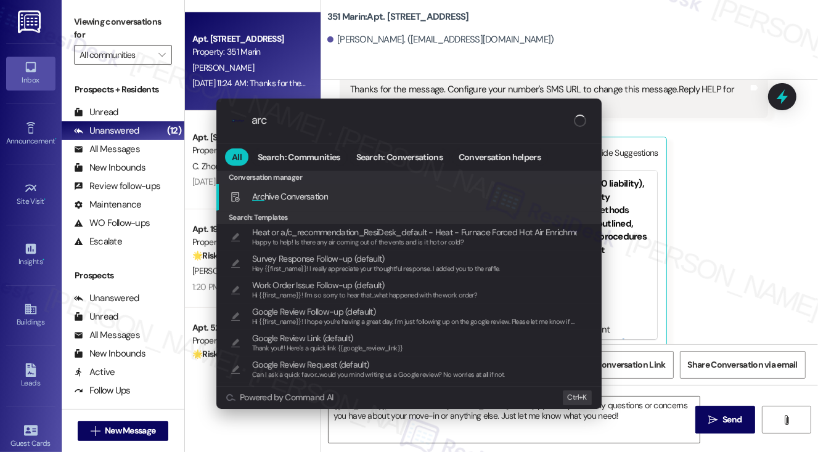
type input "arch"
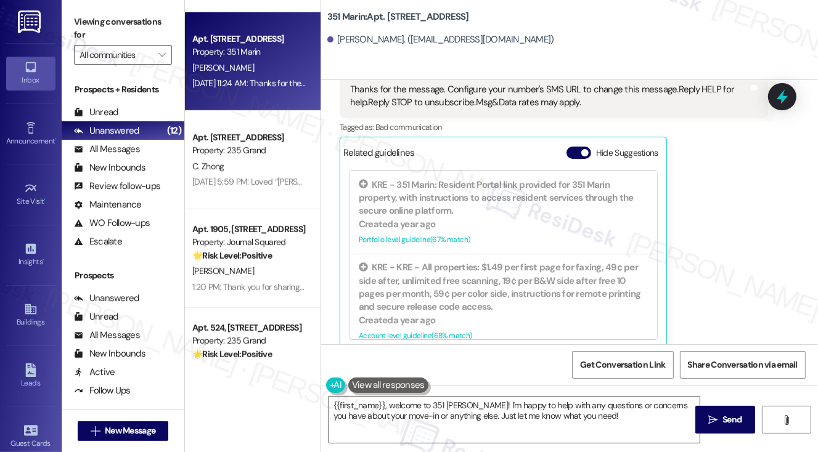
scroll to position [370, 0]
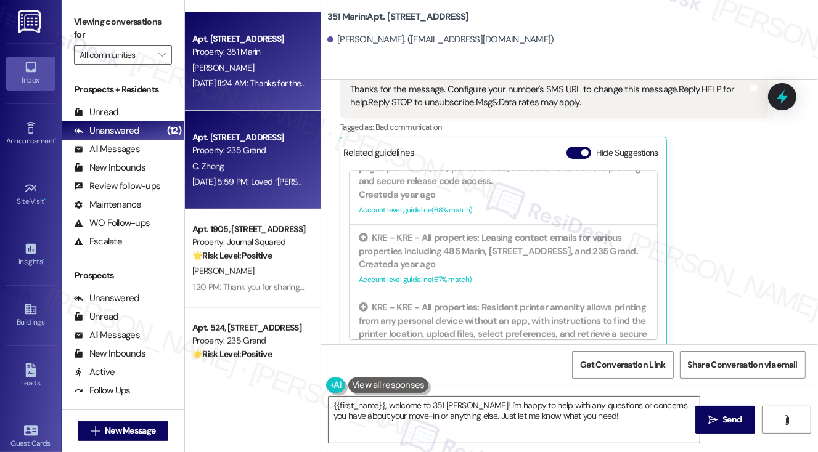
click at [281, 176] on div "[DATE] 5:59 PM: Loved “[PERSON_NAME] (235 Grand): Great! Thanks for confirming,…" at bounding box center [249, 181] width 117 height 15
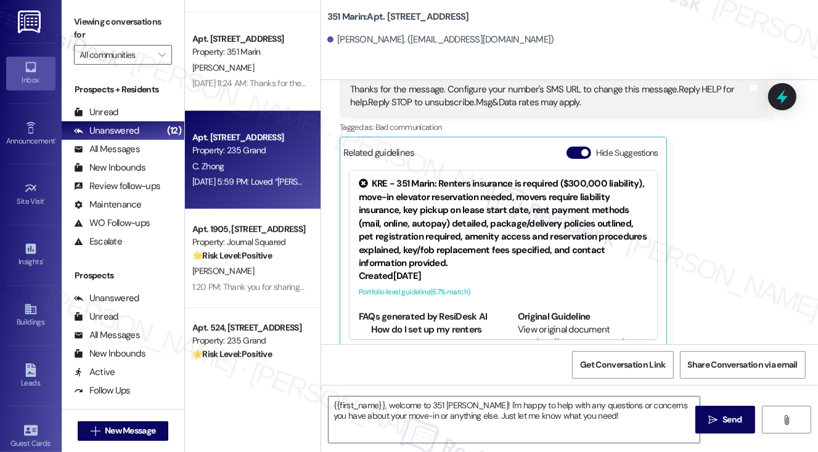
type textarea "Fetching suggested responses. Please feel free to read through the conversation…"
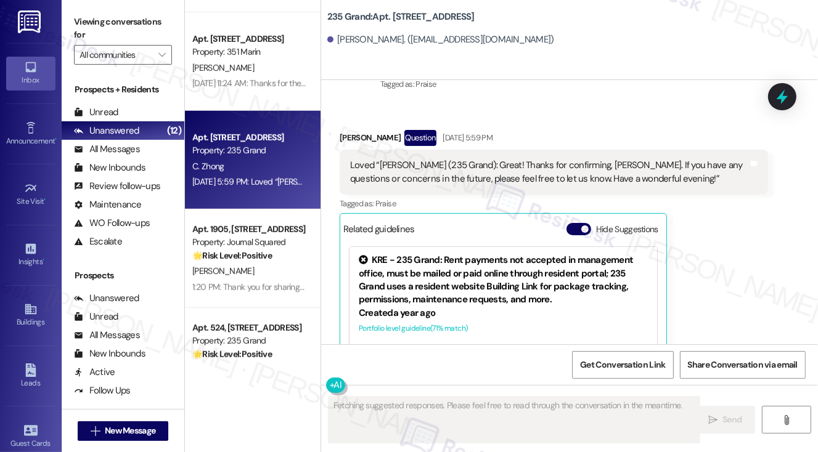
scroll to position [1359, 0]
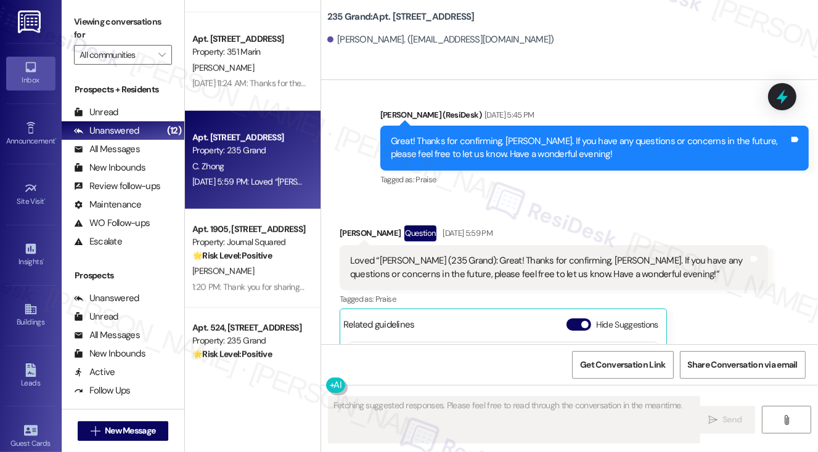
click at [449, 263] on div "Loved “[PERSON_NAME] (235 Grand): Great! Thanks for confirming, [PERSON_NAME]. …" at bounding box center [549, 268] width 398 height 27
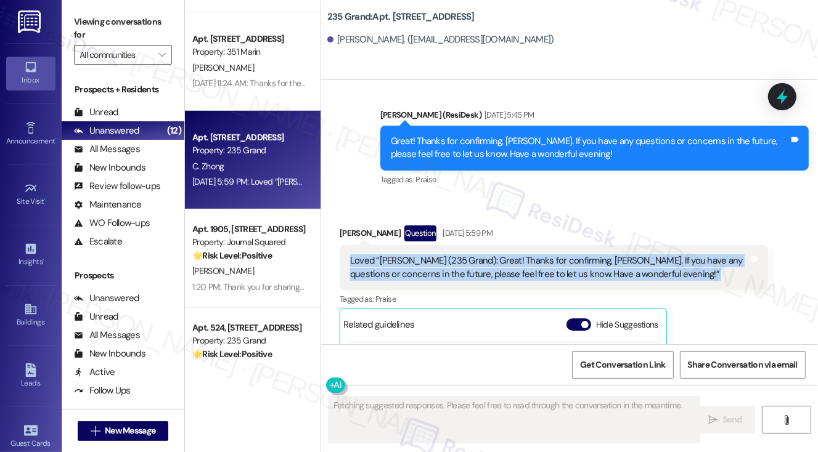
click at [449, 263] on div "Loved “[PERSON_NAME] (235 Grand): Great! Thanks for confirming, [PERSON_NAME]. …" at bounding box center [549, 268] width 398 height 27
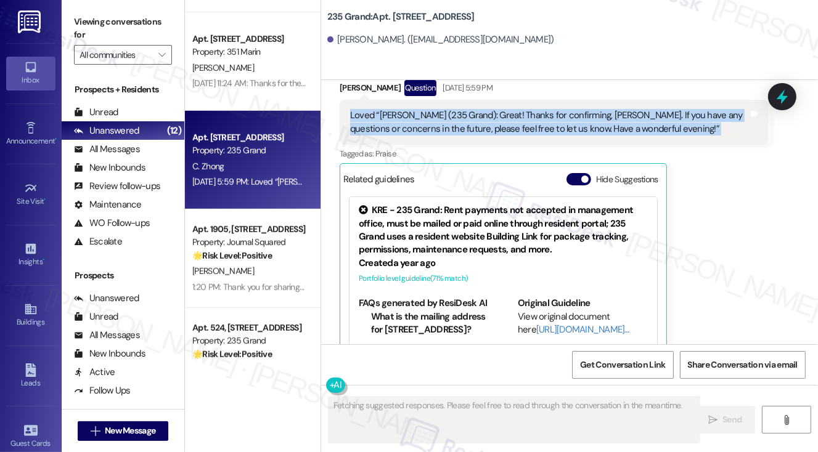
scroll to position [1545, 0]
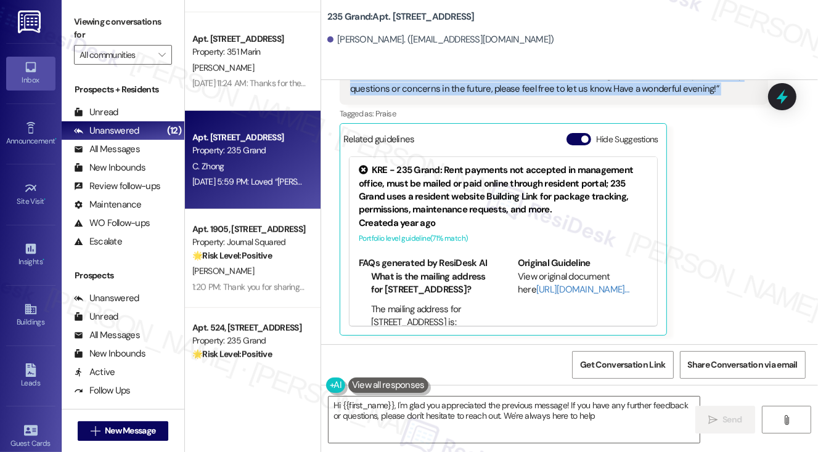
type textarea "Hi {{first_name}}, I'm glad you appreciated the previous message! If you have a…"
click at [632, 364] on span "Get Conversation Link" at bounding box center [622, 365] width 85 height 13
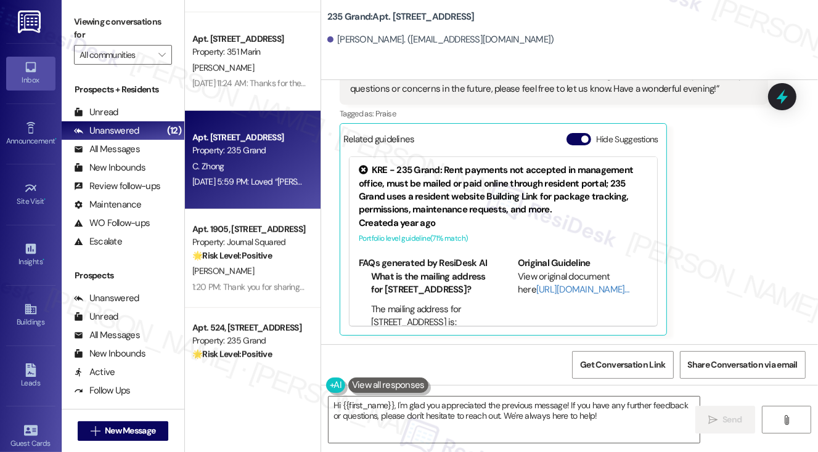
click at [87, 31] on label "Viewing conversations for" at bounding box center [123, 28] width 98 height 33
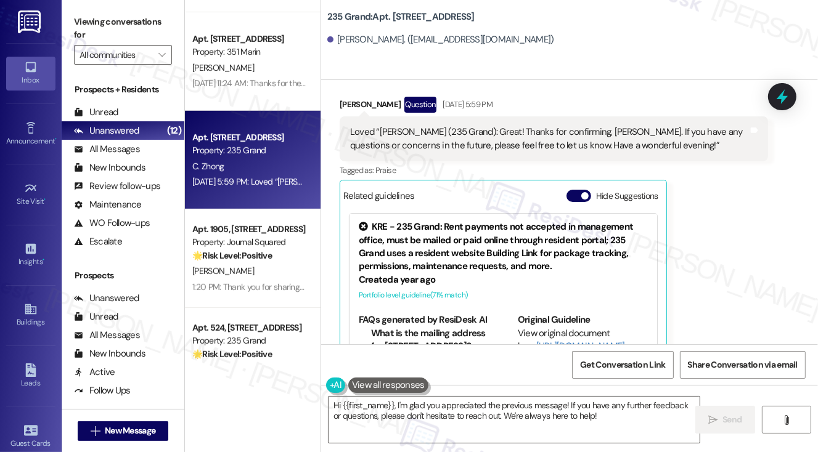
scroll to position [1422, 0]
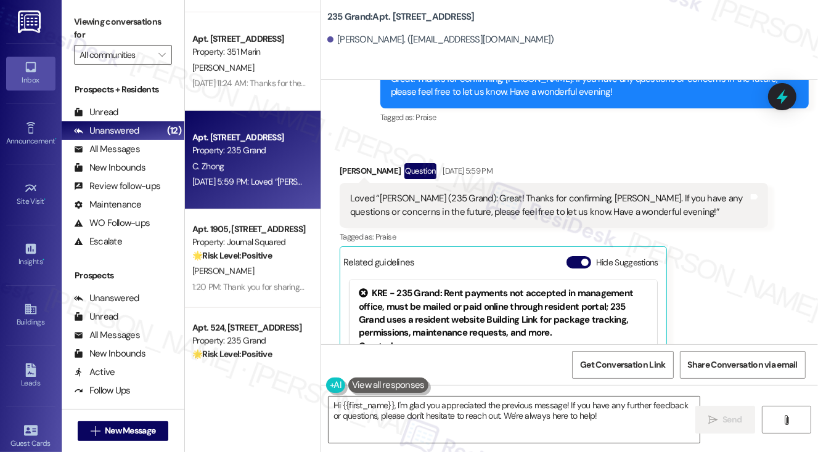
click at [461, 192] on div "Loved “[PERSON_NAME] (235 Grand): Great! Thanks for confirming, [PERSON_NAME]. …" at bounding box center [549, 205] width 398 height 27
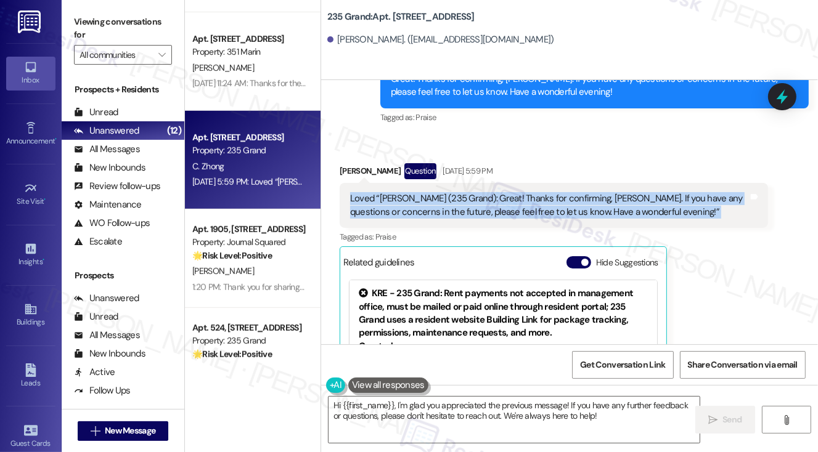
click at [461, 192] on div "Loved “[PERSON_NAME] (235 Grand): Great! Thanks for confirming, [PERSON_NAME]. …" at bounding box center [549, 205] width 398 height 27
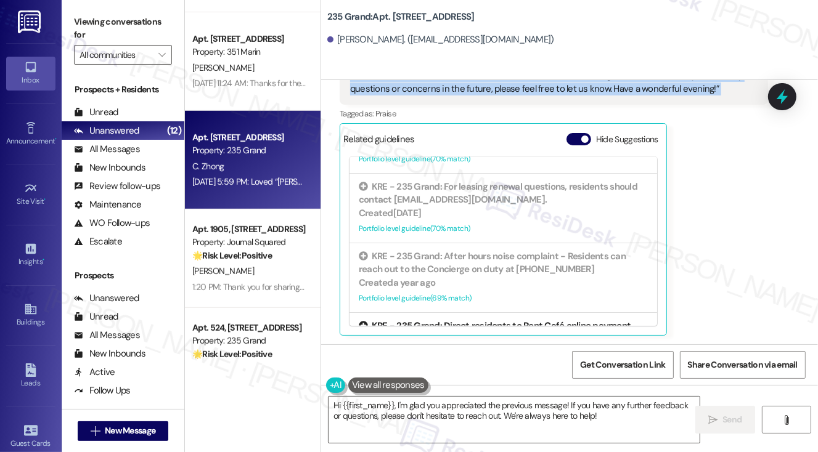
scroll to position [308, 0]
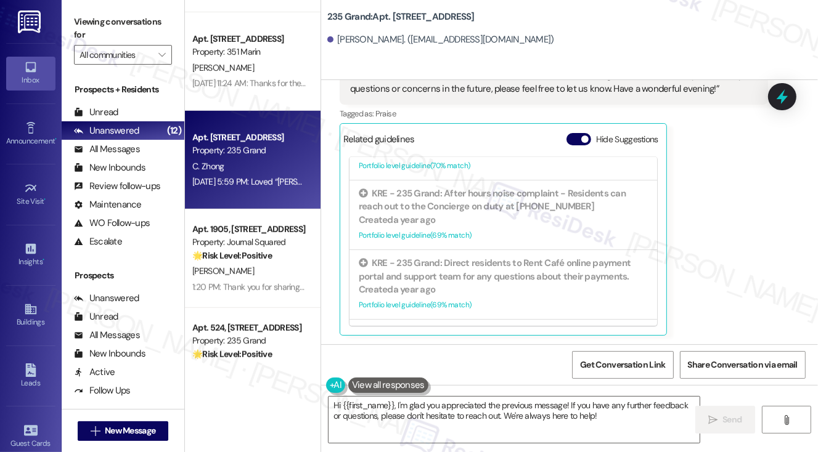
click at [740, 244] on div "[PERSON_NAME] Question [DATE] 5:59 PM Loved “[PERSON_NAME] (235 Grand): Great! …" at bounding box center [554, 187] width 428 height 295
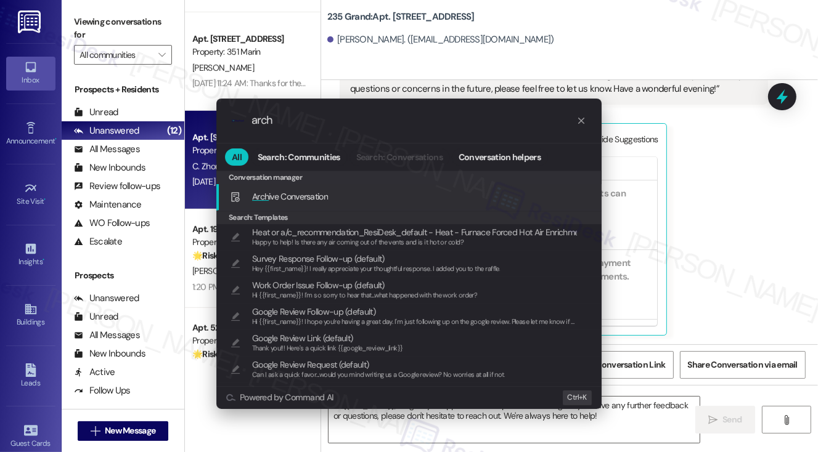
type input "arch"
click at [311, 195] on span "Arch ive Conversation" at bounding box center [290, 196] width 76 height 11
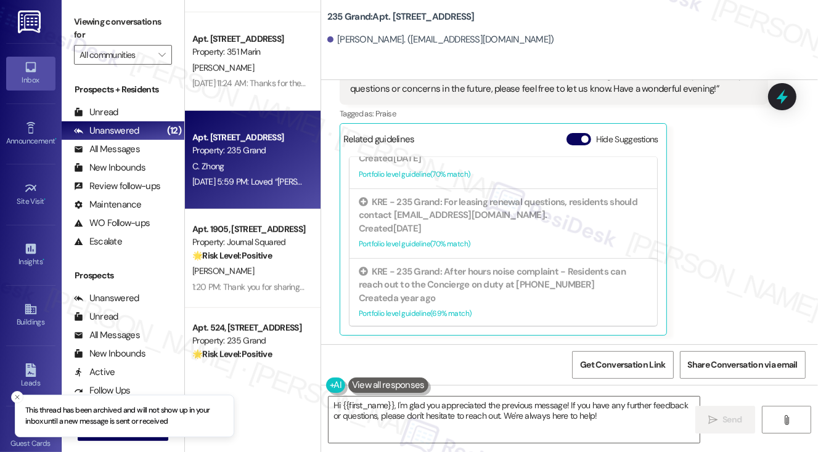
scroll to position [123, 0]
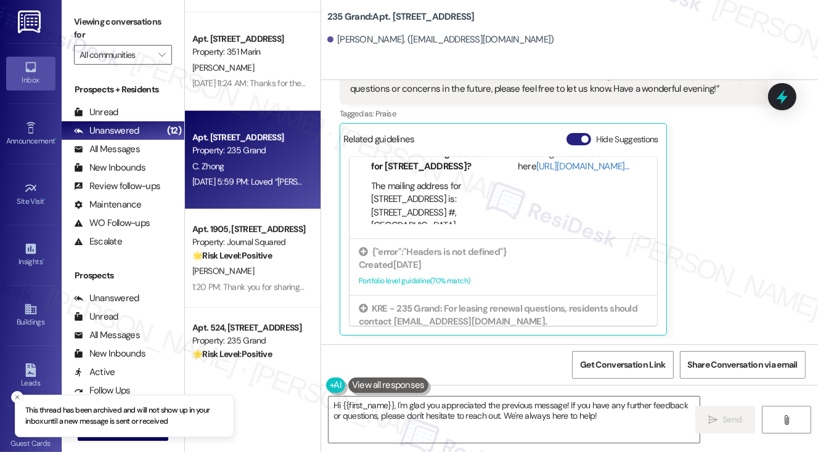
click at [585, 142] on span "button" at bounding box center [584, 139] width 7 height 7
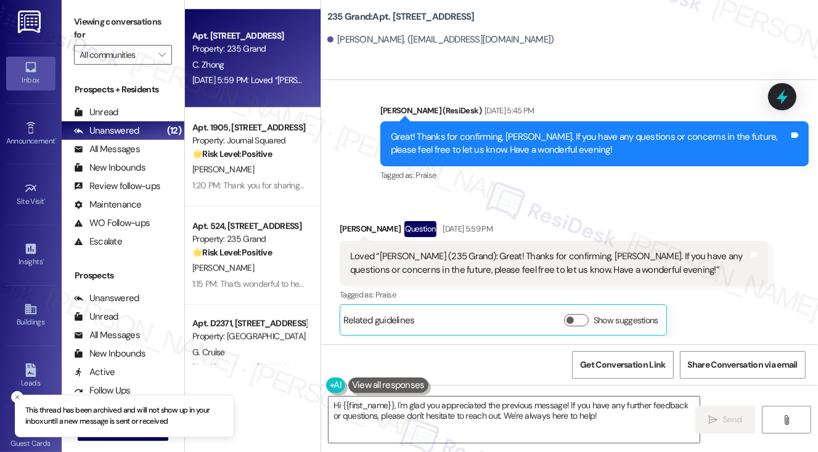
scroll to position [863, 0]
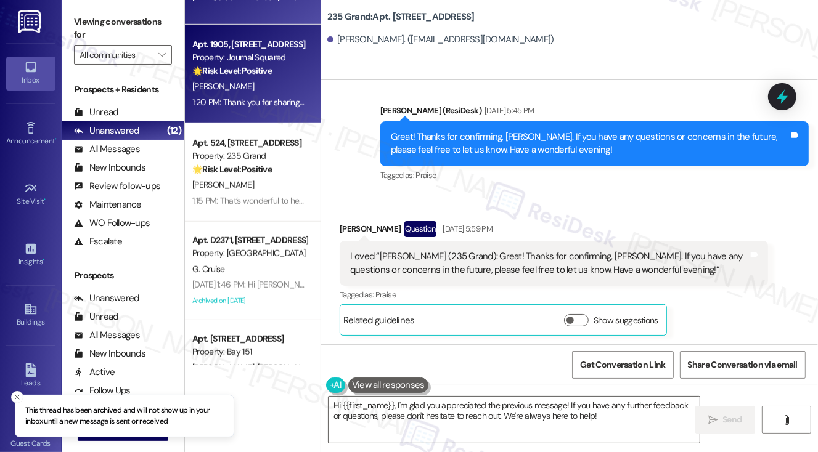
click at [276, 92] on div "[PERSON_NAME]" at bounding box center [249, 86] width 117 height 15
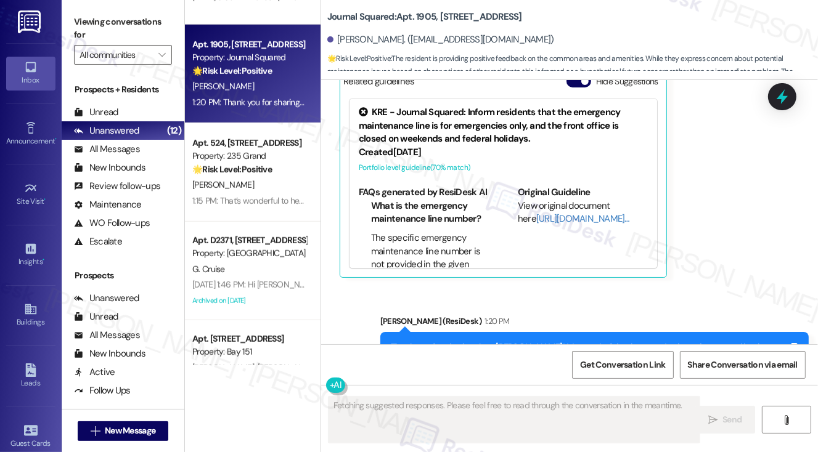
scroll to position [501, 0]
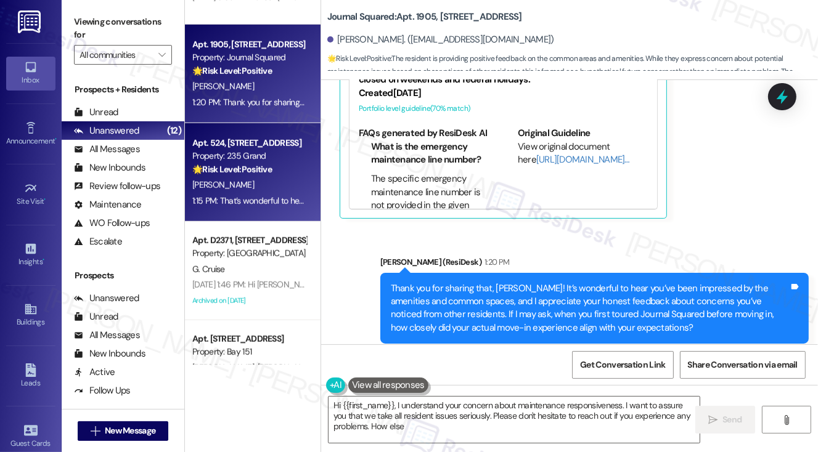
type textarea "Hi {{first_name}}, I understand your concern about maintenance responsiveness. …"
click at [228, 172] on strong "🌟 Risk Level: Positive" at bounding box center [232, 169] width 80 height 11
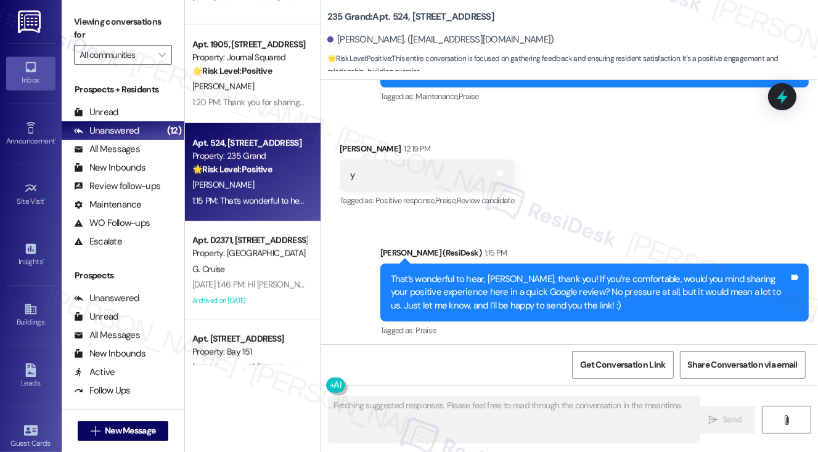
scroll to position [635, 0]
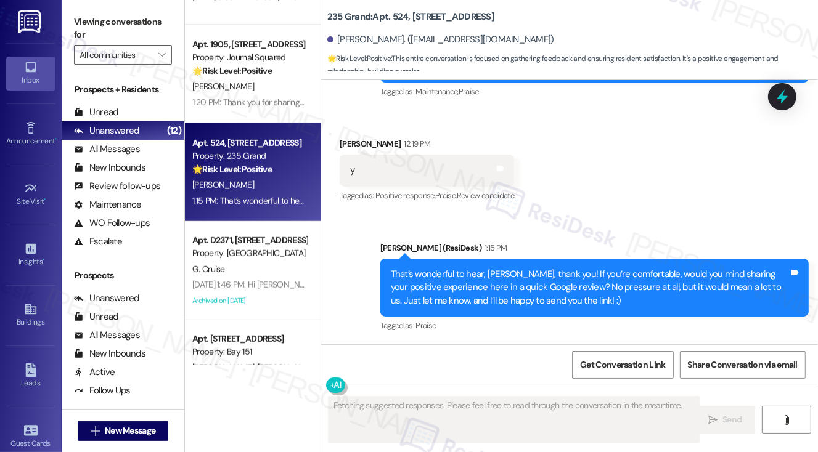
click at [469, 280] on div "That’s wonderful to hear, [PERSON_NAME], thank you! If you’re comfortable, woul…" at bounding box center [590, 287] width 398 height 39
click at [470, 280] on div "That’s wonderful to hear, [PERSON_NAME], thank you! If you’re comfortable, woul…" at bounding box center [590, 287] width 398 height 39
click at [606, 261] on div "That’s wonderful to hear, [PERSON_NAME], thank you! If you’re comfortable, woul…" at bounding box center [594, 288] width 428 height 58
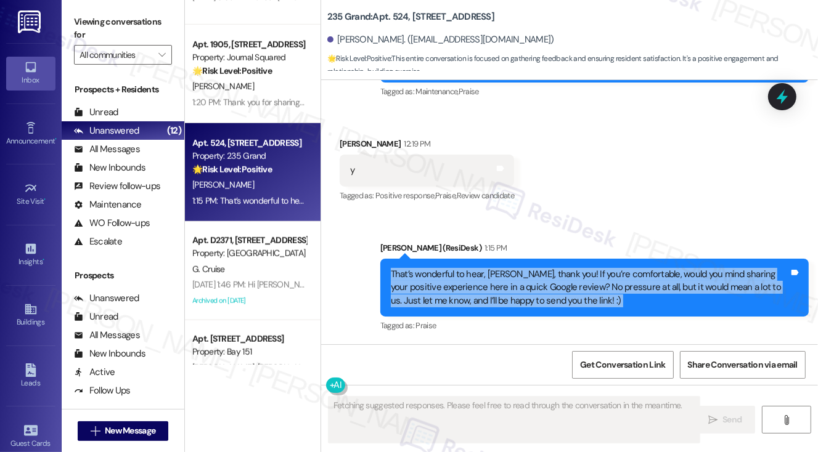
click at [606, 261] on div "That’s wonderful to hear, [PERSON_NAME], thank you! If you’re comfortable, woul…" at bounding box center [594, 288] width 428 height 58
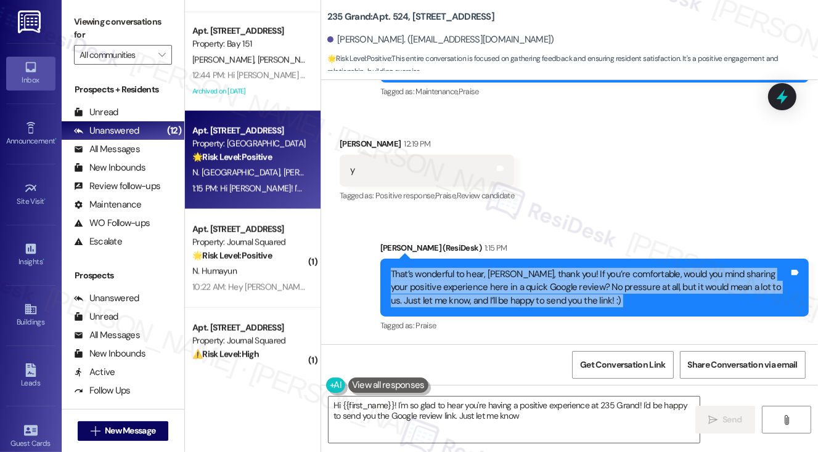
type textarea "Hi {{first_name}}! I'm so glad to hear you're having a positive experience at 2…"
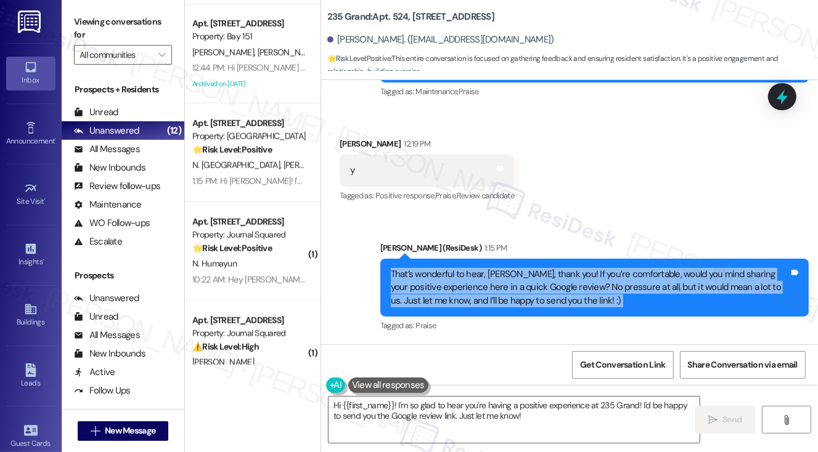
scroll to position [1171, 0]
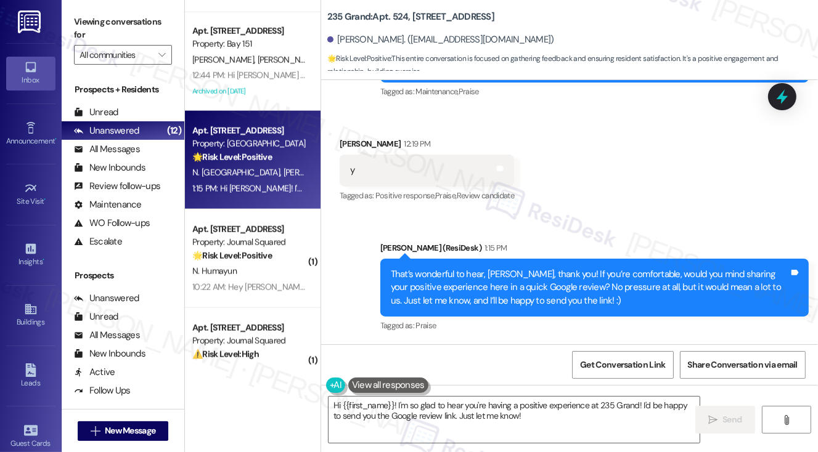
click at [269, 167] on div "N. Africa [PERSON_NAME]" at bounding box center [249, 172] width 117 height 15
type textarea "Fetching suggested responses. Please feel free to read through the conversation…"
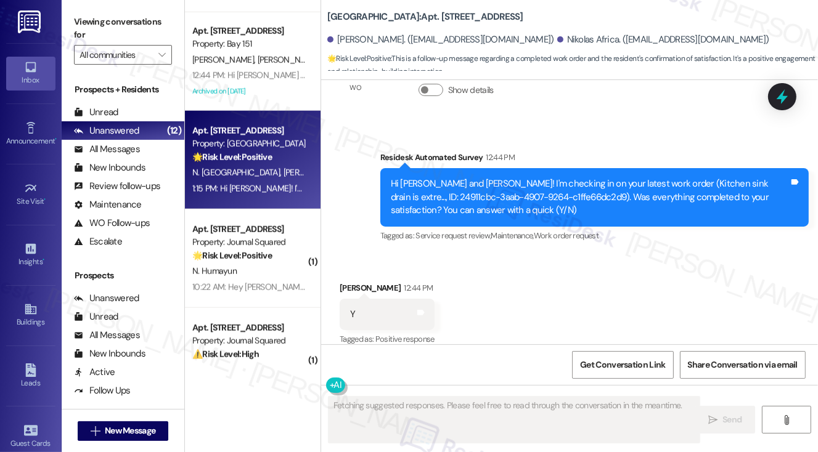
scroll to position [2153, 0]
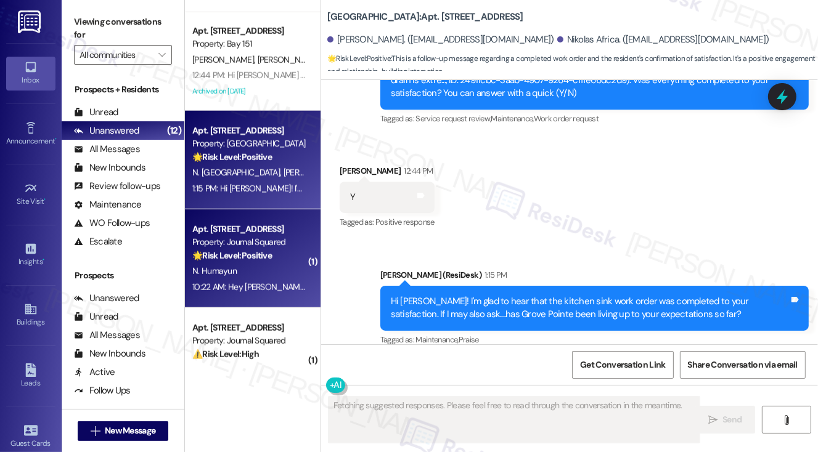
click at [268, 228] on div "Apt. [STREET_ADDRESS]" at bounding box center [249, 229] width 114 height 13
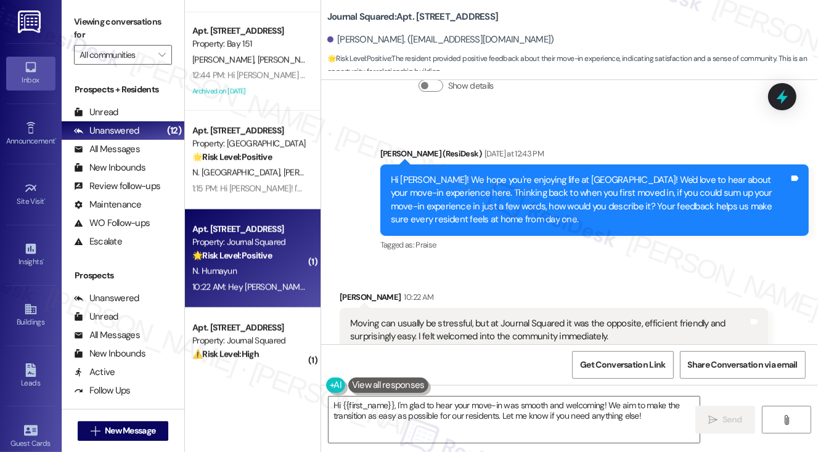
scroll to position [2607, 0]
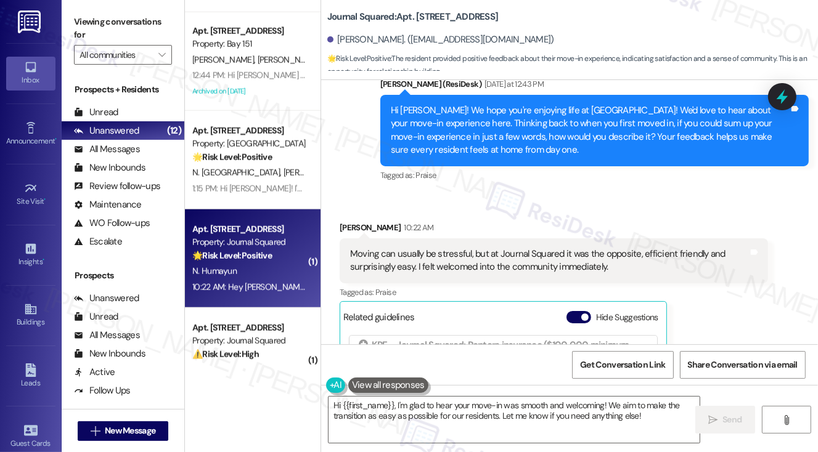
click at [414, 272] on div "Moving can usually be stressful, but at Journal Squared it was the opposite, ef…" at bounding box center [549, 261] width 398 height 27
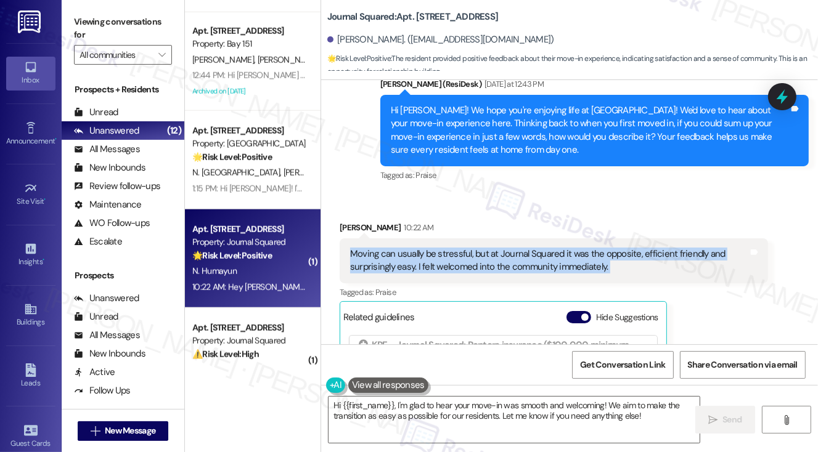
click at [414, 272] on div "Moving can usually be stressful, but at Journal Squared it was the opposite, ef…" at bounding box center [549, 261] width 398 height 27
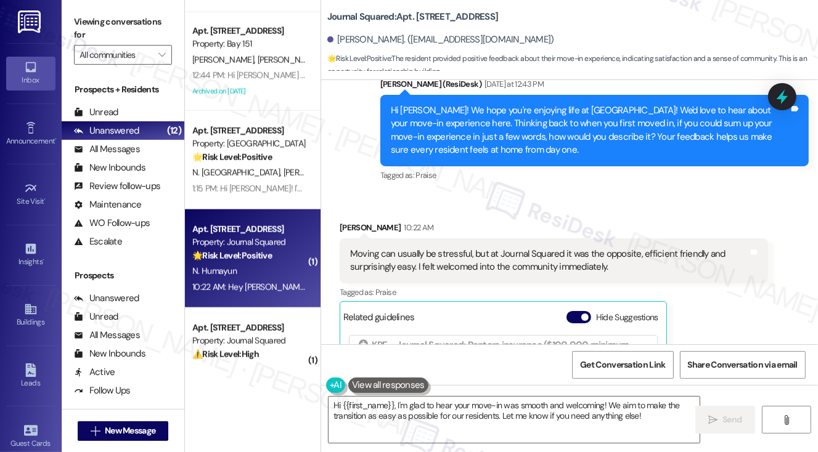
click at [366, 166] on div "Announcement, sent via SMS [PERSON_NAME] (ResiDesk) [DATE] at 12:43 PM Hi [PERS…" at bounding box center [569, 122] width 497 height 144
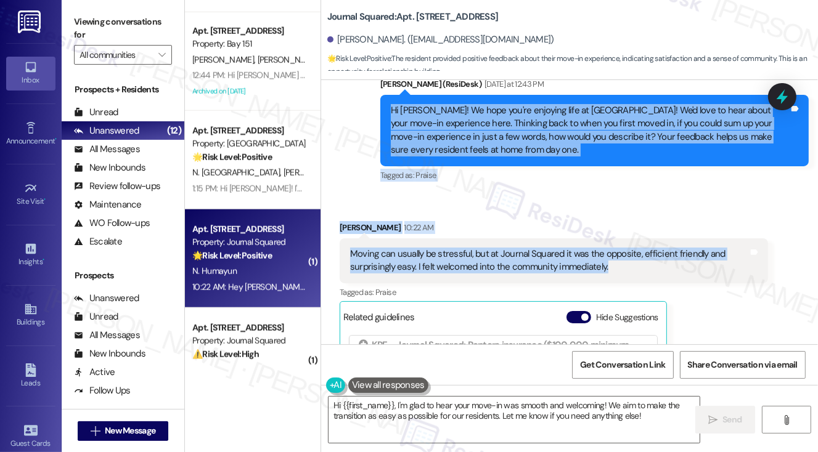
drag, startPoint x: 390, startPoint y: 116, endPoint x: 634, endPoint y: 282, distance: 295.1
click at [634, 282] on div "WO [PERSON_NAME] started [DATE] 7:00 PM Show details Received via SMS [PERSON_N…" at bounding box center [569, 212] width 497 height 264
copy div "Hi [PERSON_NAME]! We hope you're enjoying life at [GEOGRAPHIC_DATA]! We'd love …"
drag, startPoint x: 94, startPoint y: 22, endPoint x: 145, endPoint y: 34, distance: 53.1
click at [94, 22] on label "Viewing conversations for" at bounding box center [123, 28] width 98 height 33
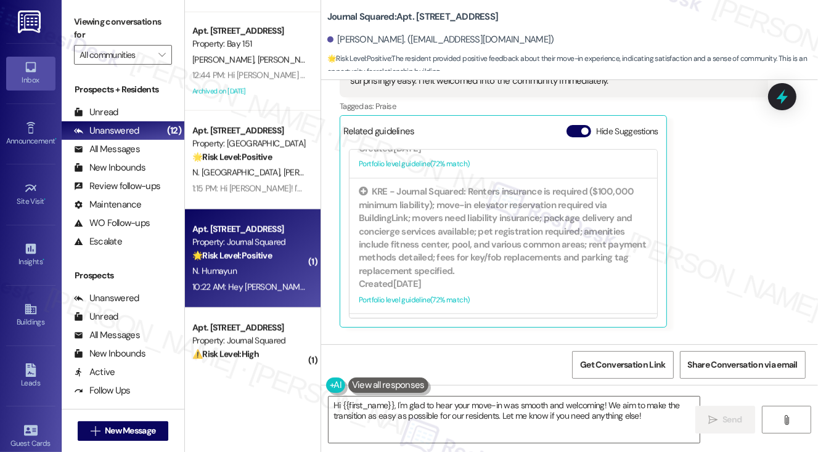
scroll to position [2669, 0]
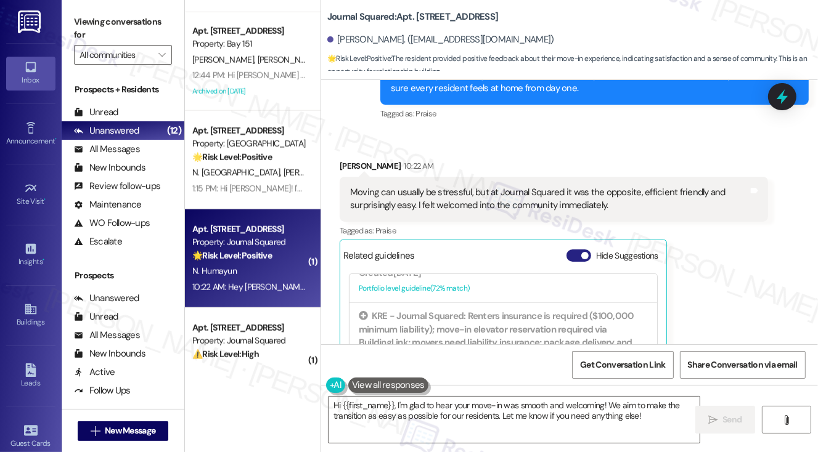
click at [568, 262] on button "Hide Suggestions" at bounding box center [579, 256] width 25 height 12
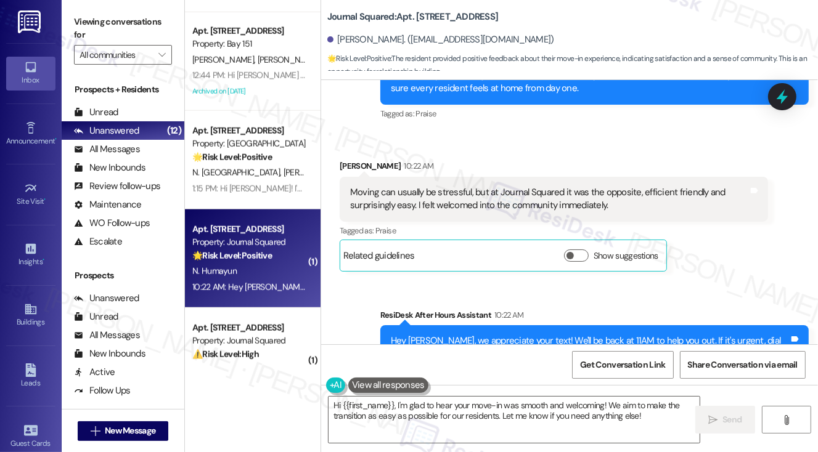
click at [584, 147] on div "Received via SMS [PERSON_NAME] 10:22 AM Moving can usually be stressful, but at…" at bounding box center [569, 206] width 497 height 149
drag, startPoint x: 79, startPoint y: 19, endPoint x: 127, endPoint y: 54, distance: 59.2
click at [79, 19] on label "Viewing conversations for" at bounding box center [123, 28] width 98 height 33
click at [134, 61] on input "All communities" at bounding box center [116, 55] width 73 height 20
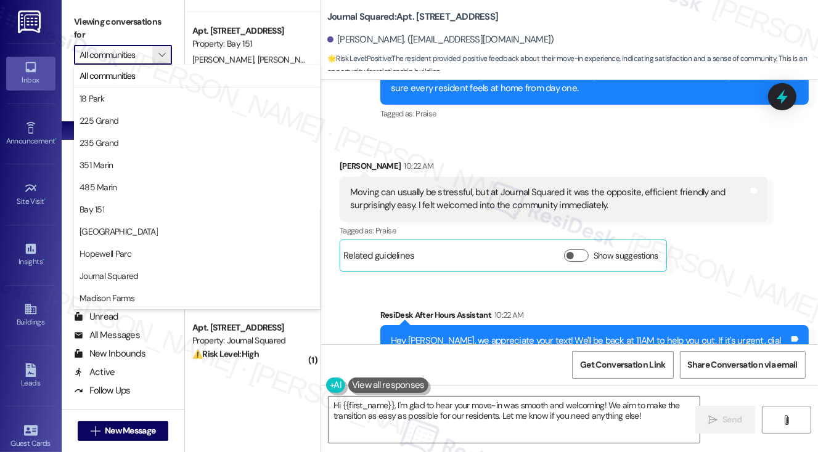
click at [584, 165] on div "Received via SMS [PERSON_NAME] 10:22 AM Moving can usually be stressful, but at…" at bounding box center [553, 215] width 447 height 131
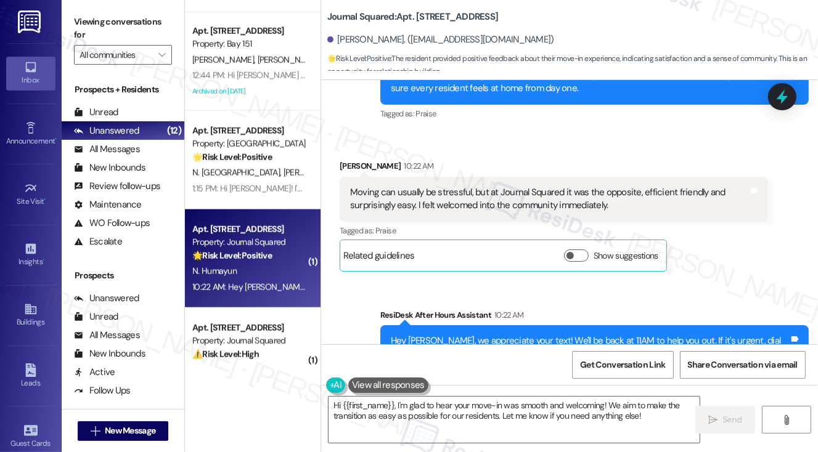
click at [96, 11] on div "Viewing conversations for All communities " at bounding box center [123, 38] width 123 height 77
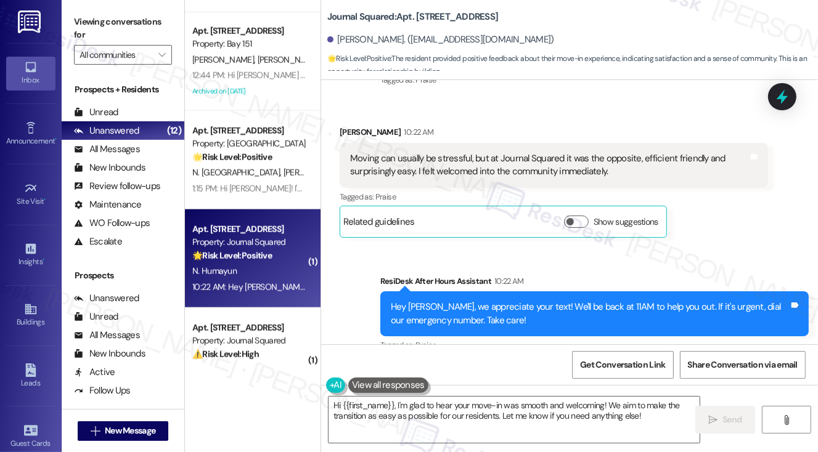
scroll to position [2734, 0]
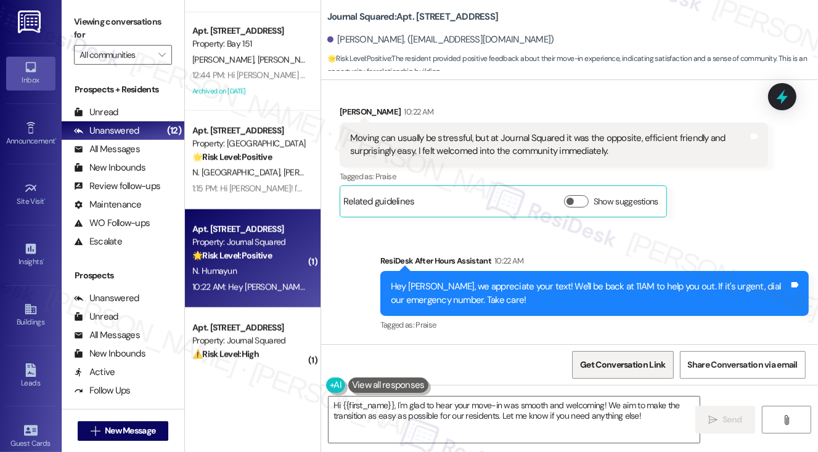
click at [612, 375] on span "Get Conversation Link" at bounding box center [623, 365] width 90 height 27
click at [86, 13] on label "Viewing conversations for" at bounding box center [123, 28] width 98 height 33
click at [481, 406] on textarea "Hi {{first_name}}, I'm glad to hear your move-in was smooth and welcoming! We a…" at bounding box center [515, 420] width 372 height 46
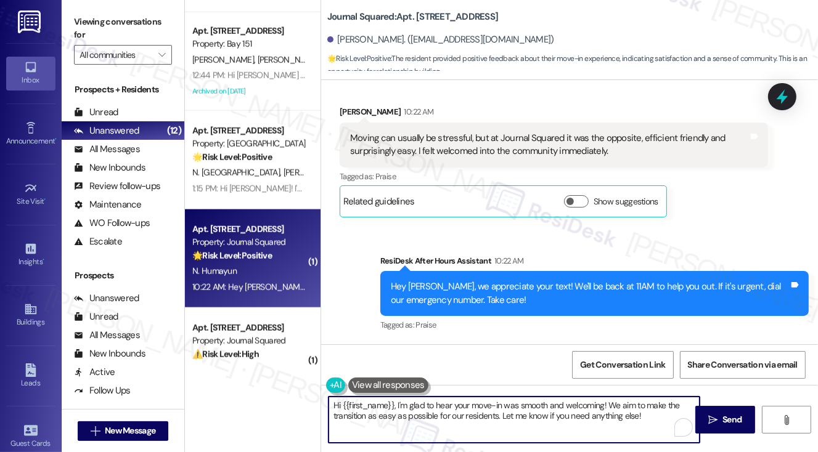
paste textarea "That’s wonderful to hear, [PERSON_NAME]—thank you for sharing! I’m so glad your…"
click at [451, 402] on textarea "That’s wonderful to hear, [PERSON_NAME]—thank you for sharing! I’m so glad your…" at bounding box center [515, 420] width 372 height 46
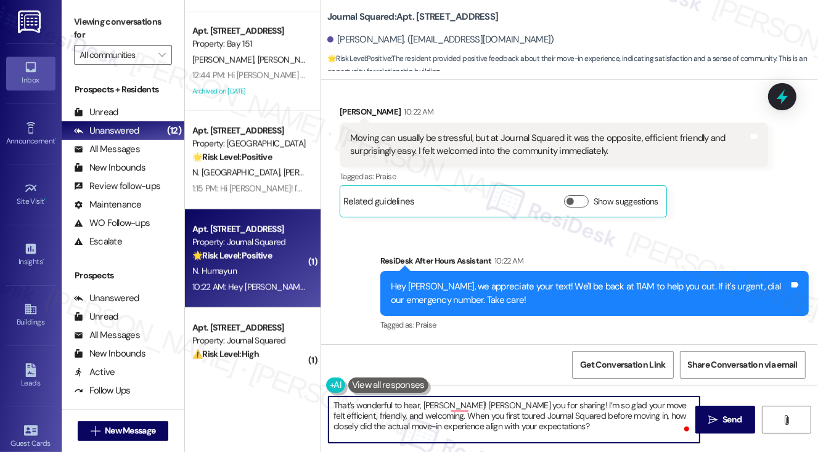
type textarea "That’s wonderful to hear, [PERSON_NAME]! Thank you for sharing! I’m so glad you…"
click at [485, 419] on textarea "That’s wonderful to hear, [PERSON_NAME]! Thank you for sharing! I’m so glad you…" at bounding box center [515, 420] width 372 height 46
click at [554, 424] on textarea "That’s wonderful to hear, [PERSON_NAME]! Thank you for sharing! I’m so glad you…" at bounding box center [515, 420] width 372 height 46
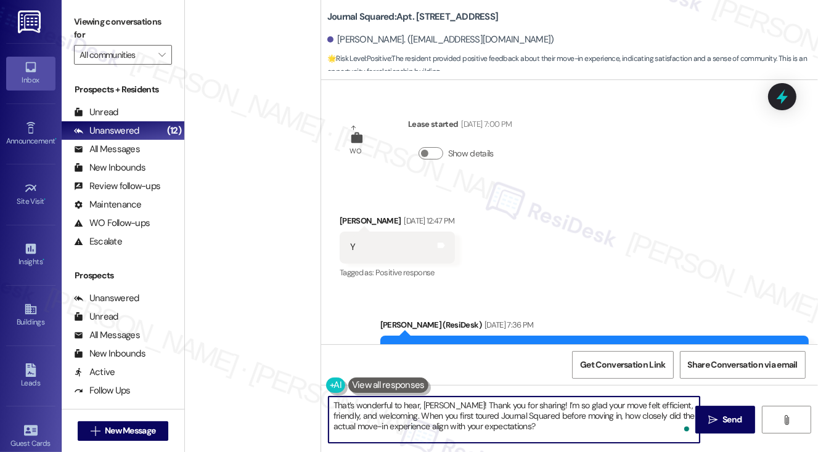
scroll to position [2734, 0]
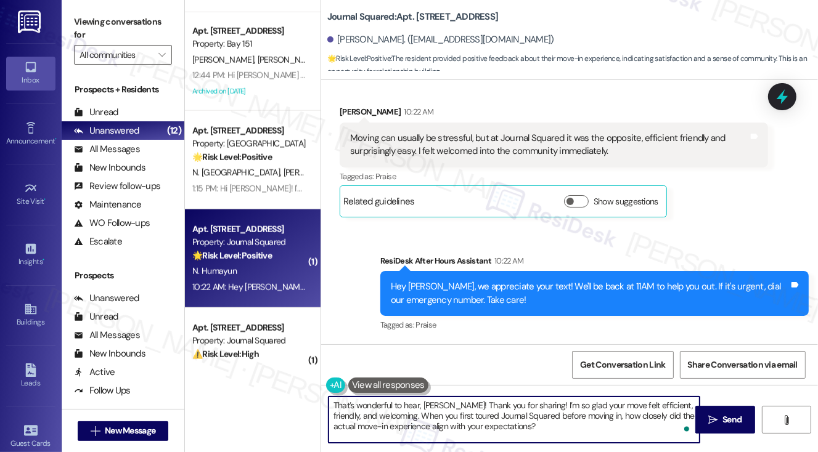
type textarea "That’s wonderful to hear, [PERSON_NAME]! Thank you for sharing! I’m so glad you…"
drag, startPoint x: 0, startPoint y: 0, endPoint x: 715, endPoint y: 424, distance: 831.1
click at [715, 424] on icon "" at bounding box center [712, 421] width 9 height 10
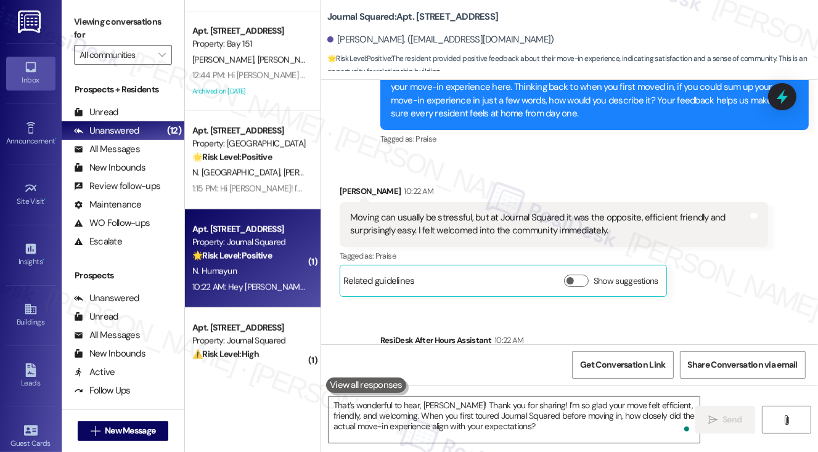
scroll to position [2846, 0]
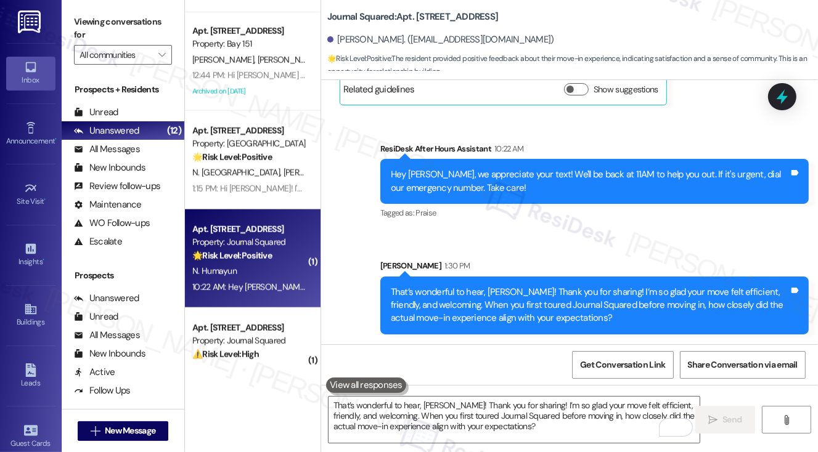
click at [88, 14] on label "Viewing conversations for" at bounding box center [123, 28] width 98 height 33
click at [618, 369] on span "Get Conversation Link" at bounding box center [622, 365] width 85 height 13
drag, startPoint x: 86, startPoint y: 27, endPoint x: 97, endPoint y: 29, distance: 11.9
click at [86, 27] on label "Viewing conversations for" at bounding box center [123, 28] width 98 height 33
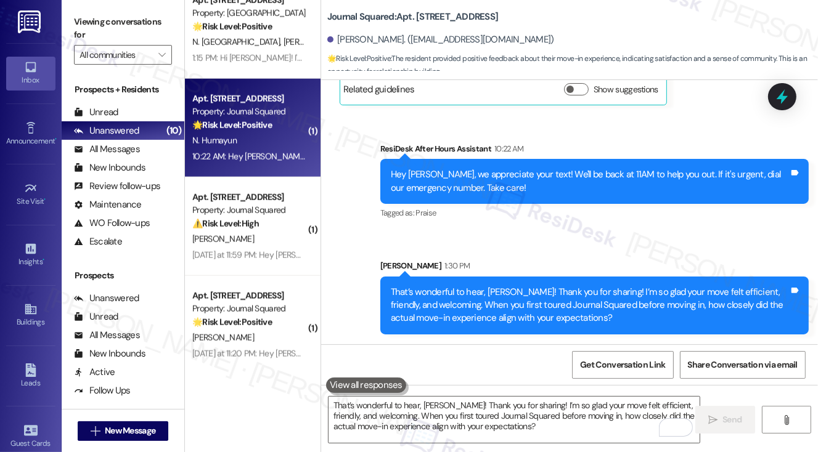
scroll to position [1312, 0]
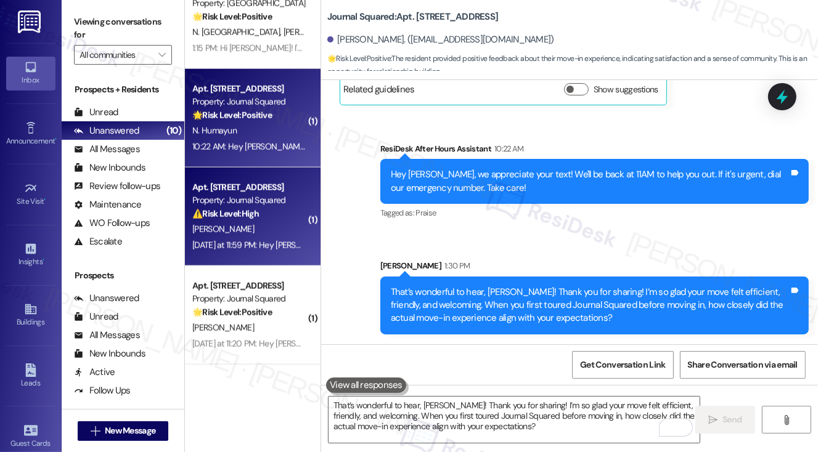
click at [247, 219] on strong "⚠️ Risk Level: High" at bounding box center [225, 213] width 67 height 11
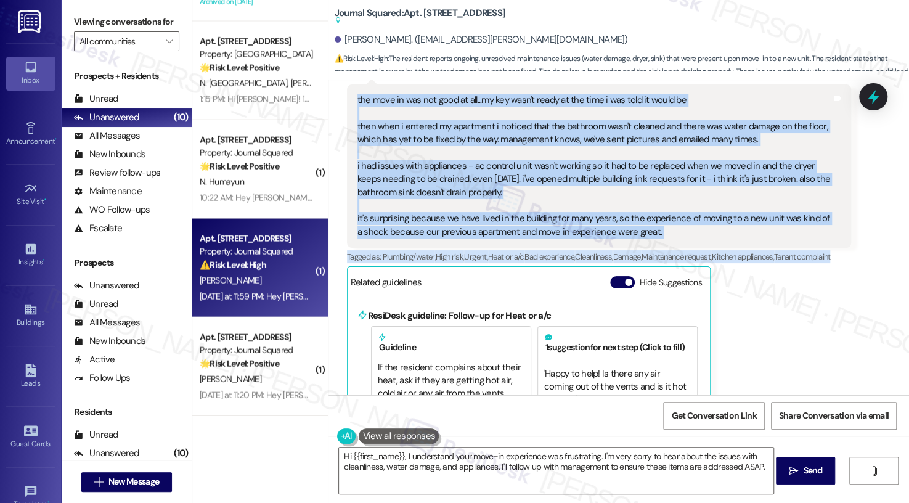
scroll to position [554, 0]
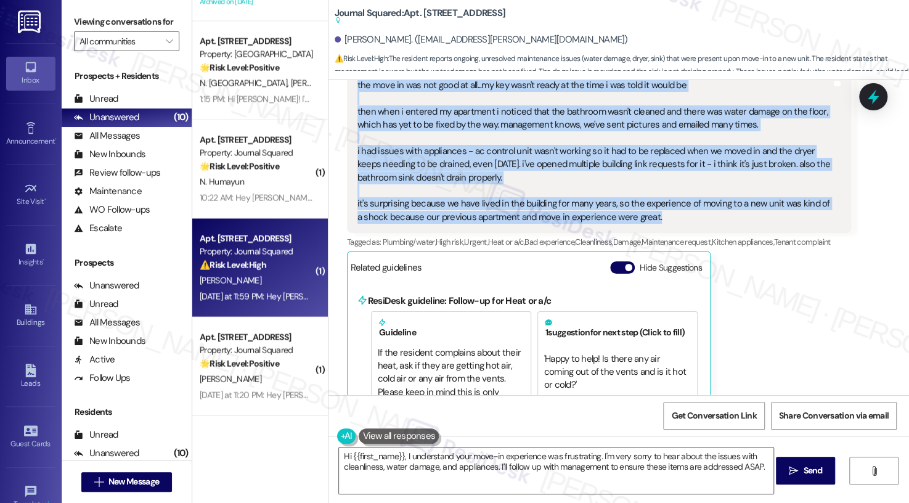
drag, startPoint x: 399, startPoint y: 141, endPoint x: 729, endPoint y: 218, distance: 338.0
click at [734, 218] on div "Announcement, sent via SMS [PERSON_NAME] (ResiDesk) [DATE] 5:25 PM ICYMI - Jour…" at bounding box center [619, 237] width 581 height 315
copy div "Hi [PERSON_NAME]! We hope you're enjoying life at [GEOGRAPHIC_DATA]! We'd love …"
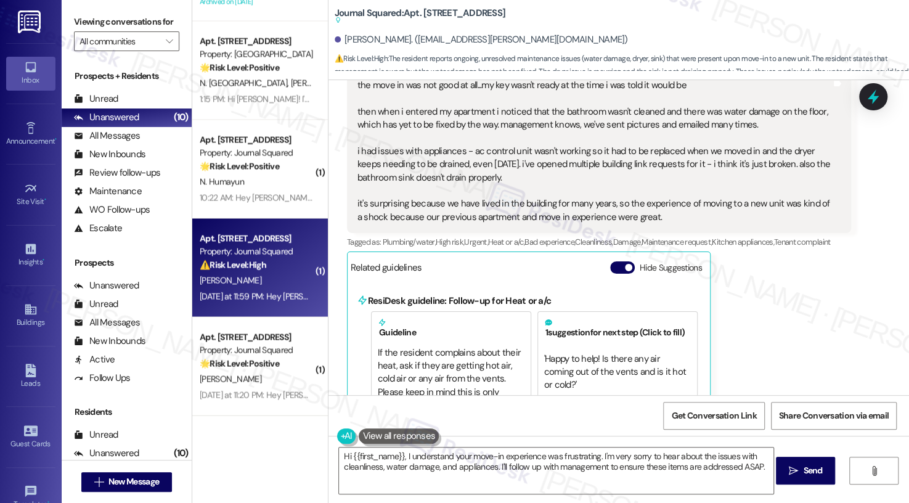
click at [83, 18] on label "Viewing conversations for" at bounding box center [126, 21] width 105 height 19
click at [83, 12] on label "Viewing conversations for" at bounding box center [126, 21] width 105 height 19
click at [617, 274] on button "Hide Suggestions" at bounding box center [622, 267] width 25 height 12
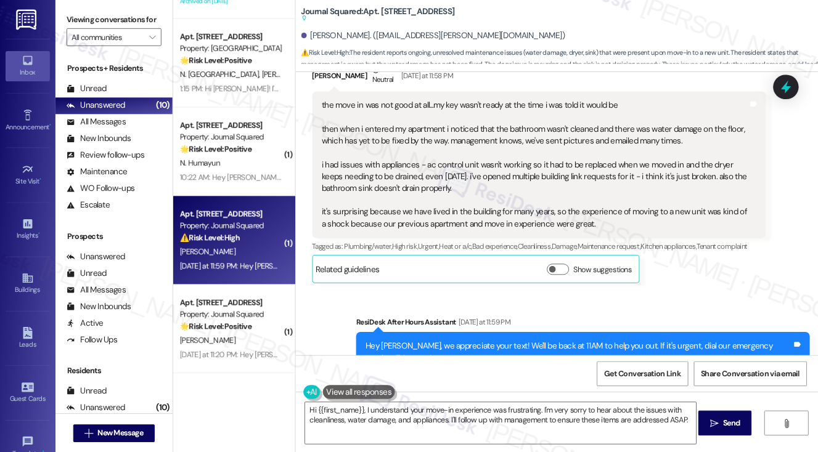
scroll to position [500, 0]
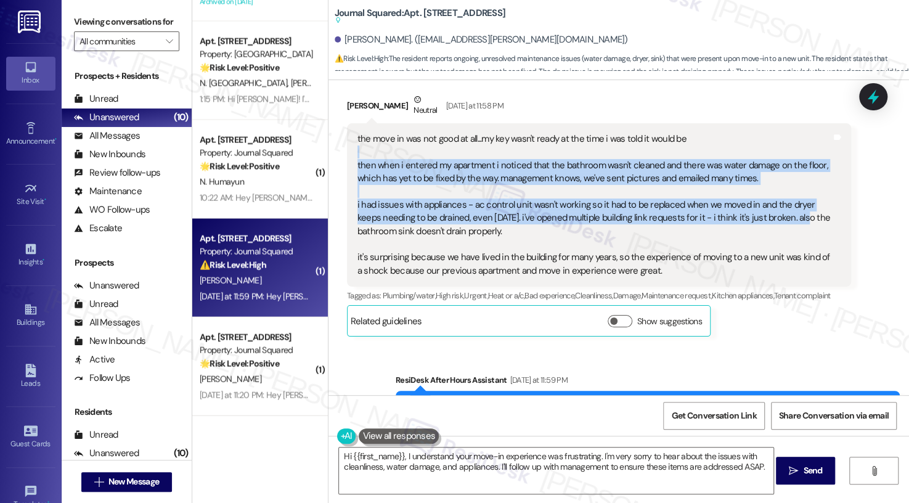
drag, startPoint x: 390, startPoint y: 158, endPoint x: 767, endPoint y: 216, distance: 381.7
click at [767, 216] on div "the move in was not good at all...my key wasn't ready at the time i was told it…" at bounding box center [595, 205] width 474 height 145
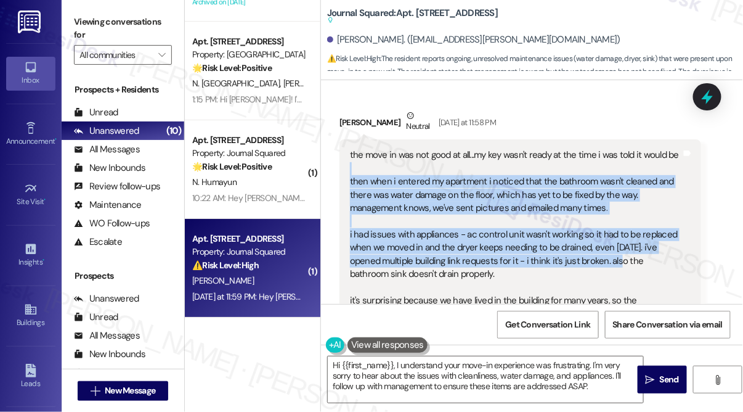
scroll to position [555, 0]
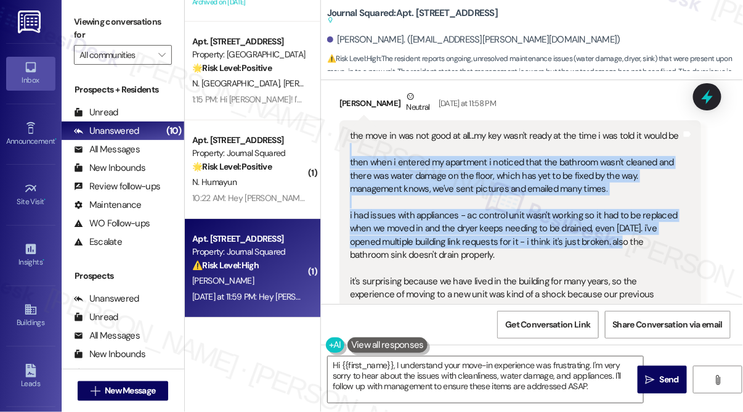
click at [602, 197] on div "the move in was not good at all...my key wasn't ready at the time i was told it…" at bounding box center [516, 221] width 332 height 185
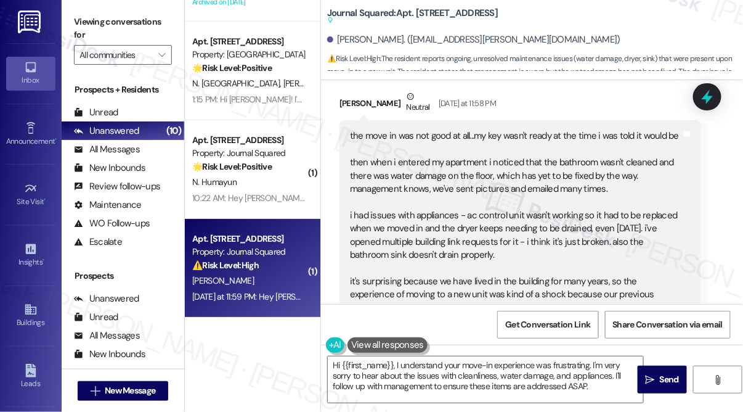
click at [490, 200] on div "the move in was not good at all...my key wasn't ready at the time i was told it…" at bounding box center [516, 221] width 332 height 185
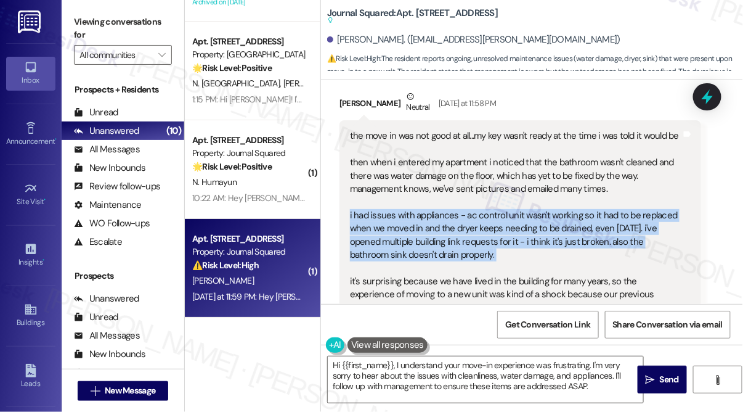
click at [490, 200] on div "the move in was not good at all...my key wasn't ready at the time i was told it…" at bounding box center [516, 221] width 332 height 185
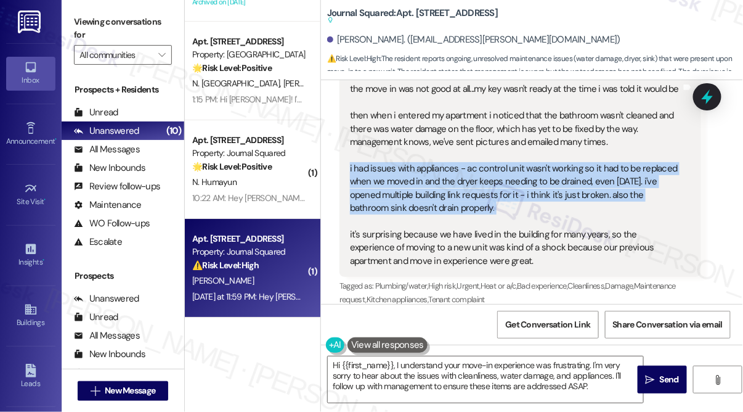
scroll to position [612, 0]
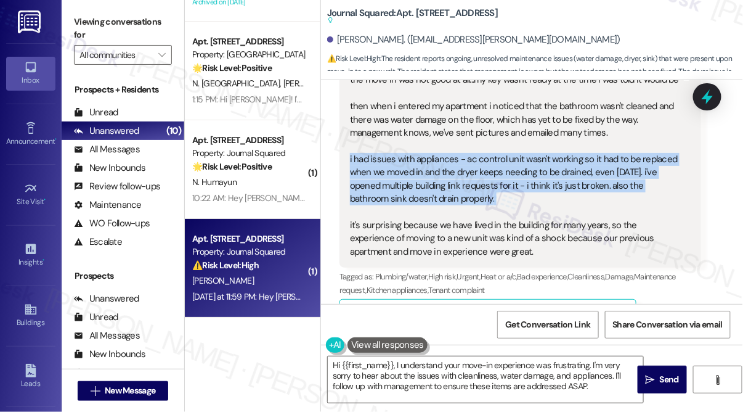
click at [455, 172] on div "the move in was not good at all...my key wasn't ready at the time i was told it…" at bounding box center [516, 165] width 332 height 185
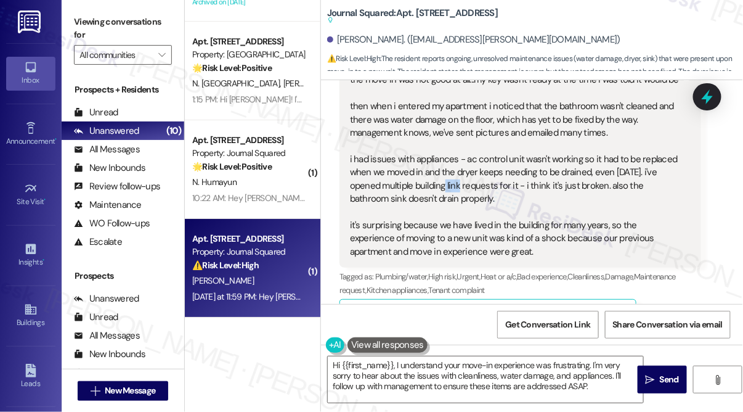
click at [455, 172] on div "the move in was not good at all...my key wasn't ready at the time i was told it…" at bounding box center [516, 165] width 332 height 185
click at [88, 22] on label "Viewing conversations for" at bounding box center [123, 28] width 98 height 33
click at [420, 226] on div "the move in was not good at all...my key wasn't ready at the time i was told it…" at bounding box center [516, 165] width 332 height 185
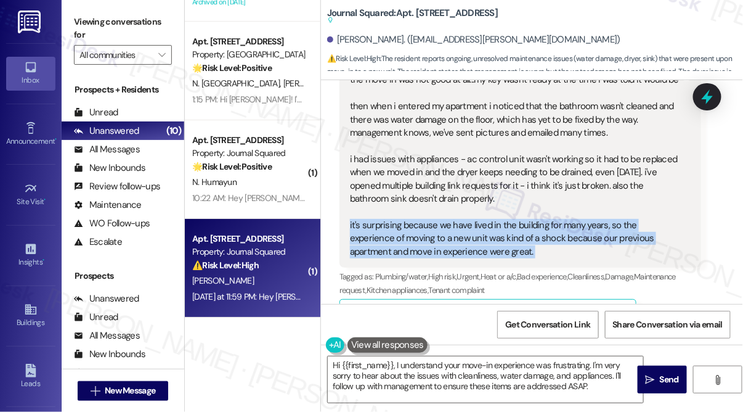
click at [420, 226] on div "the move in was not good at all...my key wasn't ready at the time i was told it…" at bounding box center [516, 165] width 332 height 185
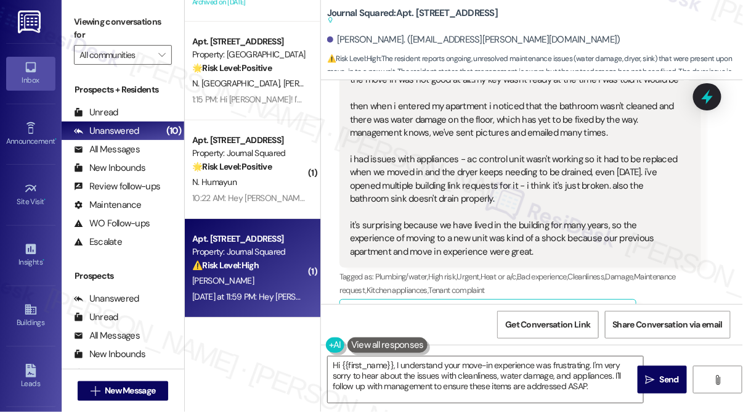
click at [427, 14] on b "Journal Squared: Apt. 4010, [STREET_ADDRESS] Suggested actions and notes availa…" at bounding box center [412, 17] width 171 height 20
click at [426, 13] on b "Journal Squared: Apt. 4010, [STREET_ADDRESS] Suggested actions and notes availa…" at bounding box center [412, 17] width 171 height 20
copy b "4010"
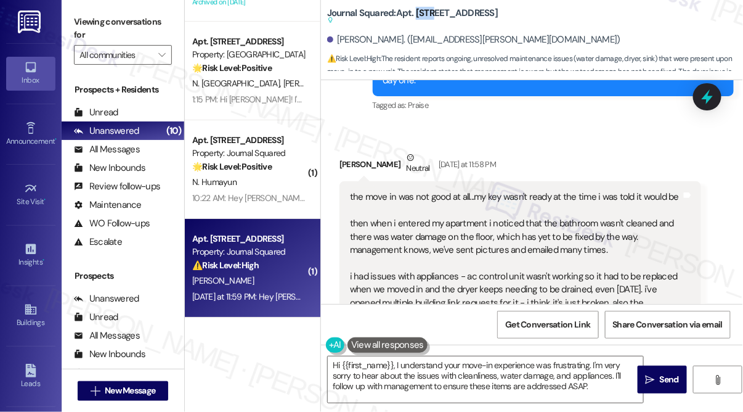
scroll to position [616, 0]
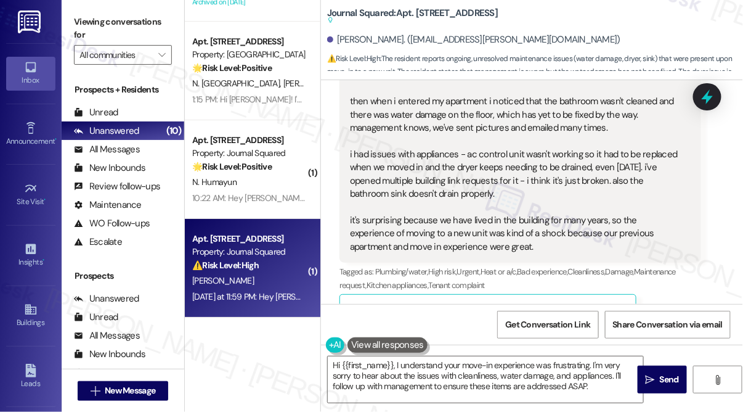
drag, startPoint x: 86, startPoint y: 15, endPoint x: 92, endPoint y: 15, distance: 6.8
click at [86, 15] on label "Viewing conversations for" at bounding box center [123, 28] width 98 height 33
click at [428, 10] on b "Journal Squared: Apt. 4010, [STREET_ADDRESS] Suggested actions and notes availa…" at bounding box center [412, 17] width 171 height 20
copy b "4010"
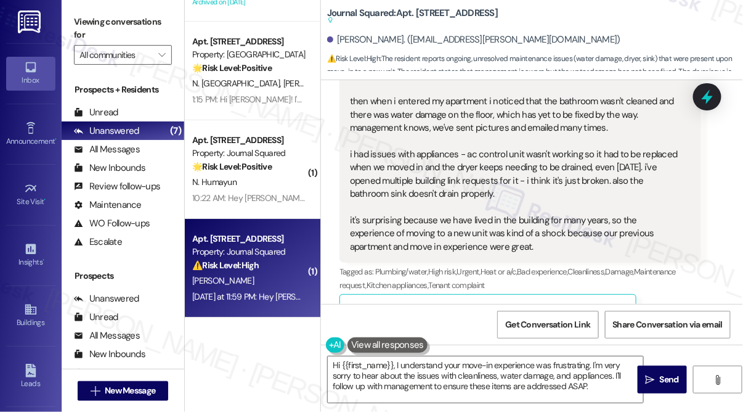
click at [78, 14] on label "Viewing conversations for" at bounding box center [123, 28] width 98 height 33
click at [80, 18] on label "Viewing conversations for" at bounding box center [123, 28] width 98 height 33
click at [422, 15] on b "Journal Squared: Apt. 4010, [STREET_ADDRESS] Suggested actions and notes availa…" at bounding box center [412, 17] width 171 height 20
copy b "4010"
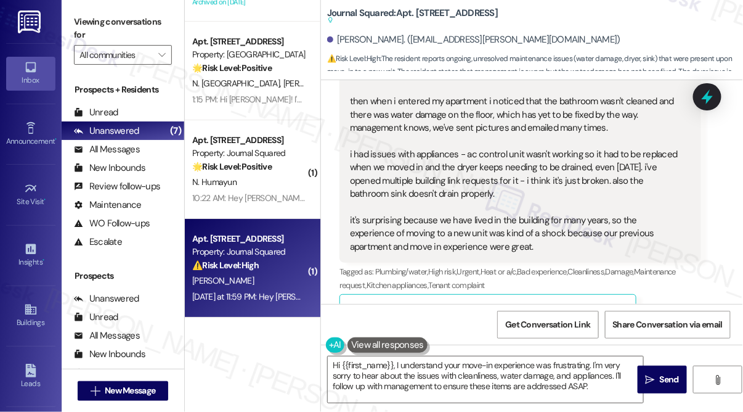
click at [88, 30] on label "Viewing conversations for" at bounding box center [123, 28] width 98 height 33
click at [459, 142] on div "the move in was not good at all...my key wasn't ready at the time i was told it…" at bounding box center [516, 160] width 332 height 185
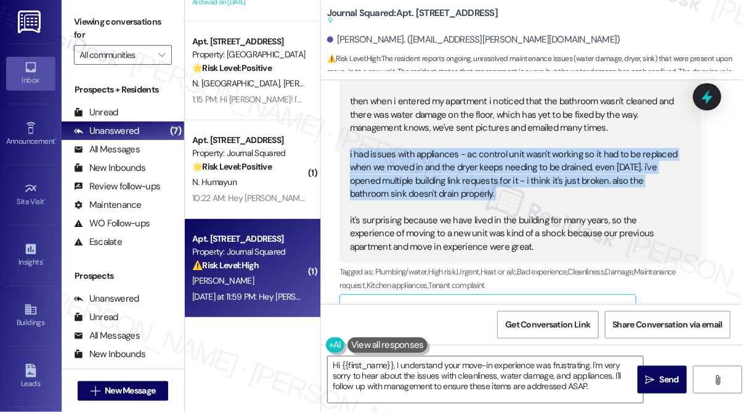
click at [459, 142] on div "the move in was not good at all...my key wasn't ready at the time i was told it…" at bounding box center [516, 160] width 332 height 185
click at [473, 164] on div "the move in was not good at all...my key wasn't ready at the time i was told it…" at bounding box center [516, 160] width 332 height 185
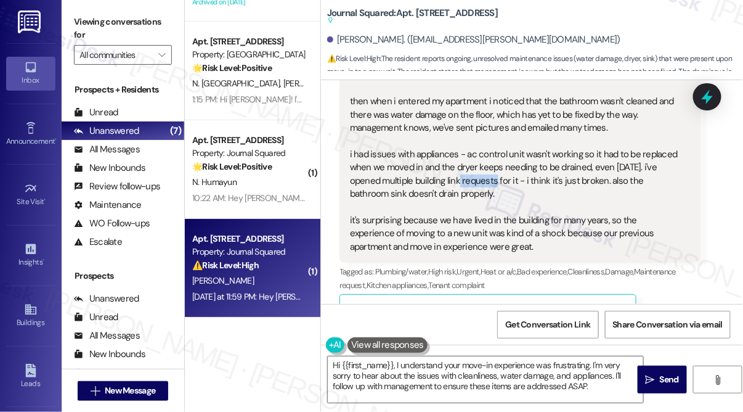
click at [473, 164] on div "the move in was not good at all...my key wasn't ready at the time i was told it…" at bounding box center [516, 160] width 332 height 185
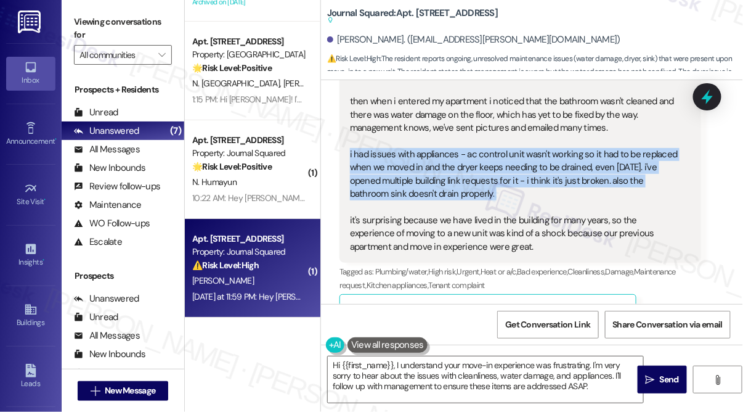
click at [473, 164] on div "the move in was not good at all...my key wasn't ready at the time i was told it…" at bounding box center [516, 160] width 332 height 185
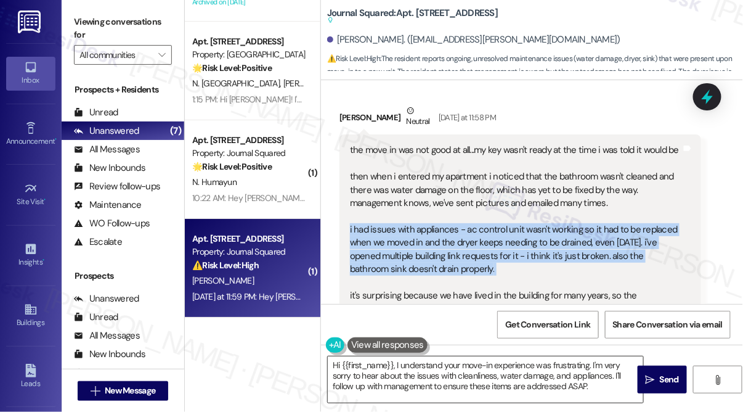
scroll to position [560, 0]
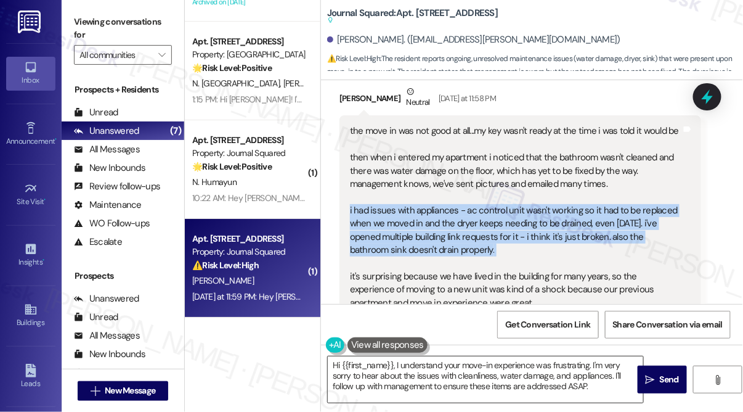
click at [524, 370] on textarea "Hi {{first_name}}, I understand your move-in experience was frustrating. I'm ve…" at bounding box center [486, 379] width 316 height 46
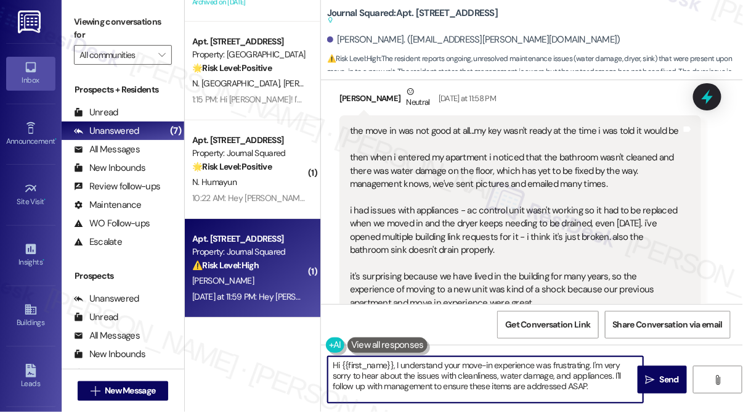
click at [524, 370] on textarea "Hi {{first_name}}, I understand your move-in experience was frustrating. I'm ve…" at bounding box center [486, 379] width 316 height 46
click at [567, 371] on textarea "Hi {{first_name}}, I understand your move-in experience was frustrating. I'm ve…" at bounding box center [486, 379] width 316 height 46
drag, startPoint x: 596, startPoint y: 383, endPoint x: 337, endPoint y: 386, distance: 259.6
click at [337, 386] on textarea "Hi {{first_name}}, I understand your move-in experience was frustrating. I'm ve…" at bounding box center [486, 379] width 316 height 46
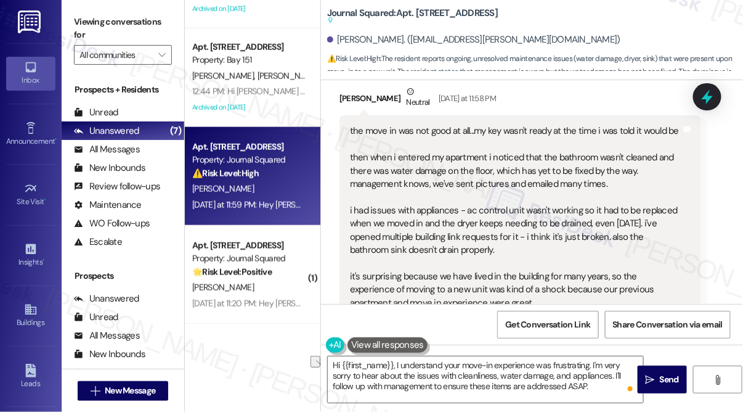
scroll to position [366, 0]
click at [78, 17] on label "Viewing conversations for" at bounding box center [123, 28] width 98 height 33
click at [457, 366] on textarea "Hi {{first_name}}, I understand your move-in experience was frustrating. I'm ve…" at bounding box center [486, 379] width 316 height 46
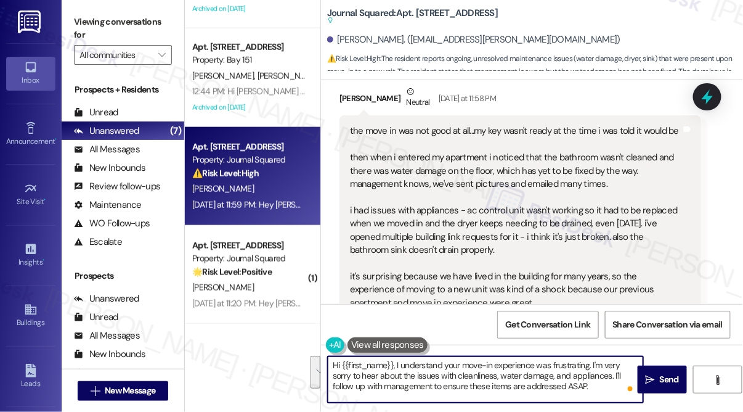
paste textarea "Thank you for sharing this with me, [PERSON_NAME]. I’m really sorry your move-i…"
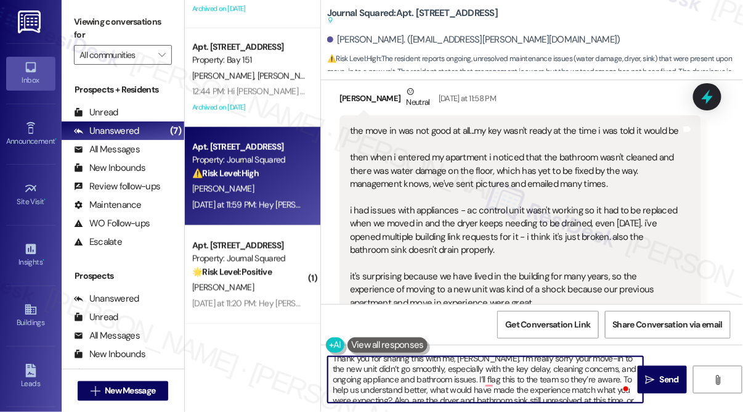
scroll to position [0, 0]
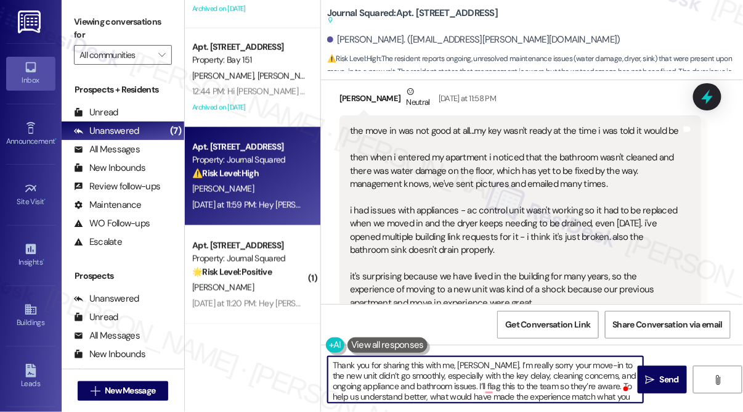
click at [406, 371] on textarea "Thank you for sharing this with me, [PERSON_NAME]. I’m really sorry your move-i…" at bounding box center [486, 379] width 316 height 46
click at [494, 362] on textarea "Thank you for sharing this with me, [PERSON_NAME]. I’m really sorry your move-i…" at bounding box center [486, 379] width 316 height 46
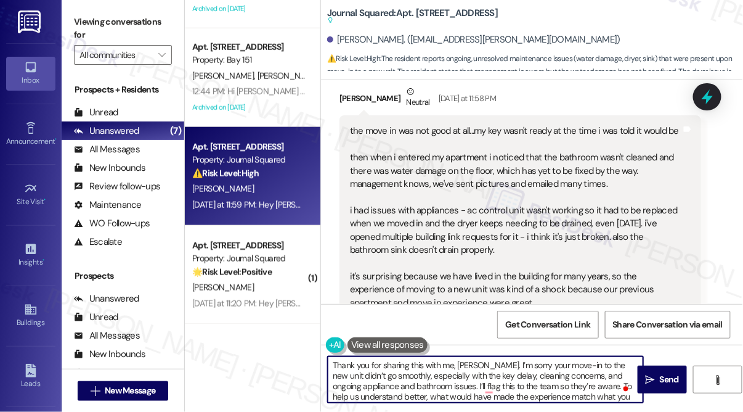
click at [512, 372] on textarea "Thank you for sharing this with me, [PERSON_NAME]. I’m sorry your move-in to th…" at bounding box center [486, 379] width 316 height 46
click at [475, 381] on textarea "Thank you for sharing this with me, [PERSON_NAME]. I’m sorry your move-in to th…" at bounding box center [486, 379] width 316 height 46
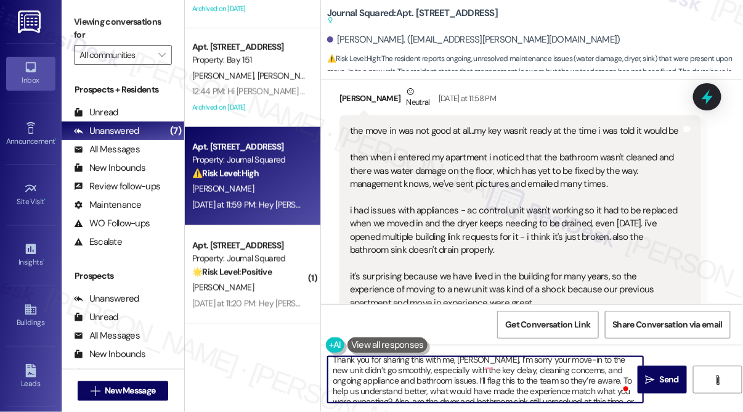
scroll to position [6, 0]
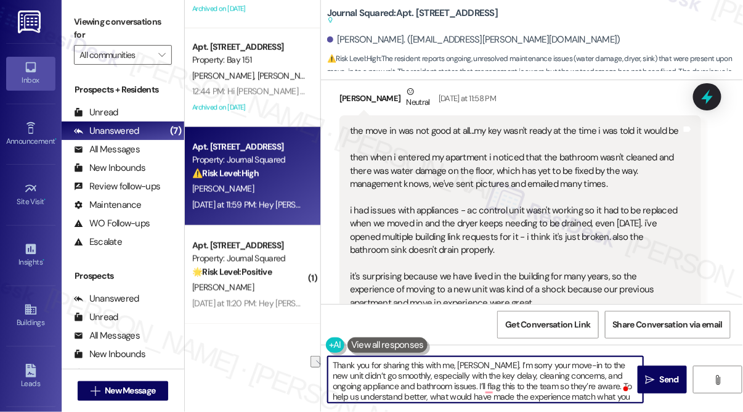
drag, startPoint x: 447, startPoint y: 385, endPoint x: 591, endPoint y: 387, distance: 144.3
click at [591, 387] on textarea "Thank you for sharing this with me, [PERSON_NAME]. I’m sorry your move-in to th…" at bounding box center [486, 379] width 316 height 46
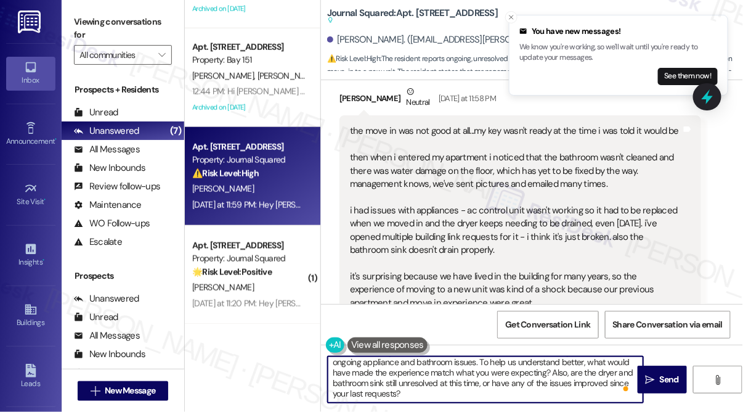
click at [529, 372] on textarea "Thank you for sharing this with me, [PERSON_NAME]. I’m sorry your move-in to th…" at bounding box center [486, 379] width 316 height 46
drag, startPoint x: 531, startPoint y: 372, endPoint x: 563, endPoint y: 395, distance: 40.2
click at [563, 395] on textarea "Thank you for sharing this with me, [PERSON_NAME]. I’m sorry your move-in to th…" at bounding box center [486, 379] width 316 height 46
type textarea "Thank you for sharing this with me, [PERSON_NAME]. I’m sorry your move-in to th…"
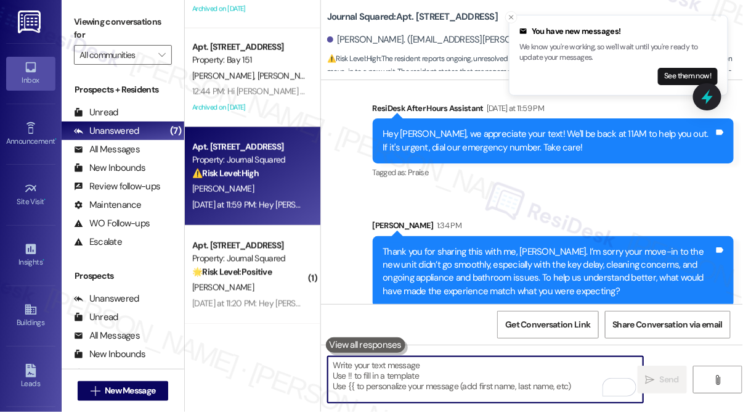
click at [455, 359] on textarea "To enrich screen reader interactions, please activate Accessibility in Grammarl…" at bounding box center [486, 379] width 316 height 46
paste textarea "Also, are the dryer and bathroom sink still unresolved at this time, or have an…"
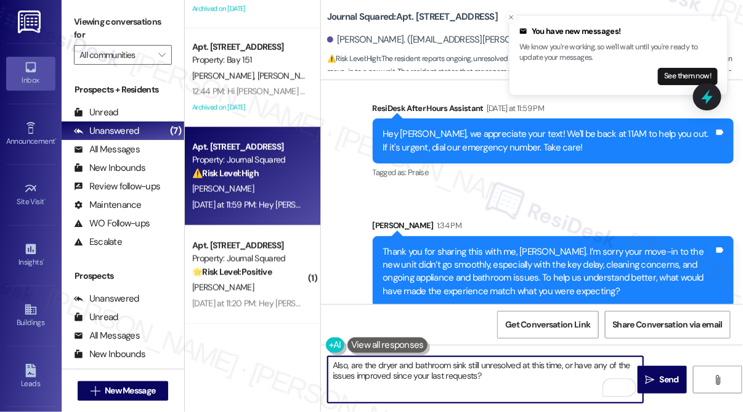
click at [493, 370] on textarea "Also, are the dryer and bathroom sink still unresolved at this time, or have an…" at bounding box center [486, 379] width 316 height 46
type textarea "Also, are the dryer and bathroom sink still unresolved at this time, or have an…"
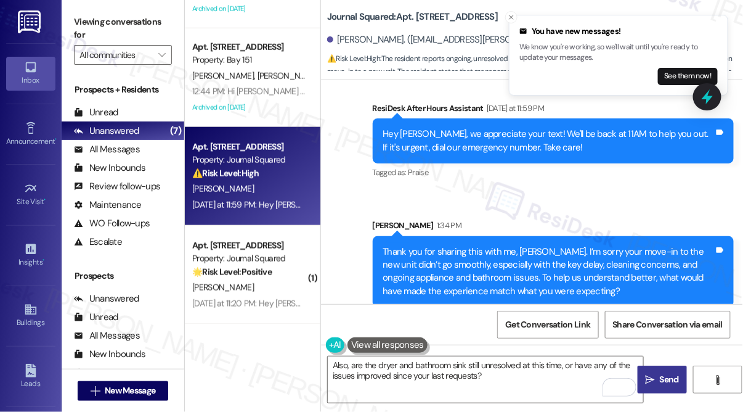
click at [654, 368] on button " Send" at bounding box center [662, 380] width 49 height 28
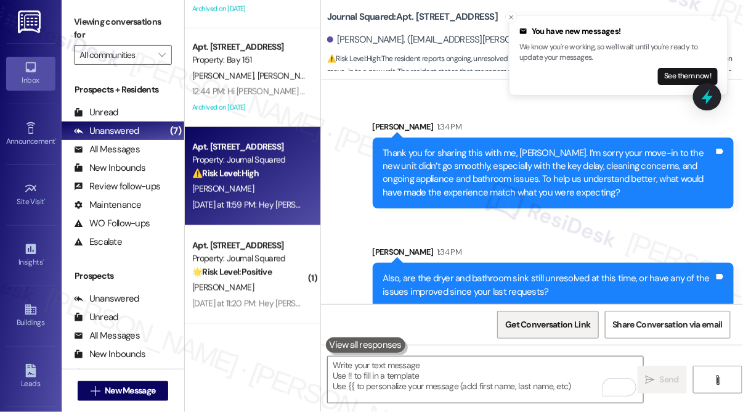
click at [560, 327] on span "Get Conversation Link" at bounding box center [548, 324] width 85 height 13
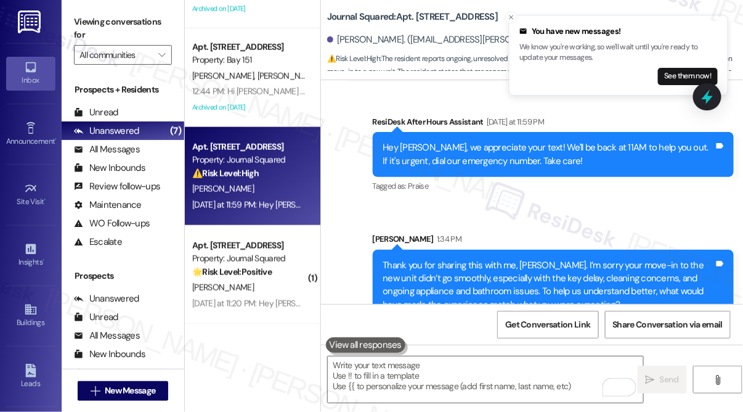
click at [79, 16] on label "Viewing conversations for" at bounding box center [123, 28] width 98 height 33
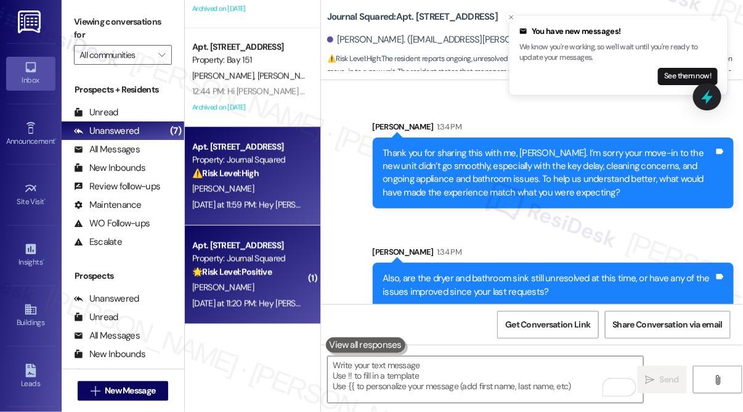
click at [266, 246] on div "Apt. [STREET_ADDRESS]" at bounding box center [249, 245] width 114 height 13
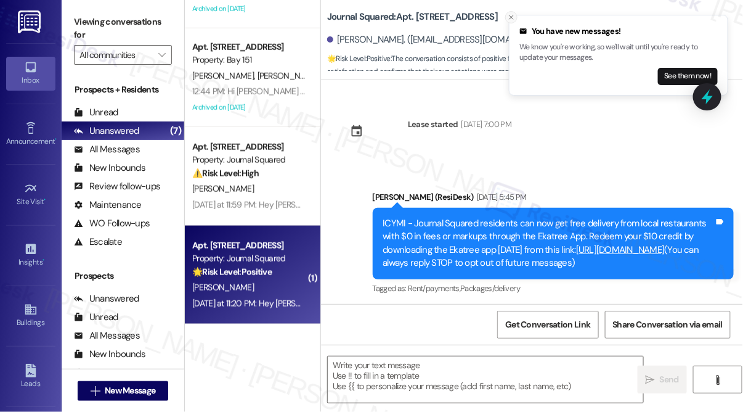
click at [510, 16] on line "Close toast" at bounding box center [512, 17] width 4 height 4
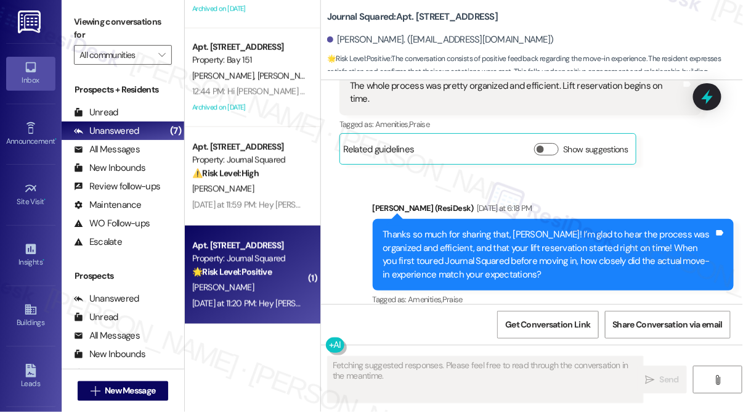
click at [455, 372] on div "Nothing that unsettled me. Everything was expected. Especially loved the enviro…" at bounding box center [516, 385] width 332 height 27
click at [454, 372] on div "Nothing that unsettled me. Everything was expected. Especially loved the enviro…" at bounding box center [516, 385] width 332 height 27
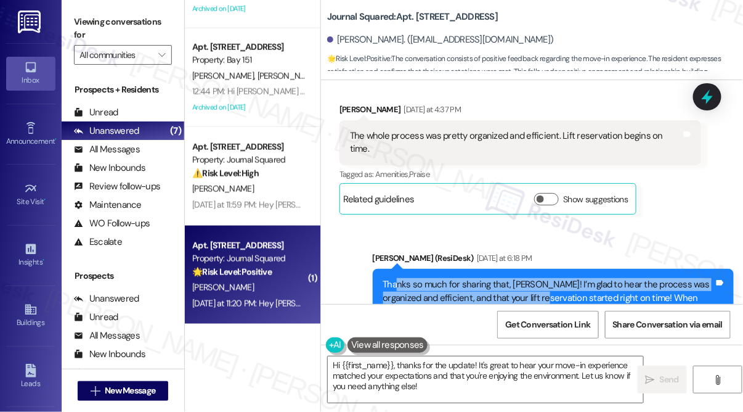
drag, startPoint x: 395, startPoint y: 145, endPoint x: 518, endPoint y: 162, distance: 124.4
click at [518, 269] on div "Thanks so much for sharing that, [PERSON_NAME]! I’m glad to hear the process wa…" at bounding box center [554, 305] width 362 height 72
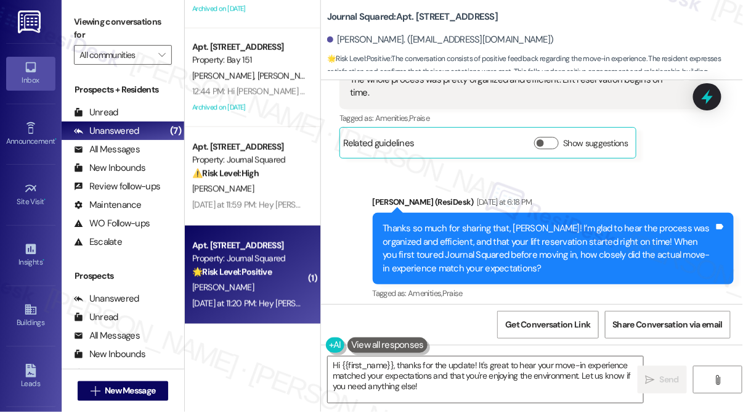
click at [571, 213] on div "Thanks so much for sharing that, [PERSON_NAME]! I’m glad to hear the process wa…" at bounding box center [554, 249] width 362 height 72
click at [395, 356] on div "Nothing that unsettled me. Everything was expected. Especially loved the enviro…" at bounding box center [521, 378] width 362 height 45
click at [503, 222] on div "Thanks so much for sharing that, [PERSON_NAME]! I’m glad to hear the process wa…" at bounding box center [549, 248] width 332 height 53
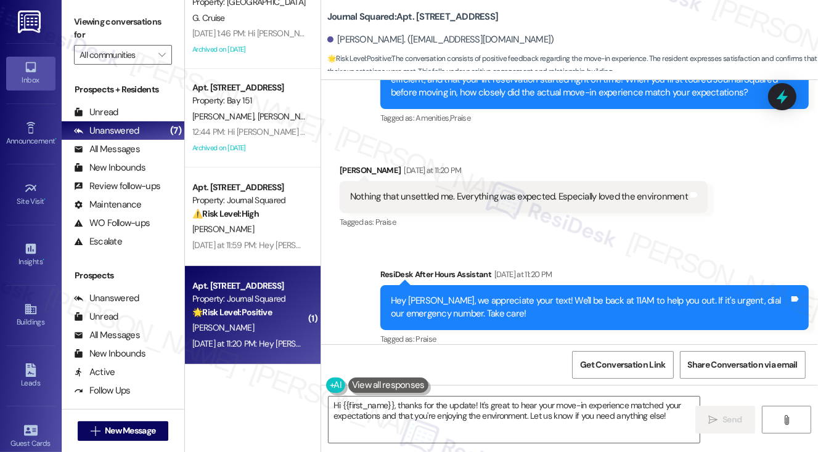
click at [485, 268] on div "ResiDesk After Hours Assistant [DATE] at 11:20 PM" at bounding box center [594, 276] width 428 height 17
click at [515, 190] on div "Nothing that unsettled me. Everything was expected. Especially loved the enviro…" at bounding box center [519, 196] width 338 height 13
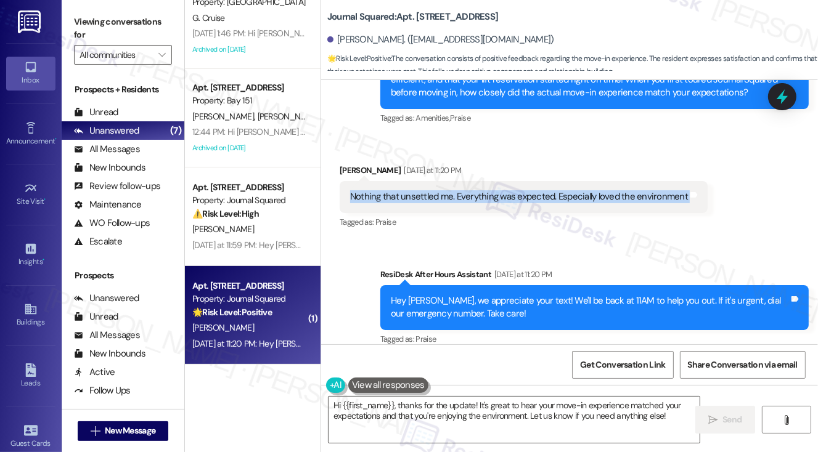
click at [515, 190] on div "Nothing that unsettled me. Everything was expected. Especially loved the enviro…" at bounding box center [519, 196] width 338 height 13
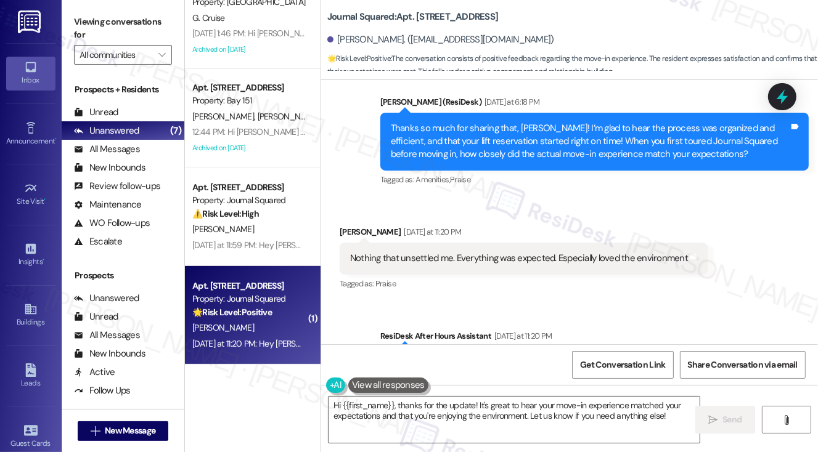
click at [386, 113] on div "Thanks so much for sharing that, [PERSON_NAME]! I’m glad to hear the process wa…" at bounding box center [594, 142] width 428 height 58
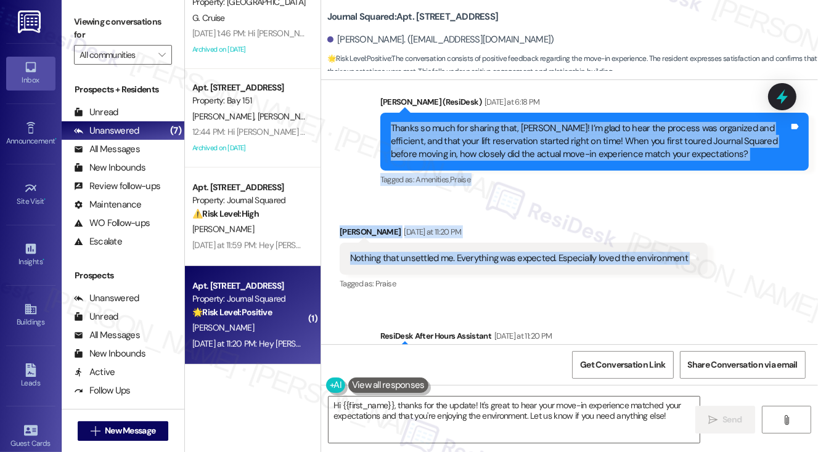
drag, startPoint x: 386, startPoint y: 112, endPoint x: 679, endPoint y: 242, distance: 321.2
click at [679, 242] on div "Lease started [DATE] 7:00 PM Announcement, sent via SMS [PERSON_NAME] (ResiDesk…" at bounding box center [569, 212] width 497 height 264
copy div "Thanks so much for sharing that, [PERSON_NAME]! I’m glad to hear the process wa…"
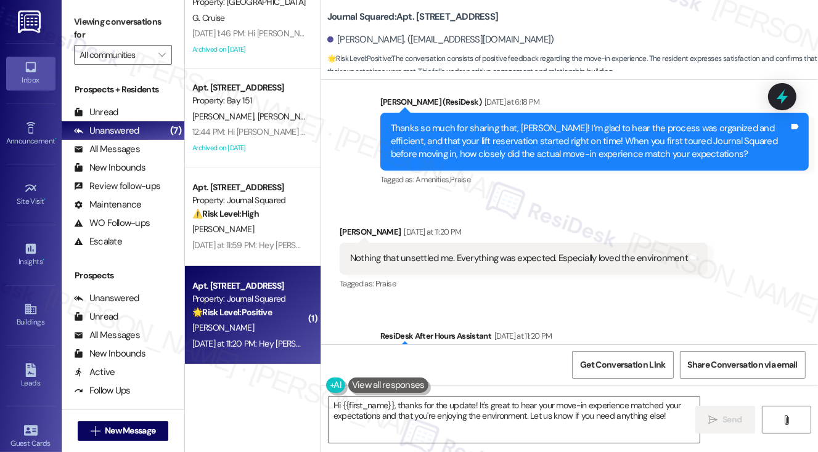
click at [89, 29] on label "Viewing conversations for" at bounding box center [123, 28] width 98 height 33
click at [81, 20] on label "Viewing conversations for" at bounding box center [123, 28] width 98 height 33
click at [94, 25] on label "Viewing conversations for" at bounding box center [123, 28] width 98 height 33
click at [96, 31] on label "Viewing conversations for" at bounding box center [123, 28] width 98 height 33
click at [93, 29] on label "Viewing conversations for" at bounding box center [123, 28] width 98 height 33
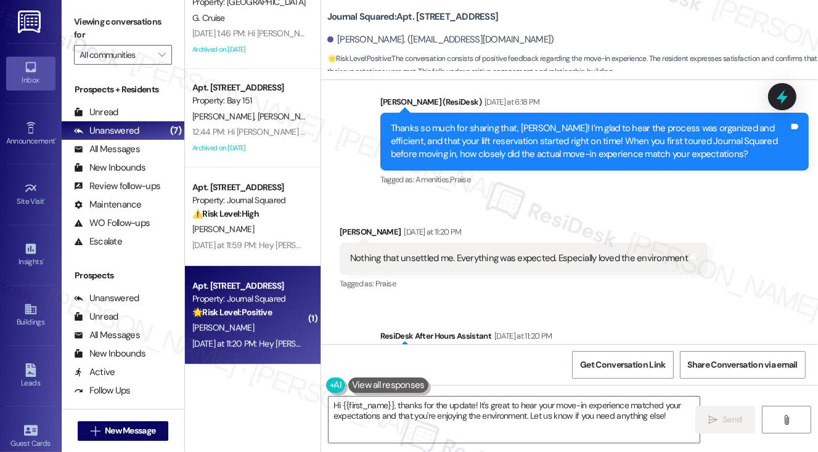
click at [88, 25] on label "Viewing conversations for" at bounding box center [123, 28] width 98 height 33
click at [86, 28] on label "Viewing conversations for" at bounding box center [123, 28] width 98 height 33
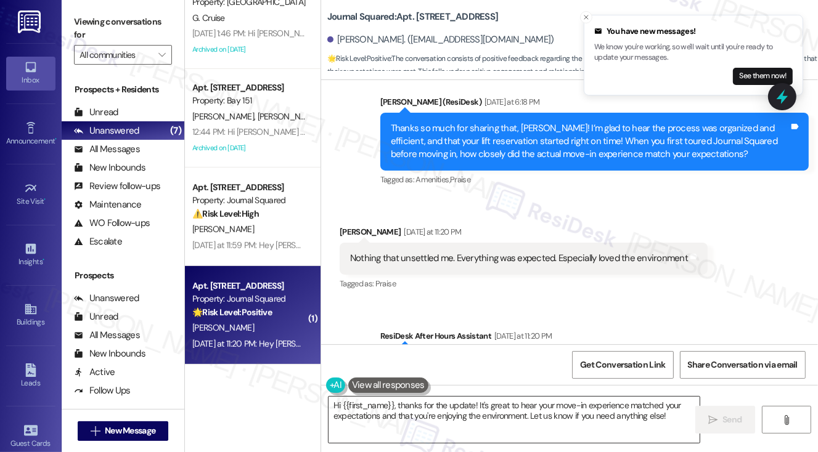
click at [501, 416] on textarea "Hi {{first_name}}, thanks for the update! It's great to hear your move-in exper…" at bounding box center [515, 420] width 372 height 46
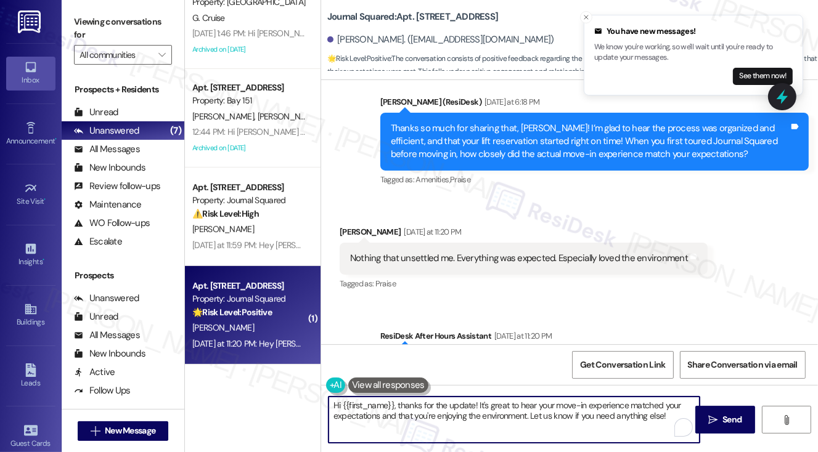
click at [501, 416] on textarea "Hi {{first_name}}, thanks for the update! It's great to hear your move-in exper…" at bounding box center [515, 420] width 372 height 46
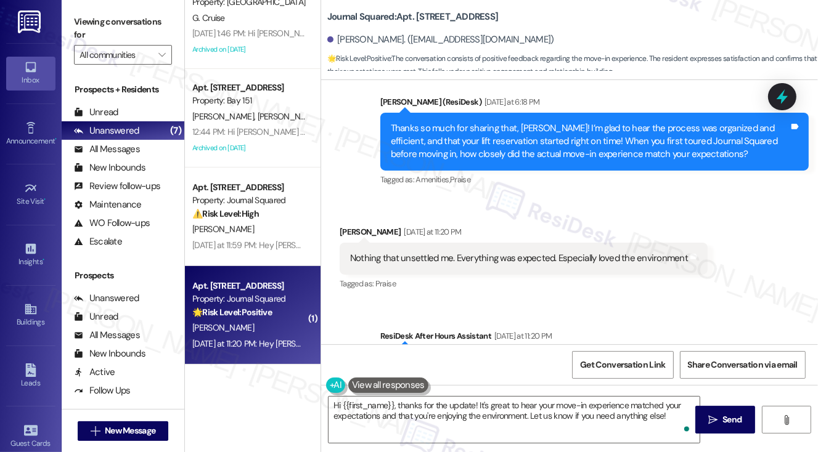
click at [97, 27] on label "Viewing conversations for" at bounding box center [123, 28] width 98 height 33
click at [91, 17] on label "Viewing conversations for" at bounding box center [123, 28] width 98 height 33
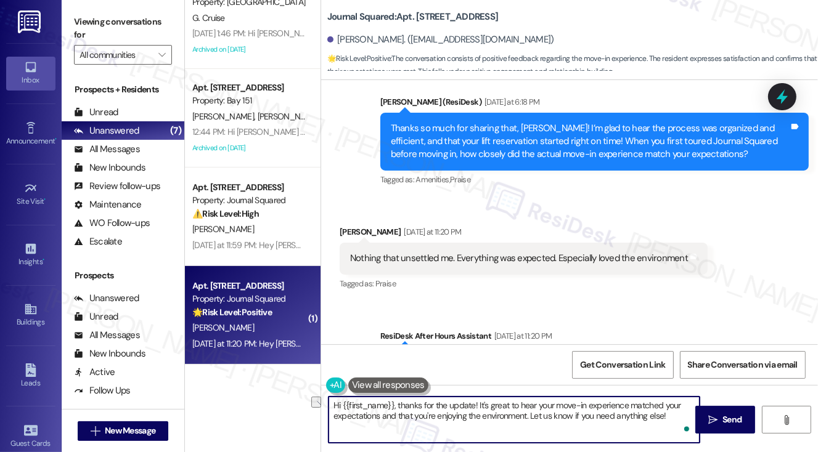
drag, startPoint x: 676, startPoint y: 417, endPoint x: 531, endPoint y: 418, distance: 144.3
click at [531, 418] on textarea "Hi {{first_name}}, thanks for the update! It's great to hear your move-in exper…" at bounding box center [515, 420] width 372 height 46
paste textarea "What aspects of the move-in process were exactly as you hoped they’d be?"
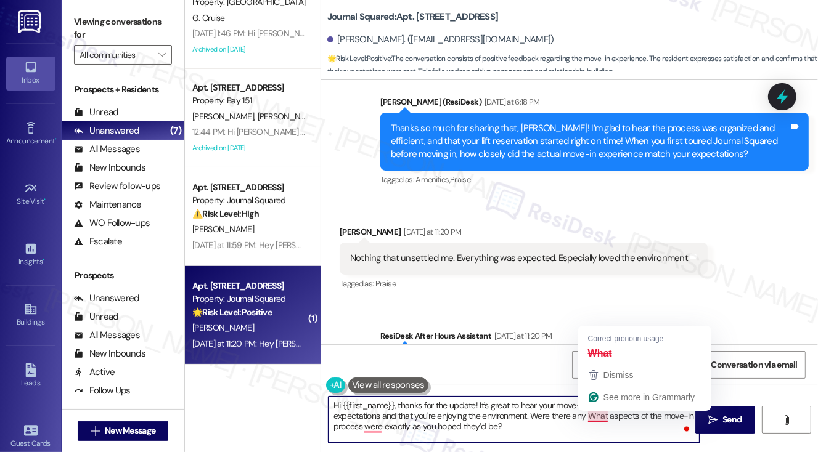
click at [586, 416] on textarea "Hi {{first_name}}, thanks for the update! It's great to hear your move-in exper…" at bounding box center [515, 420] width 372 height 46
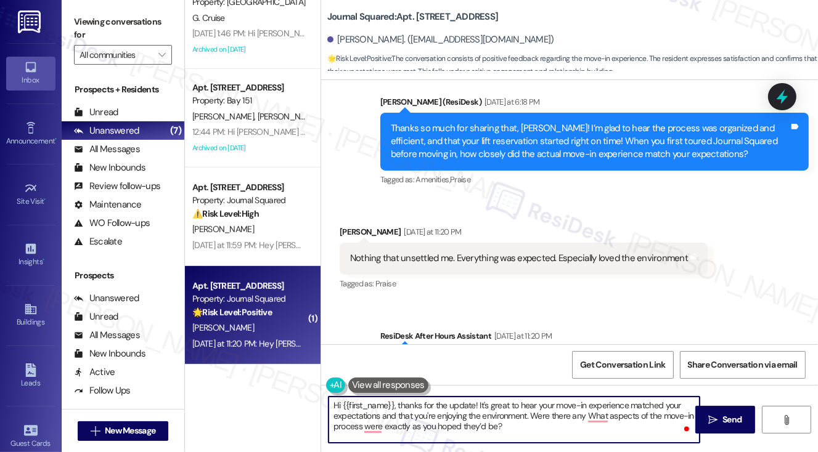
click at [589, 417] on textarea "Hi {{first_name}}, thanks for the update! It's great to hear your move-in exper…" at bounding box center [515, 420] width 372 height 46
click at [483, 428] on textarea "Hi {{first_name}}, thanks for the update! It's great to hear your move-in exper…" at bounding box center [515, 420] width 372 height 46
click at [534, 427] on textarea "Hi {{first_name}}, thanks for the update! It's great to hear your move-in exper…" at bounding box center [515, 420] width 372 height 46
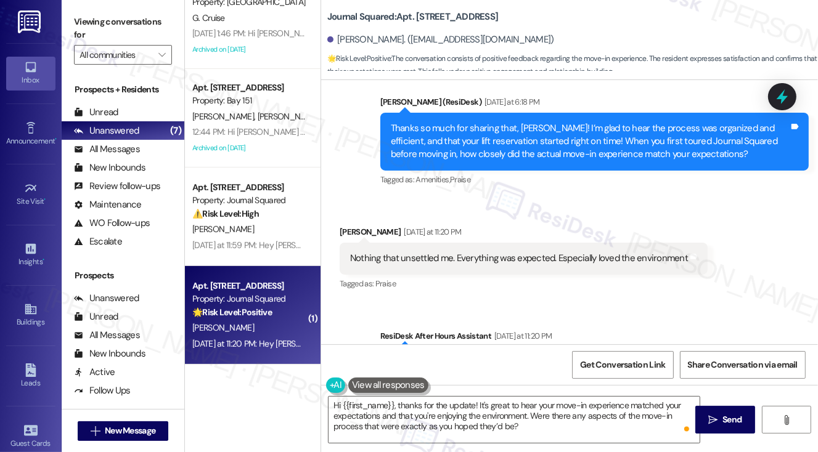
click at [90, 30] on label "Viewing conversations for" at bounding box center [123, 28] width 98 height 33
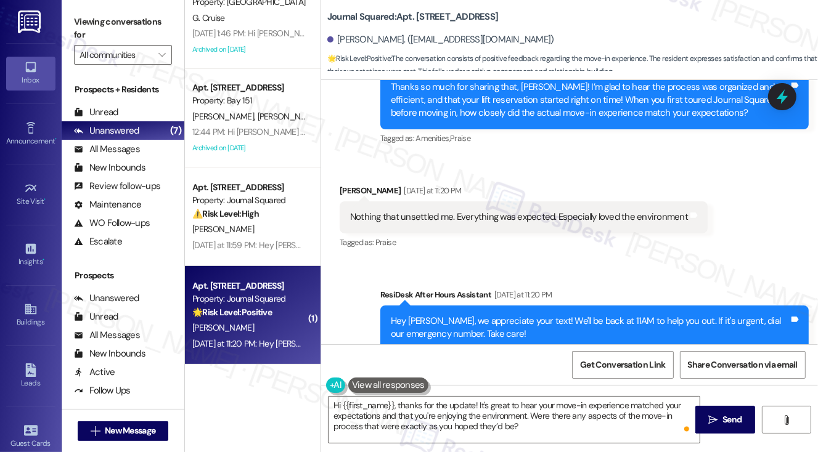
scroll to position [7413, 0]
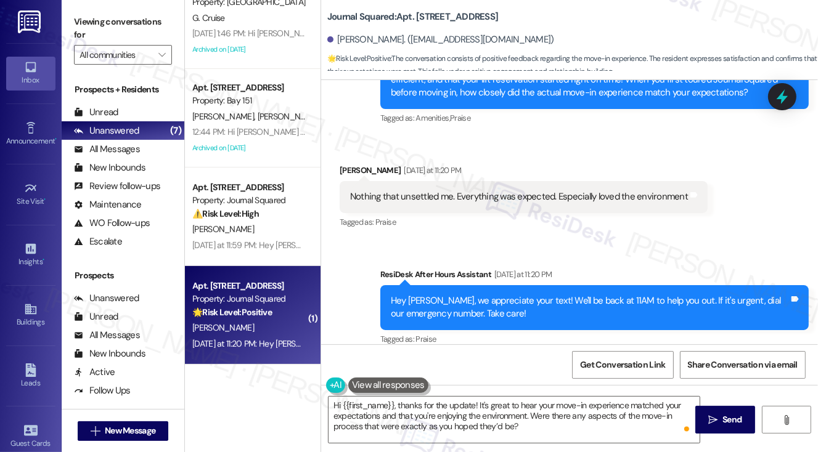
click at [91, 31] on label "Viewing conversations for" at bounding box center [123, 28] width 98 height 33
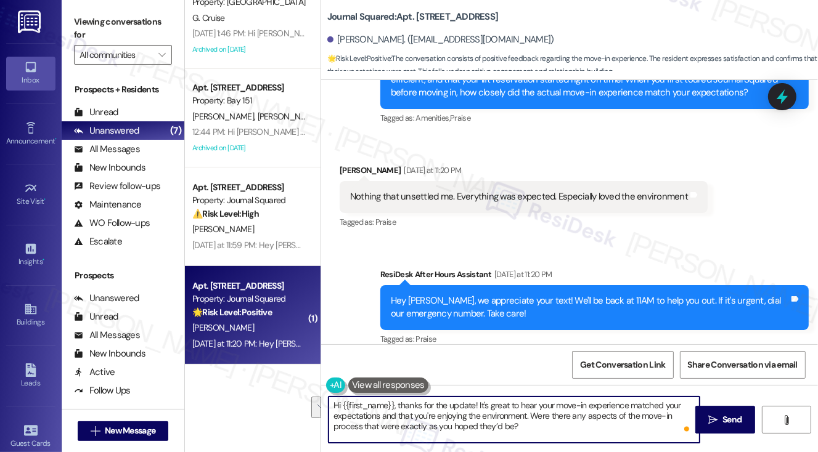
drag, startPoint x: 545, startPoint y: 428, endPoint x: 530, endPoint y: 416, distance: 19.3
click at [530, 416] on textarea "Hi {{first_name}}, thanks for the update! It's great to hear your move-in exper…" at bounding box center [515, 420] width 372 height 46
click at [549, 424] on textarea "Hi {{first_name}}, thanks for the update! It's great to hear your move-in exper…" at bounding box center [515, 420] width 372 height 46
drag, startPoint x: 535, startPoint y: 426, endPoint x: 533, endPoint y: 416, distance: 10.8
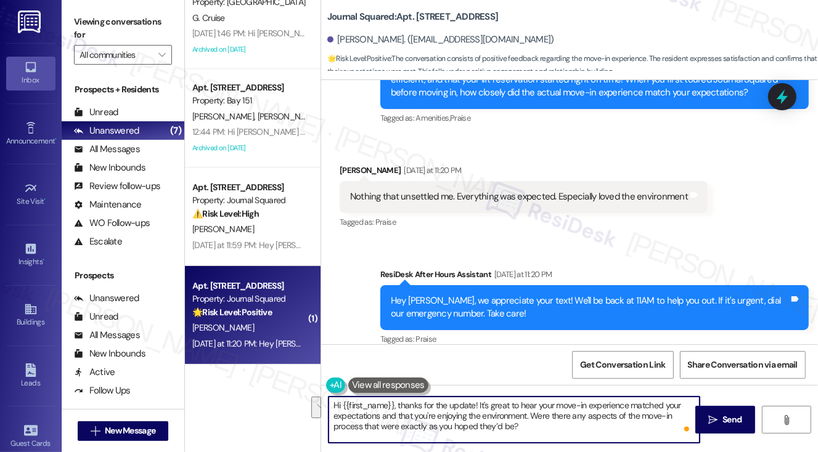
click at [533, 416] on textarea "Hi {{first_name}}, thanks for the update! It's great to hear your move-in exper…" at bounding box center [515, 420] width 372 height 46
paste textarea "particular parts of the move-in process that went really well, and others that …"
click at [522, 405] on textarea "Hi {{first_name}}, thanks for the update! It's great to hear your move-in exper…" at bounding box center [515, 420] width 372 height 46
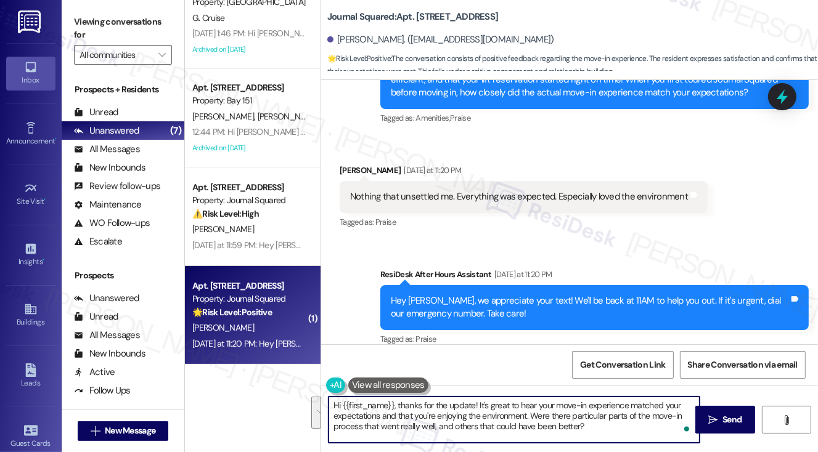
click at [447, 414] on textarea "Hi {{first_name}}, thanks for the update! It's great to hear your move-in exper…" at bounding box center [515, 420] width 372 height 46
click at [599, 421] on textarea "Hi {{first_name}}, thanks for the update! It's great to hear your move-in exper…" at bounding box center [515, 420] width 372 height 46
type textarea "Hi {{first_name}}, thanks for the update! It's great to hear your move-in exper…"
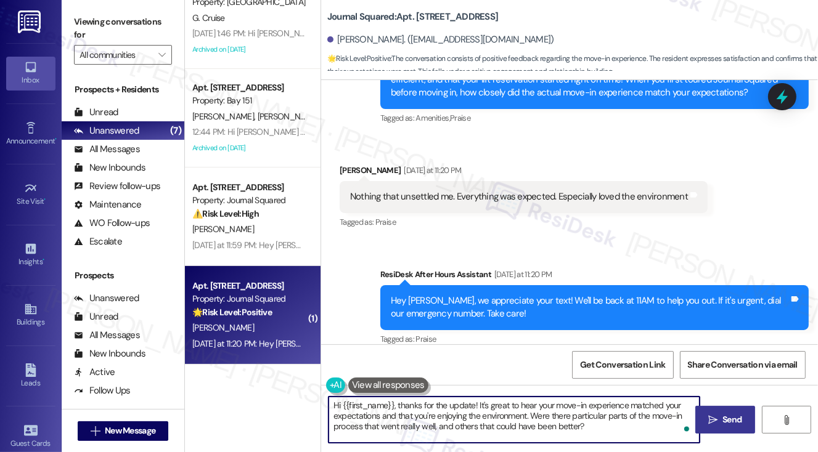
click at [720, 414] on span "Send" at bounding box center [732, 420] width 24 height 13
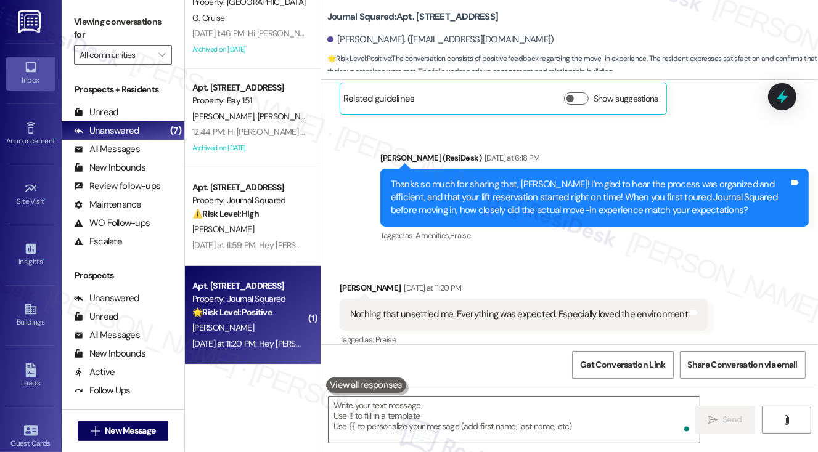
scroll to position [7526, 0]
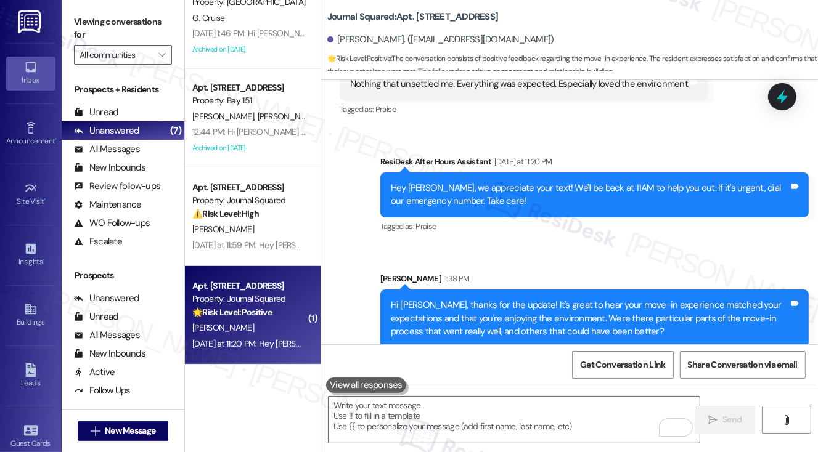
click at [86, 18] on label "Viewing conversations for" at bounding box center [123, 28] width 98 height 33
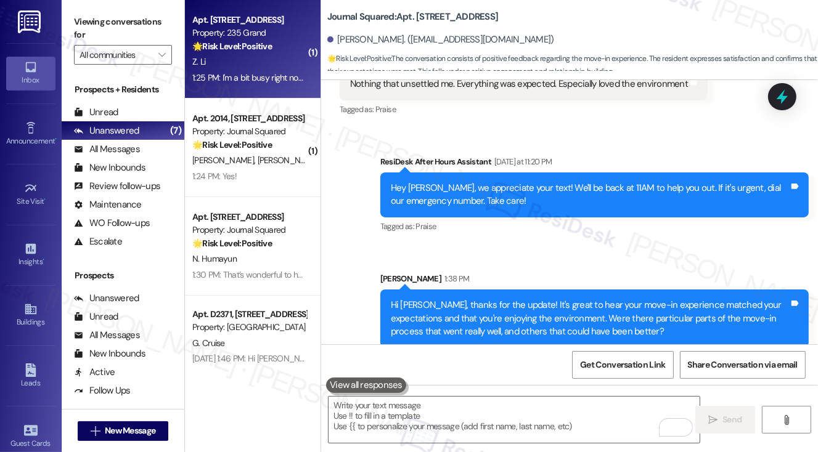
click at [260, 59] on div "Z. Li" at bounding box center [249, 61] width 117 height 15
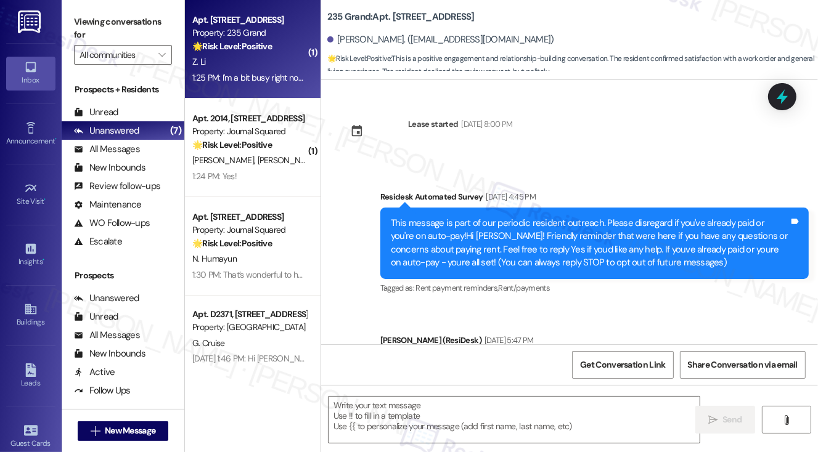
scroll to position [6483, 0]
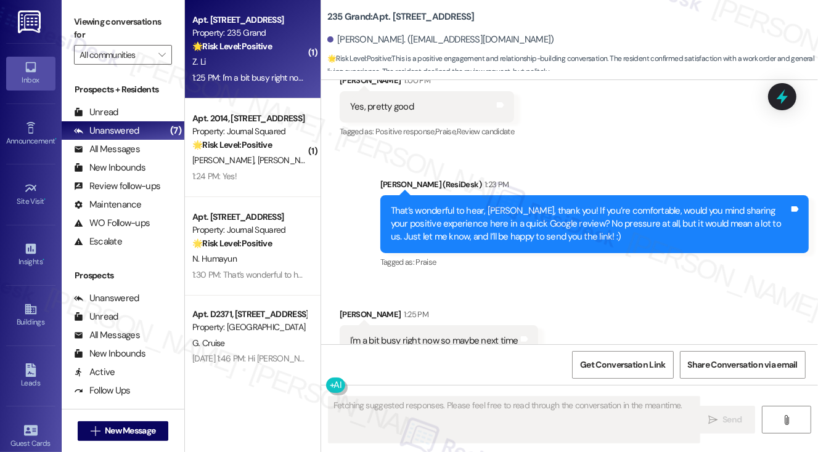
click at [464, 335] on div "I'm a bit busy right now so maybe next time" at bounding box center [434, 341] width 168 height 13
click at [497, 205] on div "That’s wonderful to hear, [PERSON_NAME], thank you! If you’re comfortable, woul…" at bounding box center [590, 224] width 398 height 39
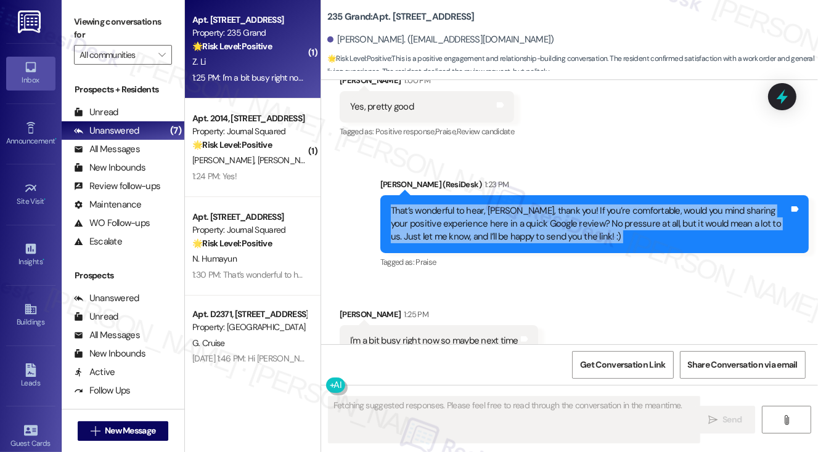
click at [497, 205] on div "That’s wonderful to hear, [PERSON_NAME], thank you! If you’re comfortable, woul…" at bounding box center [590, 224] width 398 height 39
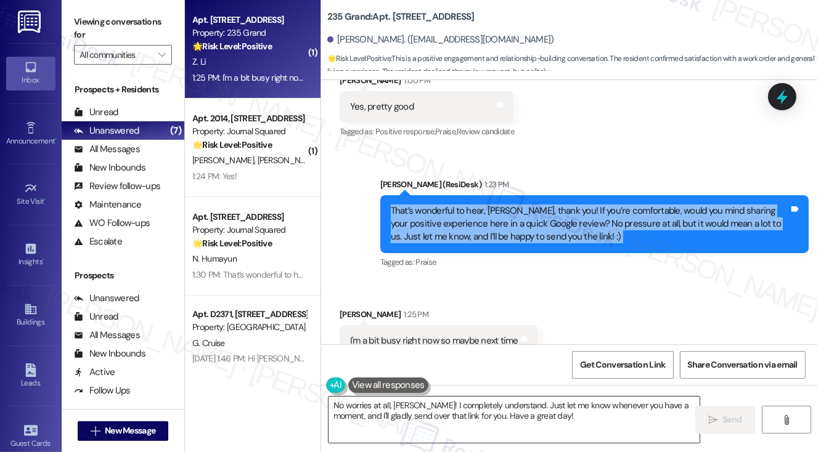
click at [432, 410] on textarea "No worries at all, [PERSON_NAME]! I completely understand. Just let me know whe…" at bounding box center [515, 420] width 372 height 46
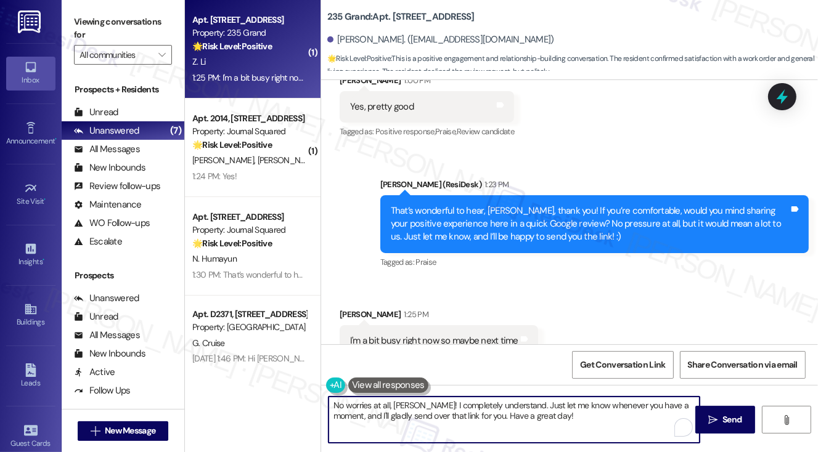
click at [432, 410] on textarea "No worries at all, [PERSON_NAME]! I completely understand. Just let me know whe…" at bounding box center [515, 420] width 372 height 46
click at [517, 414] on textarea "No worries at all, [PERSON_NAME]! I understand. Just let me know whenever you h…" at bounding box center [515, 420] width 372 height 46
type textarea "No worries at all, [PERSON_NAME]! I understand. Just let me know whenever you h…"
click at [723, 412] on button " Send" at bounding box center [725, 420] width 60 height 28
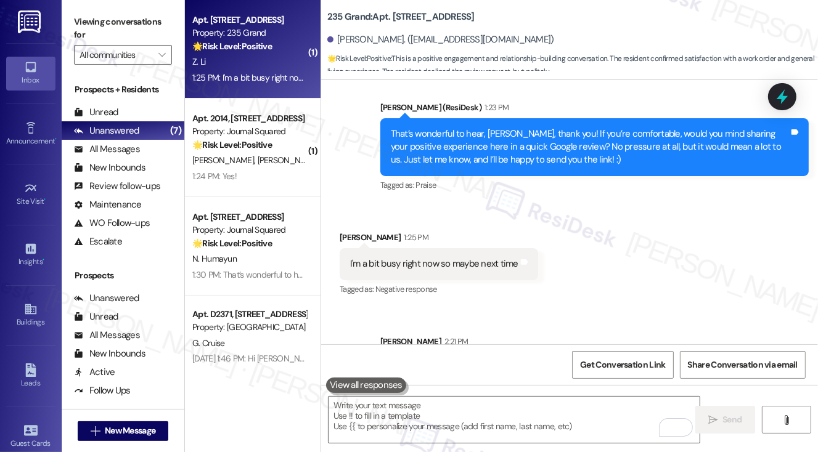
scroll to position [6583, 0]
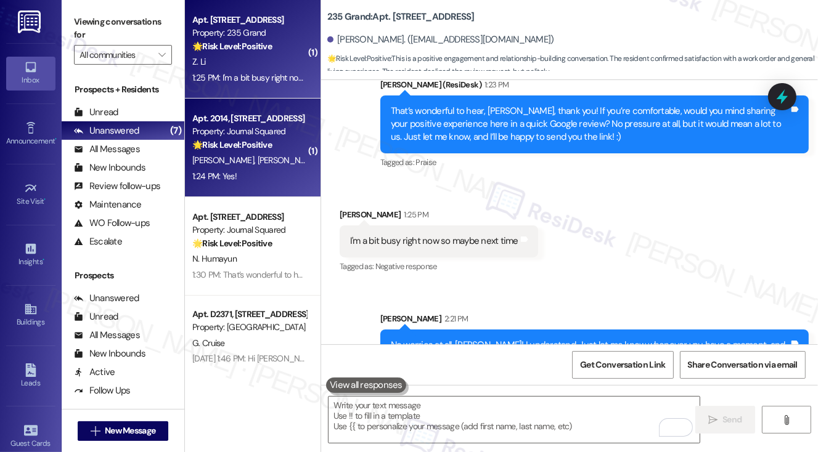
click at [259, 137] on div "Property: Journal Squared" at bounding box center [249, 131] width 114 height 13
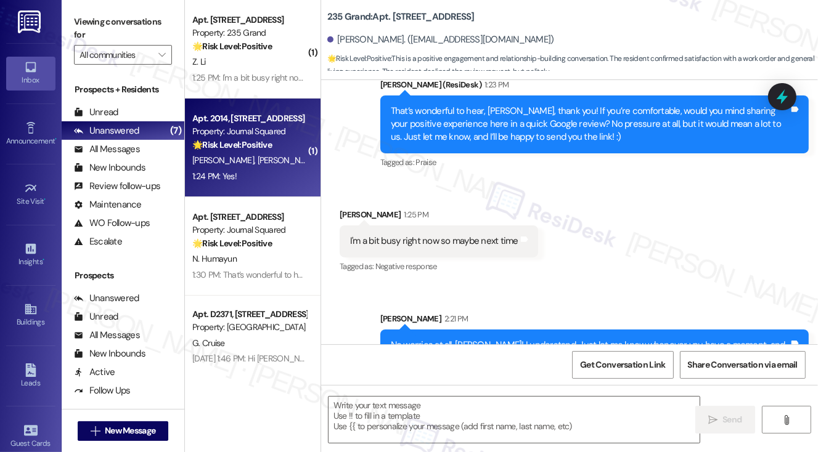
type textarea "Fetching suggested responses. Please feel free to read through the conversation…"
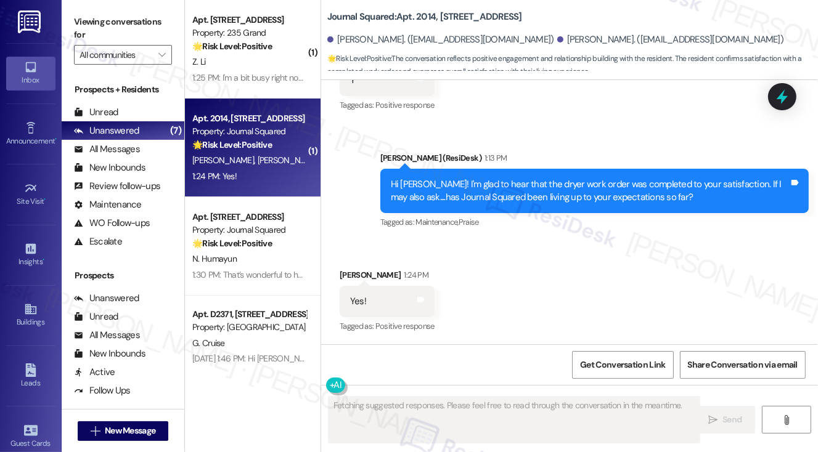
scroll to position [1050, 0]
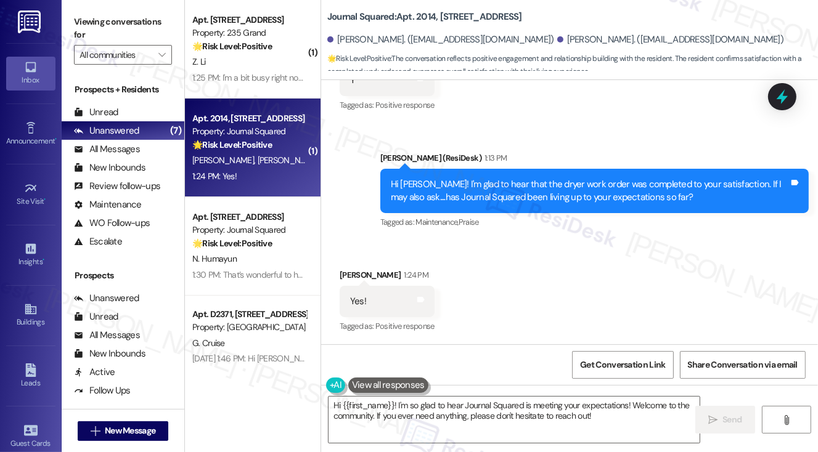
drag, startPoint x: 91, startPoint y: 27, endPoint x: 108, endPoint y: 39, distance: 20.7
click at [91, 27] on label "Viewing conversations for" at bounding box center [123, 28] width 98 height 33
click at [443, 422] on textarea "Hi {{first_name}}! I'm so glad to hear Journal Squared is meeting your expectat…" at bounding box center [515, 420] width 372 height 46
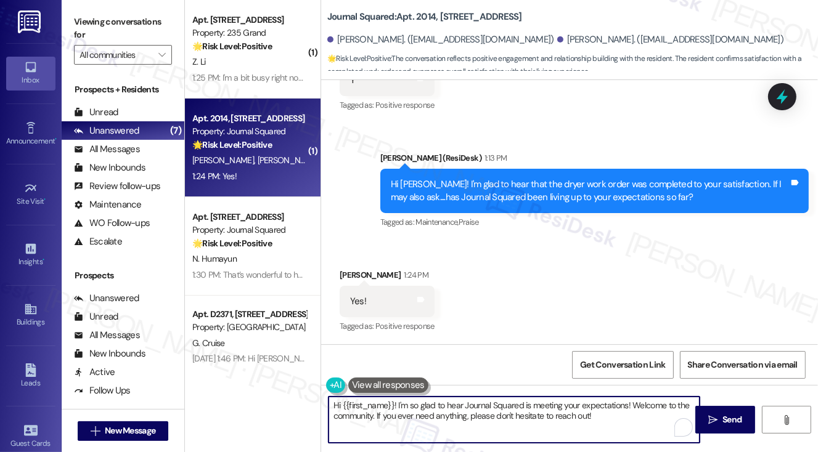
paste textarea "That’s wonderful to hear, Rania, thank you! If you’re comfortable, would you mi…"
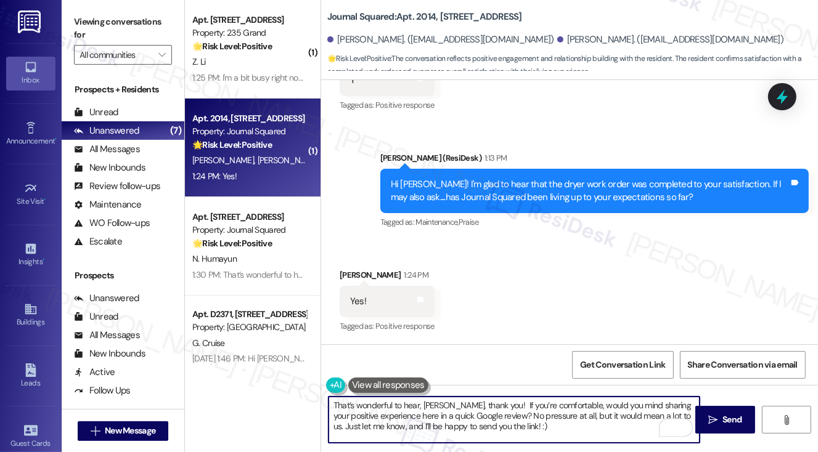
click at [354, 277] on div "Sangbeen Lee 1:24 PM" at bounding box center [387, 277] width 95 height 17
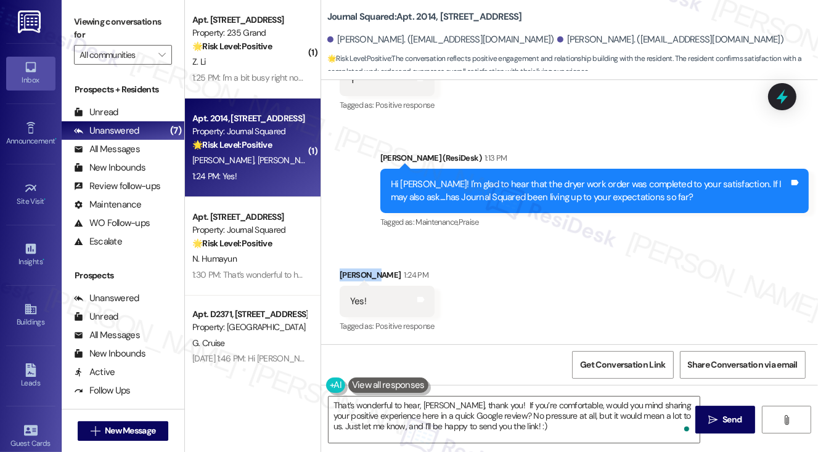
copy div "Sangbeen"
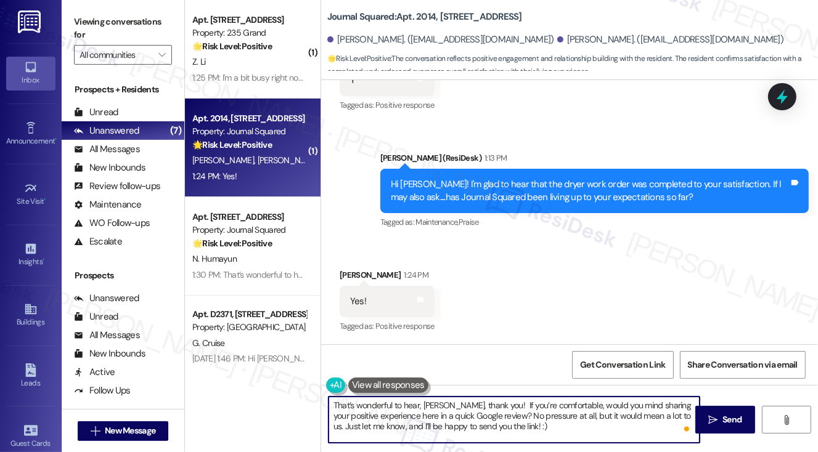
click at [430, 399] on textarea "That’s wonderful to hear, Rania, thank you! If you’re comfortable, would you mi…" at bounding box center [515, 420] width 372 height 46
type textarea "That’s wonderful to hear, thank you! If you’re comfortable, would you mind shar…"
click at [513, 405] on textarea "That’s wonderful to hear, thank you! If you’re comfortable, would you mind shar…" at bounding box center [515, 420] width 372 height 46
click at [517, 421] on textarea "That’s wonderful to hear, thank you! If you’re comfortable, would you mind shar…" at bounding box center [515, 420] width 372 height 46
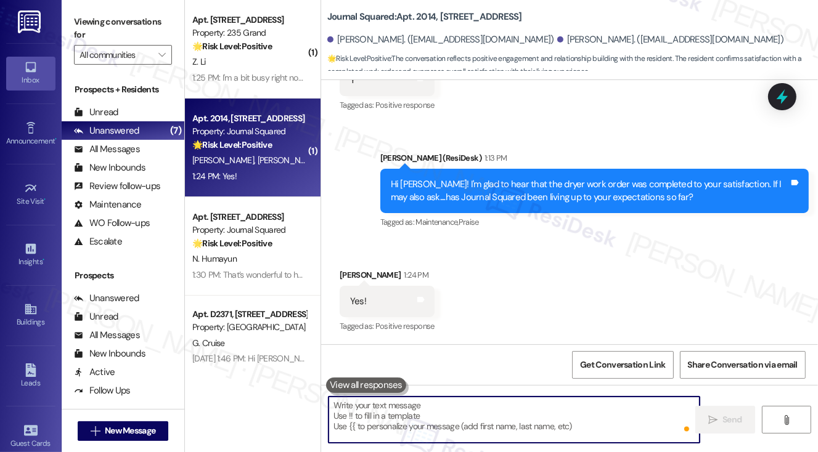
scroll to position [1163, 0]
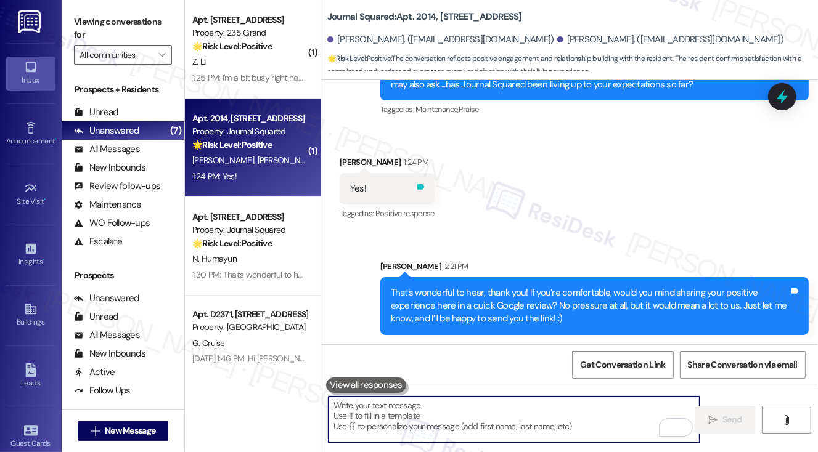
click at [425, 186] on icon at bounding box center [420, 186] width 9 height 9
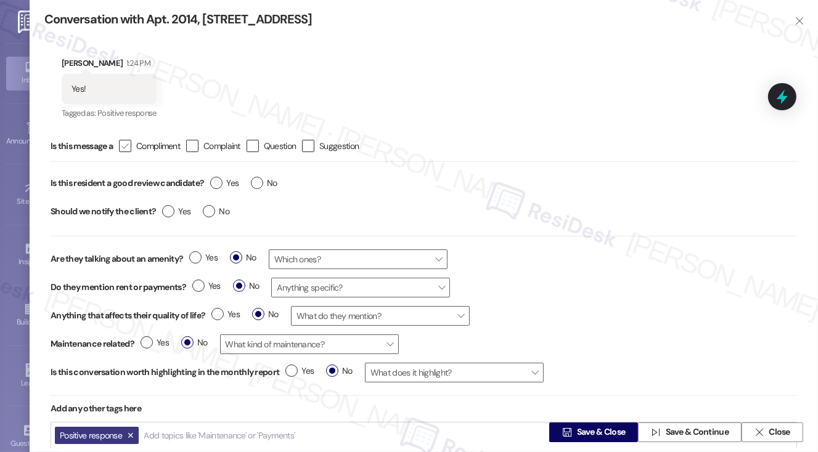
click at [125, 144] on icon "" at bounding box center [125, 146] width 8 height 13
click at [121, 144] on input " Compliment" at bounding box center [117, 146] width 8 height 8
checkbox input "true"
click at [218, 182] on label "Yes" at bounding box center [224, 183] width 28 height 13
click at [218, 182] on input "Yes" at bounding box center [224, 185] width 28 height 16
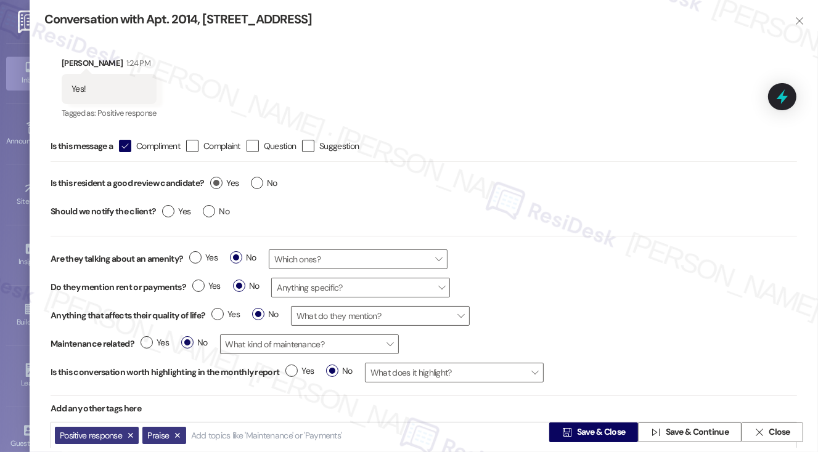
radio input "true"
click at [209, 204] on div "Yes No" at bounding box center [196, 213] width 80 height 28
click at [209, 213] on label "No" at bounding box center [216, 211] width 27 height 13
click at [209, 213] on input "No" at bounding box center [216, 213] width 27 height 16
radio input "true"
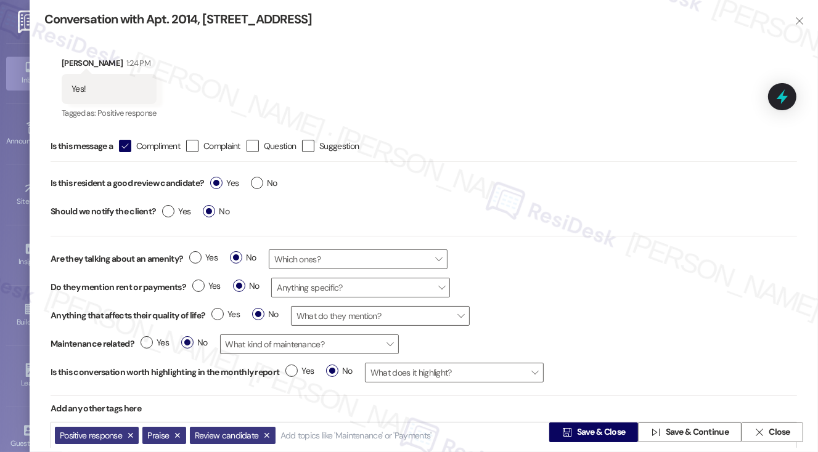
scroll to position [1, 0]
click at [577, 439] on span "Save & Close" at bounding box center [601, 433] width 49 height 13
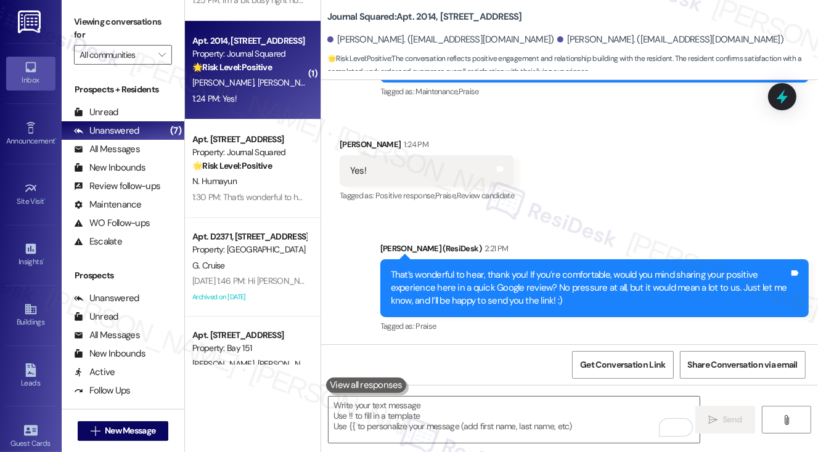
scroll to position [62, 0]
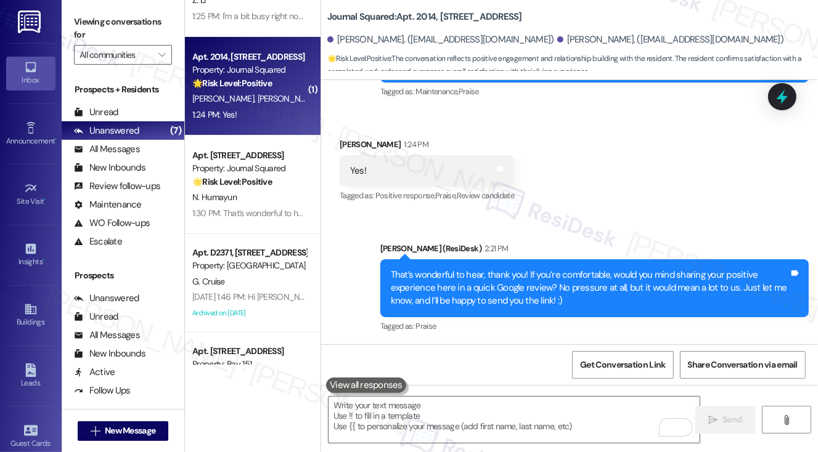
click at [279, 155] on div "Apt. [STREET_ADDRESS]" at bounding box center [249, 155] width 114 height 13
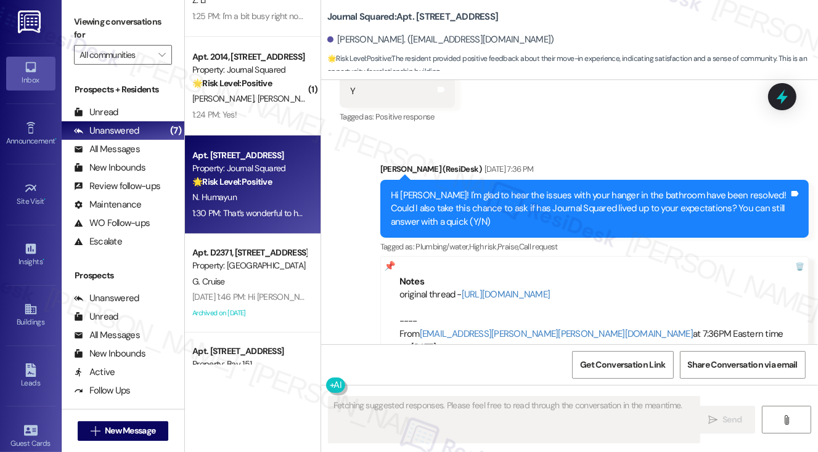
type textarea "Fetching suggested responses. Please feel free to read through the conversation…"
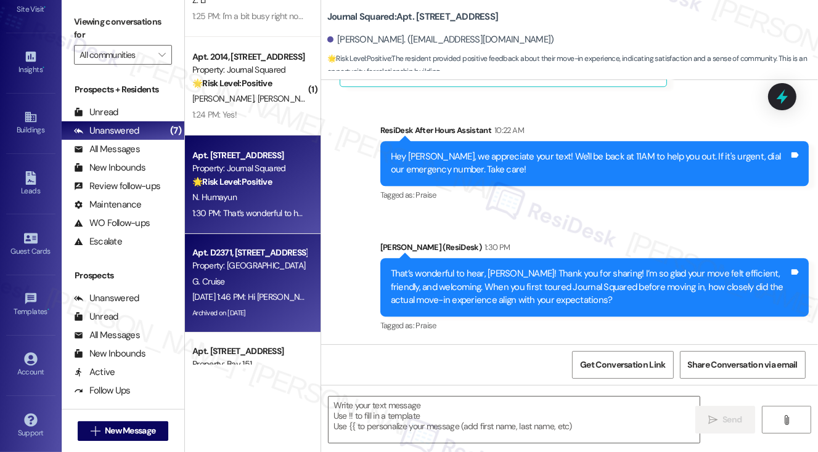
scroll to position [326, 0]
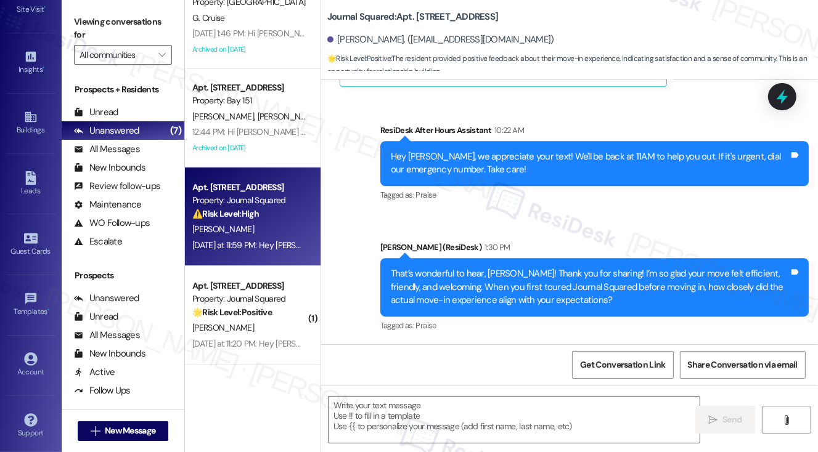
click at [280, 224] on div "[PERSON_NAME]" at bounding box center [249, 229] width 117 height 15
type textarea "Fetching suggested responses. Please feel free to read through the conversation…"
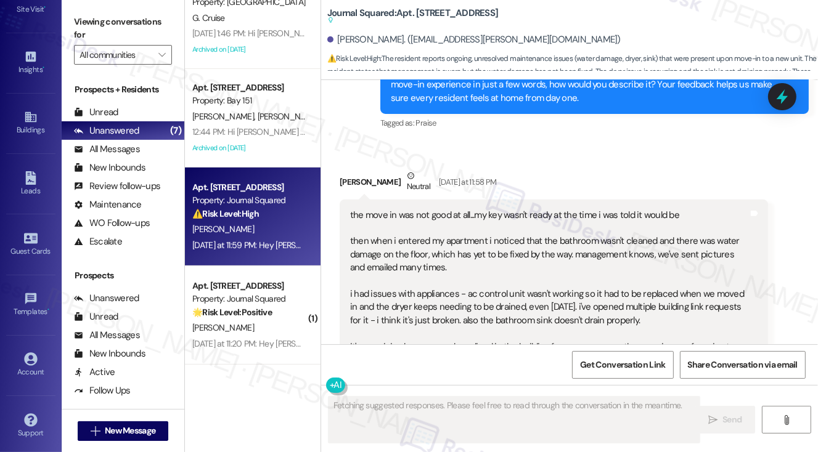
scroll to position [361, 0]
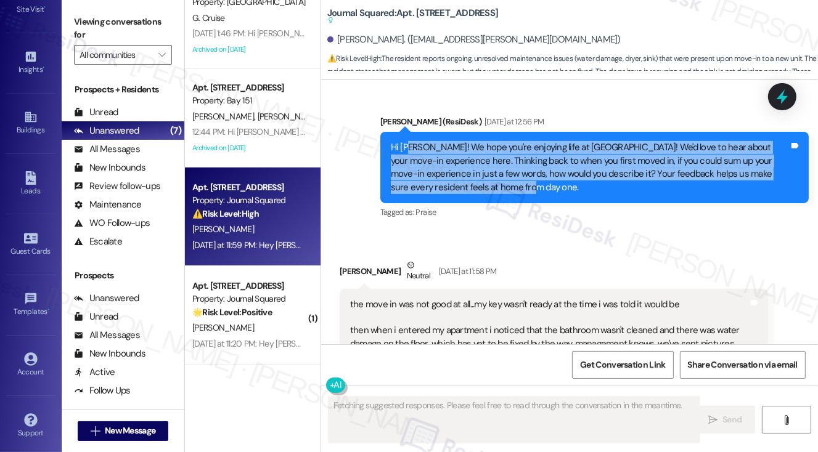
drag, startPoint x: 410, startPoint y: 148, endPoint x: 655, endPoint y: 202, distance: 250.5
click at [655, 202] on div "Hi Kunal! We hope you're enjoying life at Journal Squared! We'd love to hear ab…" at bounding box center [594, 168] width 428 height 72
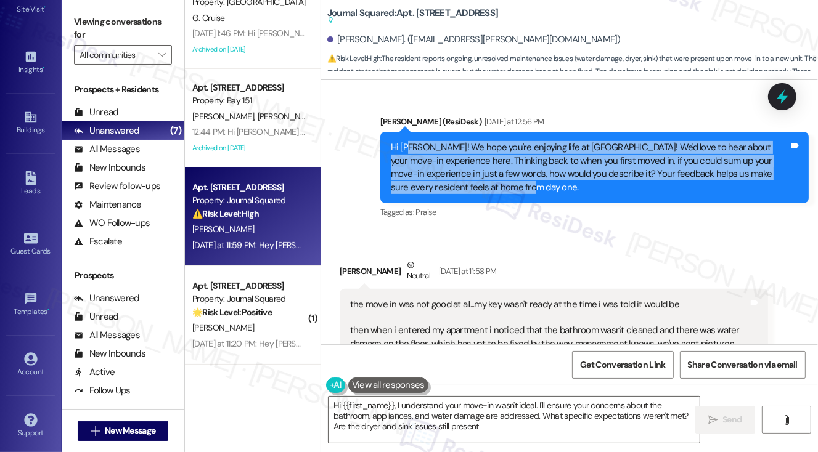
type textarea "Hi {{first_name}}, I understand your move-in wasn't ideal. I'll ensure your con…"
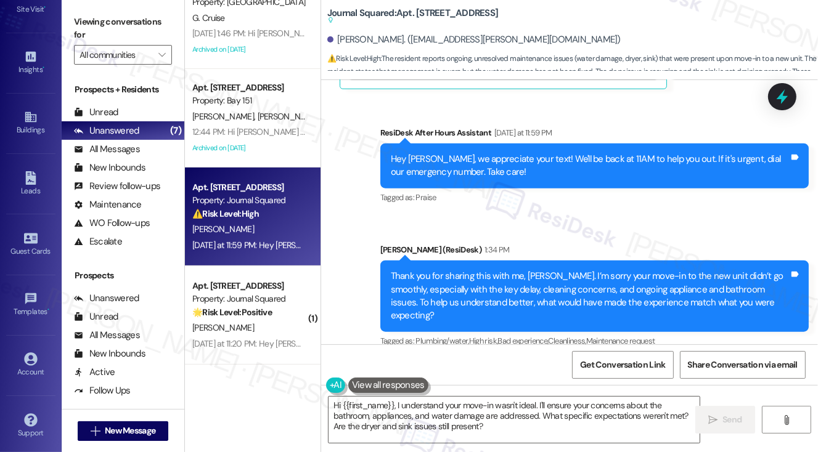
scroll to position [1264, 0]
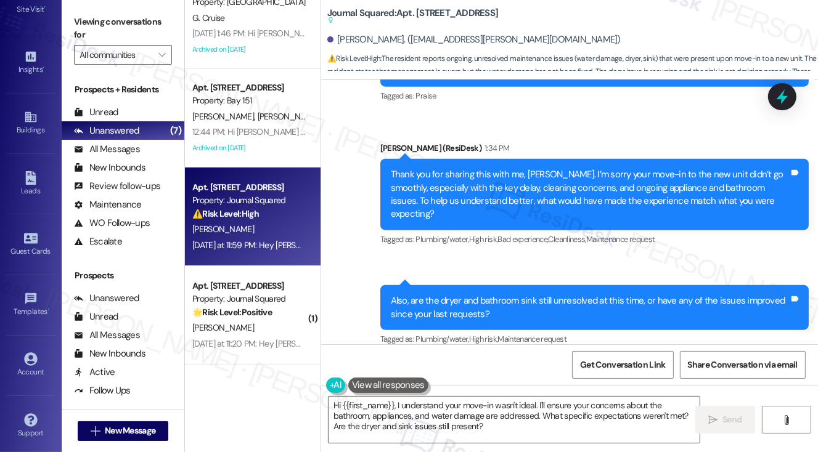
click at [517, 285] on div "Also, are the dryer and bathroom sink still unresolved at this time, or have an…" at bounding box center [594, 307] width 428 height 45
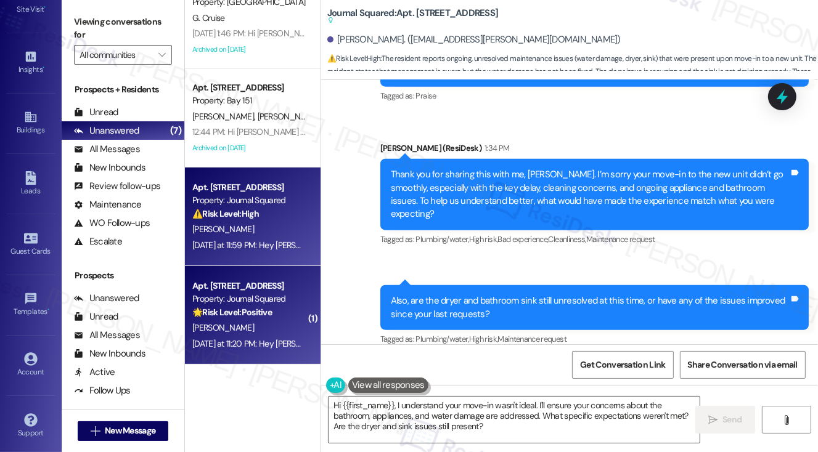
click at [263, 295] on div "Property: Journal Squared" at bounding box center [249, 299] width 114 height 13
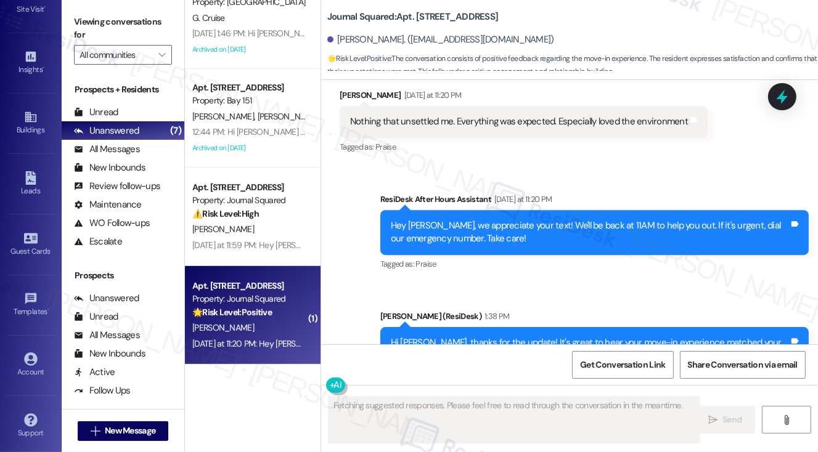
scroll to position [7543, 0]
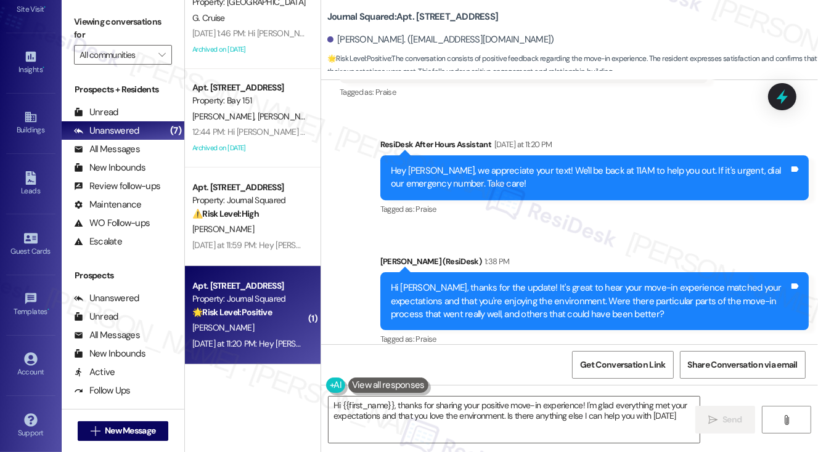
type textarea "Hi {{first_name}}, thanks for sharing your positive move-in experience! I'm gla…"
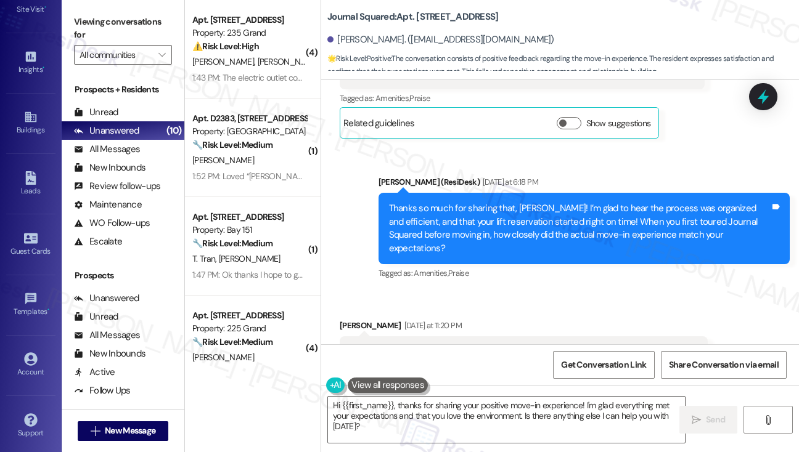
click at [489, 346] on div "Nothing that unsettled me. Everything was expected. Especially loved the enviro…" at bounding box center [519, 352] width 338 height 13
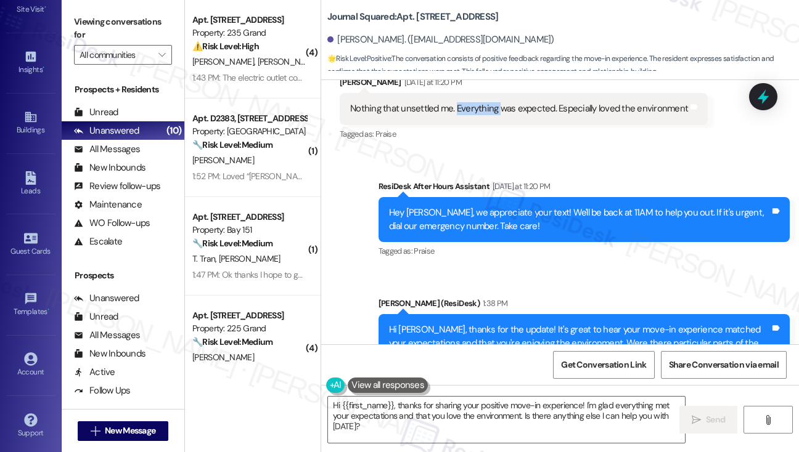
scroll to position [7570, 0]
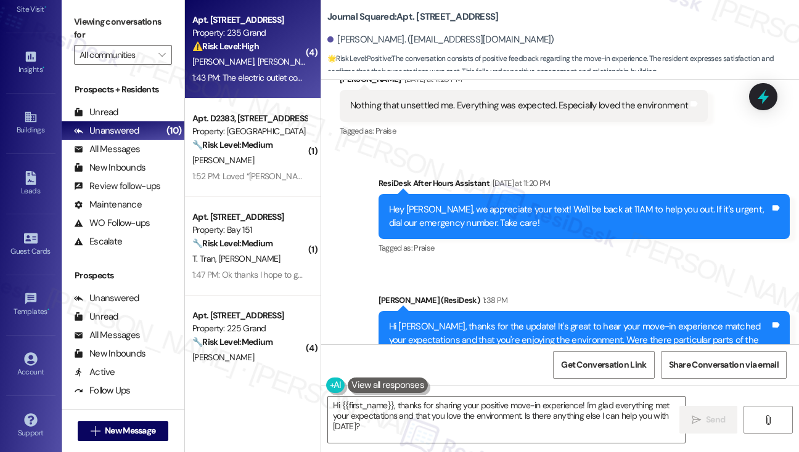
click at [268, 69] on div "[PERSON_NAME] [PERSON_NAME]" at bounding box center [249, 61] width 117 height 15
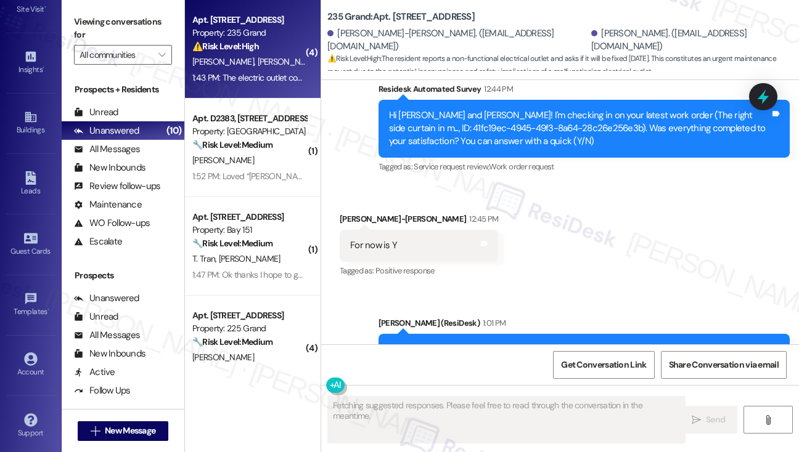
scroll to position [31602, 0]
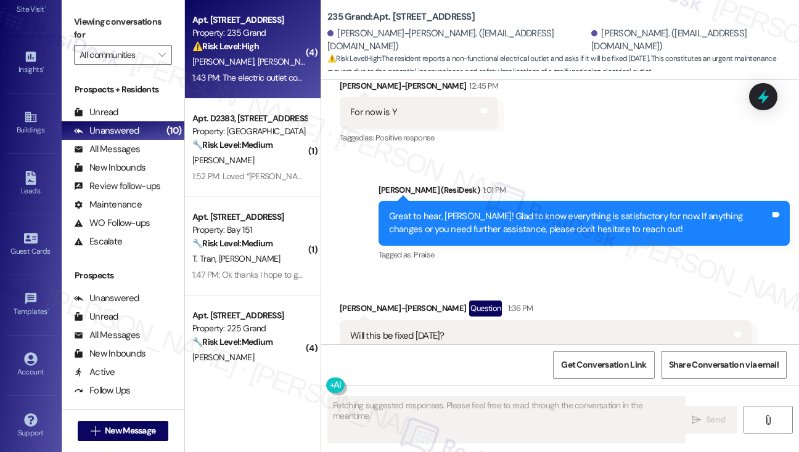
click at [510, 210] on div "Great to hear, [PERSON_NAME]! Glad to know everything is satisfactory for now. …" at bounding box center [580, 223] width 382 height 27
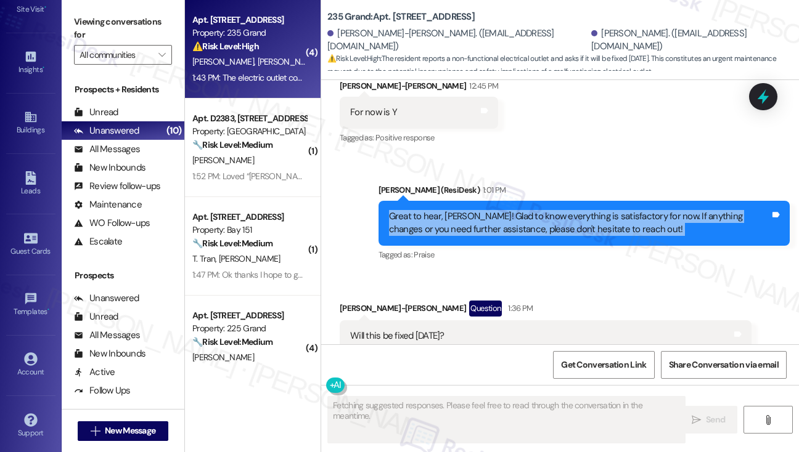
click at [510, 210] on div "Great to hear, [PERSON_NAME]! Glad to know everything is satisfactory for now. …" at bounding box center [580, 223] width 382 height 27
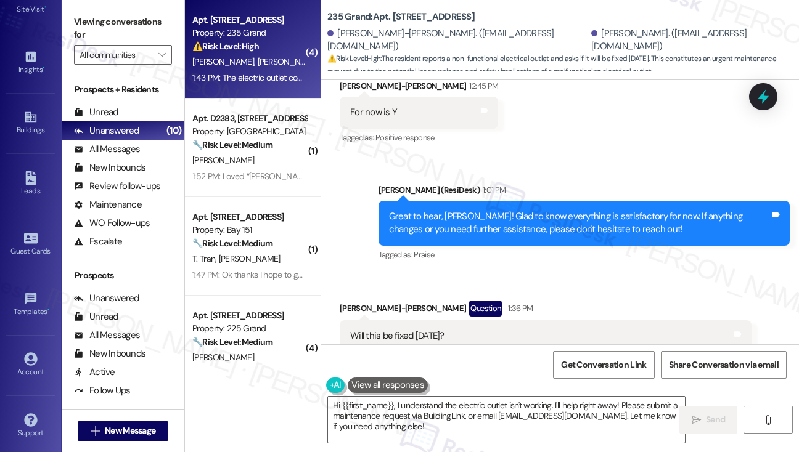
click at [461, 330] on div "Will this be fixed [DATE]?" at bounding box center [541, 336] width 382 height 13
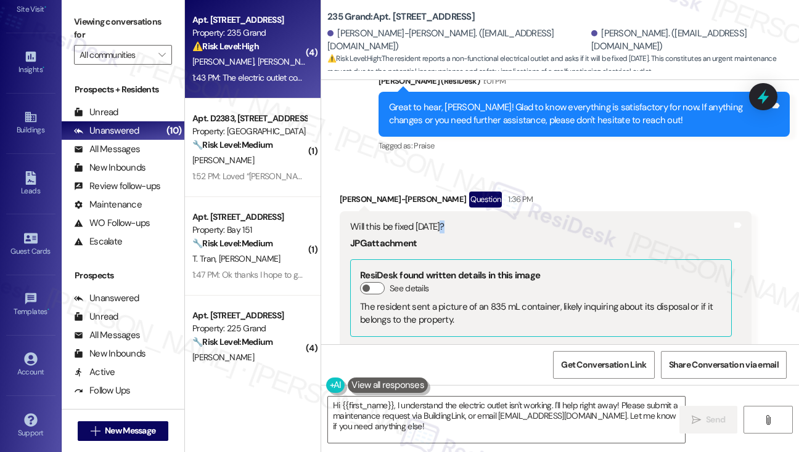
scroll to position [31849, 0]
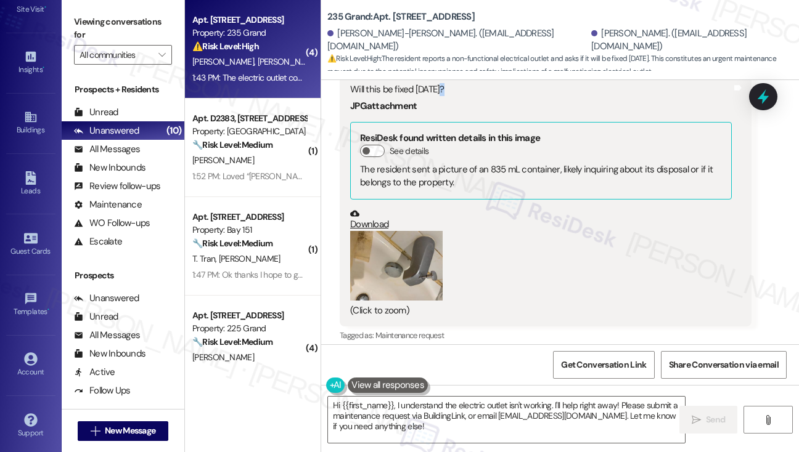
click at [380, 231] on button "Zoom image" at bounding box center [396, 266] width 92 height 70
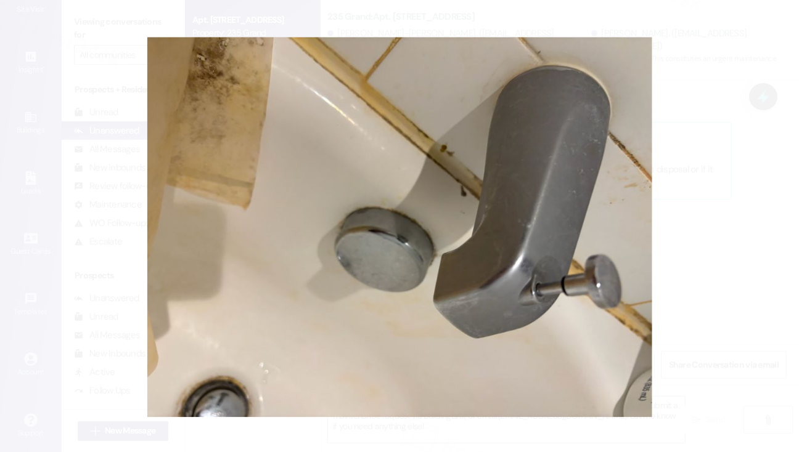
click at [717, 196] on button "Unzoom image" at bounding box center [399, 226] width 799 height 452
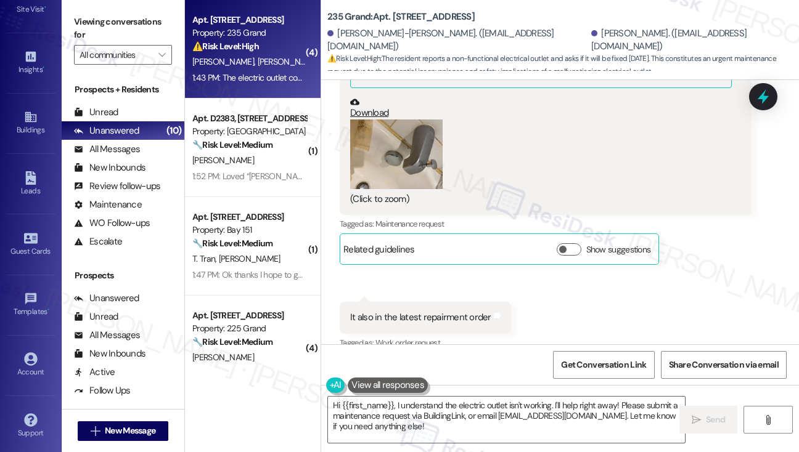
scroll to position [32034, 0]
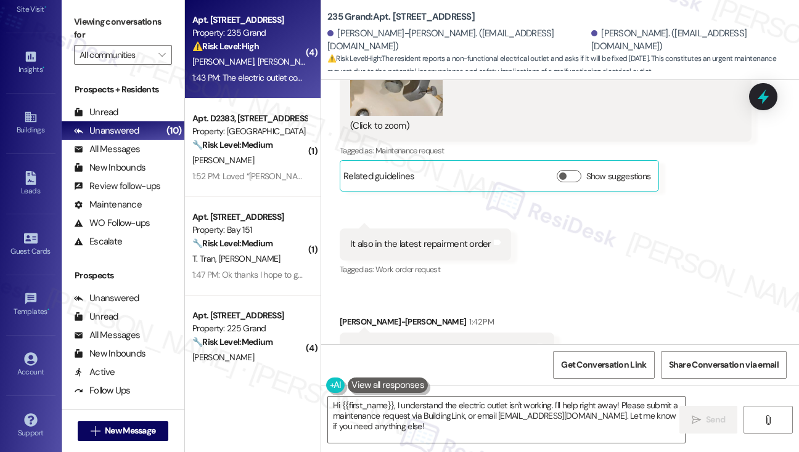
click at [427, 229] on div "It also in the latest repairment order Tags and notes" at bounding box center [425, 244] width 171 height 31
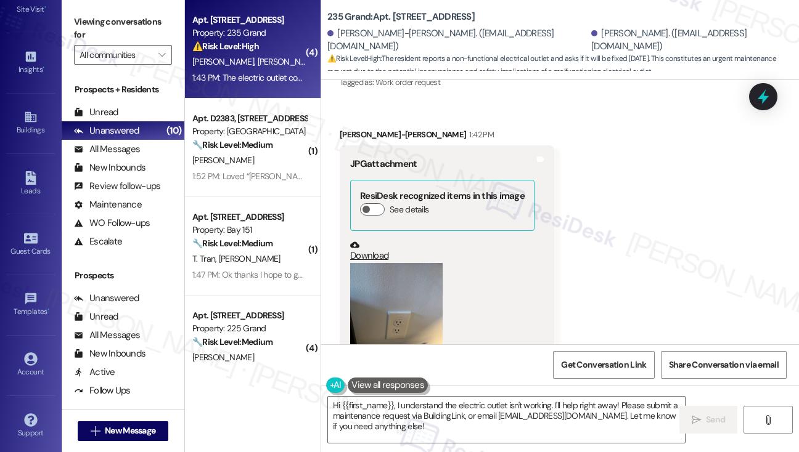
scroll to position [32281, 0]
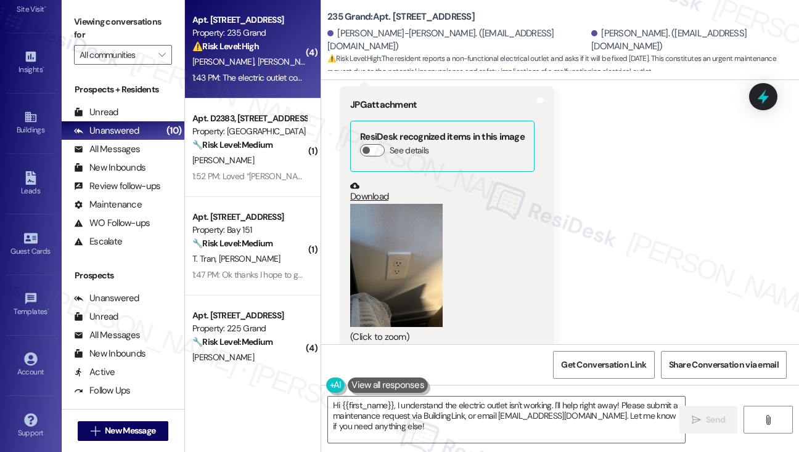
click at [397, 204] on button "Zoom image" at bounding box center [396, 265] width 92 height 123
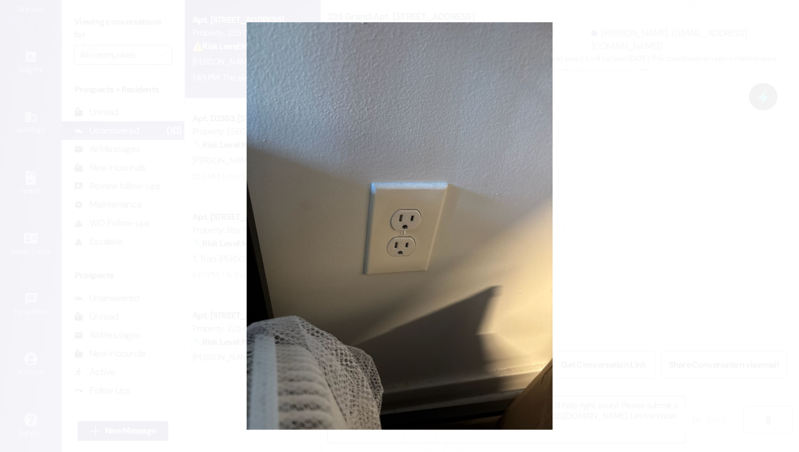
click at [653, 208] on button "Unzoom image" at bounding box center [399, 226] width 799 height 452
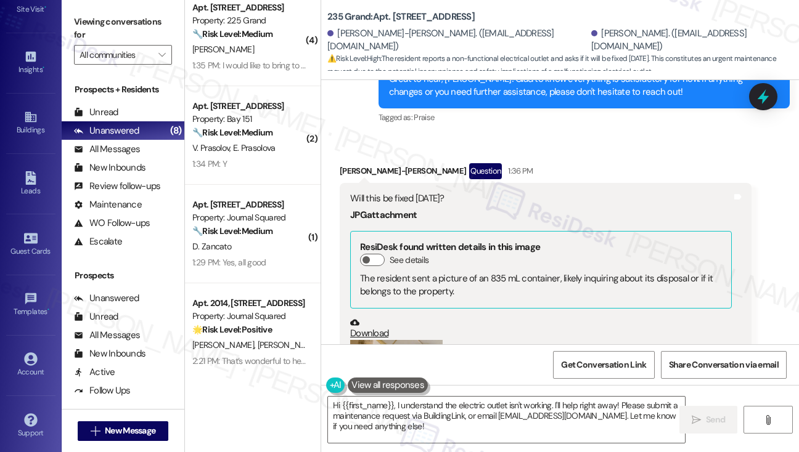
scroll to position [31726, 0]
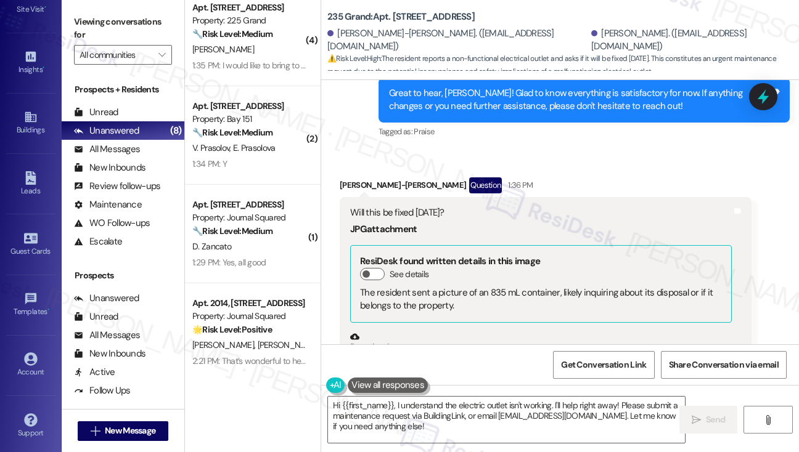
click at [398, 17] on b "235 Grand: Apt. [STREET_ADDRESS]" at bounding box center [400, 16] width 147 height 13
copy b "122"
click at [77, 12] on label "Viewing conversations for" at bounding box center [123, 28] width 98 height 33
drag, startPoint x: 89, startPoint y: 17, endPoint x: 148, endPoint y: 17, distance: 58.6
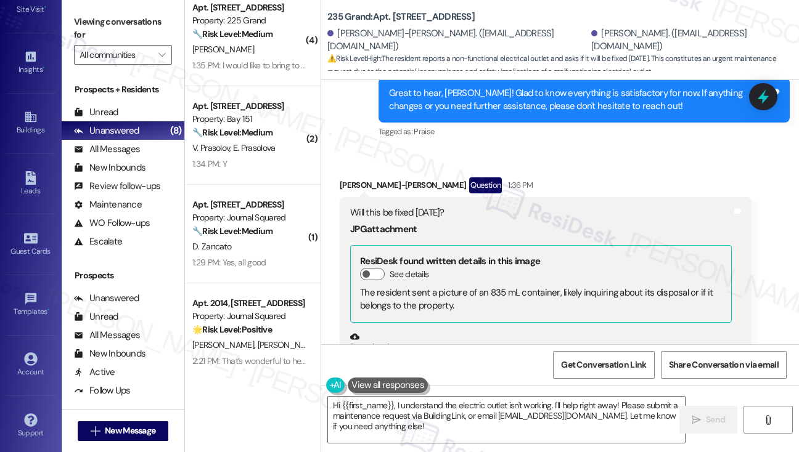
click at [89, 17] on label "Viewing conversations for" at bounding box center [123, 28] width 98 height 33
click at [422, 411] on textarea "Hi {{first_name}}, I understand the electric outlet isn't working. I'll help ri…" at bounding box center [506, 420] width 357 height 46
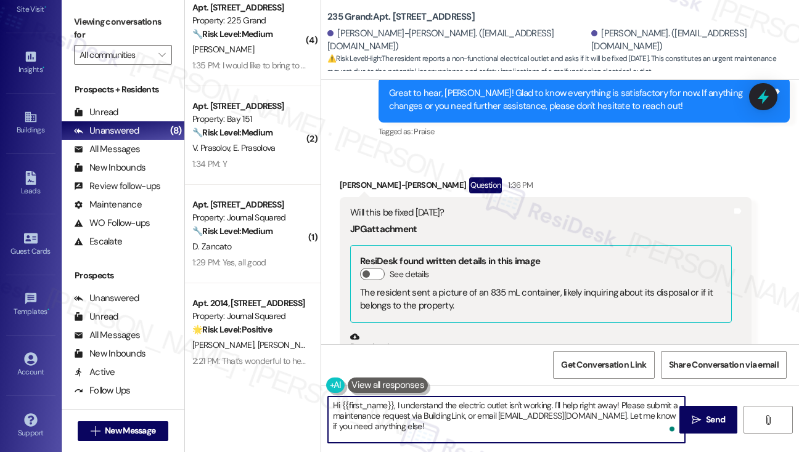
drag, startPoint x: 466, startPoint y: 426, endPoint x: 454, endPoint y: 414, distance: 17.4
click at [454, 414] on textarea "Hi {{first_name}}, I understand the electric outlet isn't working. I'll help ri…" at bounding box center [506, 420] width 357 height 46
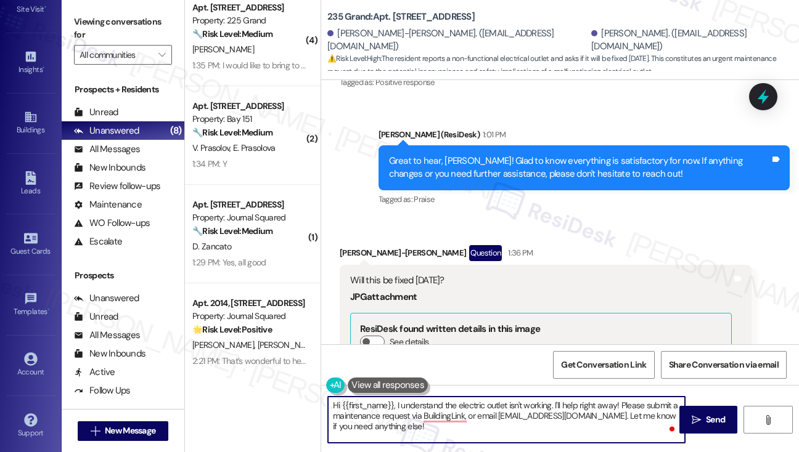
scroll to position [31787, 0]
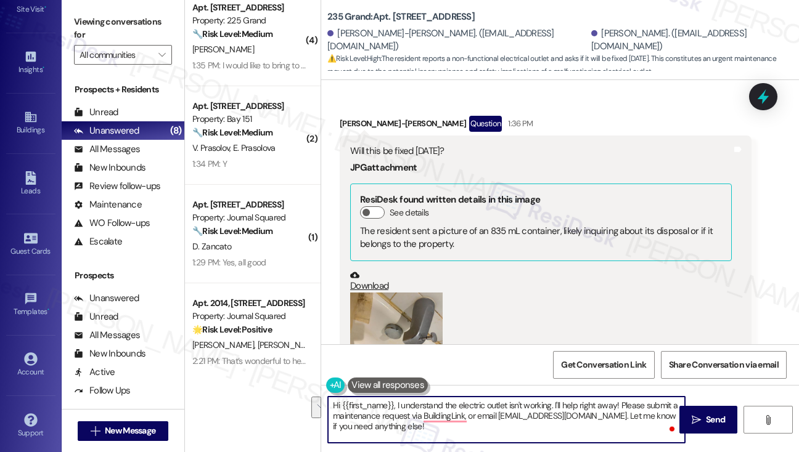
click at [382, 293] on button "Zoom image" at bounding box center [396, 328] width 92 height 70
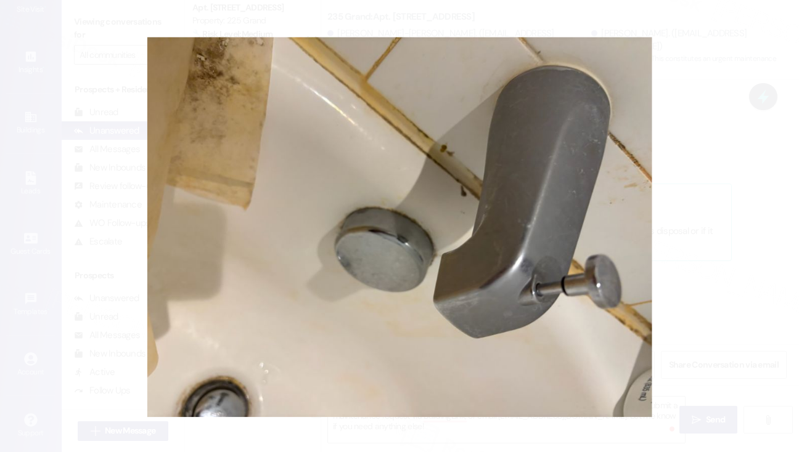
click at [698, 232] on button "Unzoom image" at bounding box center [399, 226] width 799 height 452
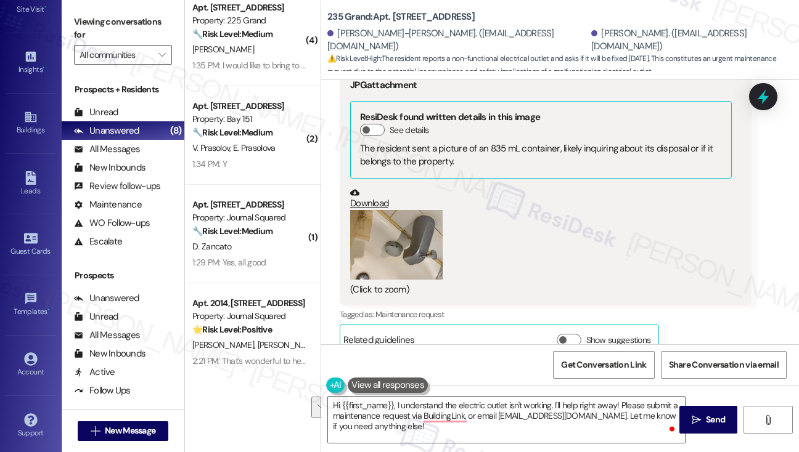
scroll to position [31849, 0]
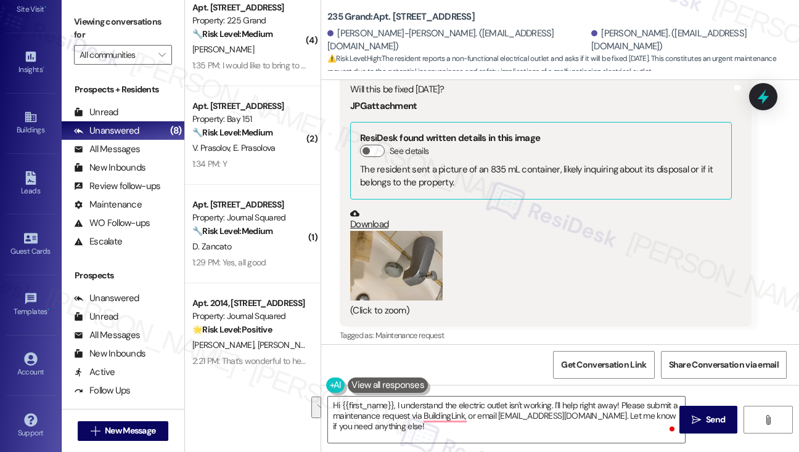
click at [95, 24] on label "Viewing conversations for" at bounding box center [123, 28] width 98 height 33
click at [391, 17] on b "235 Grand: Apt. 122, 235 Grand Street" at bounding box center [400, 16] width 147 height 13
drag, startPoint x: 88, startPoint y: 29, endPoint x: 107, endPoint y: 33, distance: 20.1
click at [88, 29] on label "Viewing conversations for" at bounding box center [123, 28] width 98 height 33
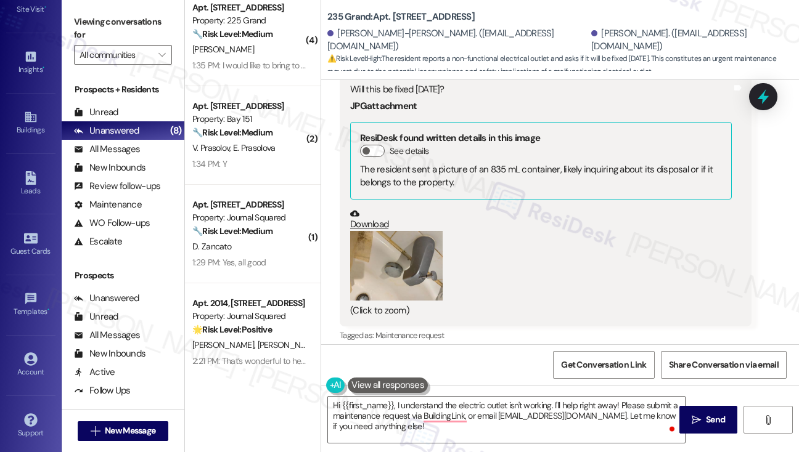
drag, startPoint x: 94, startPoint y: 16, endPoint x: 134, endPoint y: 25, distance: 41.6
click at [94, 16] on label "Viewing conversations for" at bounding box center [123, 28] width 98 height 33
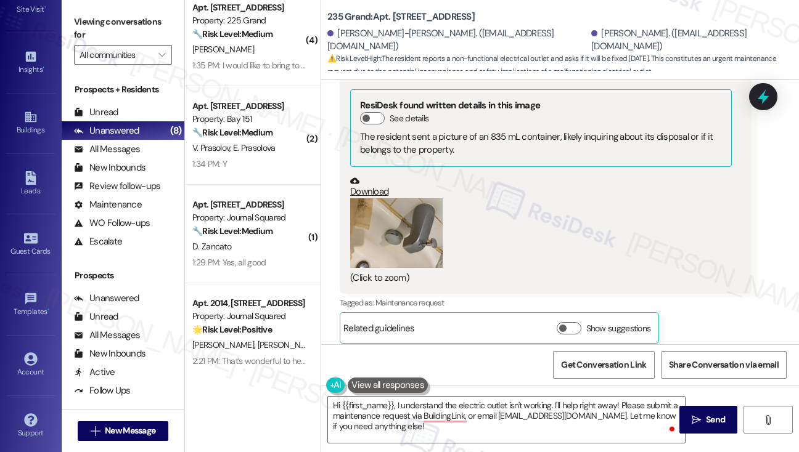
scroll to position [31911, 0]
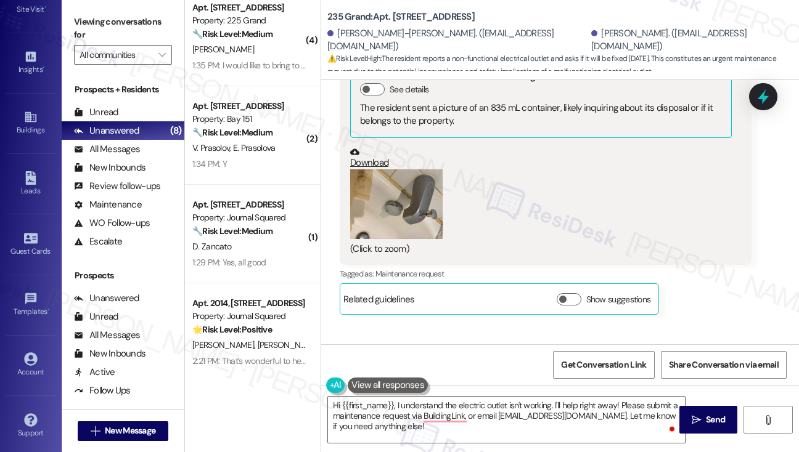
drag, startPoint x: 91, startPoint y: 23, endPoint x: 113, endPoint y: 39, distance: 27.4
click at [91, 23] on label "Viewing conversations for" at bounding box center [123, 28] width 98 height 33
click at [460, 423] on textarea "Hi {{first_name}}, I understand the electric outlet isn't working. I'll help ri…" at bounding box center [506, 420] width 357 height 46
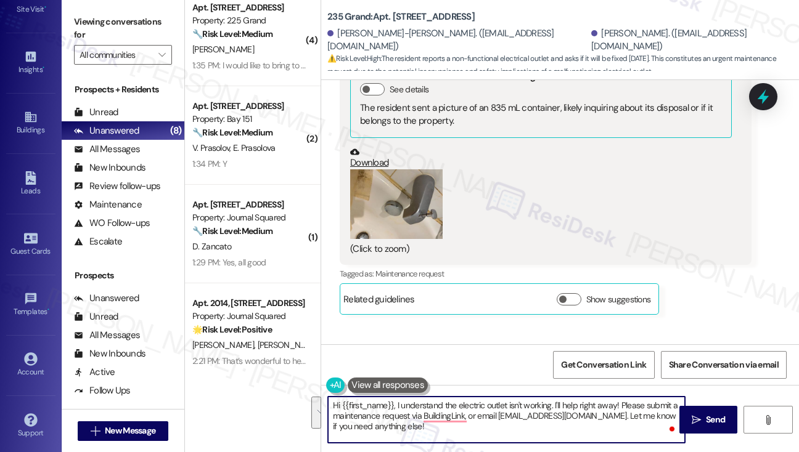
drag, startPoint x: 552, startPoint y: 432, endPoint x: 555, endPoint y: 399, distance: 32.8
click at [552, 403] on textarea "Hi {{first_name}}, I understand the electric outlet isn't working. I'll help ri…" at bounding box center [506, 420] width 357 height 46
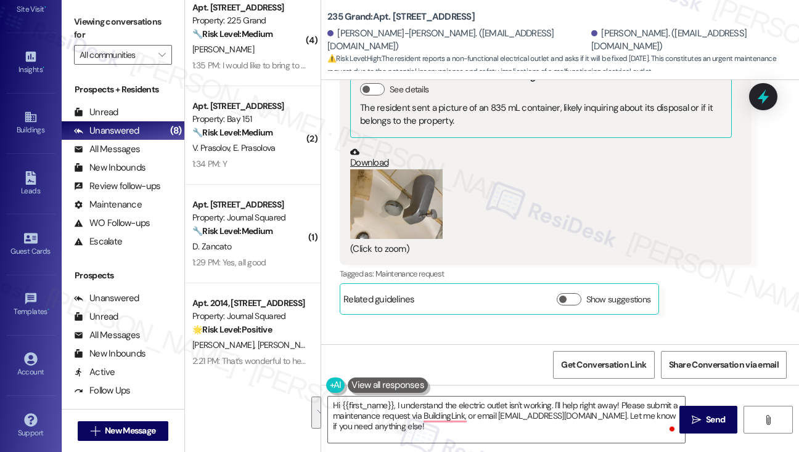
drag, startPoint x: 78, startPoint y: 15, endPoint x: 137, endPoint y: 43, distance: 65.6
click at [78, 15] on label "Viewing conversations for" at bounding box center [123, 28] width 98 height 33
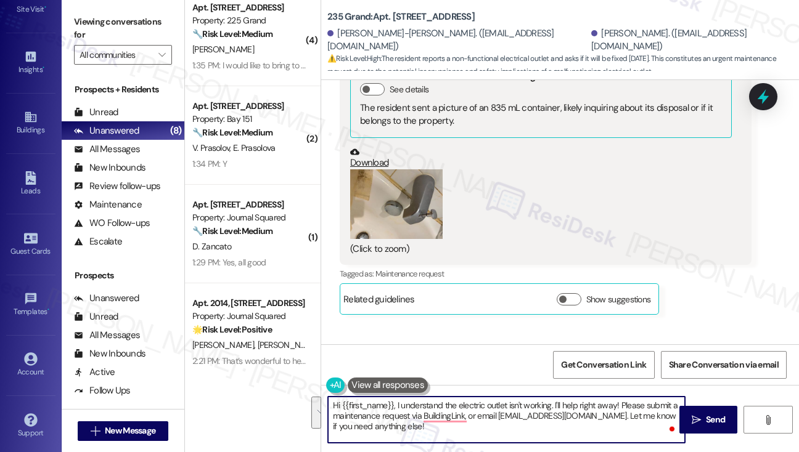
drag, startPoint x: 550, startPoint y: 439, endPoint x: 588, endPoint y: 394, distance: 59.0
click at [552, 406] on textarea "Hi {{first_name}}, I understand the electric outlet isn't working. I'll help ri…" at bounding box center [506, 420] width 357 height 46
click at [460, 404] on textarea "Hi {{first_name}}, I understand the electric outlet isn't working and the batht…" at bounding box center [506, 420] width 357 height 46
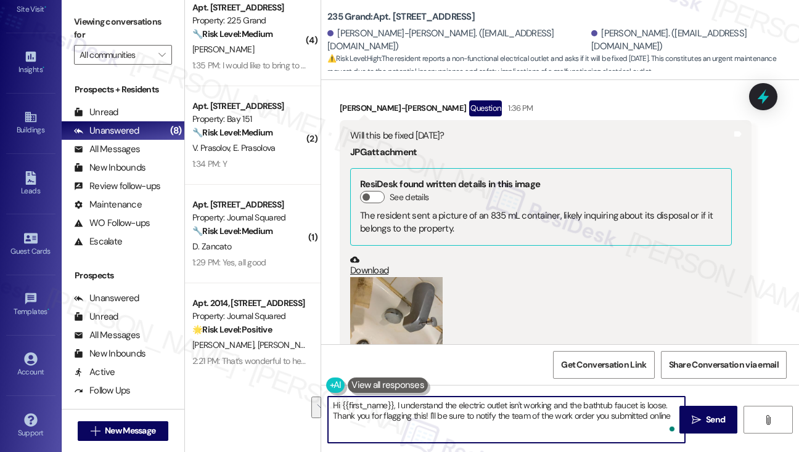
scroll to position [31664, 0]
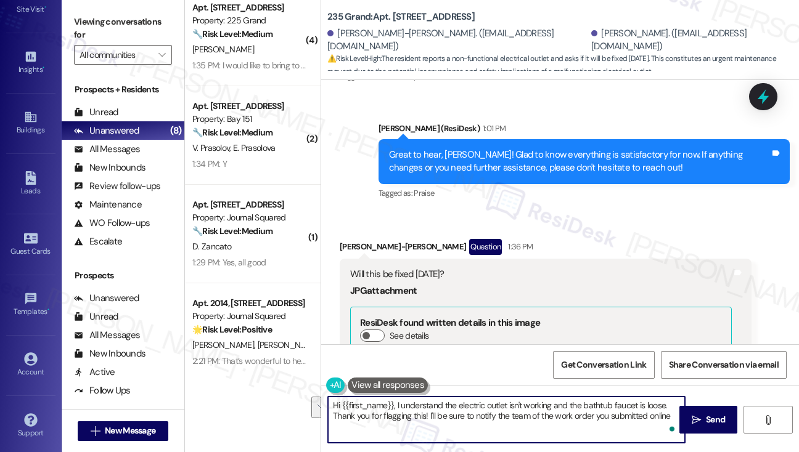
click at [355, 406] on textarea "Hi {{first_name}}, I understand the electric outlet isn't working and the batht…" at bounding box center [506, 420] width 357 height 46
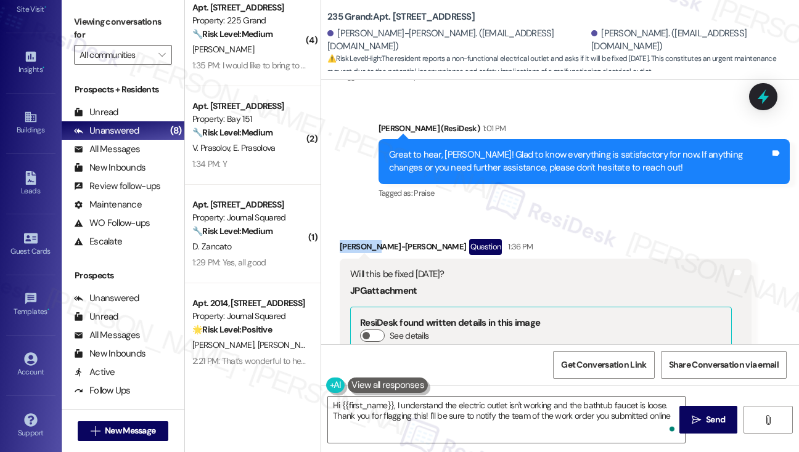
drag, startPoint x: 338, startPoint y: 141, endPoint x: 371, endPoint y: 137, distance: 33.0
click at [374, 230] on div "Received via SMS Liang-Hsi Lai Question 1:36 PM Will this be fixed today? JPG a…" at bounding box center [545, 400] width 430 height 341
copy div "Liang-Hsi"
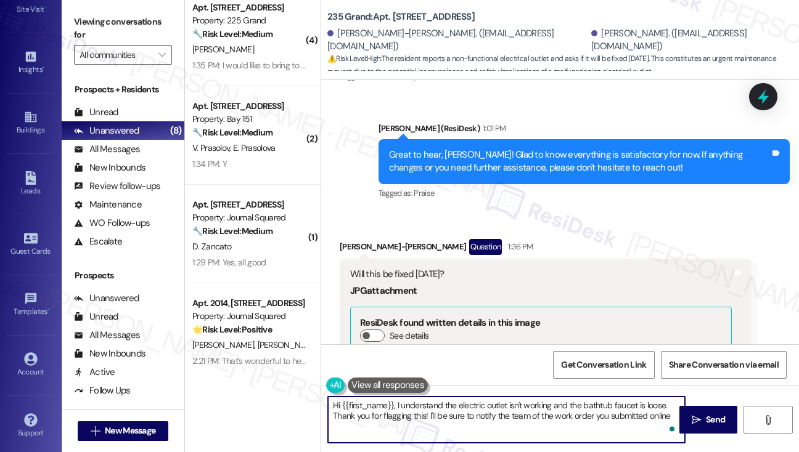
drag, startPoint x: 343, startPoint y: 404, endPoint x: 394, endPoint y: 403, distance: 50.6
click at [394, 403] on textarea "Hi {{first_name}}, I understand the electric outlet isn't working and the batht…" at bounding box center [506, 420] width 357 height 46
paste textarea "Liang-Hsi"
click at [485, 401] on textarea "Hi Liang-Hsi, I understand the electric outlet isn't working and the bathtub fa…" at bounding box center [506, 420] width 357 height 46
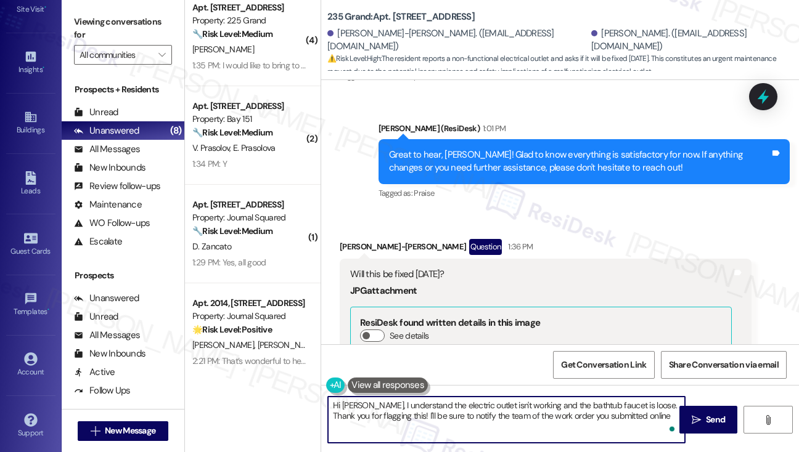
click at [485, 401] on textarea "Hi Liang-Hsi, I understand the electric outlet isn't working and the bathtub fa…" at bounding box center [506, 420] width 357 height 46
click at [483, 407] on textarea "Hi Liang-Hsi, I understand the electric outlet isn't working and the bathtub fa…" at bounding box center [506, 420] width 357 height 46
click at [652, 416] on textarea "Hi Liang-Hsi, I understand the electric outlet isn't working and the bathtub fa…" at bounding box center [506, 420] width 357 height 46
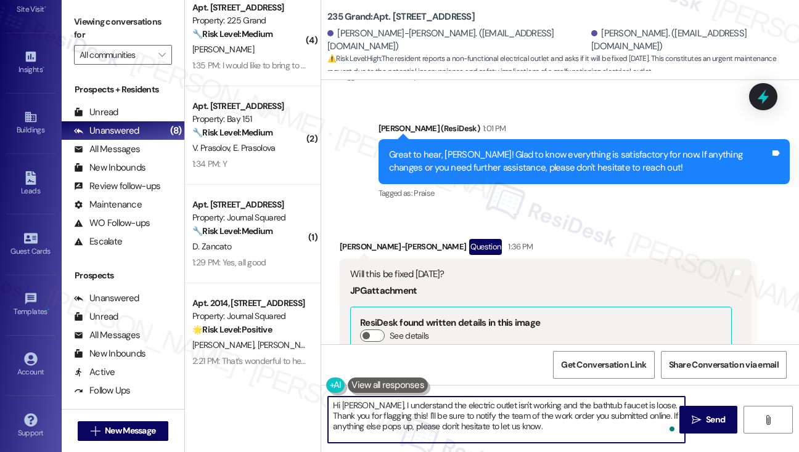
type textarea "Hi Liang-Hsi, I understand the electric outlet isn't working and the bathtub fa…"
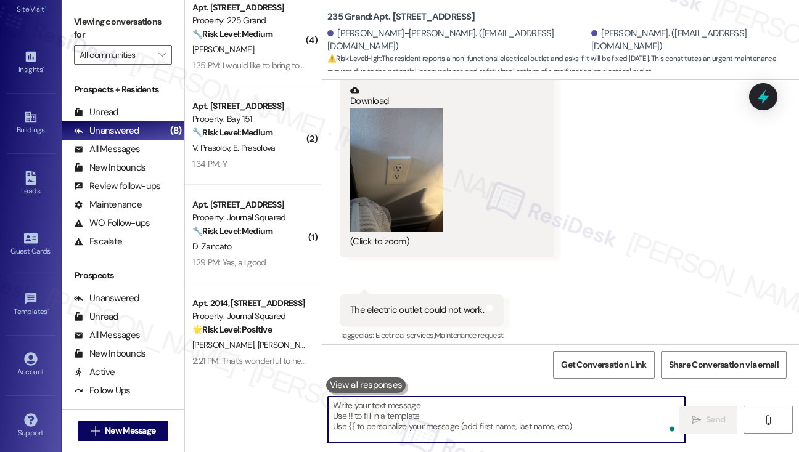
scroll to position [32393, 0]
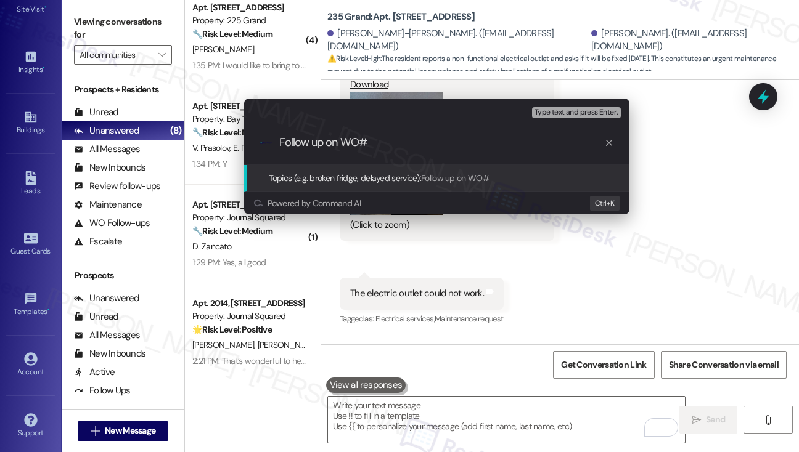
paste input "18027"
type input "Follow up on WO#18027 - bathtub faucet and outlet concerns"
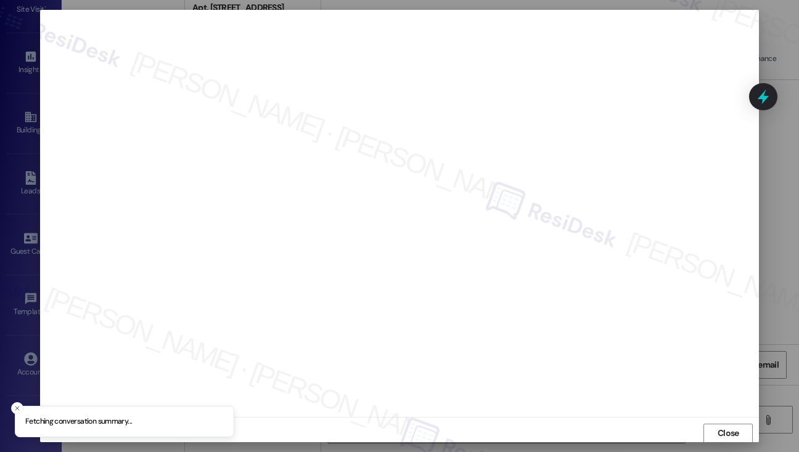
scroll to position [1, 0]
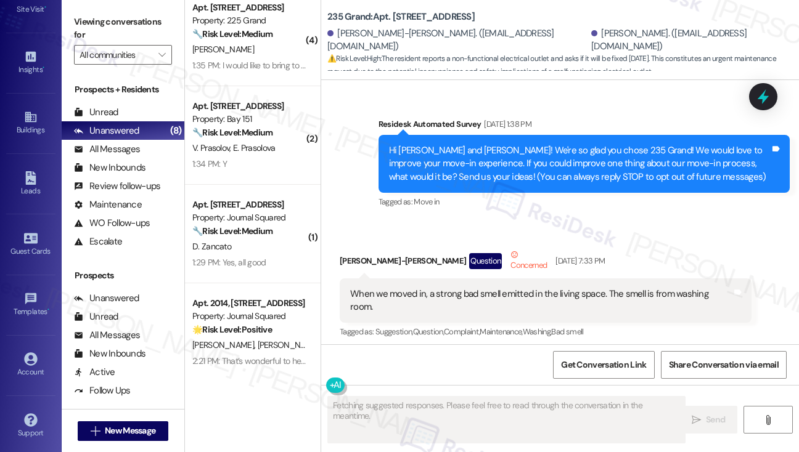
type textarea "Fetching suggested responses. Please feel free to read through the conversation…"
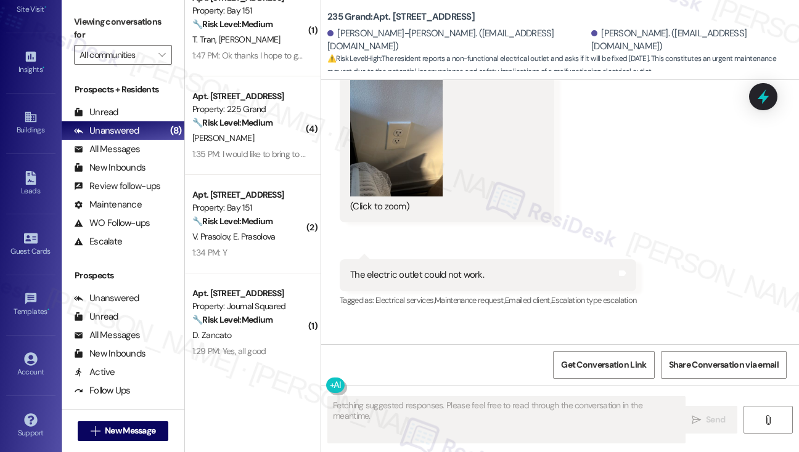
scroll to position [0, 0]
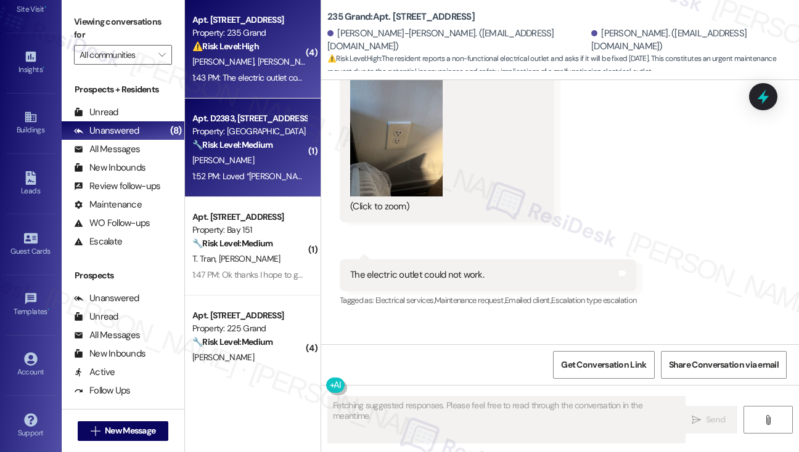
click at [247, 177] on div "1:52 PM: Loved “Jane (Madison Farms): Thank you, Meaghan! I appreciate your wil…" at bounding box center [764, 176] width 1144 height 11
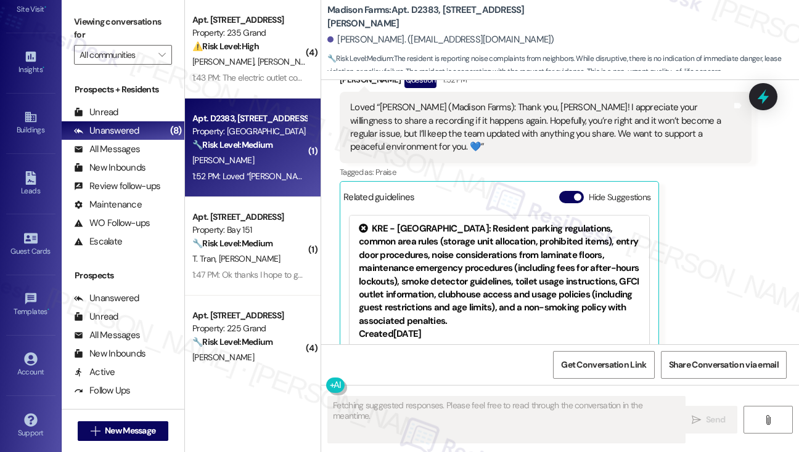
scroll to position [1824, 0]
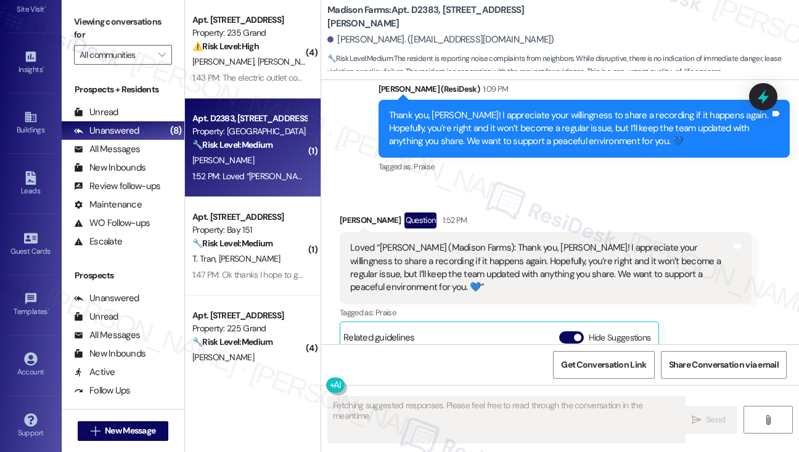
click at [529, 113] on div "Thank you, Meaghan! I appreciate your willingness to share a recording if it ha…" at bounding box center [580, 128] width 382 height 39
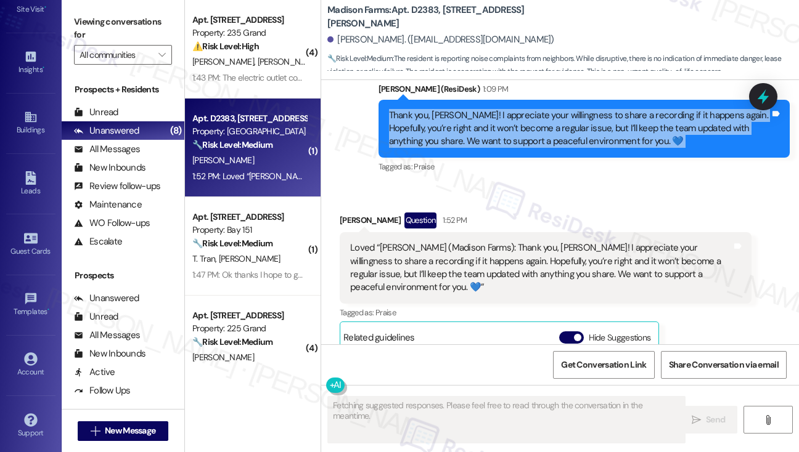
click at [529, 113] on div "Thank you, Meaghan! I appreciate your willingness to share a recording if it ha…" at bounding box center [580, 128] width 382 height 39
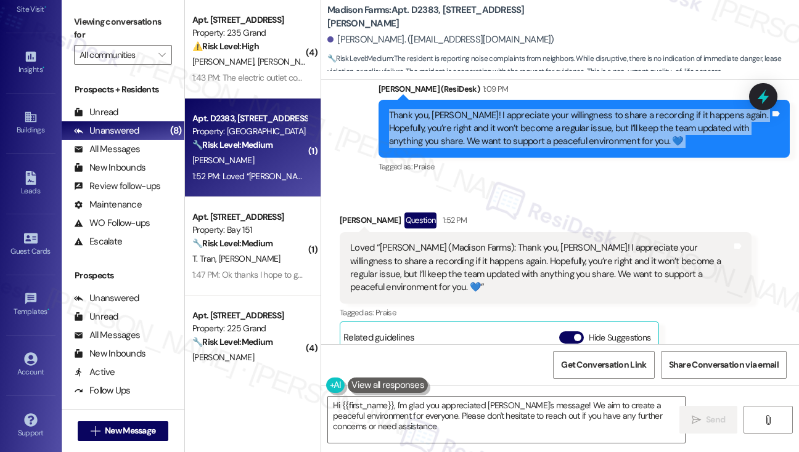
type textarea "Hi {{first_name}}, I'm glad you appreciated Jane's message! We aim to create a …"
click at [517, 110] on div "Thank you, Meaghan! I appreciate your willingness to share a recording if it ha…" at bounding box center [580, 128] width 382 height 39
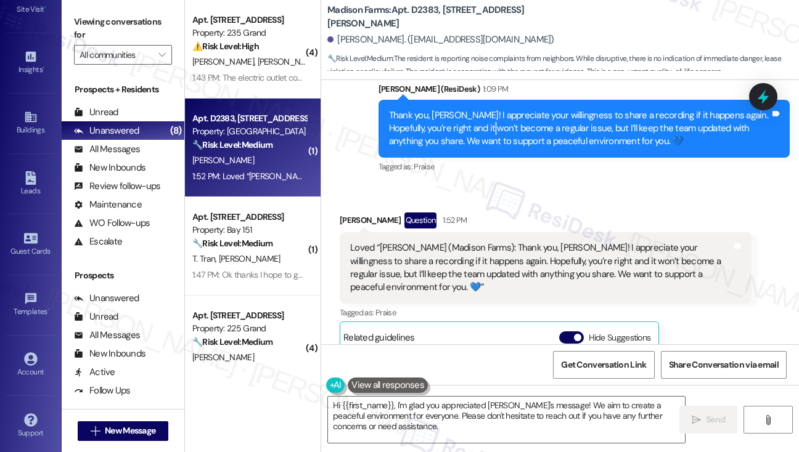
click at [517, 110] on div "Thank you, Meaghan! I appreciate your willingness to share a recording if it ha…" at bounding box center [580, 128] width 382 height 39
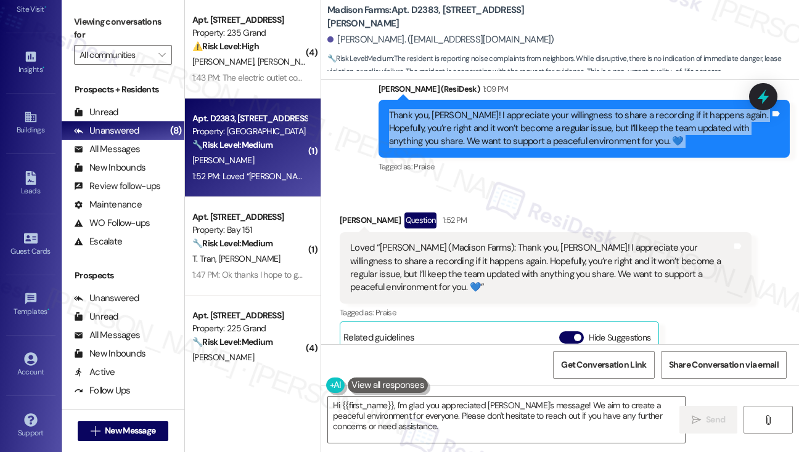
click at [517, 110] on div "Thank you, Meaghan! I appreciate your willingness to share a recording if it ha…" at bounding box center [580, 128] width 382 height 39
click at [521, 118] on div "Thank you, Meaghan! I appreciate your willingness to share a recording if it ha…" at bounding box center [580, 128] width 382 height 39
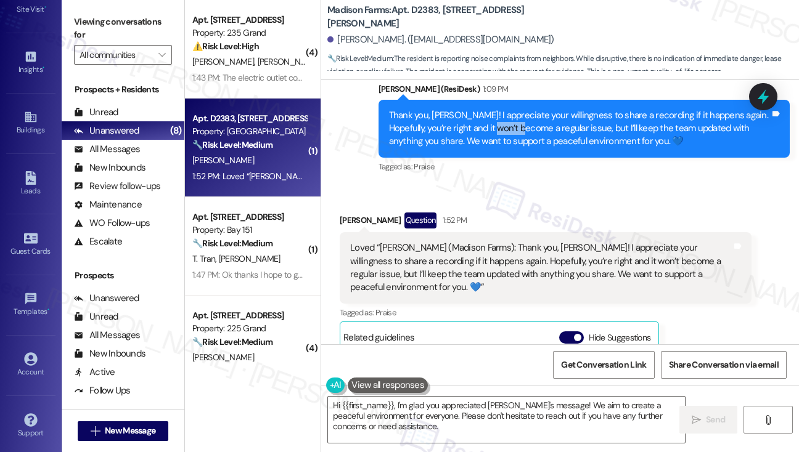
click at [521, 118] on div "Thank you, Meaghan! I appreciate your willingness to share a recording if it ha…" at bounding box center [580, 128] width 382 height 39
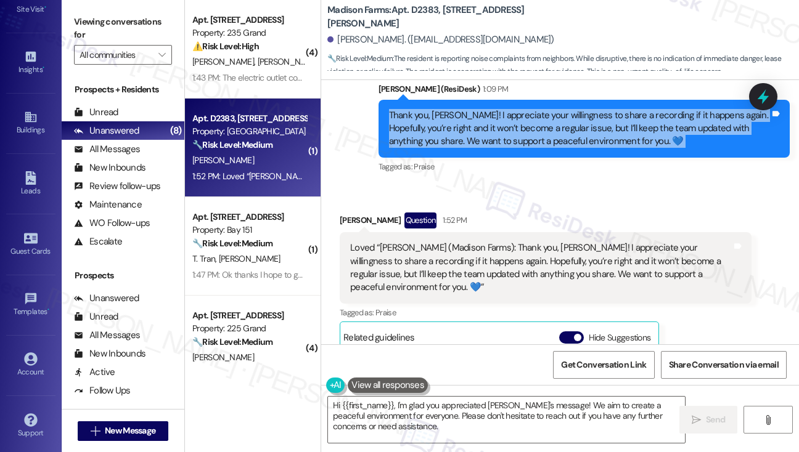
click at [521, 118] on div "Thank you, Meaghan! I appreciate your willingness to share a recording if it ha…" at bounding box center [580, 128] width 382 height 39
click at [591, 115] on div "Thank you, Meaghan! I appreciate your willingness to share a recording if it ha…" at bounding box center [580, 128] width 382 height 39
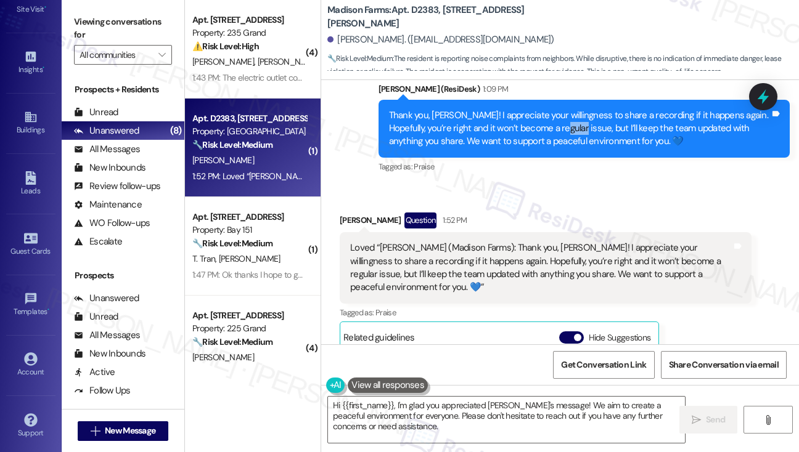
click at [591, 115] on div "Thank you, Meaghan! I appreciate your willingness to share a recording if it ha…" at bounding box center [580, 128] width 382 height 39
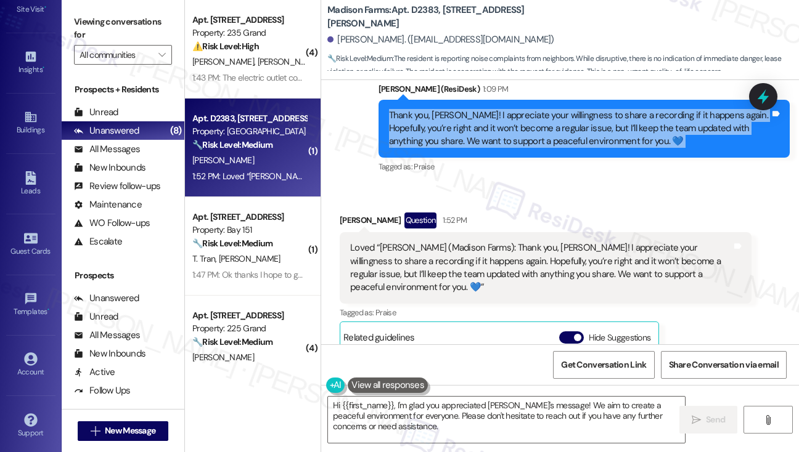
click at [591, 115] on div "Thank you, Meaghan! I appreciate your willingness to share a recording if it ha…" at bounding box center [580, 128] width 382 height 39
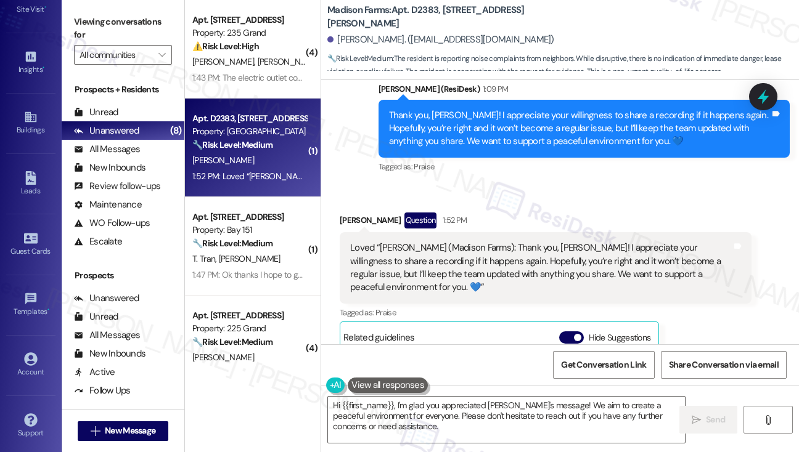
click at [498, 255] on div "Loved “Jane (Madison Farms): Thank you, Meaghan! I appreciate your willingness …" at bounding box center [541, 268] width 382 height 53
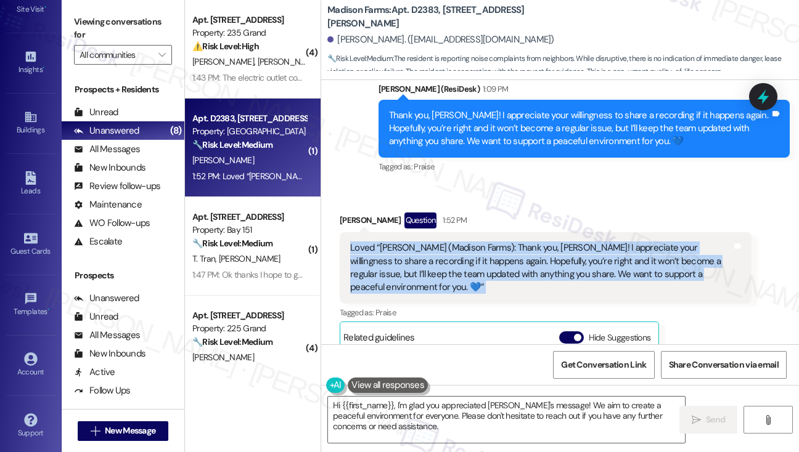
click at [498, 255] on div "Loved “Jane (Madison Farms): Thank you, Meaghan! I appreciate your willingness …" at bounding box center [541, 268] width 382 height 53
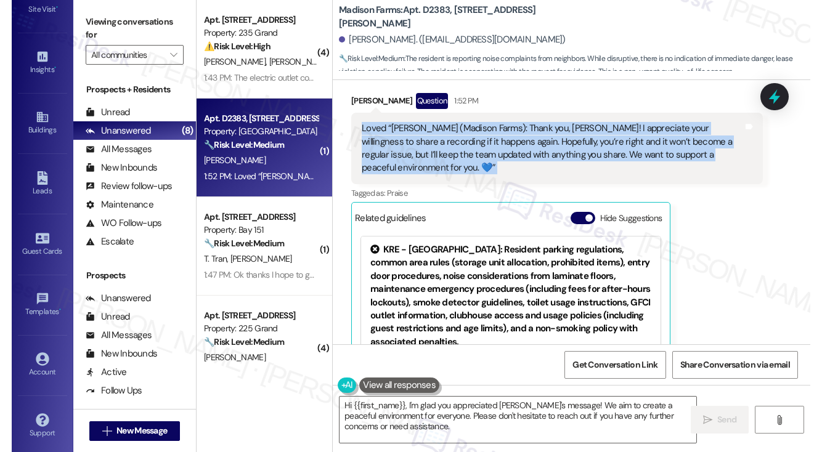
scroll to position [2010, 0]
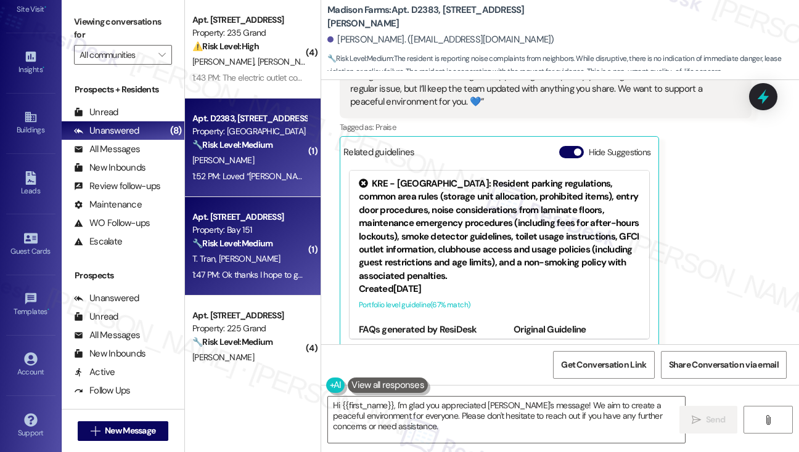
click at [285, 240] on div "🔧 Risk Level: Medium The resident is following up on a broken washer and the av…" at bounding box center [249, 243] width 114 height 13
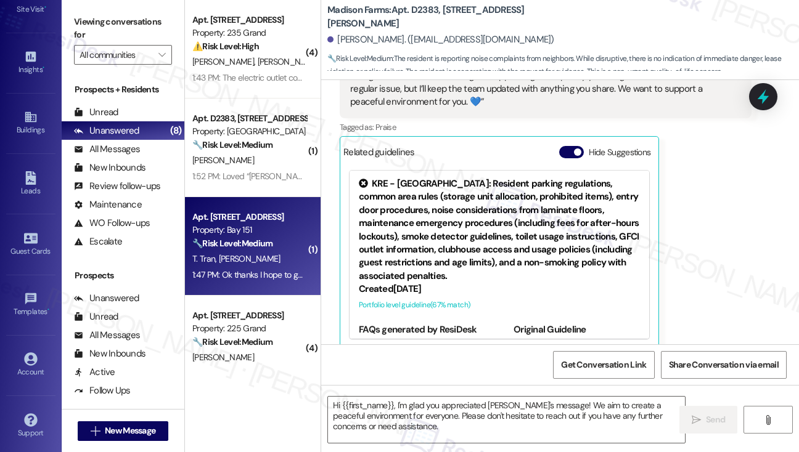
type textarea "Fetching suggested responses. Please feel free to read through the conversation…"
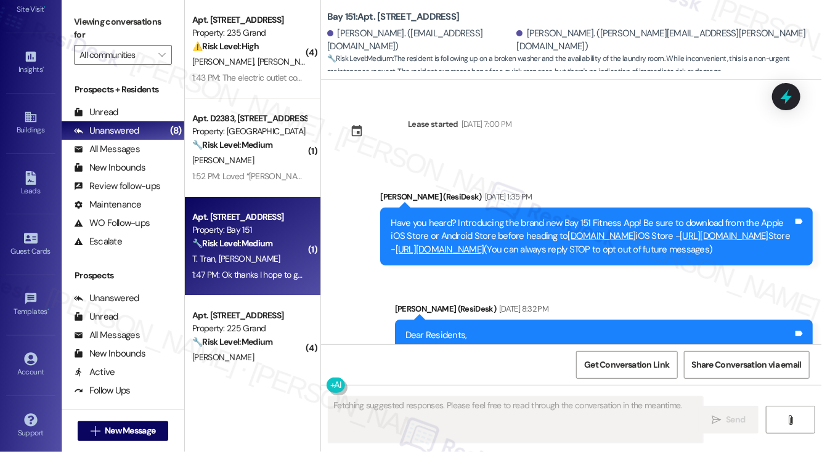
scroll to position [37840, 0]
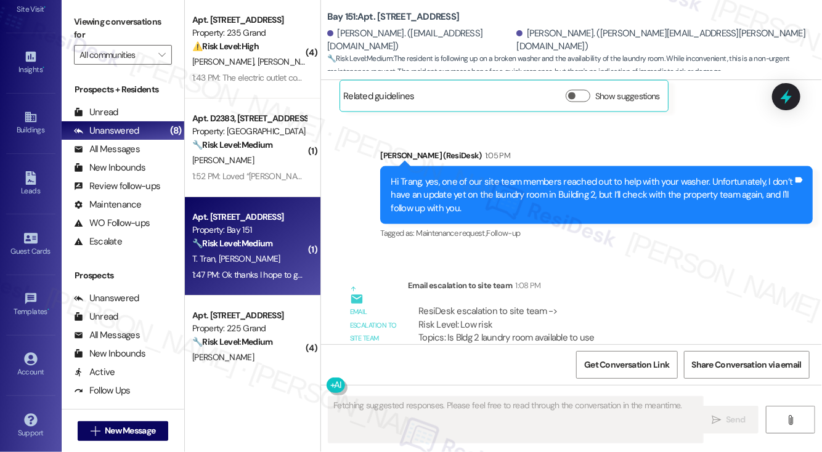
click at [476, 306] on div "ResiDesk escalation to site team -> Risk Level: Low risk Topics: Is Bldg 2 laun…" at bounding box center [590, 332] width 343 height 53
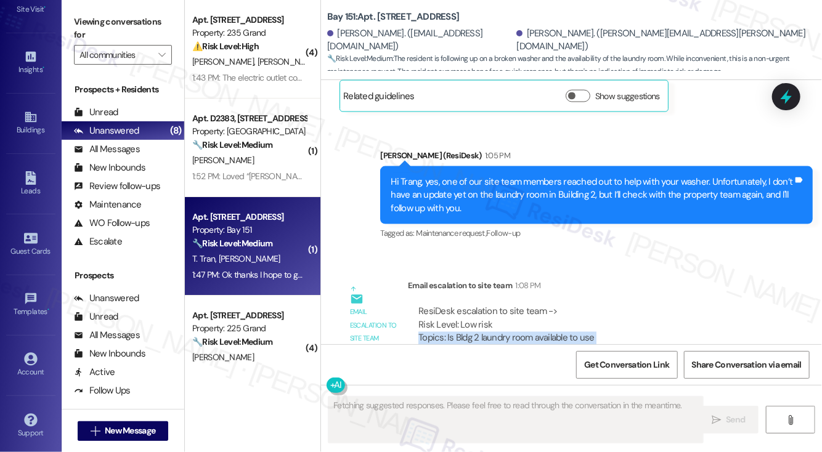
click at [476, 306] on div "ResiDesk escalation to site team -> Risk Level: Low risk Topics: Is Bldg 2 laun…" at bounding box center [590, 332] width 343 height 53
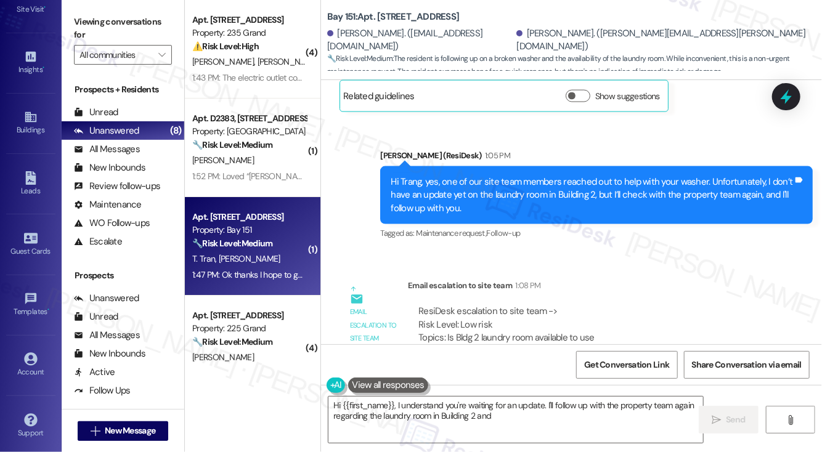
click at [414, 430] on textarea "Hi {{first_name}}, I understand you're waiting for an update. I'll follow up wi…" at bounding box center [516, 420] width 375 height 46
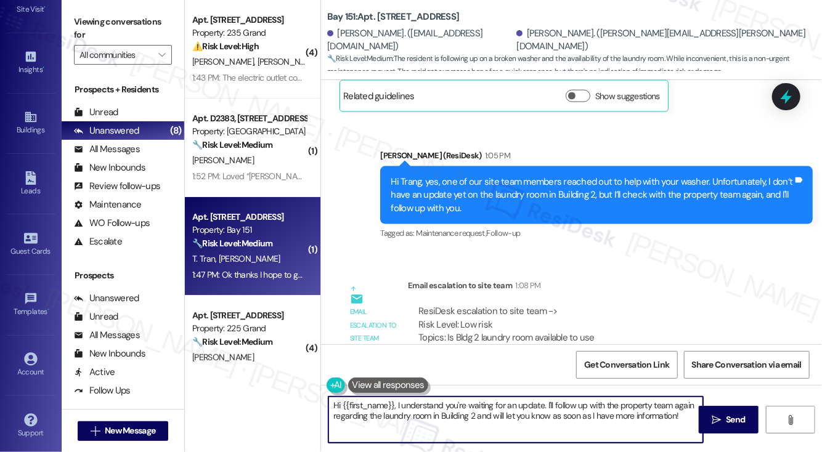
click at [415, 430] on textarea "Hi {{first_name}}, I understand you're waiting for an update. I'll follow up wi…" at bounding box center [516, 420] width 375 height 46
click at [511, 422] on textarea "Hi {{first_name}}, I understand you're waiting for an update. I'll follow up wi…" at bounding box center [516, 420] width 375 height 46
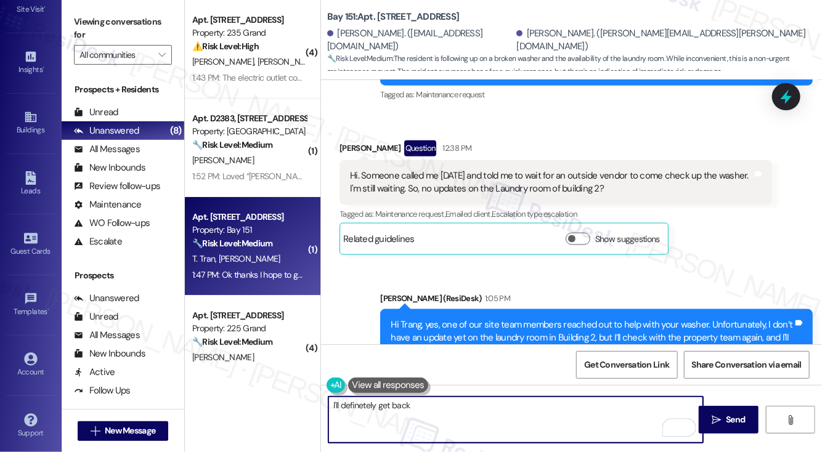
scroll to position [37593, 0]
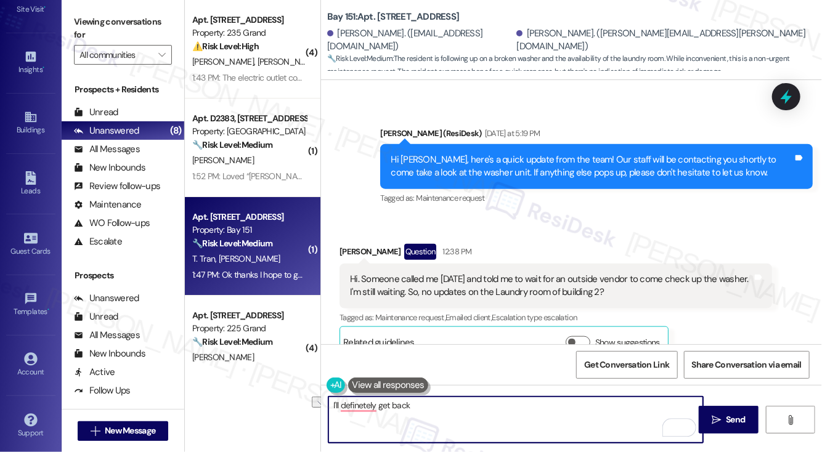
drag, startPoint x: 436, startPoint y: 409, endPoint x: 379, endPoint y: 409, distance: 56.7
click at [379, 409] on textarea "I'll definetely get back" at bounding box center [516, 420] width 375 height 46
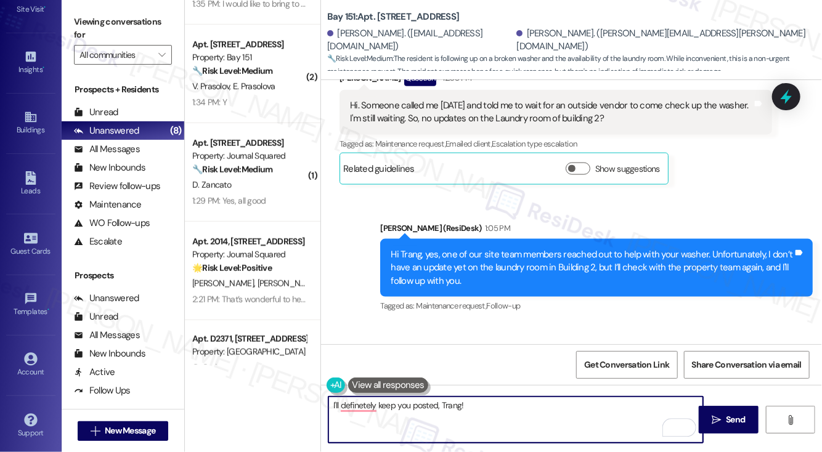
scroll to position [37840, 0]
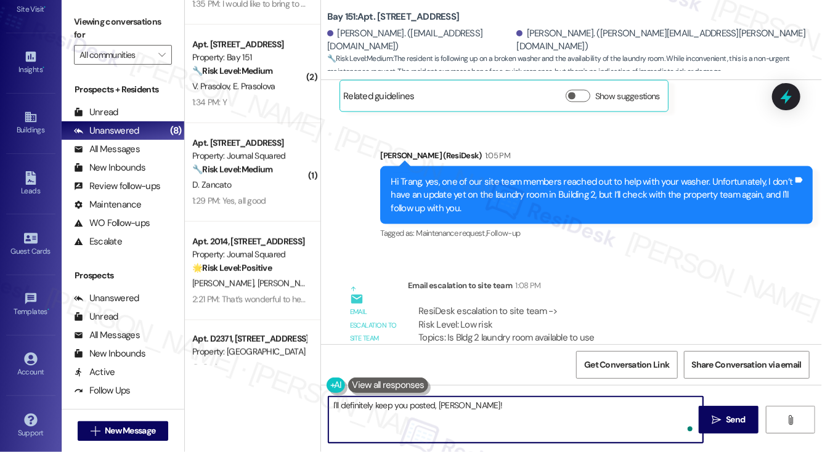
click at [477, 401] on textarea "I'll definitely keep you posted, Trang!" at bounding box center [516, 420] width 375 height 46
type textarea "I'll definitely keep you posted, Trang! If you need anything else, just let us …"
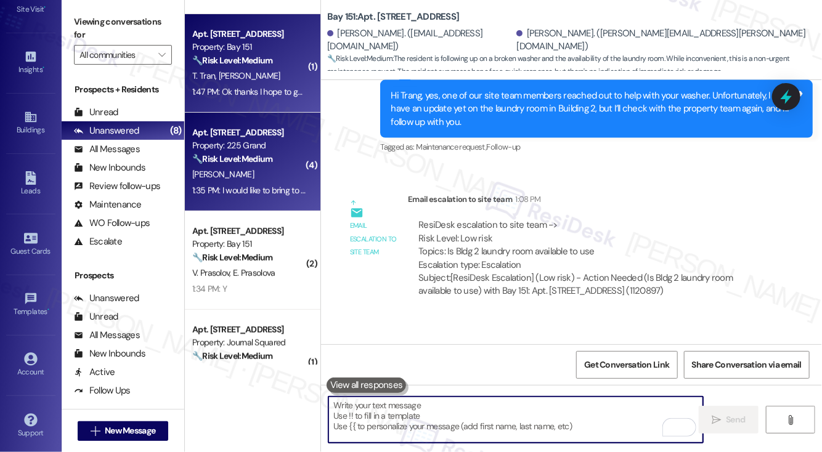
scroll to position [185, 0]
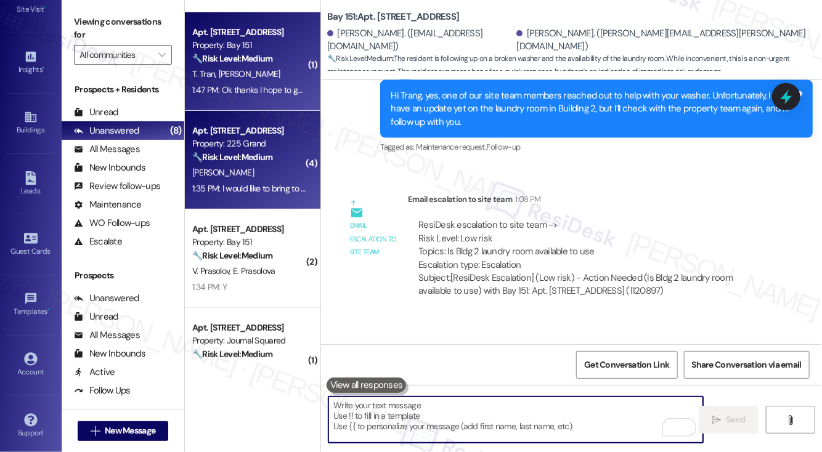
click at [272, 155] on strong "🔧 Risk Level: Medium" at bounding box center [232, 157] width 80 height 11
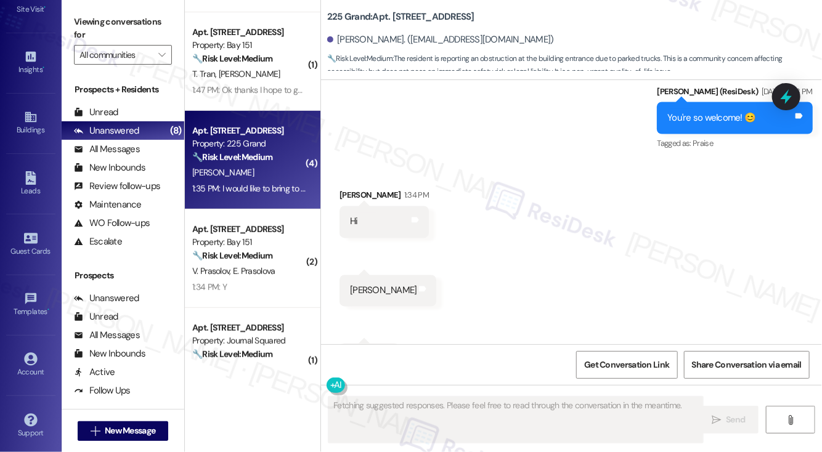
scroll to position [23707, 0]
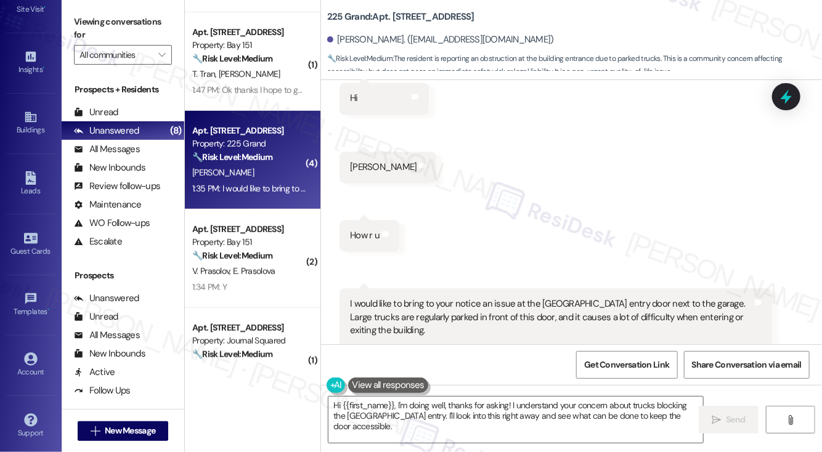
click at [398, 298] on div "I would like to bring to your notice an issue at the [GEOGRAPHIC_DATA] entry do…" at bounding box center [551, 331] width 403 height 66
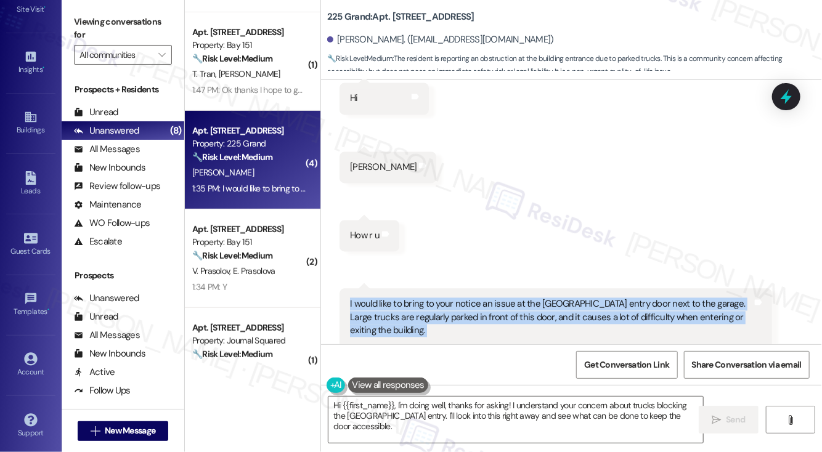
click at [398, 298] on div "I would like to bring to your notice an issue at the [GEOGRAPHIC_DATA] entry do…" at bounding box center [551, 331] width 403 height 66
click at [553, 298] on div "I would like to bring to your notice an issue at the [GEOGRAPHIC_DATA] entry do…" at bounding box center [551, 331] width 403 height 66
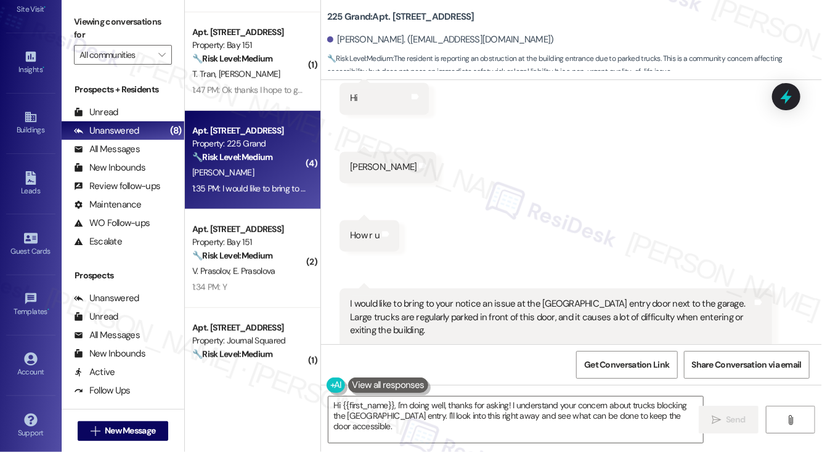
click at [616, 298] on div "I would like to bring to your notice an issue at the [GEOGRAPHIC_DATA] entry do…" at bounding box center [551, 331] width 403 height 66
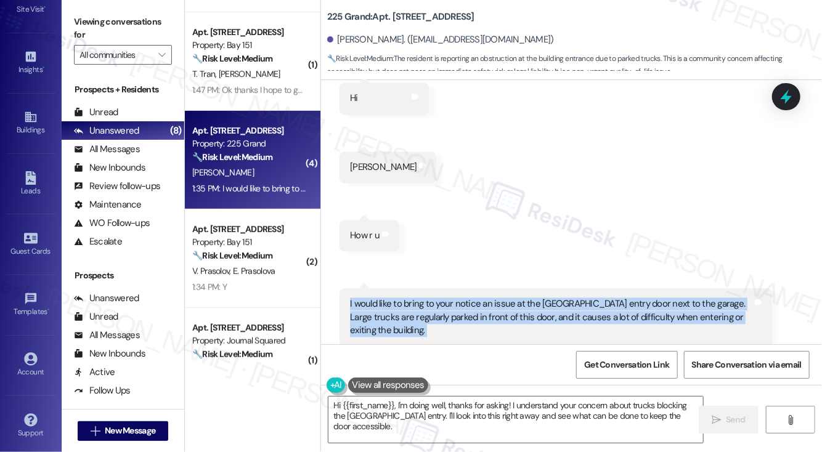
click at [616, 298] on div "I would like to bring to your notice an issue at the [GEOGRAPHIC_DATA] entry do…" at bounding box center [551, 331] width 403 height 66
click at [503, 298] on div "I would like to bring to your notice an issue at the [GEOGRAPHIC_DATA] entry do…" at bounding box center [551, 331] width 403 height 66
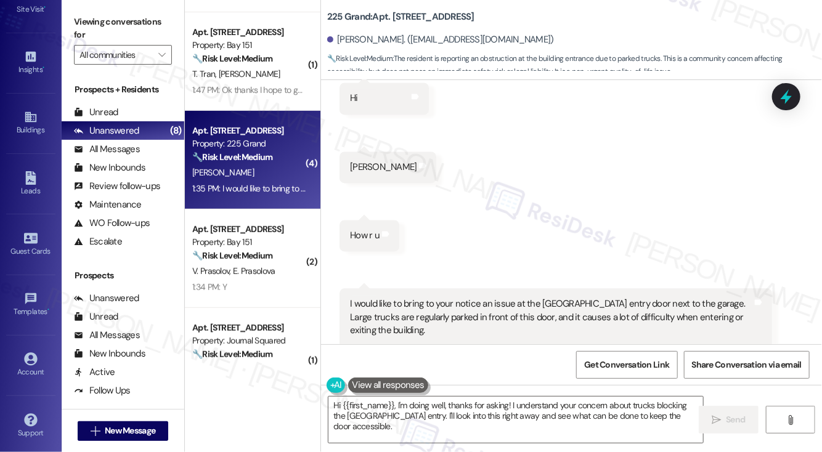
click at [411, 298] on div "I would like to bring to your notice an issue at the [GEOGRAPHIC_DATA] entry do…" at bounding box center [551, 331] width 403 height 66
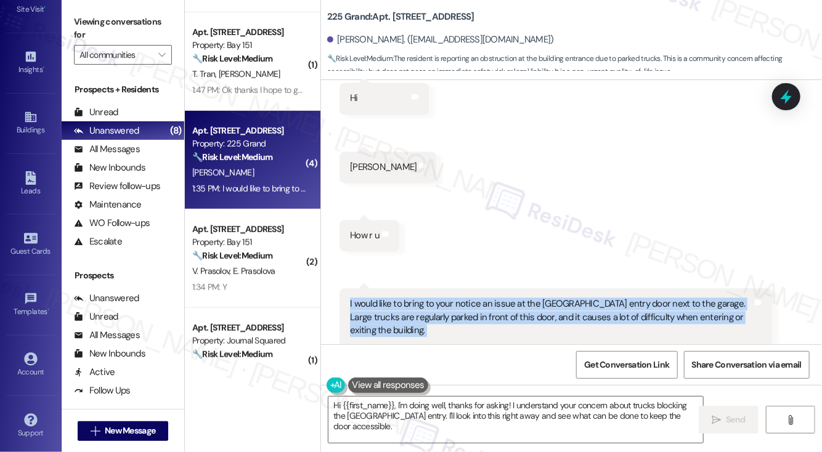
click at [411, 298] on div "I would like to bring to your notice an issue at the [GEOGRAPHIC_DATA] entry do…" at bounding box center [551, 331] width 403 height 66
click at [458, 298] on div "I would like to bring to your notice an issue at the [GEOGRAPHIC_DATA] entry do…" at bounding box center [551, 331] width 403 height 66
drag, startPoint x: 351, startPoint y: 219, endPoint x: 745, endPoint y: 274, distance: 397.8
click at [745, 298] on div "I would like to bring to your notice an issue at the [GEOGRAPHIC_DATA] entry do…" at bounding box center [551, 331] width 403 height 66
click at [418, 428] on textarea "Hi {{first_name}}, I'm doing well, thanks for asking! I understand your concern…" at bounding box center [516, 420] width 375 height 46
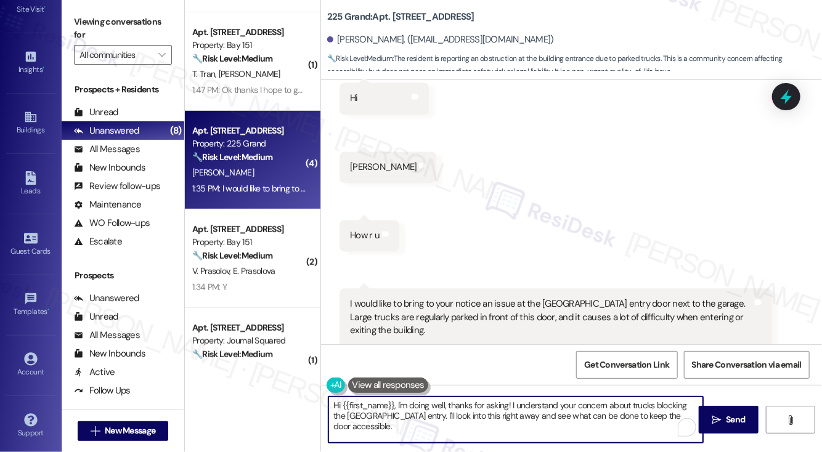
drag, startPoint x: 433, startPoint y: 427, endPoint x: 429, endPoint y: 415, distance: 12.9
click at [429, 415] on textarea "Hi {{first_name}}, I'm doing well, thanks for asking! I understand your concern…" at bounding box center [516, 420] width 375 height 46
click at [538, 420] on textarea "Hi {{first_name}}, I'm doing well, thanks for asking! I understand your concern…" at bounding box center [516, 420] width 375 height 46
click at [454, 405] on textarea "Hi {{first_name}}, I'm doing well, thanks for asking! I understand your concern…" at bounding box center [516, 420] width 375 height 46
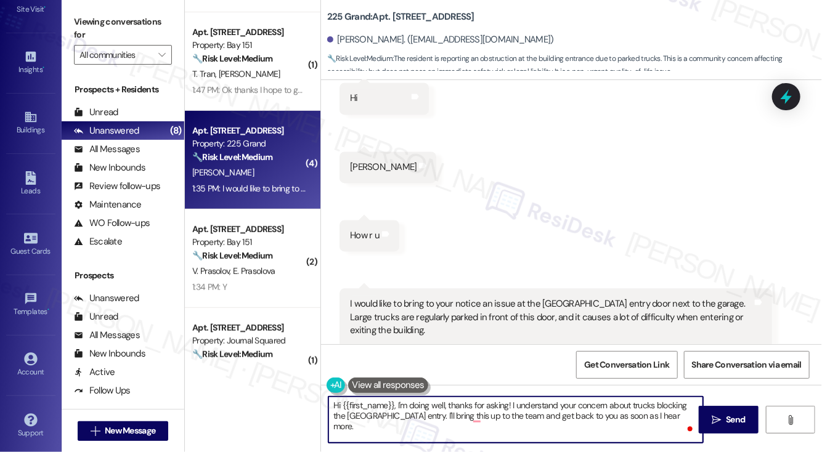
click at [454, 405] on textarea "Hi {{first_name}}, I'm doing well, thanks for asking! I understand your concern…" at bounding box center [516, 420] width 375 height 46
click at [436, 399] on textarea "Hi {{first_name}}, I'm doing well, thanks for asking! I understand your concern…" at bounding box center [516, 420] width 375 height 46
click at [513, 407] on textarea "Hi {{first_name}}, I'm doing well, thanks for asking! I understand your concern…" at bounding box center [516, 420] width 375 height 46
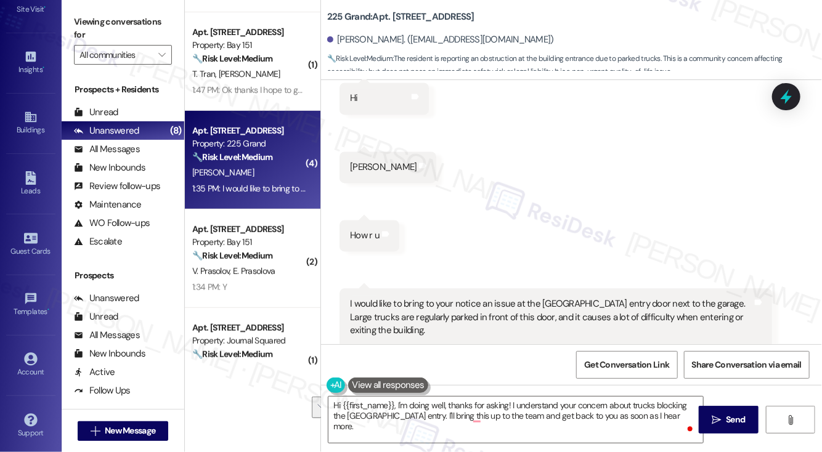
click at [541, 298] on div "I would like to bring to your notice an issue at the [GEOGRAPHIC_DATA] entry do…" at bounding box center [551, 331] width 403 height 66
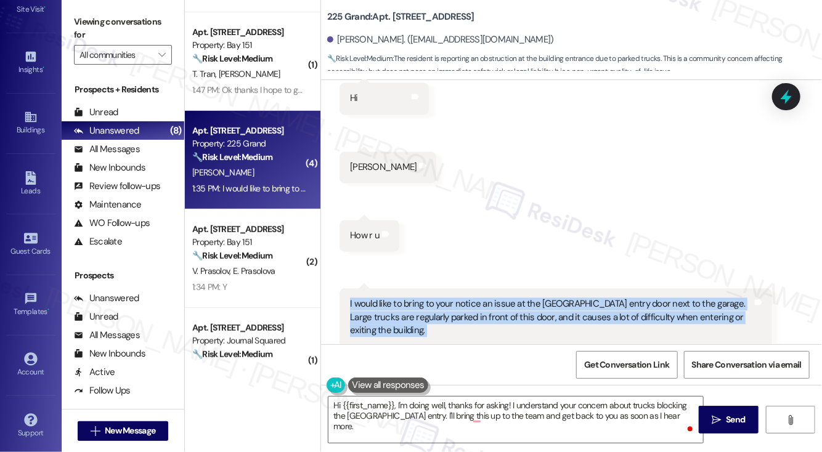
click at [541, 298] on div "I would like to bring to your notice an issue at the [GEOGRAPHIC_DATA] entry do…" at bounding box center [551, 331] width 403 height 66
copy div "I would like to bring to your notice an issue at the [GEOGRAPHIC_DATA] entry do…"
click at [75, 25] on label "Viewing conversations for" at bounding box center [123, 28] width 98 height 33
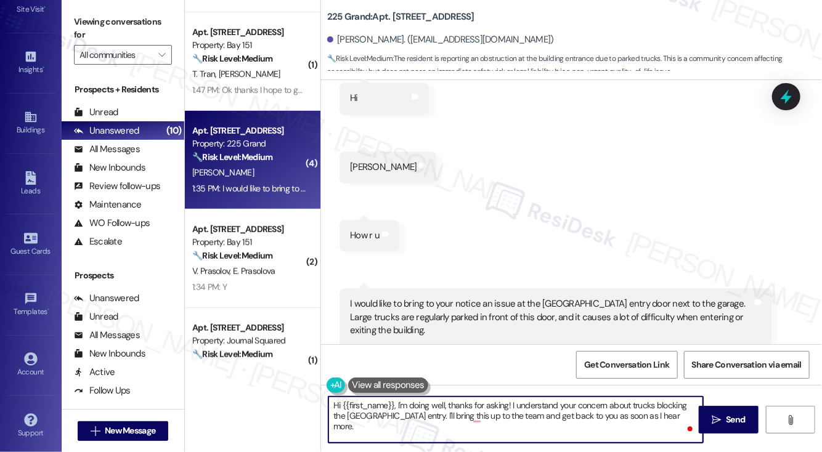
click at [525, 418] on textarea "Hi {{first_name}}, I'm doing well, thanks for asking! I understand your concern…" at bounding box center [516, 420] width 375 height 46
click at [564, 414] on textarea "Hi {{first_name}}, I'm doing well, thanks for asking! I understand your concern…" at bounding box center [516, 420] width 375 height 46
drag, startPoint x: 678, startPoint y: 419, endPoint x: 419, endPoint y: 419, distance: 258.9
click at [419, 419] on textarea "Hi {{first_name}}, I'm doing well, thanks for asking! I understand your concern…" at bounding box center [516, 420] width 375 height 46
paste textarea "Thanks for bringing this to our attention. To help us share the details clearly…"
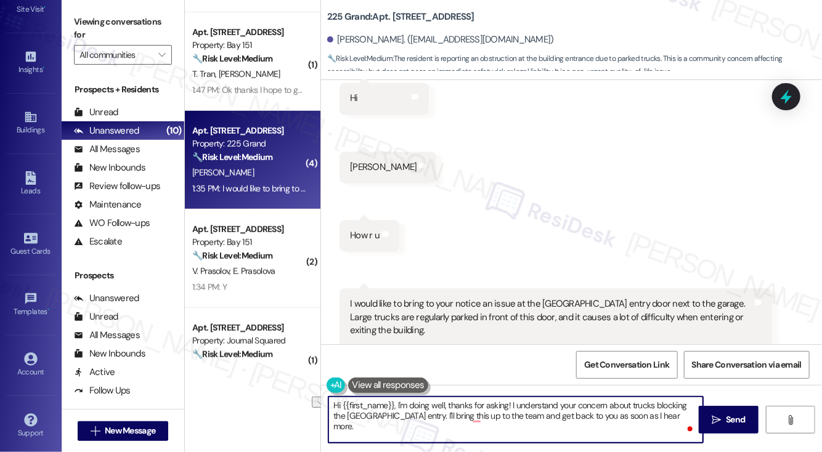
type textarea "Hi {{first_name}}, I'm doing well, thanks for asking! I understand your concern…"
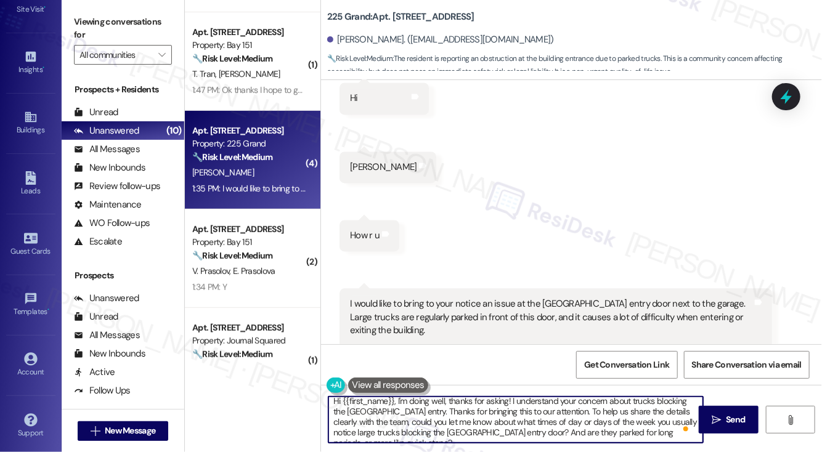
scroll to position [0, 0]
drag, startPoint x: 420, startPoint y: 407, endPoint x: 528, endPoint y: 406, distance: 107.3
click at [528, 406] on textarea "Hi {{first_name}}, I'm doing well, thanks for asking! I understand your concern…" at bounding box center [516, 420] width 375 height 46
click at [579, 429] on textarea "Hi {{first_name}}, I'm doing well, thanks for asking! I understand your concern…" at bounding box center [516, 420] width 375 height 46
click at [434, 428] on textarea "Hi {{first_name}}, I'm doing well, thanks for asking! I understand your concern…" at bounding box center [516, 420] width 375 height 46
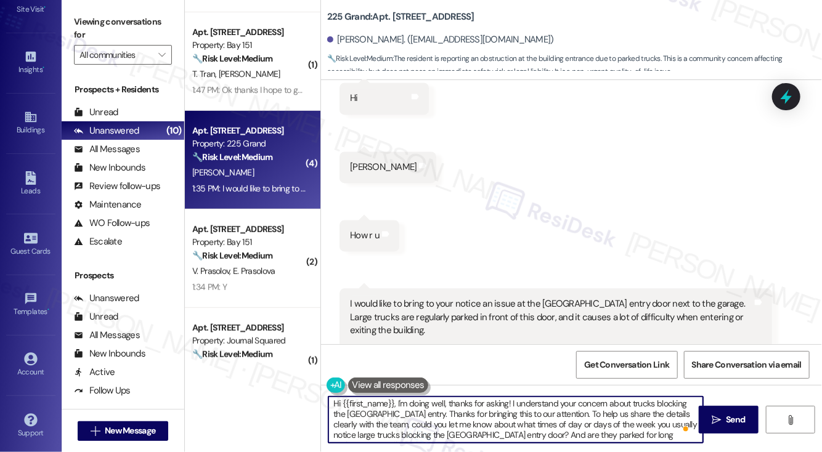
click at [434, 428] on textarea "Hi {{first_name}}, I'm doing well, thanks for asking! I understand your concern…" at bounding box center [516, 420] width 375 height 46
click at [527, 427] on textarea "Hi {{first_name}}, I'm doing well, thanks for asking! I understand your concern…" at bounding box center [516, 420] width 375 height 46
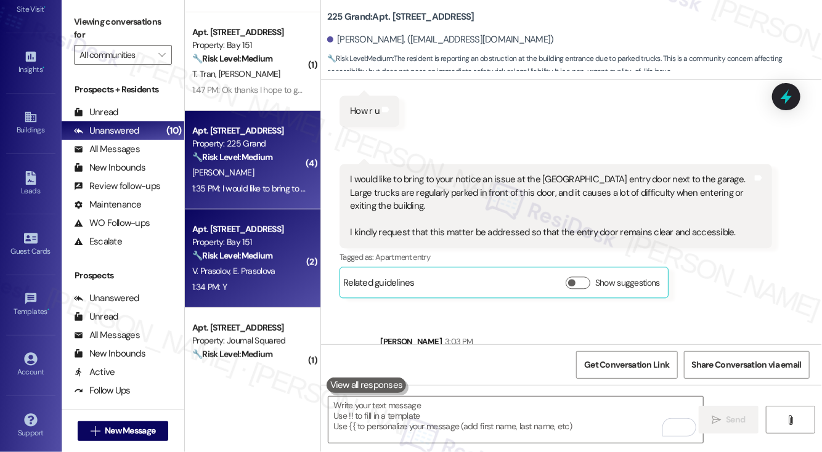
click at [272, 269] on span "E. Prasolova" at bounding box center [254, 271] width 43 height 11
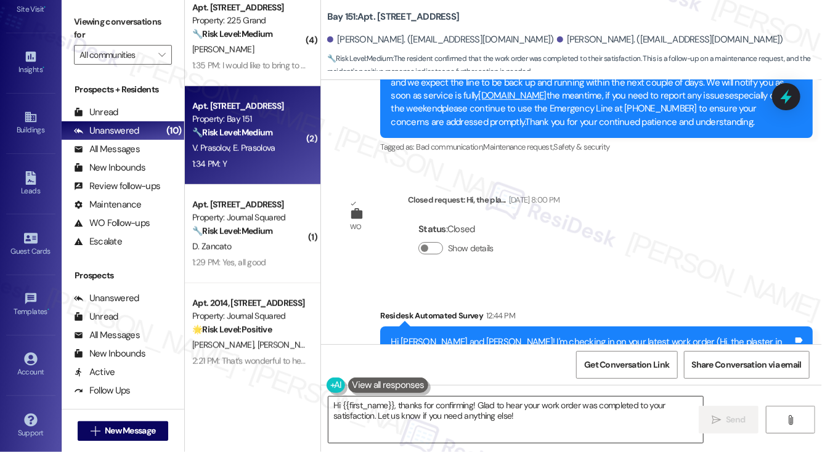
click at [555, 408] on textarea "Hi {{first_name}}, thanks for confirming! Glad to hear your work order was comp…" at bounding box center [516, 420] width 375 height 46
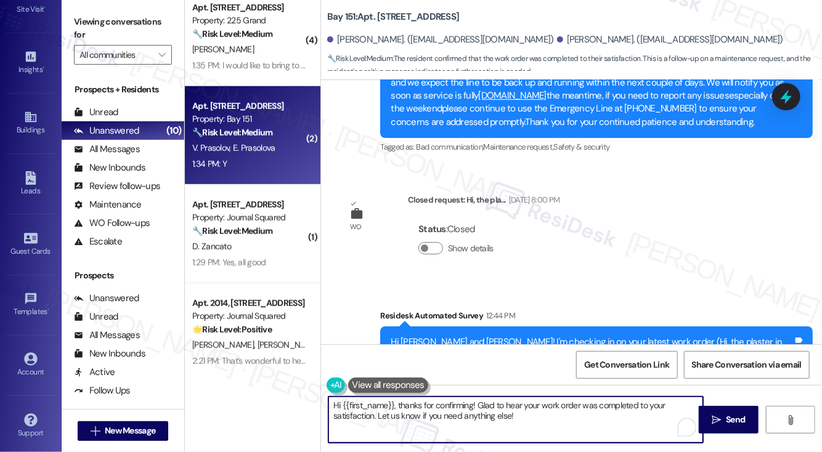
click at [546, 418] on textarea "Hi {{first_name}}, thanks for confirming! Glad to hear your work order was comp…" at bounding box center [516, 420] width 375 height 46
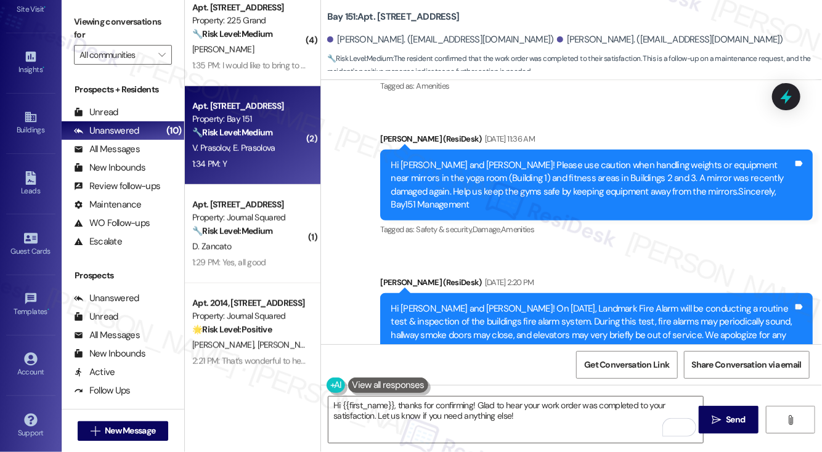
click at [99, 25] on label "Viewing conversations for" at bounding box center [123, 28] width 98 height 33
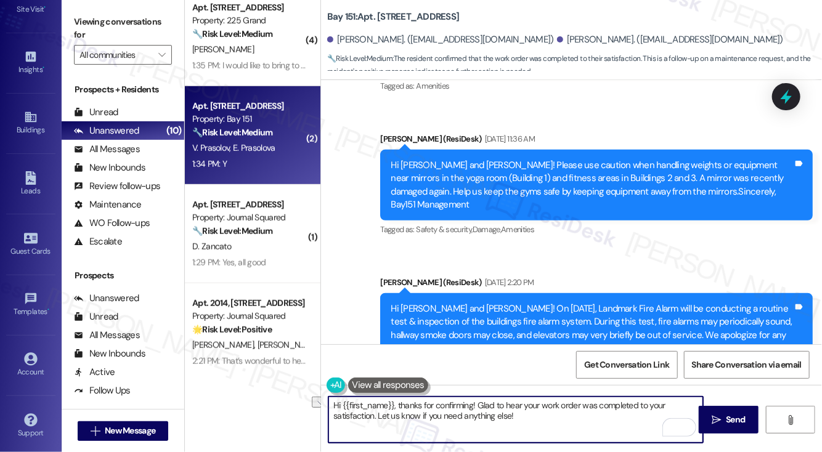
drag, startPoint x: 531, startPoint y: 425, endPoint x: 380, endPoint y: 420, distance: 151.8
click at [380, 420] on textarea "Hi {{first_name}}, thanks for confirming! Glad to hear your work order was comp…" at bounding box center [516, 420] width 375 height 46
paste textarea "If I may also ask....has {{property}} been living up to your expectations so fa…"
type textarea "Hi {{first_name}}, thanks for confirming! Glad to hear your work order was comp…"
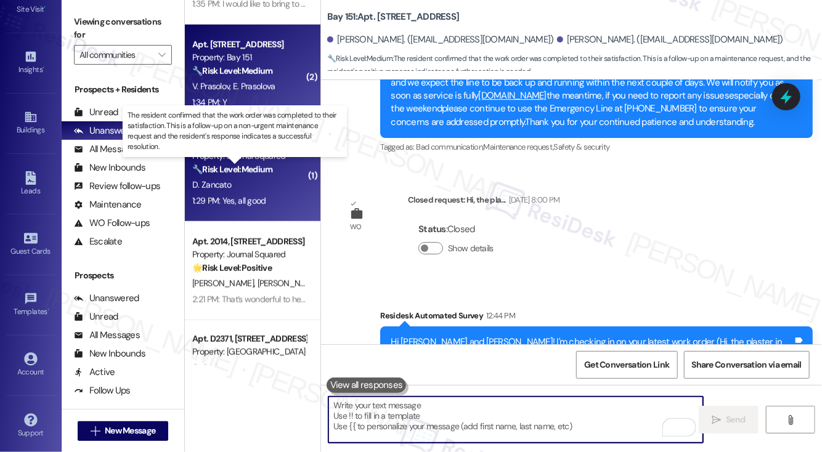
click at [264, 174] on strong "🔧 Risk Level: Medium" at bounding box center [232, 169] width 80 height 11
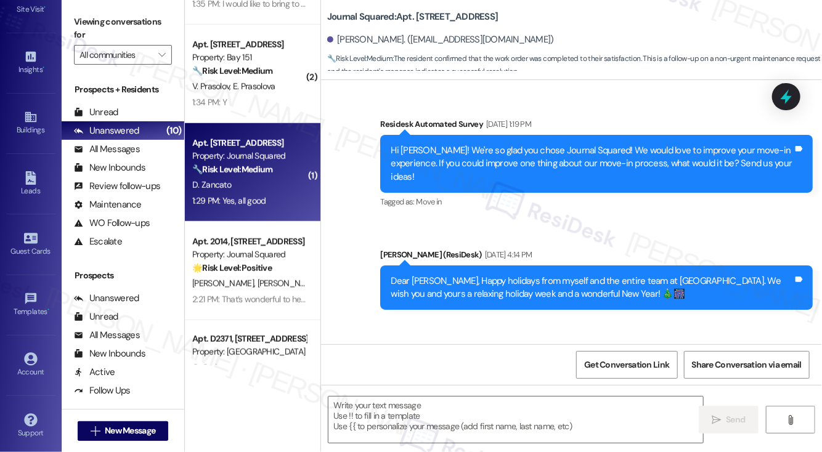
type textarea "Fetching suggested responses. Please feel free to read through the conversation…"
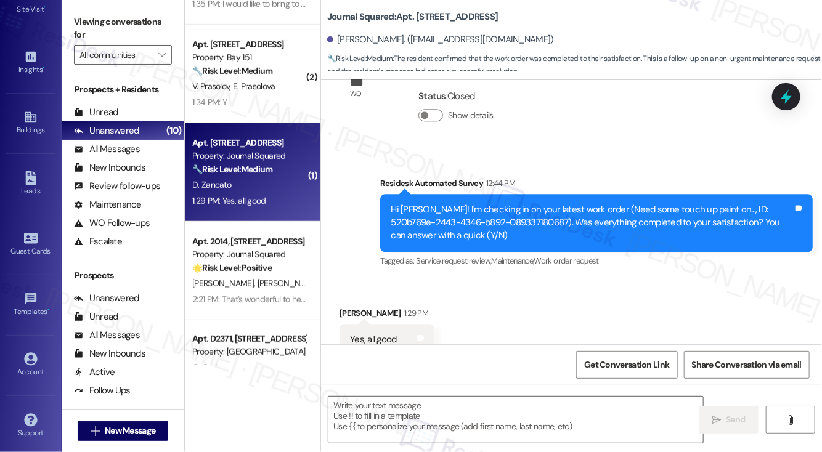
drag, startPoint x: 94, startPoint y: 29, endPoint x: 129, endPoint y: 74, distance: 57.1
click at [94, 29] on label "Viewing conversations for" at bounding box center [123, 28] width 98 height 33
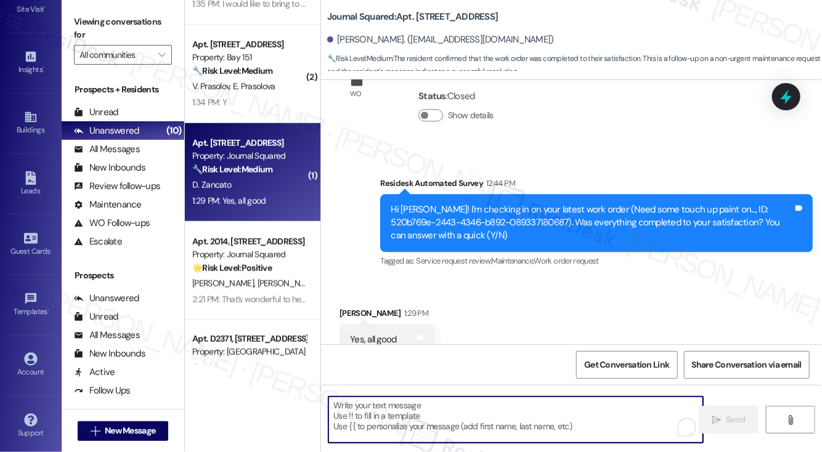
click at [391, 416] on textarea "To enrich screen reader interactions, please activate Accessibility in Grammarl…" at bounding box center [516, 420] width 375 height 46
paste textarea "Hi {{first_name}}! I'm glad to hear that the latest work order was completed to…"
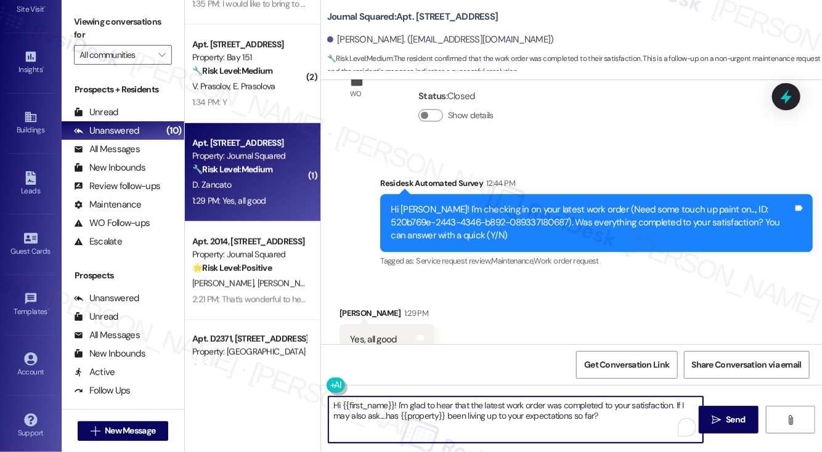
type textarea "Hi {{first_name}}! I'm glad to hear that the latest work order was completed to…"
click at [359, 307] on div "Daniele Zancato 1:29 PM" at bounding box center [387, 315] width 95 height 17
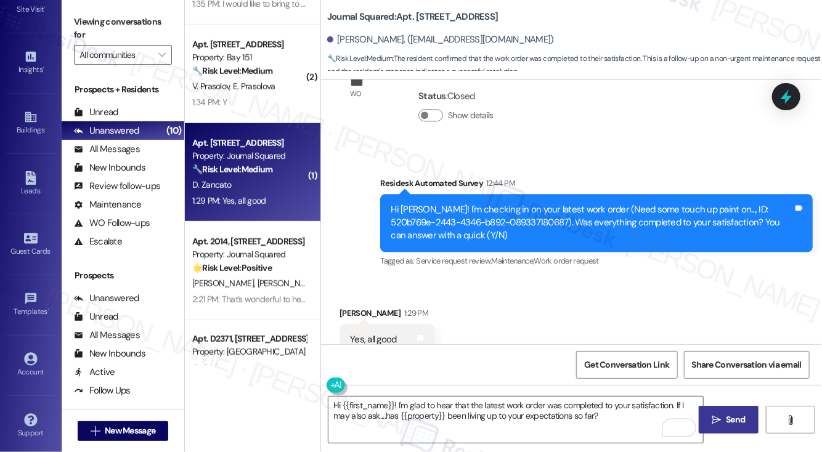
click at [713, 418] on icon "" at bounding box center [716, 421] width 9 height 10
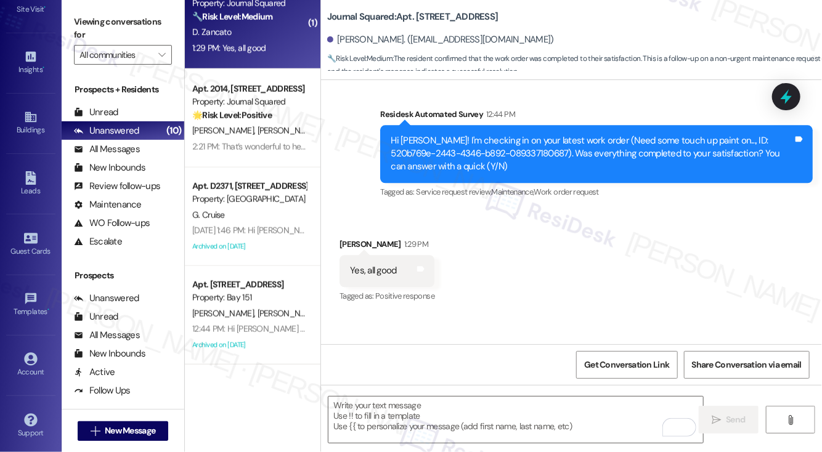
scroll to position [9656, 0]
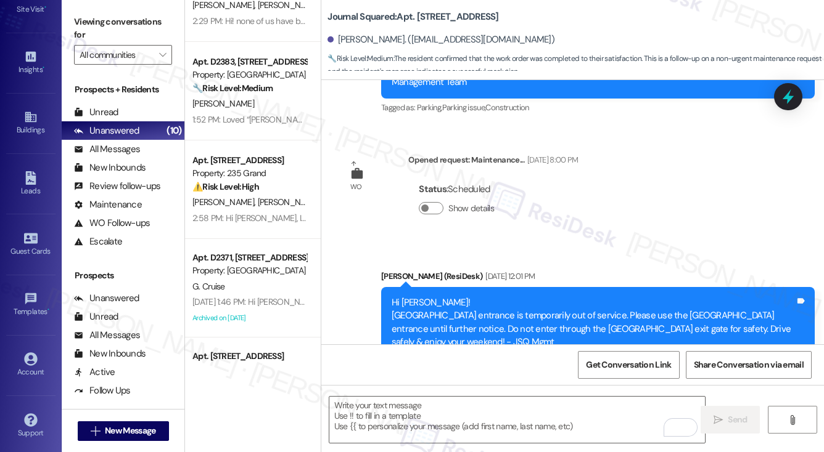
scroll to position [153, 0]
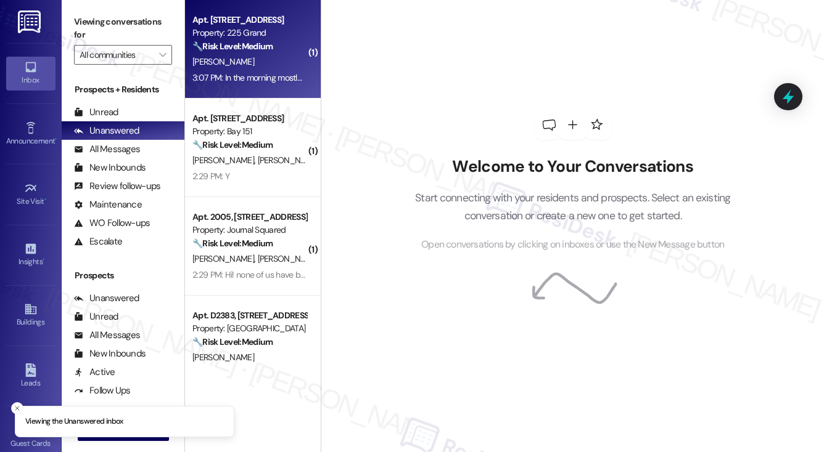
click at [297, 44] on div "🔧 Risk Level: Medium The resident is reporting an obstruction at an entry door …" at bounding box center [249, 46] width 114 height 13
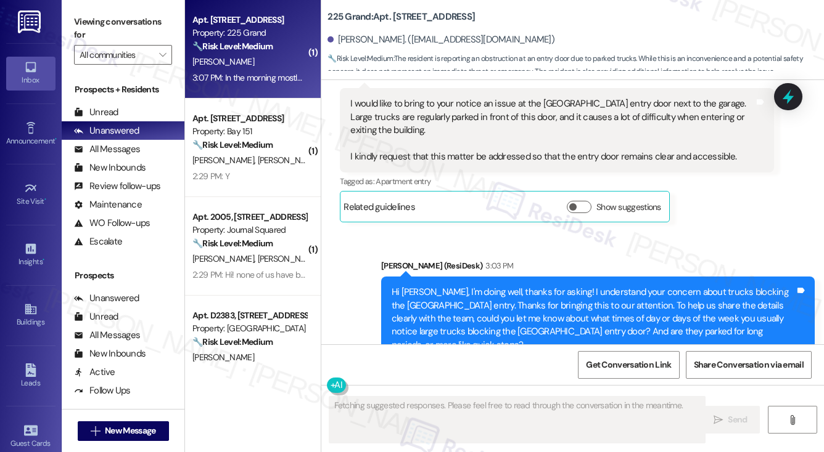
scroll to position [23907, 0]
click at [461, 287] on div "Hi [PERSON_NAME], I'm doing well, thanks for asking! I understand your concern …" at bounding box center [592, 320] width 403 height 66
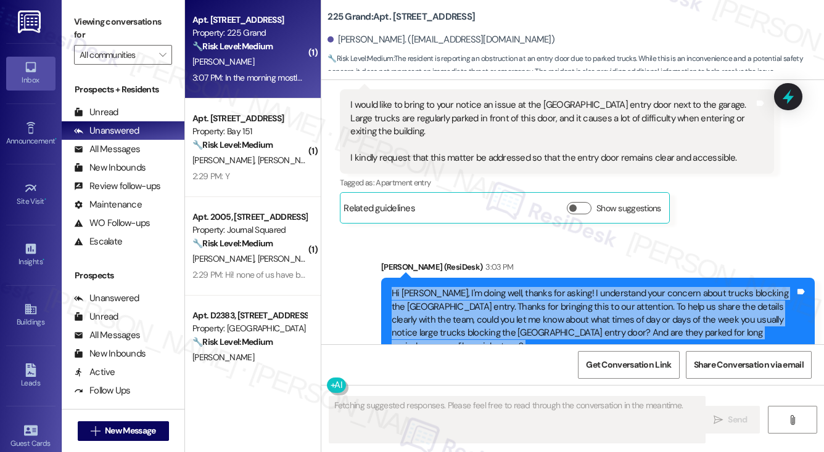
click at [461, 287] on div "Hi [PERSON_NAME], I'm doing well, thanks for asking! I understand your concern …" at bounding box center [592, 320] width 403 height 66
click at [469, 287] on div "Hi [PERSON_NAME], I'm doing well, thanks for asking! I understand your concern …" at bounding box center [592, 320] width 403 height 66
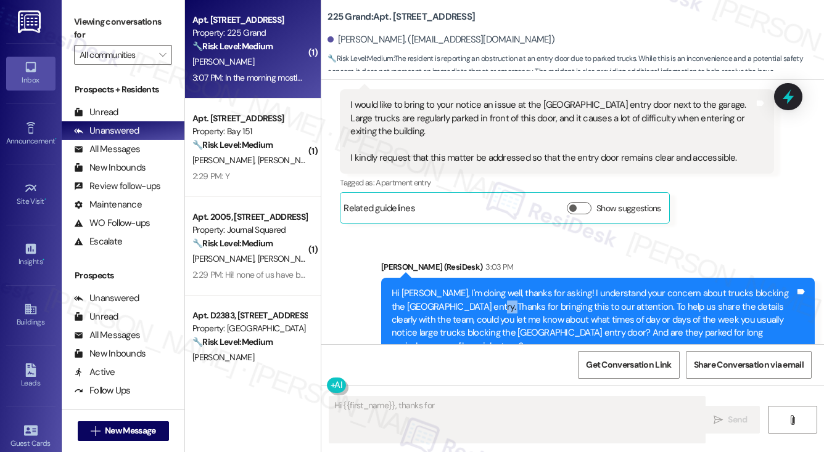
click at [469, 287] on div "Hi [PERSON_NAME], I'm doing well, thanks for asking! I understand your concern …" at bounding box center [592, 320] width 403 height 66
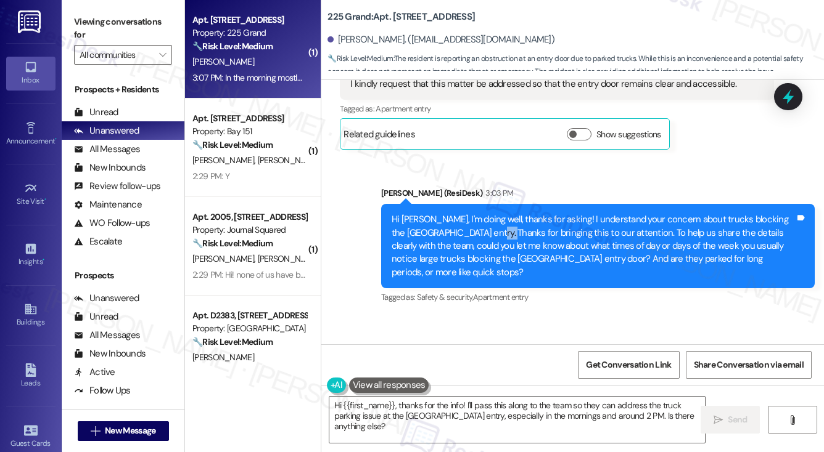
scroll to position [24092, 0]
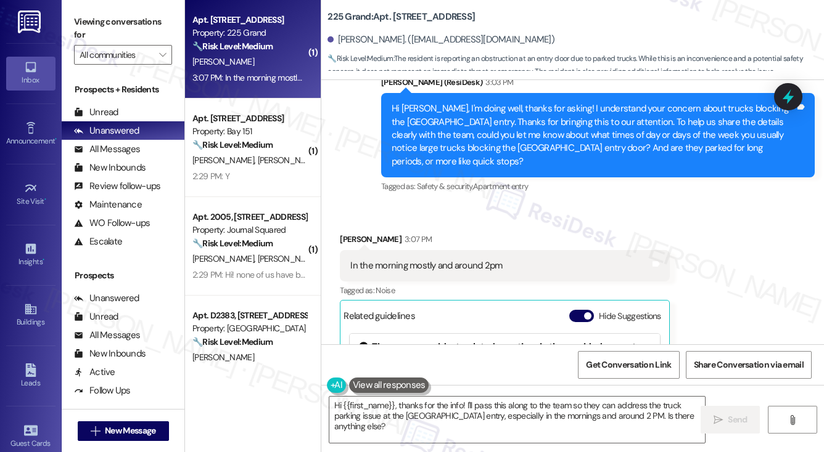
click at [457, 250] on div "In the morning mostly and around 2pm Tags and notes" at bounding box center [504, 265] width 329 height 31
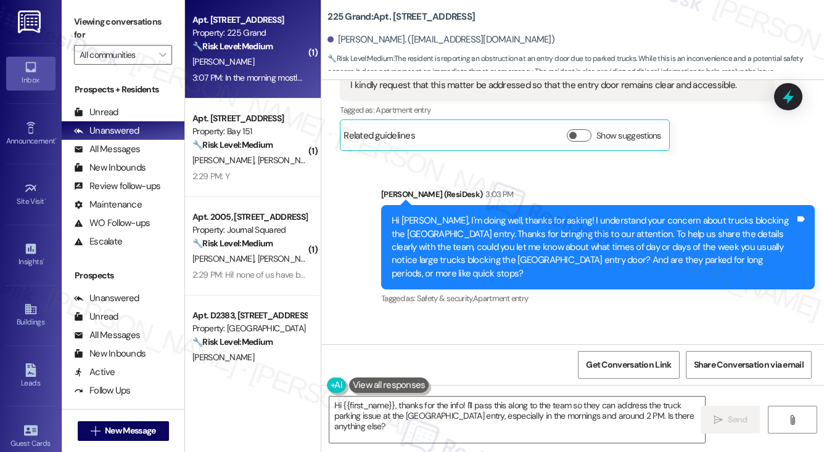
scroll to position [23907, 0]
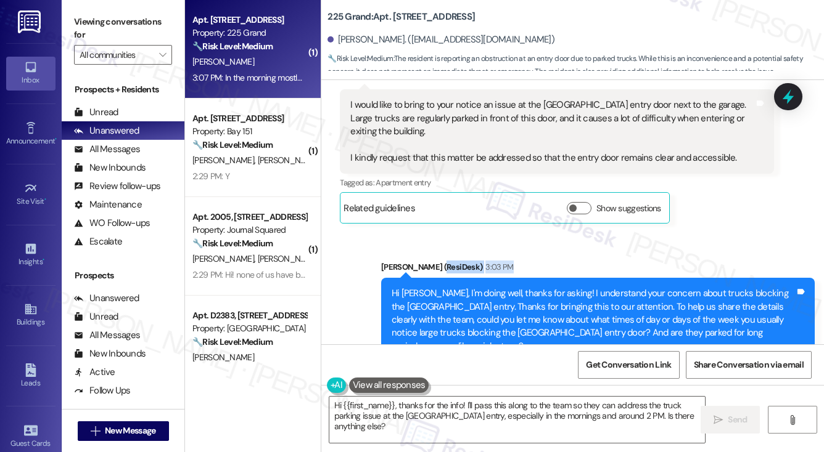
click at [503, 261] on div "[PERSON_NAME] (ResiDesk) 3:03 PM" at bounding box center [597, 269] width 433 height 17
click at [595, 287] on div "Hi [PERSON_NAME], I'm doing well, thanks for asking! I understand your concern …" at bounding box center [592, 320] width 403 height 66
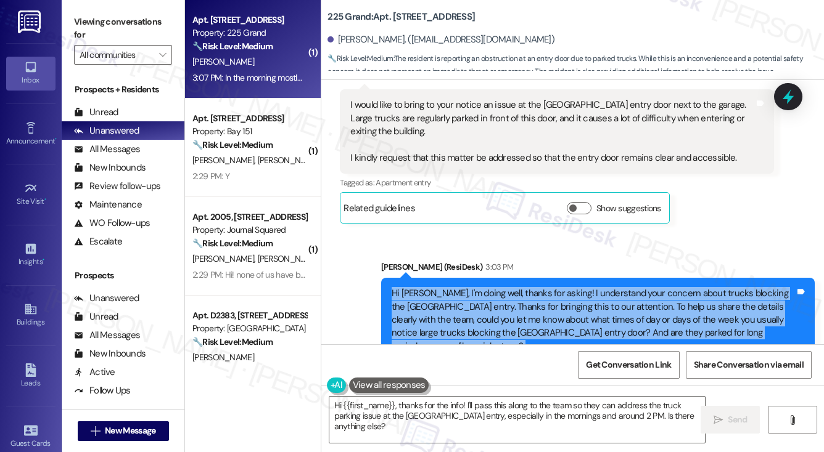
click at [595, 287] on div "Hi [PERSON_NAME], I'm doing well, thanks for asking! I understand your concern …" at bounding box center [592, 320] width 403 height 66
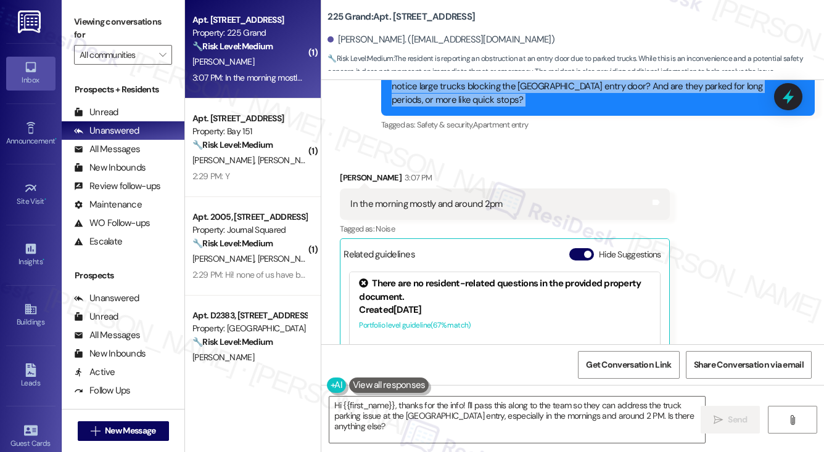
scroll to position [0, 0]
click at [588, 251] on span "button" at bounding box center [587, 254] width 7 height 7
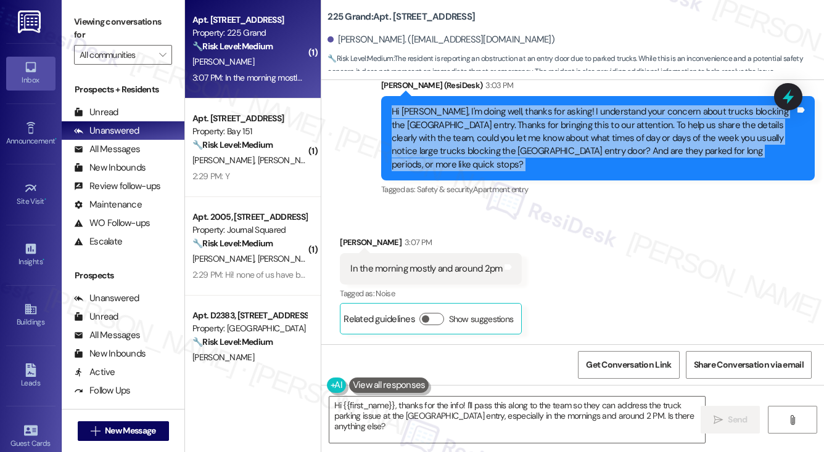
scroll to position [23973, 0]
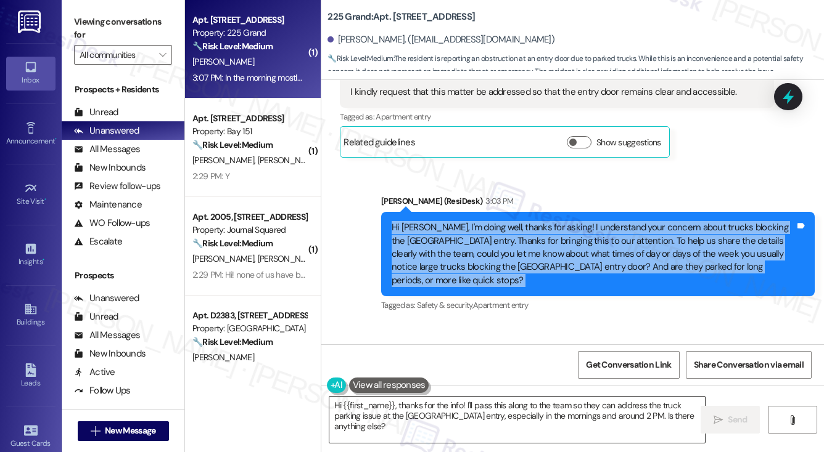
click at [412, 415] on textarea "Hi {{first_name}}, thanks for the info! I'll pass this along to the team so the…" at bounding box center [516, 420] width 375 height 46
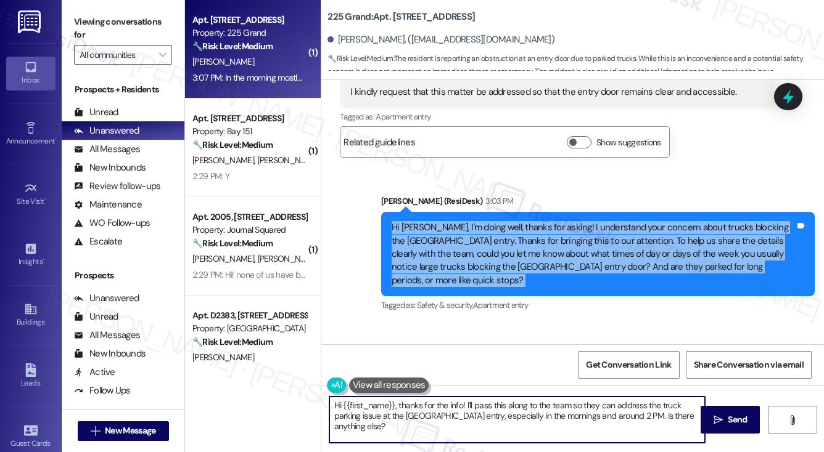
click at [412, 415] on textarea "Hi {{first_name}}, thanks for the info! I'll pass this along to the team so the…" at bounding box center [516, 420] width 375 height 46
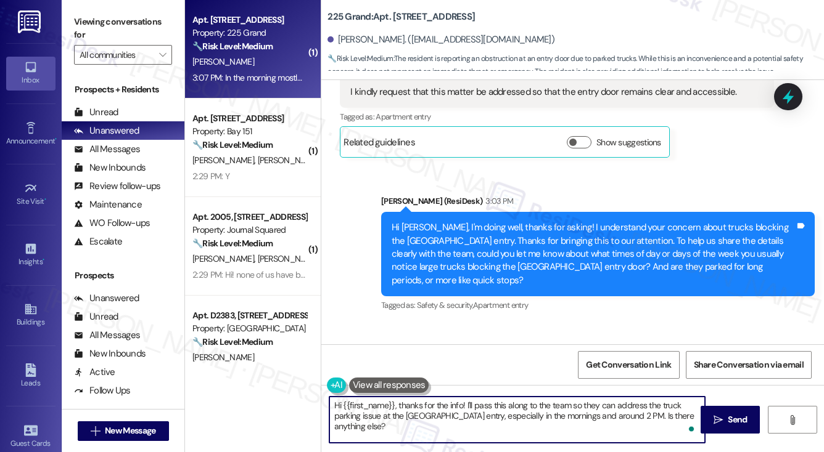
click at [503, 433] on textarea "Hi {{first_name}}, thanks for the info! I'll pass this along to the team so the…" at bounding box center [516, 420] width 375 height 46
drag, startPoint x: 398, startPoint y: 405, endPoint x: 271, endPoint y: 402, distance: 127.0
click at [272, 402] on div "( 1 ) Apt. [STREET_ADDRESS] Property: 225 Grand 🔧 Risk Level: Medium The reside…" at bounding box center [504, 226] width 639 height 452
drag, startPoint x: 533, startPoint y: 404, endPoint x: 469, endPoint y: 402, distance: 63.5
click at [469, 402] on textarea "Thanks for getting back to [GEOGRAPHIC_DATA], [PERSON_NAME]! thanks for the inf…" at bounding box center [516, 420] width 375 height 46
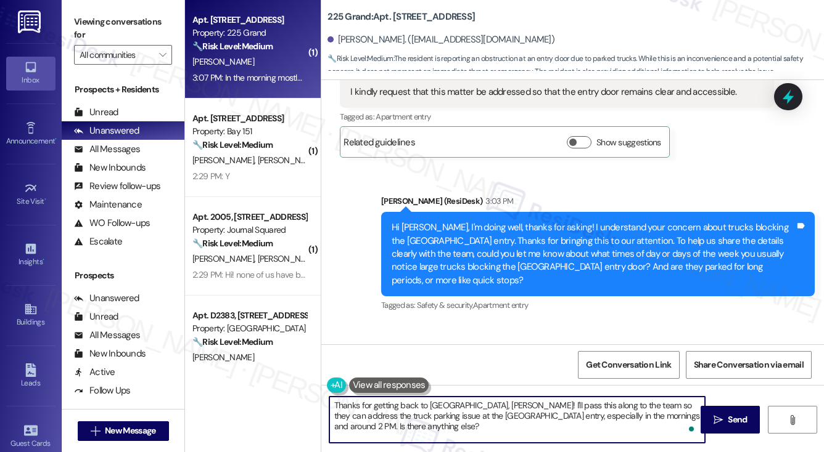
click at [572, 419] on textarea "Thanks for getting back to [GEOGRAPHIC_DATA], [PERSON_NAME]! I'll pass this alo…" at bounding box center [516, 420] width 375 height 46
click at [573, 419] on textarea "Thanks for getting back to [GEOGRAPHIC_DATA], [PERSON_NAME]! I'll pass this alo…" at bounding box center [516, 420] width 375 height 46
click at [448, 424] on textarea "Thanks for getting back to [GEOGRAPHIC_DATA], [PERSON_NAME]! I'll pass this alo…" at bounding box center [516, 420] width 375 height 46
drag, startPoint x: 610, startPoint y: 431, endPoint x: 638, endPoint y: 412, distance: 33.9
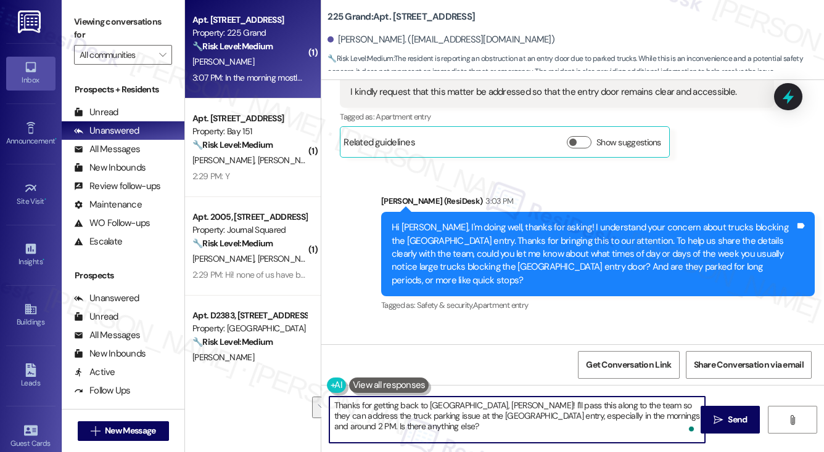
click at [638, 412] on textarea "Thanks for getting back to [GEOGRAPHIC_DATA], [PERSON_NAME]! I'll pass this alo…" at bounding box center [516, 420] width 375 height 46
click at [467, 432] on textarea "Thanks for getting back to [GEOGRAPHIC_DATA], [PERSON_NAME]! I'll pass this alo…" at bounding box center [516, 420] width 375 height 46
type textarea "Thanks for getting back to [GEOGRAPHIC_DATA], [PERSON_NAME]! I'll pass this alo…"
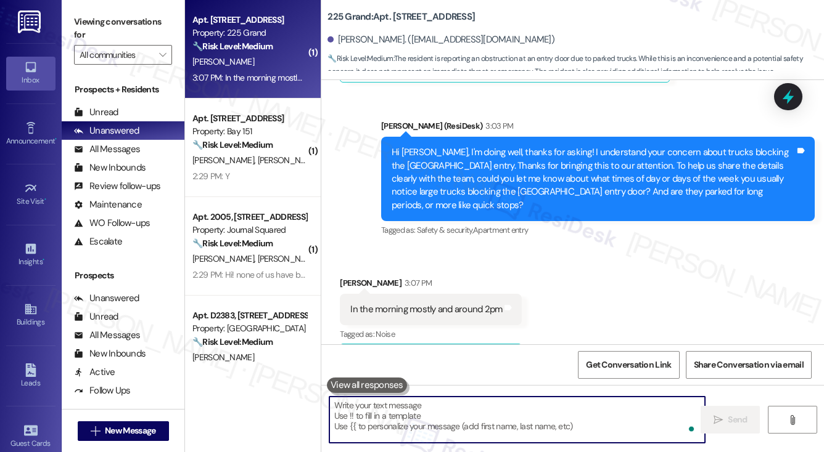
scroll to position [24085, 0]
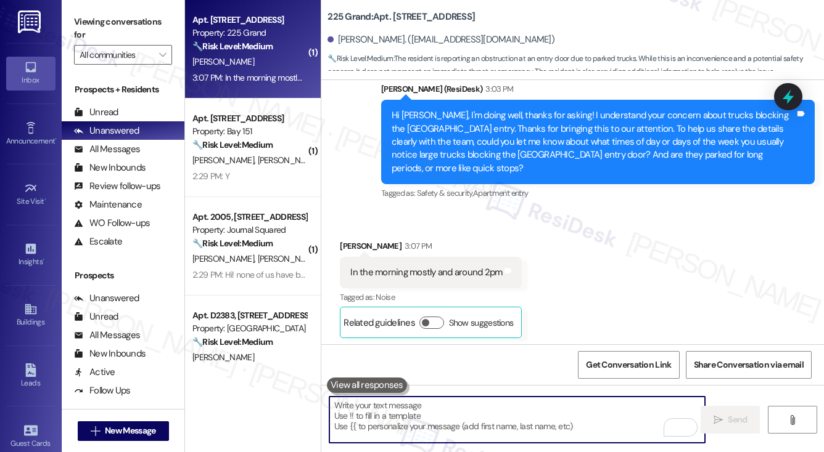
click at [584, 402] on div "Thanks for getting back to [GEOGRAPHIC_DATA], [PERSON_NAME]! I'll pass this alo…" at bounding box center [592, 421] width 403 height 39
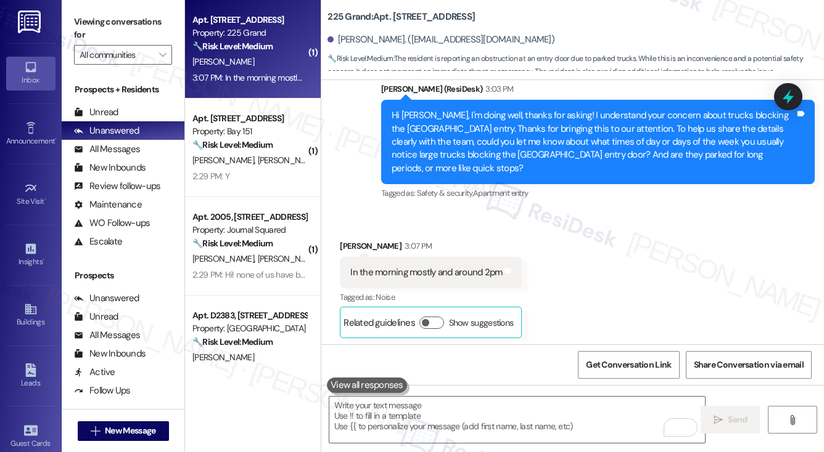
click at [584, 402] on div "Thanks for getting back to [GEOGRAPHIC_DATA], [PERSON_NAME]! I'll pass this alo…" at bounding box center [592, 421] width 403 height 39
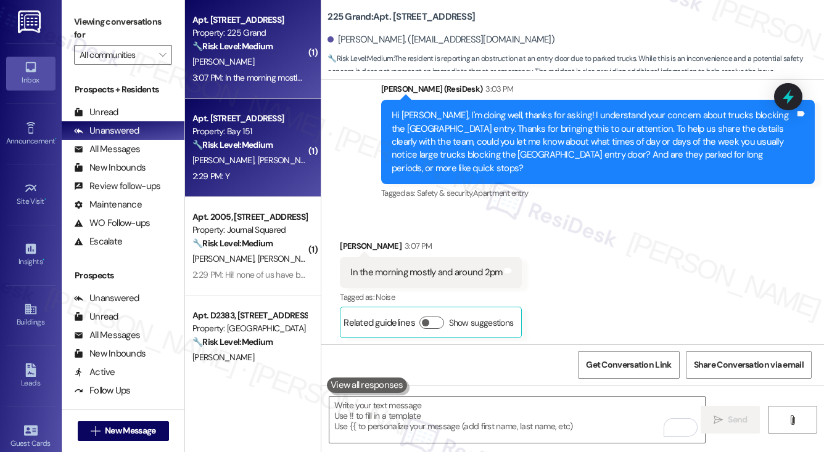
click at [243, 147] on strong "🔧 Risk Level: Medium" at bounding box center [232, 144] width 80 height 11
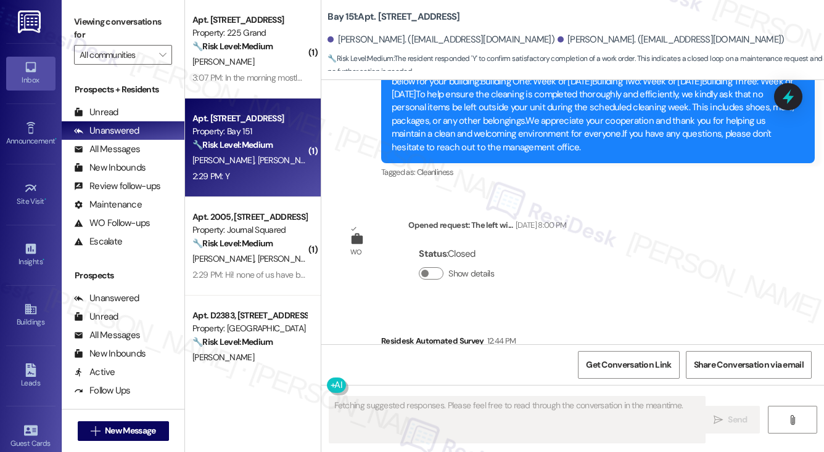
scroll to position [6522, 0]
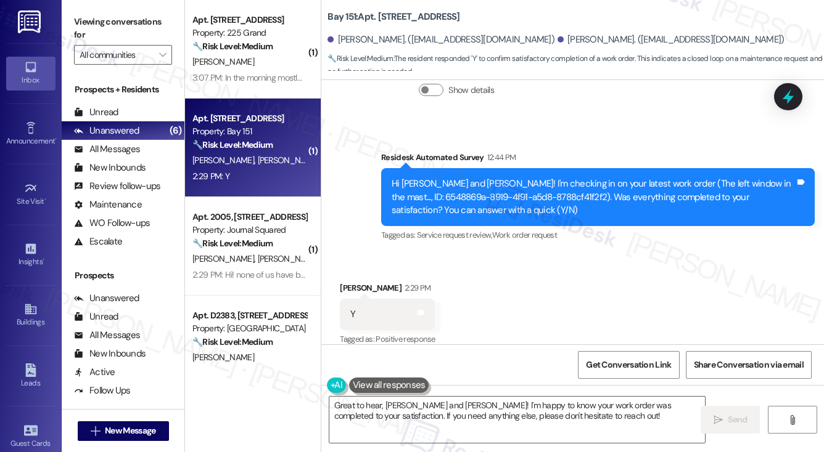
drag, startPoint x: 92, startPoint y: 4, endPoint x: 98, endPoint y: 9, distance: 7.4
click at [92, 4] on div "Viewing conversations for All communities " at bounding box center [123, 38] width 123 height 77
click at [482, 413] on textarea "Great to hear, [PERSON_NAME] and [PERSON_NAME]! I'm happy to know your work ord…" at bounding box center [516, 420] width 375 height 46
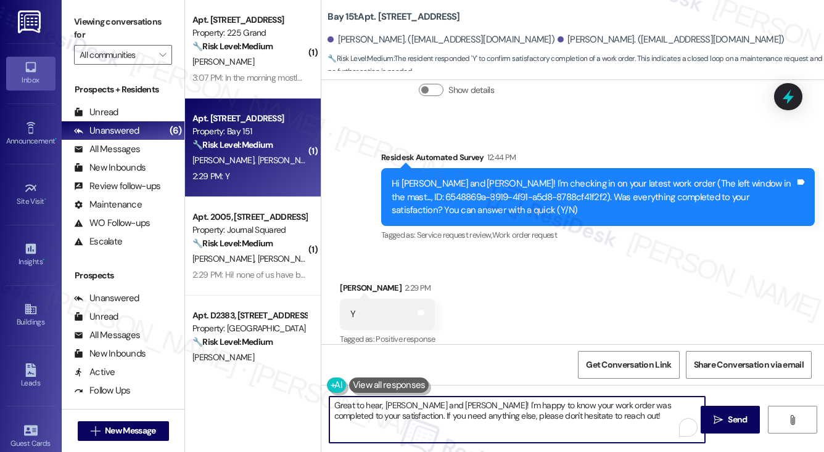
click at [546, 411] on textarea "Great to hear, [PERSON_NAME] and [PERSON_NAME]! I'm happy to know your work ord…" at bounding box center [516, 420] width 375 height 46
drag, startPoint x: 414, startPoint y: 403, endPoint x: 387, endPoint y: 404, distance: 27.1
click at [385, 404] on textarea "Great to hear, [PERSON_NAME] and [PERSON_NAME]! I'm happy to know your work ord…" at bounding box center [516, 420] width 375 height 46
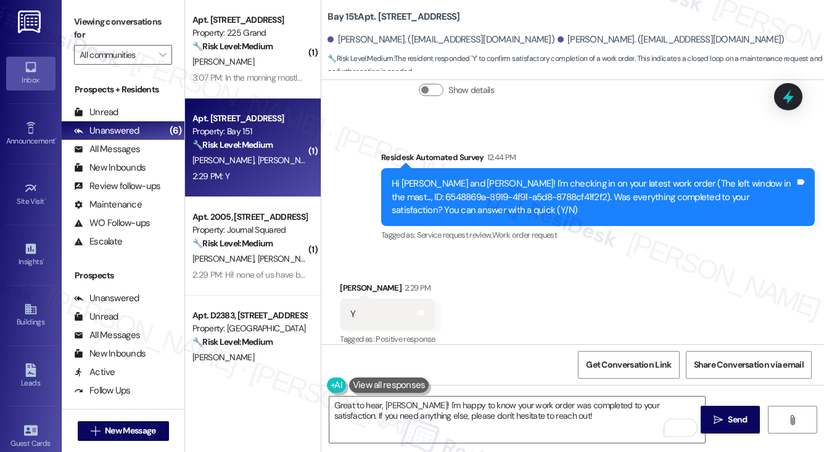
drag, startPoint x: 81, startPoint y: 33, endPoint x: 119, endPoint y: 68, distance: 51.9
click at [81, 33] on label "Viewing conversations for" at bounding box center [123, 28] width 98 height 33
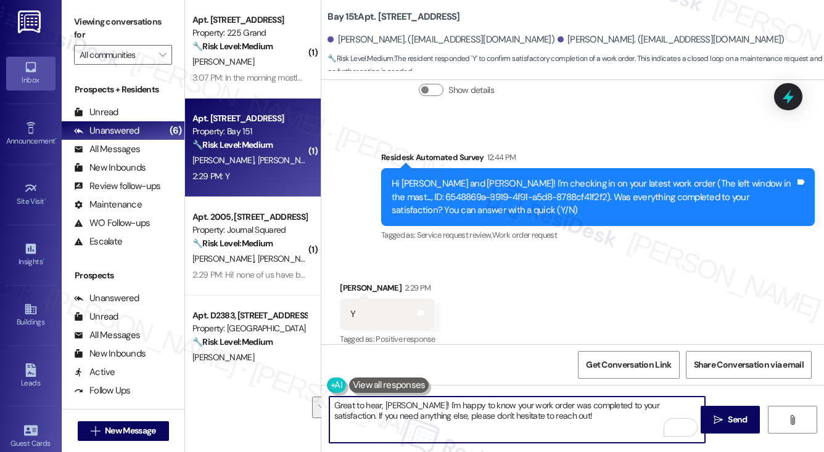
drag, startPoint x: 568, startPoint y: 421, endPoint x: 667, endPoint y: 396, distance: 102.3
click at [667, 396] on div "Great to hear, [PERSON_NAME]! I'm happy to know your work order was completed t…" at bounding box center [517, 419] width 377 height 47
paste textarea "I may also ask....has {{property}} been living up to your expectations so far?"
type textarea "Great to hear, [PERSON_NAME]! I'm happy to know your work order was completed t…"
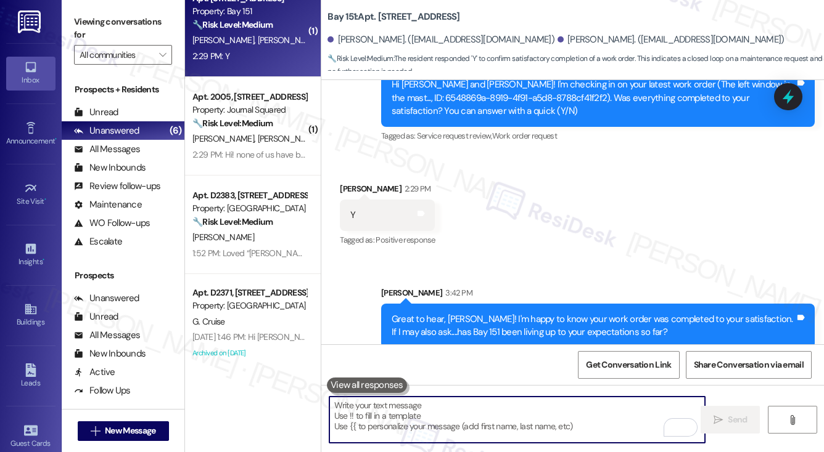
scroll to position [123, 0]
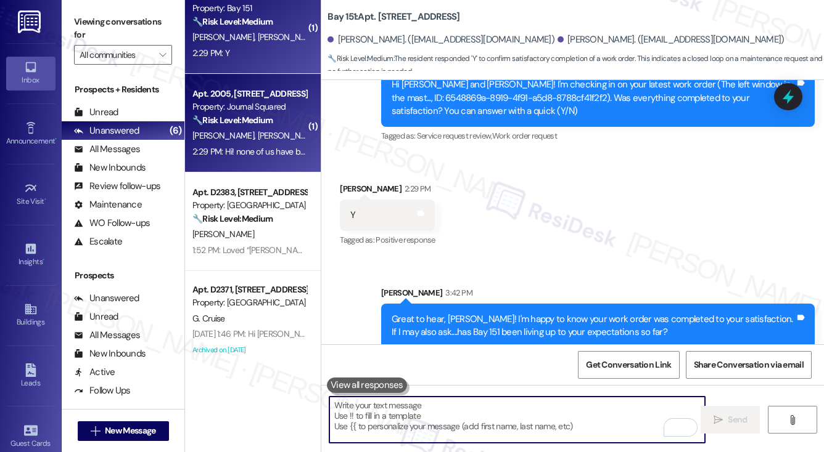
click at [274, 146] on div "2:29 PM: Hi! none of us have been in the unit for over a week- traveling for wo…" at bounding box center [444, 151] width 504 height 11
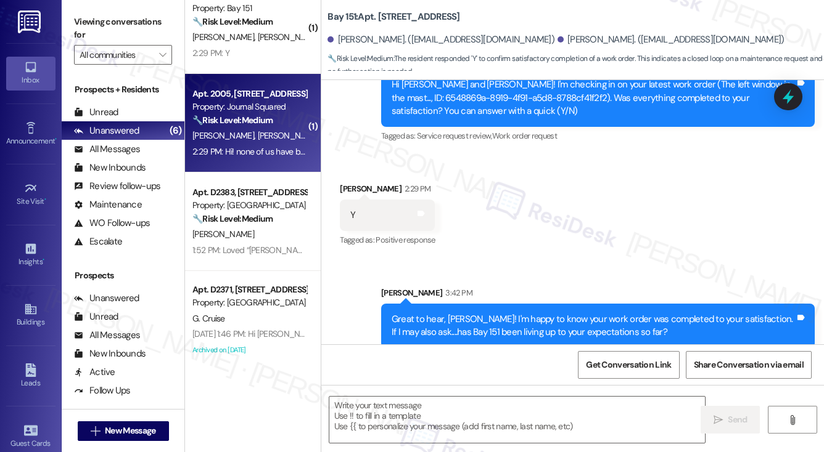
type textarea "Fetching suggested responses. Please feel free to read through the conversation…"
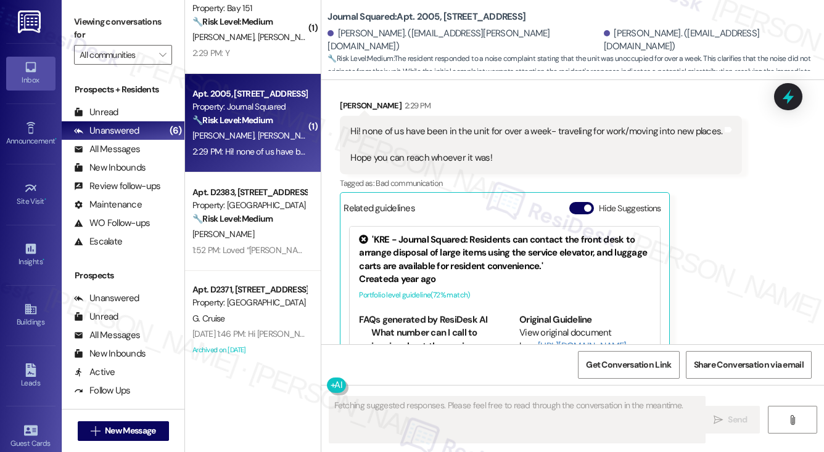
scroll to position [3785, 0]
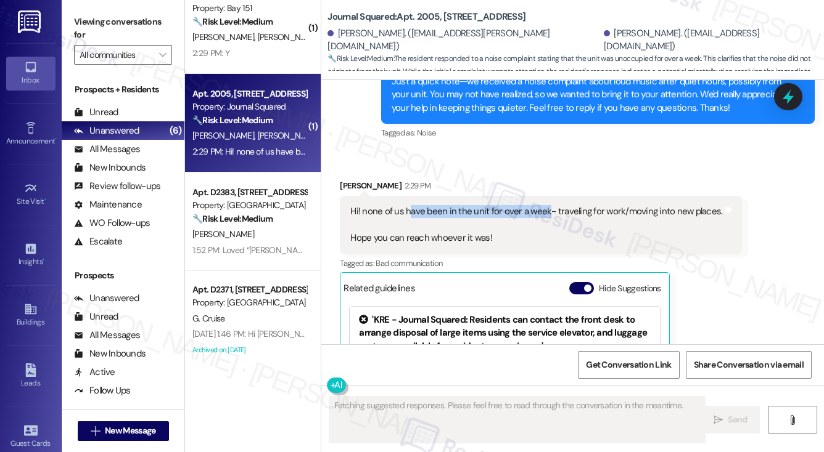
drag, startPoint x: 410, startPoint y: 190, endPoint x: 544, endPoint y: 190, distance: 133.8
click at [544, 205] on div "Hi! none of us have been in the unit for over a week- traveling for work/moving…" at bounding box center [536, 224] width 372 height 39
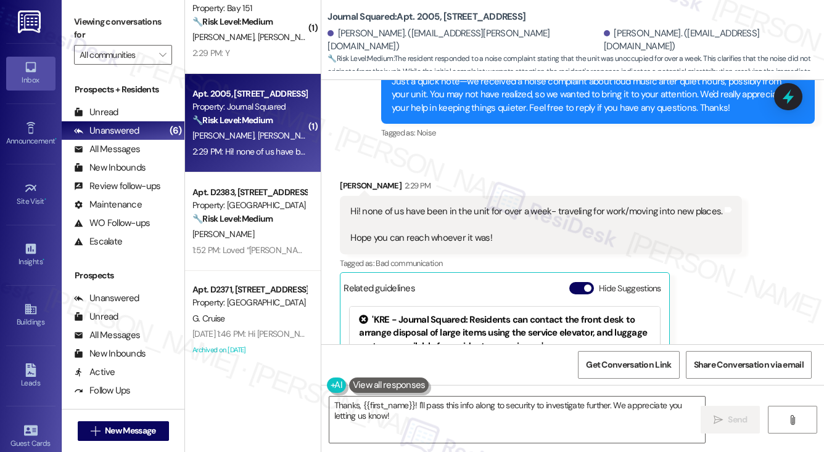
click at [496, 214] on div "Hi! none of us have been in the unit for over a week- traveling for work/moving…" at bounding box center [536, 224] width 372 height 39
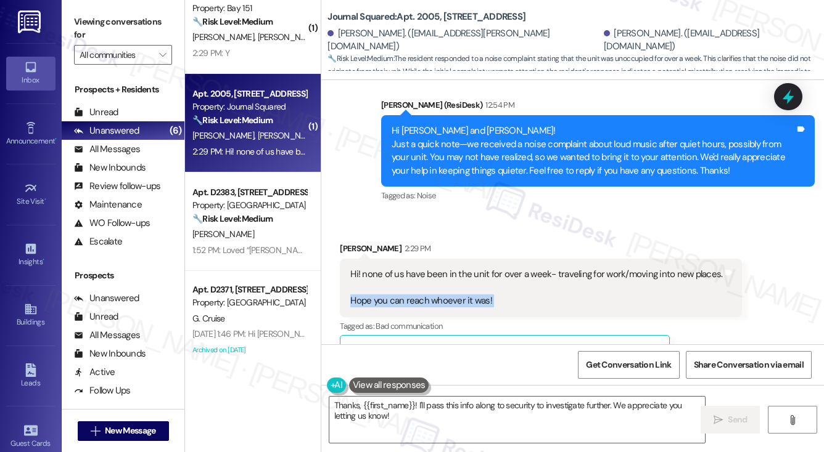
scroll to position [3662, 0]
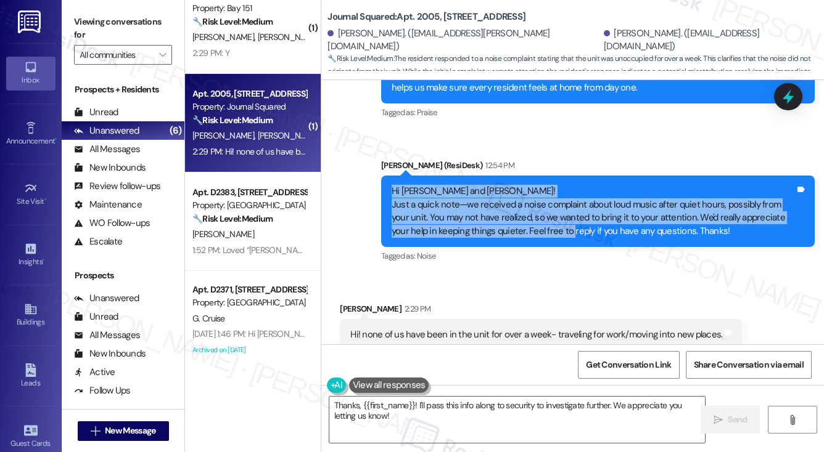
drag, startPoint x: 390, startPoint y: 166, endPoint x: 550, endPoint y: 213, distance: 166.6
click at [550, 213] on div "Hi [PERSON_NAME] and [PERSON_NAME]! Just a quick note—we received a noise compl…" at bounding box center [597, 212] width 433 height 72
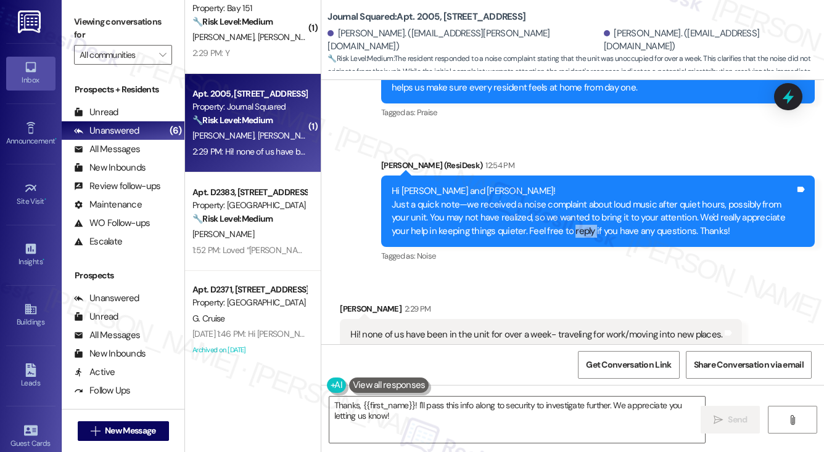
click at [550, 213] on div "Hi [PERSON_NAME] and [PERSON_NAME]! Just a quick note—we received a noise compl…" at bounding box center [597, 212] width 433 height 72
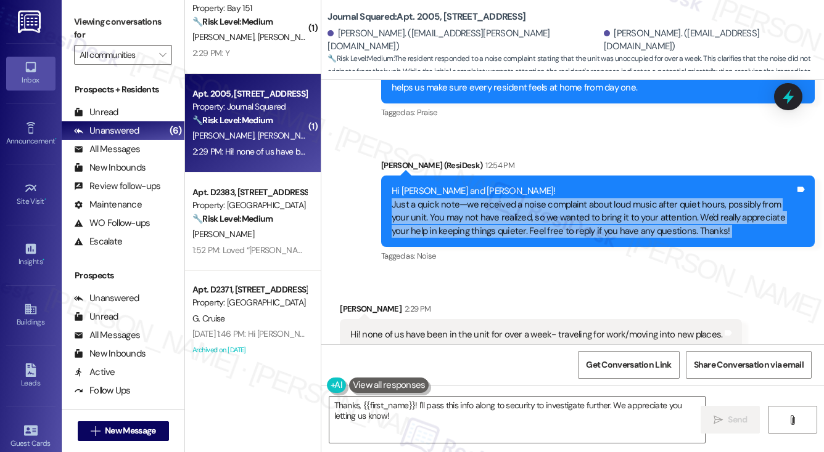
click at [550, 213] on div "Hi [PERSON_NAME] and [PERSON_NAME]! Just a quick note—we received a noise compl…" at bounding box center [597, 212] width 433 height 72
click at [524, 198] on div "Hi [PERSON_NAME] and [PERSON_NAME]! Just a quick note—we received a noise compl…" at bounding box center [592, 211] width 403 height 53
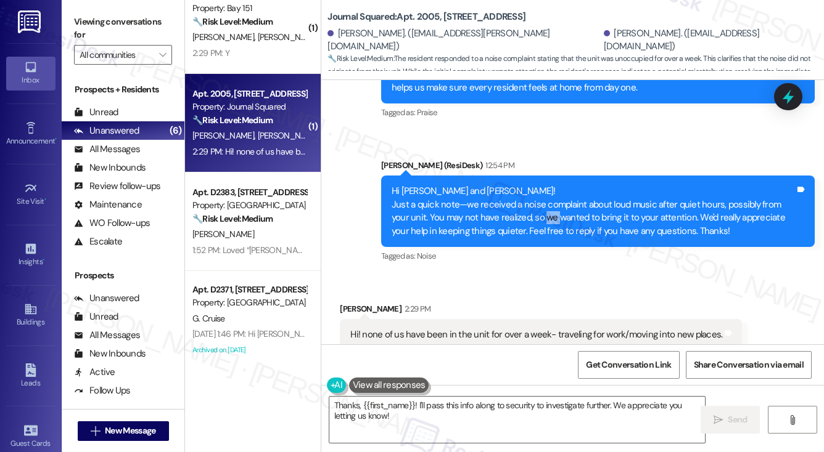
click at [524, 198] on div "Hi [PERSON_NAME] and [PERSON_NAME]! Just a quick note—we received a noise compl…" at bounding box center [592, 211] width 403 height 53
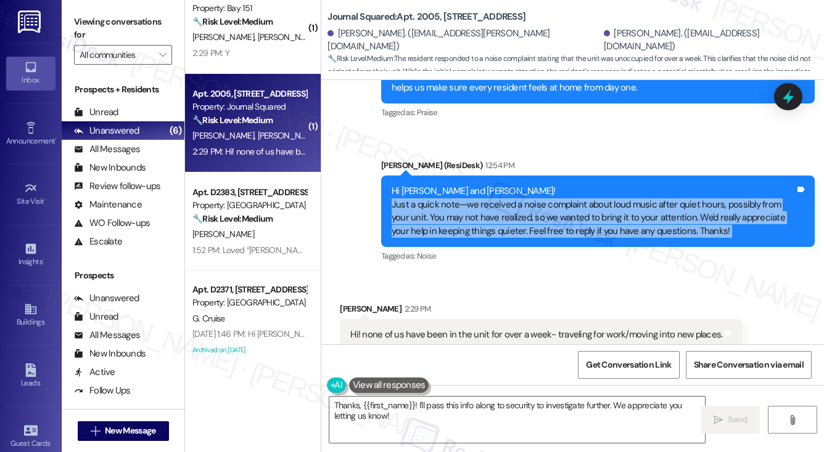
click at [524, 198] on div "Hi [PERSON_NAME] and [PERSON_NAME]! Just a quick note—we received a noise compl…" at bounding box center [592, 211] width 403 height 53
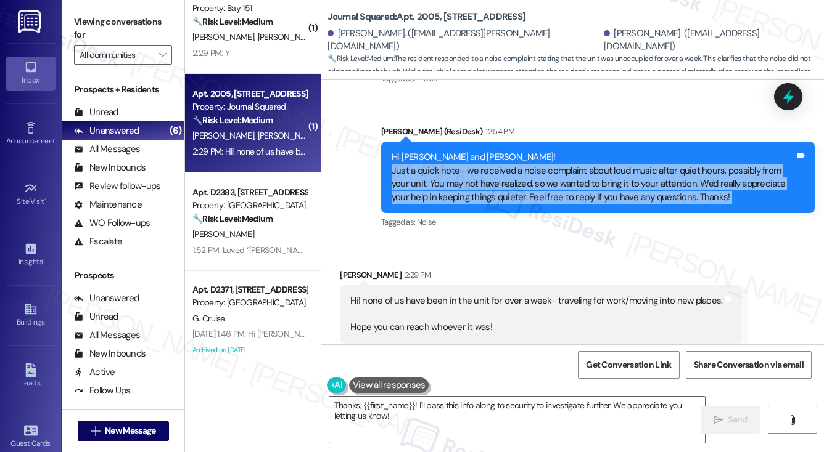
scroll to position [3724, 0]
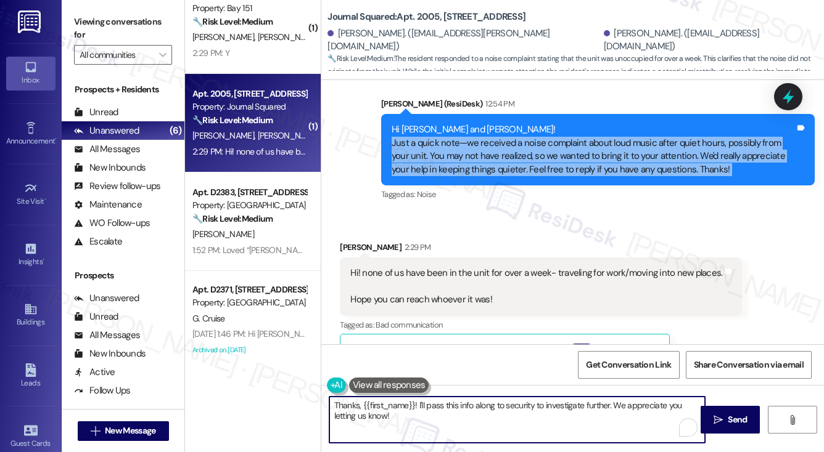
click at [436, 418] on textarea "Thanks, {{first_name}}! I'll pass this info along to security to investigate fu…" at bounding box center [516, 420] width 375 height 46
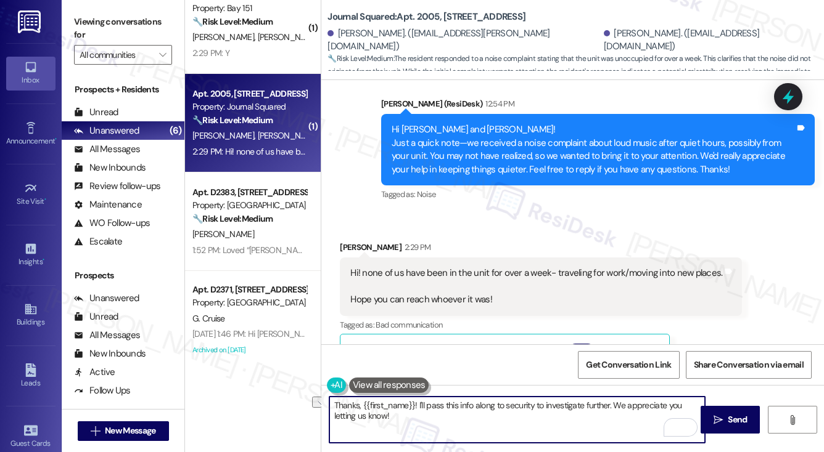
drag, startPoint x: 612, startPoint y: 407, endPoint x: 417, endPoint y: 404, distance: 195.4
click at [417, 404] on textarea "Thanks, {{first_name}}! I'll pass this info along to security to investigate fu…" at bounding box center [516, 420] width 375 height 46
click at [348, 232] on div "Received via SMS [PERSON_NAME] 2:29 PM Hi! none of us have been in the unit for…" at bounding box center [540, 394] width 420 height 325
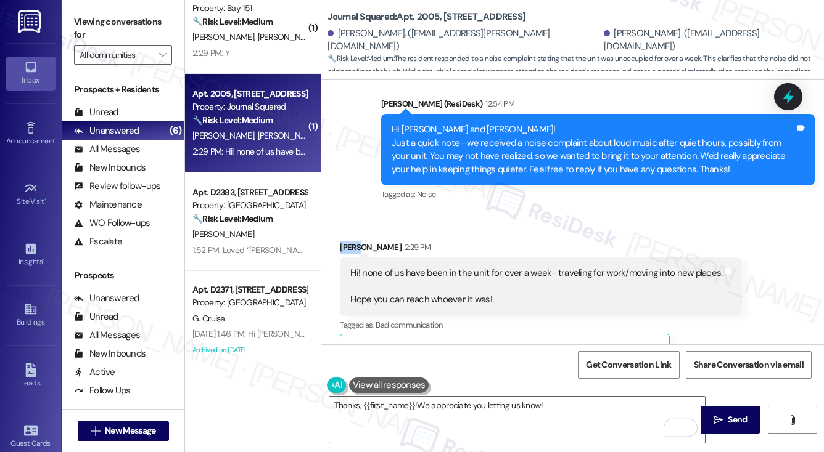
click at [348, 232] on div "Received via SMS [PERSON_NAME] 2:29 PM Hi! none of us have been in the unit for…" at bounding box center [540, 394] width 420 height 325
copy div "Maya"
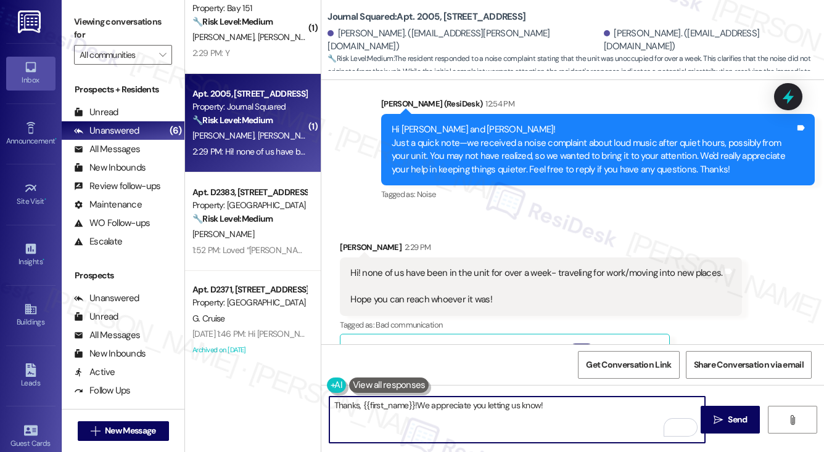
drag, startPoint x: 360, startPoint y: 407, endPoint x: 414, endPoint y: 399, distance: 54.8
click at [414, 399] on textarea "Thanks, {{first_name}}!We appreciate you letting us know!" at bounding box center [516, 420] width 375 height 46
paste textarea "Maya"
drag, startPoint x: 549, startPoint y: 408, endPoint x: 469, endPoint y: 407, distance: 80.8
click at [477, 407] on textarea "Thanks, [PERSON_NAME]!We appreciate you letting us know!" at bounding box center [516, 420] width 375 height 46
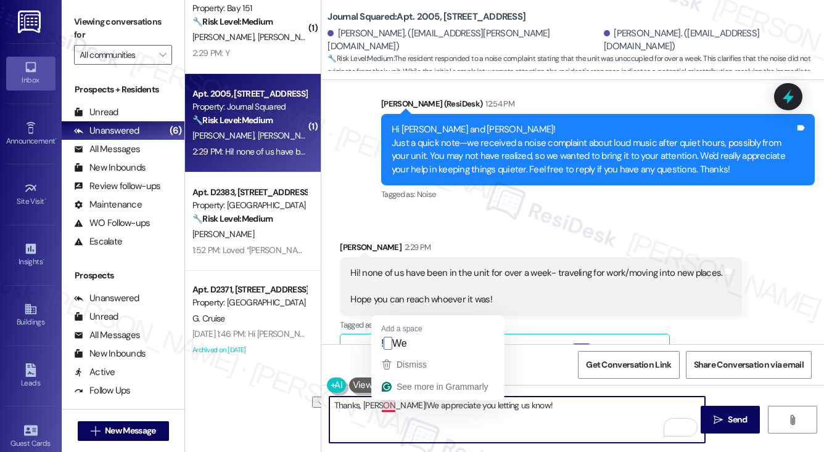
click at [383, 405] on textarea "Thanks, [PERSON_NAME]!We appreciate you letting us know!" at bounding box center [516, 420] width 375 height 46
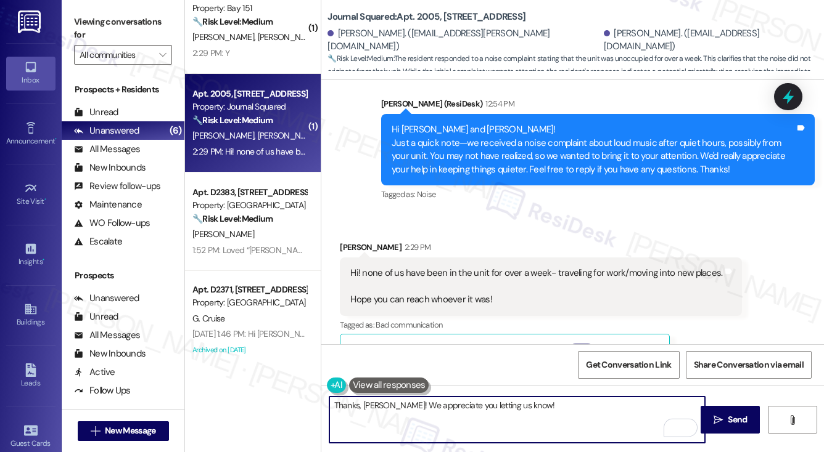
click at [550, 417] on textarea "Thanks, [PERSON_NAME]! We appreciate you letting us know!" at bounding box center [516, 420] width 375 height 46
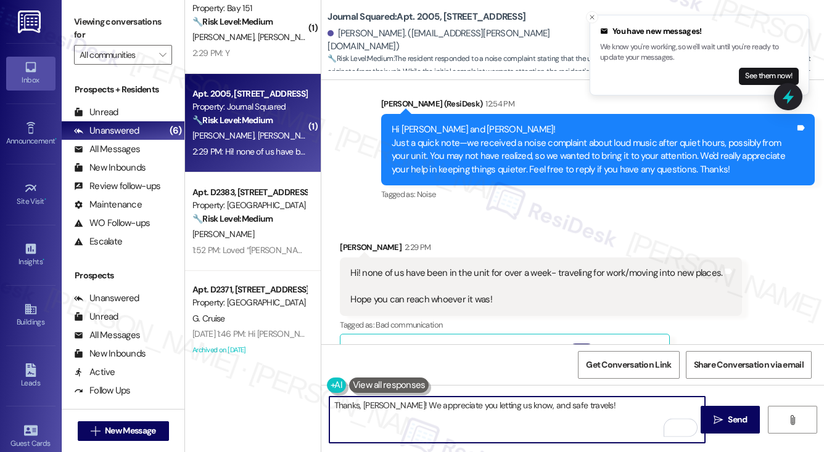
click at [579, 405] on textarea "Thanks, [PERSON_NAME]! We appreciate you letting us know, and safe travels!" at bounding box center [516, 420] width 375 height 46
type textarea "Thanks, [PERSON_NAME]! We appreciate you letting us know, and safe travels! If …"
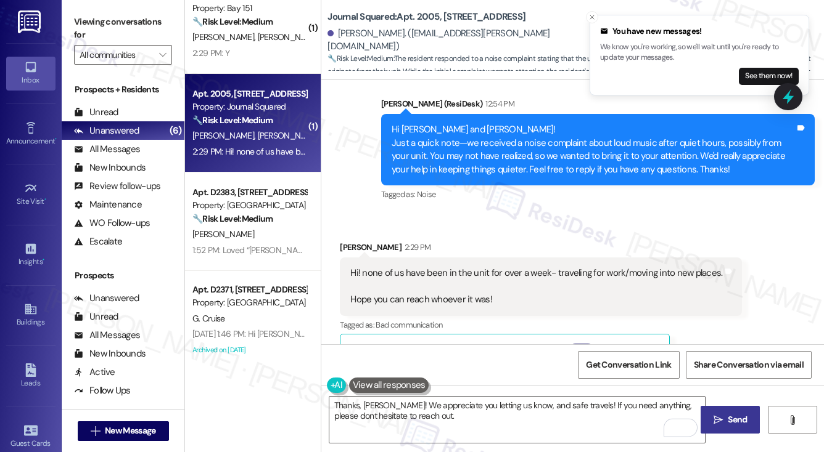
click at [708, 416] on button " Send" at bounding box center [730, 420] width 60 height 28
click at [594, 19] on icon "Close toast" at bounding box center [591, 17] width 7 height 7
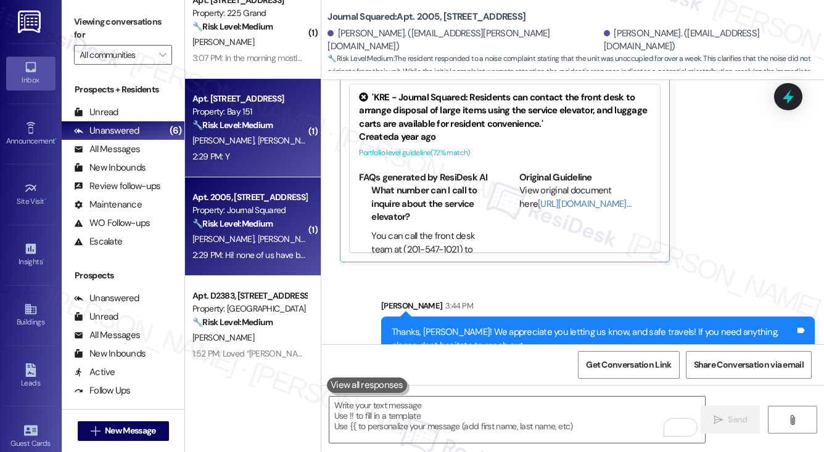
scroll to position [0, 0]
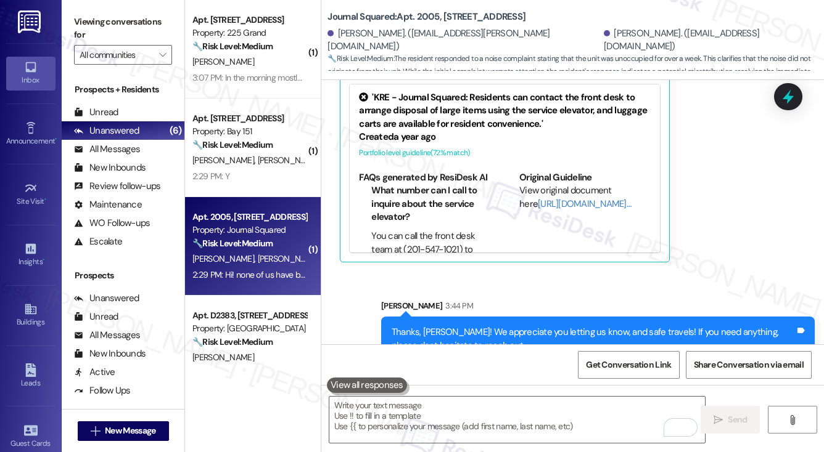
click at [92, 15] on label "Viewing conversations for" at bounding box center [123, 28] width 98 height 33
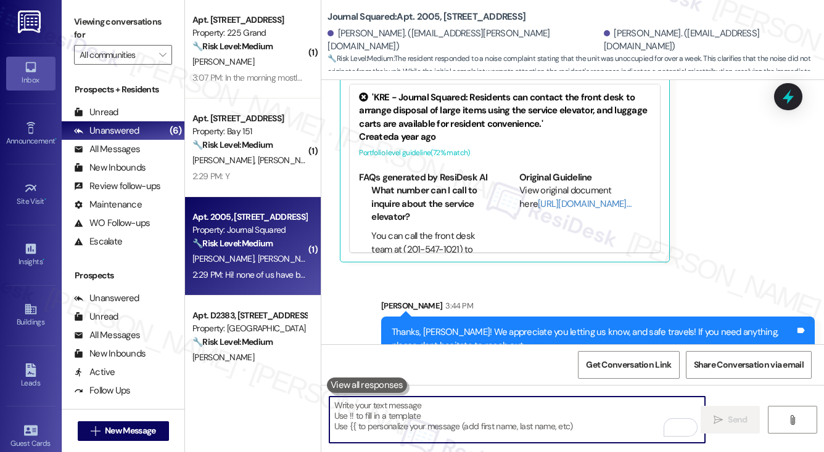
click at [476, 420] on textarea "To enrich screen reader interactions, please activate Accessibility in Grammarl…" at bounding box center [516, 420] width 375 height 46
paste textarea "Thanks for sharing that, [PERSON_NAME]. Since the internet is included in the c…"
type textarea "Thanks for sharing that, [PERSON_NAME]. Since the internet is included in the c…"
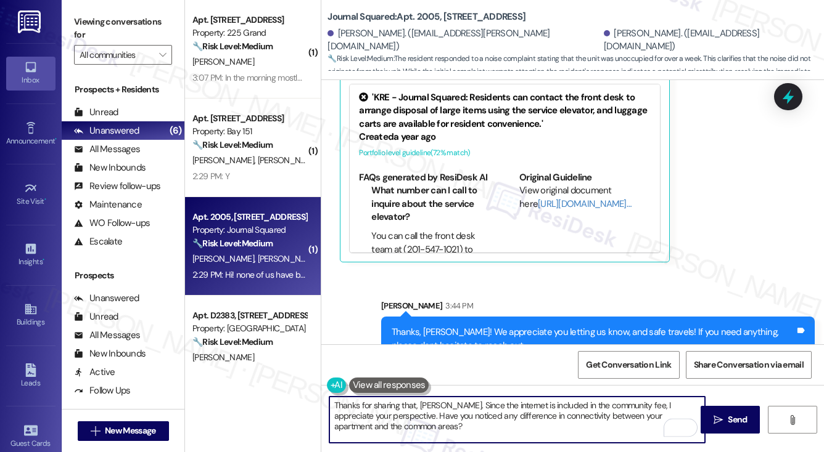
click at [456, 420] on textarea "Thanks for sharing that, [PERSON_NAME]. Since the internet is included in the c…" at bounding box center [516, 420] width 375 height 46
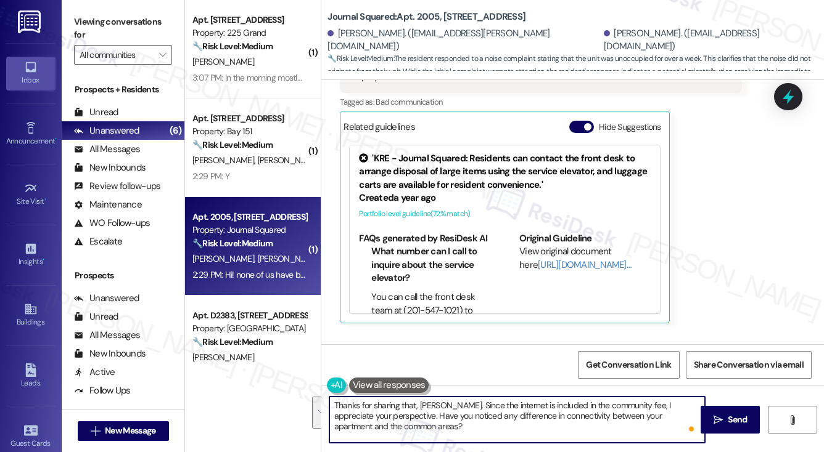
scroll to position [3823, 0]
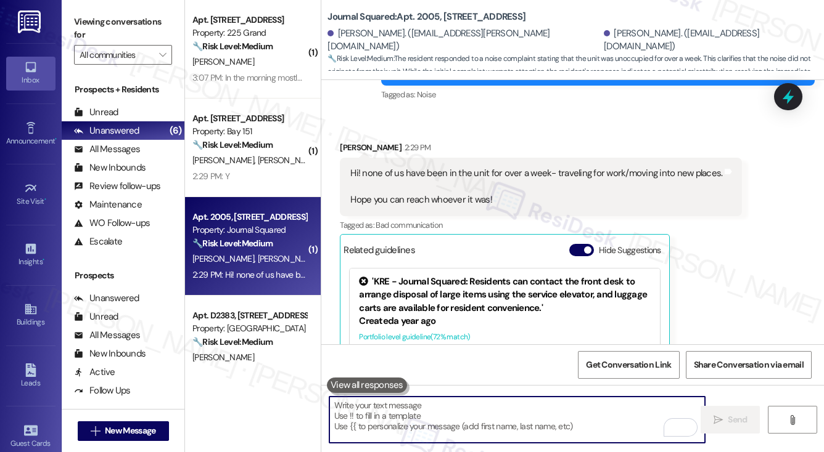
click at [422, 167] on div "Hi! none of us have been in the unit for over a week- traveling for work/moving…" at bounding box center [536, 186] width 372 height 39
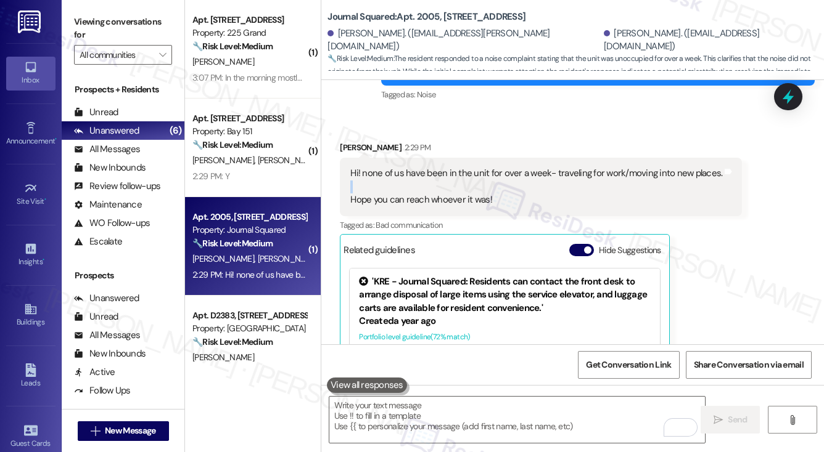
click at [422, 167] on div "Hi! none of us have been in the unit for over a week- traveling for work/moving…" at bounding box center [536, 186] width 372 height 39
click at [457, 167] on div "Hi! none of us have been in the unit for over a week- traveling for work/moving…" at bounding box center [536, 186] width 372 height 39
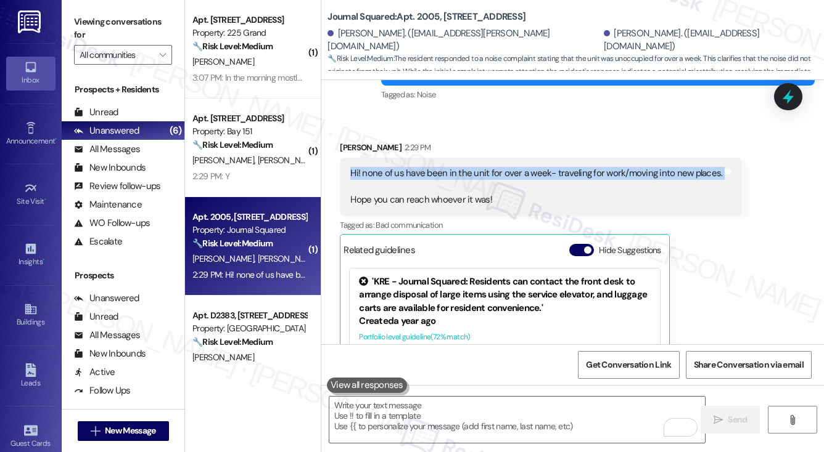
click at [457, 167] on div "Hi! none of us have been in the unit for over a week- traveling for work/moving…" at bounding box center [536, 186] width 372 height 39
click at [85, 22] on label "Viewing conversations for" at bounding box center [123, 28] width 98 height 33
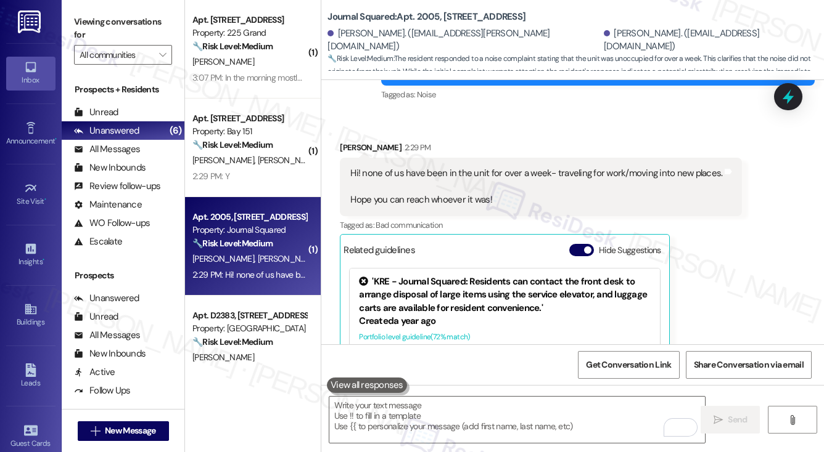
click at [416, 167] on div "Hi! none of us have been in the unit for over a week- traveling for work/moving…" at bounding box center [536, 186] width 372 height 39
click at [473, 167] on div "Hi! none of us have been in the unit for over a week- traveling for work/moving…" at bounding box center [536, 186] width 372 height 39
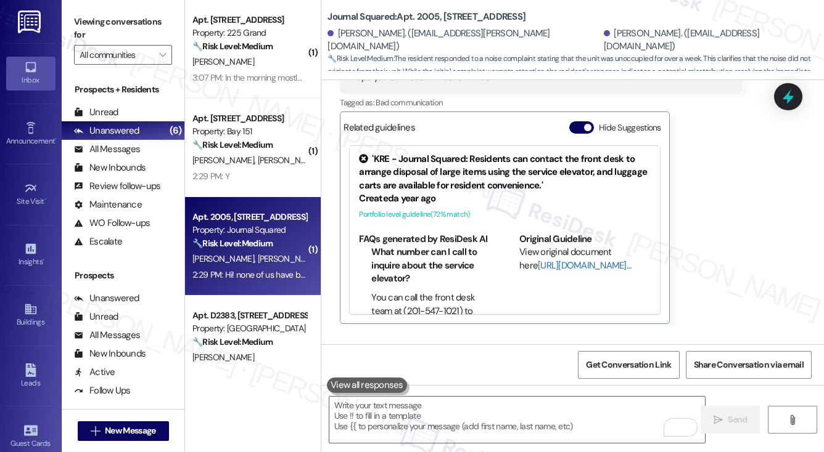
scroll to position [4008, 0]
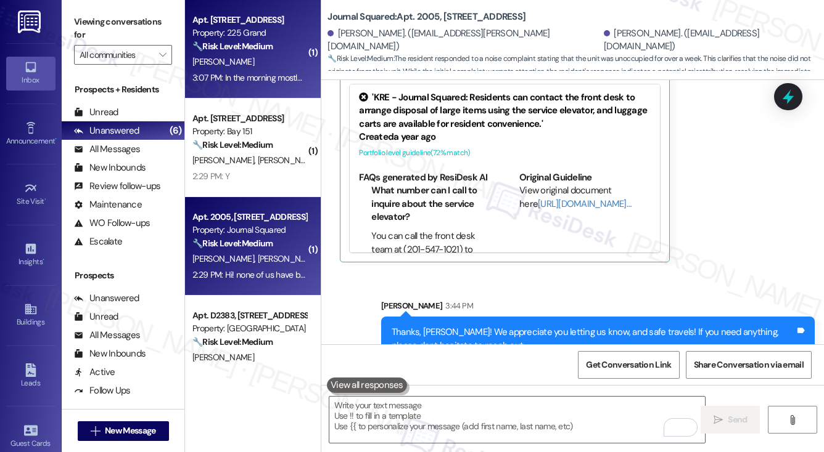
click at [266, 48] on strong "🔧 Risk Level: Medium" at bounding box center [232, 46] width 80 height 11
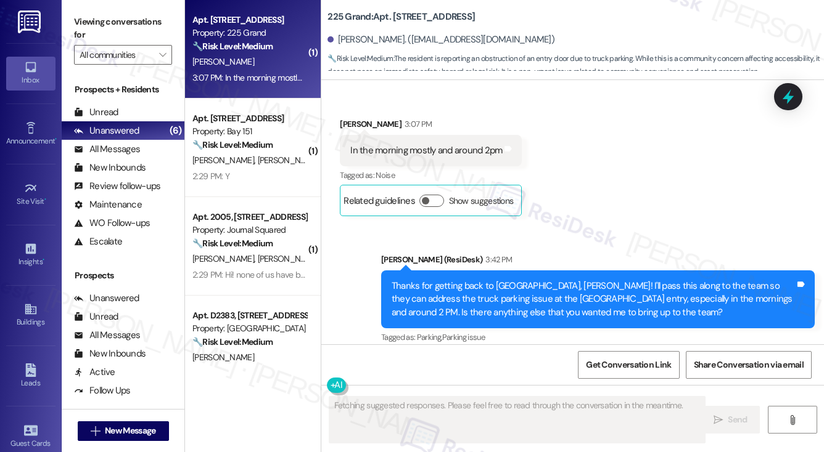
scroll to position [24208, 0]
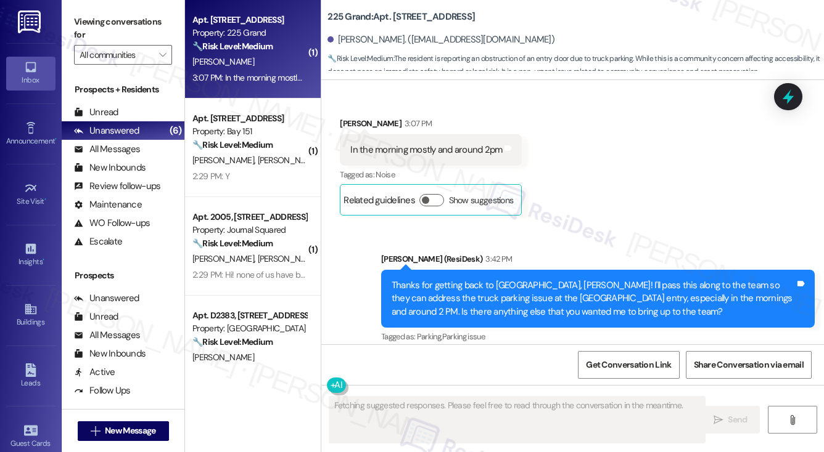
click at [473, 279] on div "Thanks for getting back to [GEOGRAPHIC_DATA], [PERSON_NAME]! I'll pass this alo…" at bounding box center [592, 298] width 403 height 39
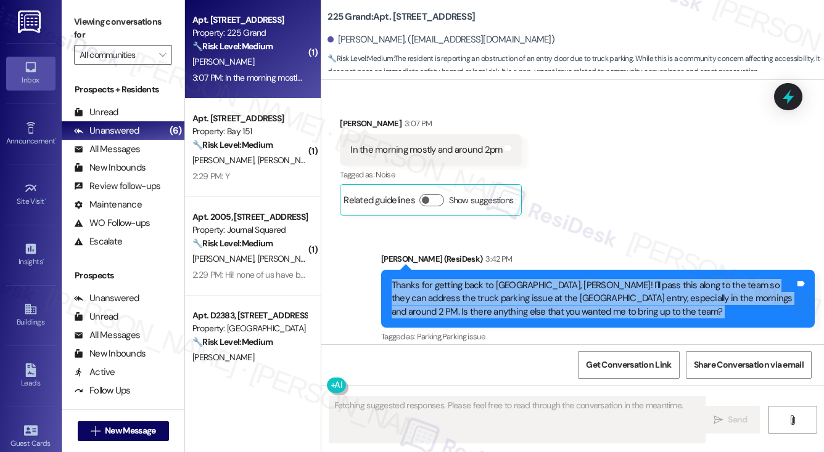
click at [473, 279] on div "Thanks for getting back to [GEOGRAPHIC_DATA], [PERSON_NAME]! I'll pass this alo…" at bounding box center [592, 298] width 403 height 39
click at [519, 279] on div "Thanks for getting back to [GEOGRAPHIC_DATA], [PERSON_NAME]! I'll pass this alo…" at bounding box center [592, 298] width 403 height 39
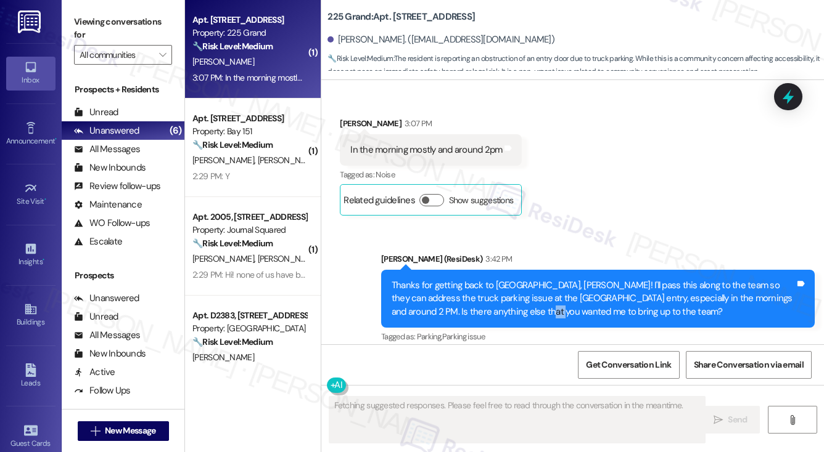
click at [519, 279] on div "Thanks for getting back to [GEOGRAPHIC_DATA], [PERSON_NAME]! I'll pass this alo…" at bounding box center [592, 298] width 403 height 39
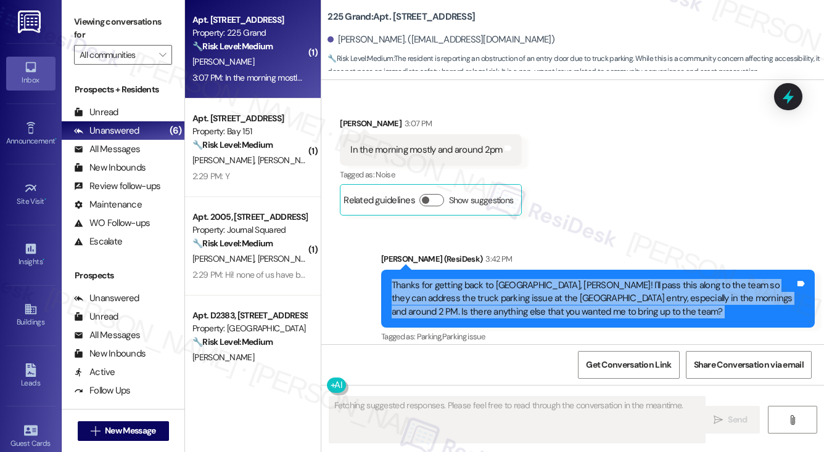
click at [519, 279] on div "Thanks for getting back to [GEOGRAPHIC_DATA], [PERSON_NAME]! I'll pass this alo…" at bounding box center [592, 298] width 403 height 39
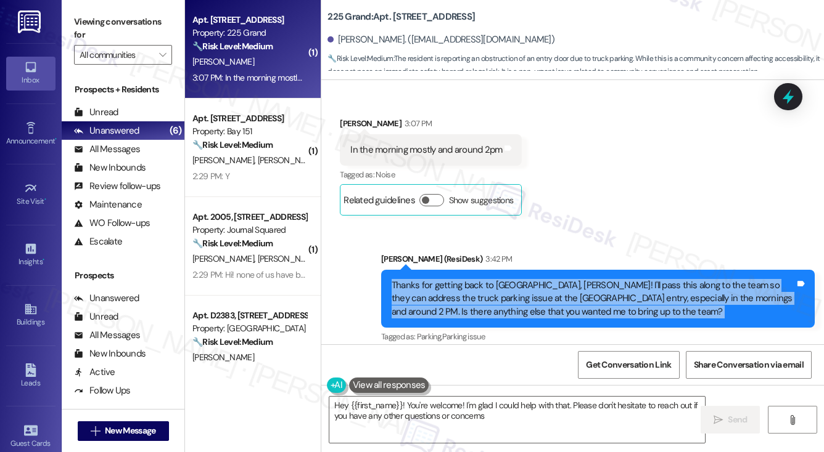
type textarea "Hey {{first_name}}! You're welcome! I'm glad I could help with that. Please don…"
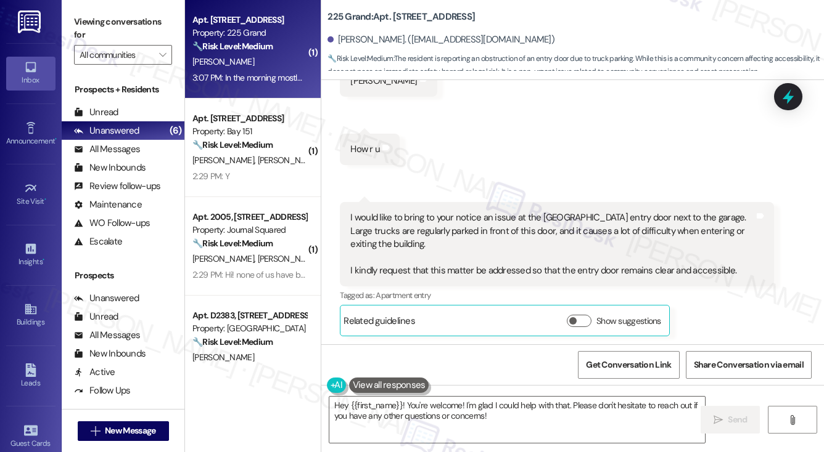
scroll to position [23776, 0]
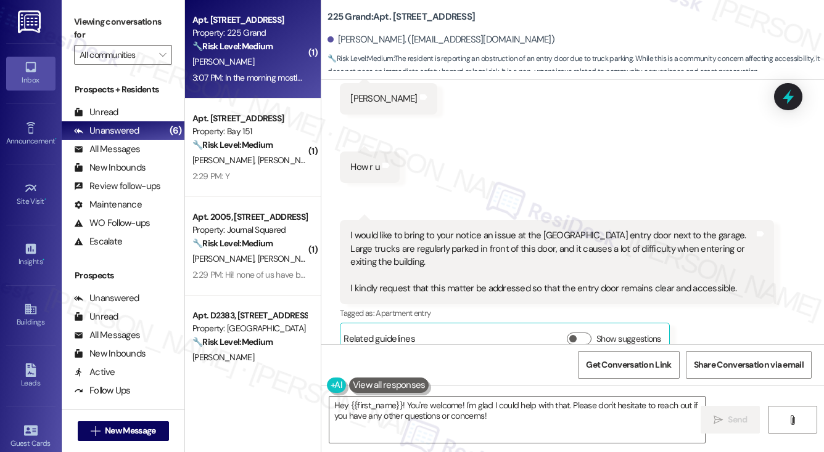
click at [387, 229] on div "I would like to bring to your notice an issue at the [GEOGRAPHIC_DATA] entry do…" at bounding box center [551, 262] width 403 height 66
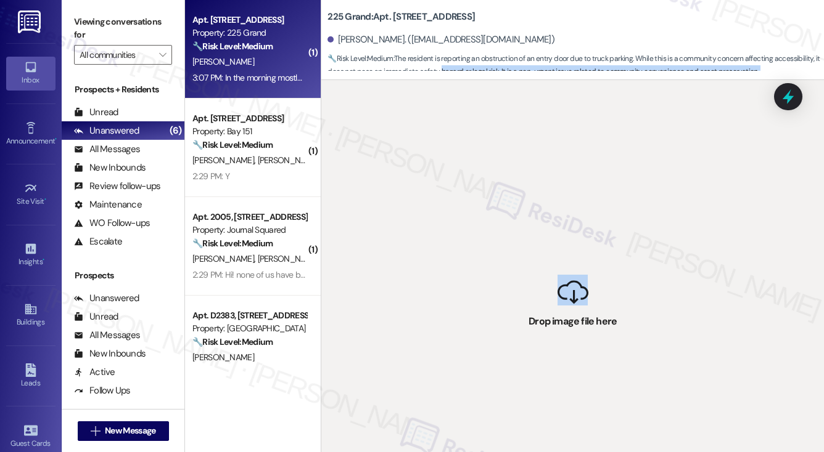
drag, startPoint x: 557, startPoint y: 292, endPoint x: 474, endPoint y: 90, distance: 218.7
click at [458, 67] on div "225 Grand: Apt. [STREET_ADDRESS][PERSON_NAME]. ([EMAIL_ADDRESS][DOMAIN_NAME]) 🔧…" at bounding box center [572, 226] width 503 height 452
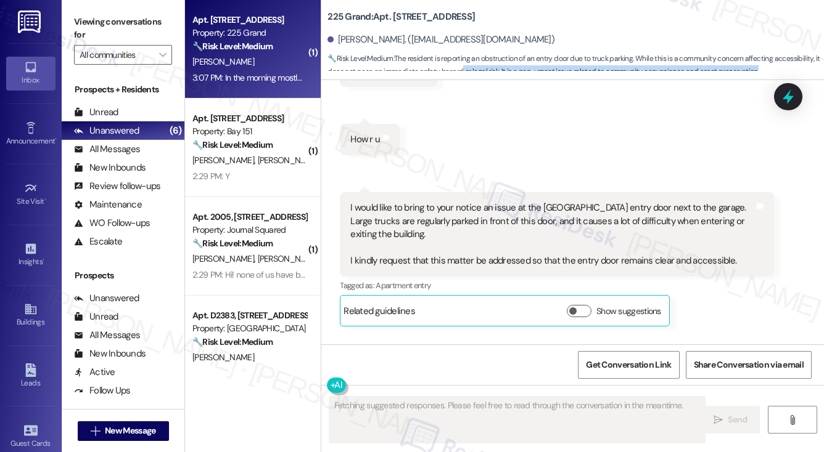
scroll to position [23714, 0]
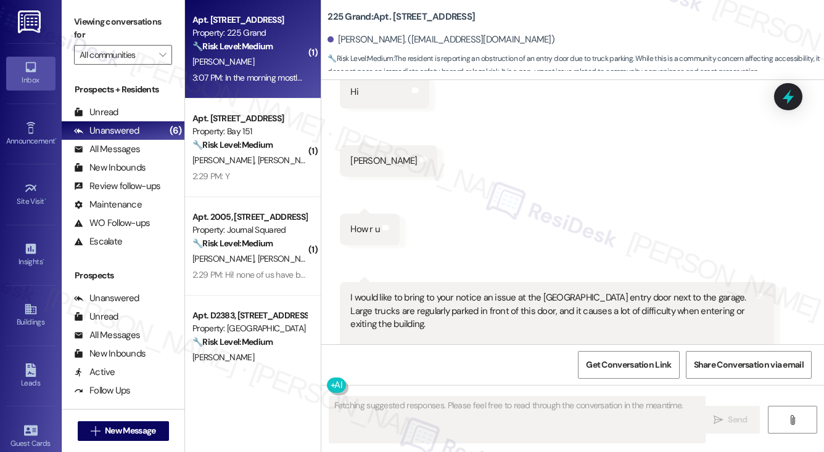
click at [375, 292] on div "I would like to bring to your notice an issue at the [GEOGRAPHIC_DATA] entry do…" at bounding box center [551, 325] width 403 height 66
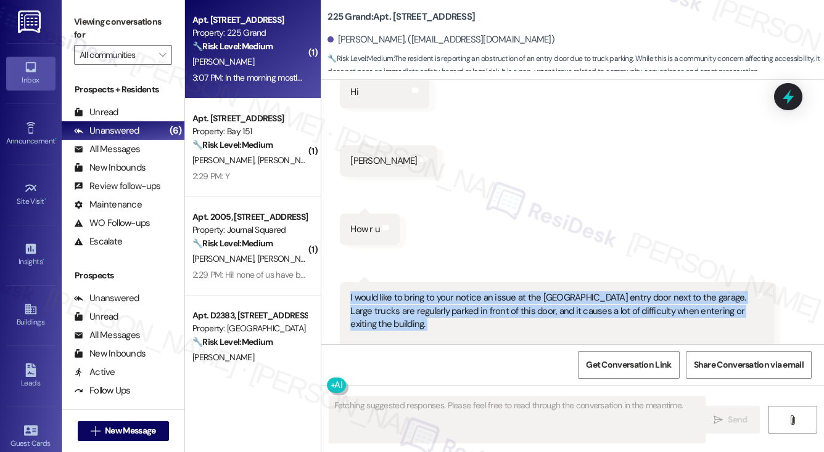
click at [375, 292] on div "I would like to bring to your notice an issue at the [GEOGRAPHIC_DATA] entry do…" at bounding box center [551, 325] width 403 height 66
copy div "I would like to bring to your notice an issue at the [GEOGRAPHIC_DATA] entry do…"
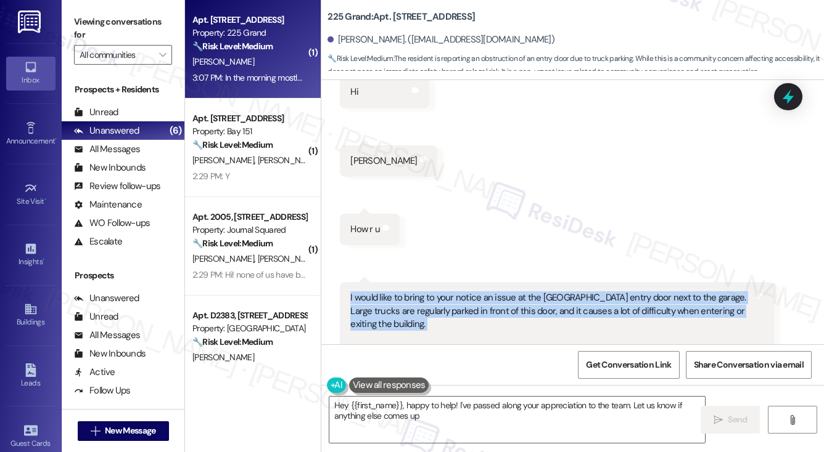
type textarea "Hey {{first_name}}, happy to help! I've passed along your appreciation to the t…"
click at [86, 17] on label "Viewing conversations for" at bounding box center [123, 28] width 98 height 33
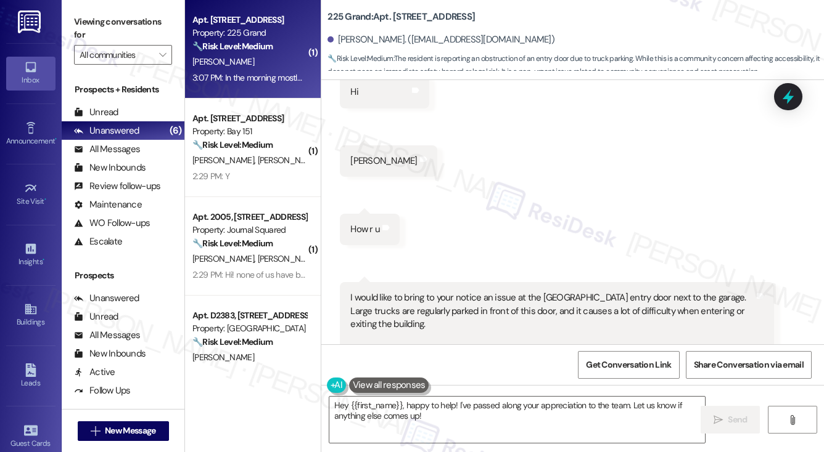
click at [599, 292] on div "I would like to bring to your notice an issue at the [GEOGRAPHIC_DATA] entry do…" at bounding box center [551, 325] width 403 height 66
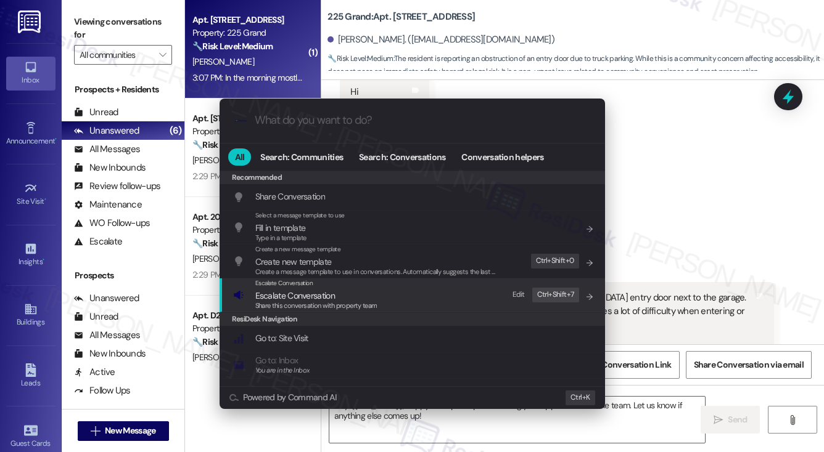
click at [739, 160] on div ".cls-1{fill:#0a055f;}.cls-2{fill:#0cc4c4;} resideskLogoBlueOrange All Search: C…" at bounding box center [412, 226] width 824 height 452
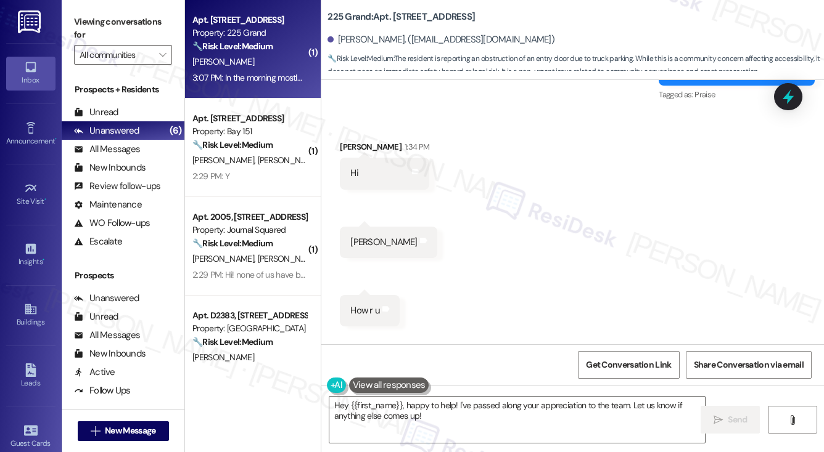
scroll to position [23652, 0]
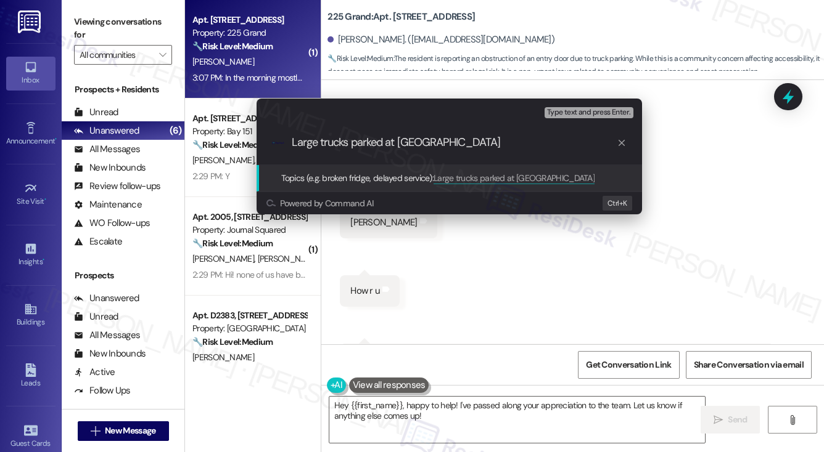
paste input "Concern About Trucks Blocking [GEOGRAPHIC_DATA] Entry Door"
type input "Concern About Trucks Blocking [GEOGRAPHIC_DATA] Entry Door"
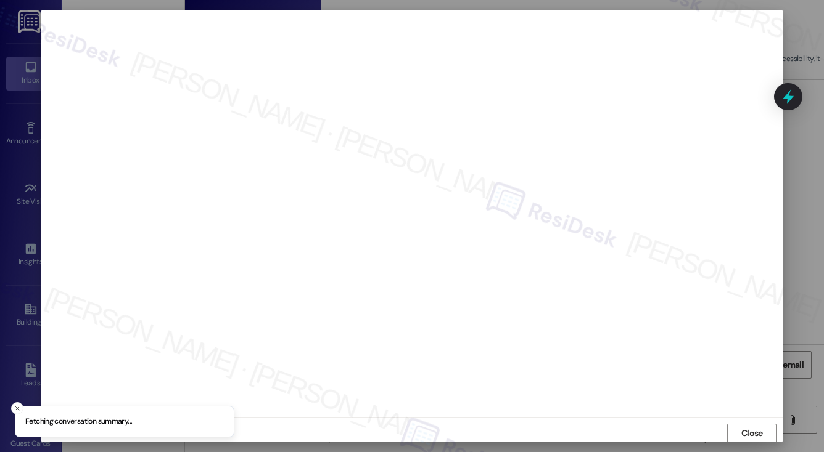
scroll to position [1, 0]
click at [755, 435] on button "Close" at bounding box center [751, 434] width 49 height 20
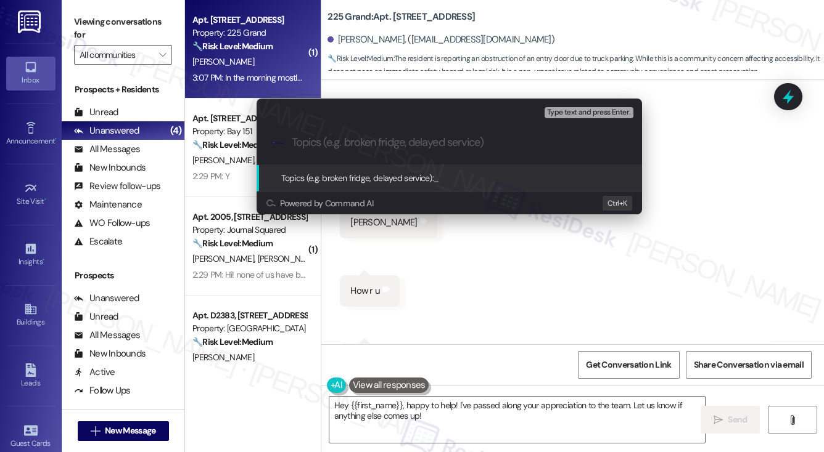
paste input "Concern About Trucks Blocking [GEOGRAPHIC_DATA] Entry Door"
type input "Concern About Trucks Blocking [GEOGRAPHIC_DATA] Entry Door"
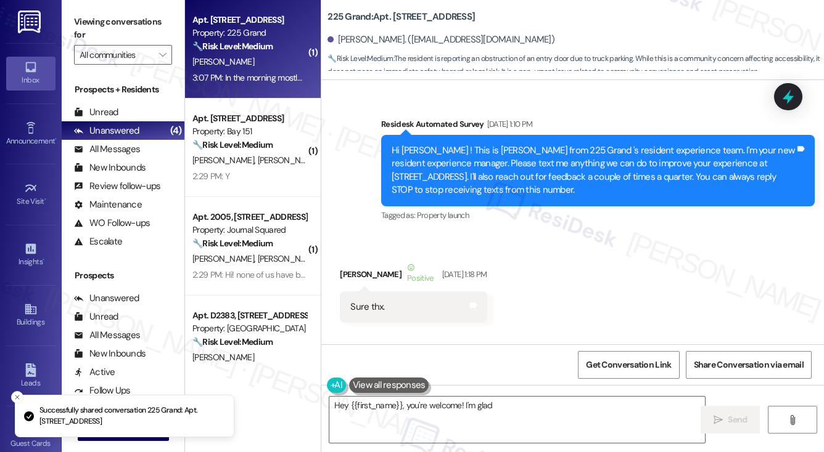
scroll to position [24207, 0]
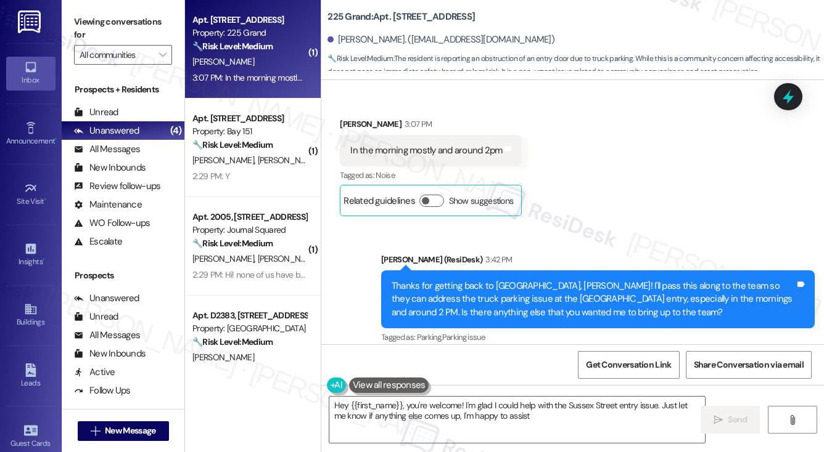
type textarea "Hey {{first_name}}, you're welcome! I'm glad I could help with the Sussex Stree…"
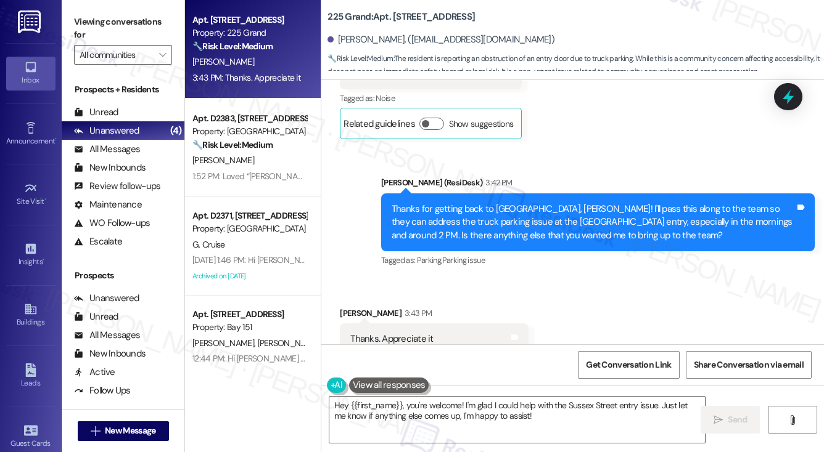
scroll to position [24319, 0]
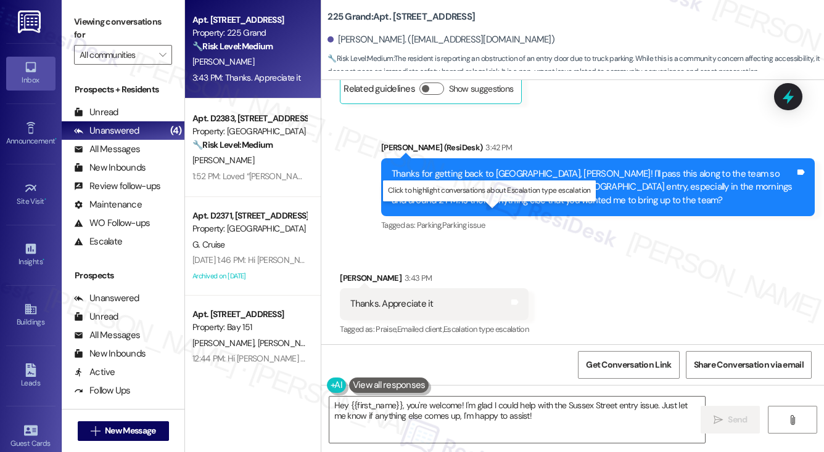
click at [456, 402] on div "Hi [PERSON_NAME]! I just heard back from the team, and they shared that the iss…" at bounding box center [592, 421] width 403 height 39
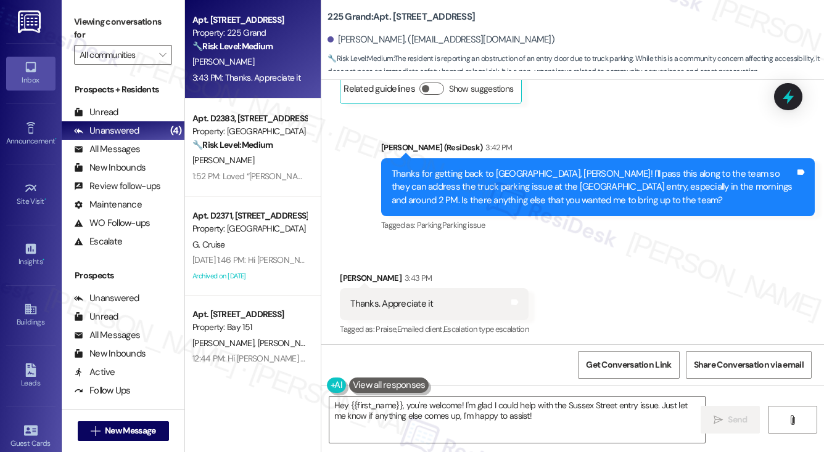
click at [456, 402] on div "Hi [PERSON_NAME]! I just heard back from the team, and they shared that the iss…" at bounding box center [592, 421] width 403 height 39
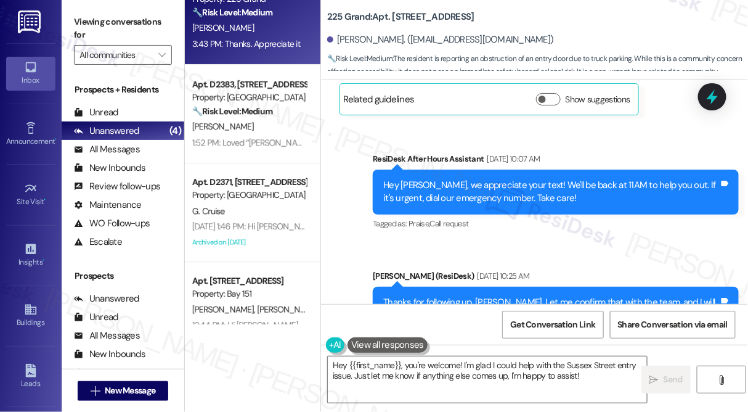
scroll to position [0, 0]
